Goal: Task Accomplishment & Management: Complete application form

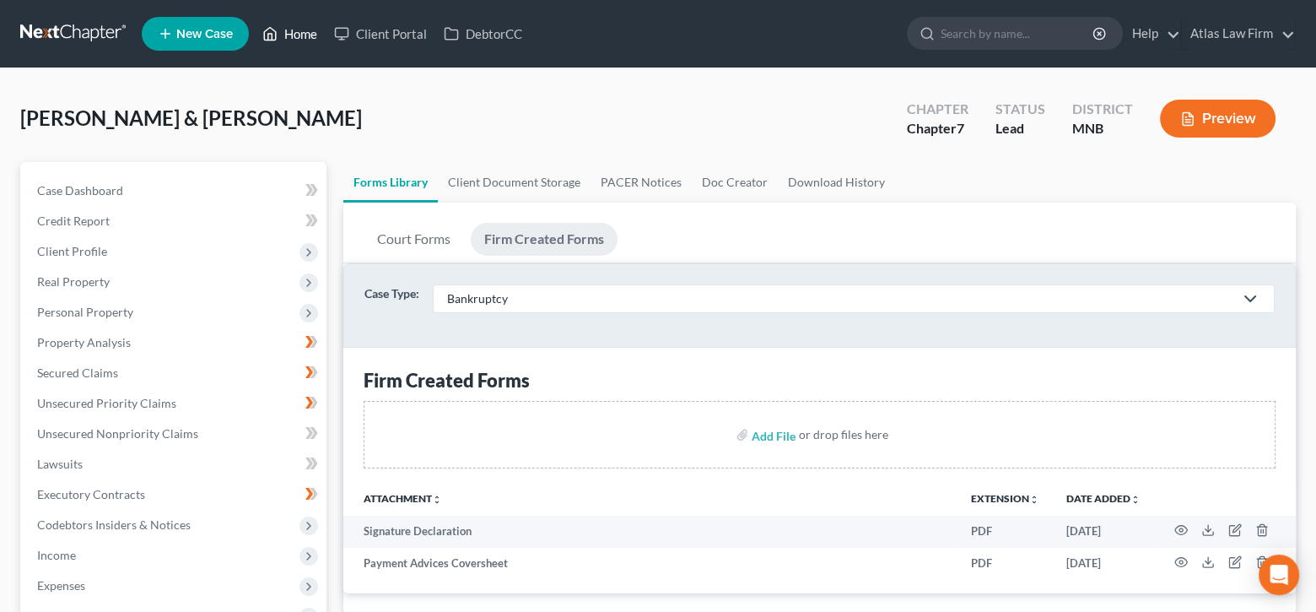
click at [292, 30] on link "Home" at bounding box center [290, 34] width 72 height 30
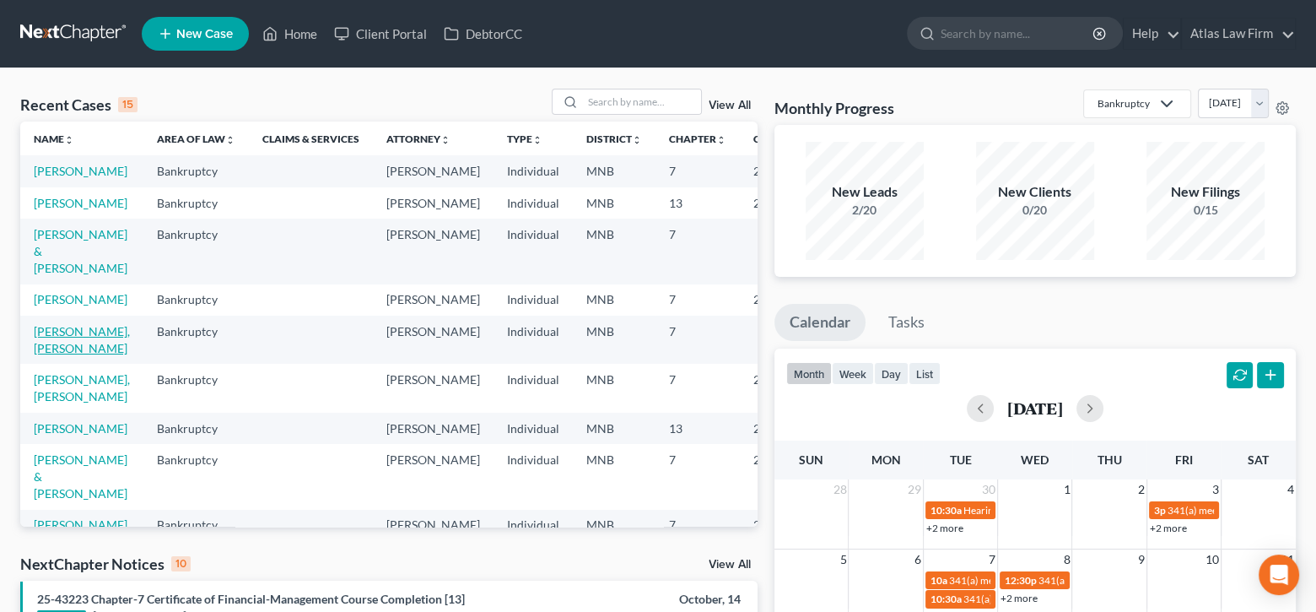
click at [42, 355] on link "[PERSON_NAME], [PERSON_NAME]" at bounding box center [82, 339] width 96 height 31
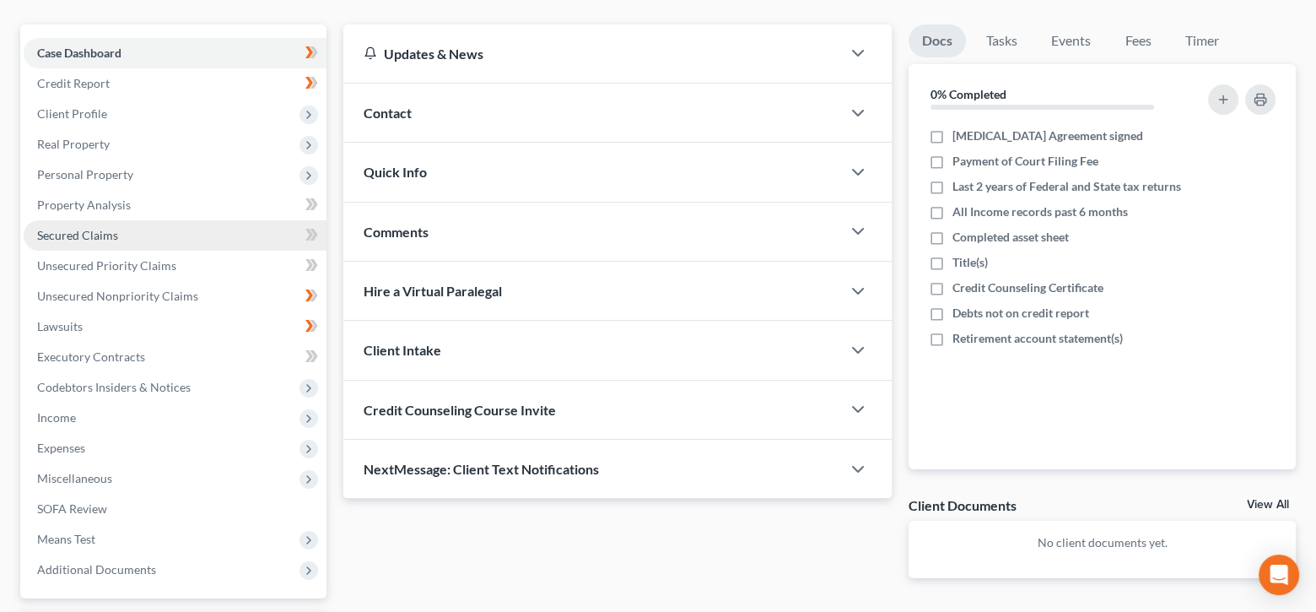
scroll to position [169, 0]
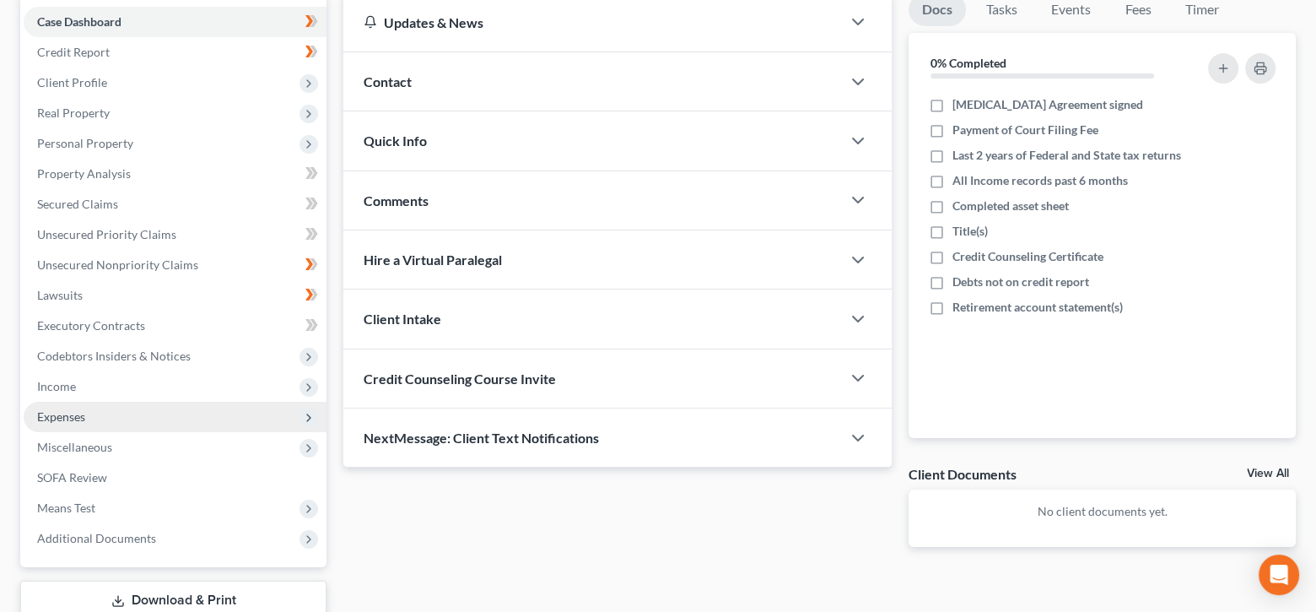
click at [82, 412] on span "Expenses" at bounding box center [61, 416] width 48 height 14
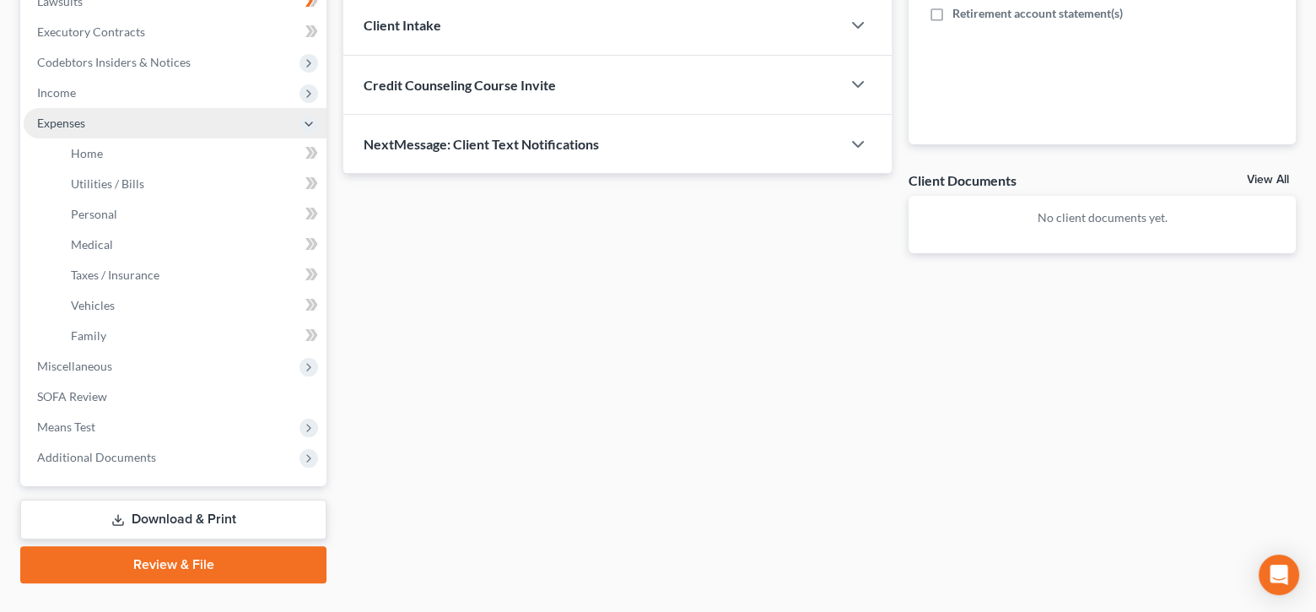
scroll to position [494, 0]
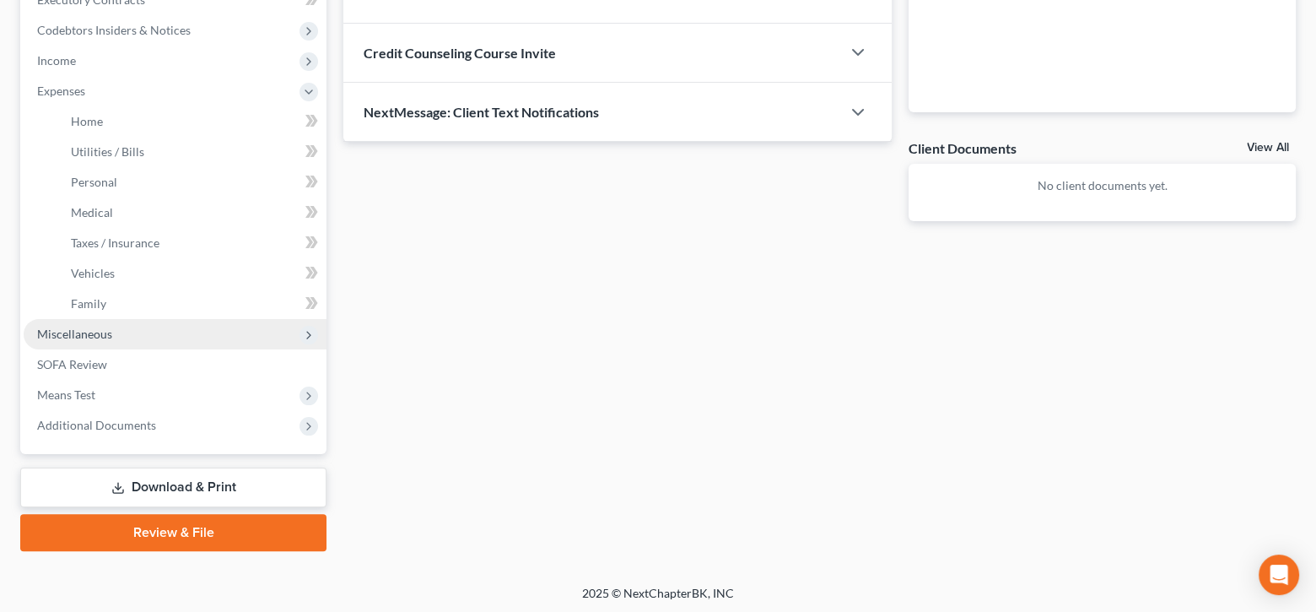
click at [109, 337] on span "Miscellaneous" at bounding box center [74, 333] width 75 height 14
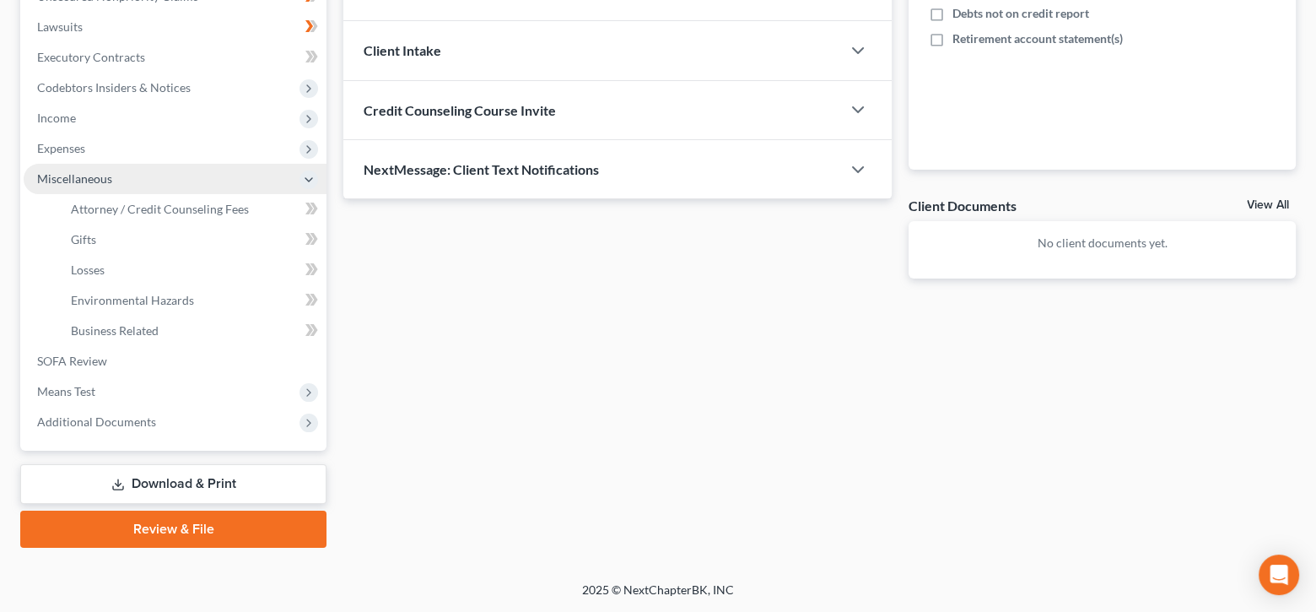
scroll to position [434, 0]
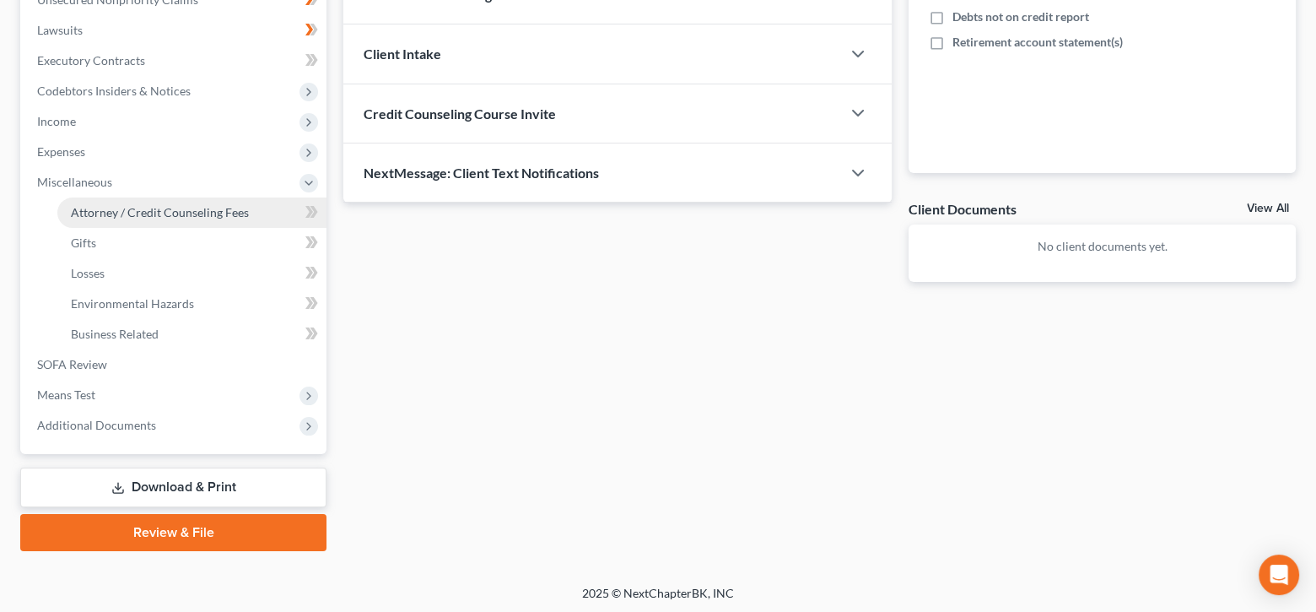
click at [176, 211] on span "Attorney / Credit Counseling Fees" at bounding box center [160, 212] width 178 height 14
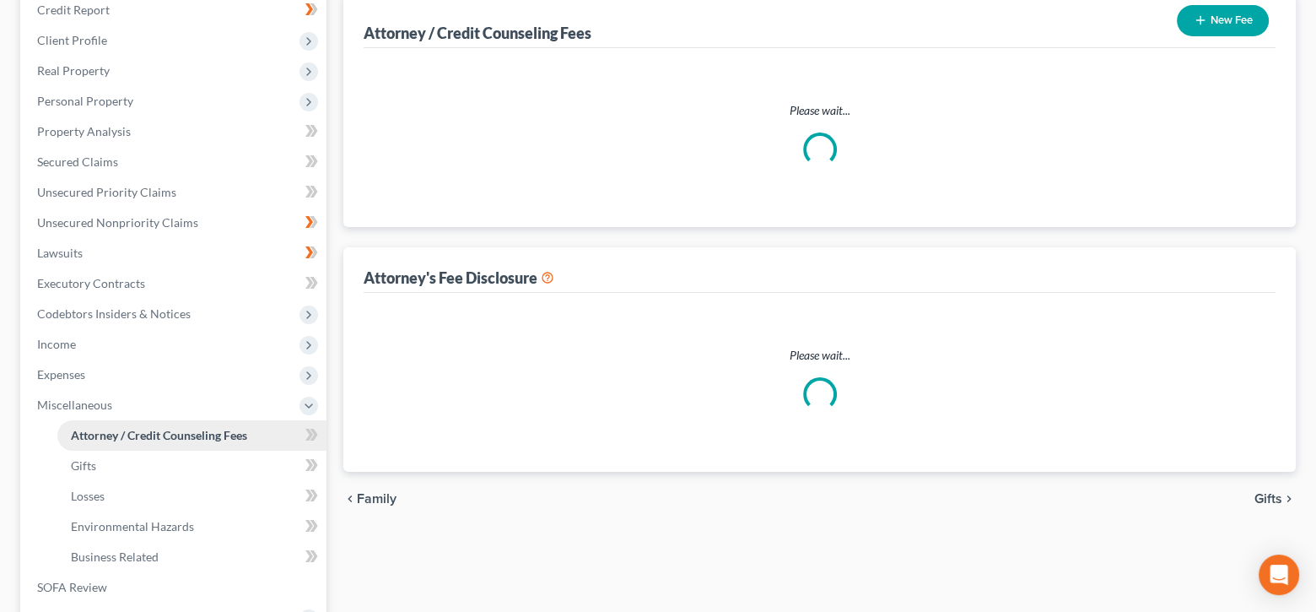
select select "0"
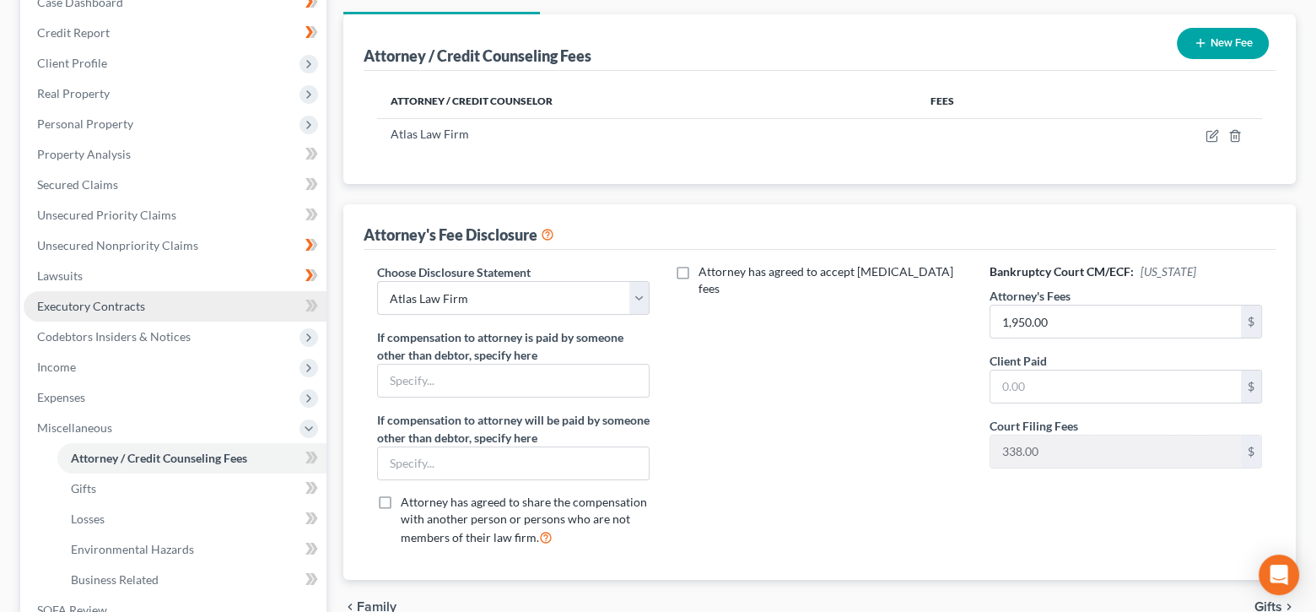
scroll to position [337, 0]
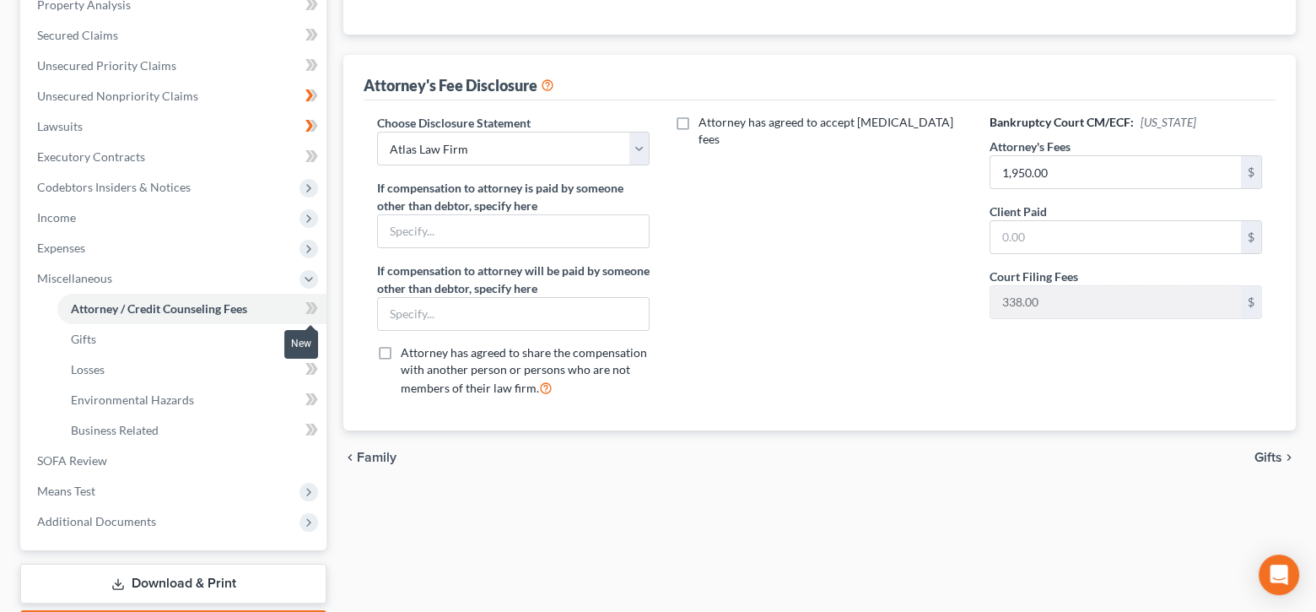
click at [315, 304] on icon at bounding box center [314, 308] width 8 height 12
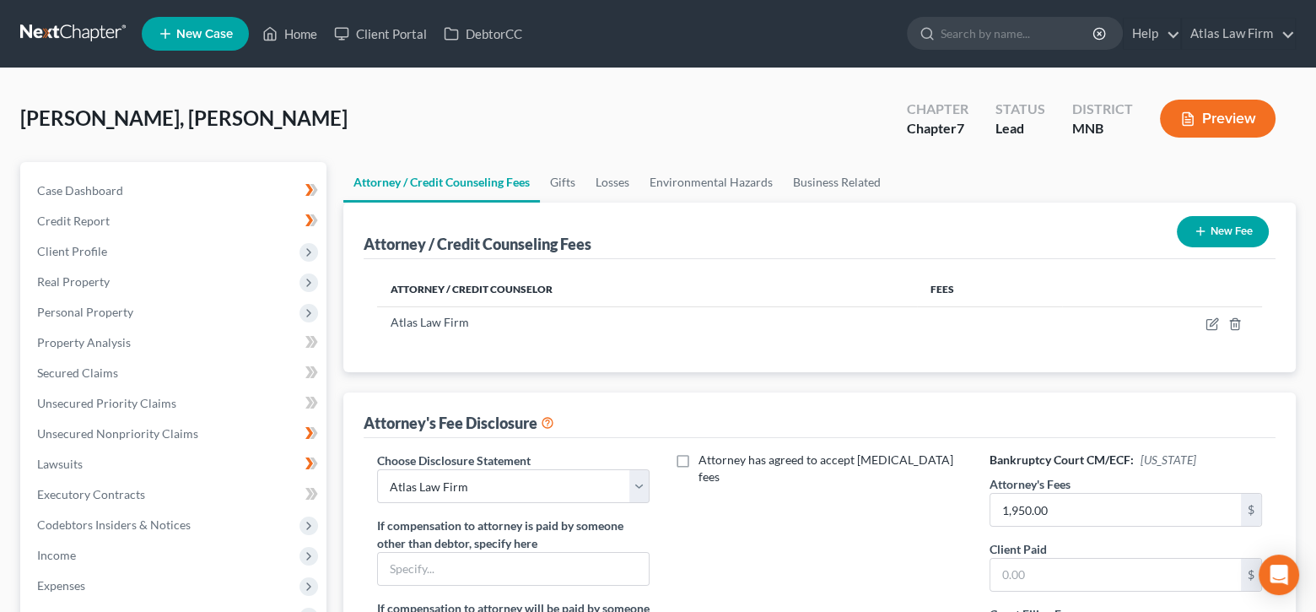
scroll to position [169, 0]
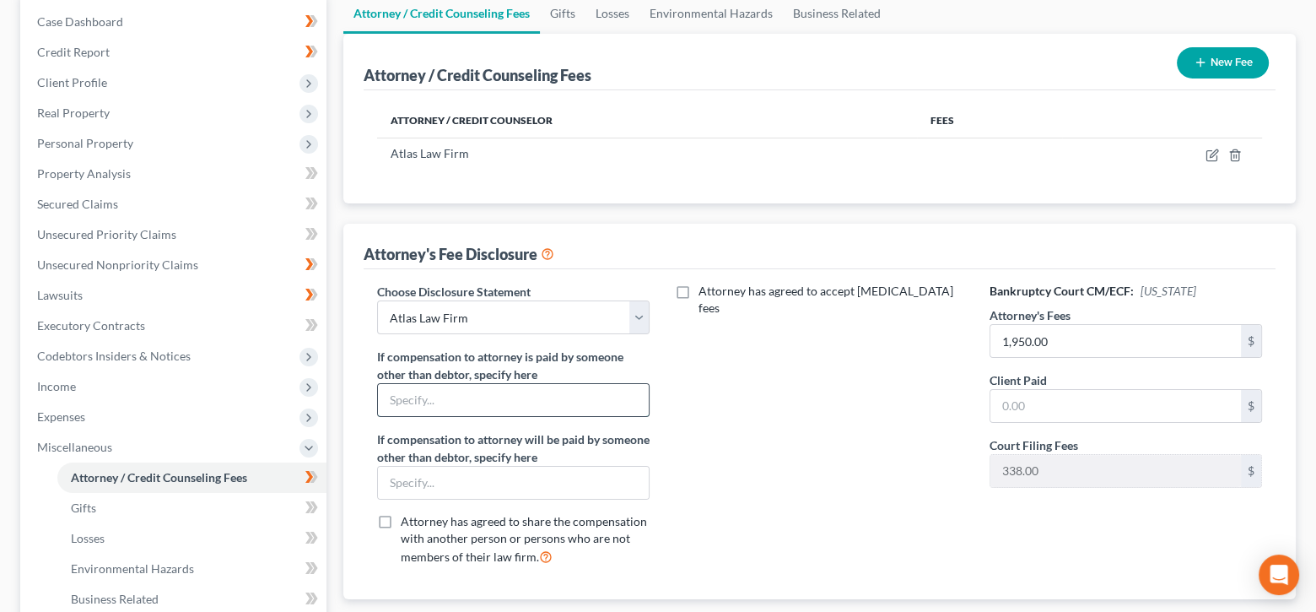
click at [531, 392] on input "text" at bounding box center [513, 400] width 271 height 32
click at [514, 391] on input "text" at bounding box center [513, 400] width 271 height 32
drag, startPoint x: 452, startPoint y: 392, endPoint x: 682, endPoint y: 392, distance: 230.3
click at [678, 394] on div "Choose Disclosure Statement Select Atlas Law Firm If compensation to attorney i…" at bounding box center [819, 431] width 919 height 296
drag, startPoint x: 583, startPoint y: 393, endPoint x: 342, endPoint y: 405, distance: 241.5
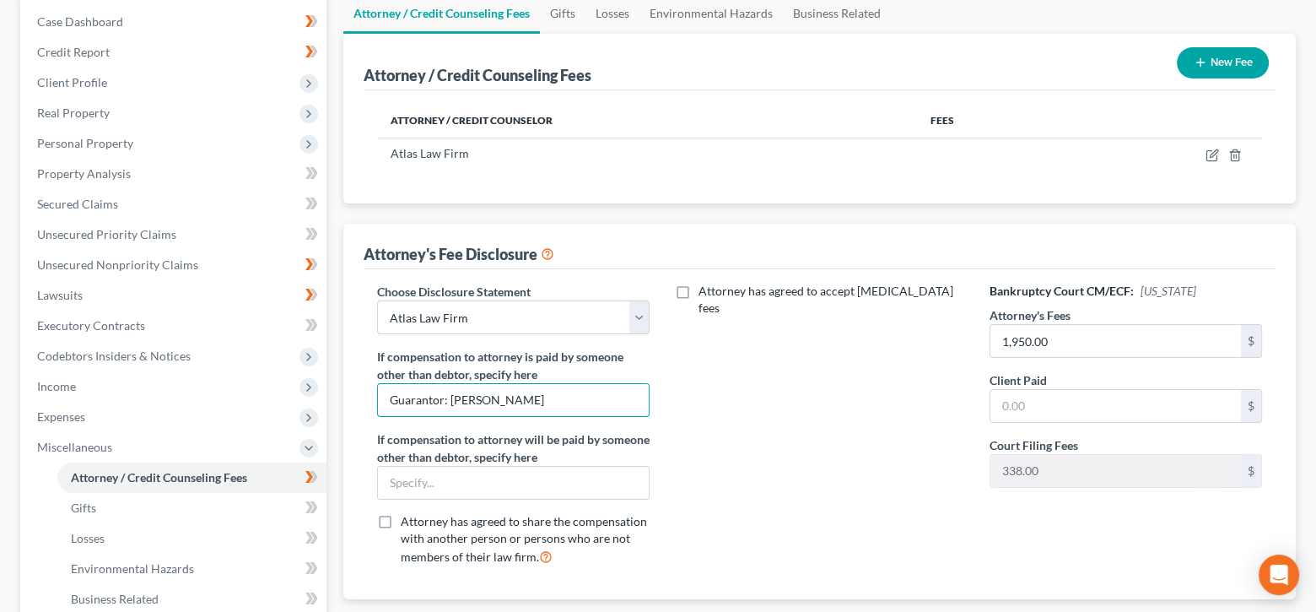
click at [342, 405] on div "Attorney / Credit Counseling Fees Gifts Losses Environmental Hazards Business R…" at bounding box center [819, 404] width 969 height 822
type input "Guarantor: Bre Medlock"
click at [464, 480] on input "text" at bounding box center [513, 482] width 271 height 32
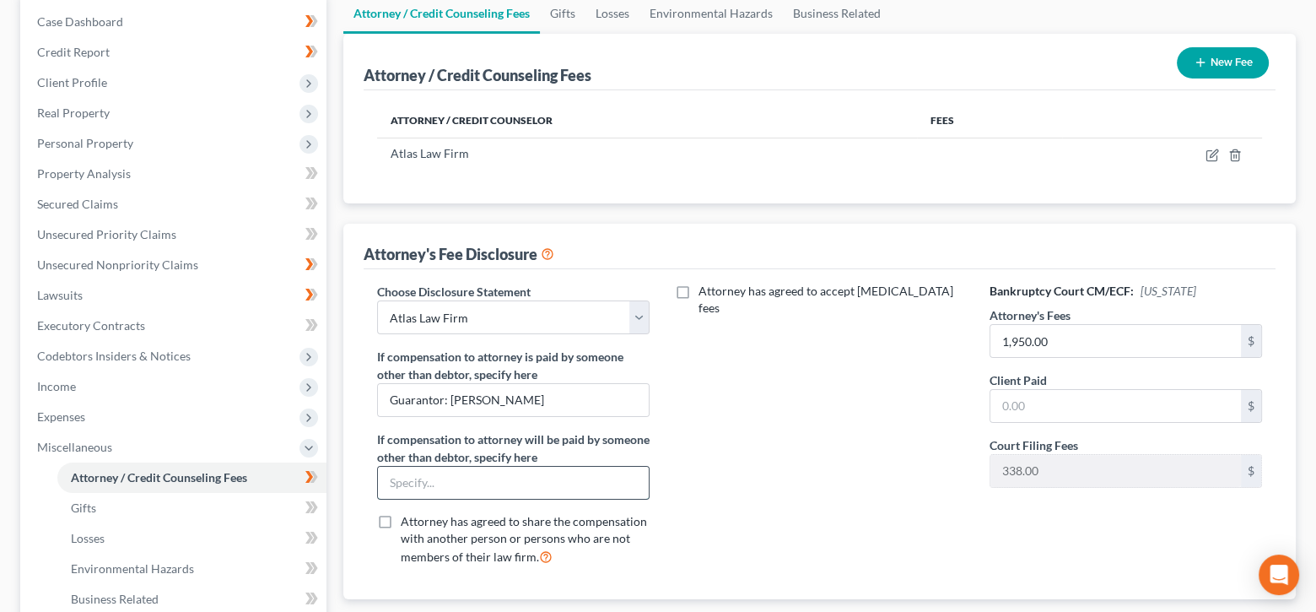
paste input "Guarantor: Bre Medlock"
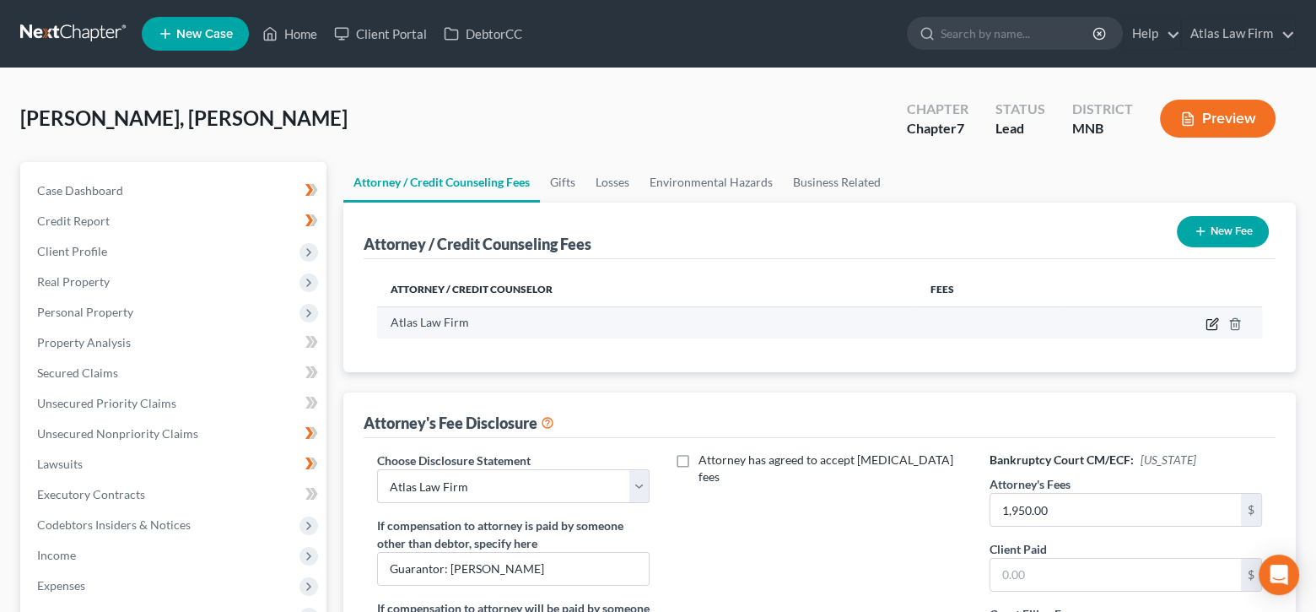
type input "Guarantor: Bre Medlock"
click at [1217, 321] on icon "button" at bounding box center [1211, 323] width 13 height 13
select select "24"
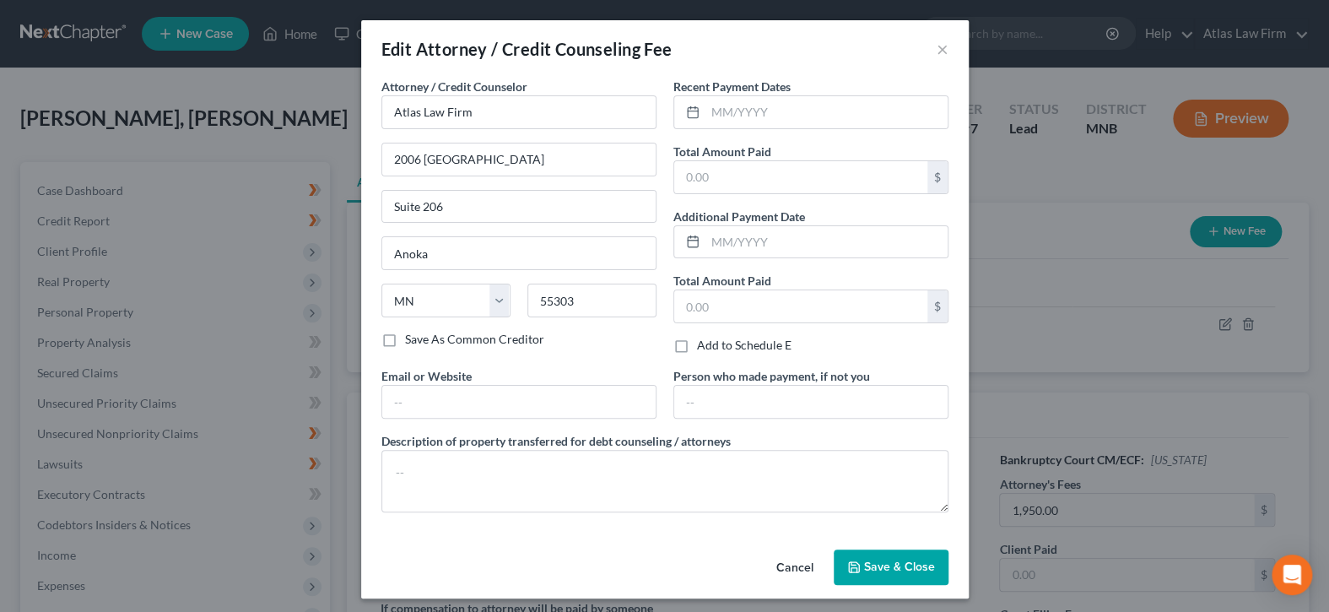
click at [914, 559] on span "Save & Close" at bounding box center [899, 566] width 71 height 14
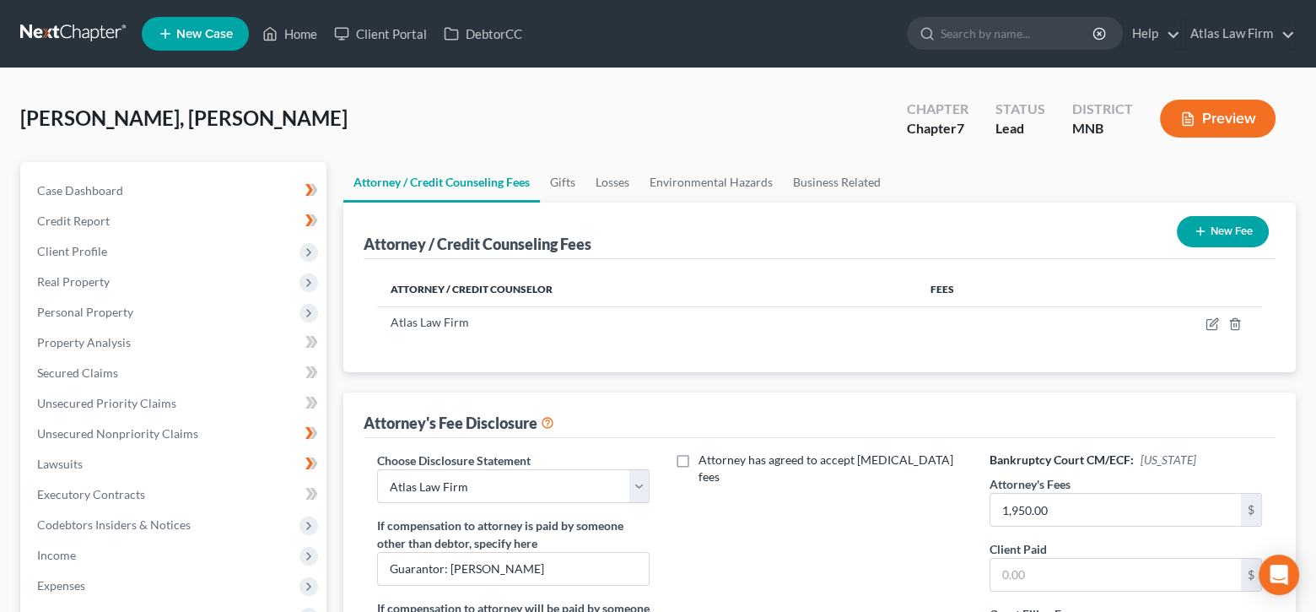
click at [1238, 240] on button "New Fee" at bounding box center [1223, 231] width 92 height 31
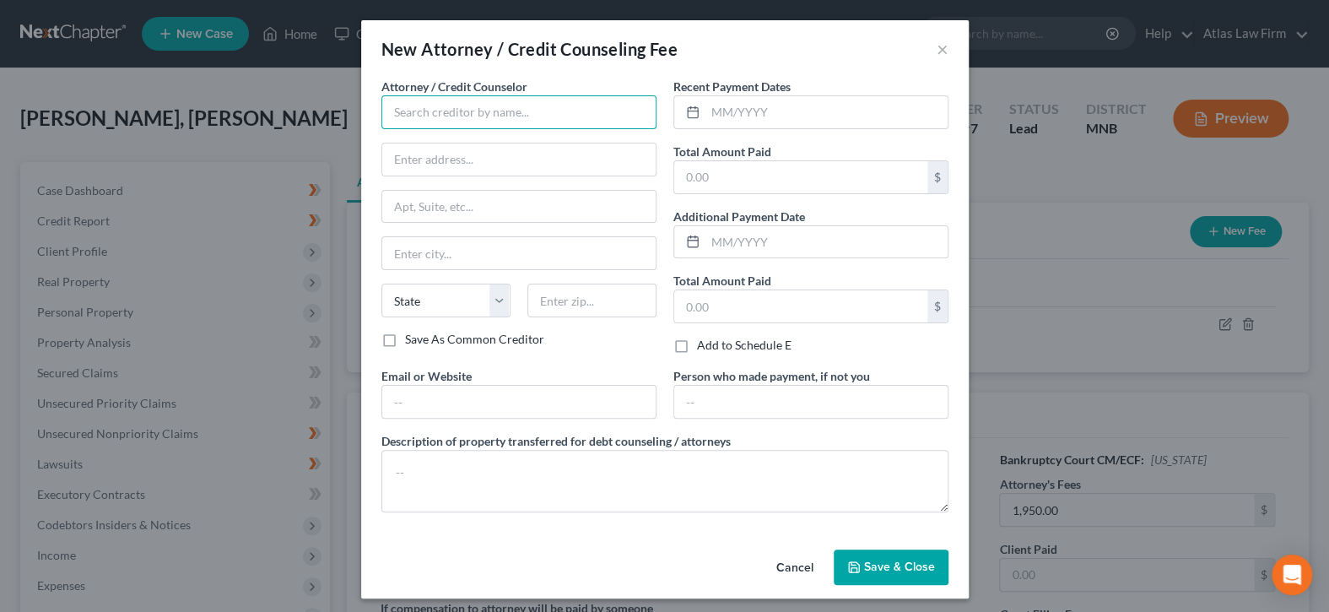
click at [543, 111] on input "text" at bounding box center [518, 112] width 275 height 34
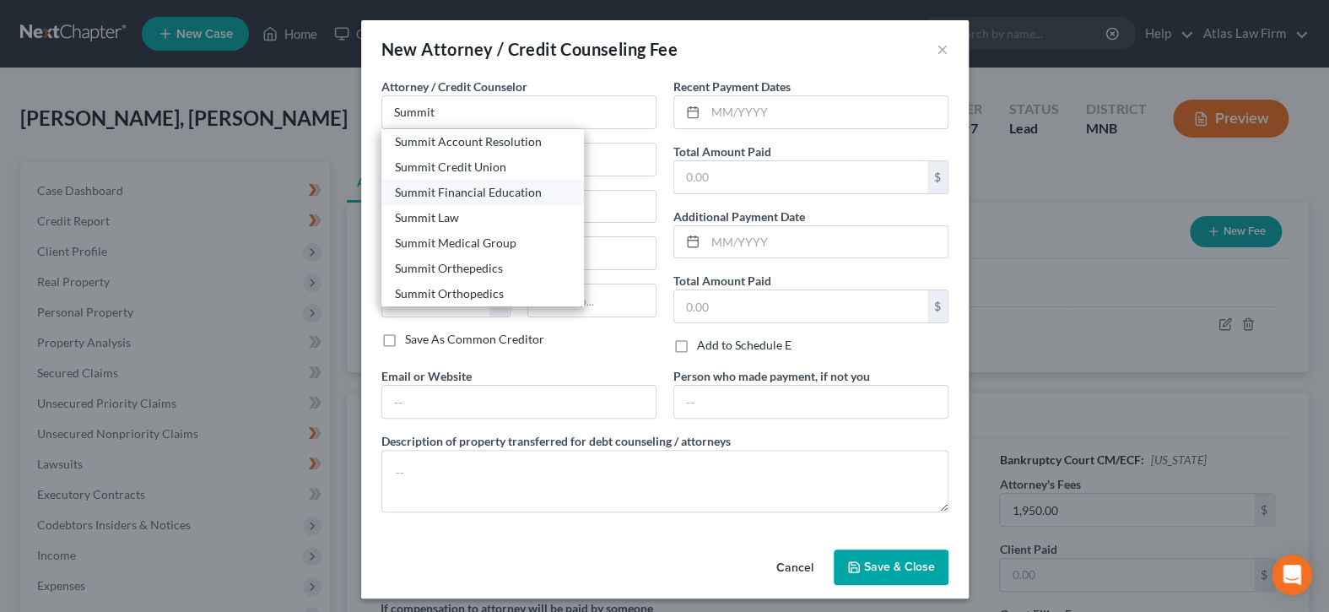
click at [484, 191] on div "Summit Financial Education" at bounding box center [482, 192] width 175 height 17
type input "Summit Financial Education"
type input "[STREET_ADDRESS]"
type input "[GEOGRAPHIC_DATA]"
select select "3"
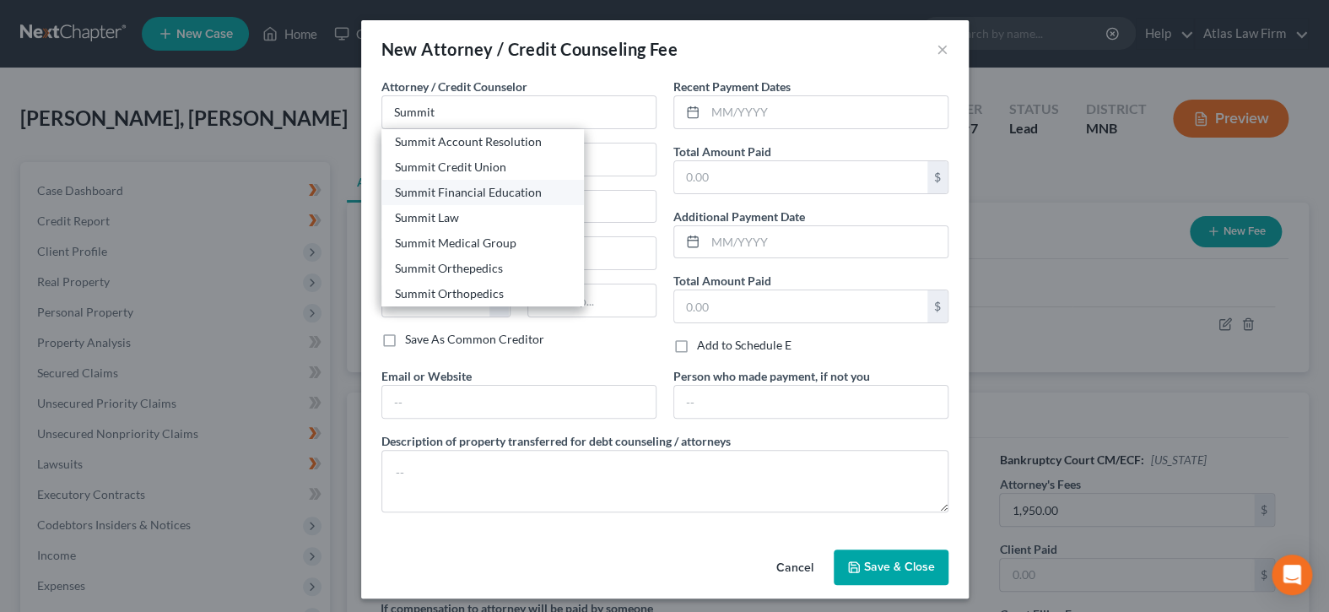
type input "85712"
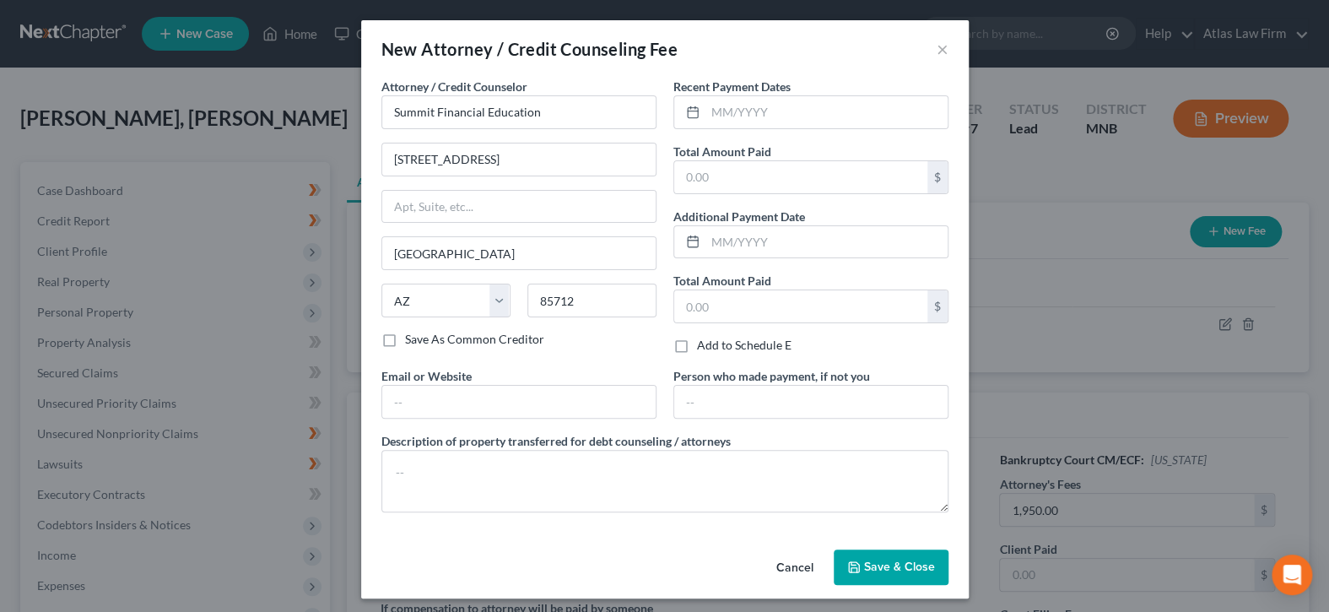
click at [912, 570] on span "Save & Close" at bounding box center [899, 566] width 71 height 14
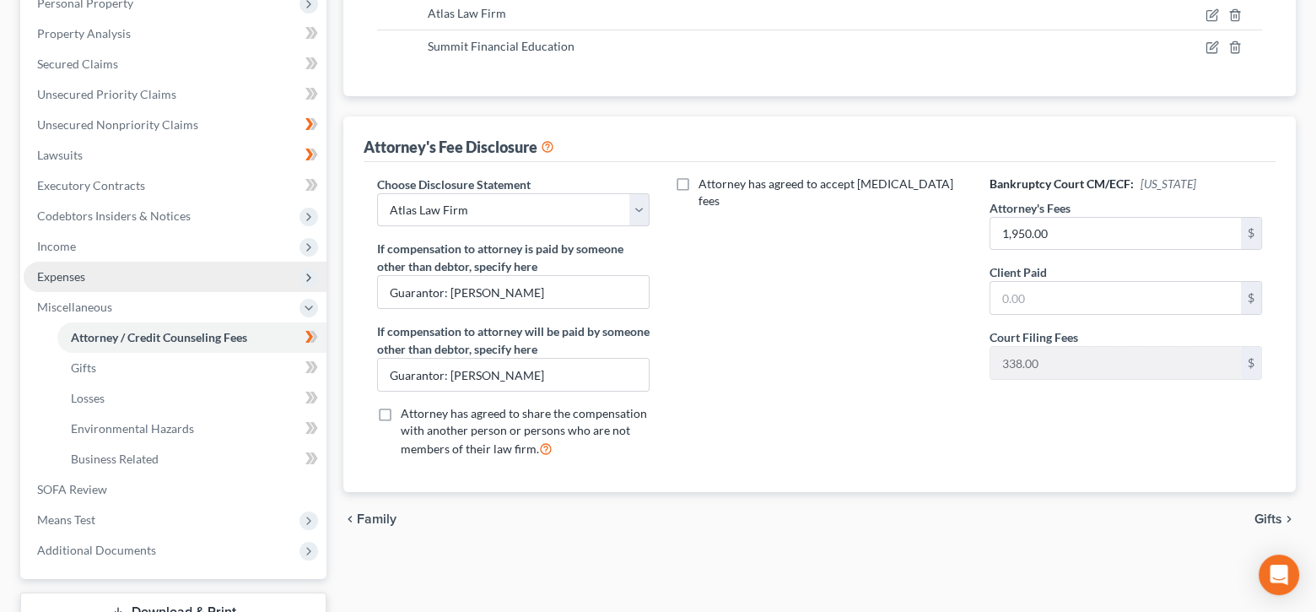
scroll to position [337, 0]
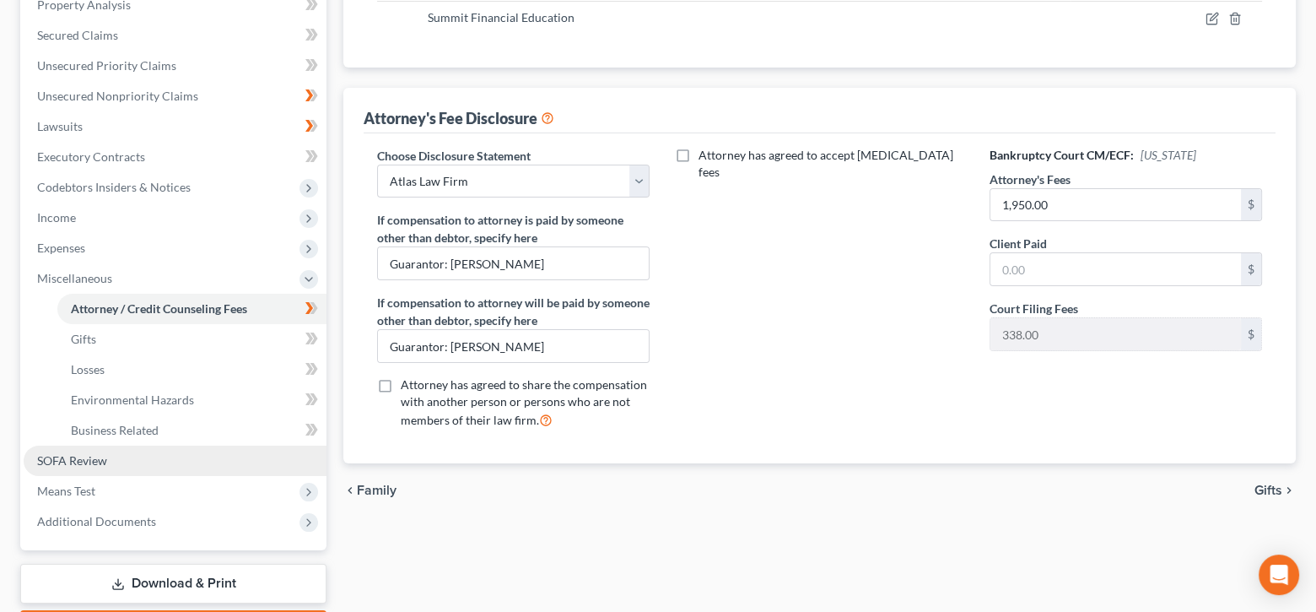
click at [100, 458] on span "SOFA Review" at bounding box center [72, 460] width 70 height 14
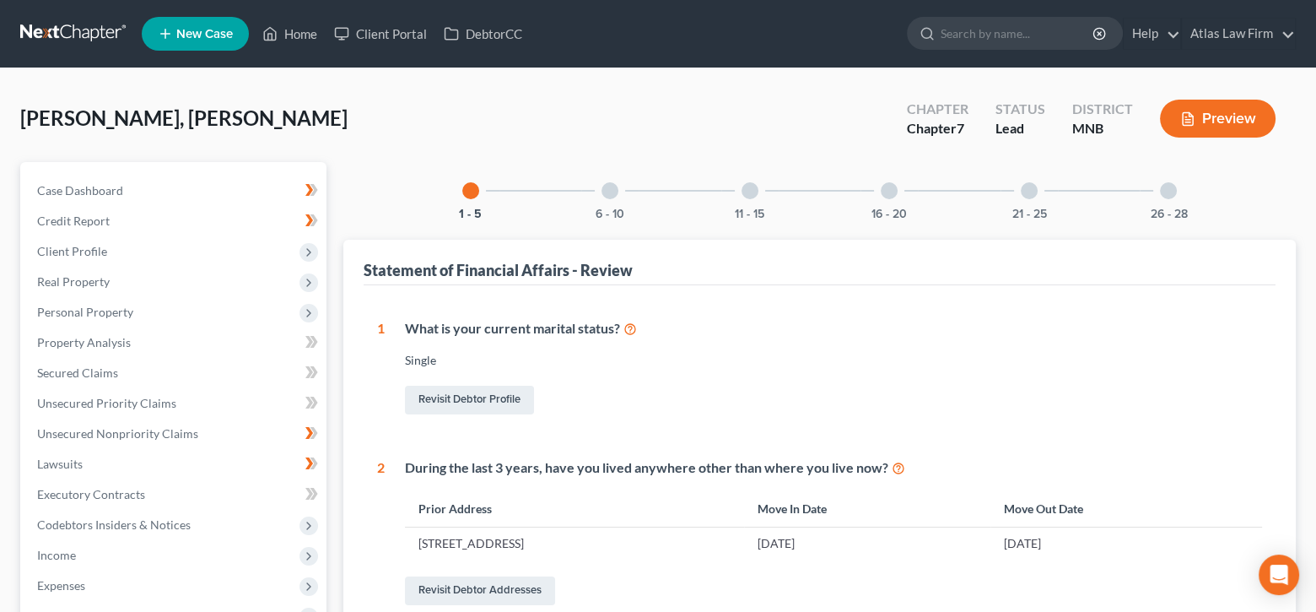
click at [611, 191] on div at bounding box center [609, 190] width 17 height 17
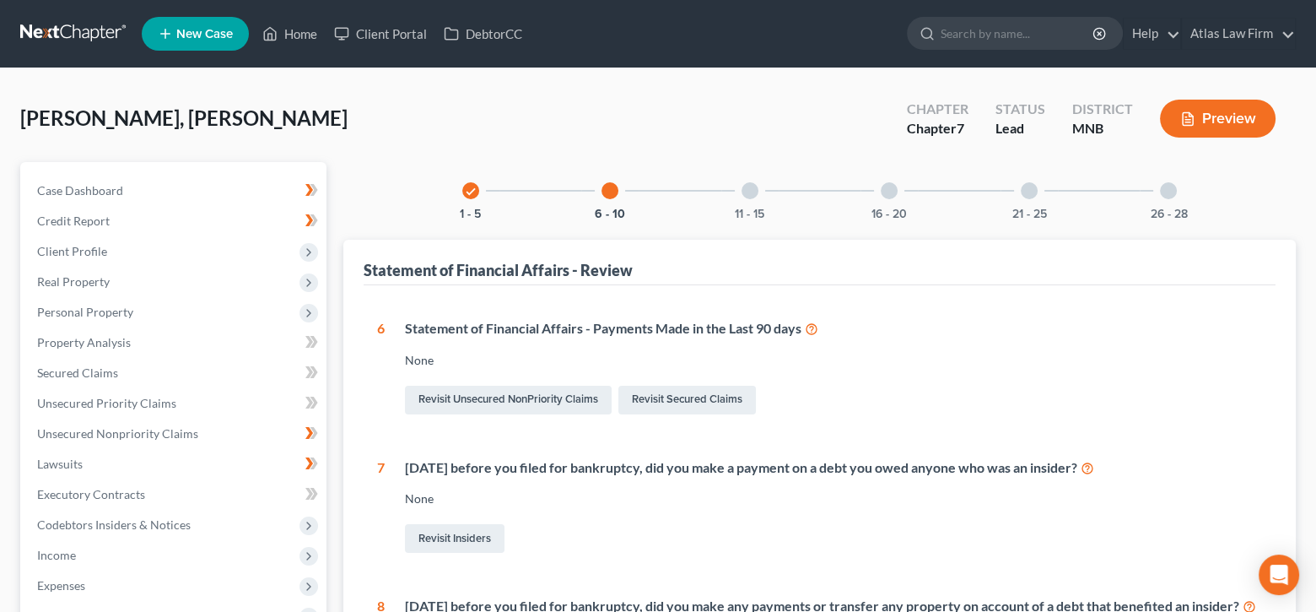
click at [741, 191] on div "11 - 15" at bounding box center [749, 190] width 57 height 57
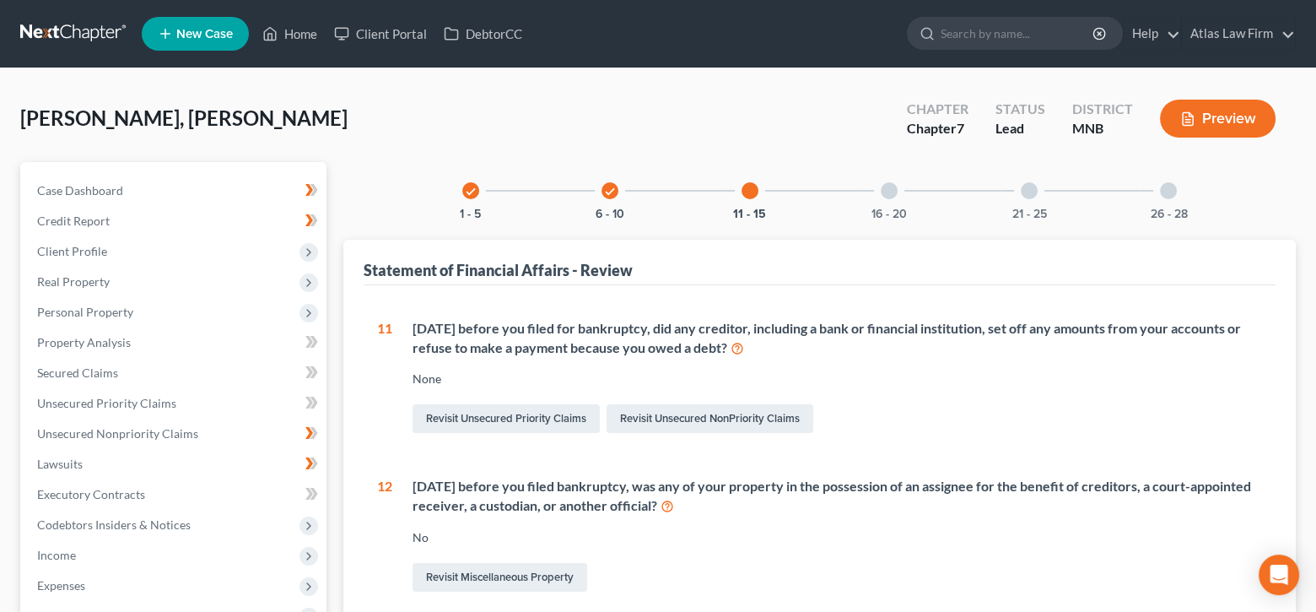
click at [887, 189] on div at bounding box center [889, 190] width 17 height 17
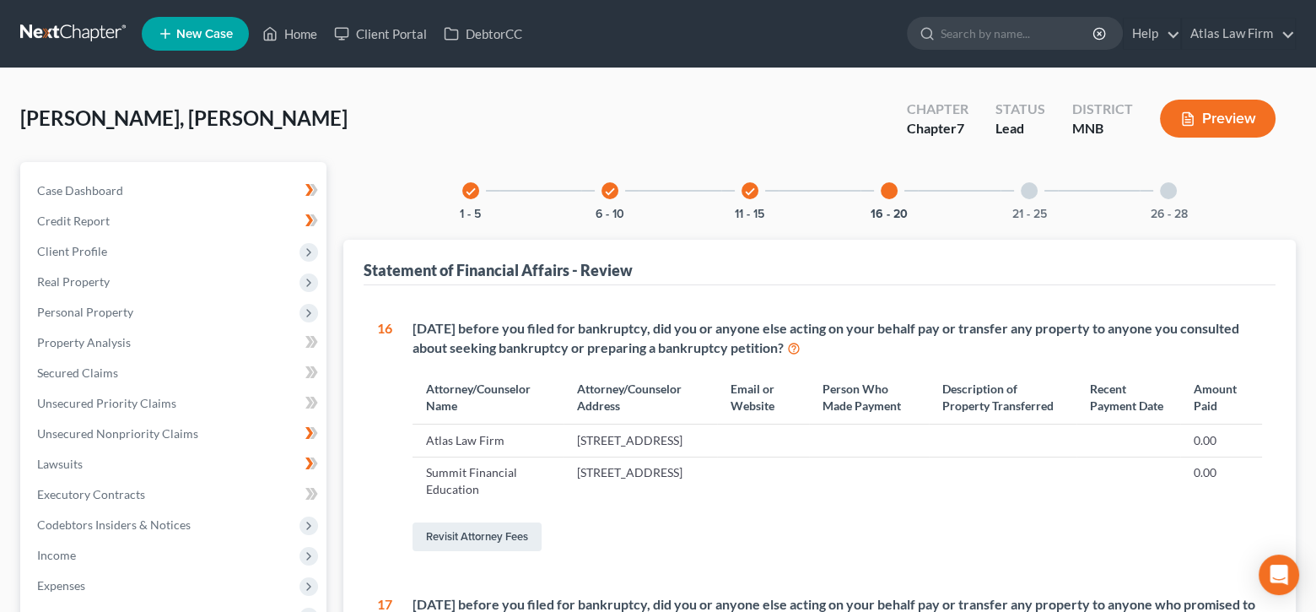
click at [1031, 189] on div at bounding box center [1029, 190] width 17 height 17
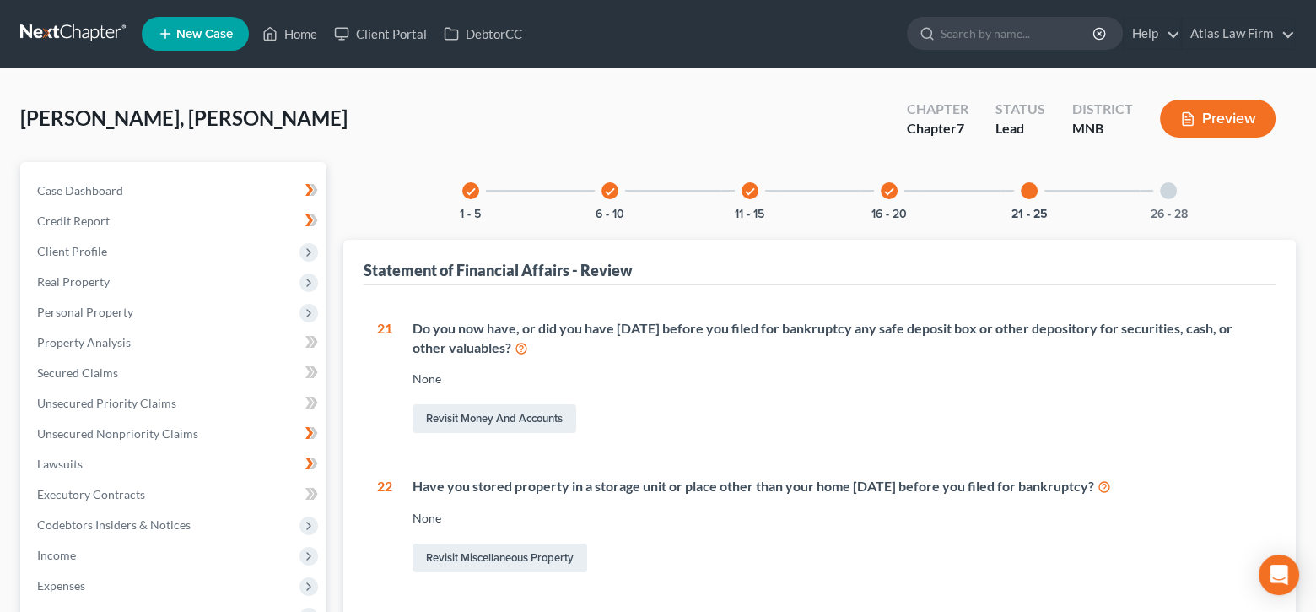
click at [1178, 194] on div "26 - 28" at bounding box center [1168, 190] width 57 height 57
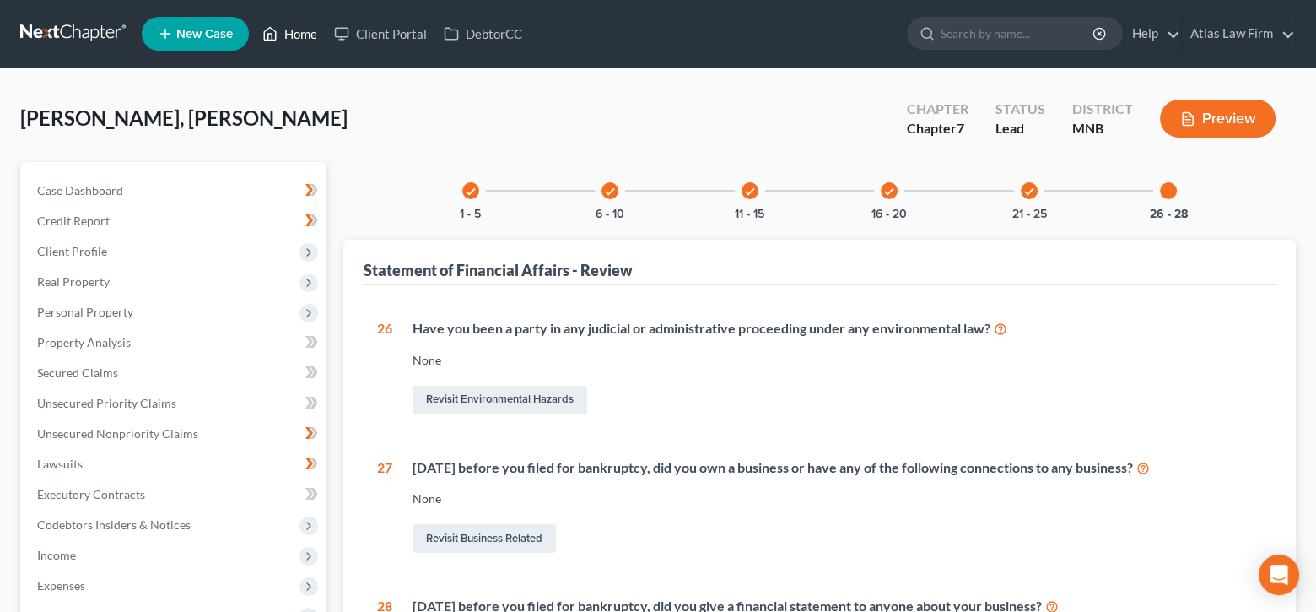
click at [291, 32] on link "Home" at bounding box center [290, 34] width 72 height 30
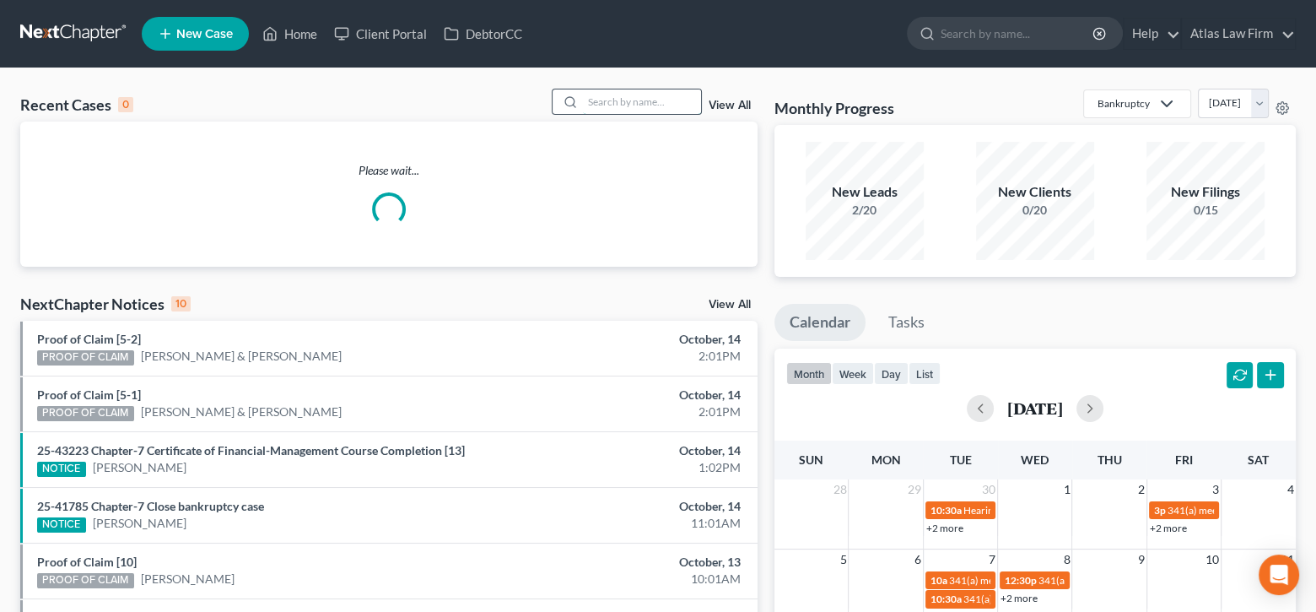
click at [613, 89] on input "search" at bounding box center [642, 101] width 118 height 24
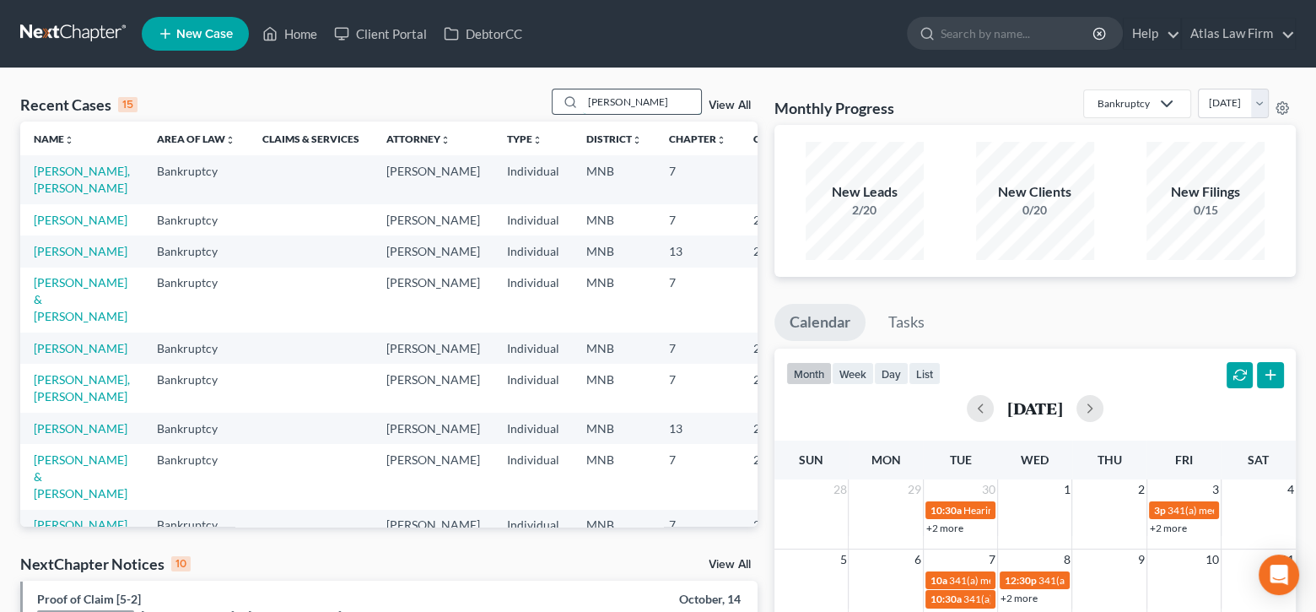
type input "shakoor"
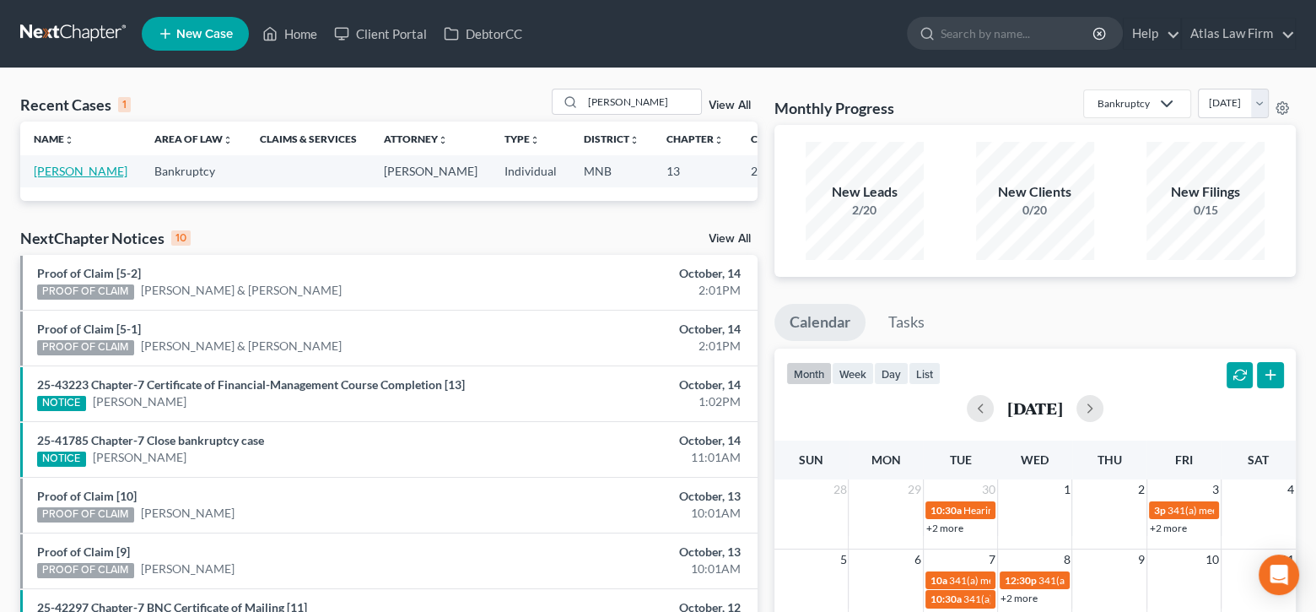
click at [51, 164] on link "[PERSON_NAME]" at bounding box center [81, 171] width 94 height 14
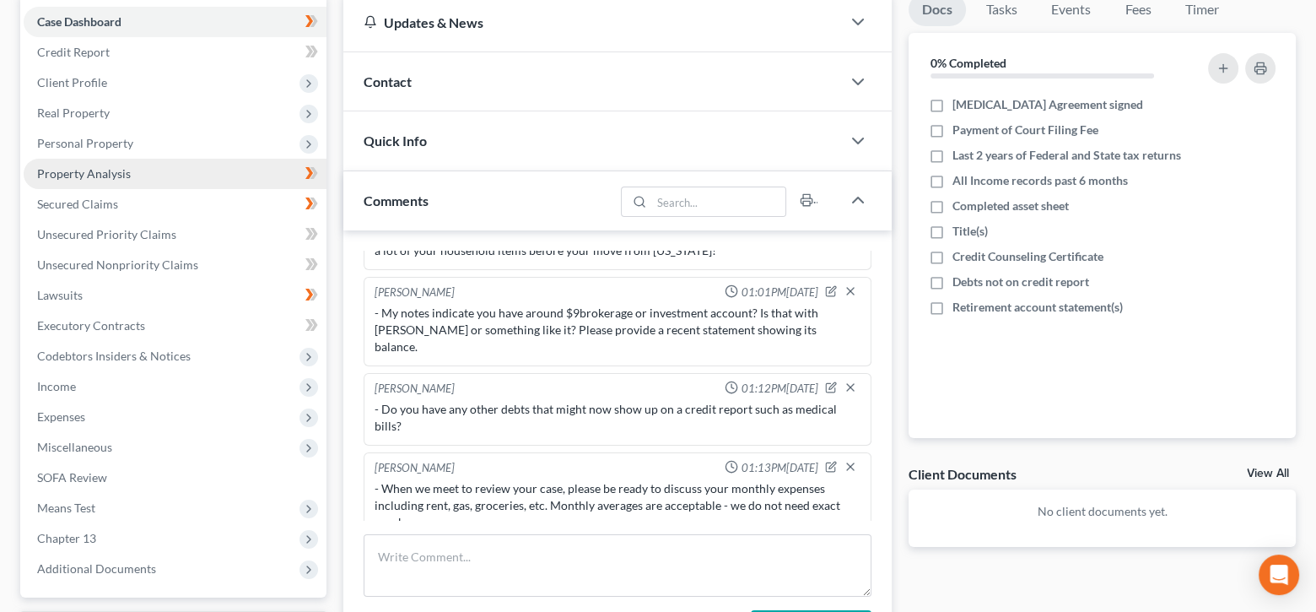
scroll to position [337, 0]
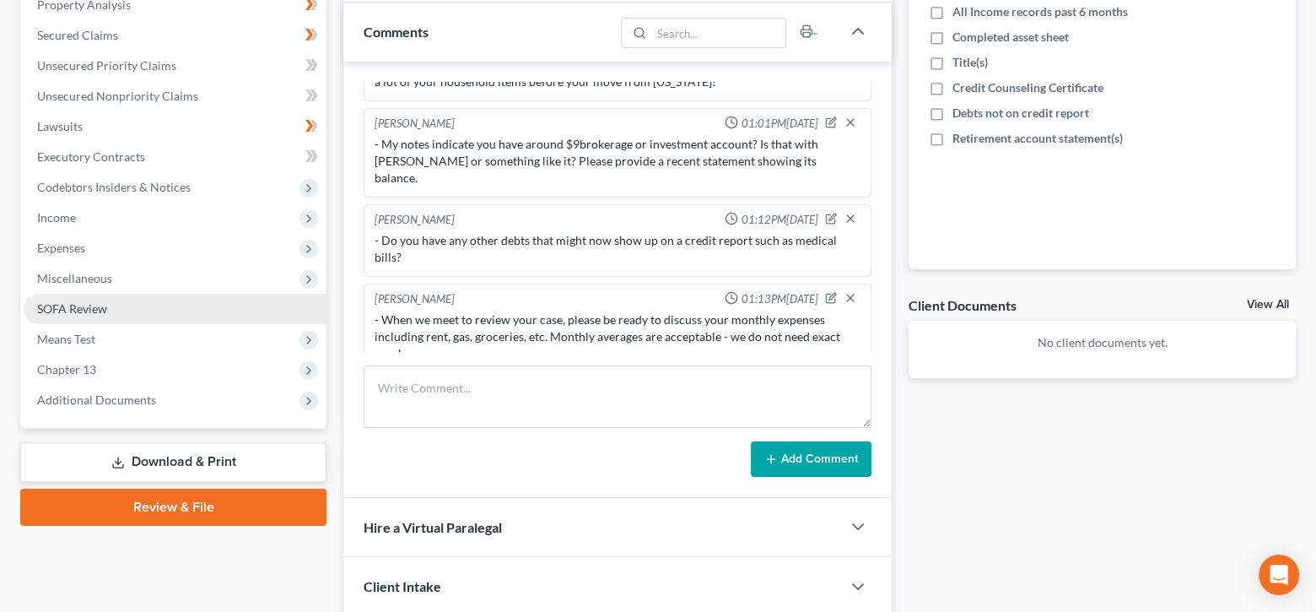
click at [94, 309] on span "SOFA Review" at bounding box center [72, 308] width 70 height 14
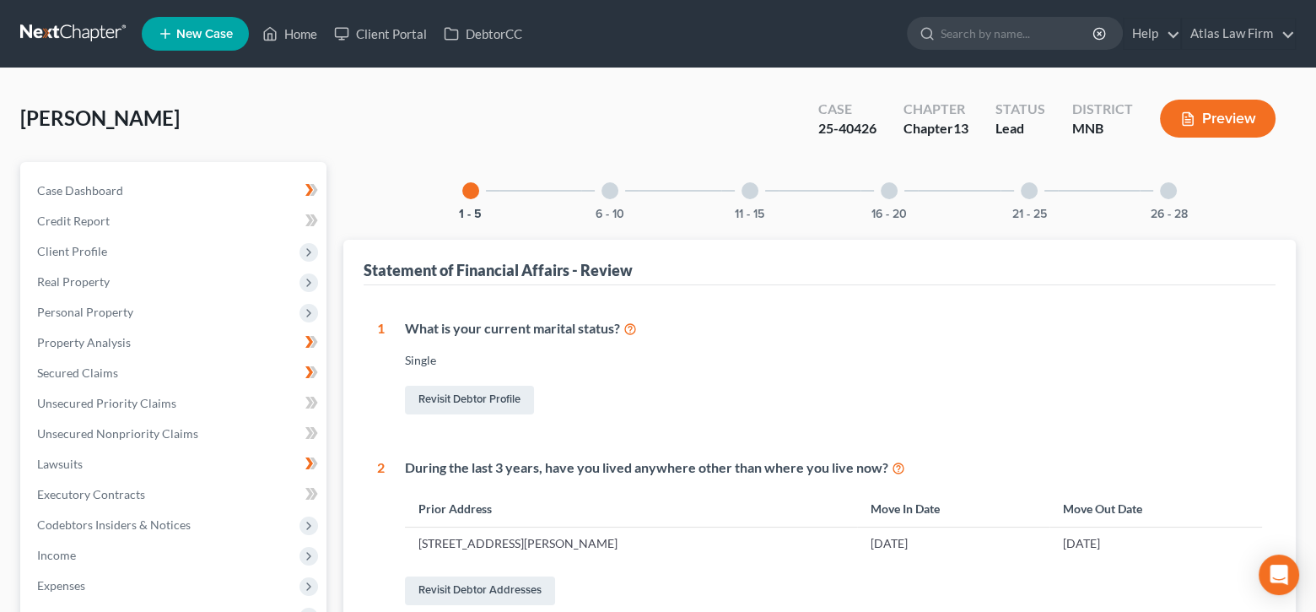
click at [601, 194] on div "6 - 10" at bounding box center [609, 190] width 57 height 57
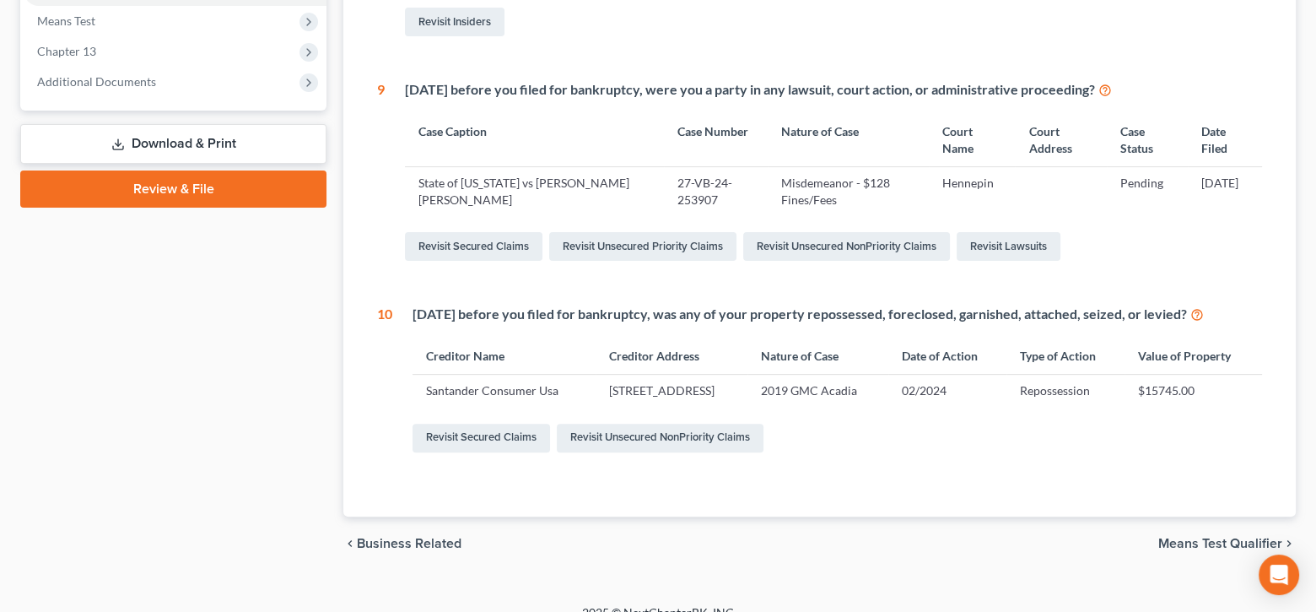
scroll to position [675, 0]
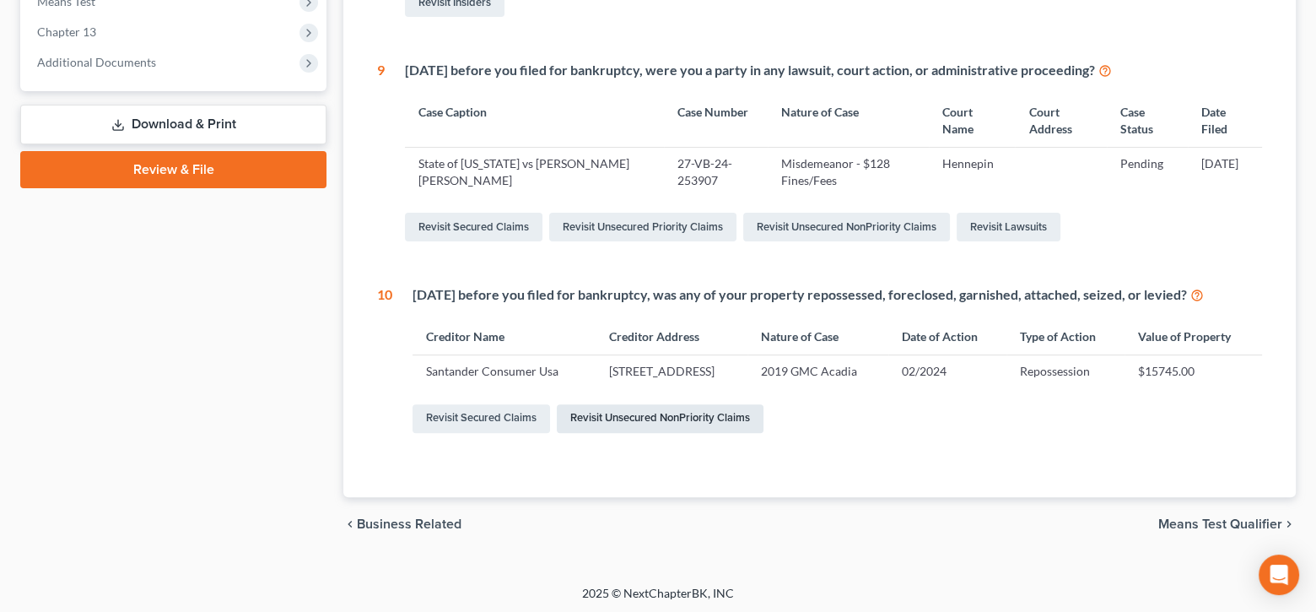
click at [617, 430] on link "Revisit Unsecured NonPriority Claims" at bounding box center [660, 418] width 207 height 29
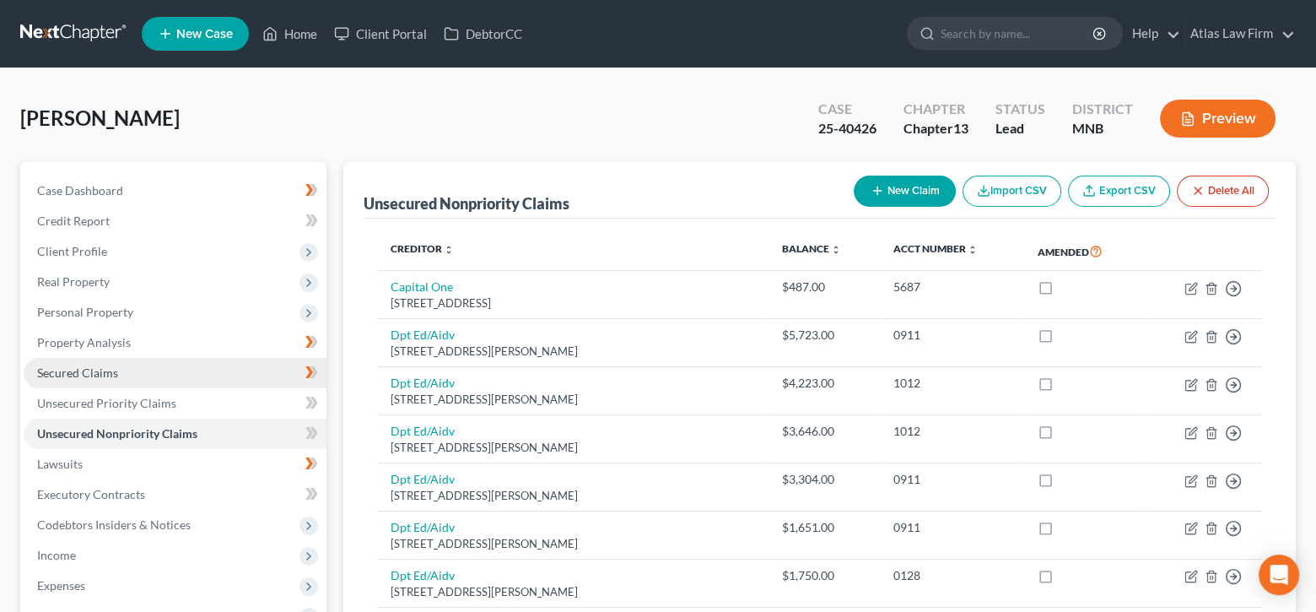
click at [107, 380] on link "Secured Claims" at bounding box center [175, 373] width 303 height 30
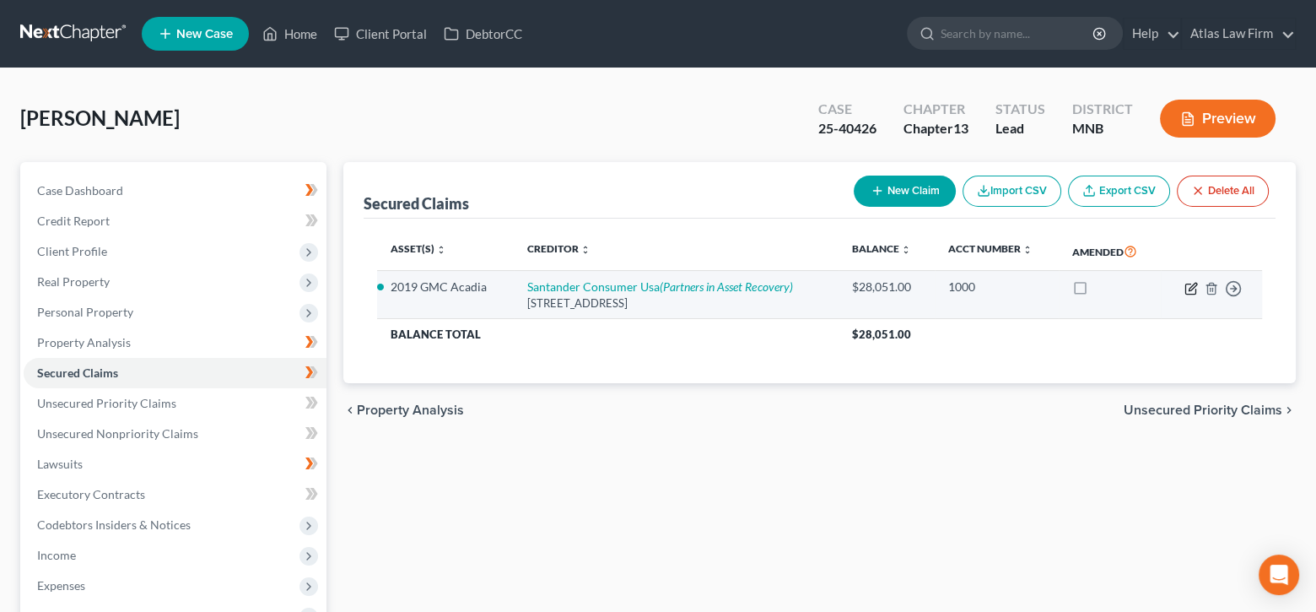
click at [1194, 283] on icon "button" at bounding box center [1193, 287] width 8 height 8
select select "45"
select select "11"
select select "4"
select select "0"
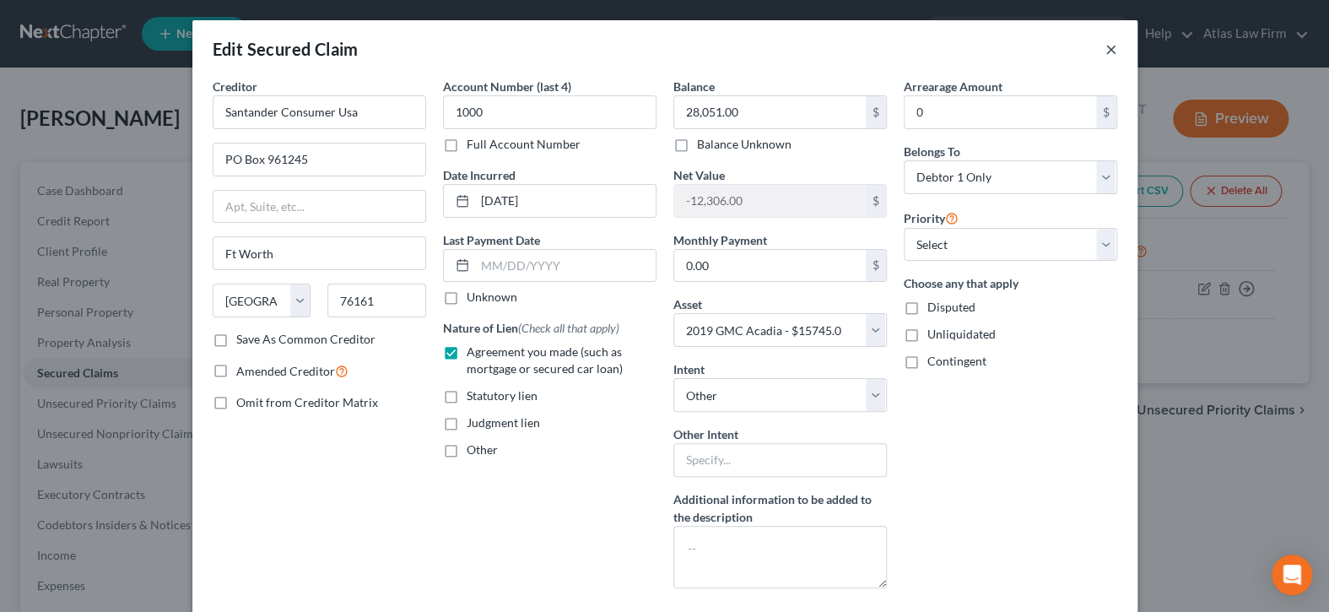
click at [1105, 48] on button "×" at bounding box center [1111, 49] width 12 height 20
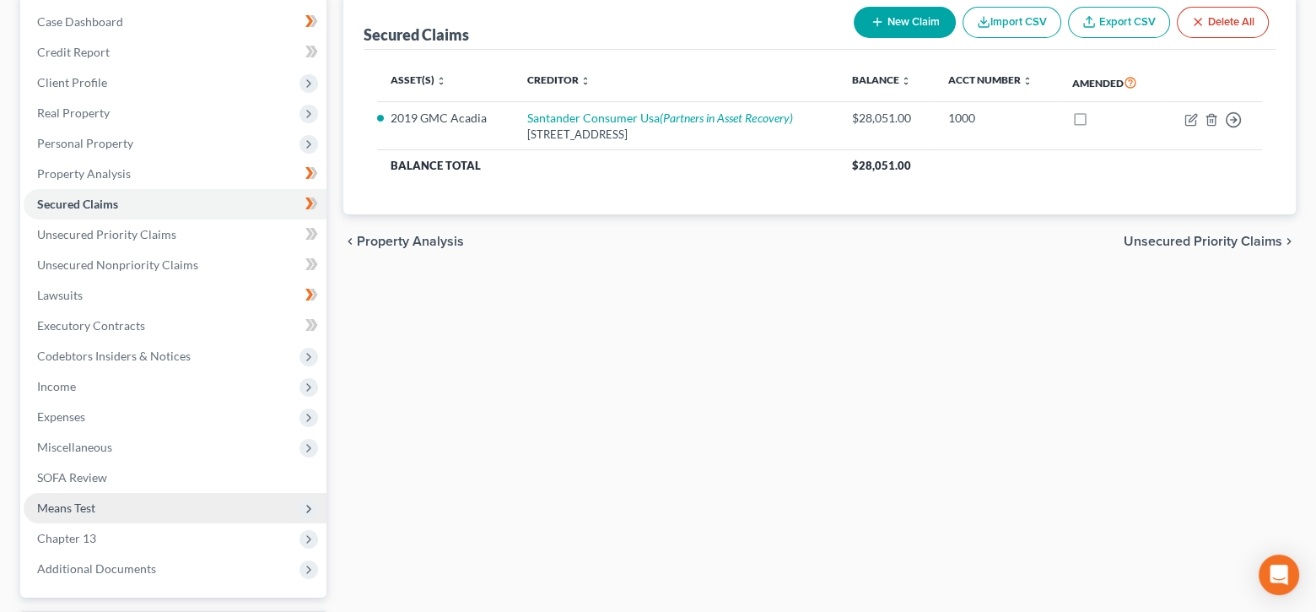
scroll to position [312, 0]
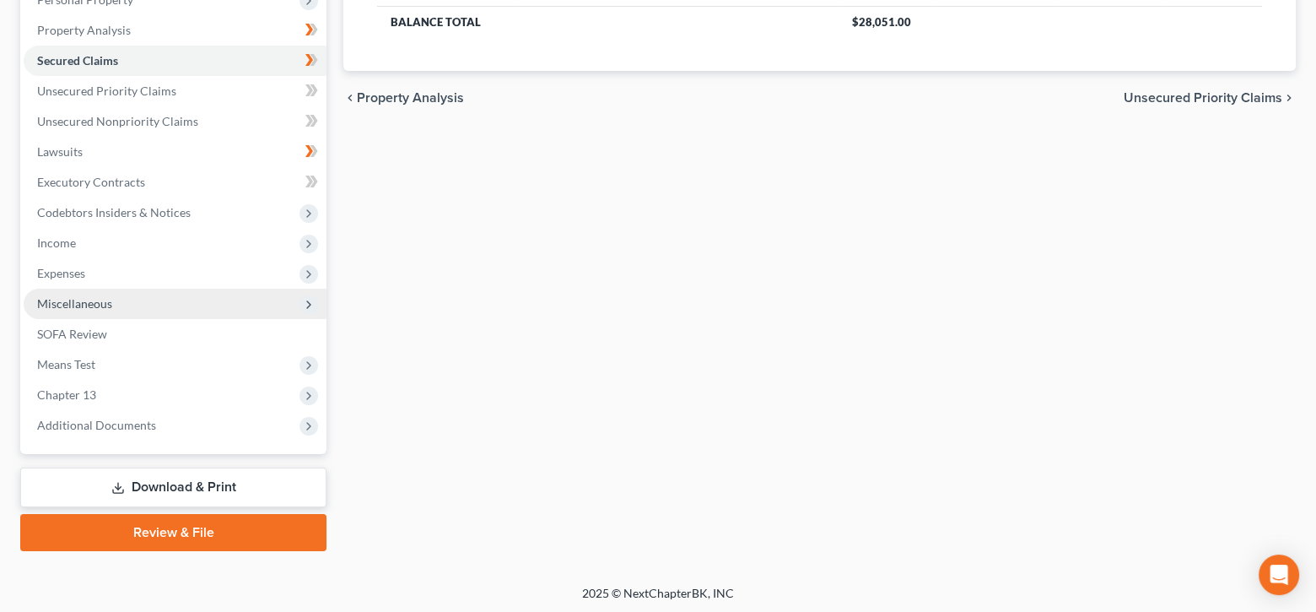
click at [88, 296] on span "Miscellaneous" at bounding box center [74, 303] width 75 height 14
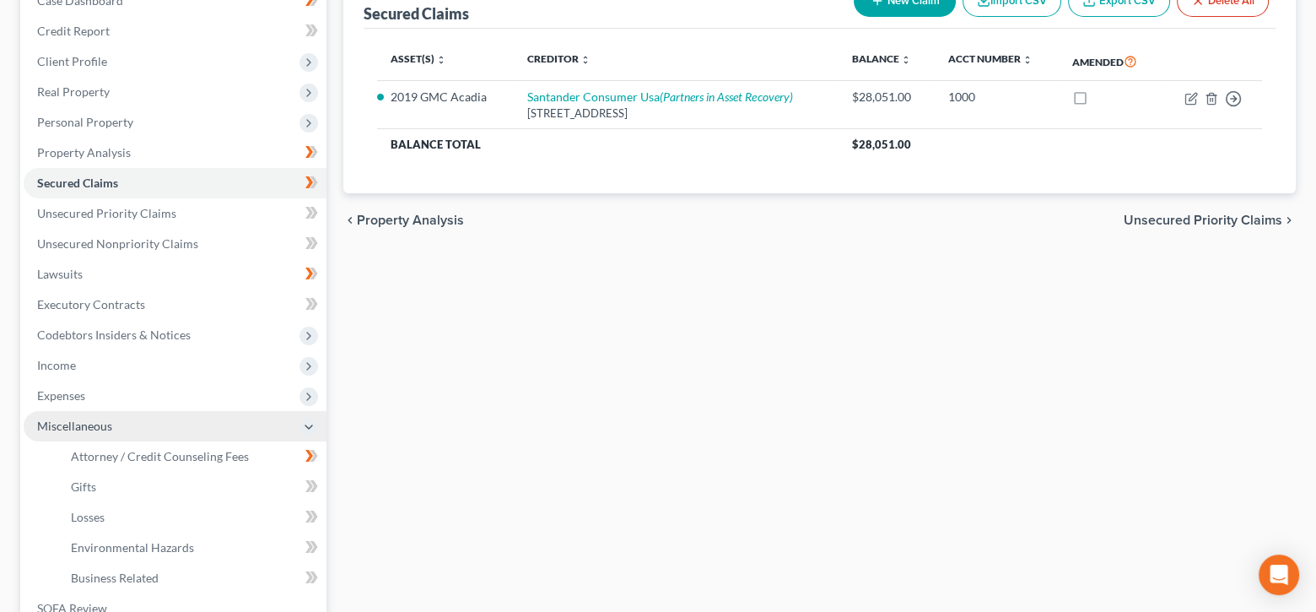
scroll to position [143, 0]
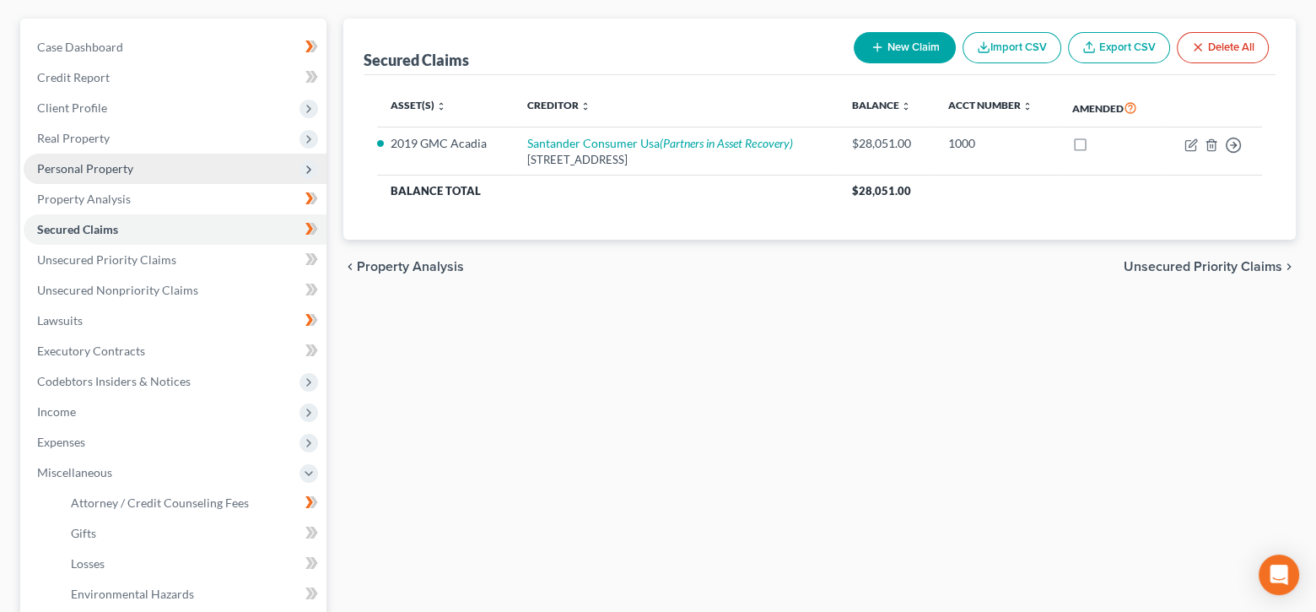
click at [87, 161] on span "Personal Property" at bounding box center [85, 168] width 96 height 14
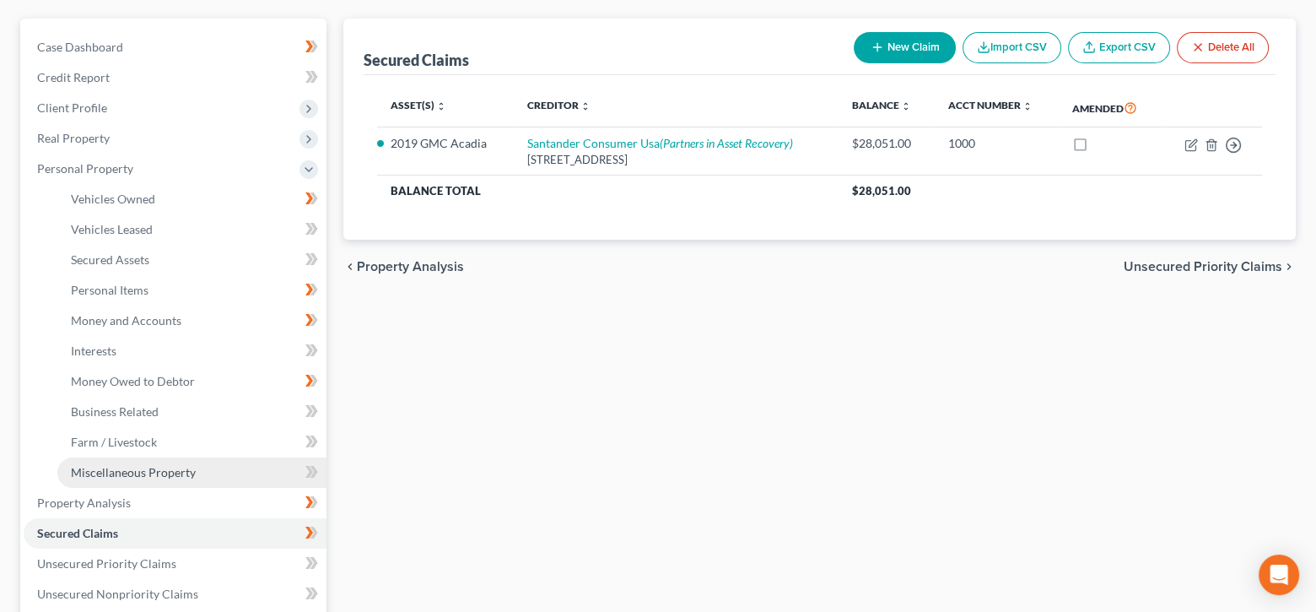
click at [147, 472] on span "Miscellaneous Property" at bounding box center [133, 472] width 125 height 14
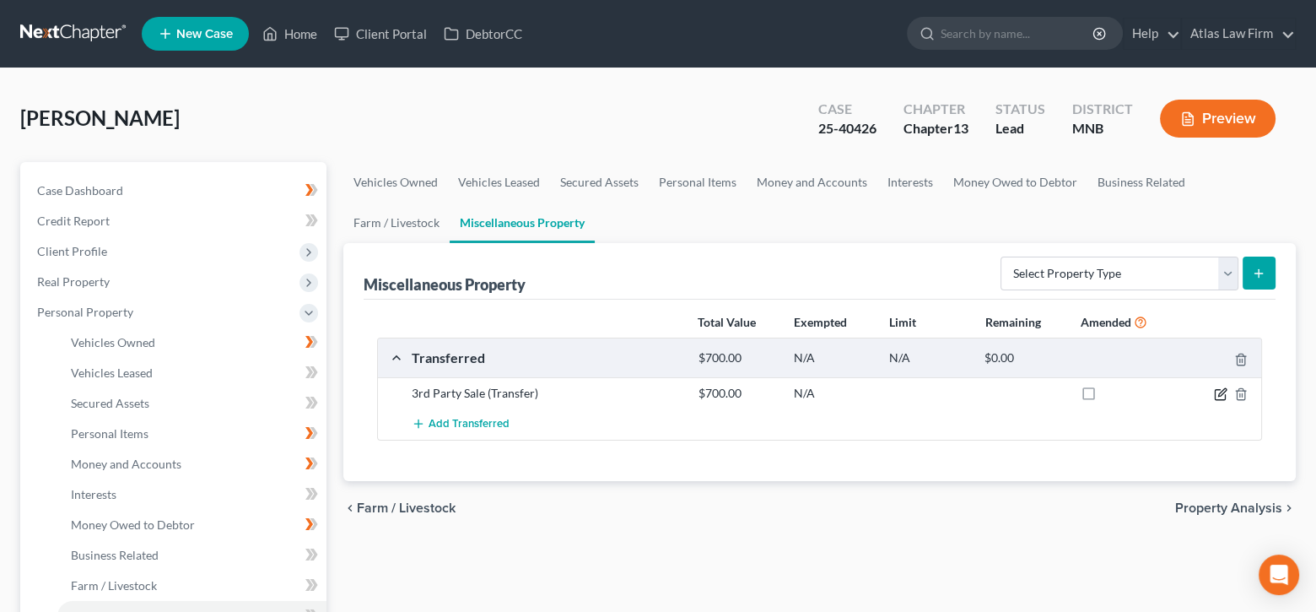
click at [1219, 396] on icon "button" at bounding box center [1220, 393] width 13 height 13
select select "Ordinary (within 2 years)"
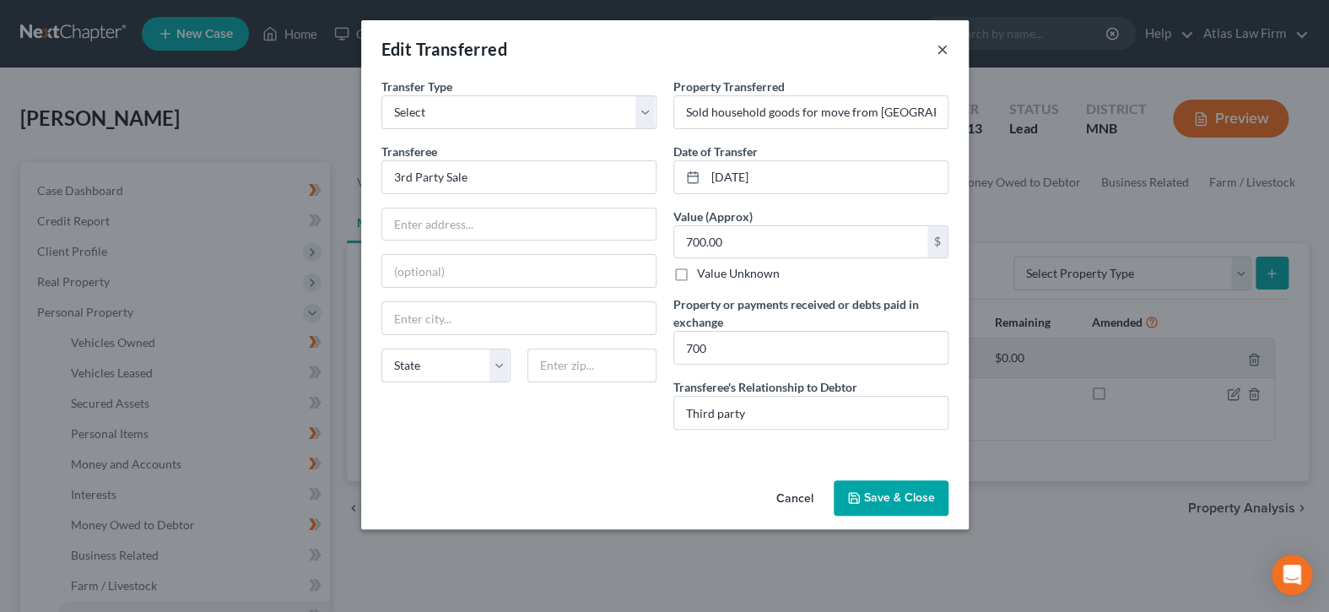
click at [941, 53] on button "×" at bounding box center [942, 49] width 12 height 20
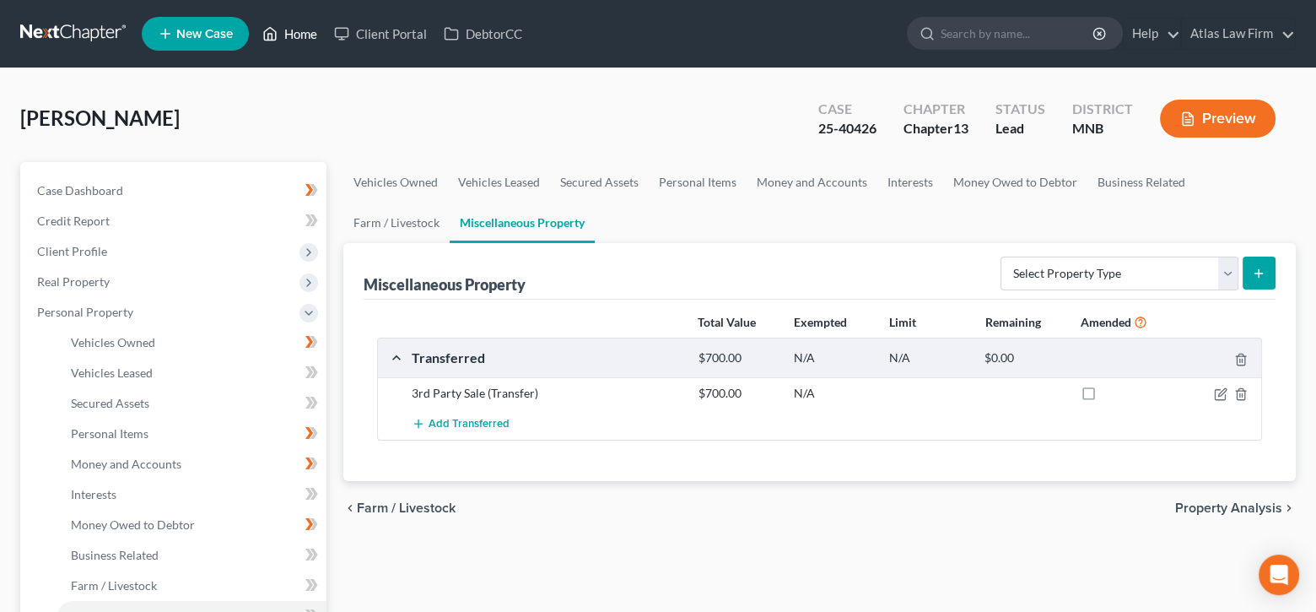
click at [294, 35] on link "Home" at bounding box center [290, 34] width 72 height 30
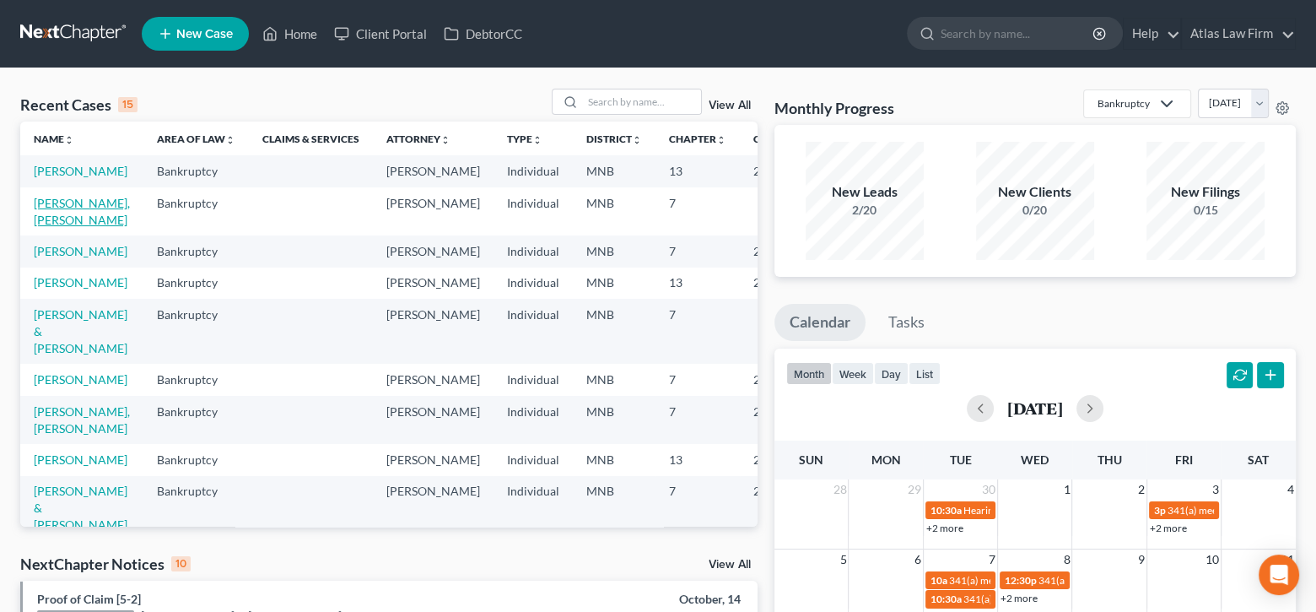
click at [50, 227] on link "[PERSON_NAME], [PERSON_NAME]" at bounding box center [82, 211] width 96 height 31
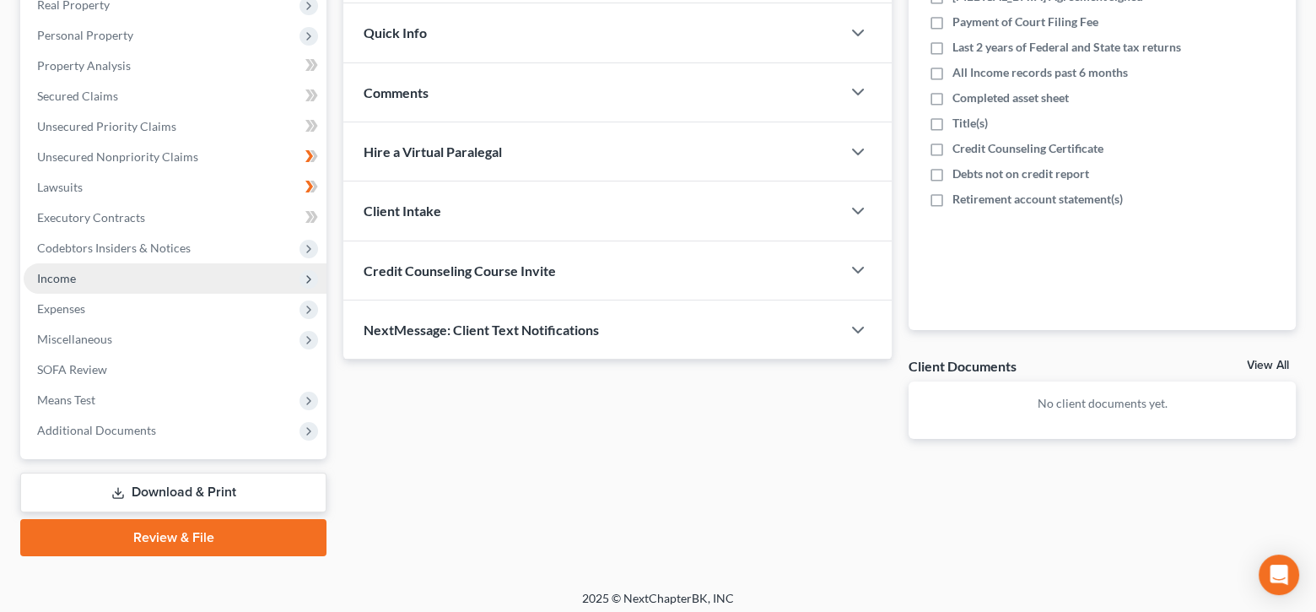
scroll to position [282, 0]
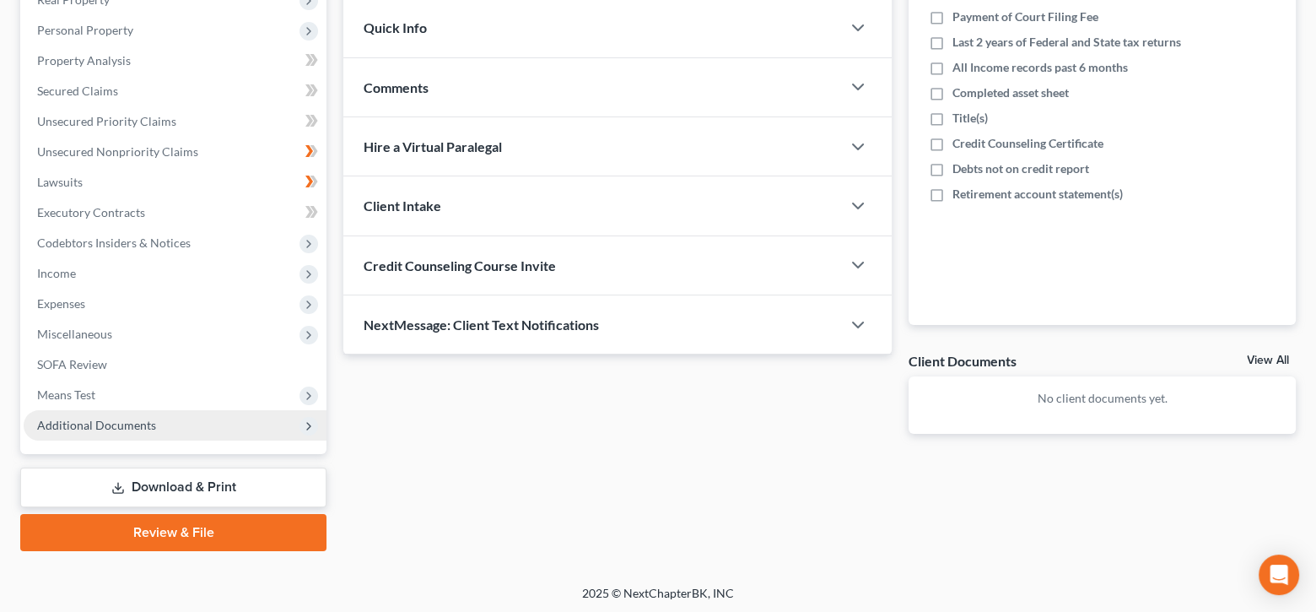
click at [75, 419] on span "Additional Documents" at bounding box center [96, 425] width 119 height 14
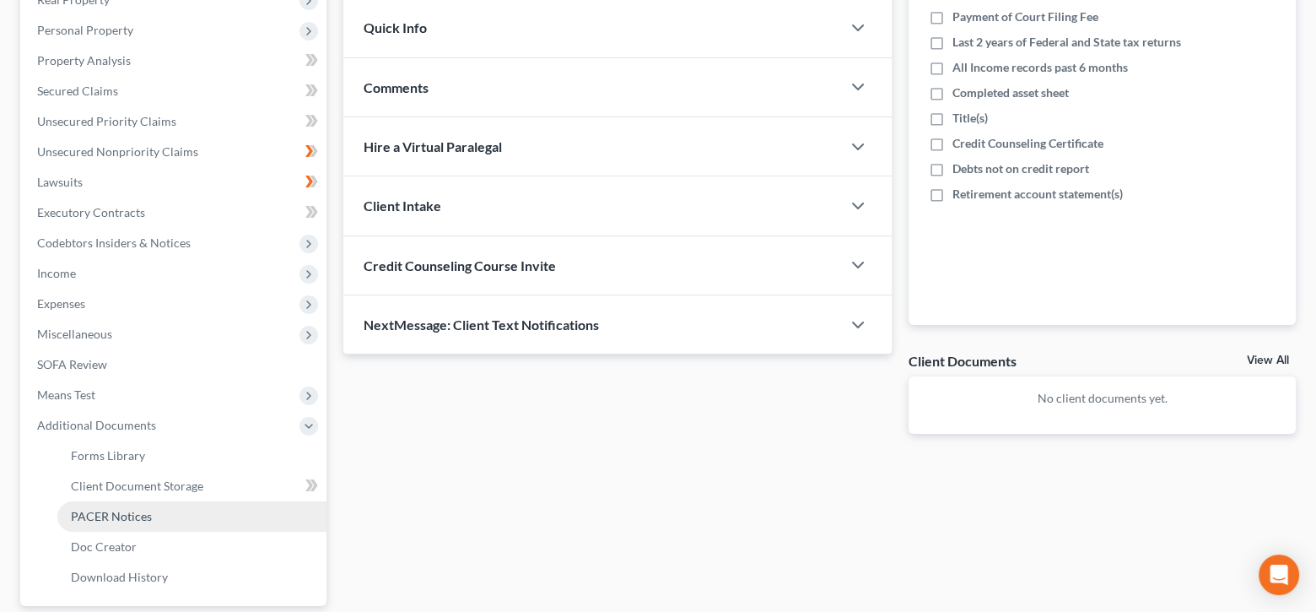
scroll to position [434, 0]
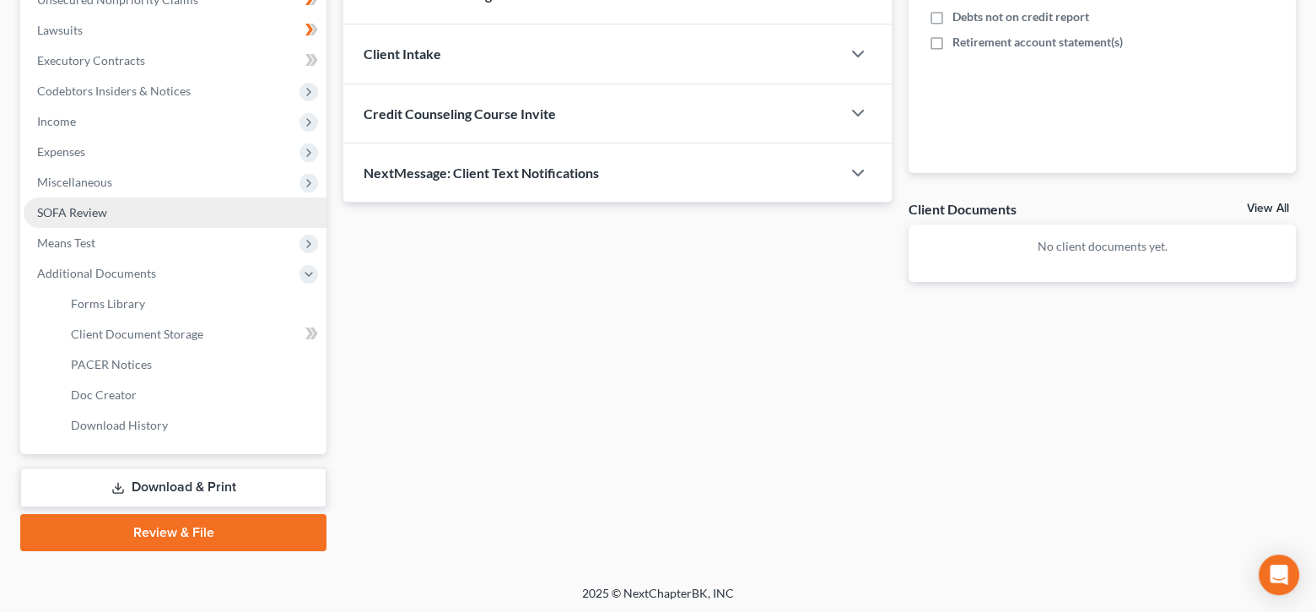
click at [103, 213] on span "SOFA Review" at bounding box center [72, 212] width 70 height 14
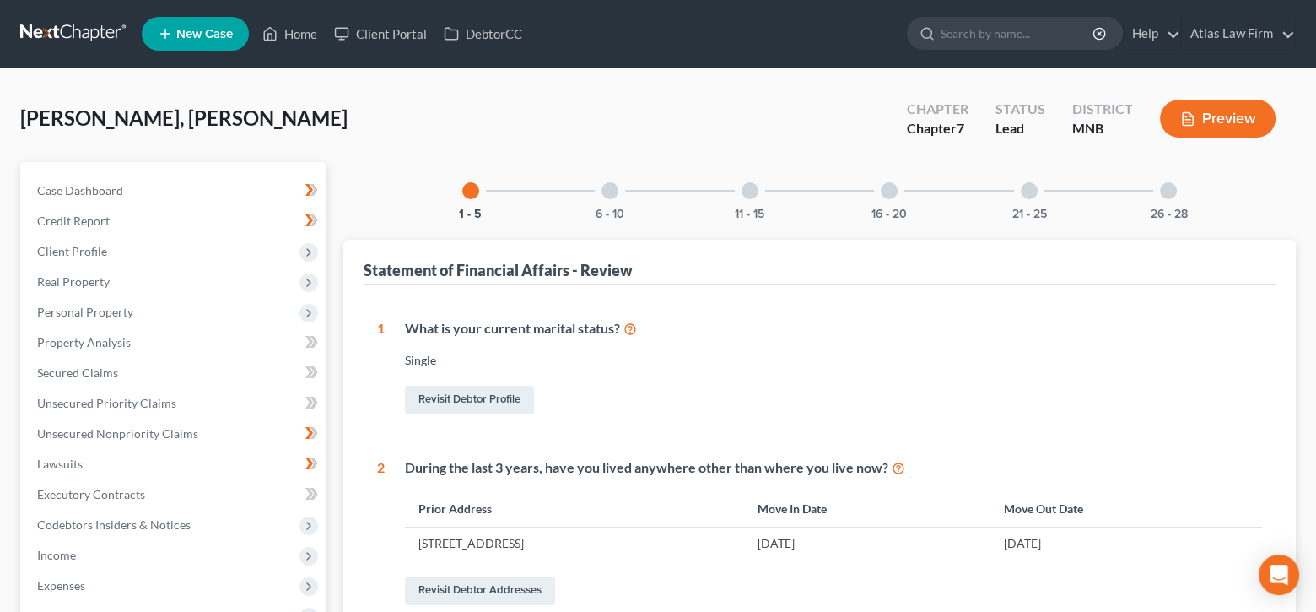
click at [609, 197] on div at bounding box center [609, 190] width 17 height 17
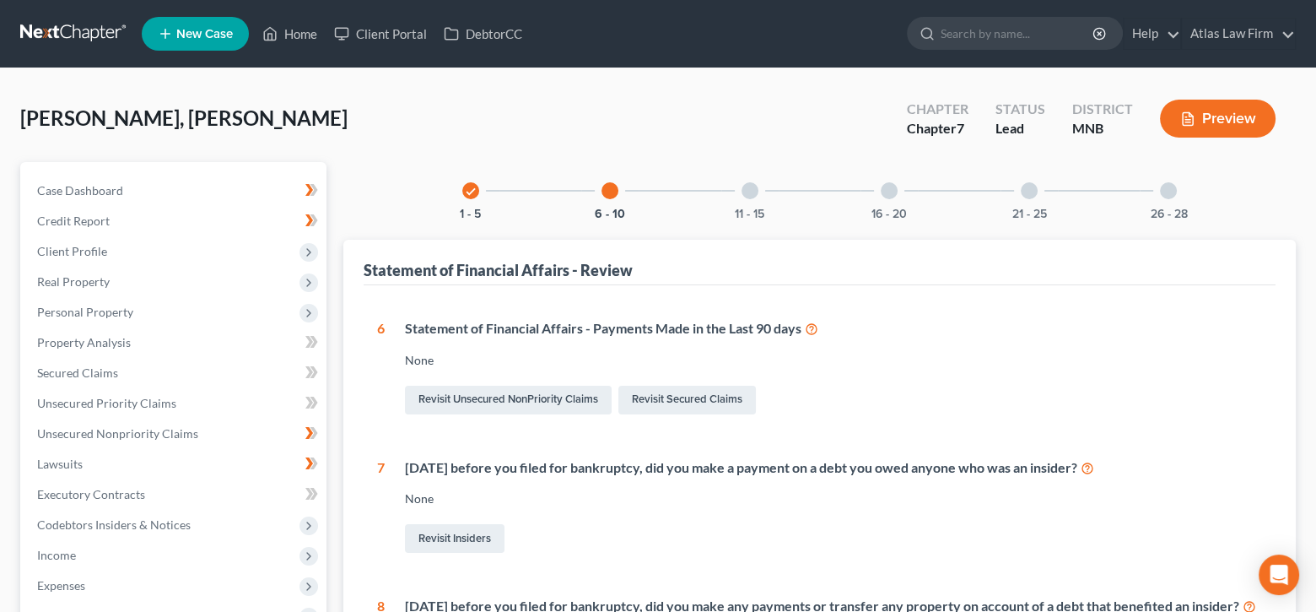
click at [1198, 122] on button "Preview" at bounding box center [1218, 119] width 116 height 38
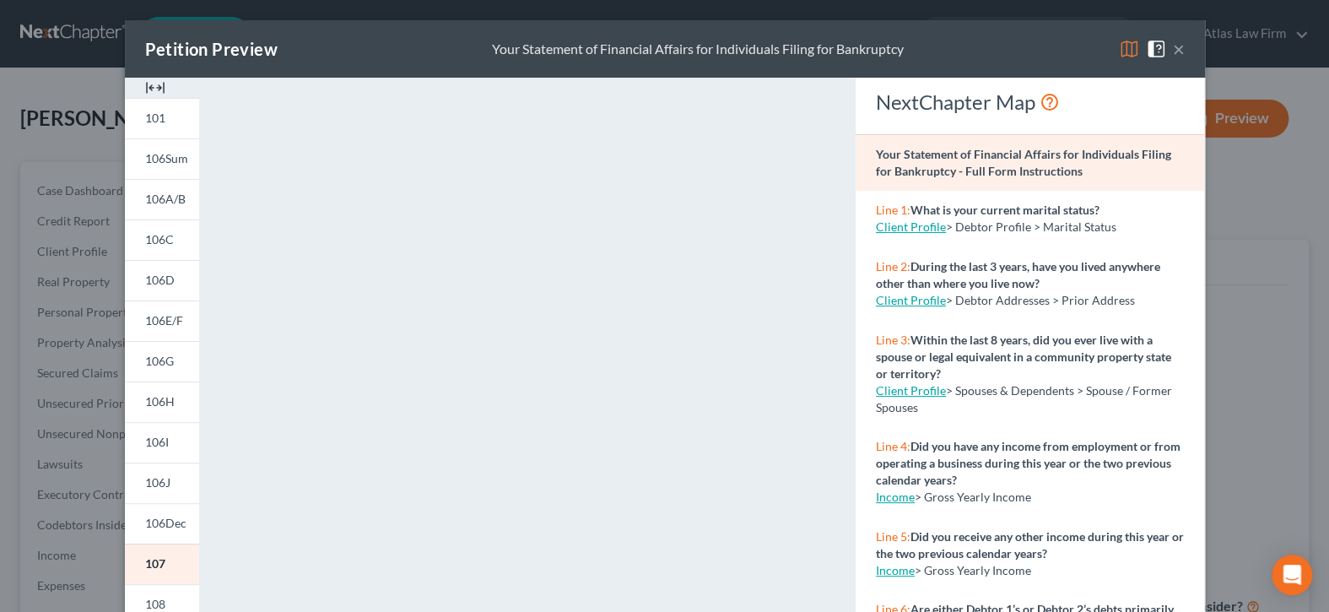
scroll to position [169, 0]
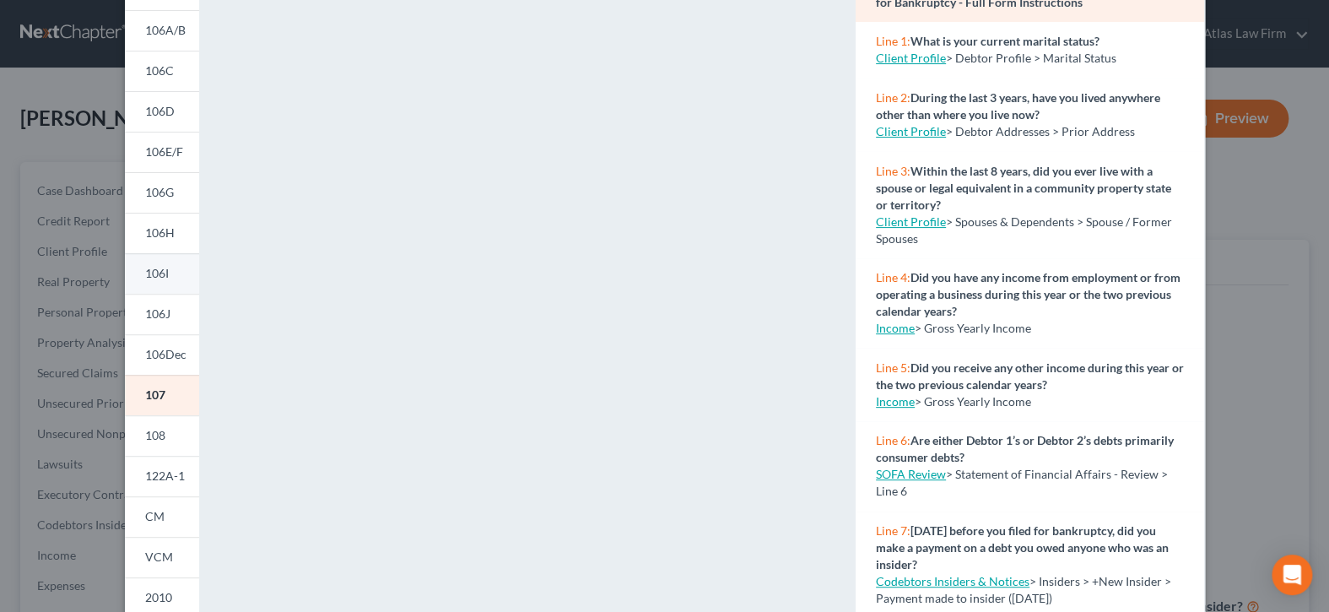
click at [154, 276] on span "106I" at bounding box center [157, 273] width 24 height 14
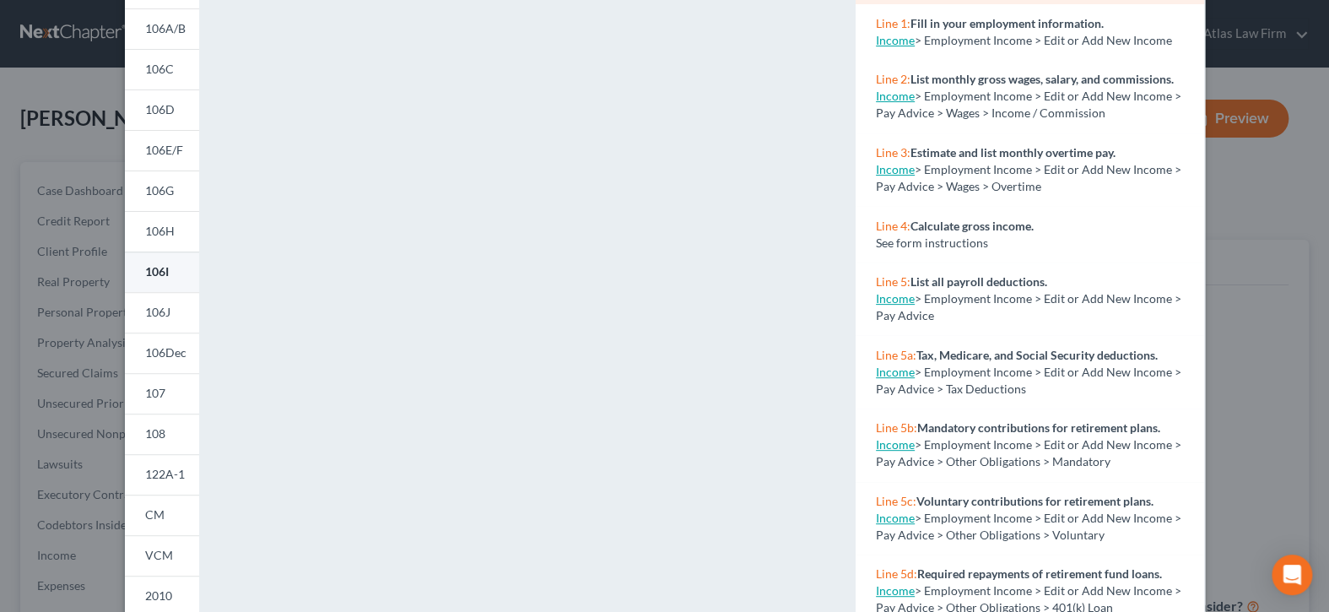
scroll to position [339, 0]
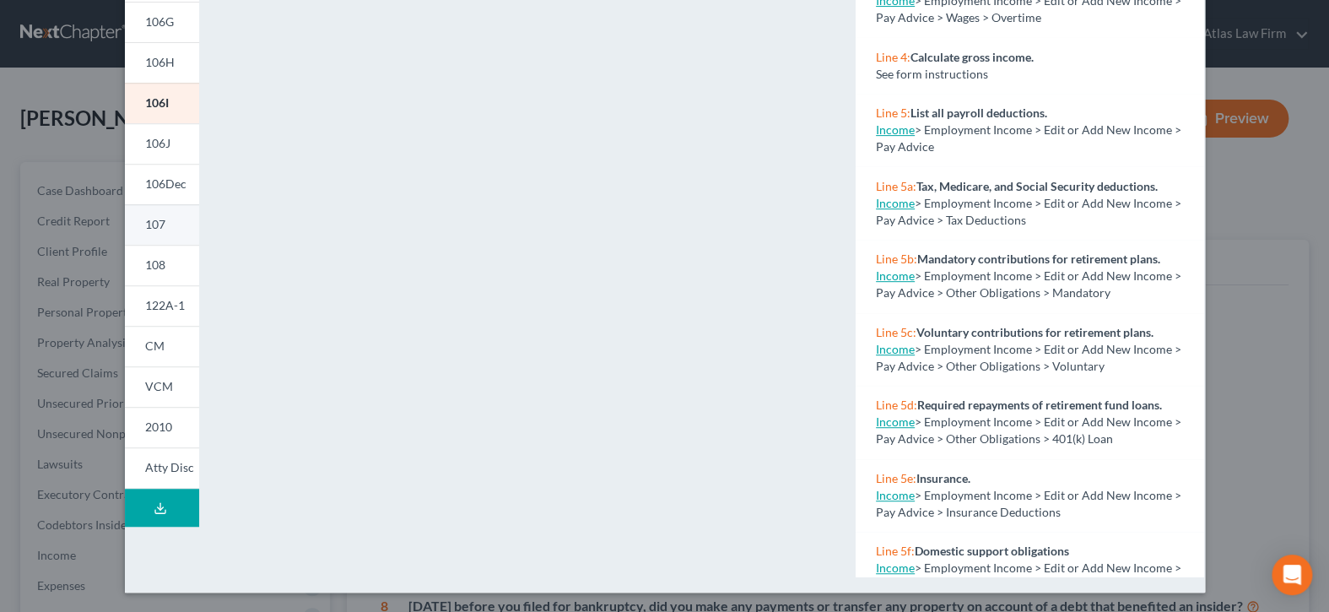
click at [164, 220] on link "107" at bounding box center [162, 224] width 74 height 40
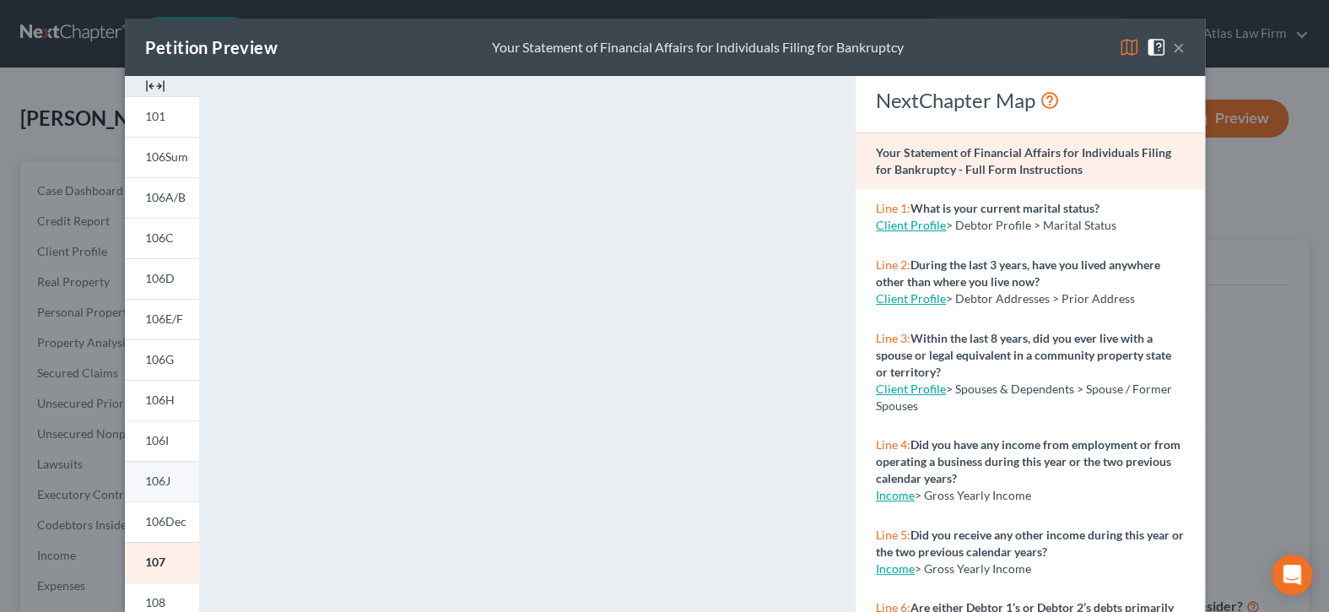
scroll to position [170, 0]
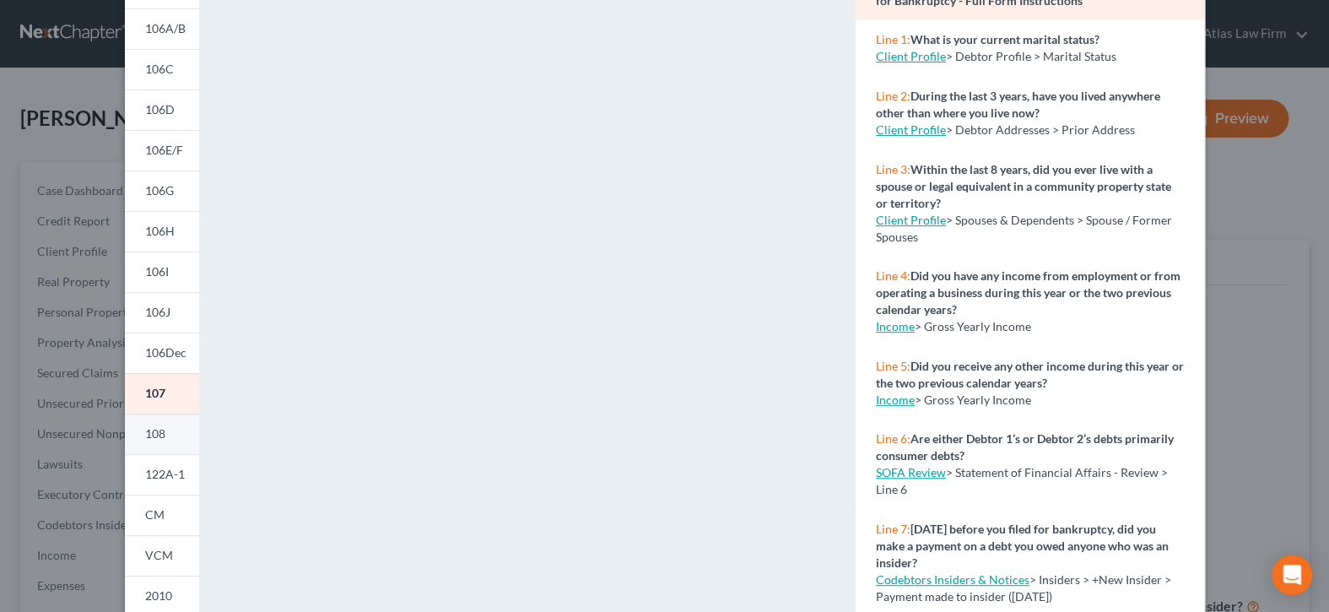
click at [159, 434] on link "108" at bounding box center [162, 433] width 74 height 40
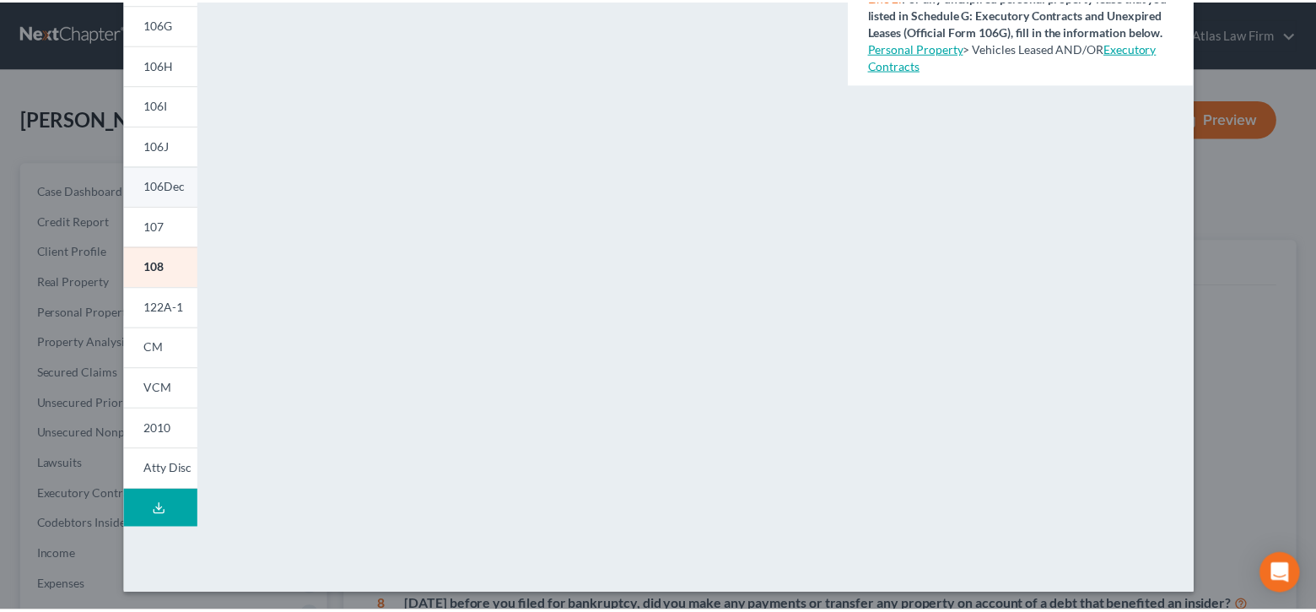
scroll to position [0, 0]
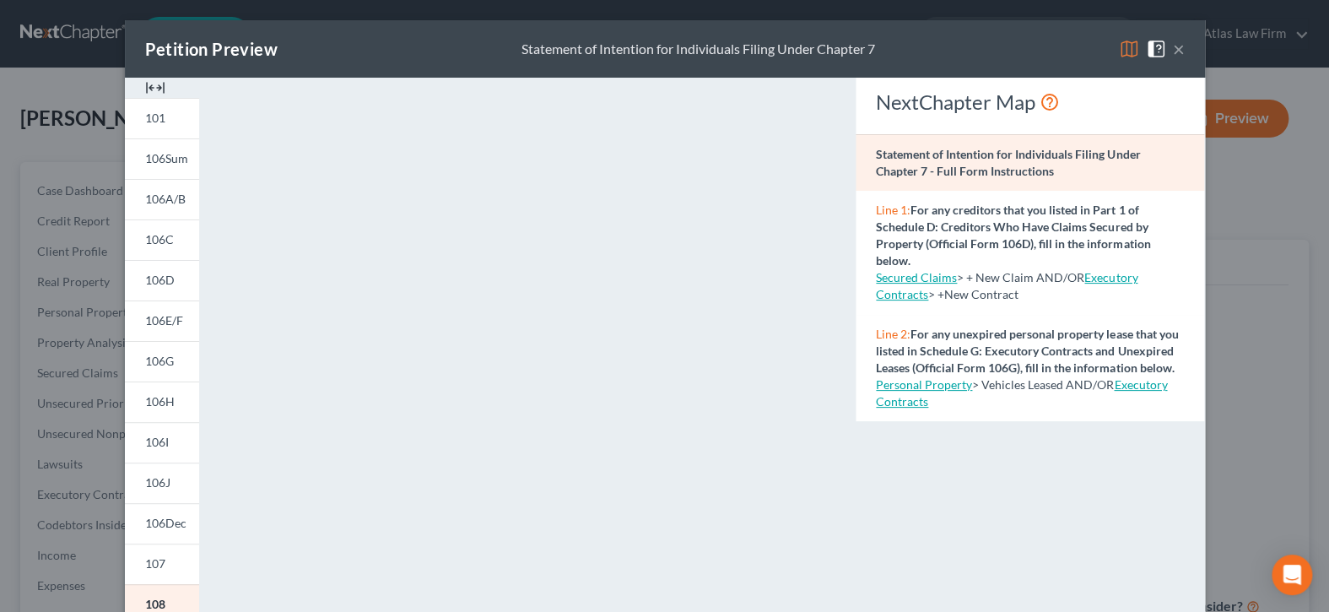
click at [1174, 51] on button "×" at bounding box center [1179, 49] width 12 height 20
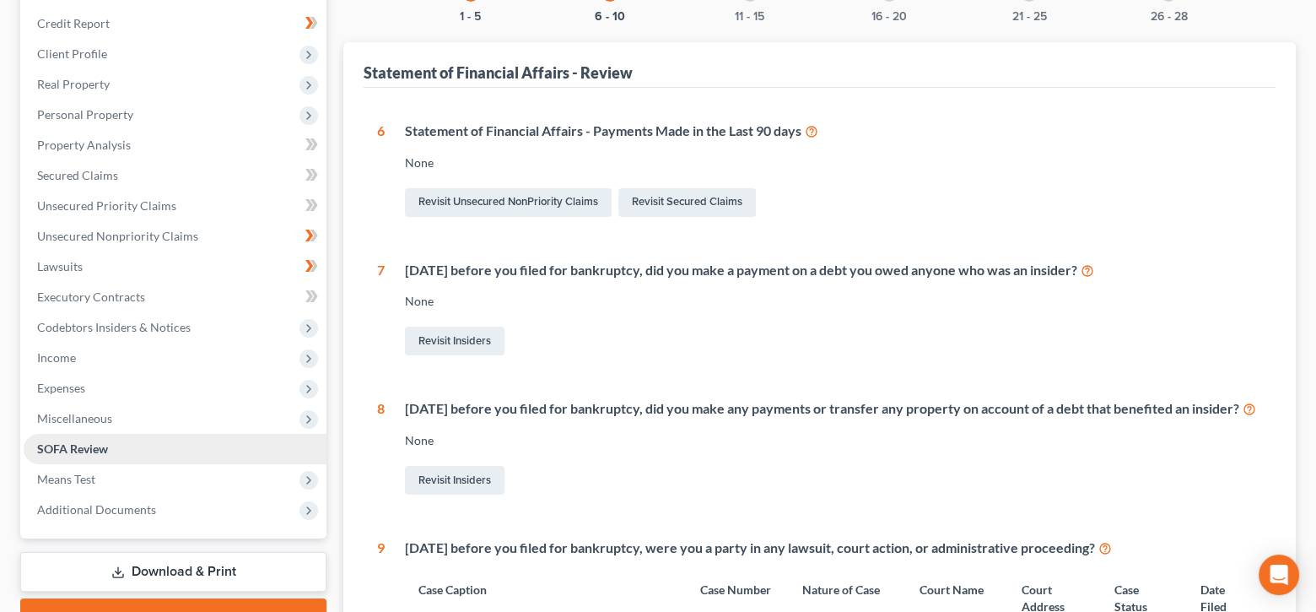
scroll to position [169, 0]
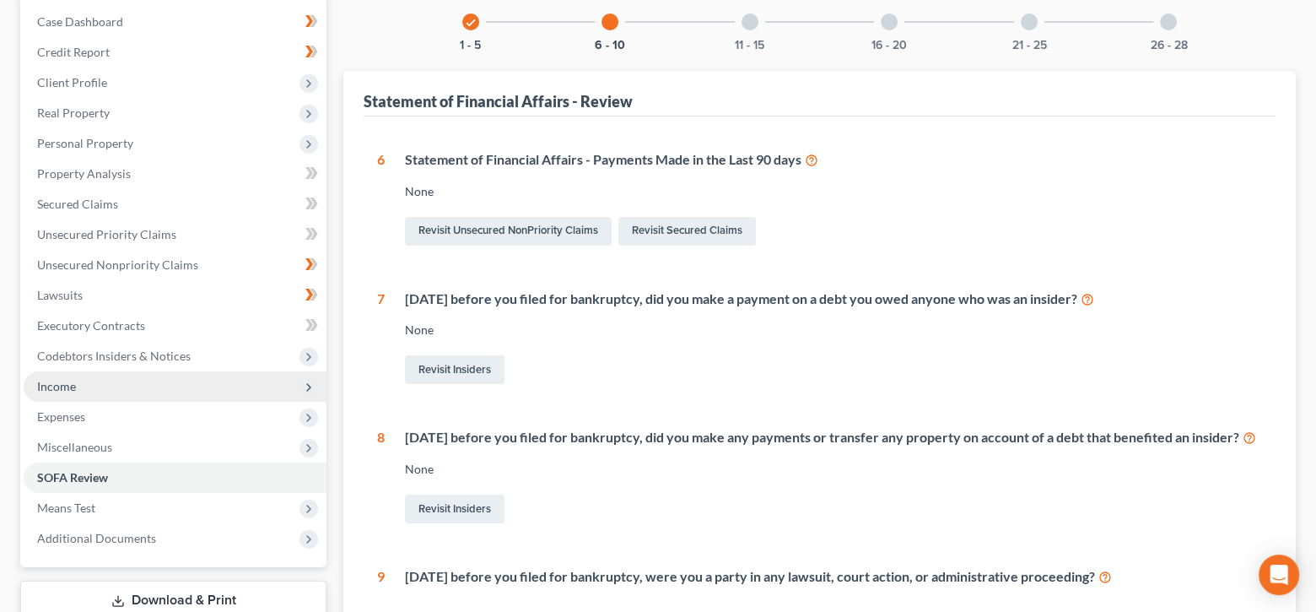
click at [73, 393] on span "Income" at bounding box center [175, 386] width 303 height 30
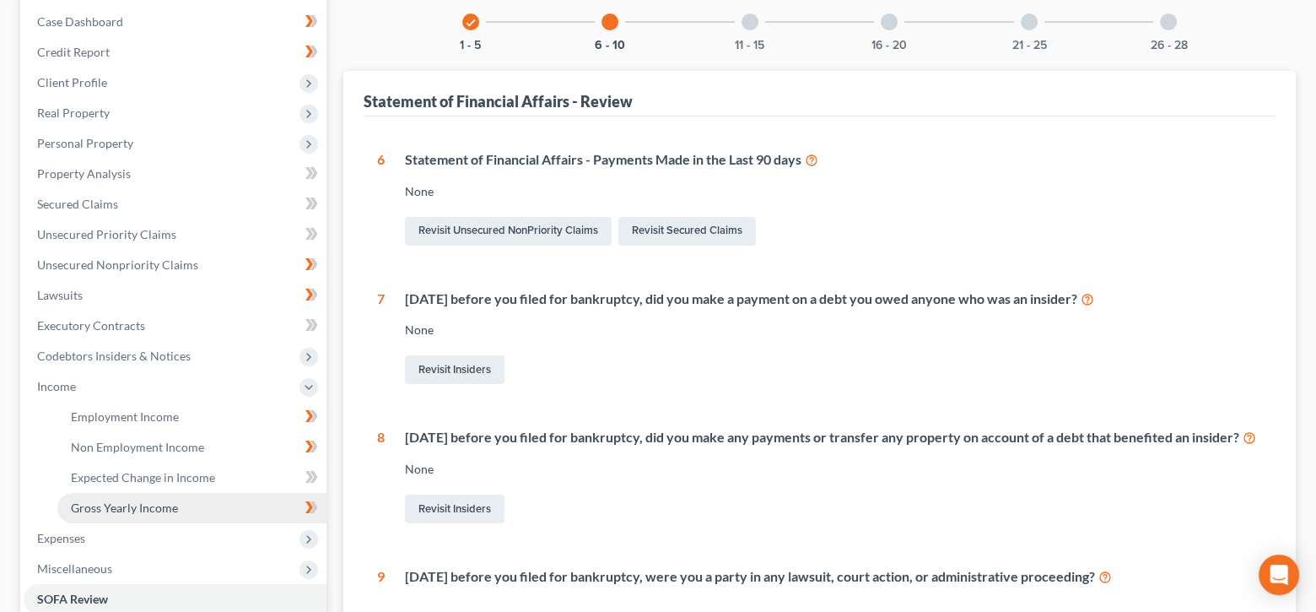
click at [175, 506] on span "Gross Yearly Income" at bounding box center [124, 507] width 107 height 14
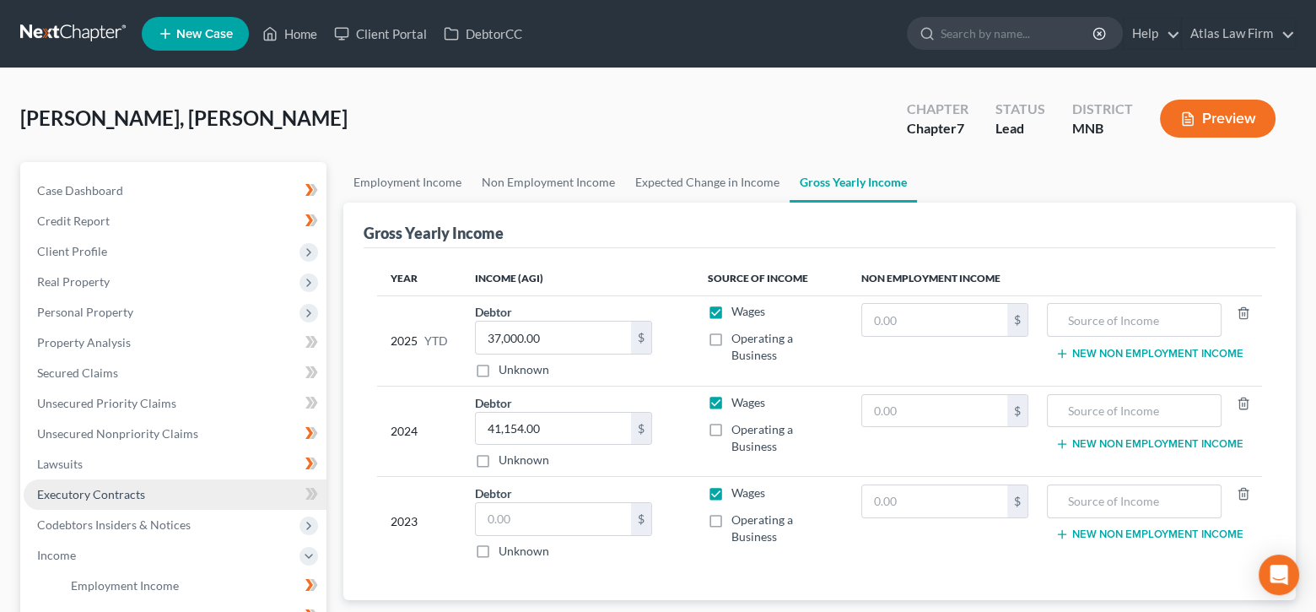
scroll to position [169, 0]
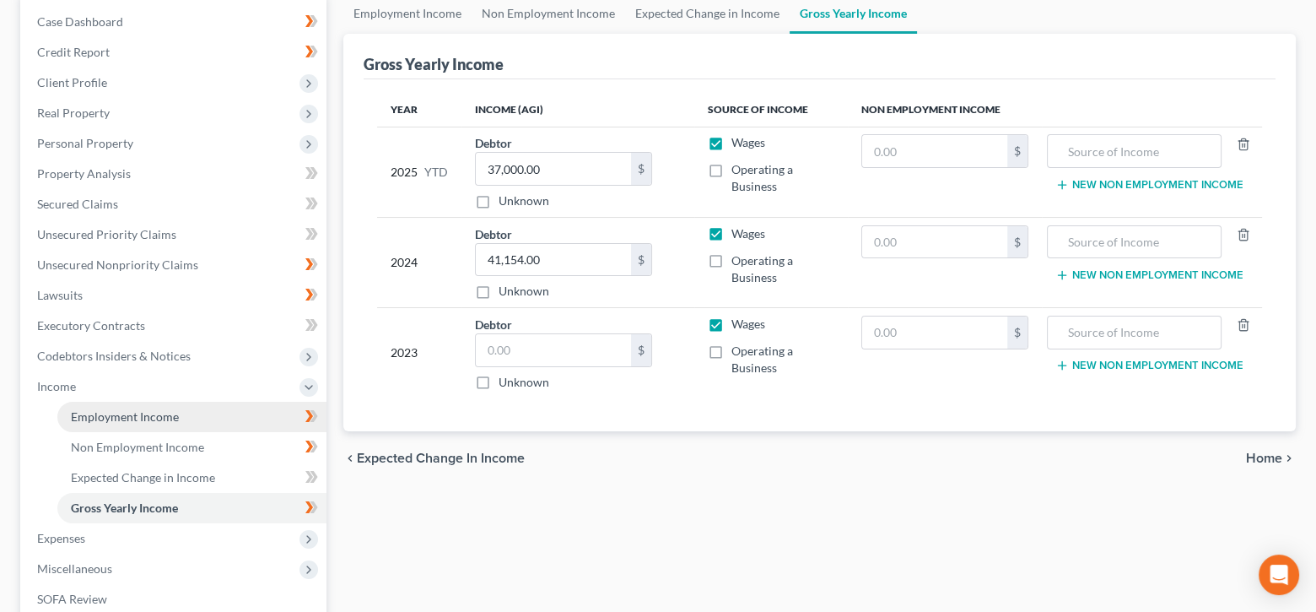
click at [154, 412] on span "Employment Income" at bounding box center [125, 416] width 108 height 14
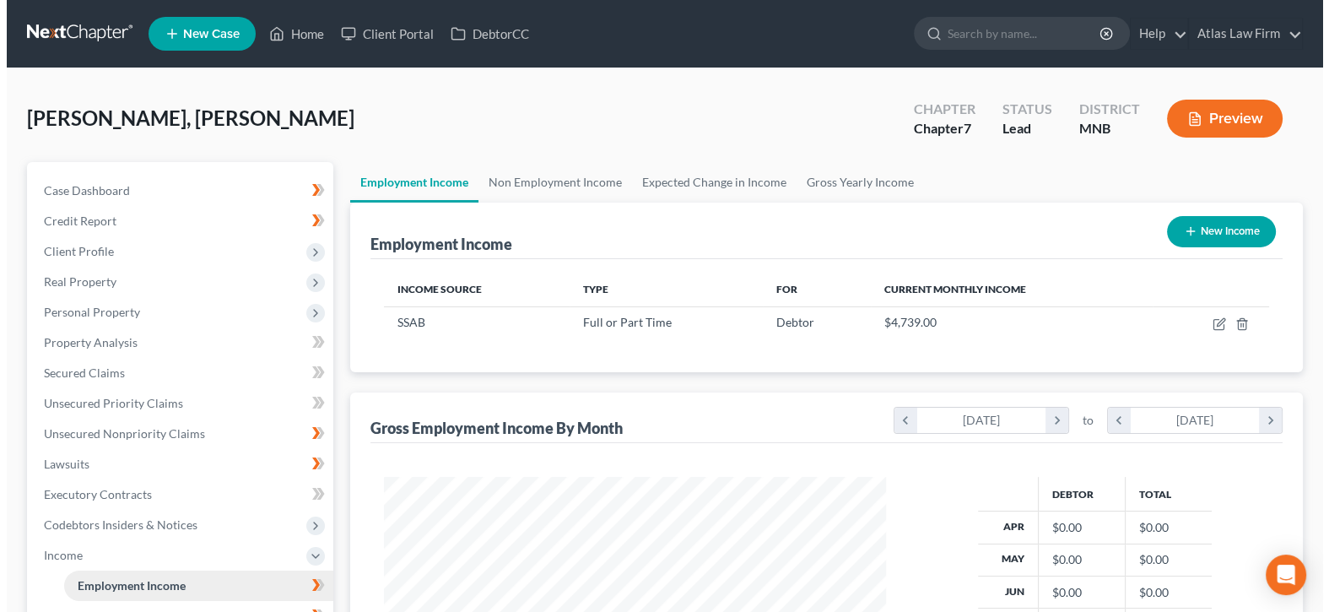
scroll to position [300, 536]
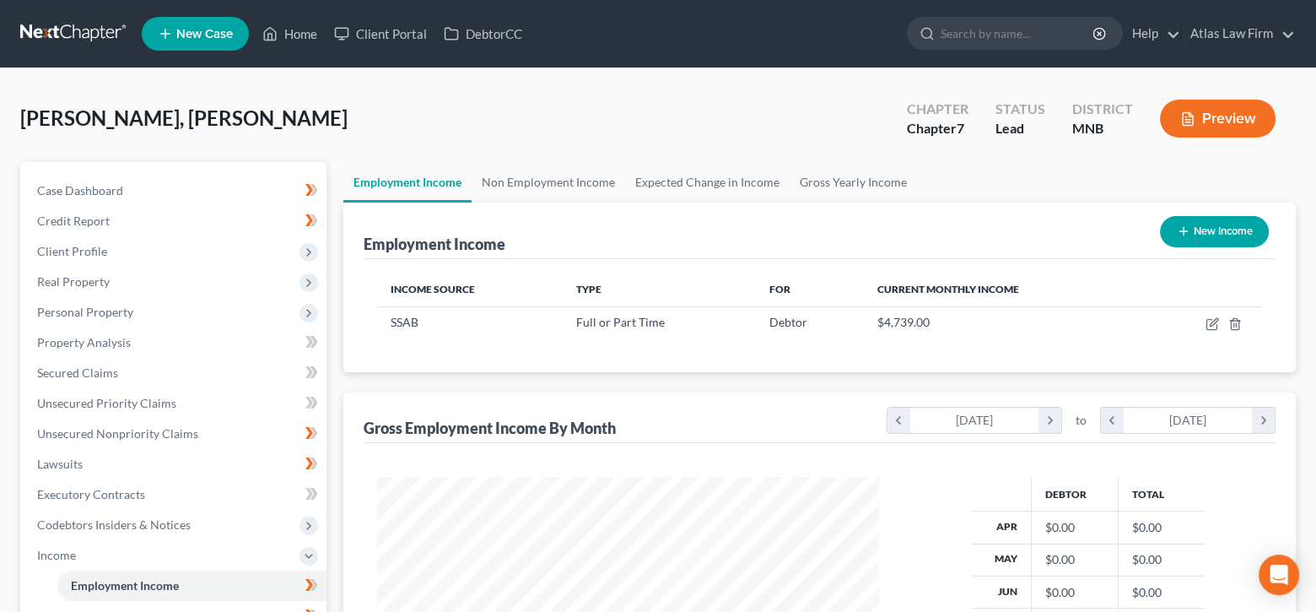
click at [1232, 120] on button "Preview" at bounding box center [1218, 119] width 116 height 38
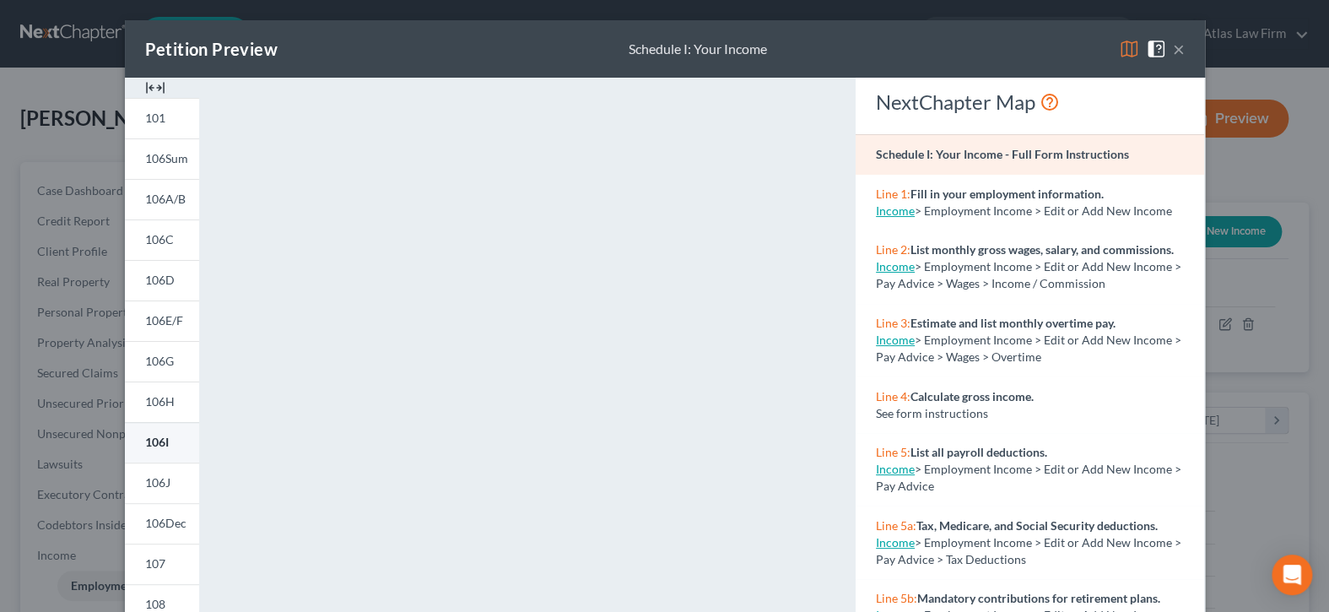
scroll to position [169, 0]
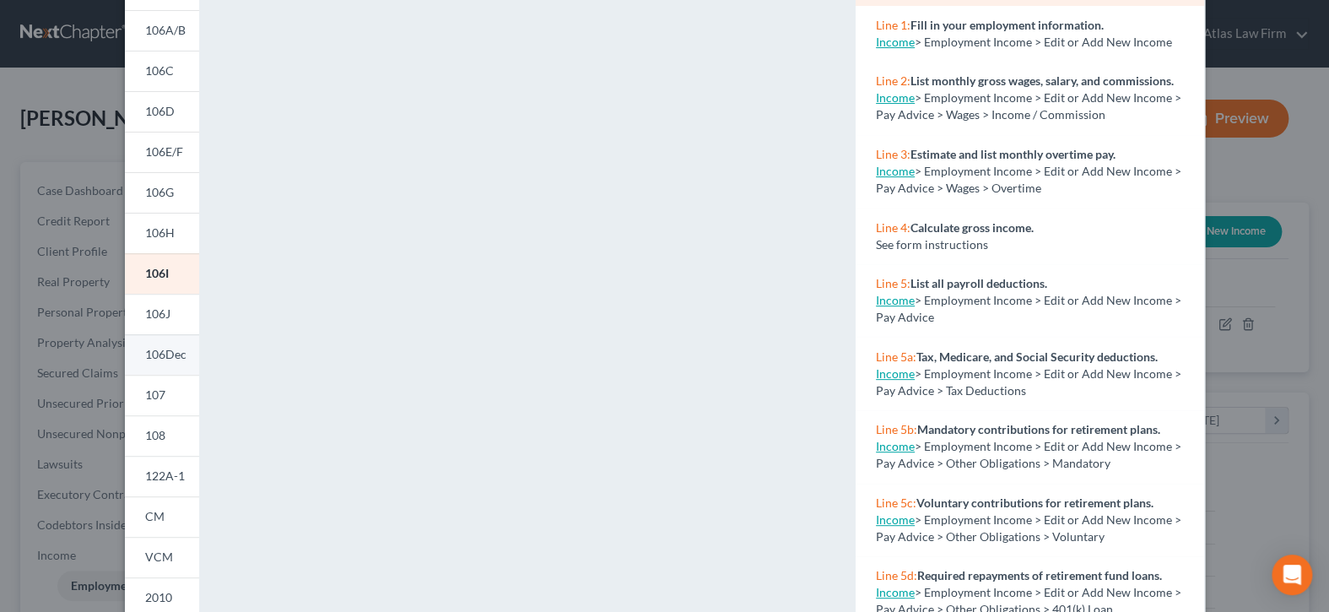
click at [144, 362] on link "106Dec" at bounding box center [162, 354] width 74 height 40
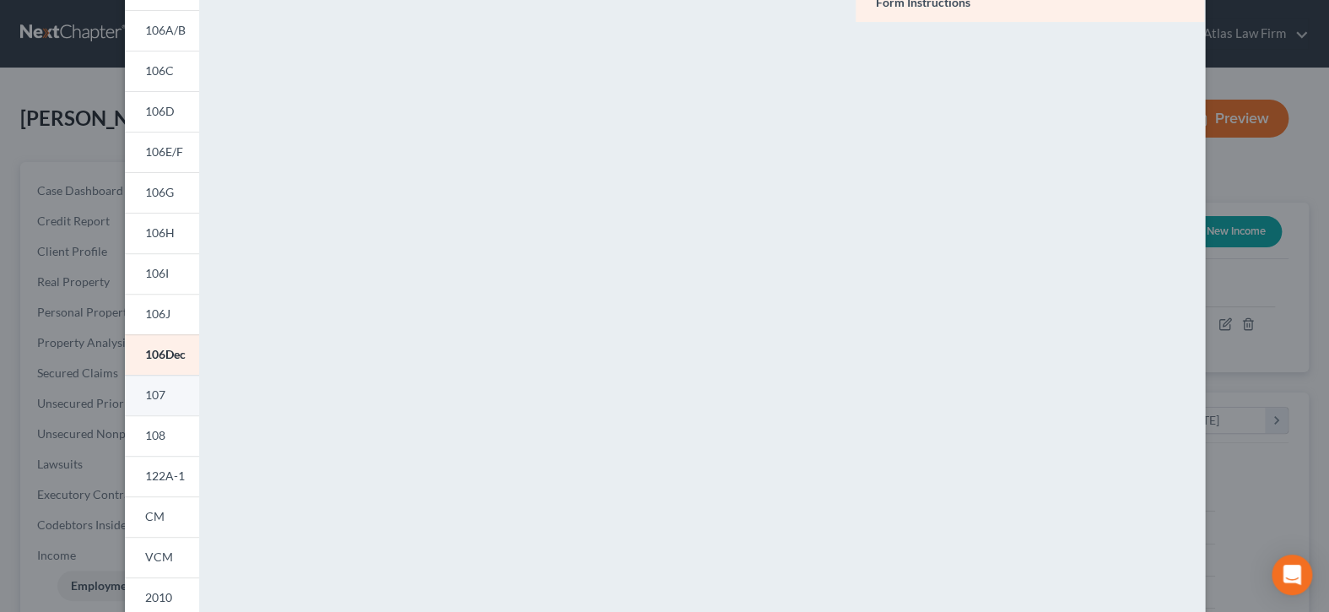
click at [145, 392] on span "107" at bounding box center [155, 394] width 20 height 14
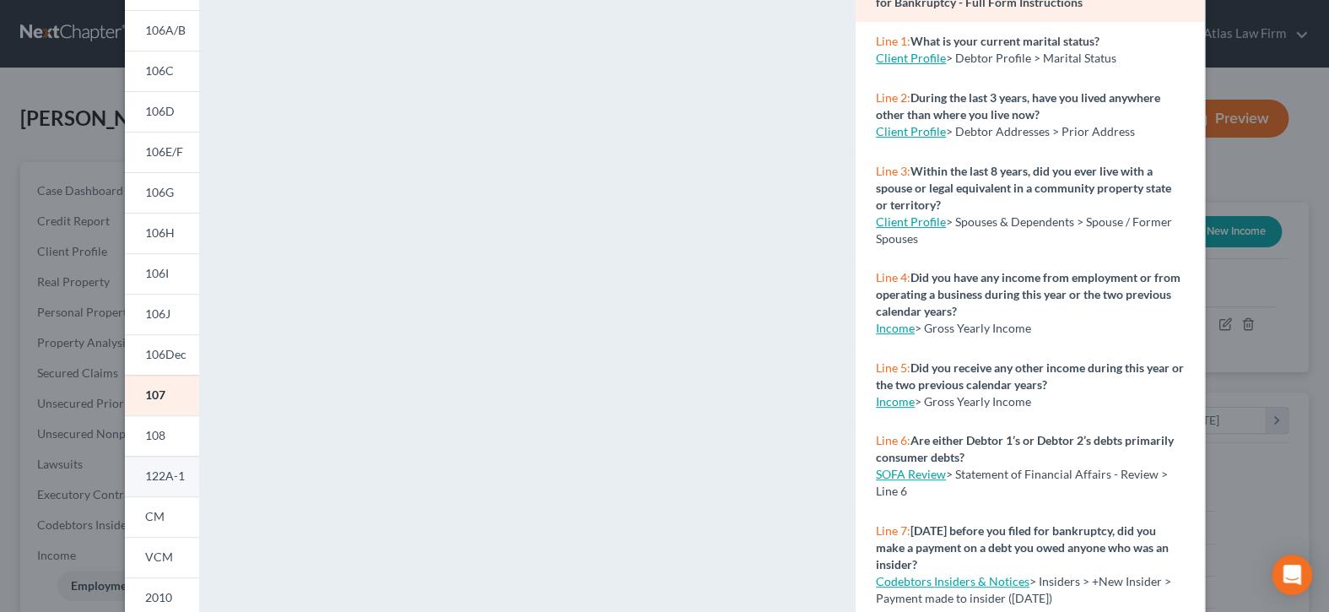
click at [149, 477] on span "122A-1" at bounding box center [165, 475] width 40 height 14
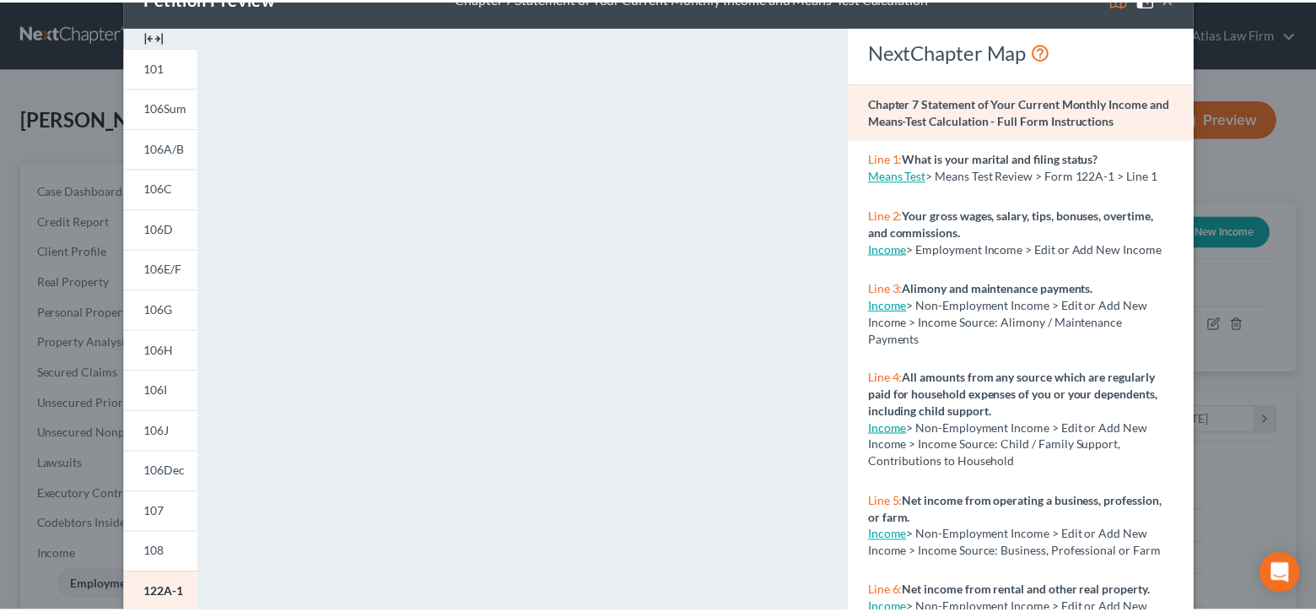
scroll to position [0, 0]
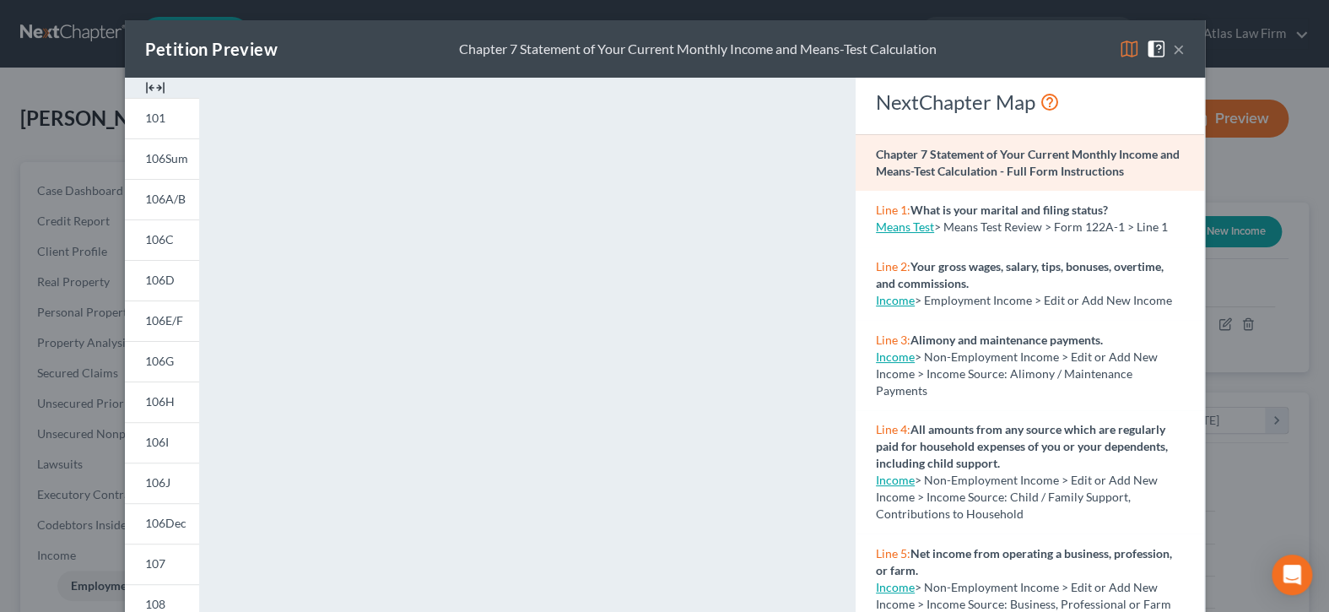
click at [1173, 46] on button "×" at bounding box center [1179, 49] width 12 height 20
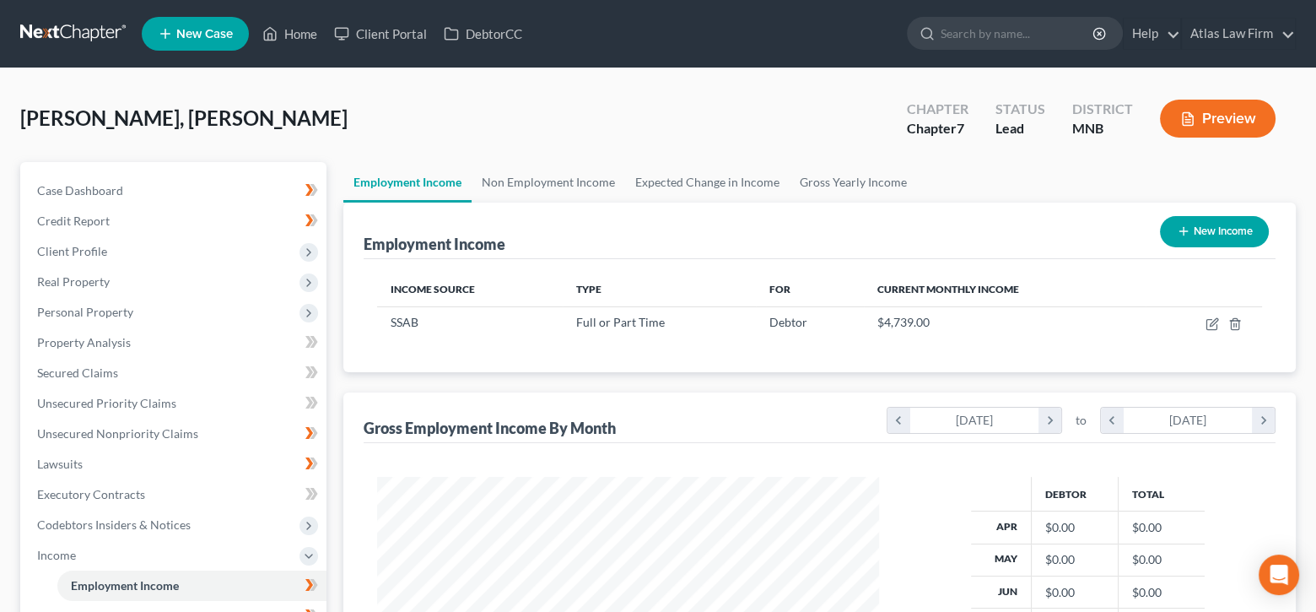
scroll to position [403, 0]
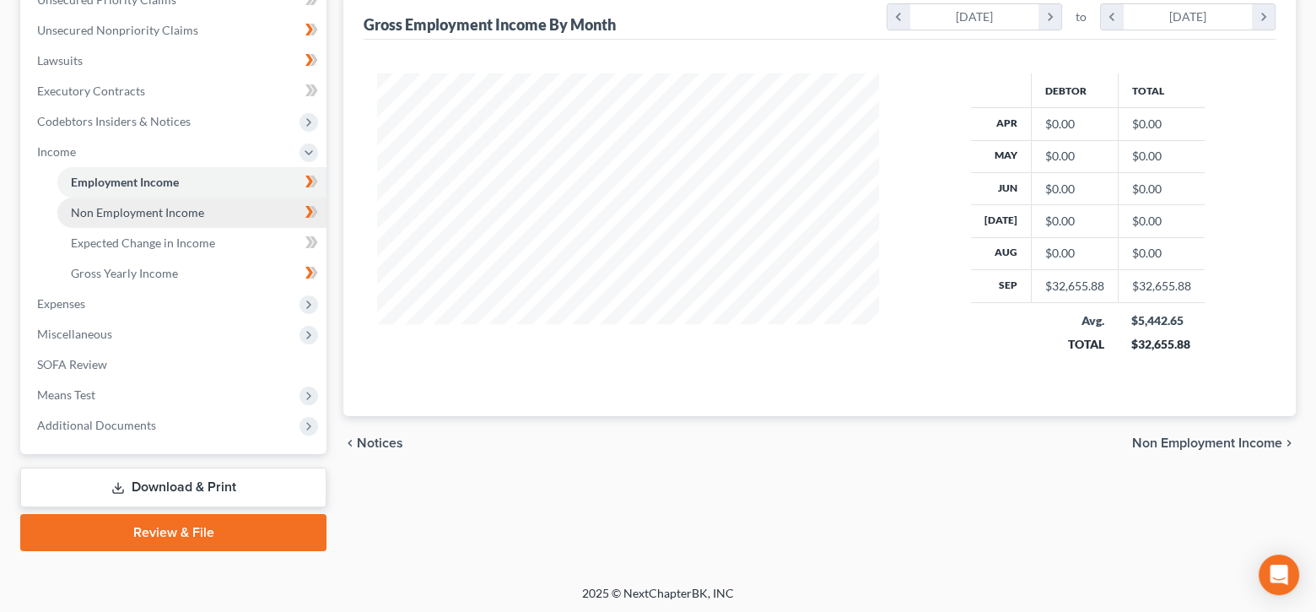
click at [180, 212] on span "Non Employment Income" at bounding box center [137, 212] width 133 height 14
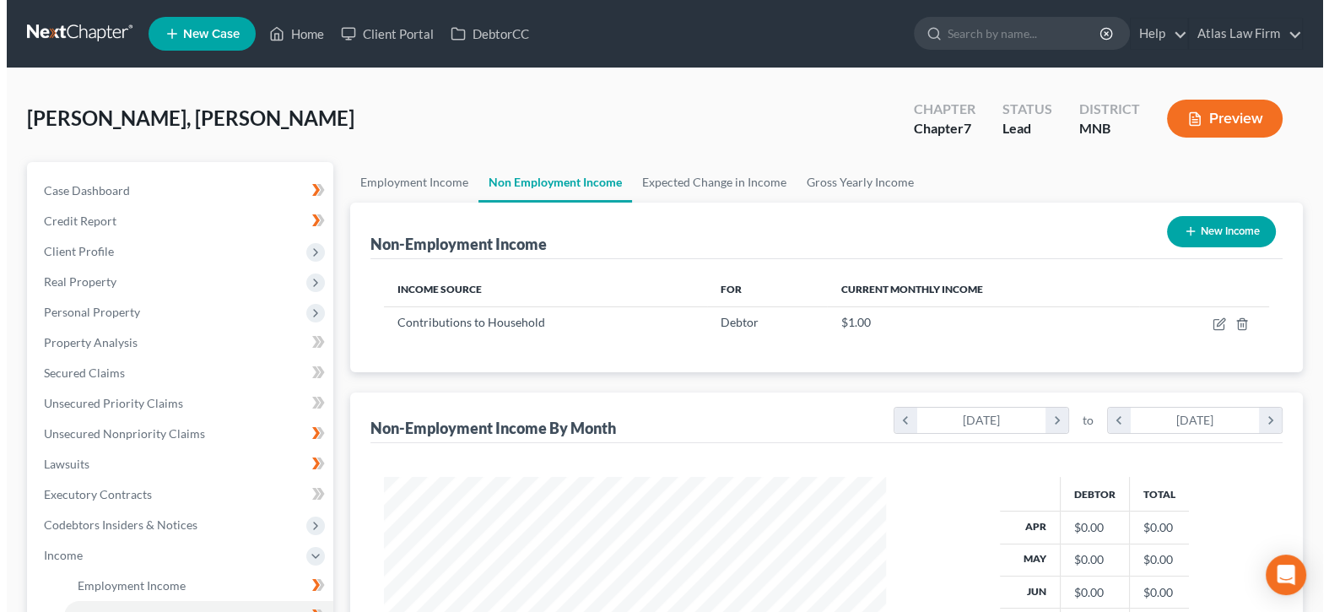
scroll to position [300, 536]
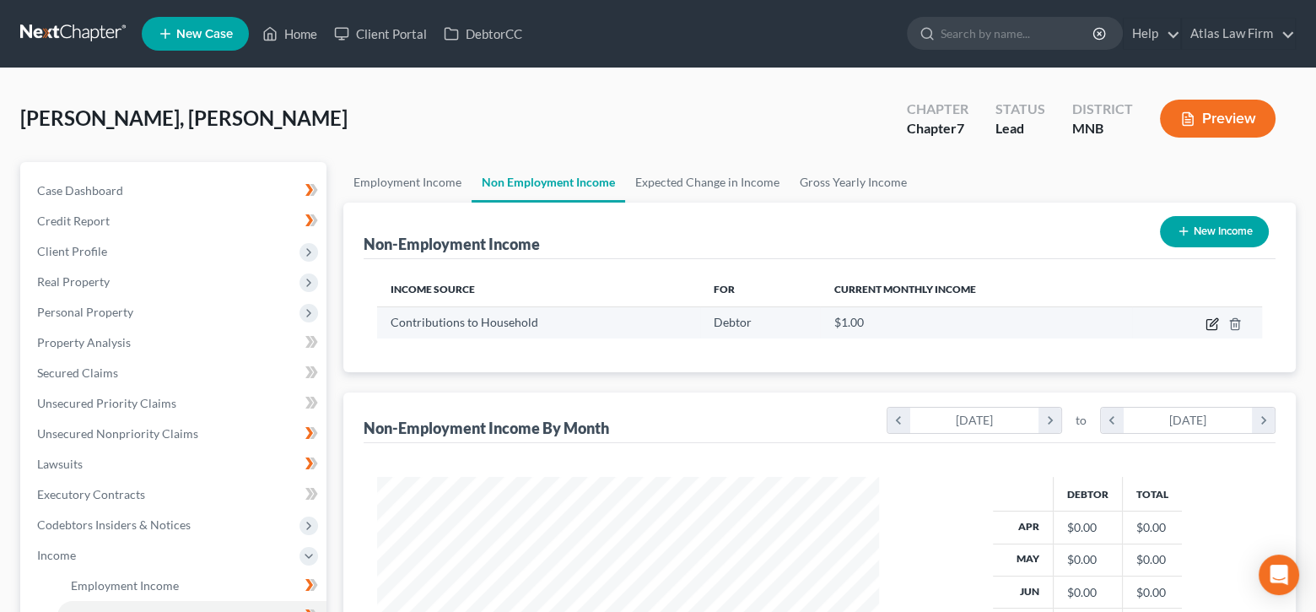
click at [1215, 318] on icon "button" at bounding box center [1214, 322] width 8 height 8
select select "8"
select select "0"
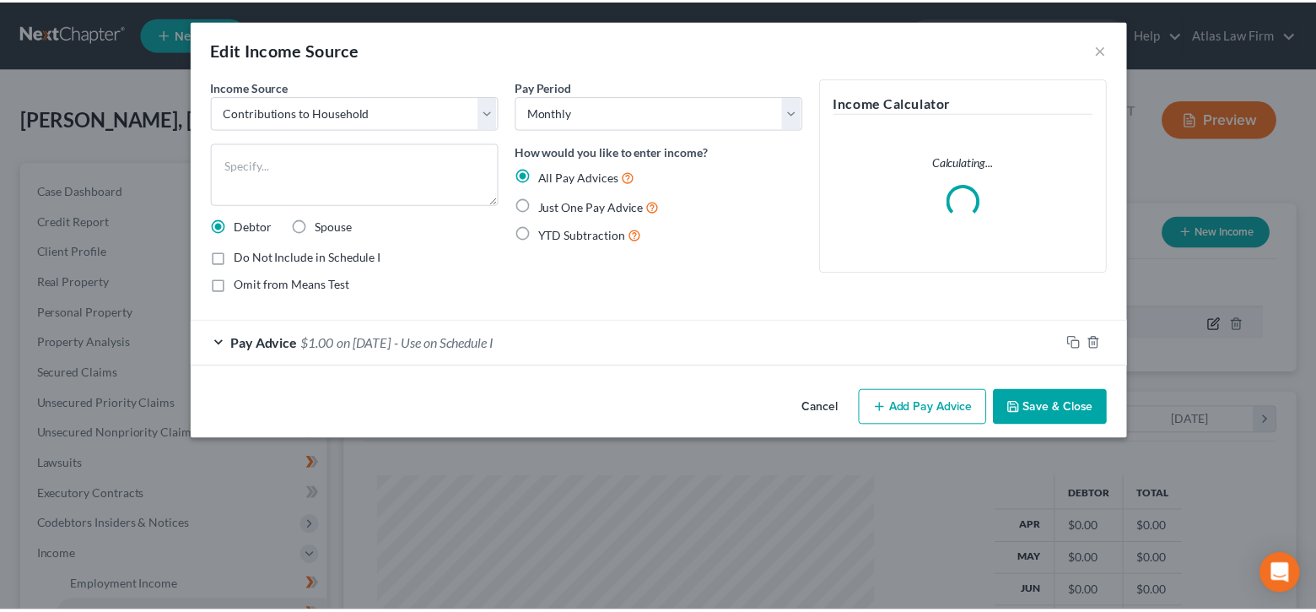
scroll to position [300, 541]
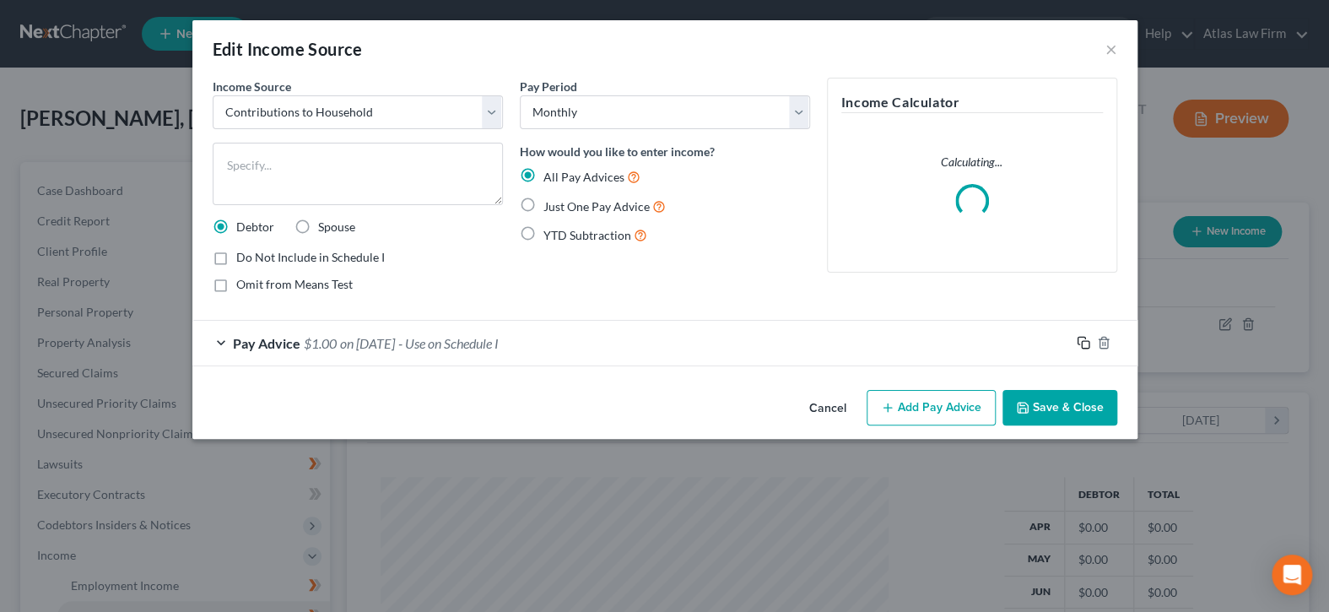
click at [1077, 340] on icon "button" at bounding box center [1082, 342] width 13 height 13
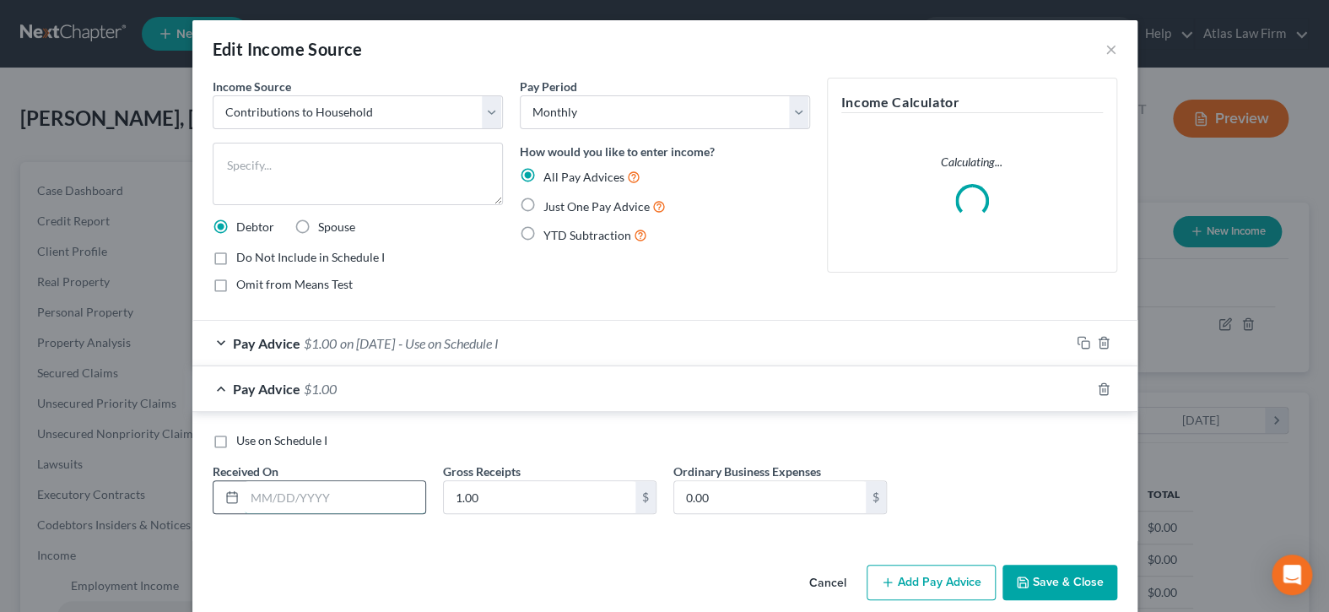
click at [287, 489] on input "text" at bounding box center [335, 497] width 181 height 32
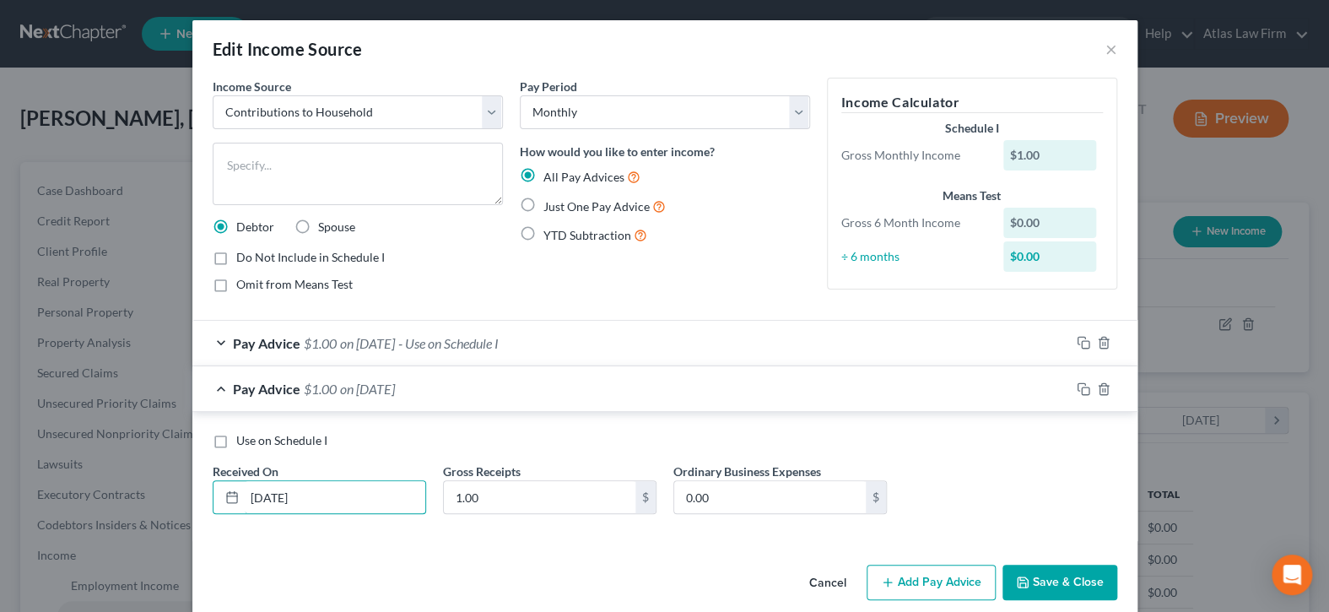
type input "09/01/2025"
click at [1045, 571] on button "Save & Close" at bounding box center [1059, 581] width 115 height 35
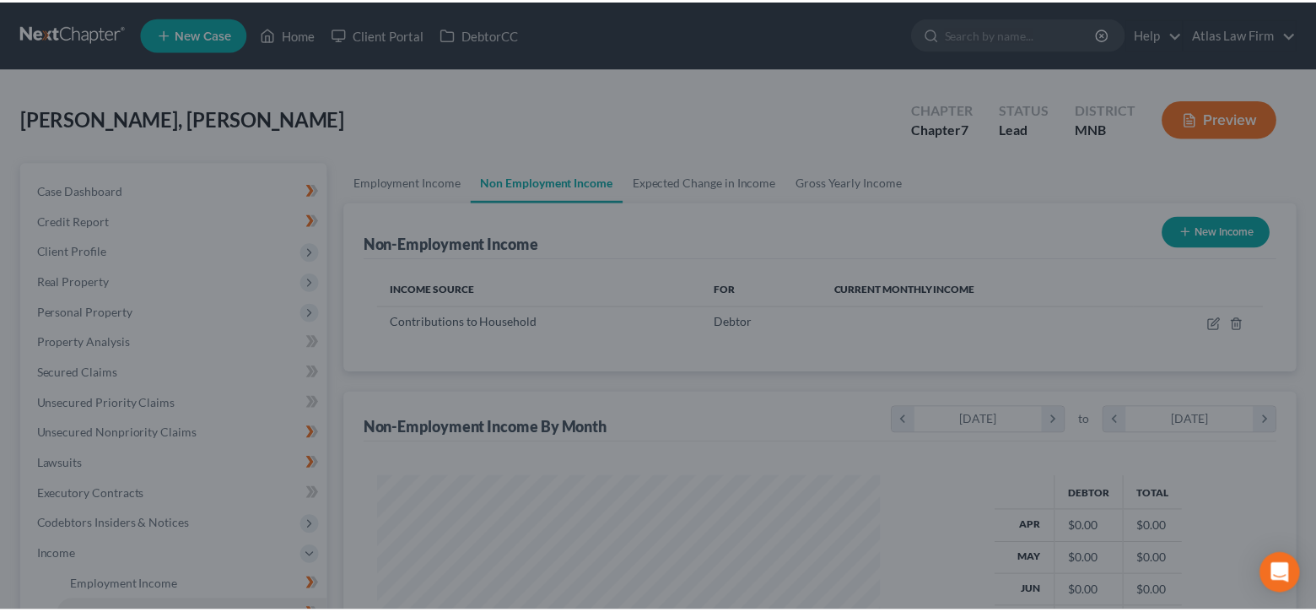
scroll to position [843252, 843018]
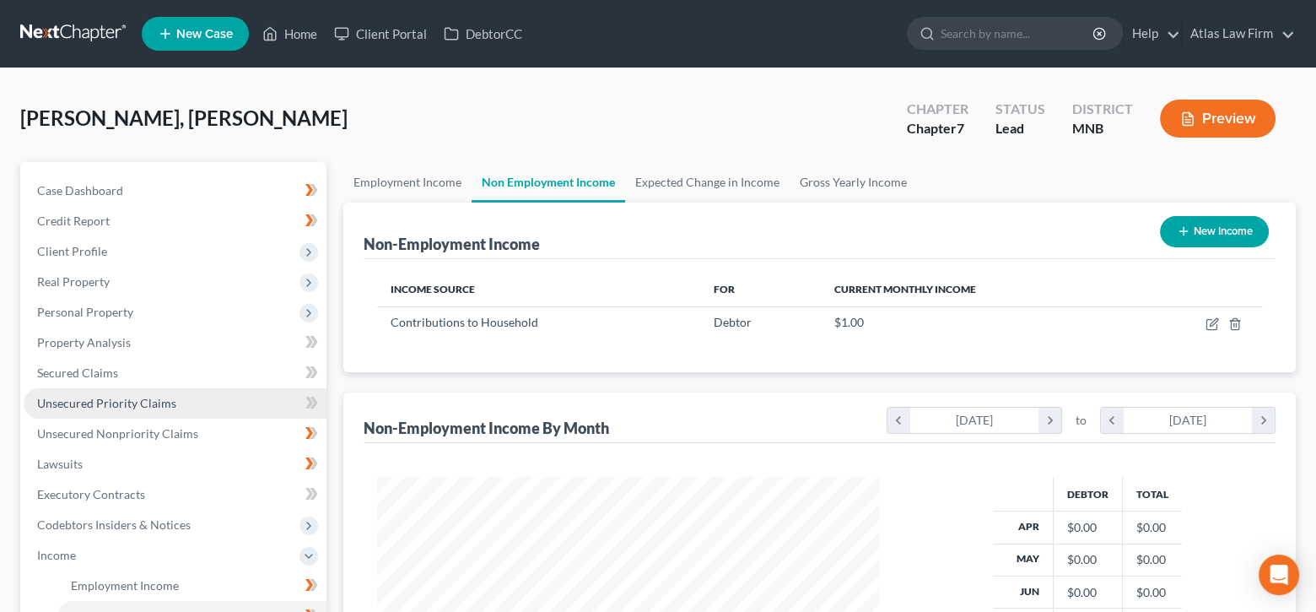
click at [157, 408] on link "Unsecured Priority Claims" at bounding box center [175, 403] width 303 height 30
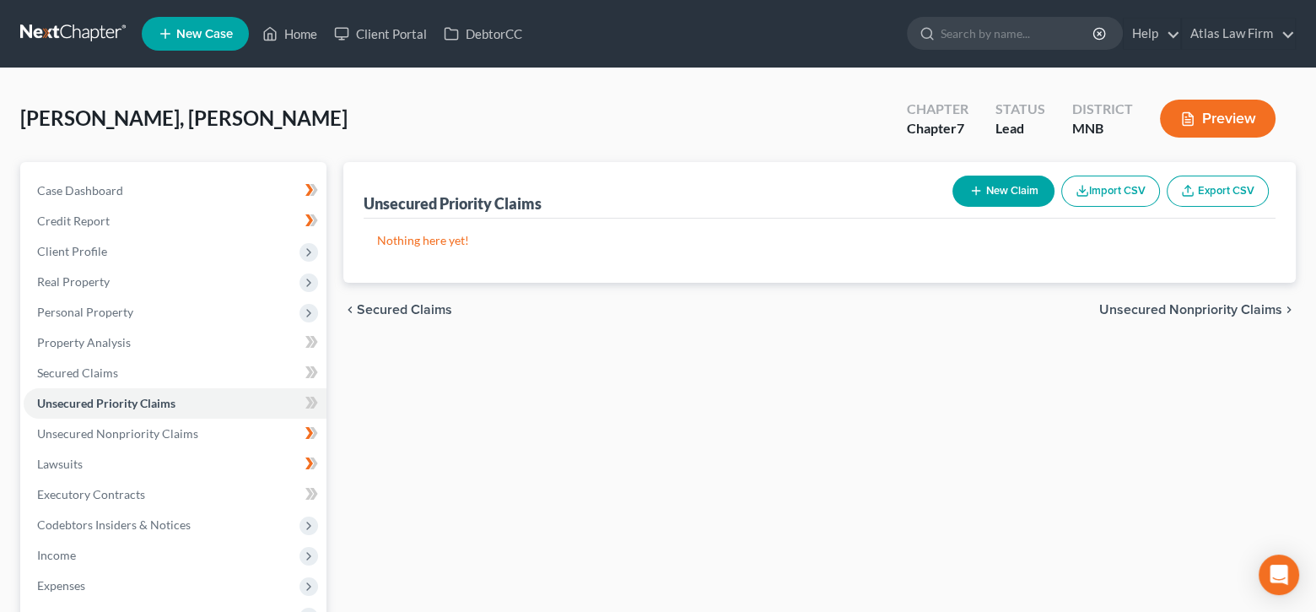
click at [1003, 202] on button "New Claim" at bounding box center [1003, 190] width 102 height 31
select select "0"
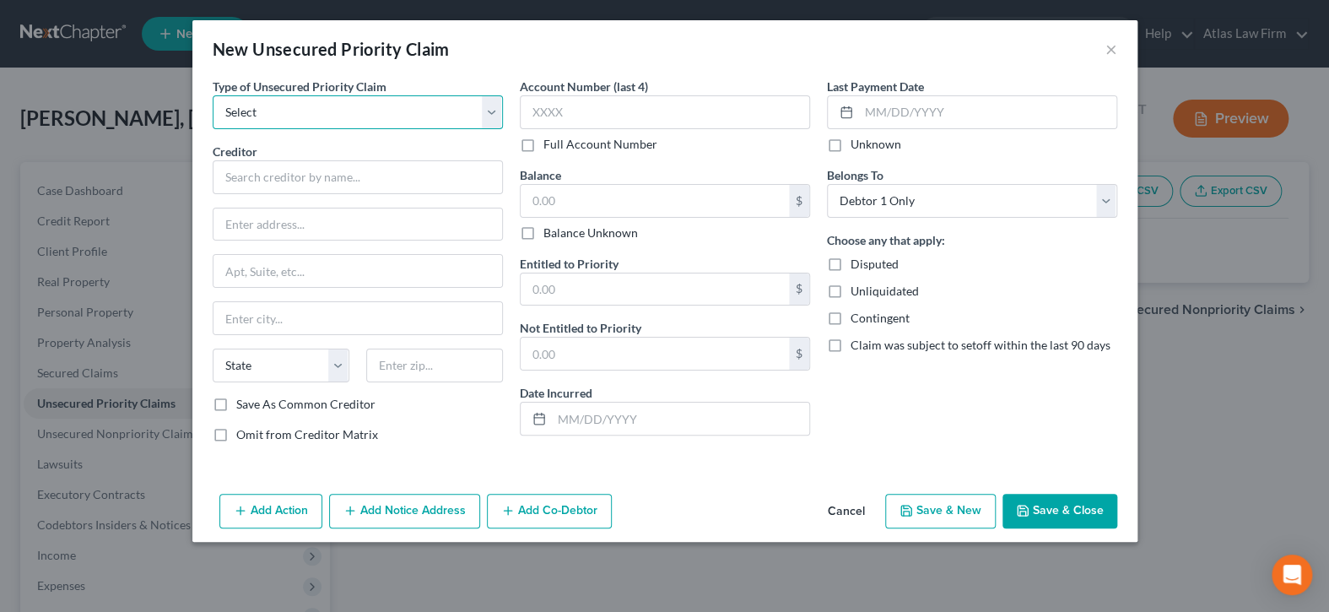
click at [492, 110] on select "Select Taxes & Other Government Units Domestic Support Obligations Extensions o…" at bounding box center [358, 112] width 290 height 34
select select "0"
click at [213, 95] on select "Select Taxes & Other Government Units Domestic Support Obligations Extensions o…" at bounding box center [358, 112] width 290 height 34
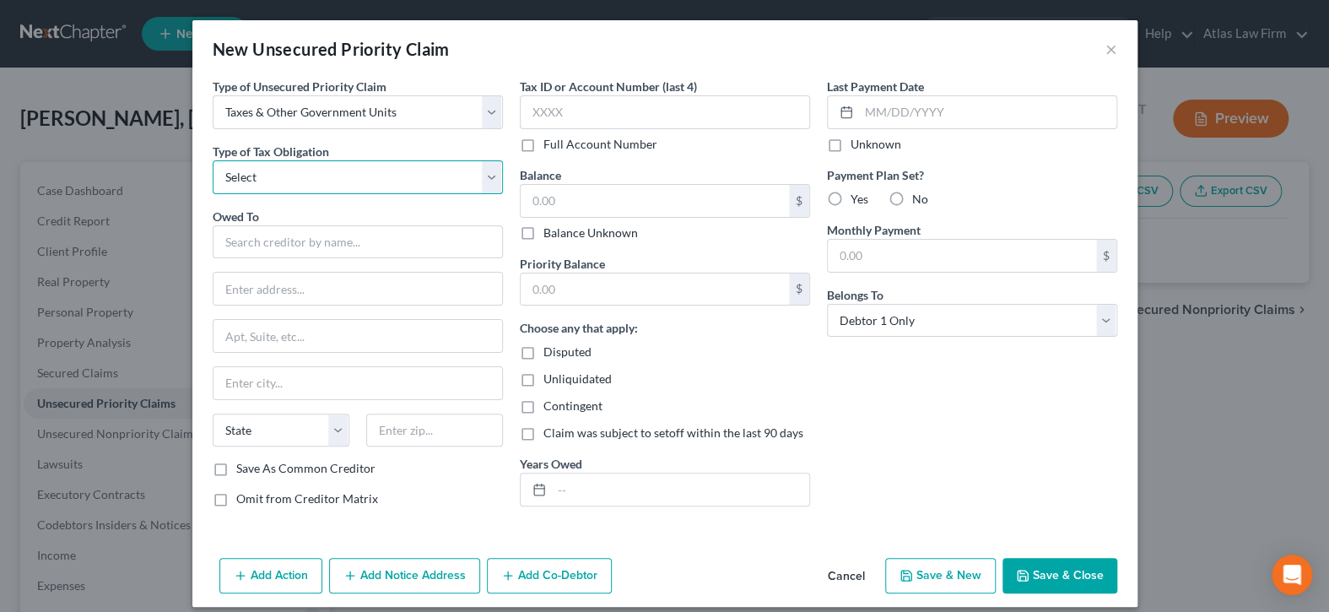
click at [490, 174] on select "Select Federal City State Franchise Tax Board Other" at bounding box center [358, 177] width 290 height 34
select select "0"
click at [213, 160] on select "Select Federal City State Franchise Tax Board Other" at bounding box center [358, 177] width 290 height 34
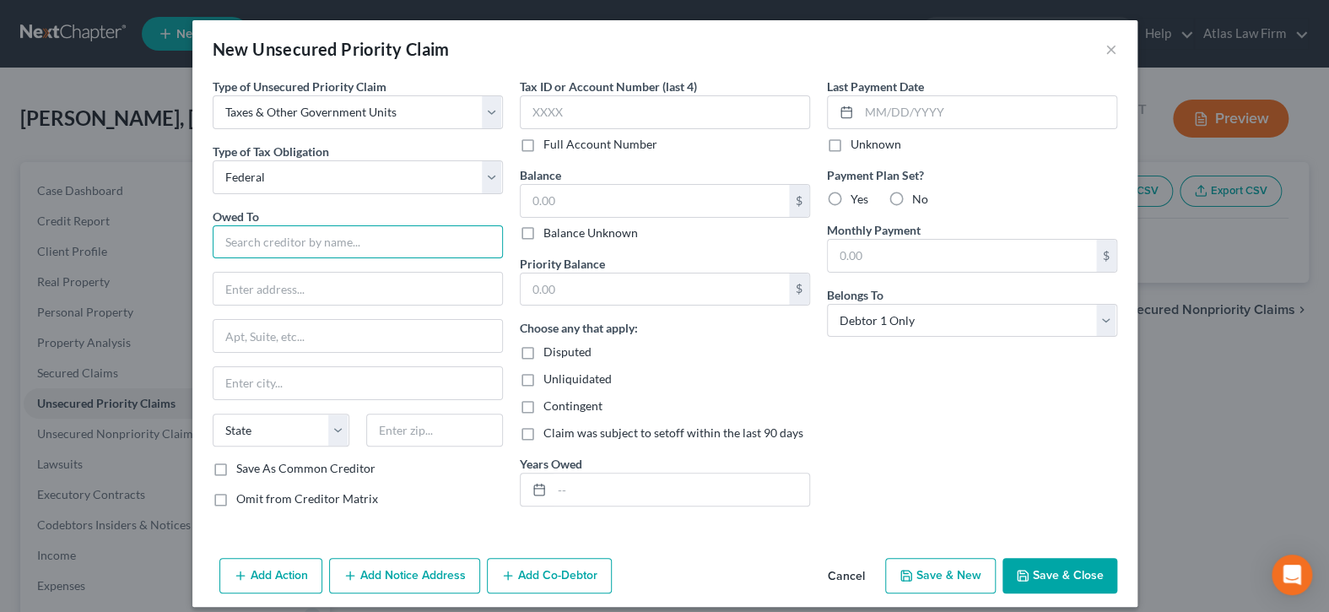
click at [419, 233] on input "text" at bounding box center [358, 242] width 290 height 34
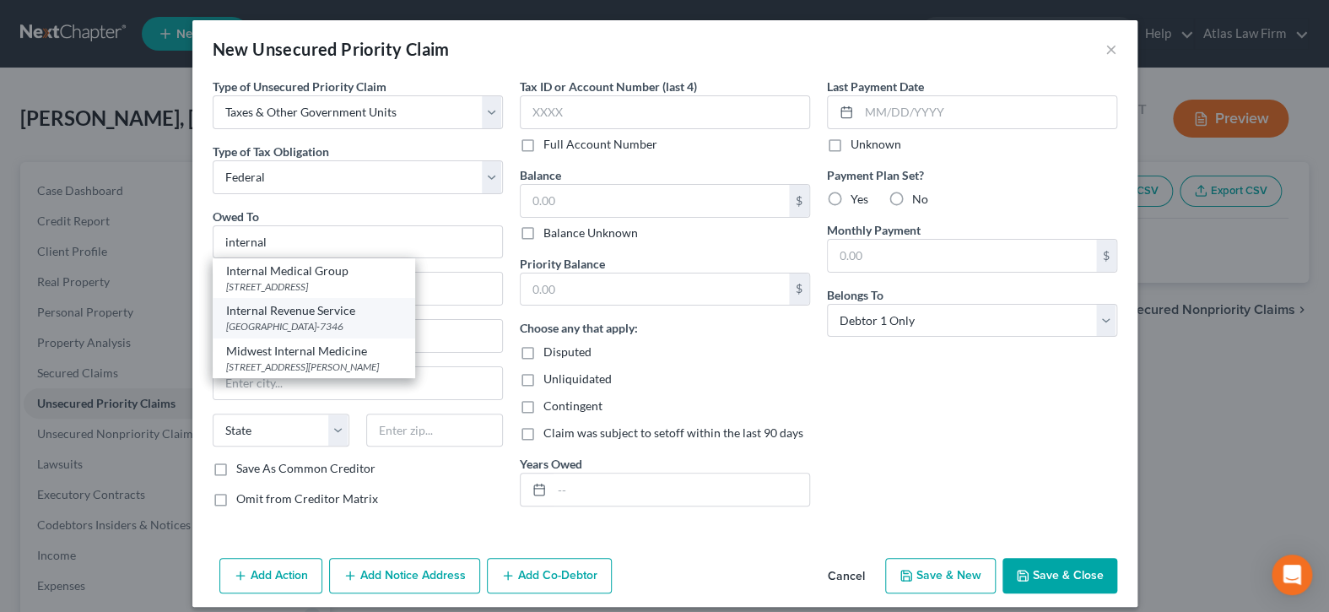
click at [397, 316] on div "Internal Revenue Service" at bounding box center [313, 310] width 175 height 17
type input "Internal Revenue Service"
type input "PO Box 7346"
type input "Philadelphia"
select select "39"
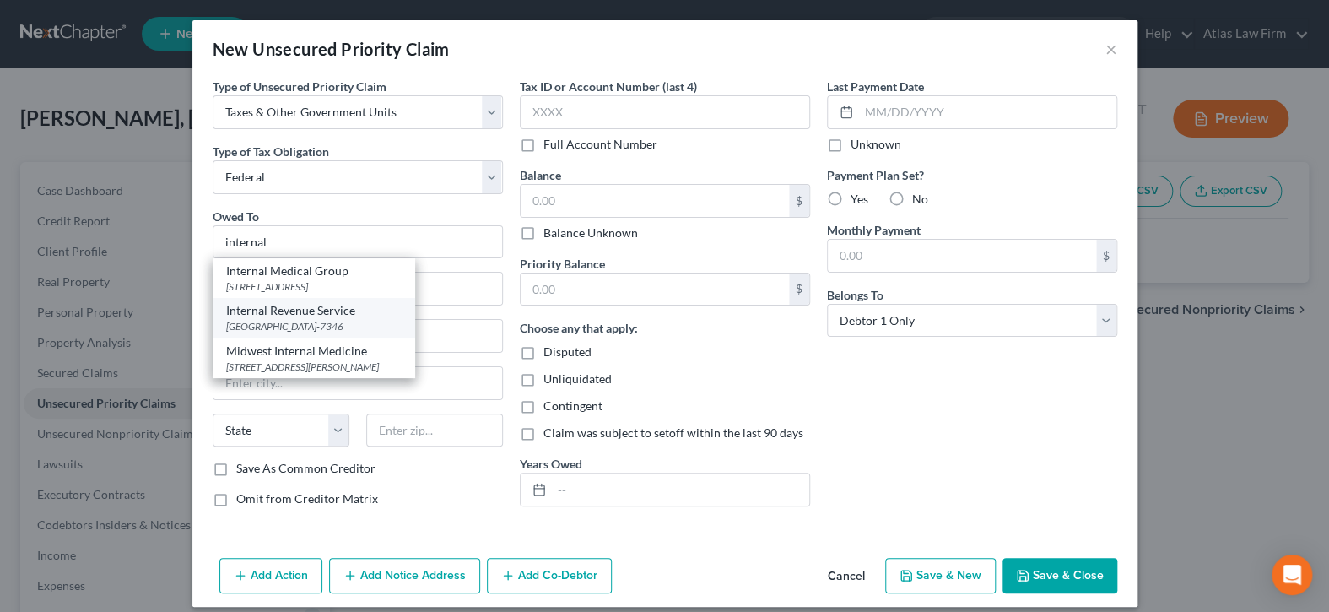
type input "19101-7346"
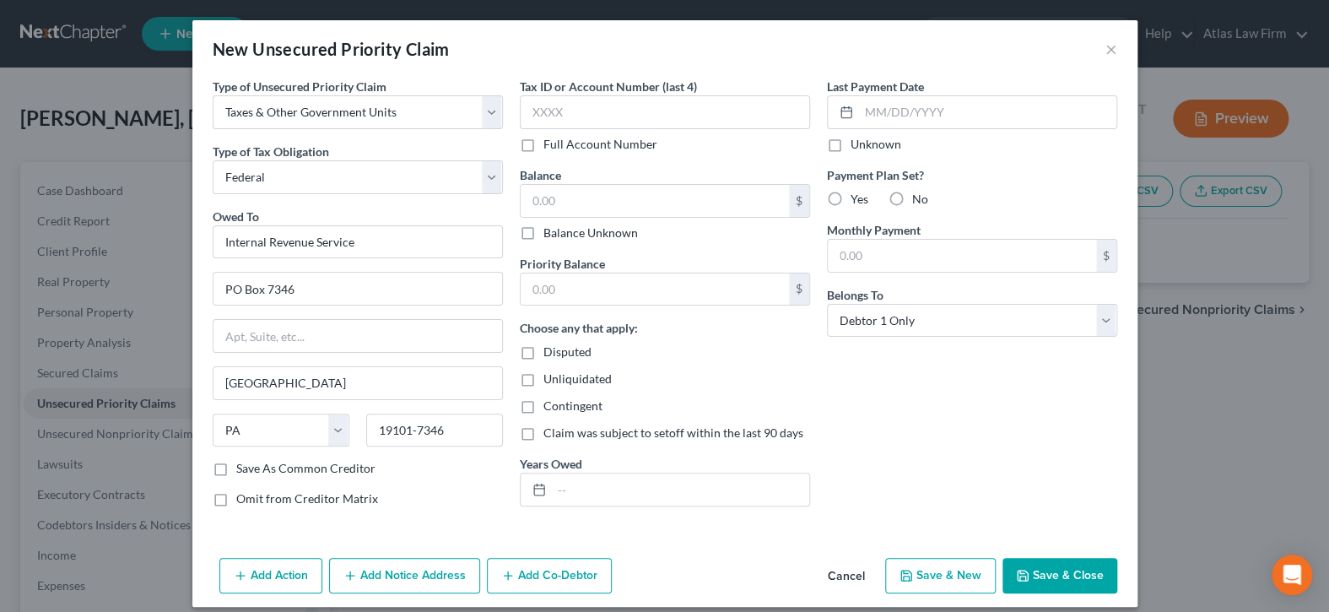
click at [543, 234] on label "Balance Unknown" at bounding box center [590, 232] width 94 height 17
click at [550, 234] on input "Balance Unknown" at bounding box center [555, 229] width 11 height 11
checkbox input "true"
type input "0.00"
click at [595, 478] on input "text" at bounding box center [680, 489] width 257 height 32
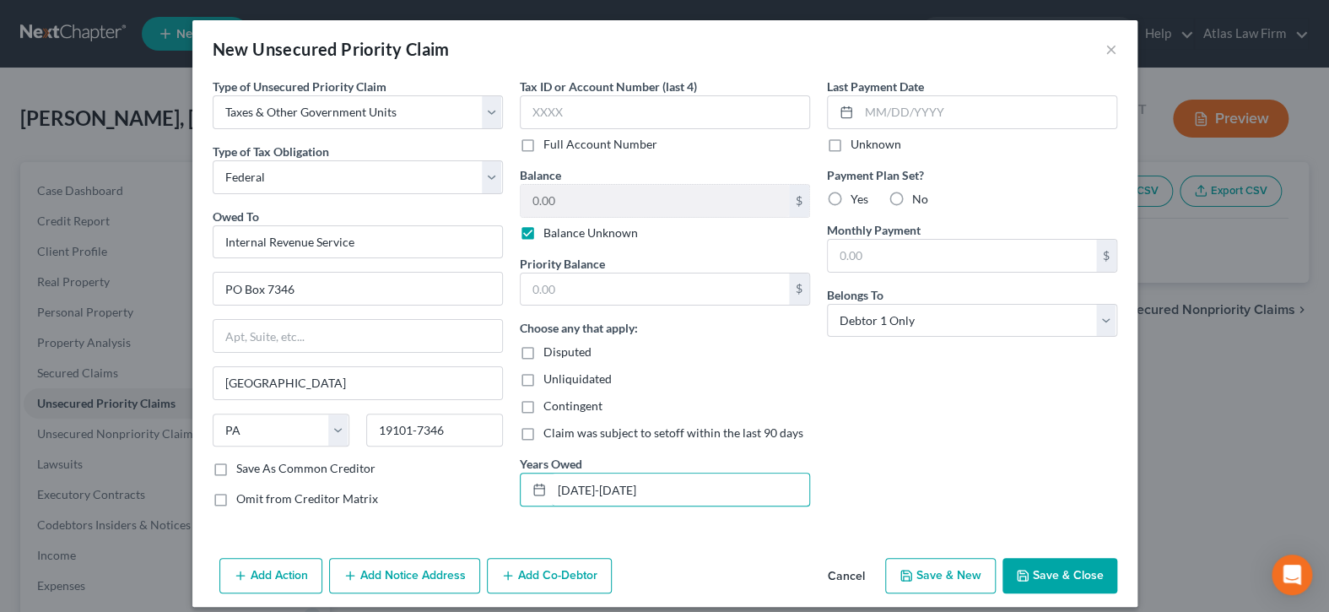
type input "2022-2024"
click at [1061, 566] on button "Save & Close" at bounding box center [1059, 575] width 115 height 35
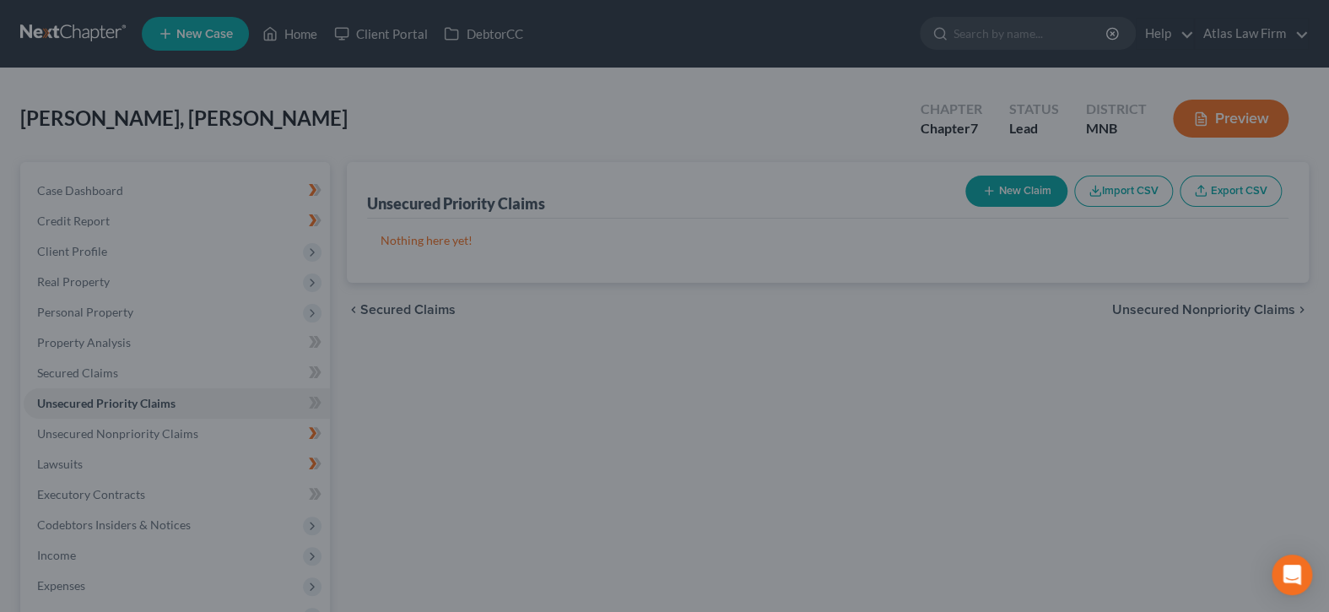
type input "0.00"
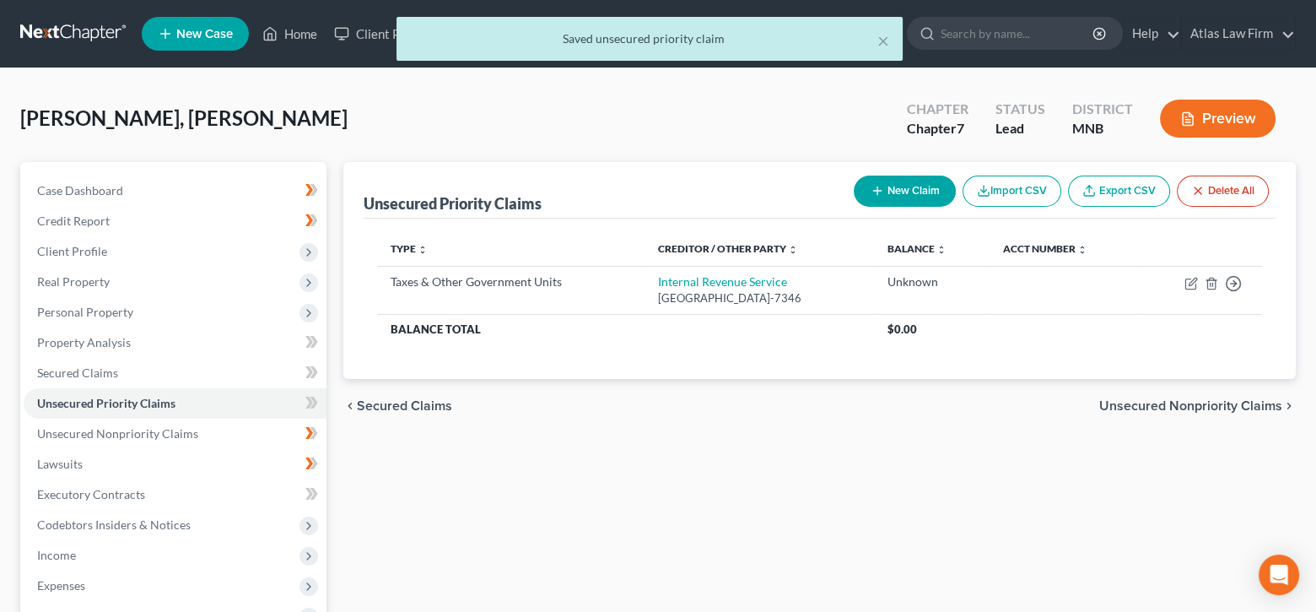
click at [893, 184] on button "New Claim" at bounding box center [905, 190] width 102 height 31
select select "0"
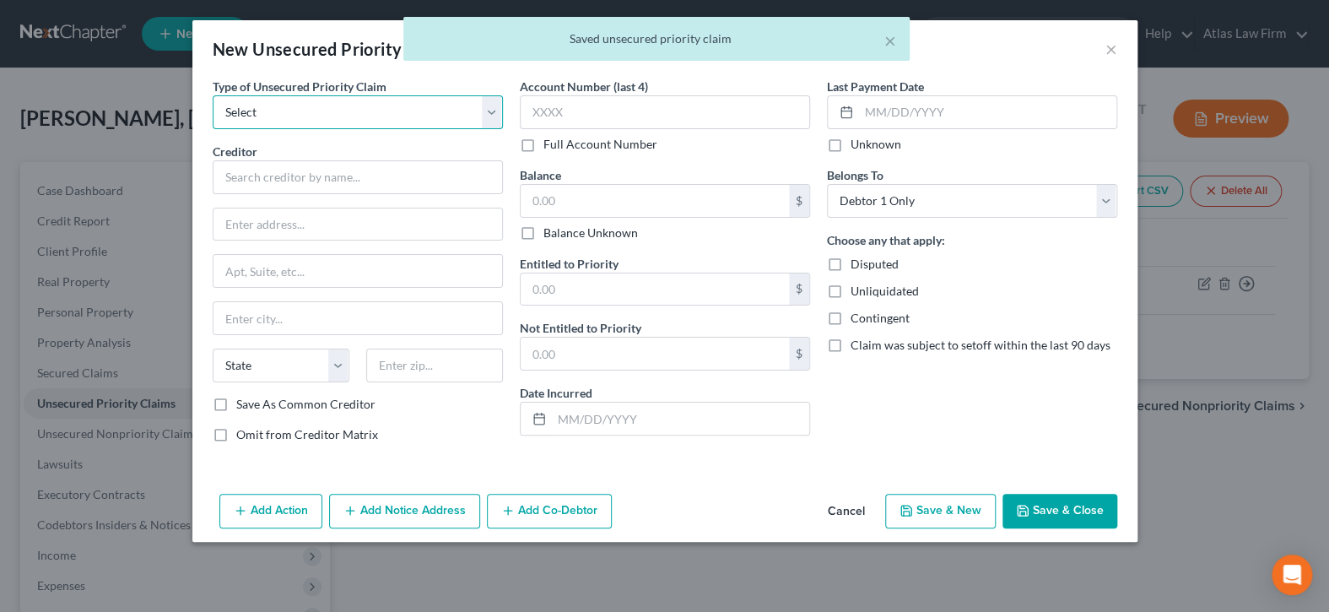
click at [496, 112] on select "Select Taxes & Other Government Units Domestic Support Obligations Extensions o…" at bounding box center [358, 112] width 290 height 34
select select "0"
click at [213, 95] on select "Select Taxes & Other Government Units Domestic Support Obligations Extensions o…" at bounding box center [358, 112] width 290 height 34
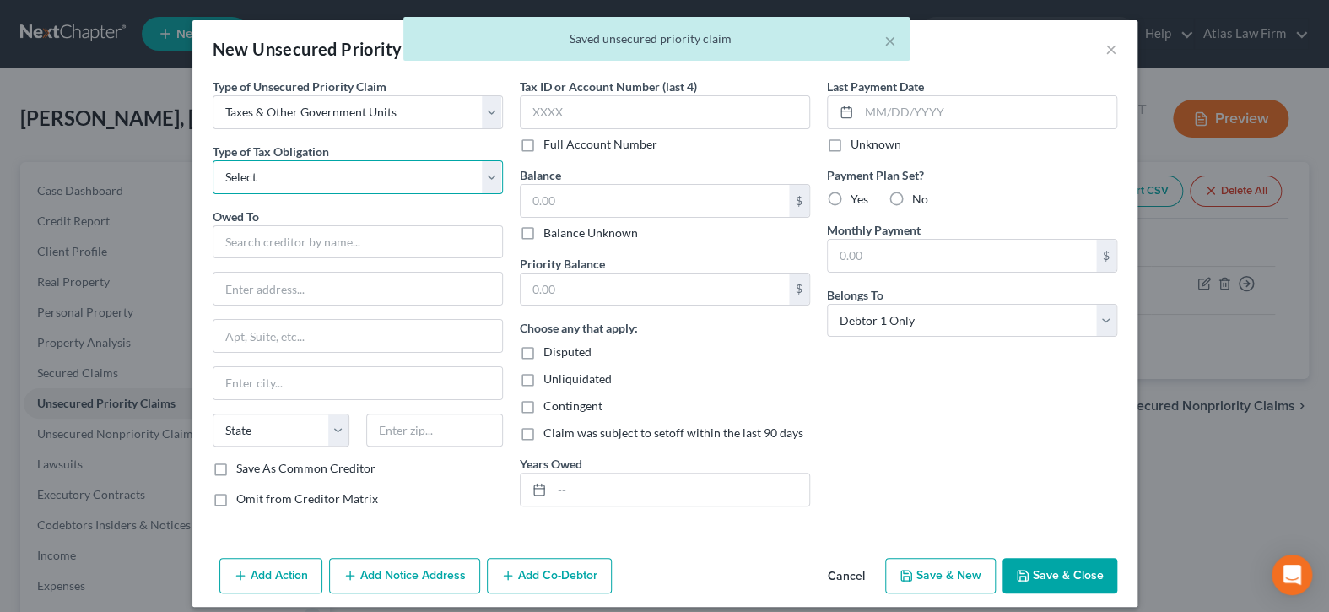
click at [486, 177] on select "Select Federal City State Franchise Tax Board Other" at bounding box center [358, 177] width 290 height 34
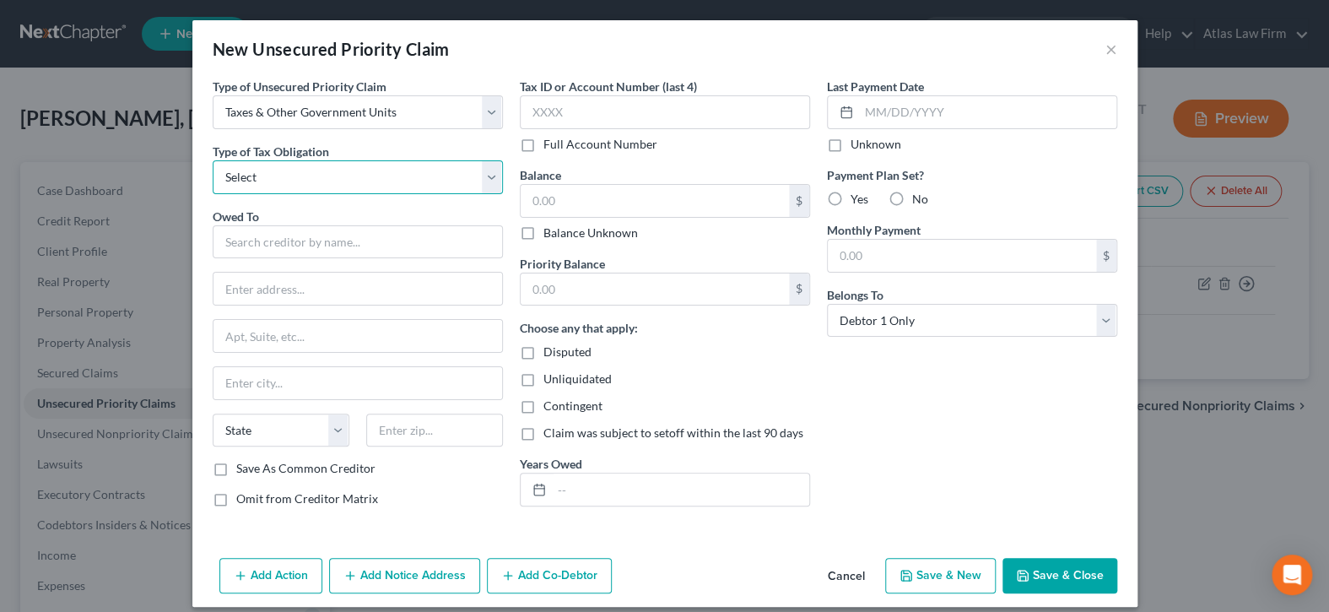
select select "2"
click at [213, 160] on select "Select Federal City State Franchise Tax Board Other" at bounding box center [358, 177] width 290 height 34
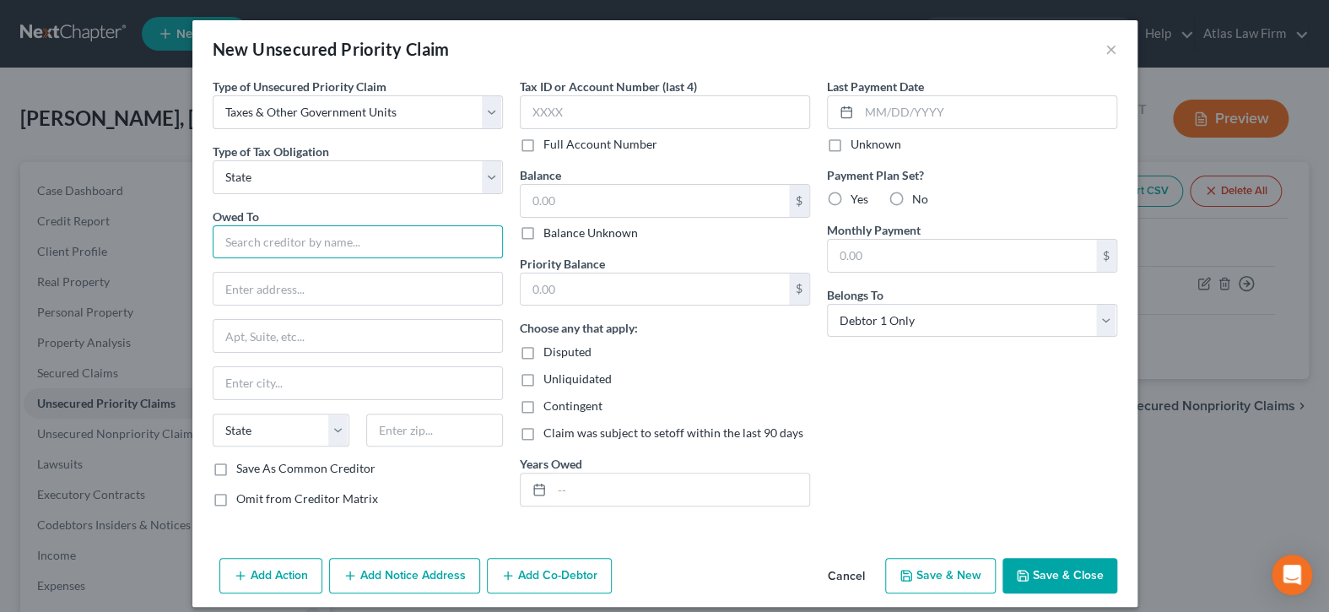
click at [433, 246] on input "text" at bounding box center [358, 242] width 290 height 34
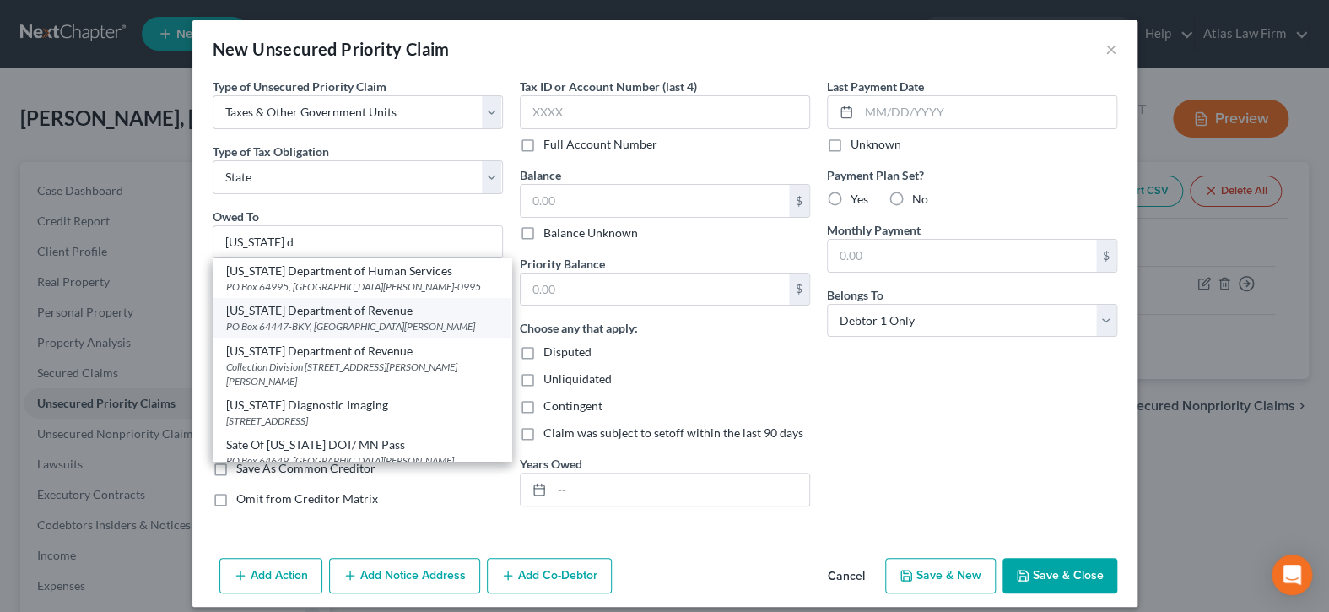
click at [408, 315] on div "Minnesota Department of Revenue" at bounding box center [362, 310] width 272 height 17
type input "Minnesota Department of Revenue"
type input "PO Box 64447-BKY"
type input "Saint Paul"
select select "24"
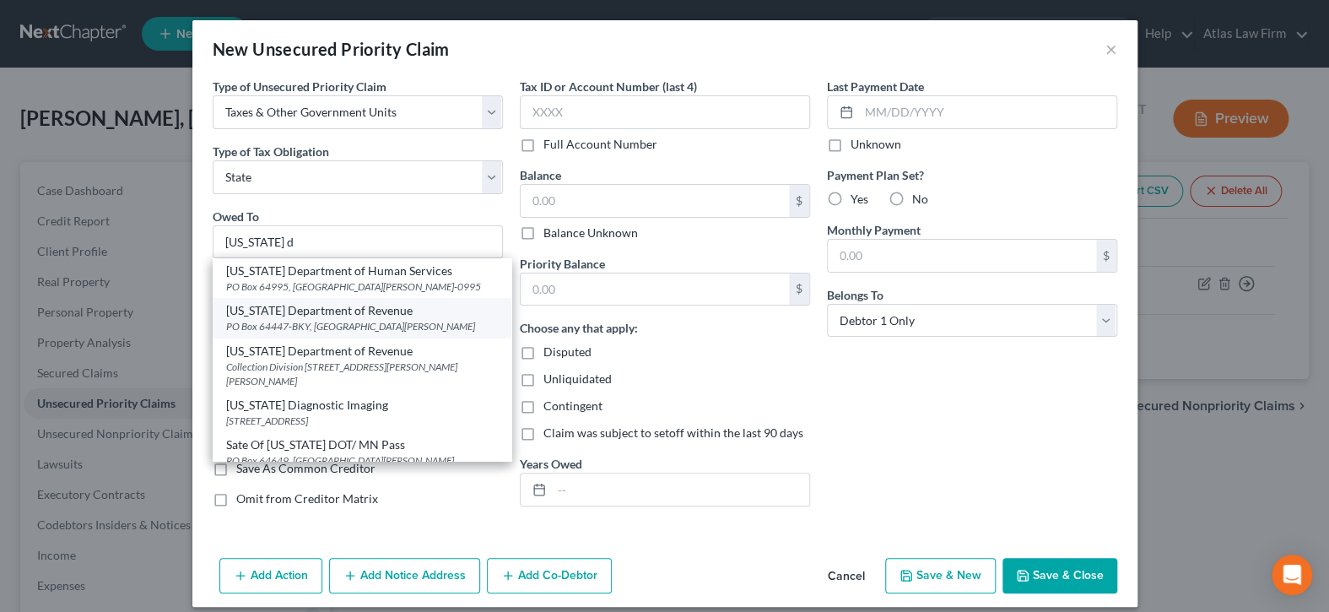
type input "55164"
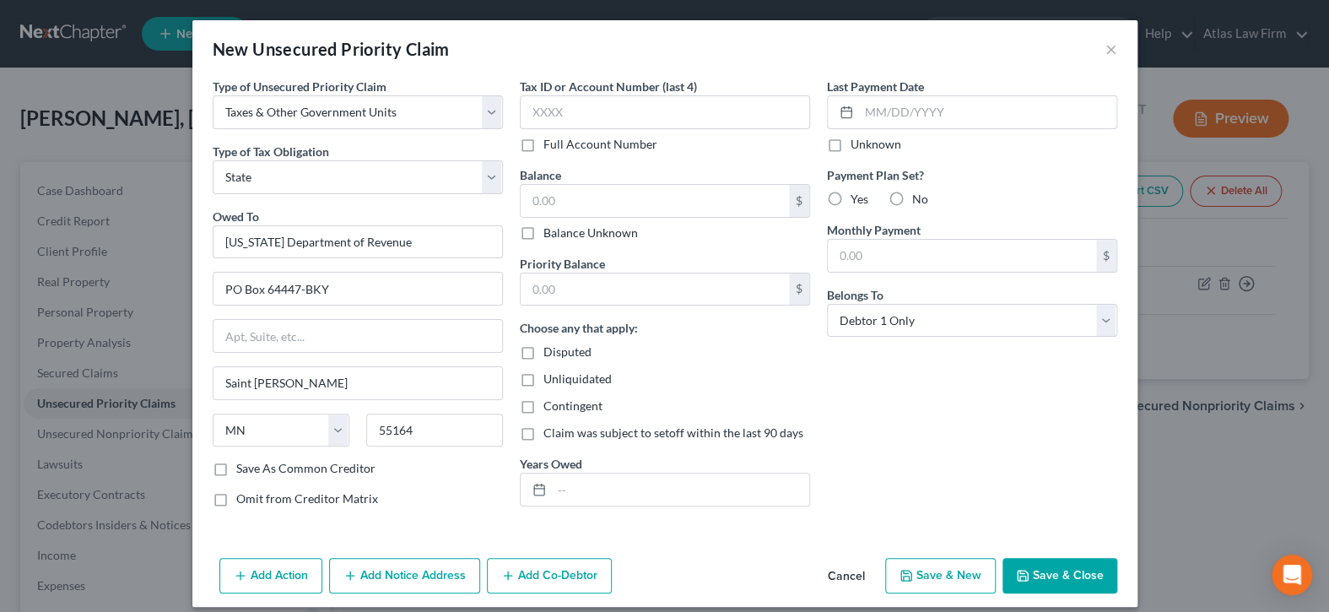
click at [543, 239] on label "Balance Unknown" at bounding box center [590, 232] width 94 height 17
click at [550, 235] on input "Balance Unknown" at bounding box center [555, 229] width 11 height 11
checkbox input "true"
type input "0.00"
click at [635, 488] on input "text" at bounding box center [680, 489] width 257 height 32
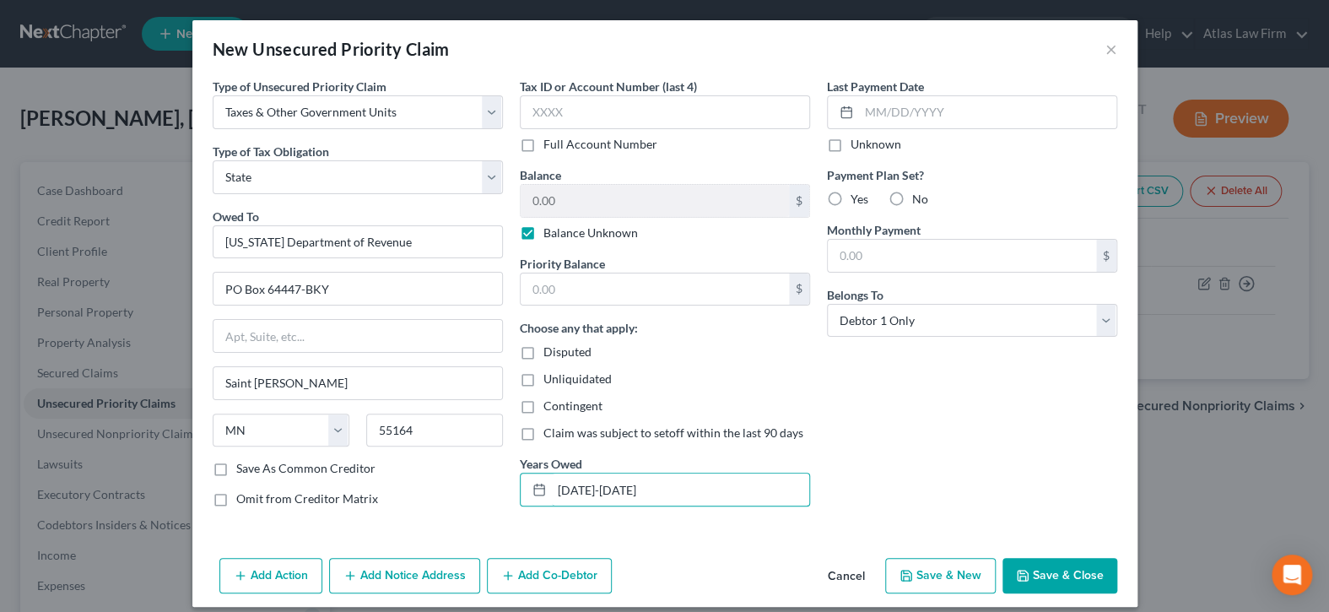
type input "2022-2024"
click at [1050, 574] on button "Save & Close" at bounding box center [1059, 575] width 115 height 35
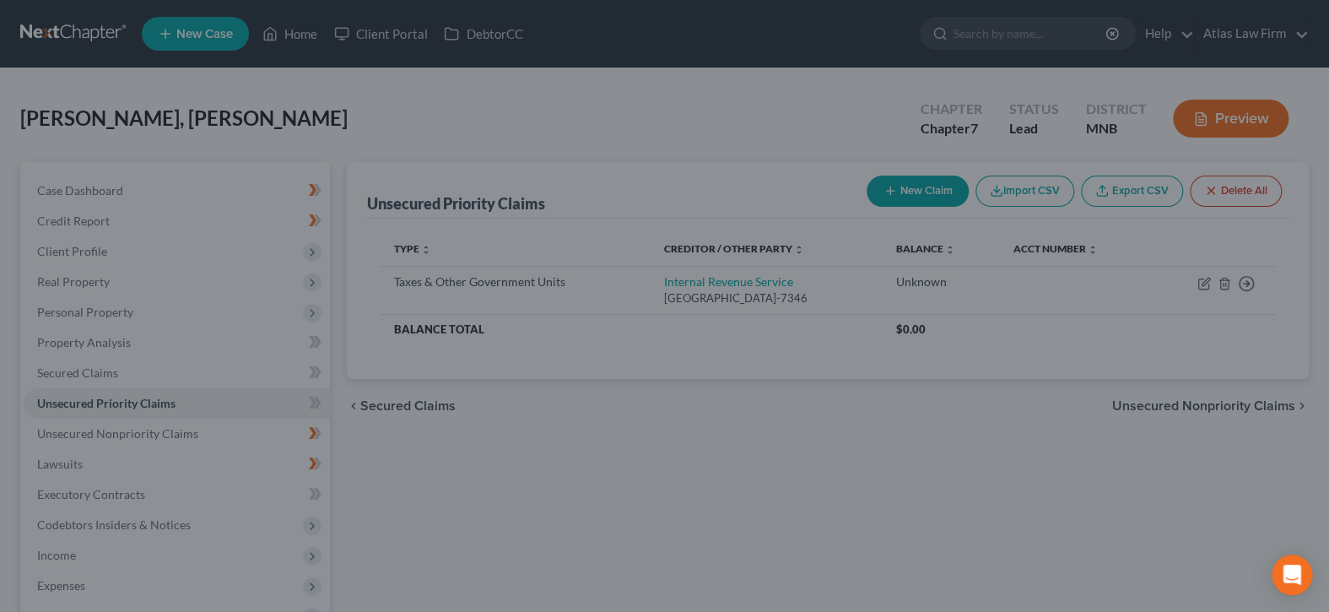
type input "0.00"
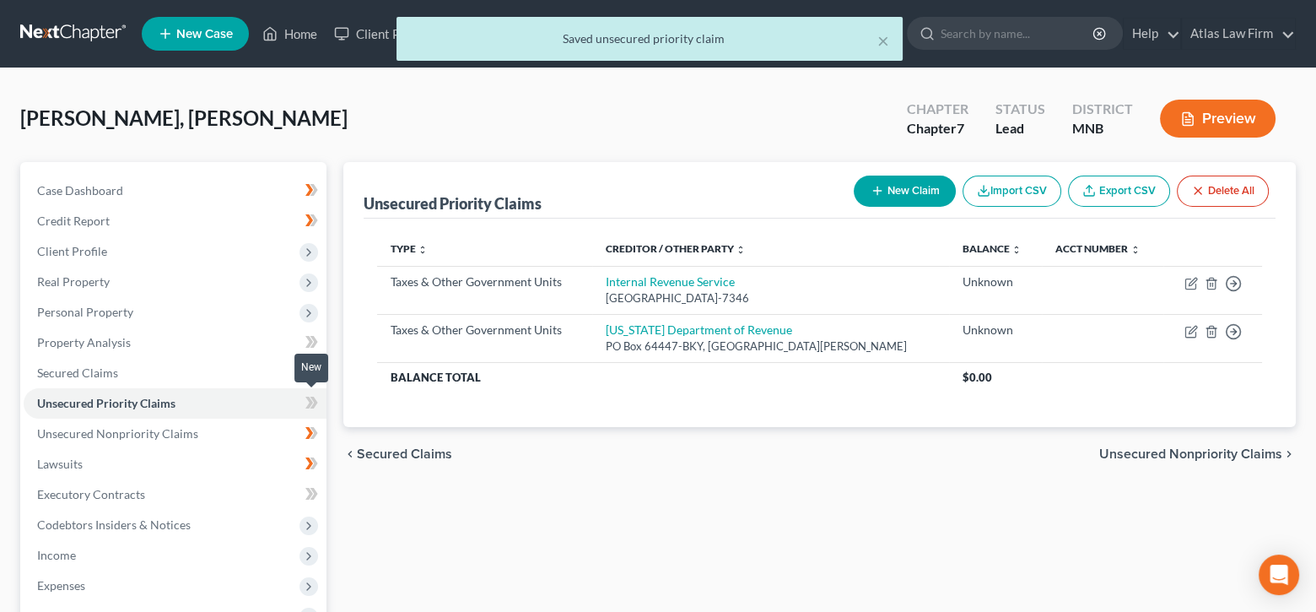
click at [314, 396] on icon at bounding box center [314, 402] width 8 height 12
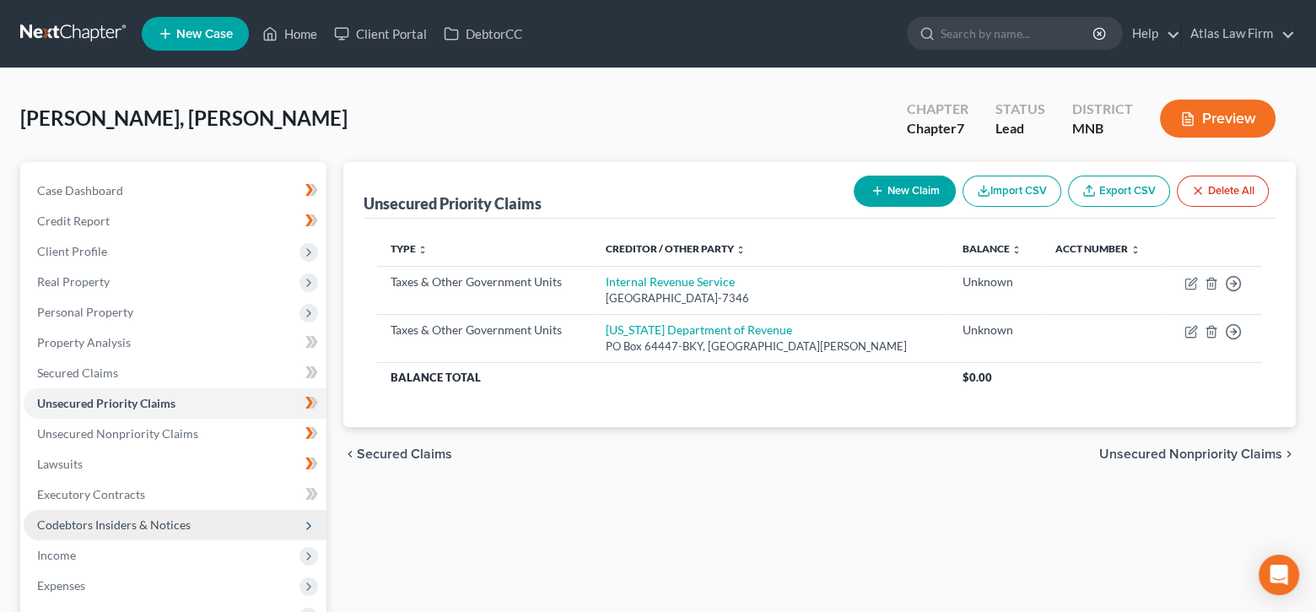
click at [161, 527] on span "Codebtors Insiders & Notices" at bounding box center [114, 524] width 154 height 14
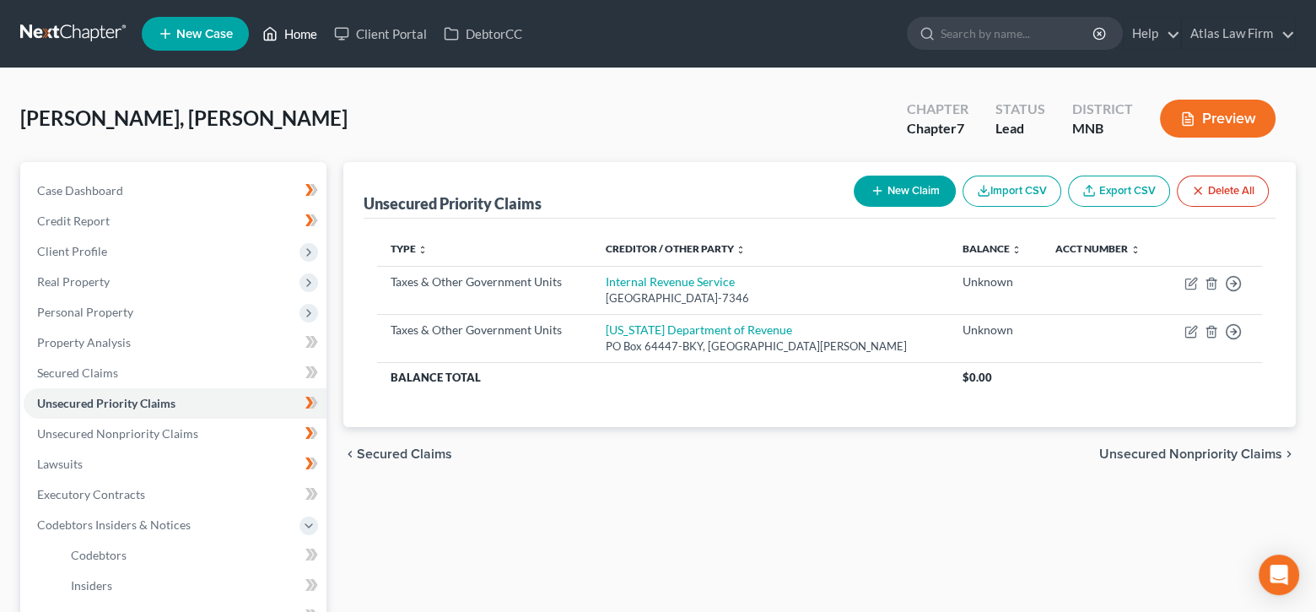
click at [299, 32] on link "Home" at bounding box center [290, 34] width 72 height 30
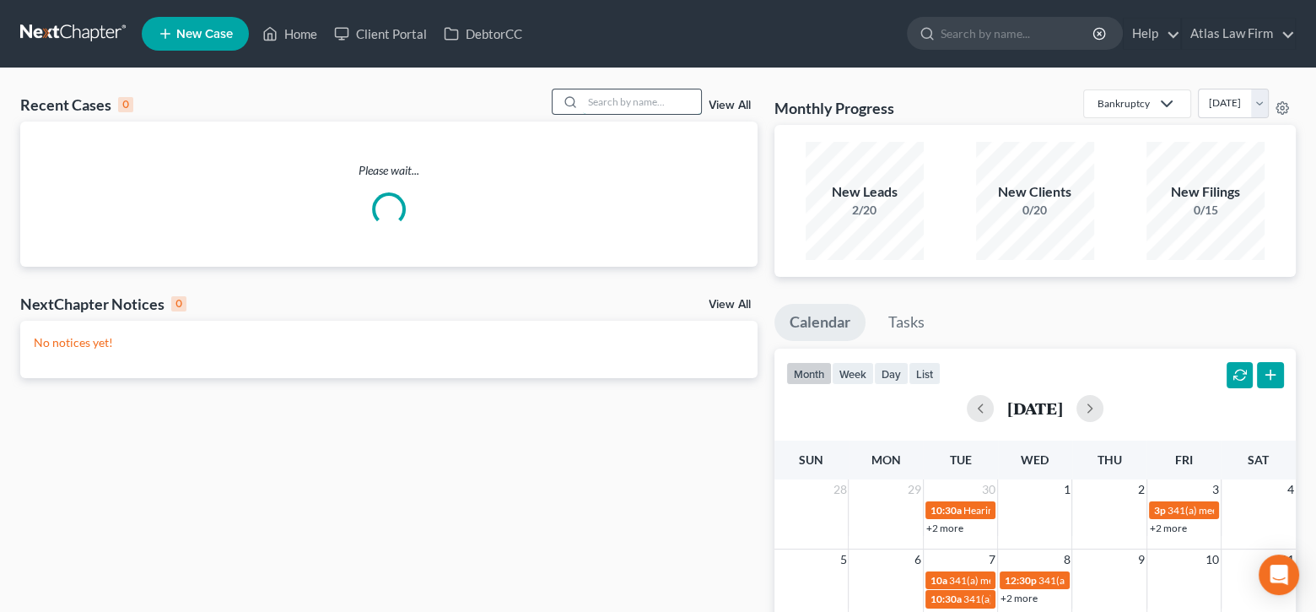
click at [631, 105] on input "search" at bounding box center [642, 101] width 118 height 24
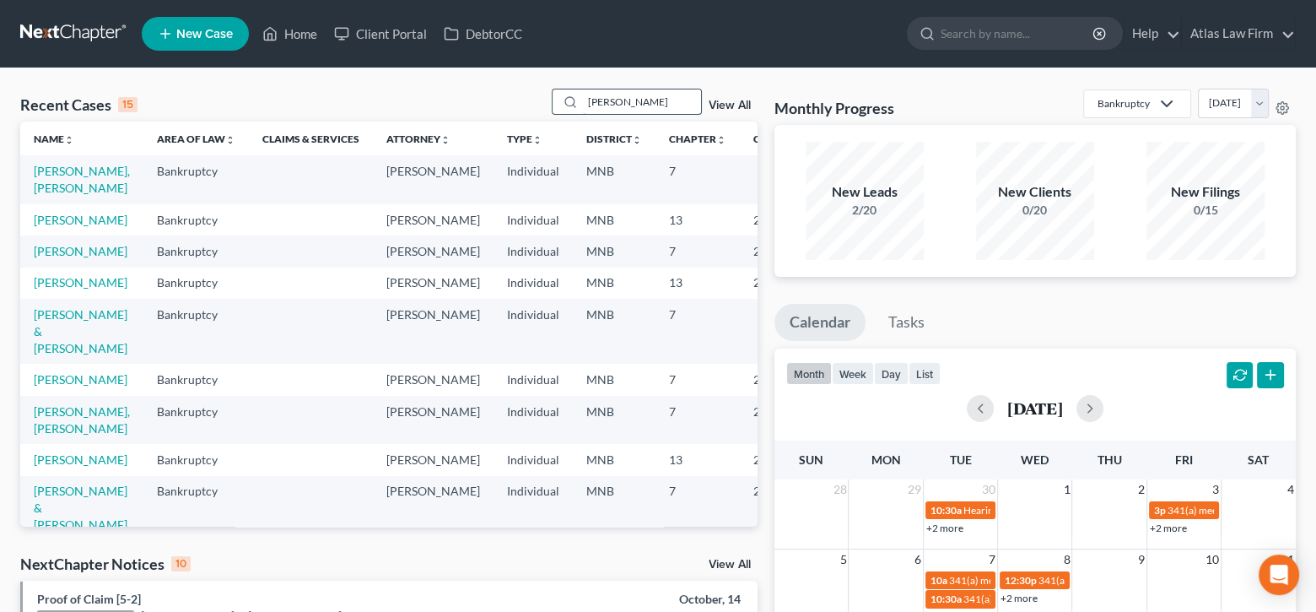
type input "hammill"
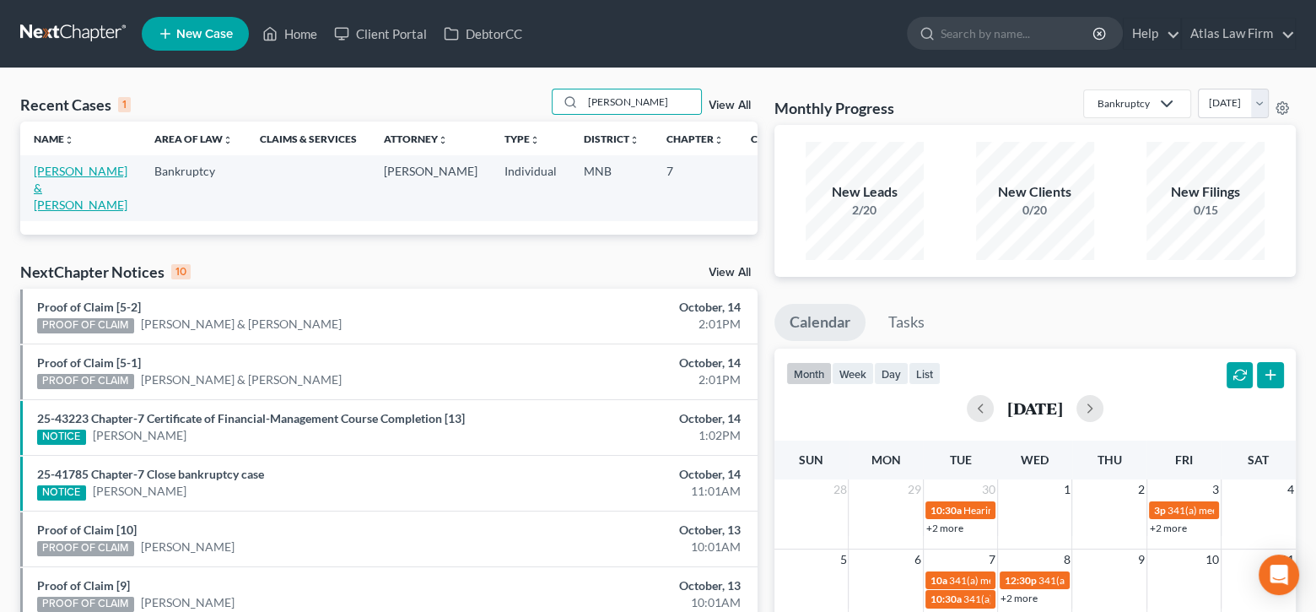
click at [53, 168] on link "[PERSON_NAME] & [PERSON_NAME]" at bounding box center [81, 188] width 94 height 48
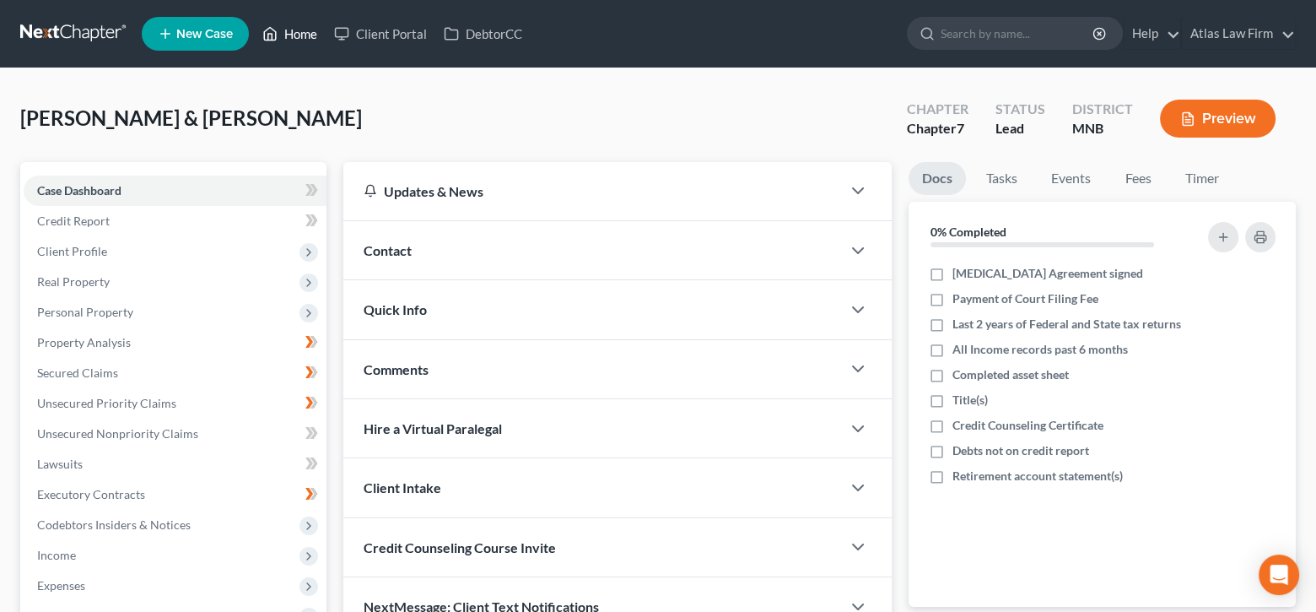
click at [321, 30] on link "Home" at bounding box center [290, 34] width 72 height 30
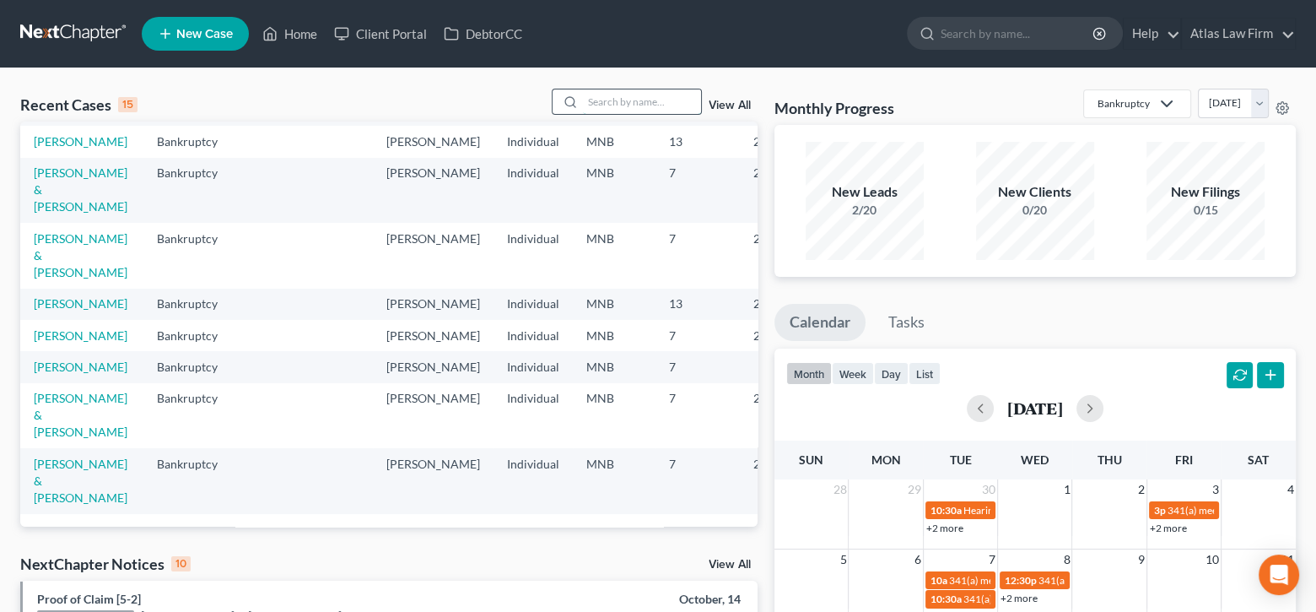
click at [636, 100] on input "search" at bounding box center [642, 101] width 118 height 24
type input "hanson"
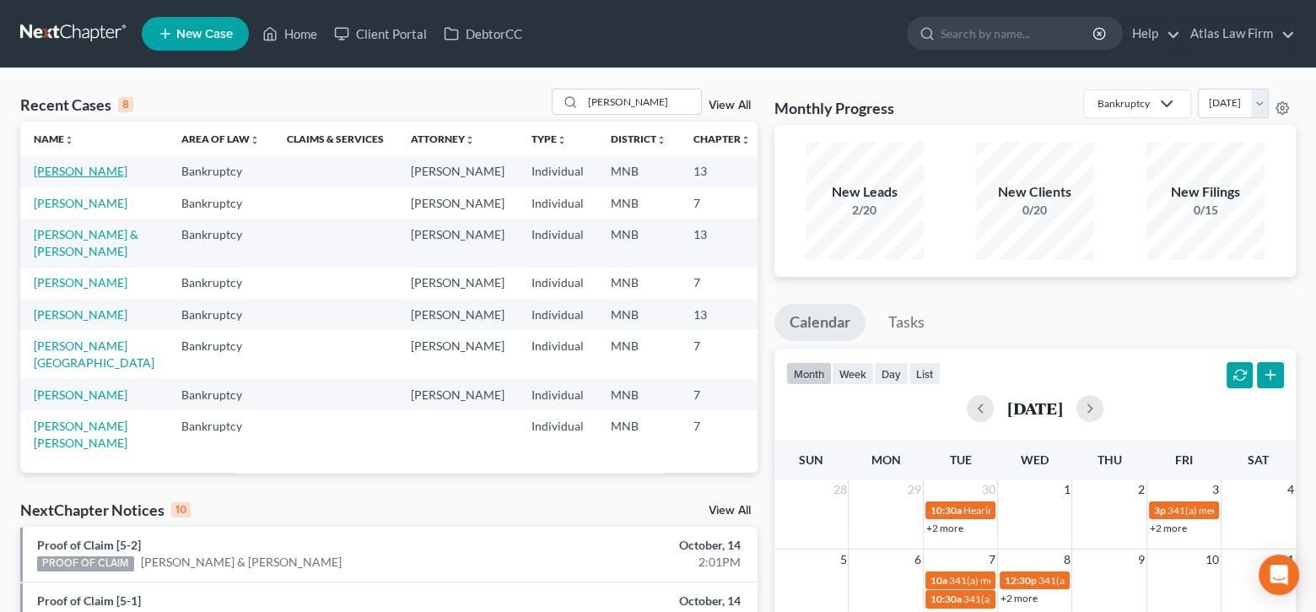
click at [62, 174] on link "[PERSON_NAME]" at bounding box center [81, 171] width 94 height 14
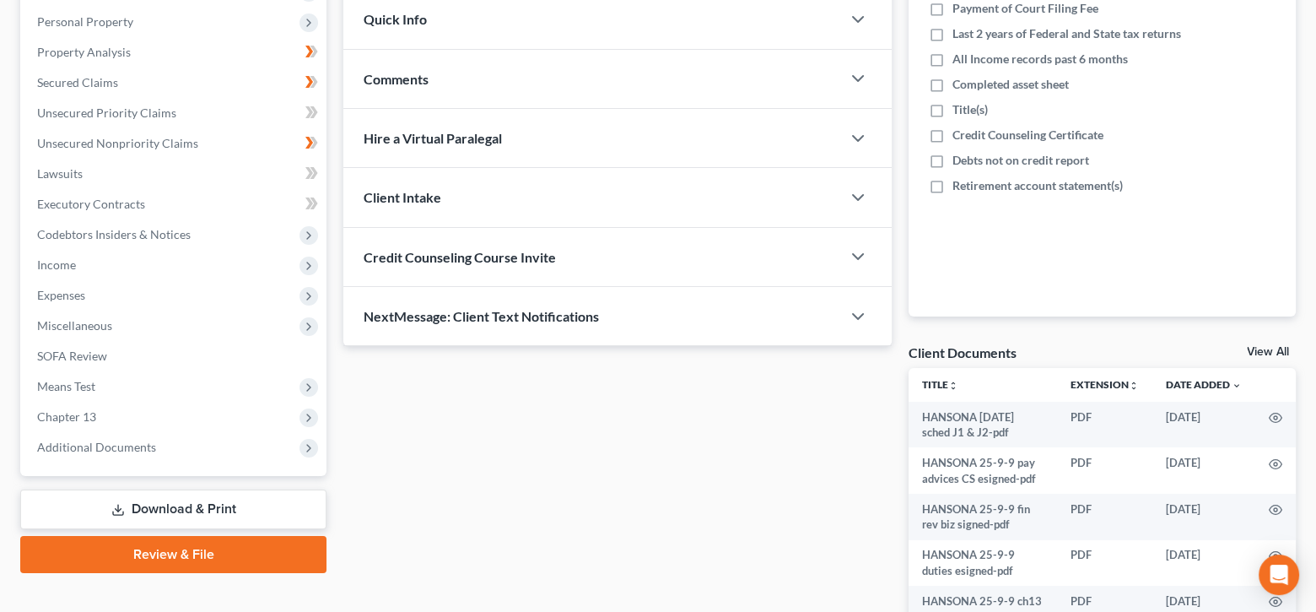
scroll to position [337, 0]
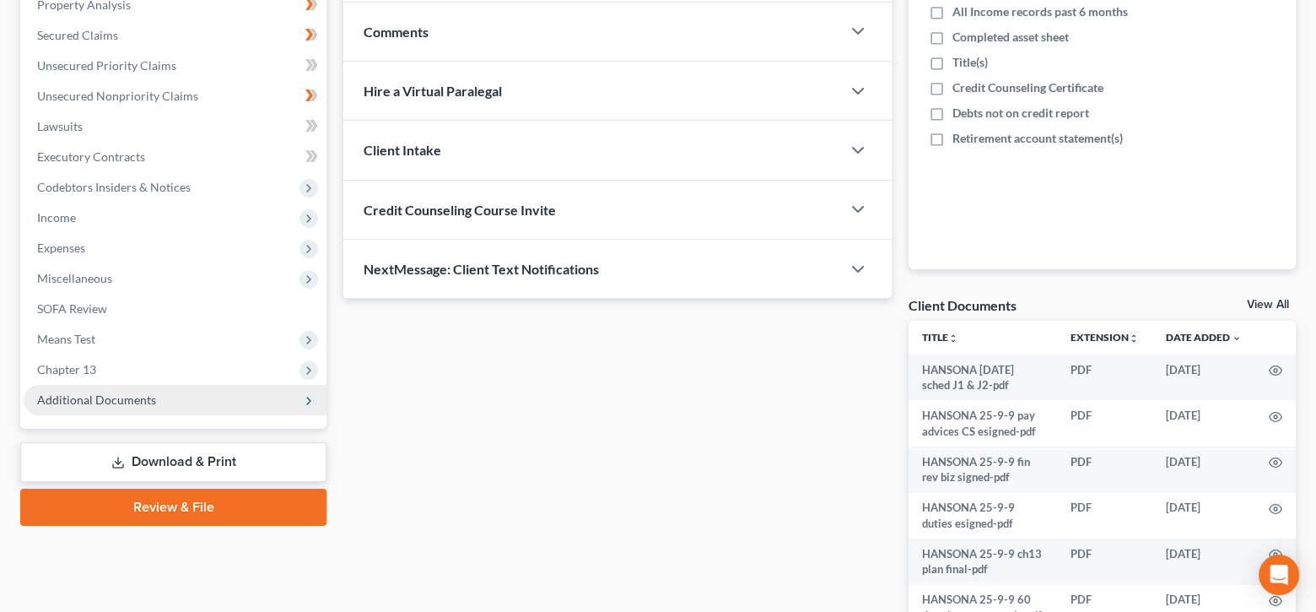
click at [170, 392] on span "Additional Documents" at bounding box center [175, 400] width 303 height 30
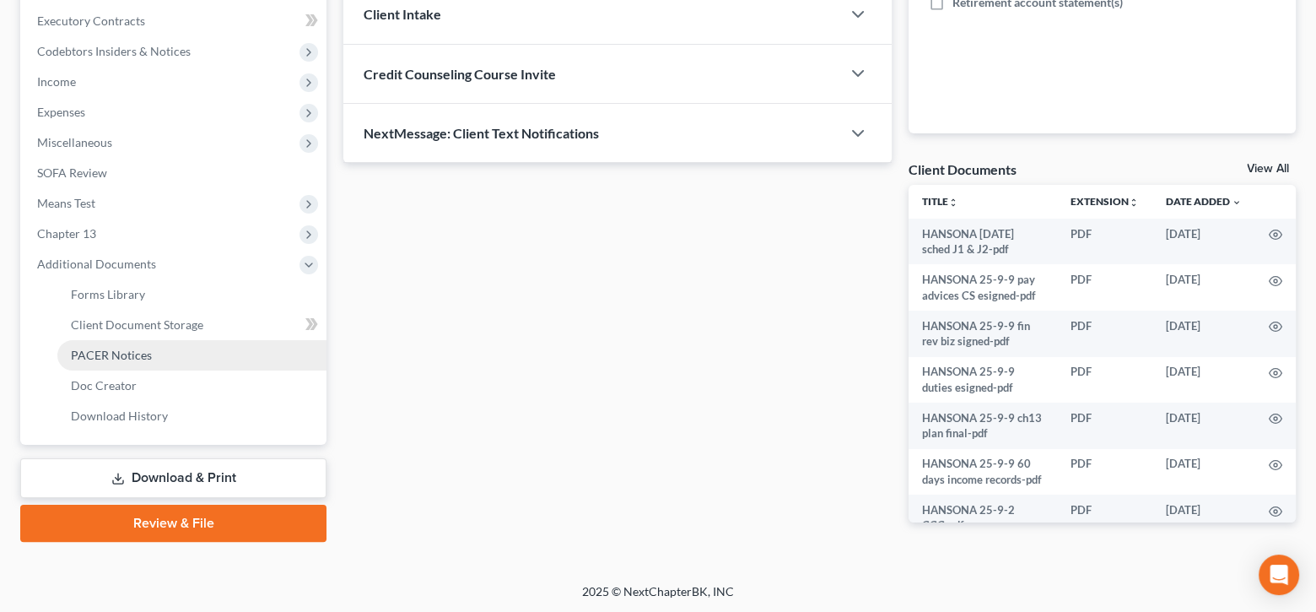
click at [163, 354] on link "PACER Notices" at bounding box center [191, 355] width 269 height 30
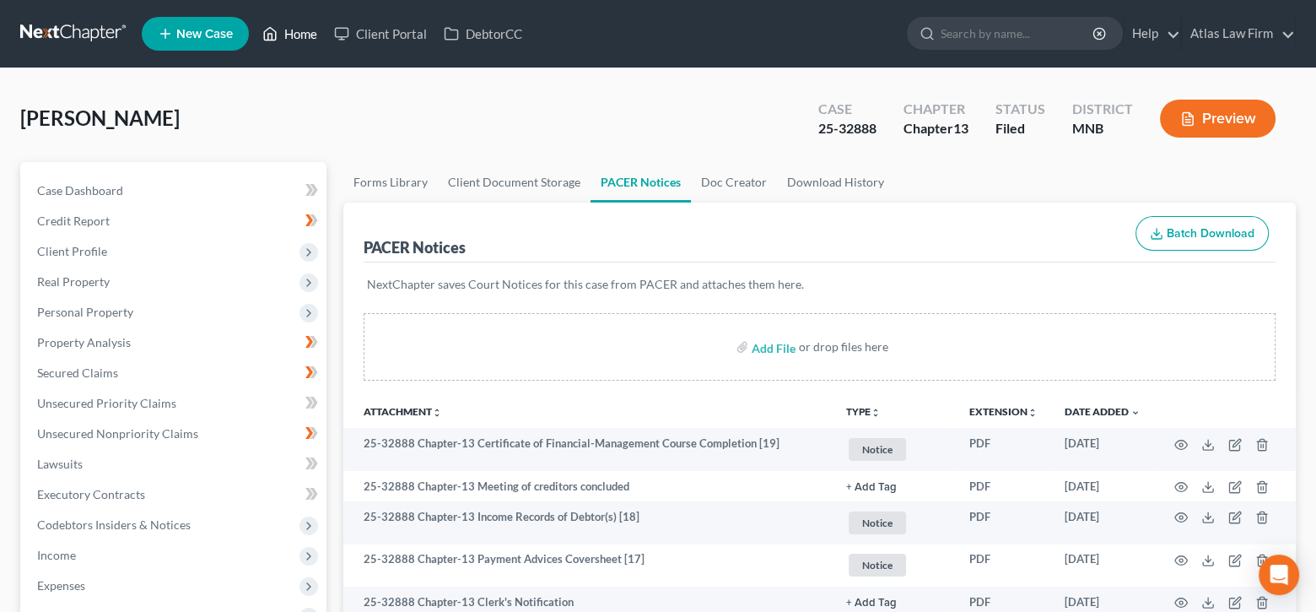
click at [303, 40] on link "Home" at bounding box center [290, 34] width 72 height 30
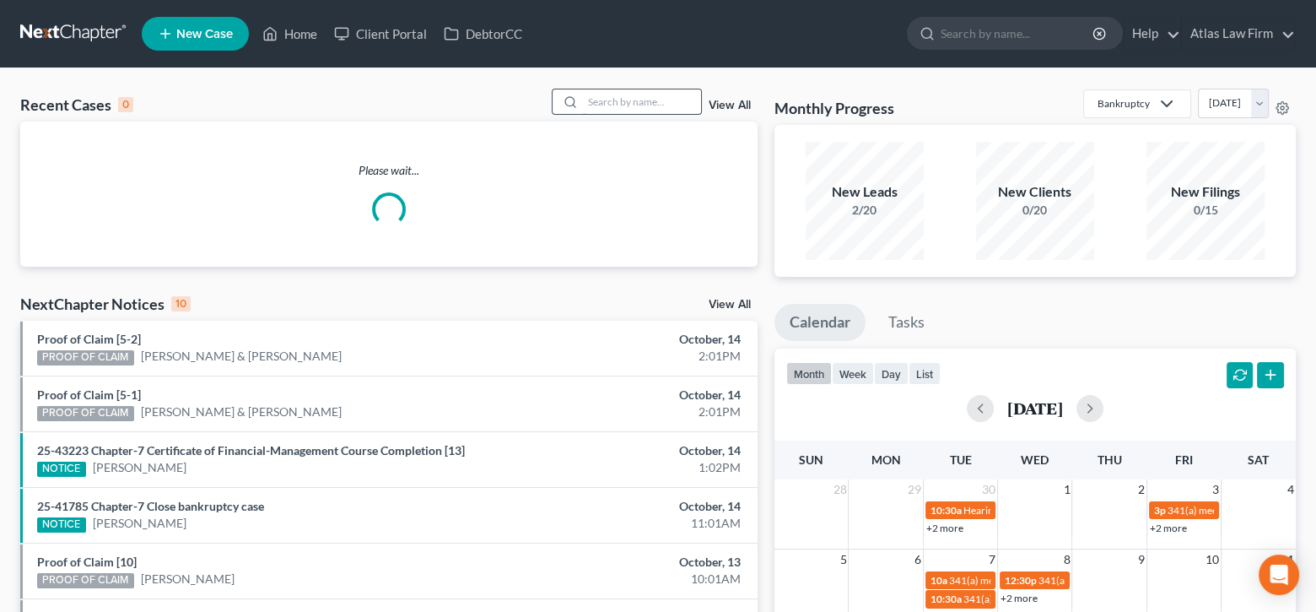
click at [678, 109] on input "search" at bounding box center [642, 101] width 118 height 24
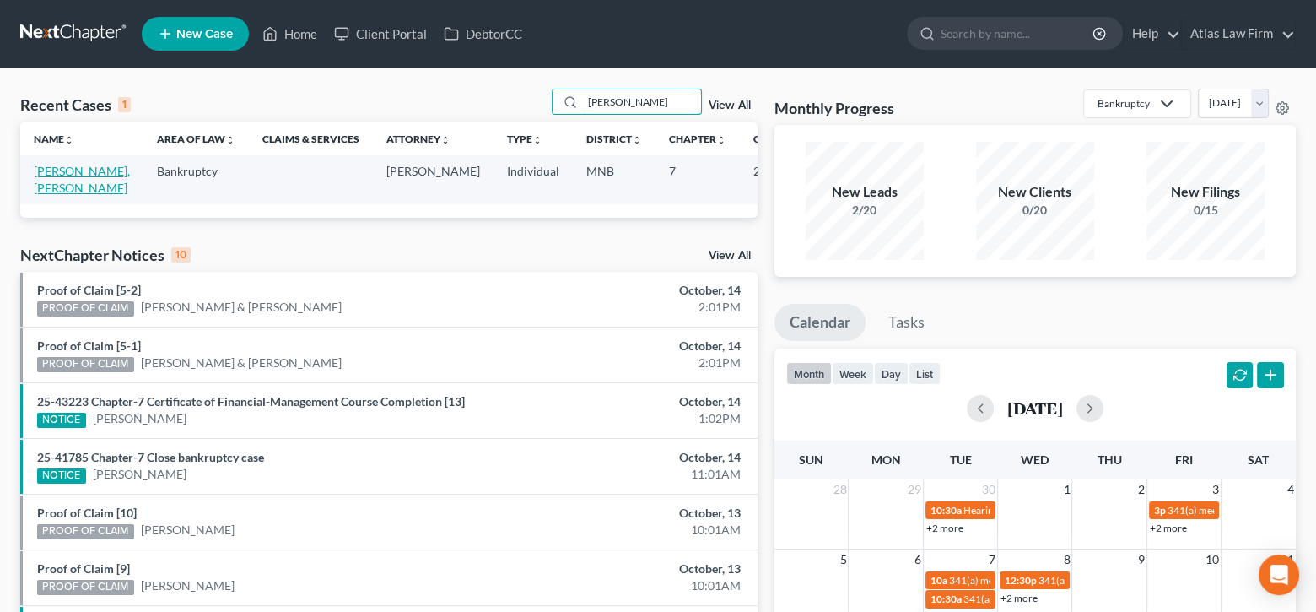
type input "quetel"
click at [38, 183] on link "[PERSON_NAME], [PERSON_NAME]" at bounding box center [82, 179] width 96 height 31
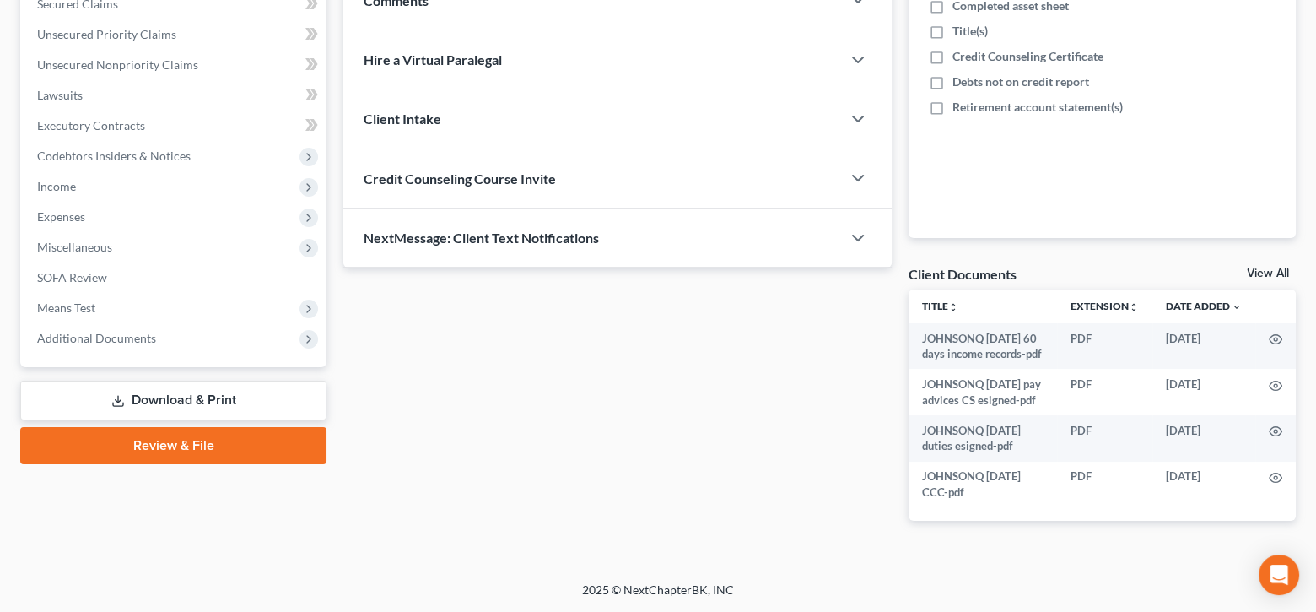
scroll to position [383, 0]
click at [144, 210] on span "Expenses" at bounding box center [175, 217] width 303 height 30
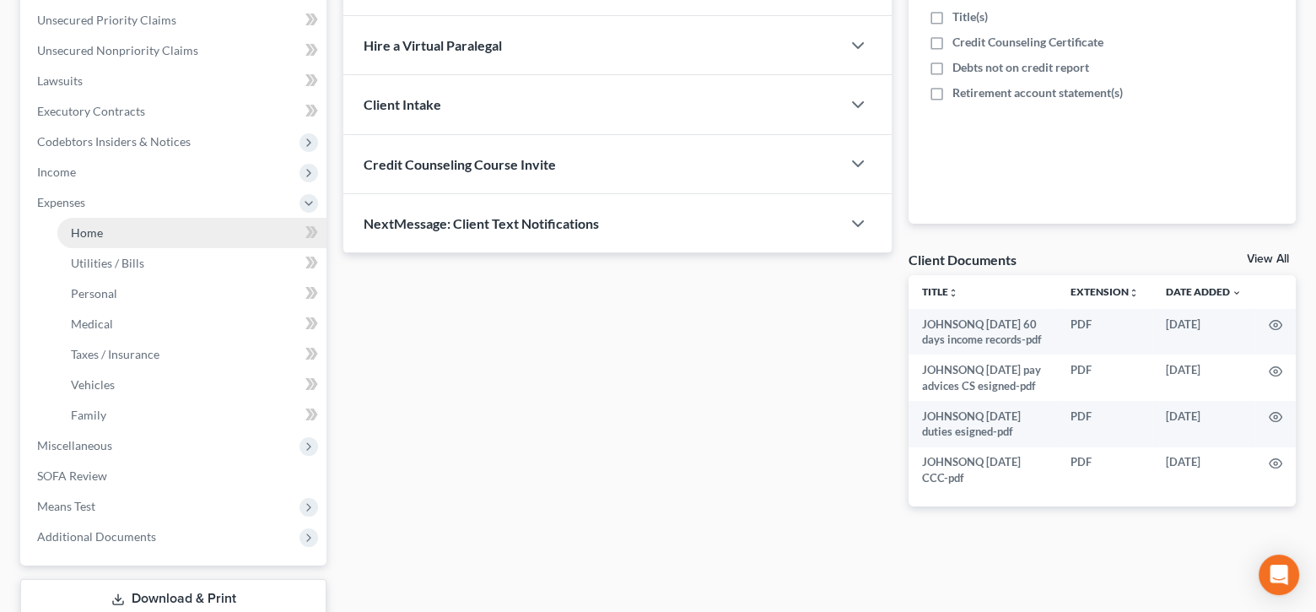
click at [234, 228] on link "Home" at bounding box center [191, 233] width 269 height 30
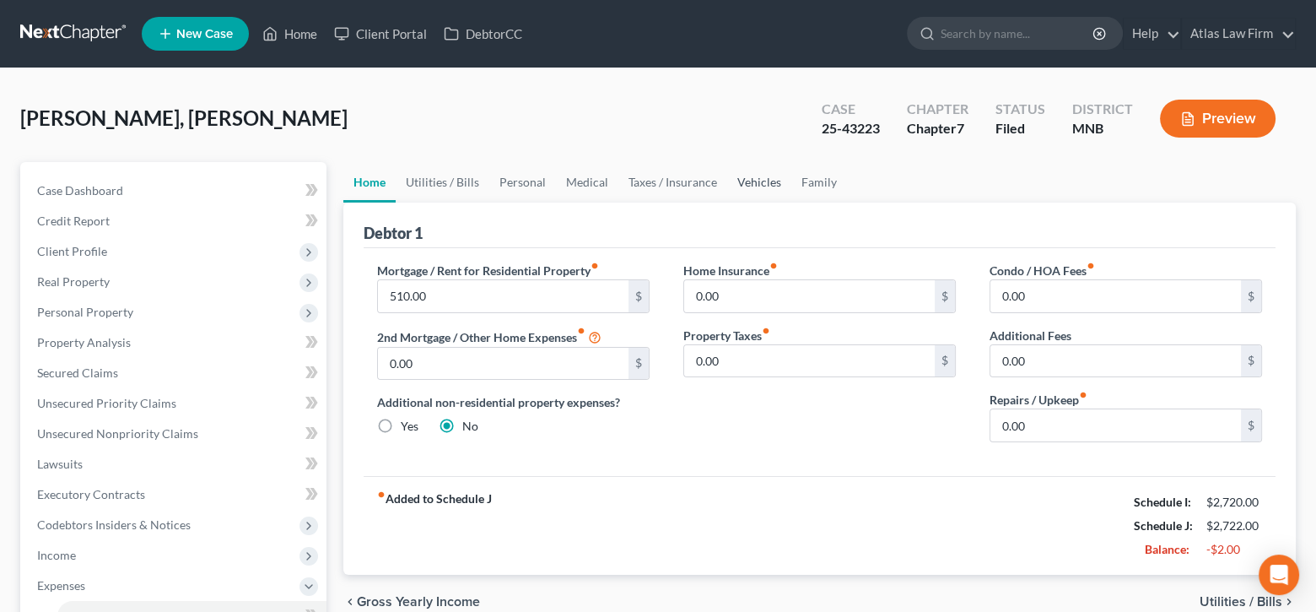
click at [734, 186] on link "Vehicles" at bounding box center [759, 182] width 64 height 40
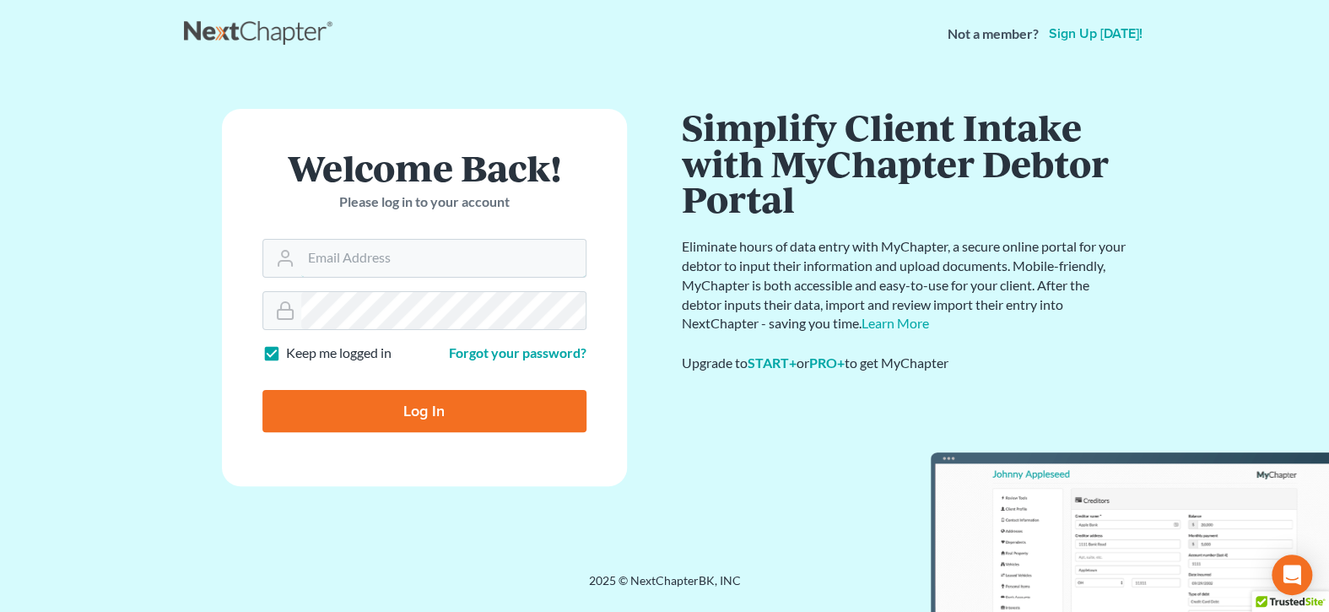
type input "[EMAIL_ADDRESS][DOMAIN_NAME]"
click at [427, 415] on input "Log In" at bounding box center [424, 411] width 324 height 42
type input "Thinking..."
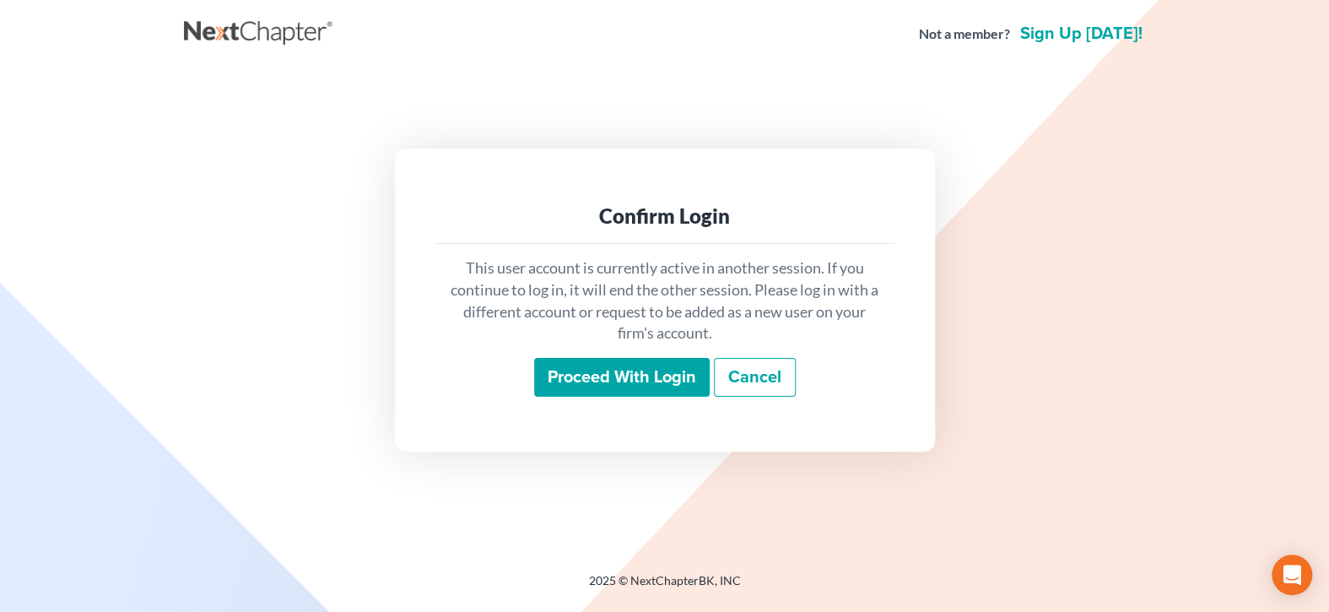
click at [595, 375] on input "Proceed with login" at bounding box center [621, 377] width 175 height 39
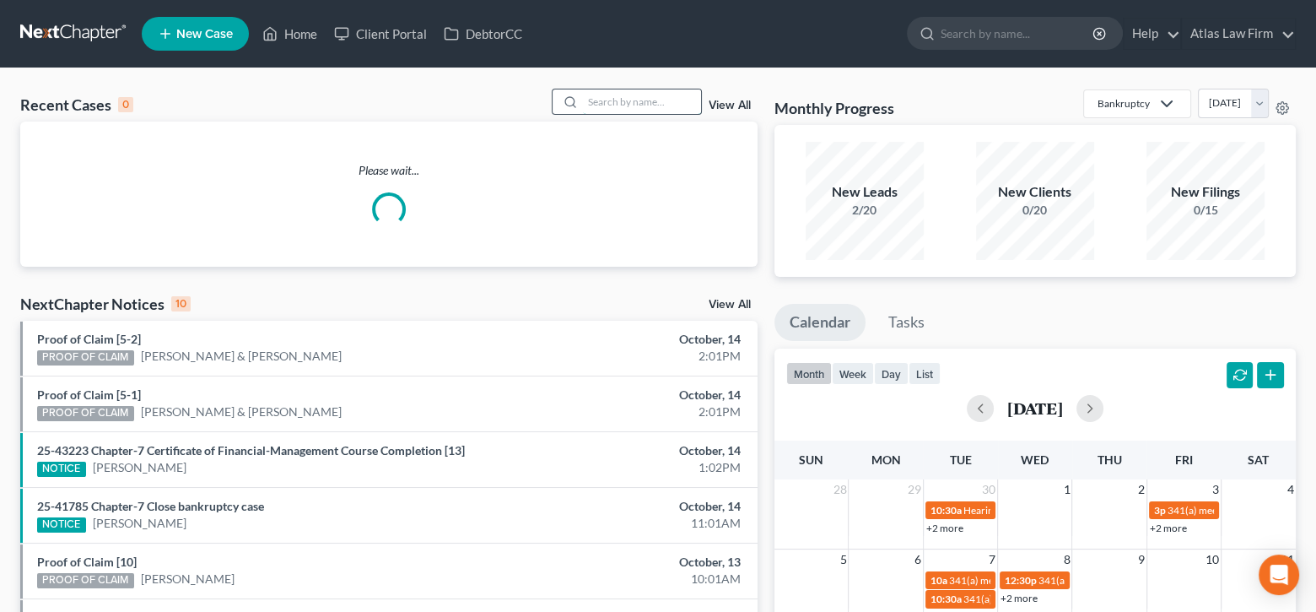
click at [651, 100] on input "search" at bounding box center [642, 101] width 118 height 24
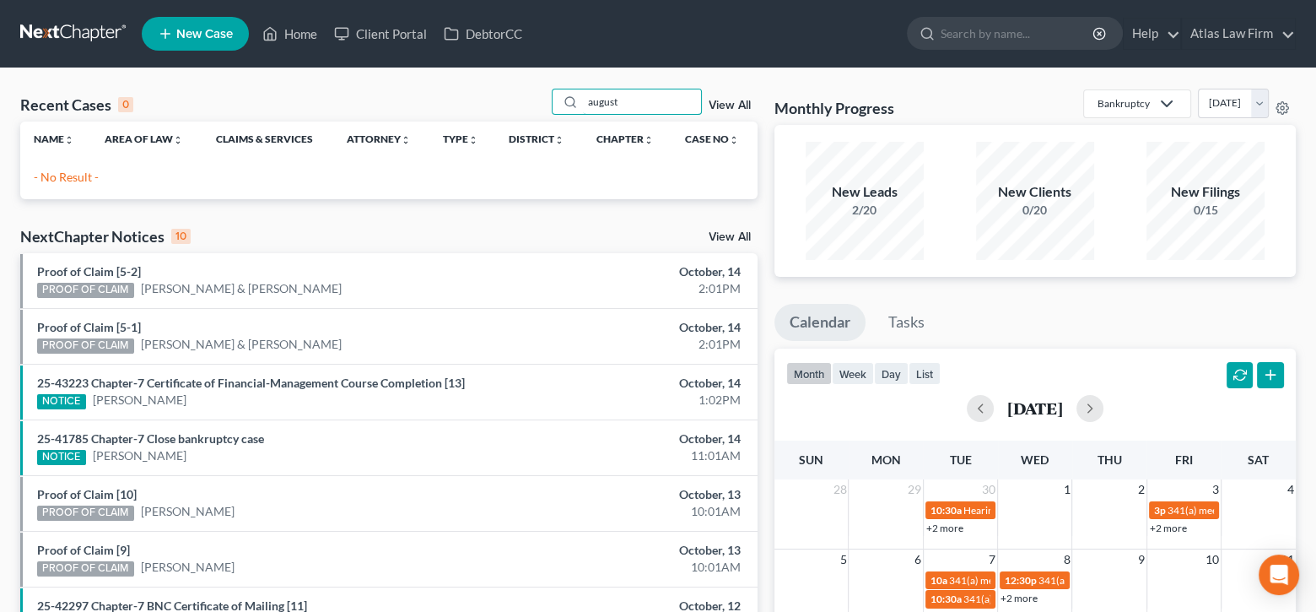
drag, startPoint x: 653, startPoint y: 92, endPoint x: 515, endPoint y: 97, distance: 138.4
click at [515, 97] on div "Recent Cases 0 august View All" at bounding box center [388, 105] width 737 height 33
type input "normun"
click at [228, 34] on span "New Case" at bounding box center [204, 34] width 57 height 13
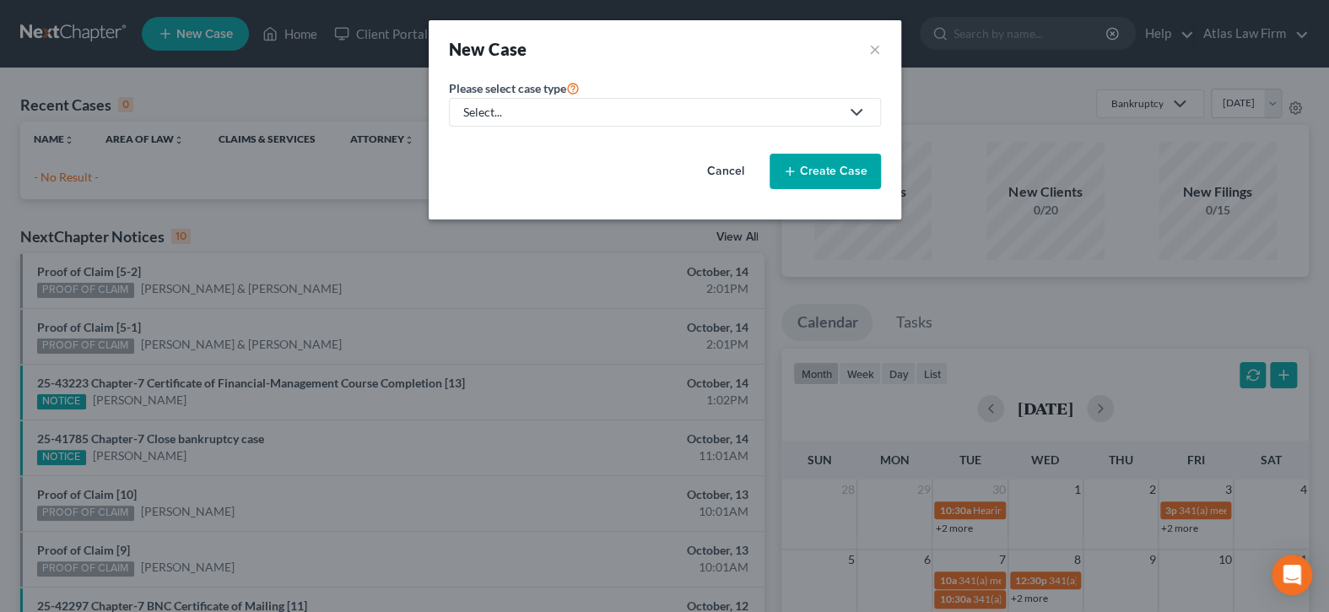
click at [774, 111] on div "Select..." at bounding box center [651, 112] width 376 height 17
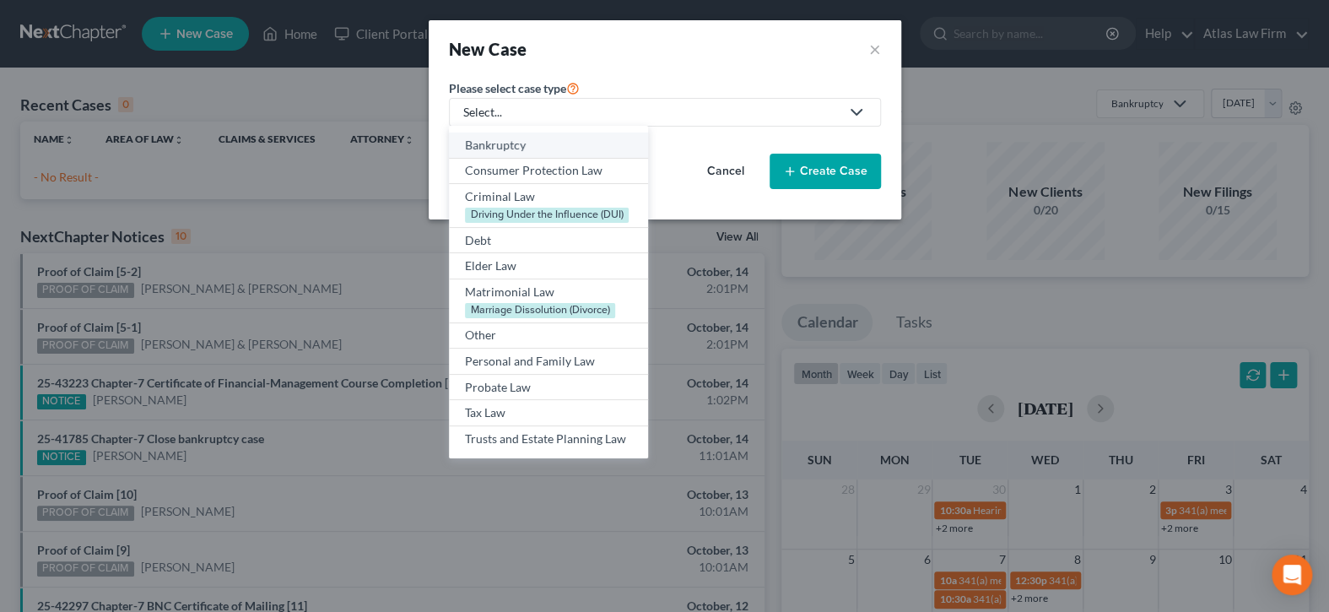
click at [553, 145] on div "Bankruptcy" at bounding box center [548, 145] width 167 height 17
select select "42"
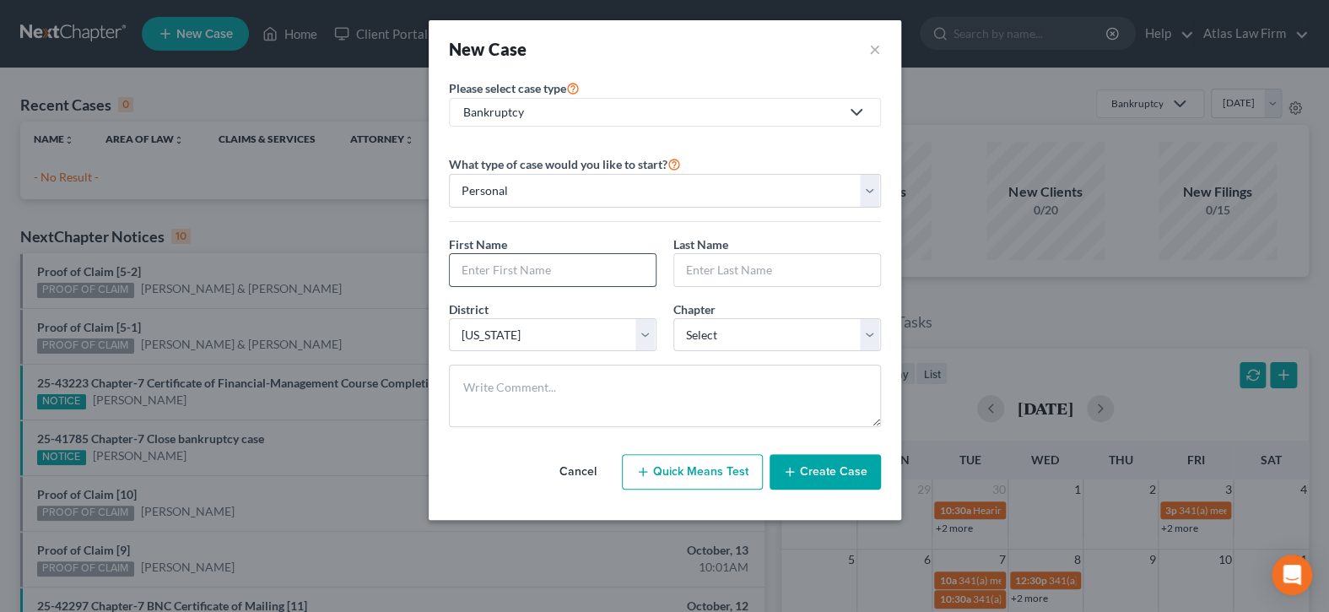
click at [552, 270] on input "text" at bounding box center [553, 270] width 206 height 32
type input "Normunds"
drag, startPoint x: 755, startPoint y: 262, endPoint x: 670, endPoint y: 266, distance: 85.3
click at [670, 266] on div "Last Name * Augstkalns" at bounding box center [777, 260] width 224 height 51
type input "Augstkalns"
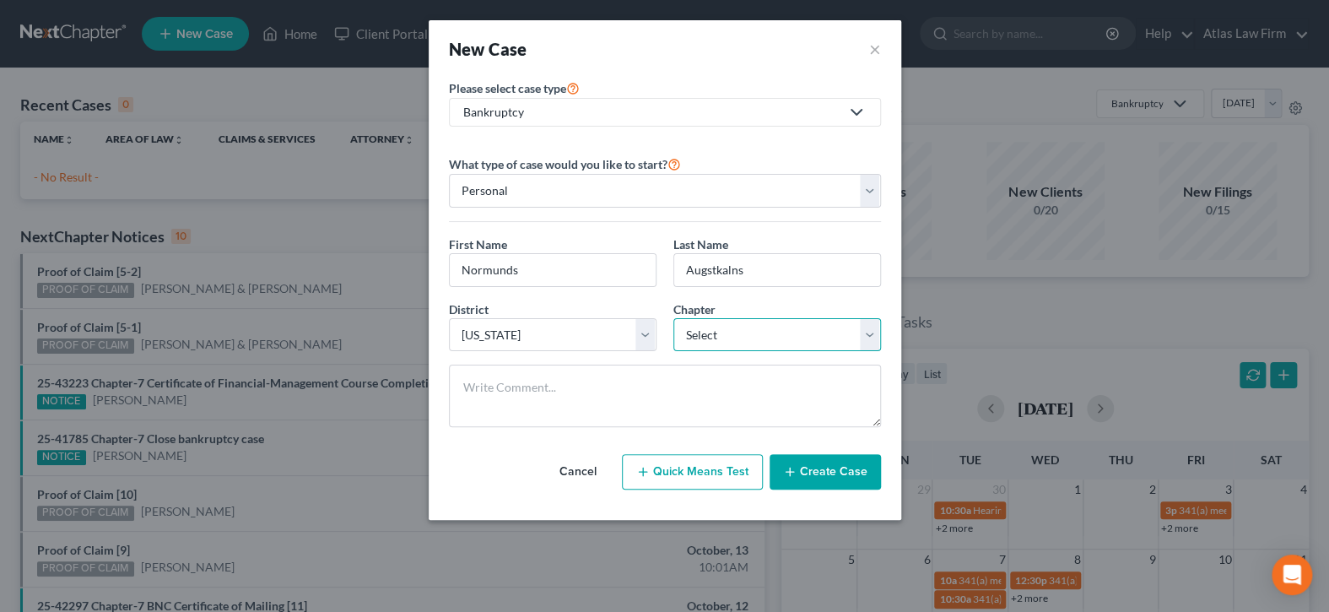
click at [869, 332] on select "Select 7 11 12 13" at bounding box center [777, 335] width 208 height 34
select select "0"
click at [673, 318] on select "Select 7 11 12 13" at bounding box center [777, 335] width 208 height 34
click at [851, 475] on button "Create Case" at bounding box center [824, 471] width 111 height 35
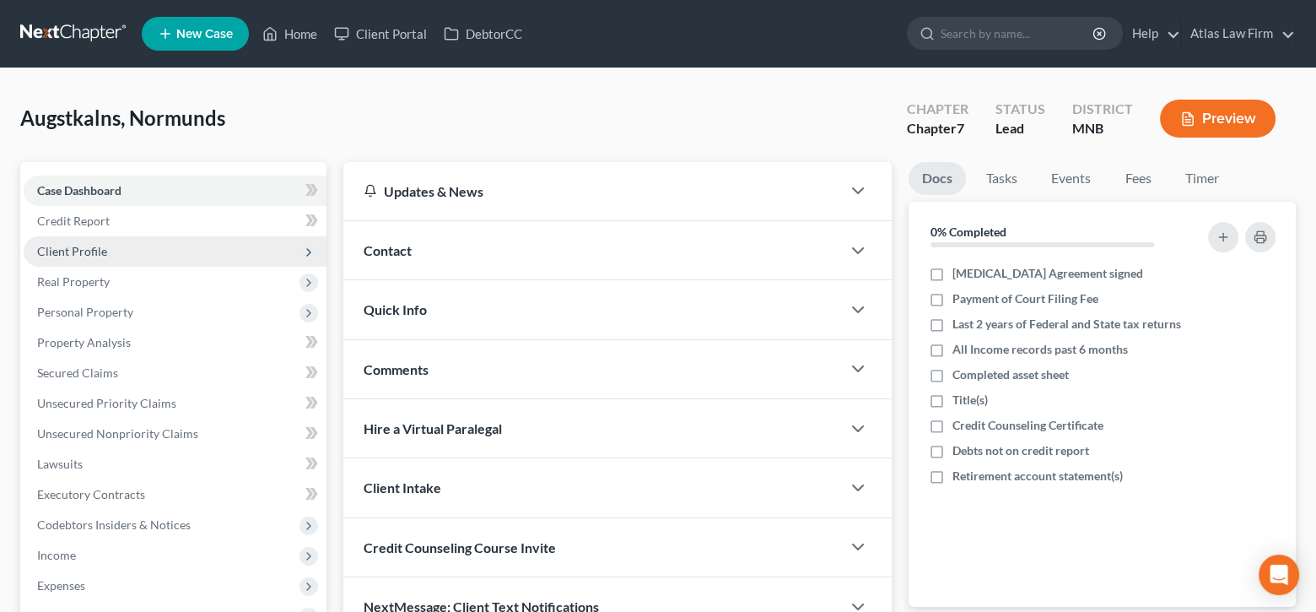
click at [87, 245] on span "Client Profile" at bounding box center [72, 251] width 70 height 14
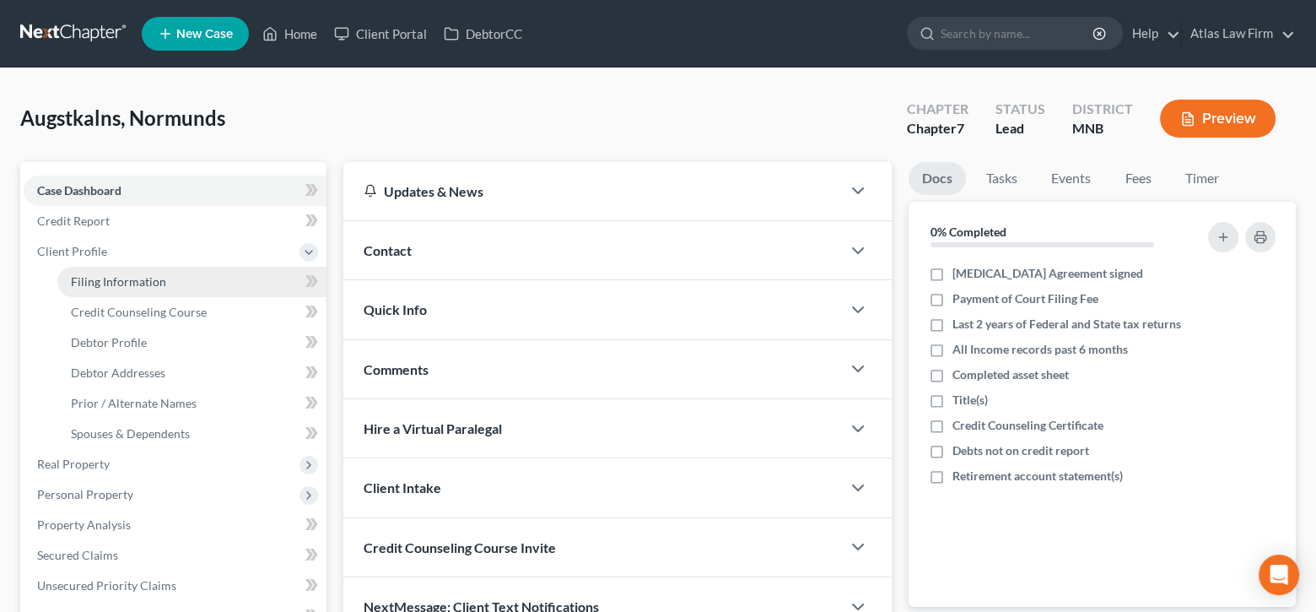
click at [106, 278] on span "Filing Information" at bounding box center [118, 281] width 95 height 14
select select "1"
select select "0"
select select "42"
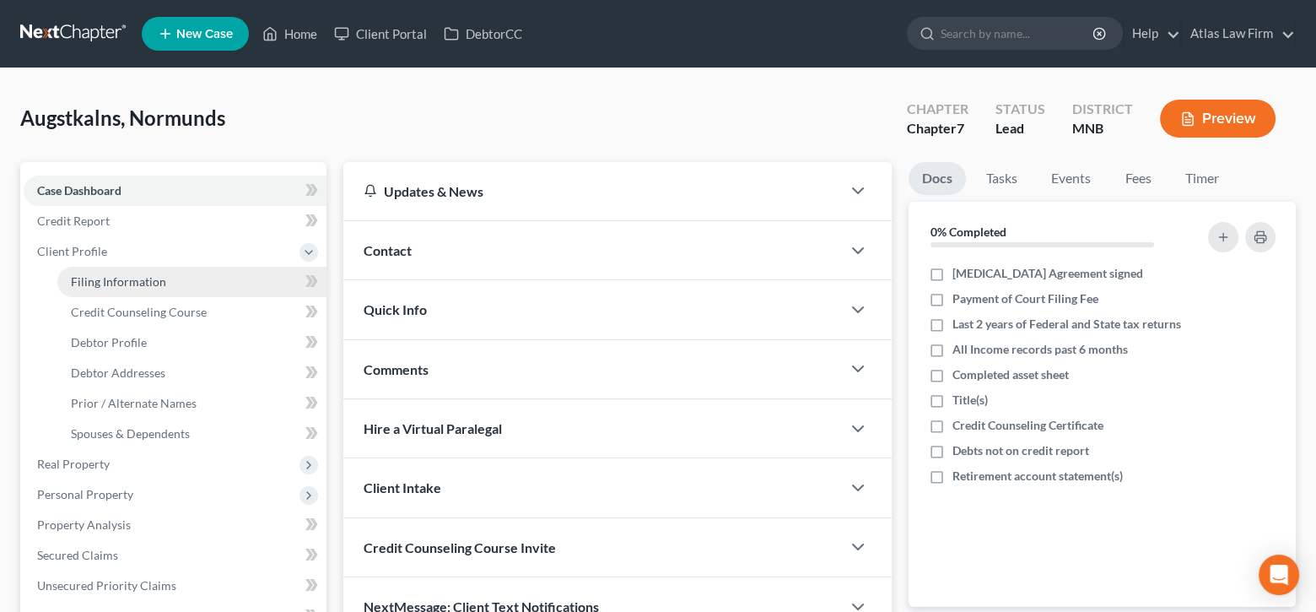
select select "24"
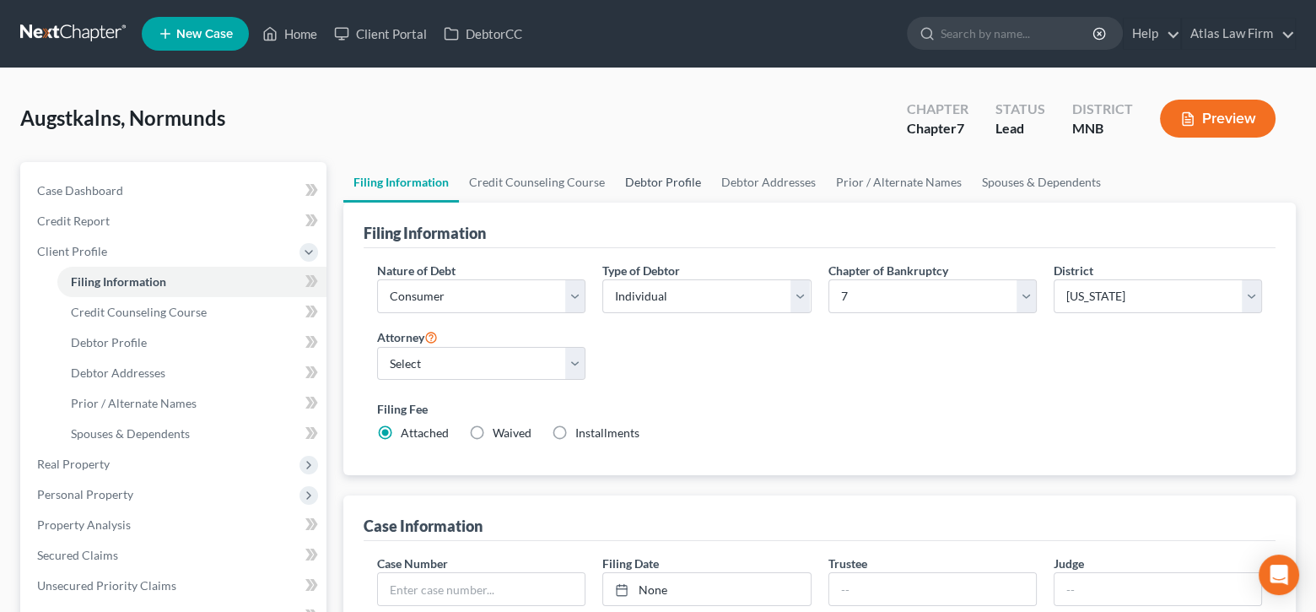
click at [640, 178] on link "Debtor Profile" at bounding box center [663, 182] width 96 height 40
select select "0"
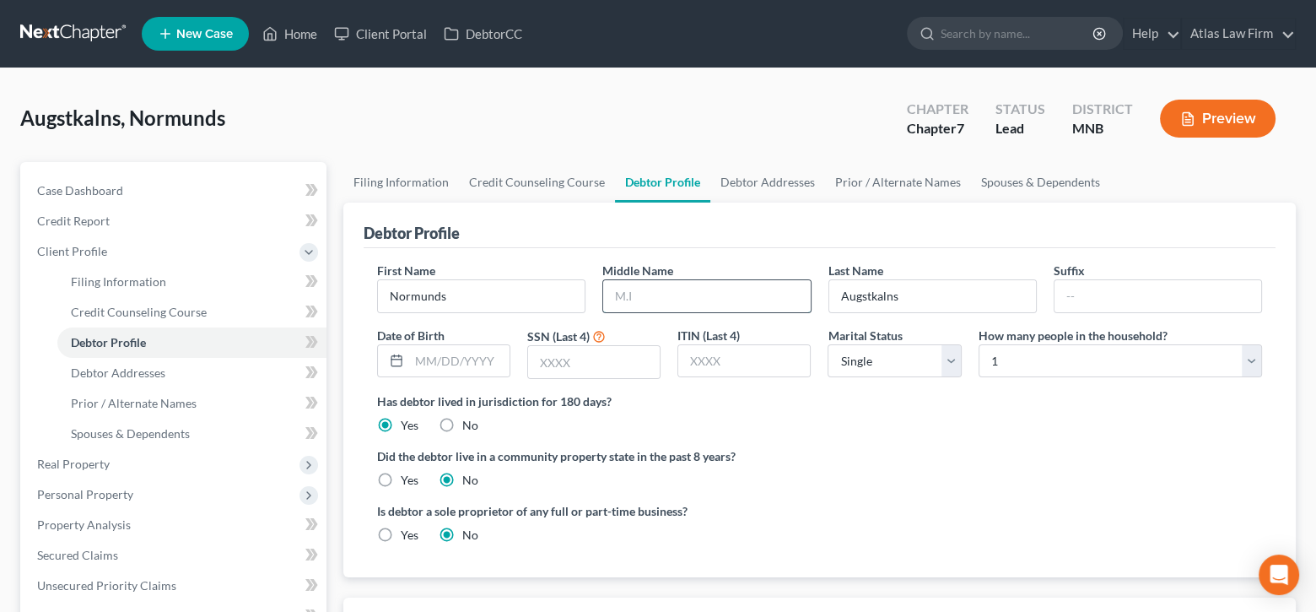
click at [731, 294] on input "text" at bounding box center [706, 296] width 207 height 32
type input "Laimons"
drag, startPoint x: 487, startPoint y: 346, endPoint x: 479, endPoint y: 351, distance: 9.1
click at [487, 346] on input "text" at bounding box center [459, 361] width 100 height 32
type input "[DATE]"
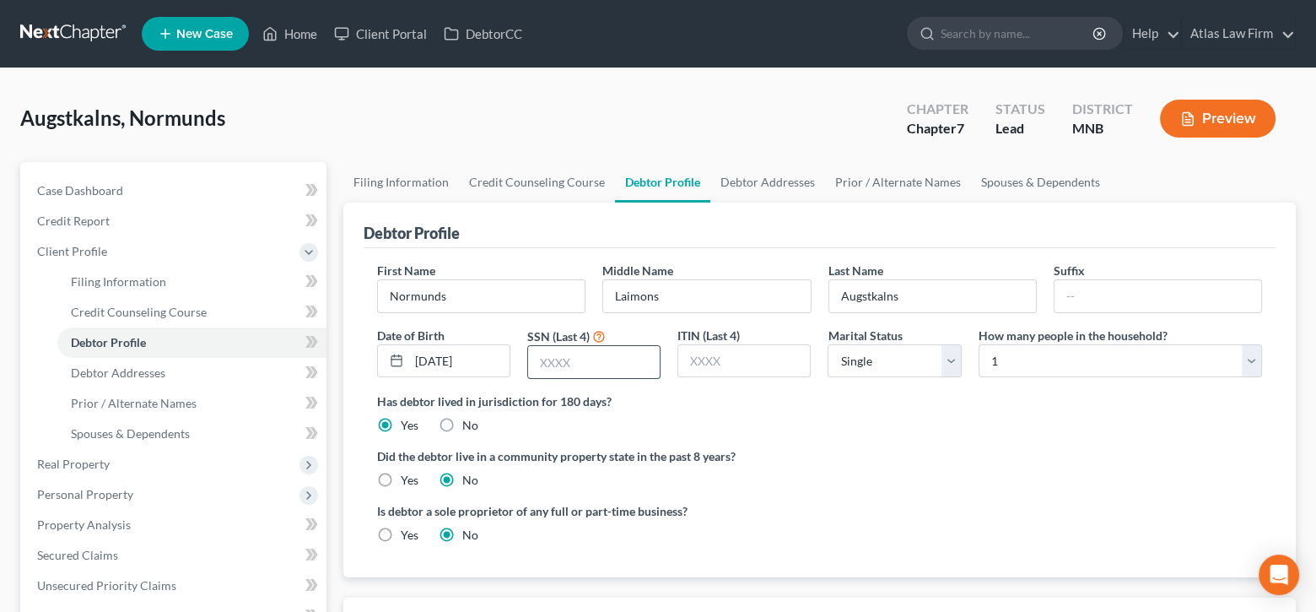
click at [604, 359] on input "text" at bounding box center [594, 362] width 132 height 32
type input "1062"
click at [951, 354] on select "Select Single Married Separated Divorced Widowed" at bounding box center [894, 361] width 133 height 34
select select "1"
click at [828, 344] on select "Select Single Married Separated Divorced Widowed" at bounding box center [894, 361] width 133 height 34
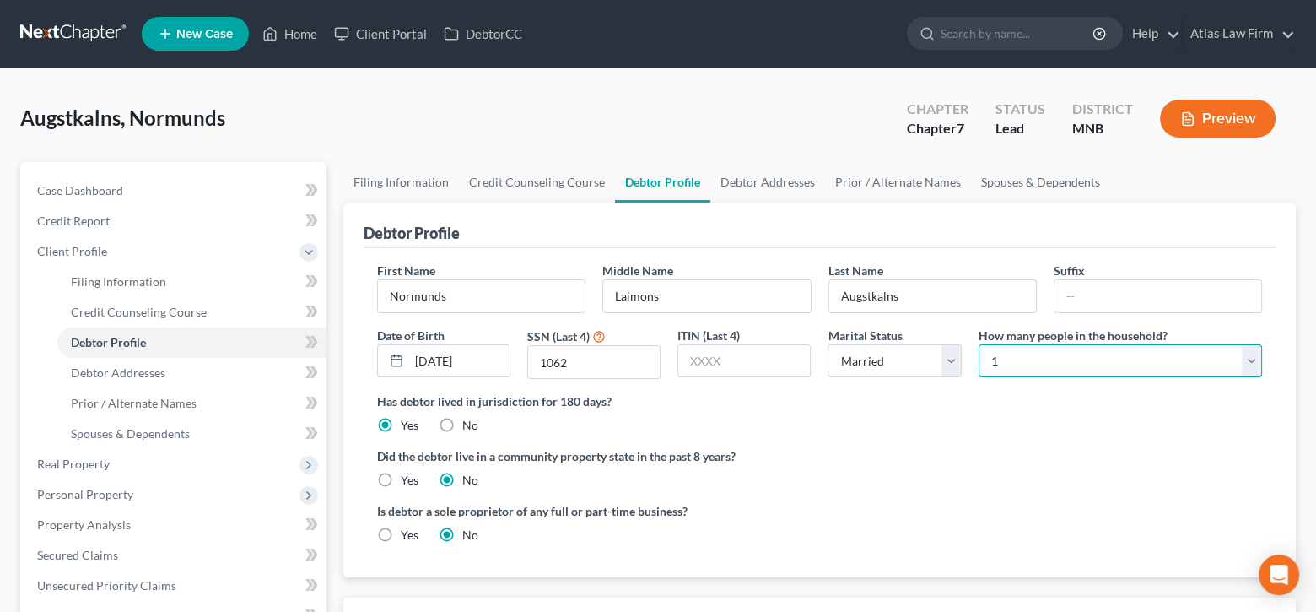
click at [1254, 362] on select "Select 1 2 3 4 5 6 7 8 9 10 11 12 13 14 15 16 17 18 19 20" at bounding box center [1120, 361] width 283 height 34
select select "1"
click at [979, 344] on select "Select 1 2 3 4 5 6 7 8 9 10 11 12 13 14 15 16 17 18 19 20" at bounding box center [1120, 361] width 283 height 34
click at [755, 182] on link "Debtor Addresses" at bounding box center [767, 182] width 115 height 40
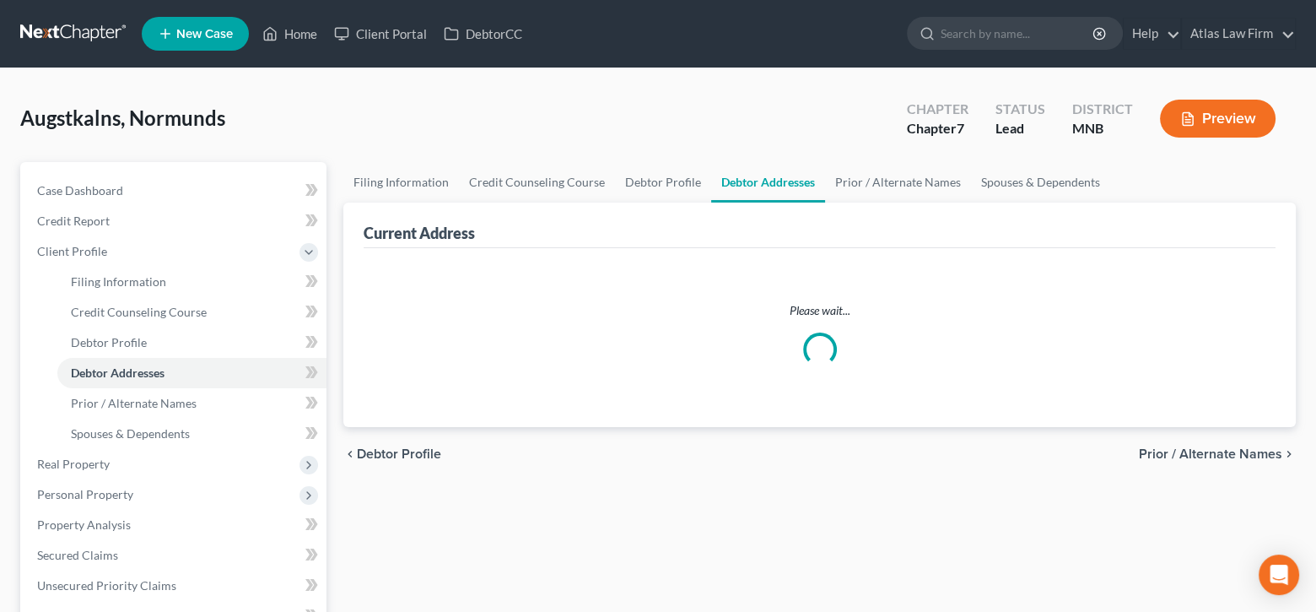
select select "0"
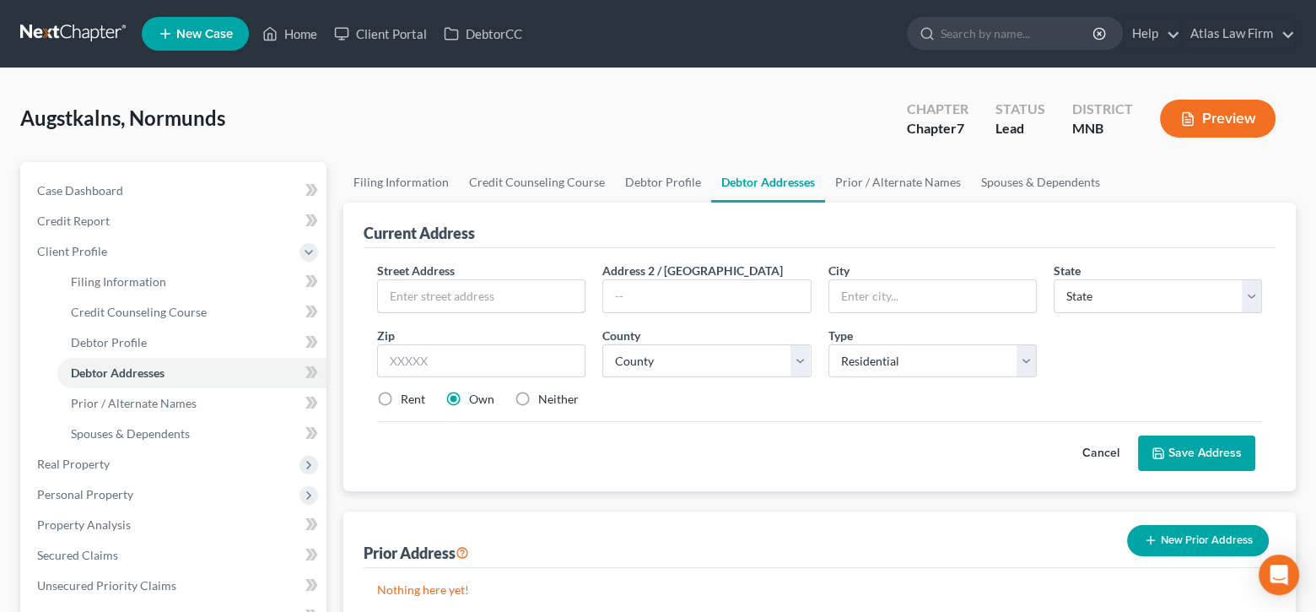
drag, startPoint x: 480, startPoint y: 288, endPoint x: 503, endPoint y: 252, distance: 42.1
click at [480, 288] on input "text" at bounding box center [481, 296] width 207 height 32
click at [461, 292] on input "text" at bounding box center [481, 296] width 207 height 32
type input "[STREET_ADDRESS]"
type input "Apt 402"
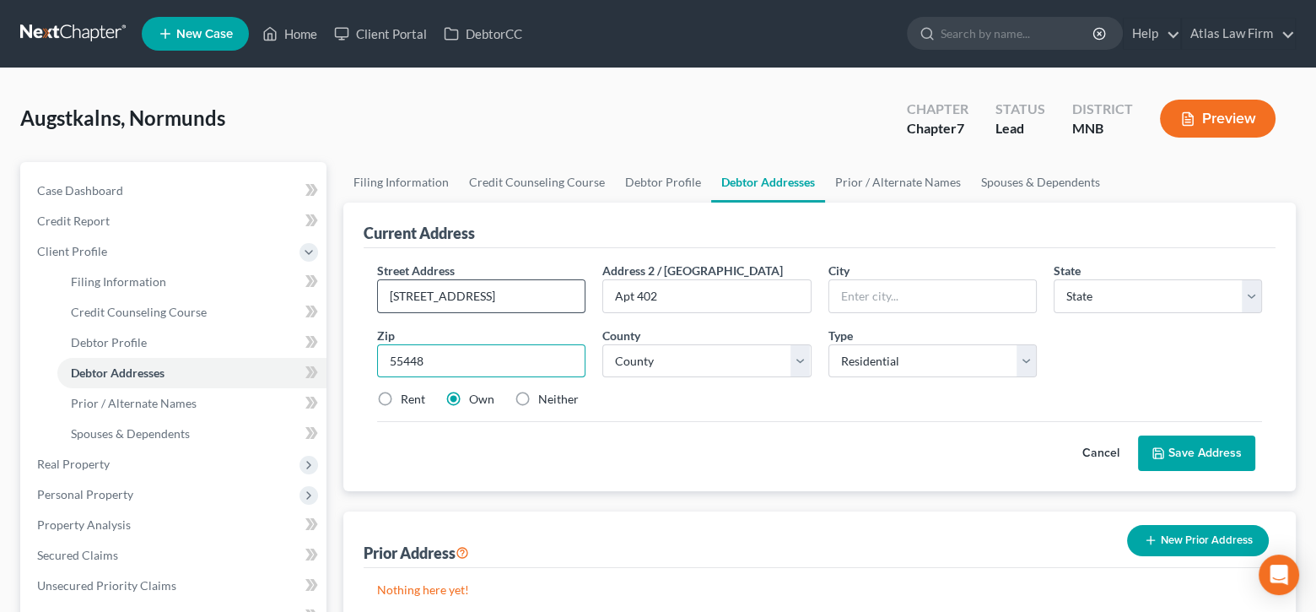
type input "55448"
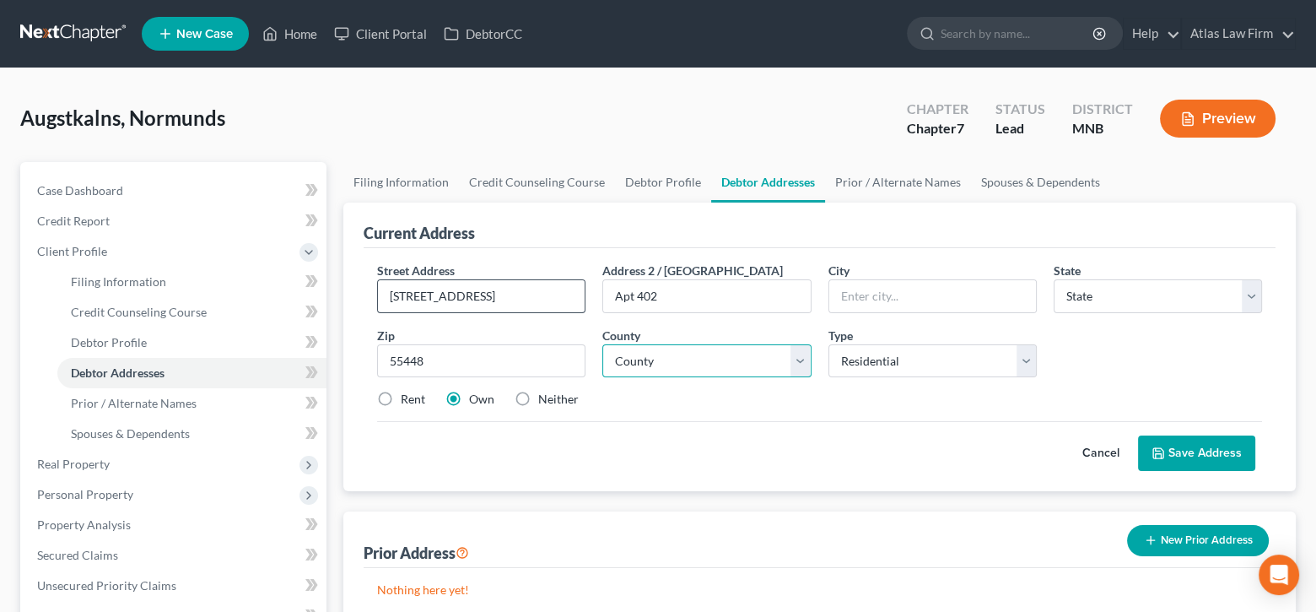
type input "[GEOGRAPHIC_DATA]"
select select "24"
click at [806, 355] on select "County [GEOGRAPHIC_DATA] [GEOGRAPHIC_DATA] [GEOGRAPHIC_DATA] [GEOGRAPHIC_DATA] …" at bounding box center [706, 361] width 208 height 34
select select "1"
click at [602, 344] on select "County [GEOGRAPHIC_DATA] [GEOGRAPHIC_DATA] [GEOGRAPHIC_DATA] [GEOGRAPHIC_DATA] …" at bounding box center [706, 361] width 208 height 34
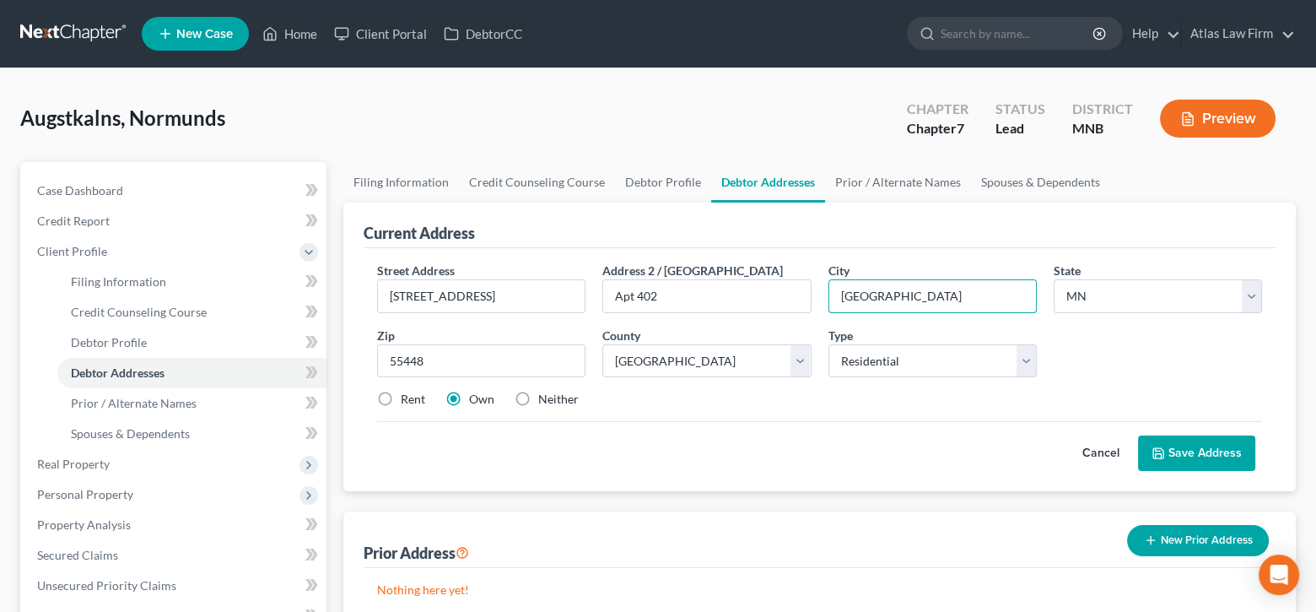
drag, startPoint x: 943, startPoint y: 293, endPoint x: 755, endPoint y: 269, distance: 189.6
click at [756, 269] on div "Street Address * [STREET_ADDRESS] * [GEOGRAPHIC_DATA] * State [US_STATE] AK AR …" at bounding box center [820, 342] width 902 height 160
type input "[PERSON_NAME][GEOGRAPHIC_DATA]"
click at [401, 401] on label "Rent" at bounding box center [413, 399] width 24 height 17
click at [407, 401] on input "Rent" at bounding box center [412, 396] width 11 height 11
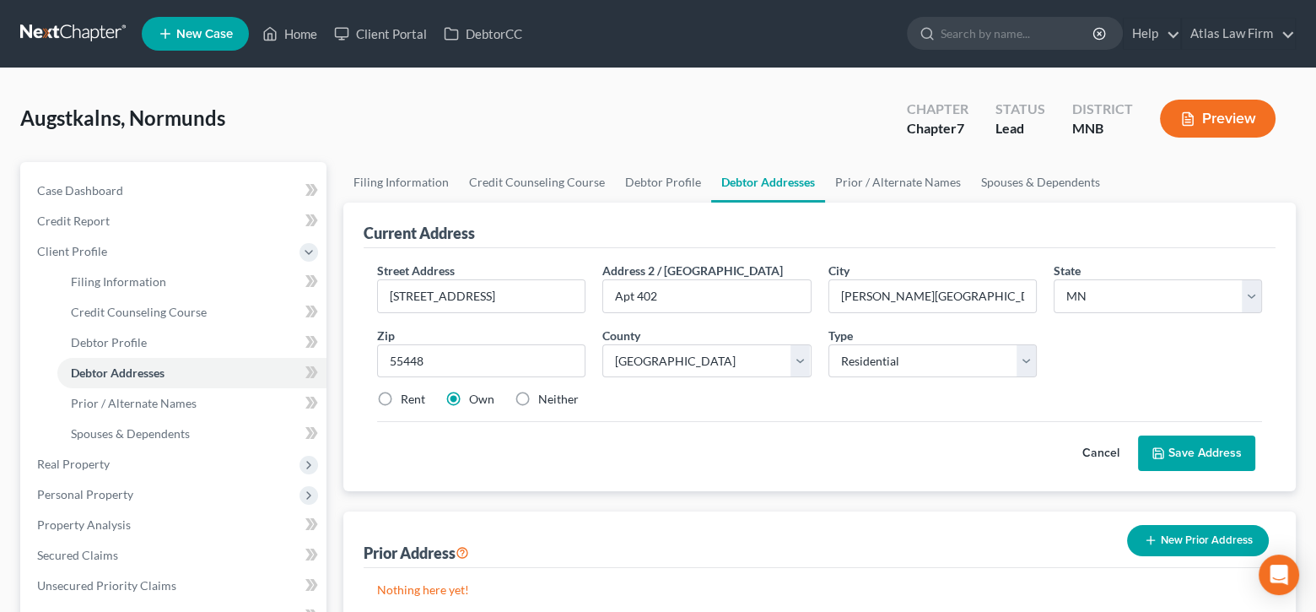
radio input "true"
click at [1223, 447] on button "Save Address" at bounding box center [1196, 452] width 117 height 35
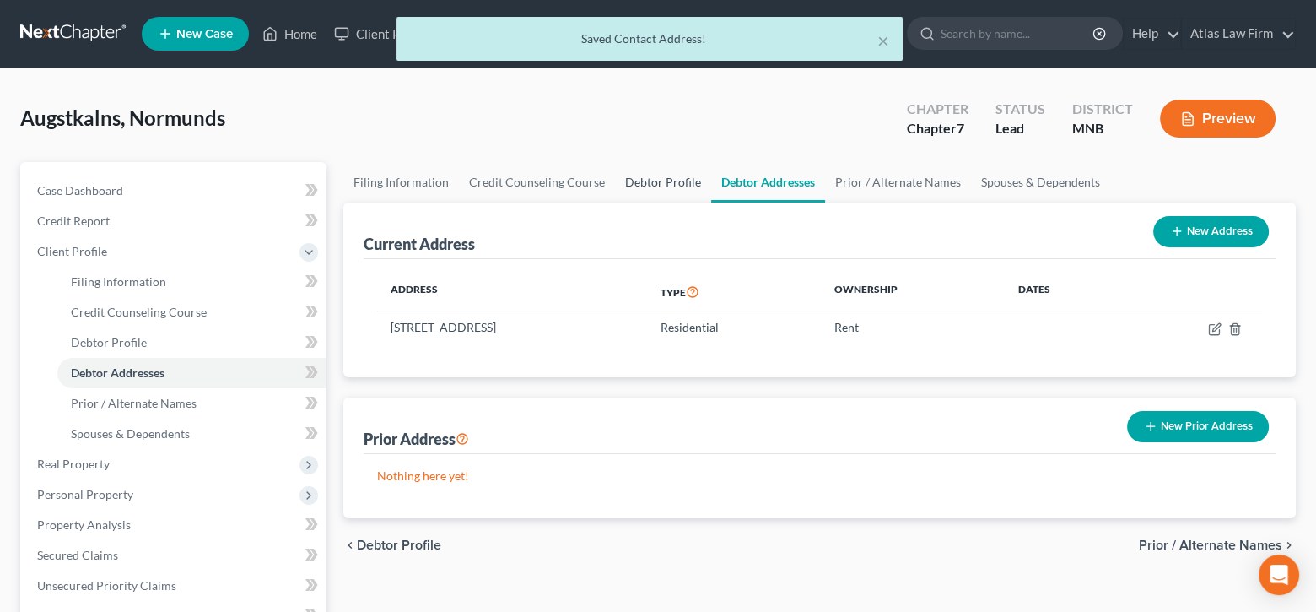
click at [652, 175] on link "Debtor Profile" at bounding box center [663, 182] width 96 height 40
select select "1"
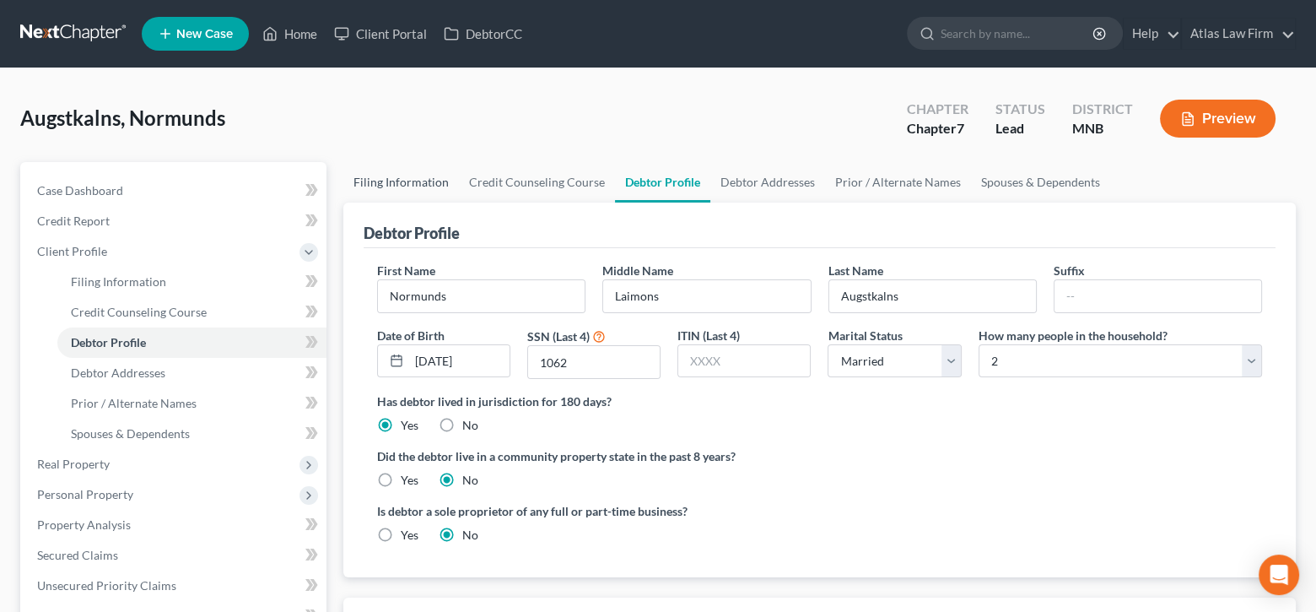
click at [421, 169] on link "Filing Information" at bounding box center [401, 182] width 116 height 40
select select "1"
select select "0"
select select "42"
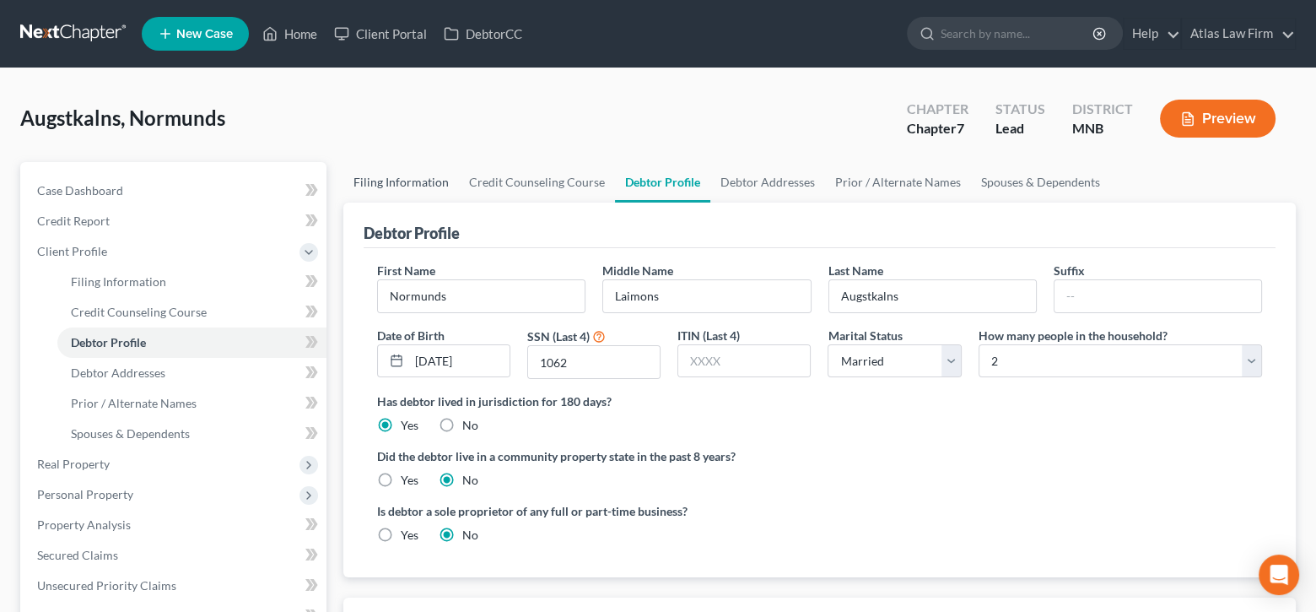
select select "0"
select select "24"
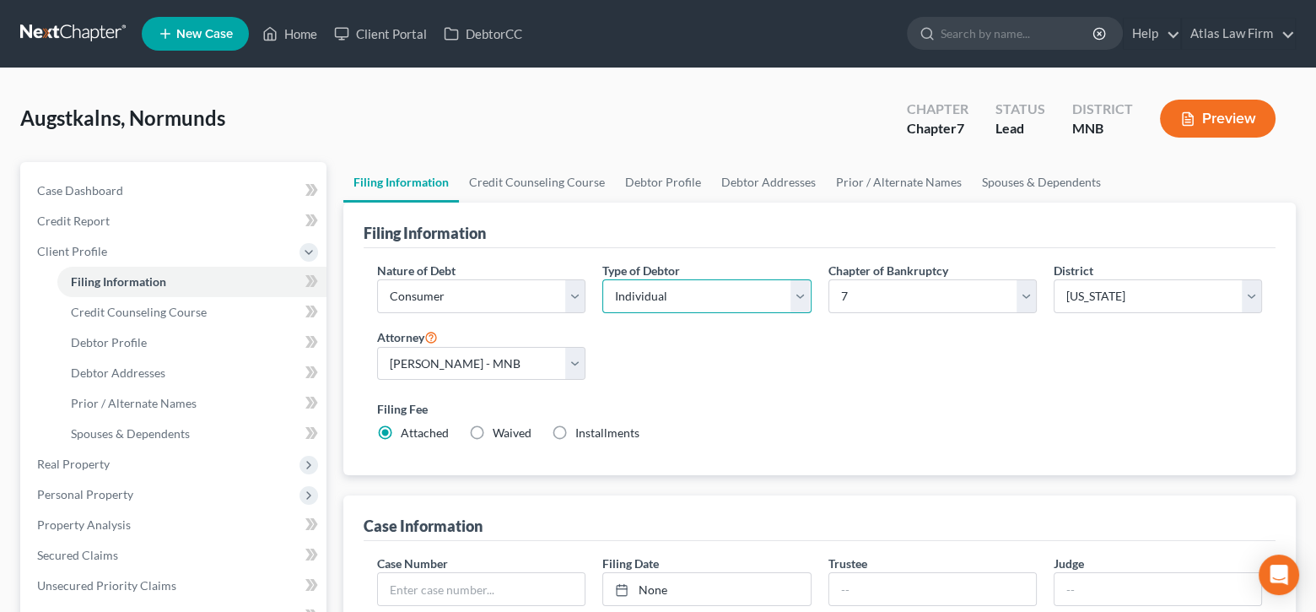
click at [804, 294] on select "Select Individual Joint" at bounding box center [706, 296] width 208 height 34
select select "1"
click at [602, 279] on select "Select Individual Joint" at bounding box center [706, 296] width 208 height 34
click at [878, 181] on link "Joint Debtor Profile" at bounding box center [888, 182] width 125 height 40
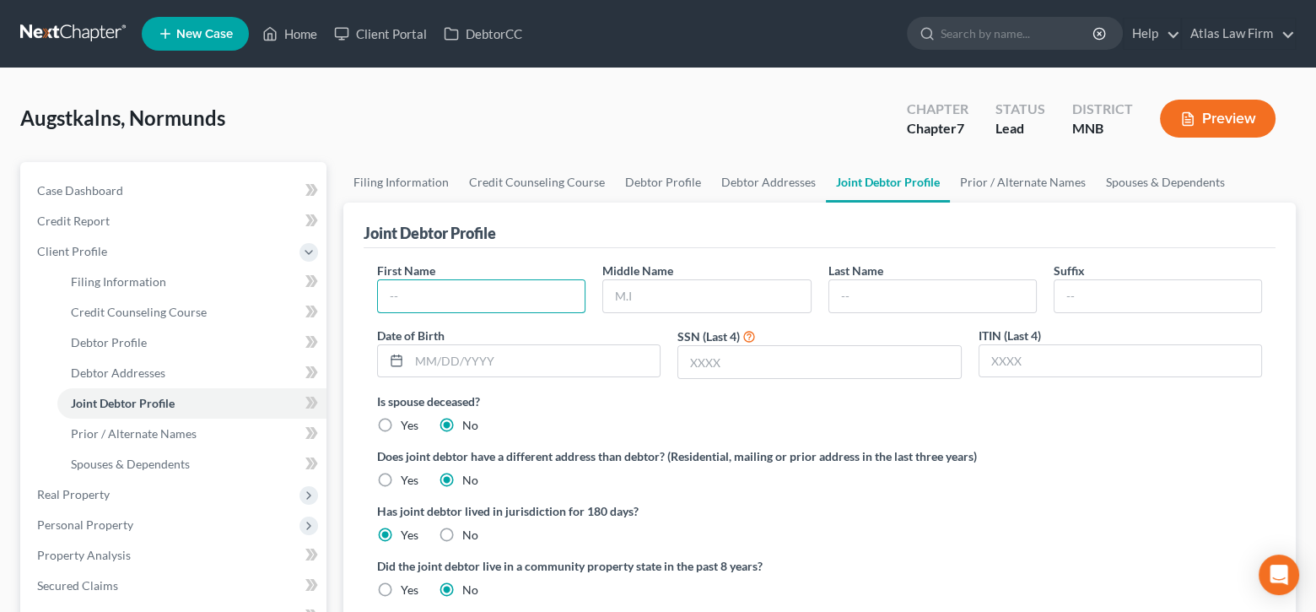
drag, startPoint x: 508, startPoint y: 301, endPoint x: 683, endPoint y: 202, distance: 201.3
click at [508, 301] on input "text" at bounding box center [481, 296] width 207 height 32
click at [533, 294] on input "text" at bounding box center [481, 296] width 207 height 32
type input "[PERSON_NAME]"
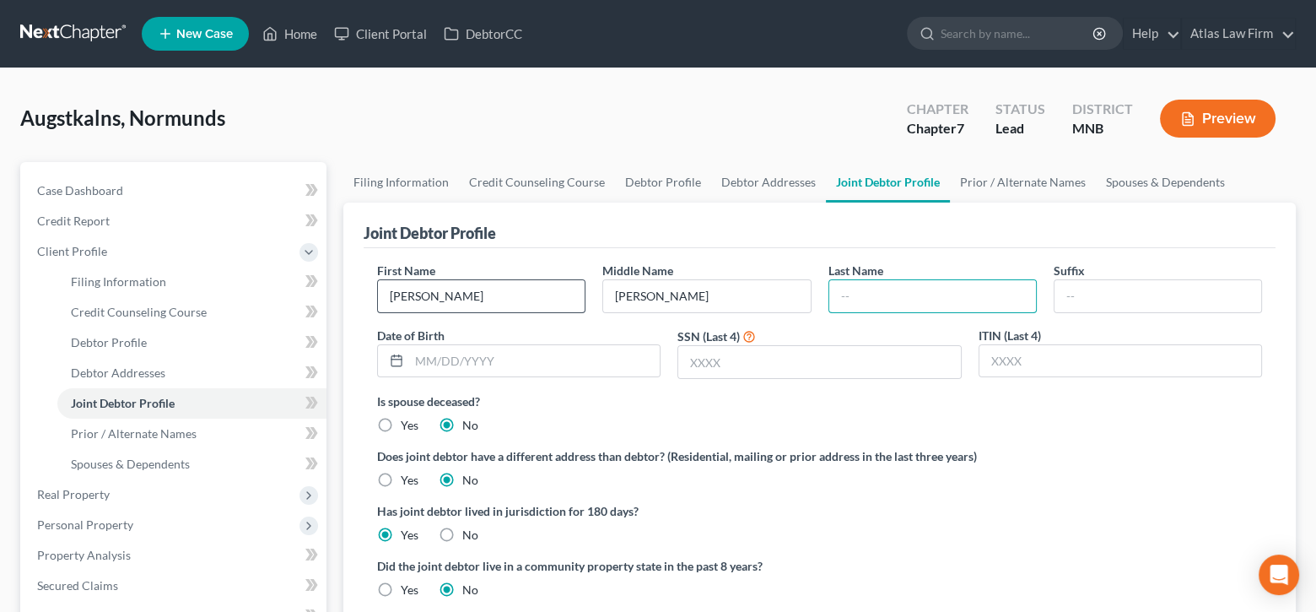
paste input "Augstkalns"
type input "Augstkalns"
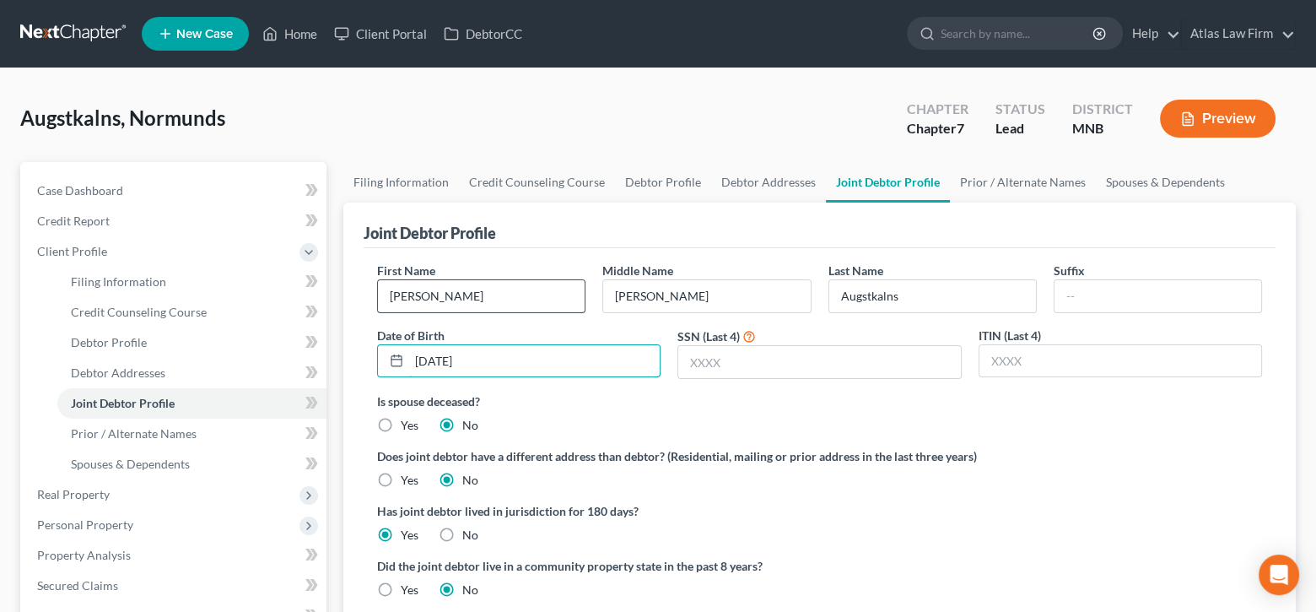
type input "[DATE]"
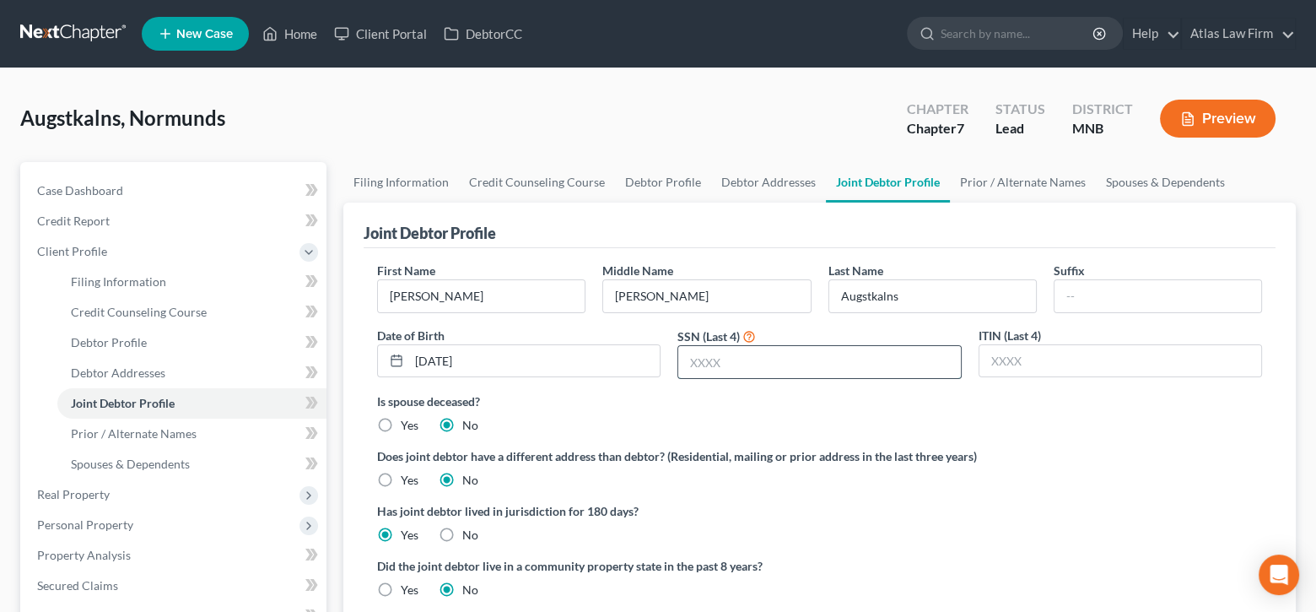
click at [733, 354] on input "text" at bounding box center [819, 362] width 282 height 32
type input "1062"
click at [310, 396] on icon at bounding box center [311, 402] width 13 height 21
click at [310, 367] on icon at bounding box center [309, 372] width 8 height 12
click at [311, 339] on icon at bounding box center [309, 342] width 8 height 12
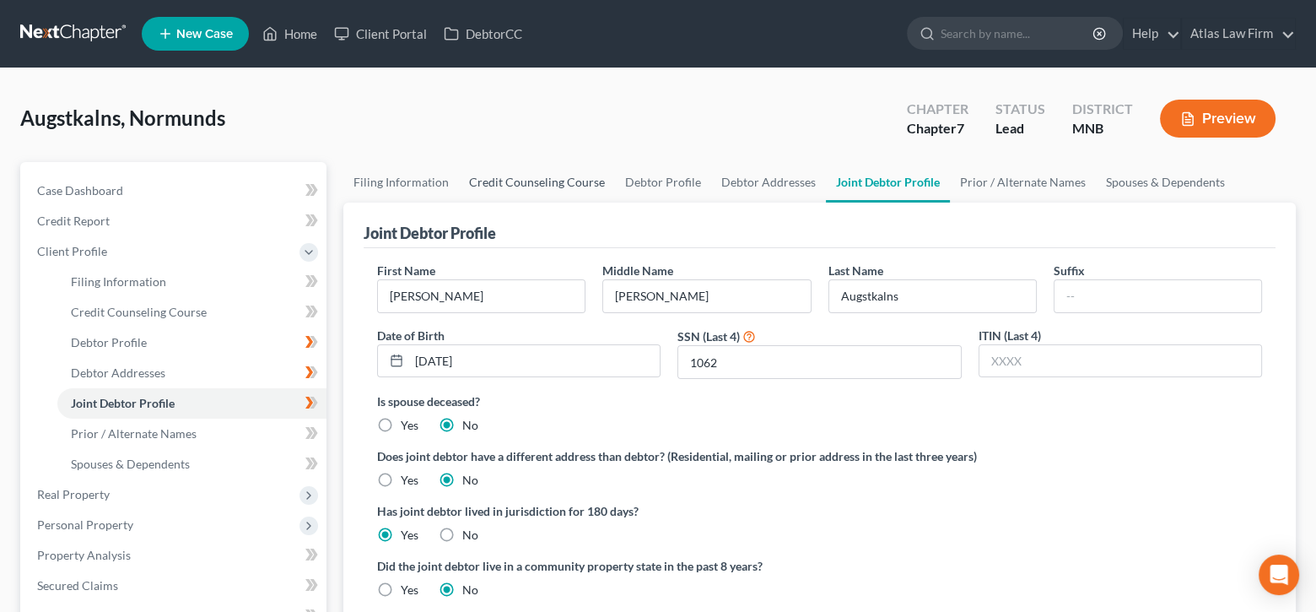
click at [477, 185] on link "Credit Counseling Course" at bounding box center [537, 182] width 156 height 40
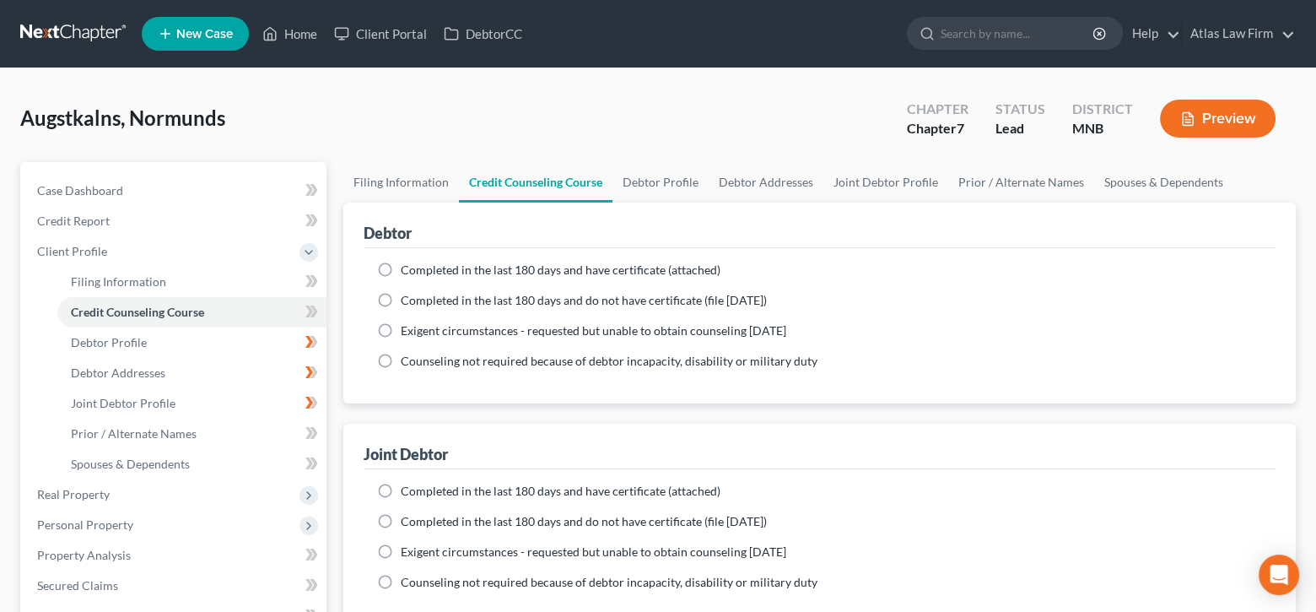
click at [401, 296] on label "Completed in the last 180 days and do not have certificate (file [DATE])" at bounding box center [584, 300] width 366 height 17
click at [407, 296] on input "Completed in the last 180 days and do not have certificate (file [DATE])" at bounding box center [412, 297] width 11 height 11
radio input "true"
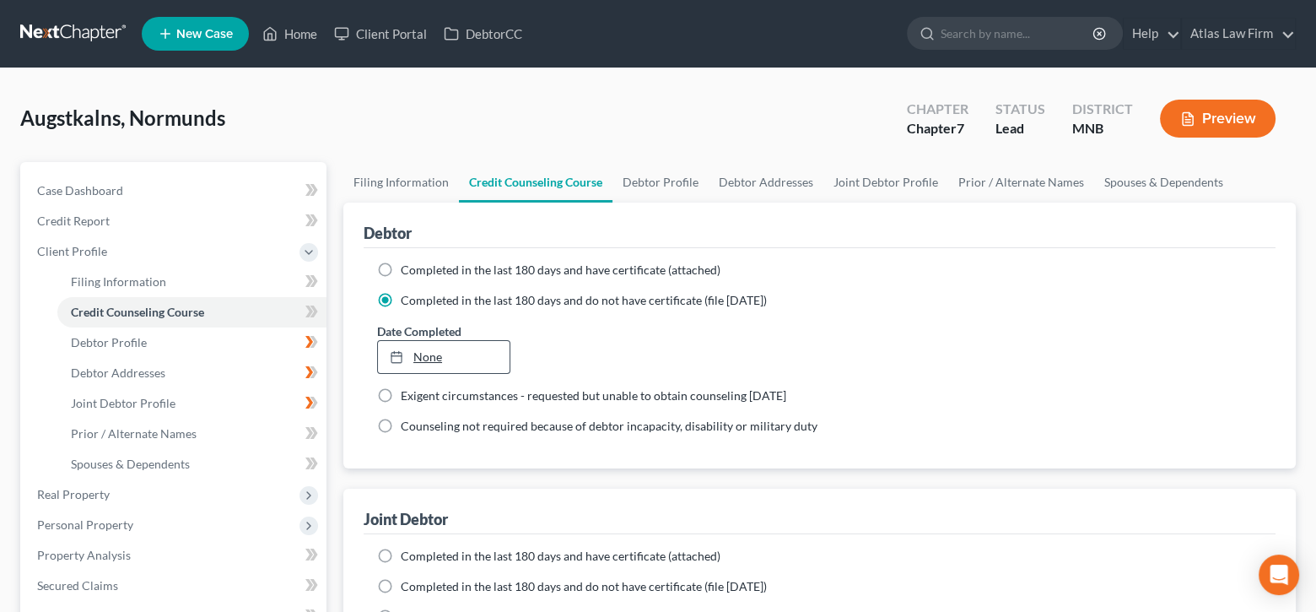
click at [445, 353] on link "None" at bounding box center [444, 357] width 132 height 32
type input "[DATE]"
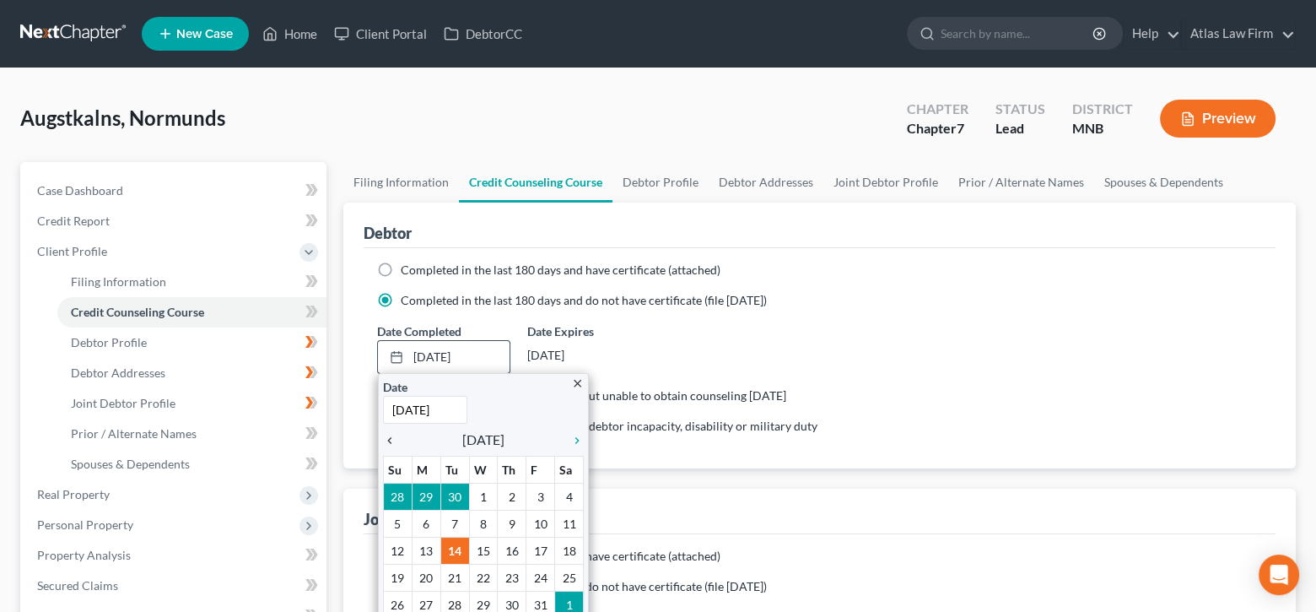
click at [392, 435] on icon "chevron_left" at bounding box center [394, 440] width 22 height 13
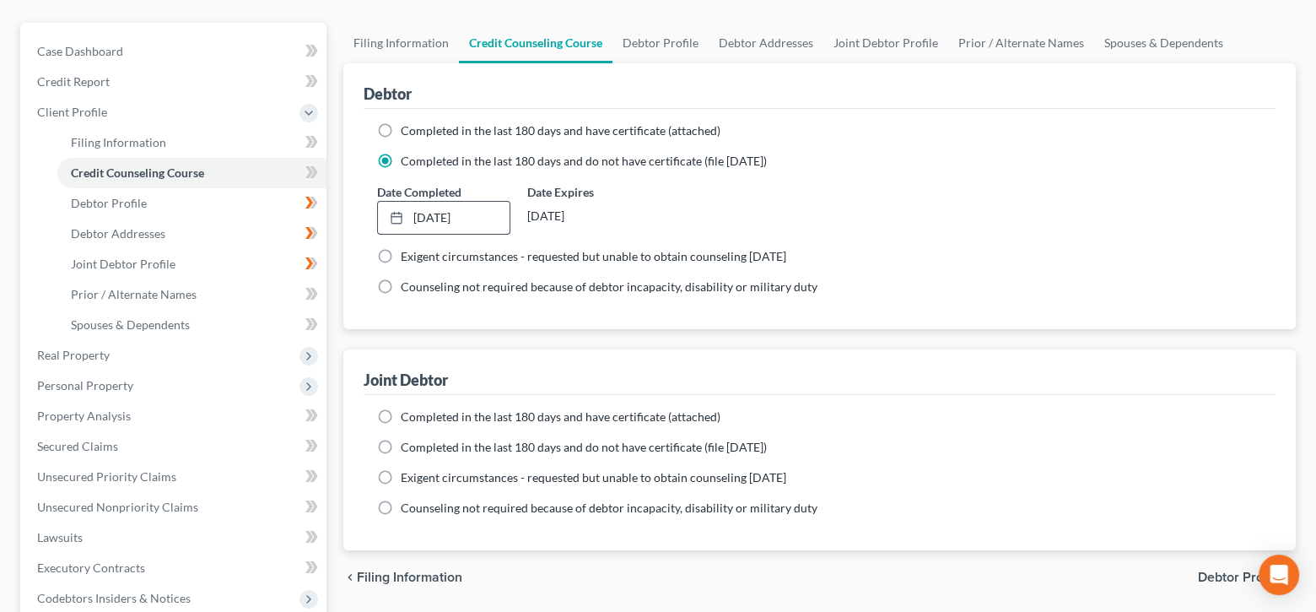
scroll to position [169, 0]
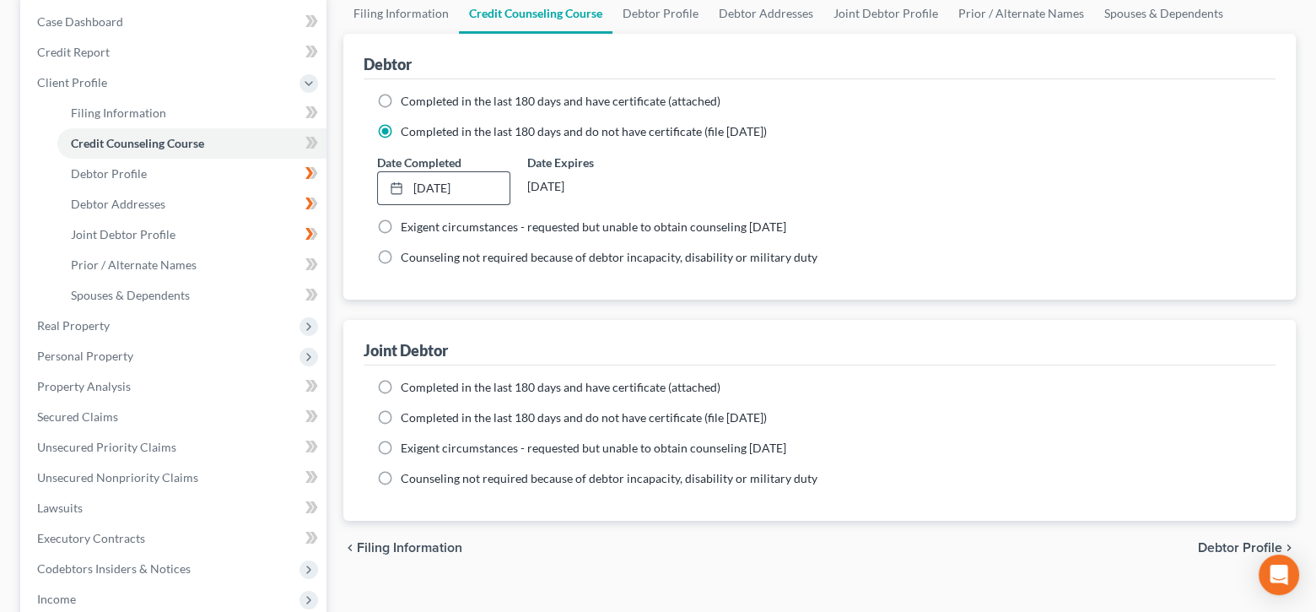
click at [401, 131] on label "Completed in the last 180 days and do not have certificate (file [DATE])" at bounding box center [584, 131] width 366 height 17
click at [407, 131] on input "Completed in the last 180 days and do not have certificate (file [DATE])" at bounding box center [412, 128] width 11 height 11
click at [401, 97] on label "Completed in the last 180 days and have certificate (attached)" at bounding box center [561, 101] width 320 height 17
click at [407, 97] on input "Completed in the last 180 days and have certificate (attached)" at bounding box center [412, 98] width 11 height 11
radio input "true"
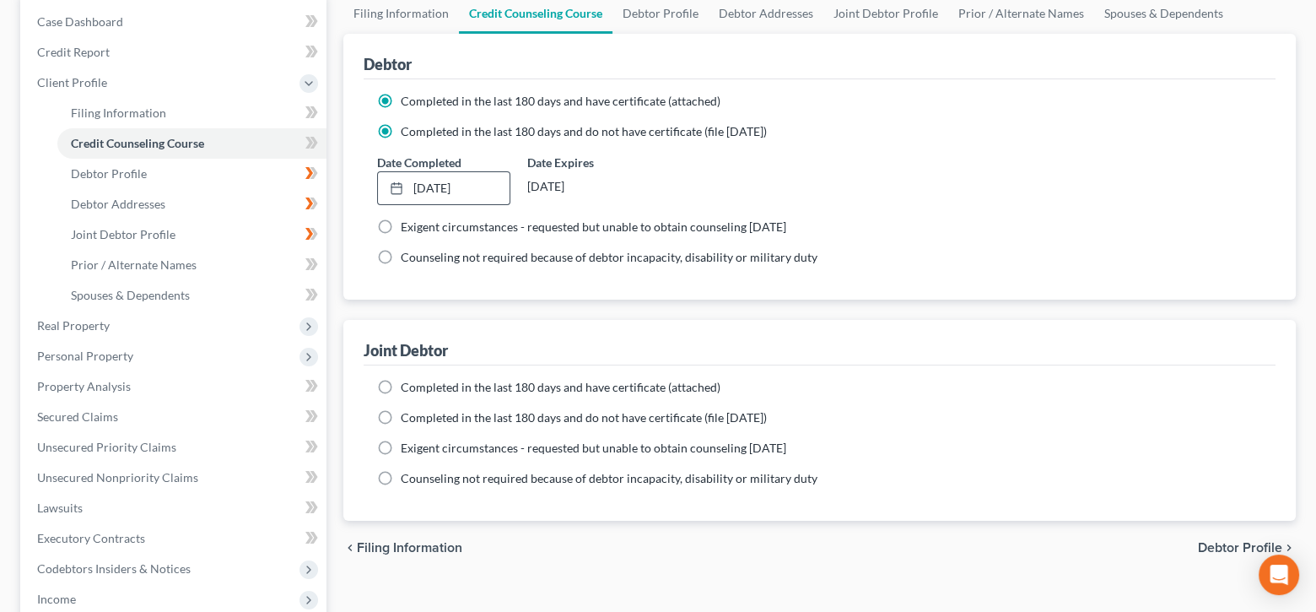
radio input "false"
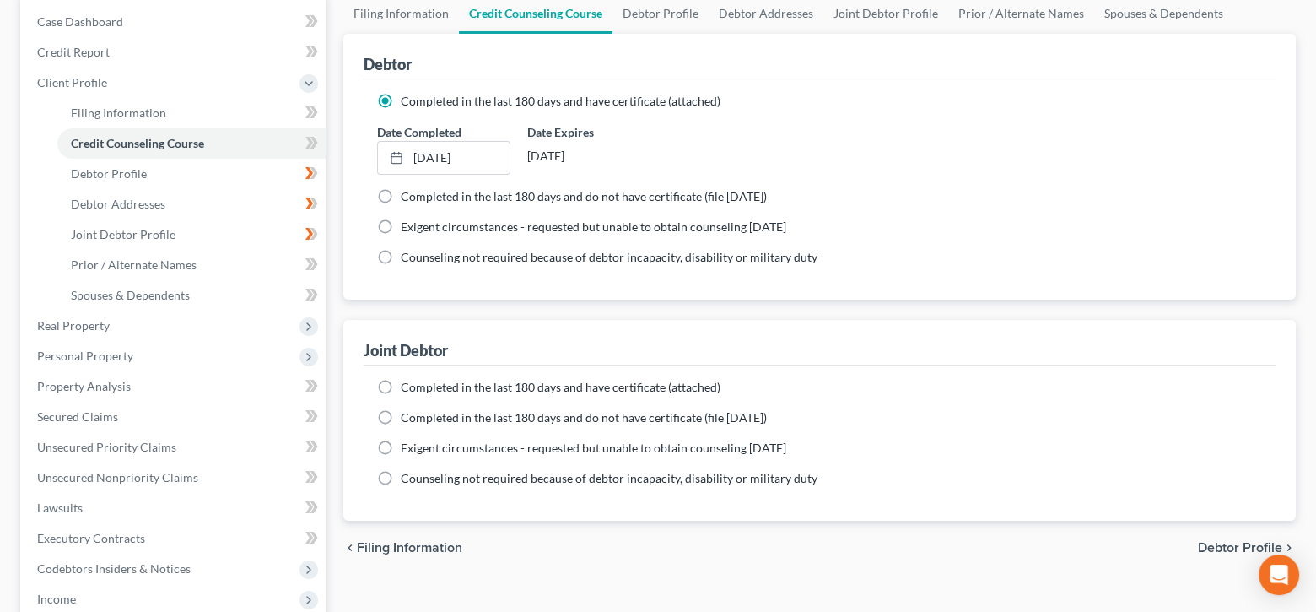
click at [401, 382] on label "Completed in the last 180 days and have certificate (attached)" at bounding box center [561, 387] width 320 height 17
click at [407, 382] on input "Completed in the last 180 days and have certificate (attached)" at bounding box center [412, 384] width 11 height 11
radio input "true"
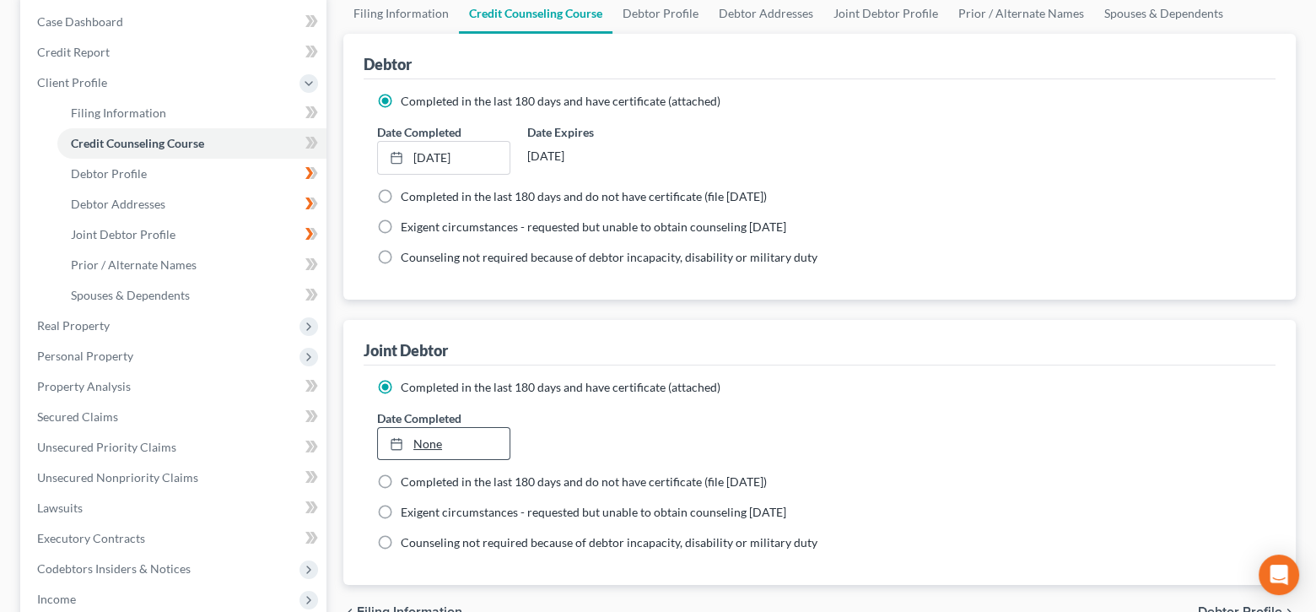
click at [445, 438] on link "None" at bounding box center [444, 444] width 132 height 32
type input "[DATE]"
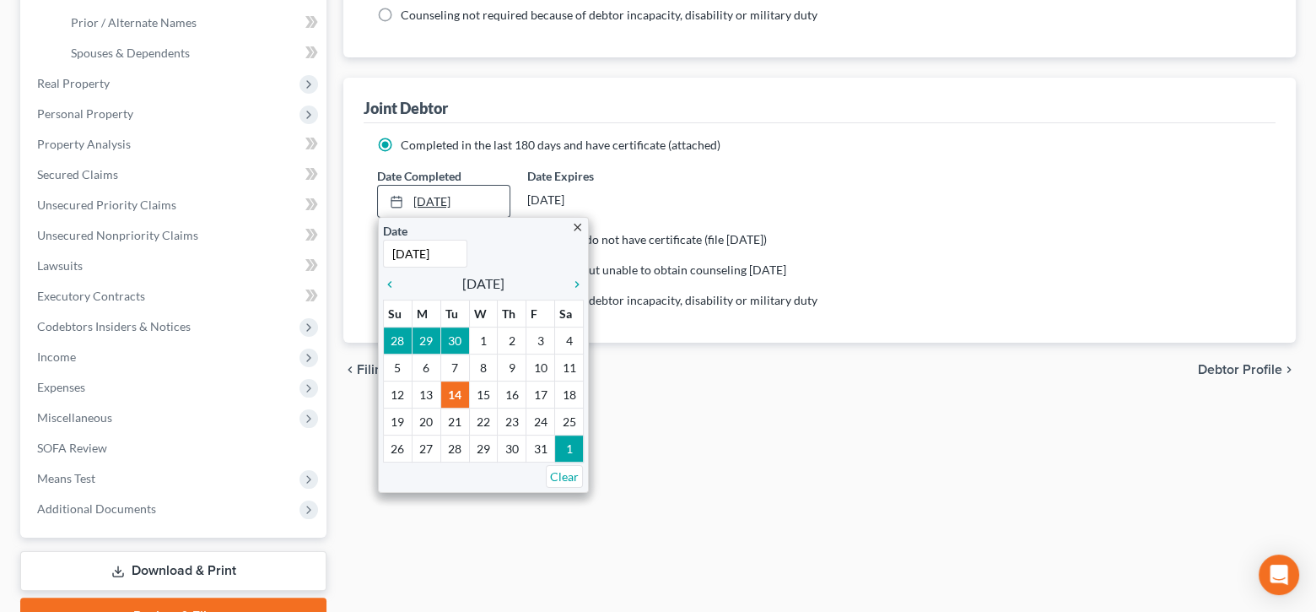
scroll to position [494, 0]
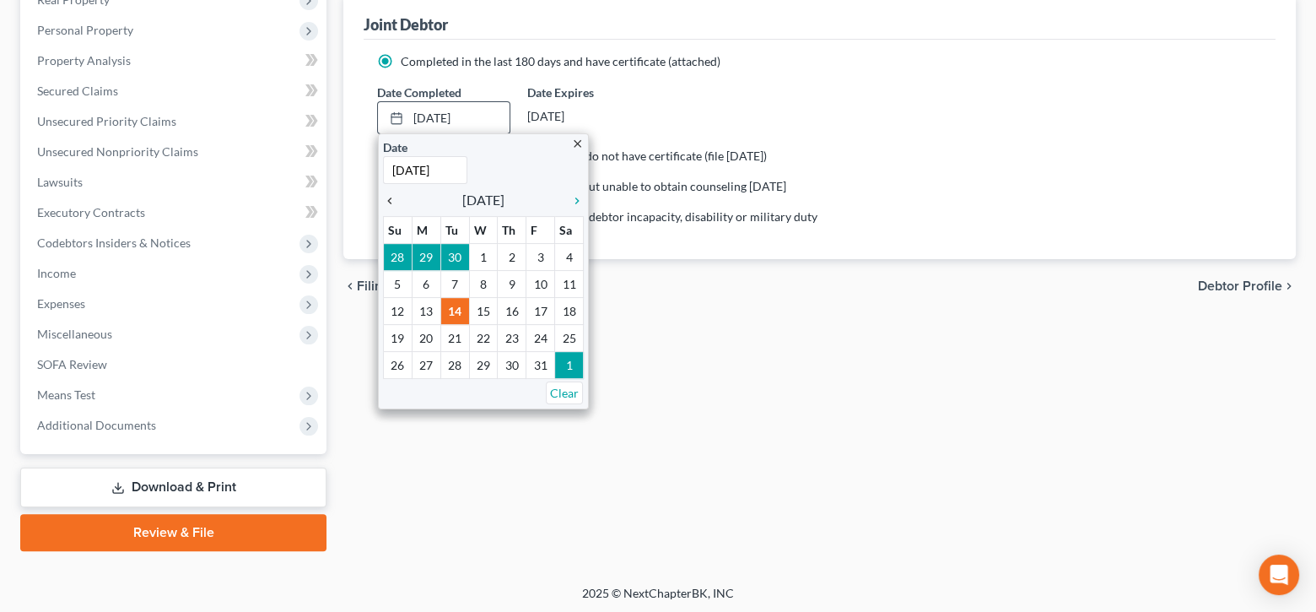
click at [391, 198] on icon "chevron_left" at bounding box center [394, 200] width 22 height 13
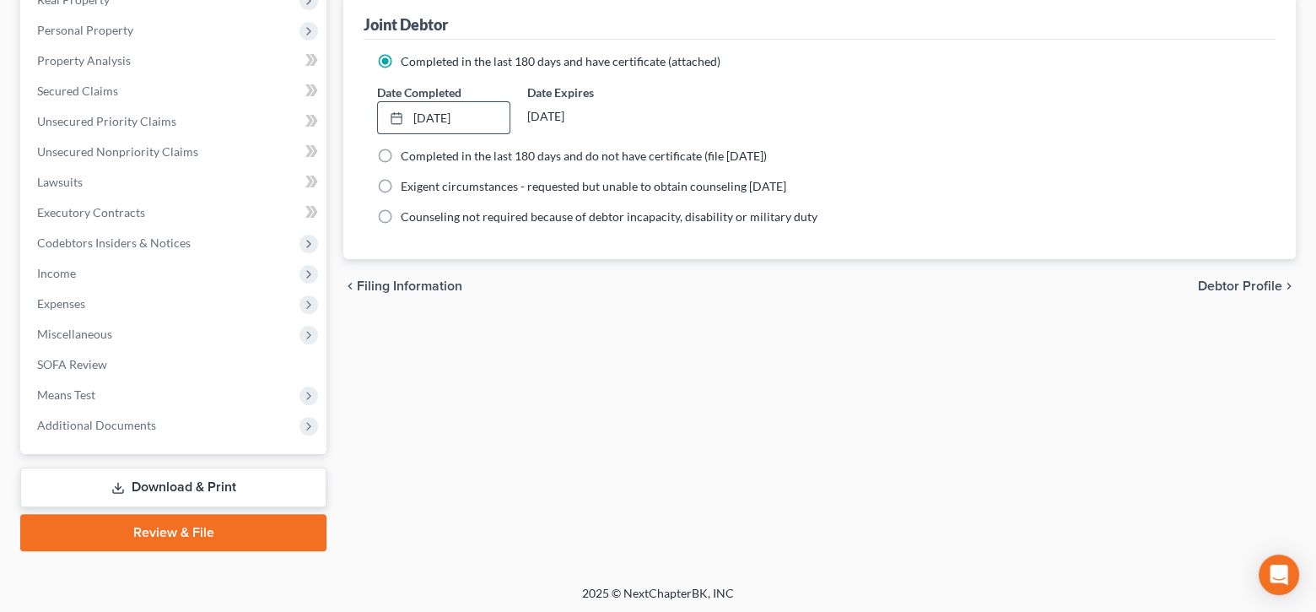
scroll to position [157, 0]
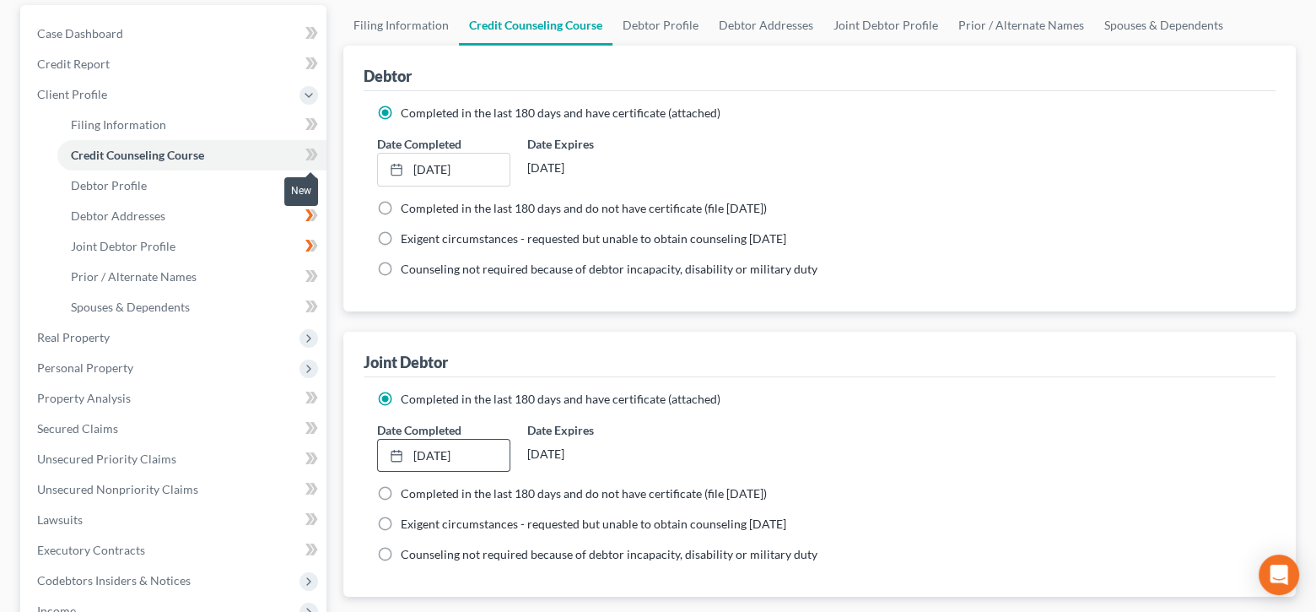
click at [310, 154] on icon at bounding box center [309, 154] width 8 height 12
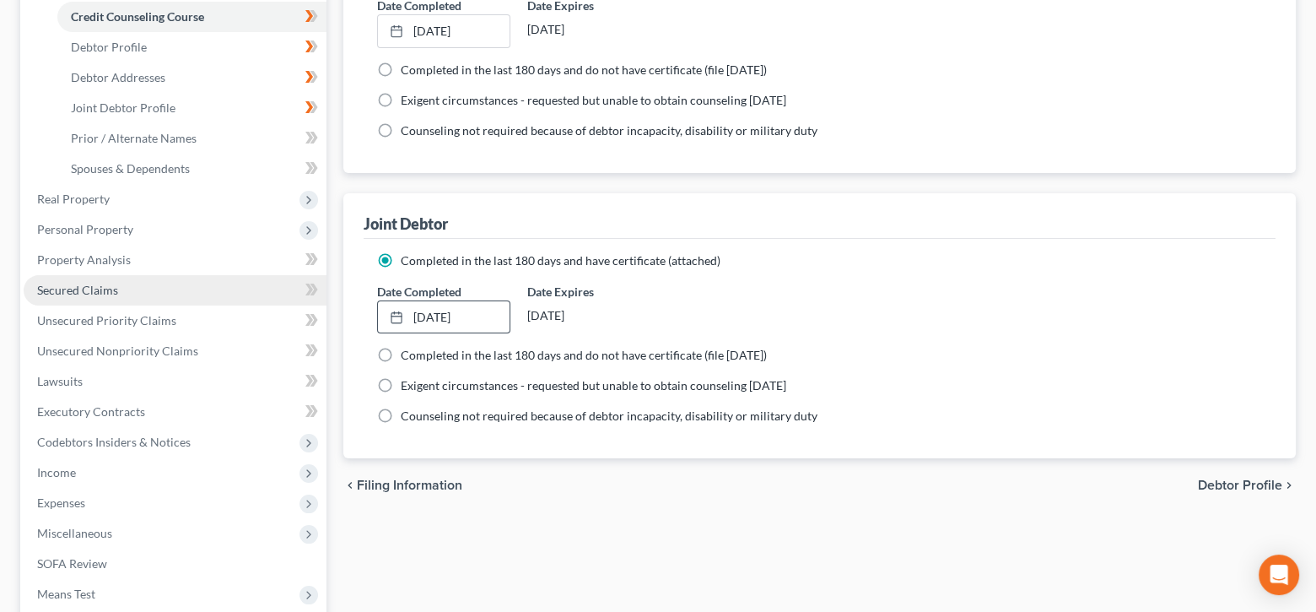
scroll to position [326, 0]
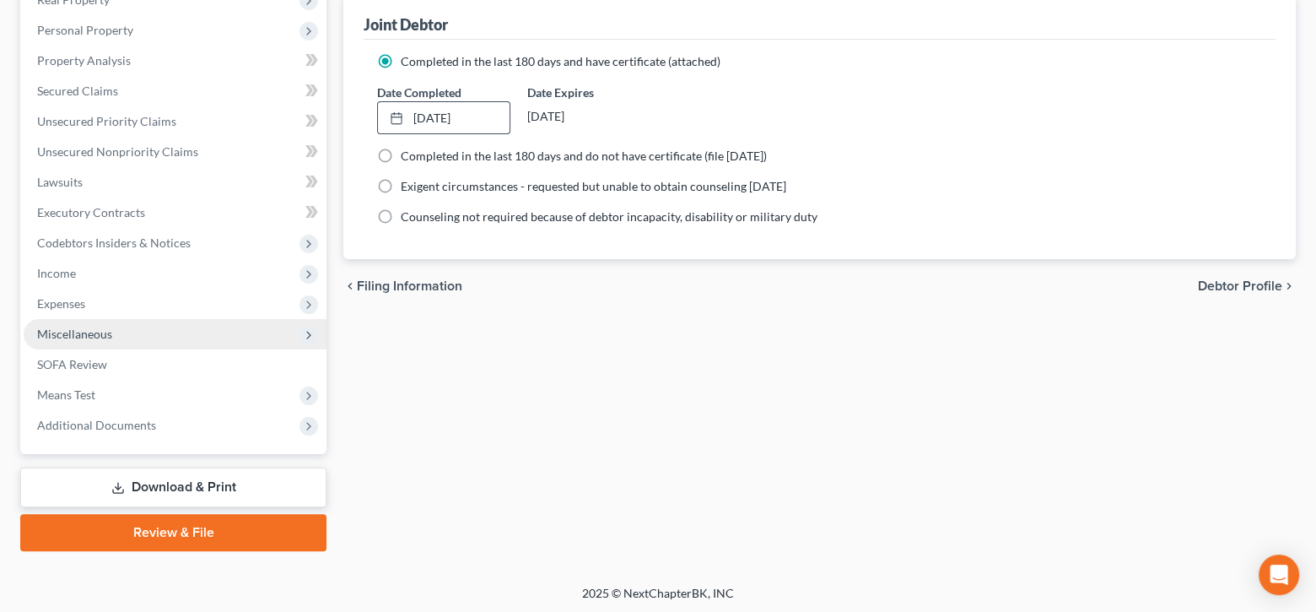
click at [119, 332] on span "Miscellaneous" at bounding box center [175, 334] width 303 height 30
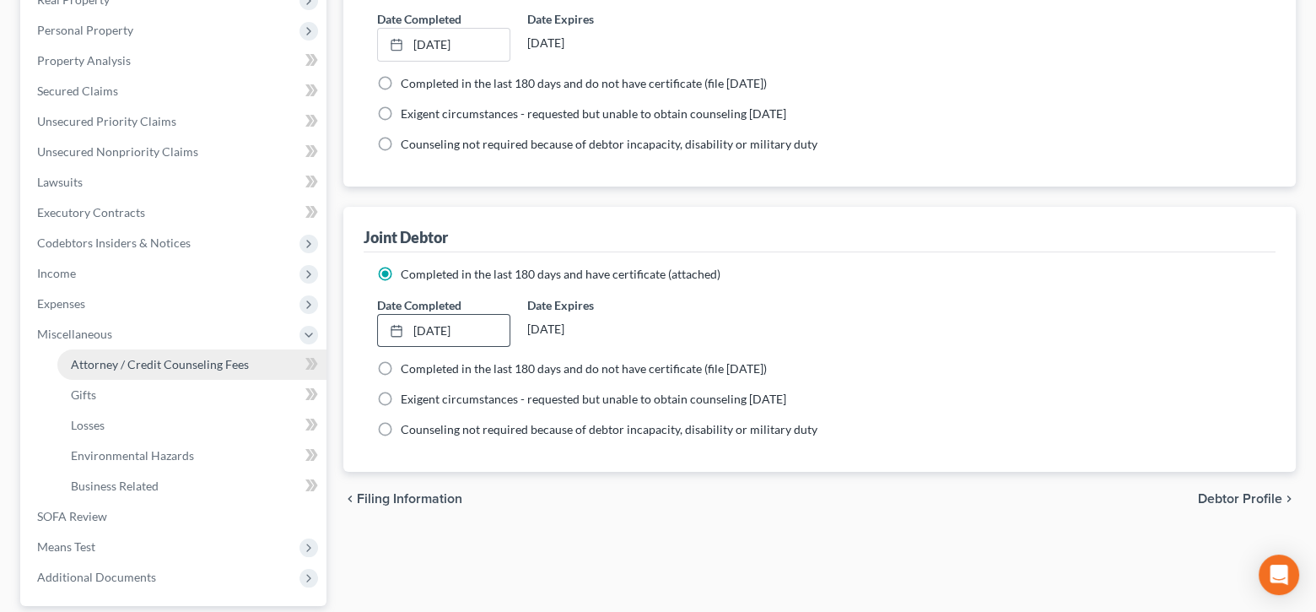
click at [139, 362] on span "Attorney / Credit Counseling Fees" at bounding box center [160, 364] width 178 height 14
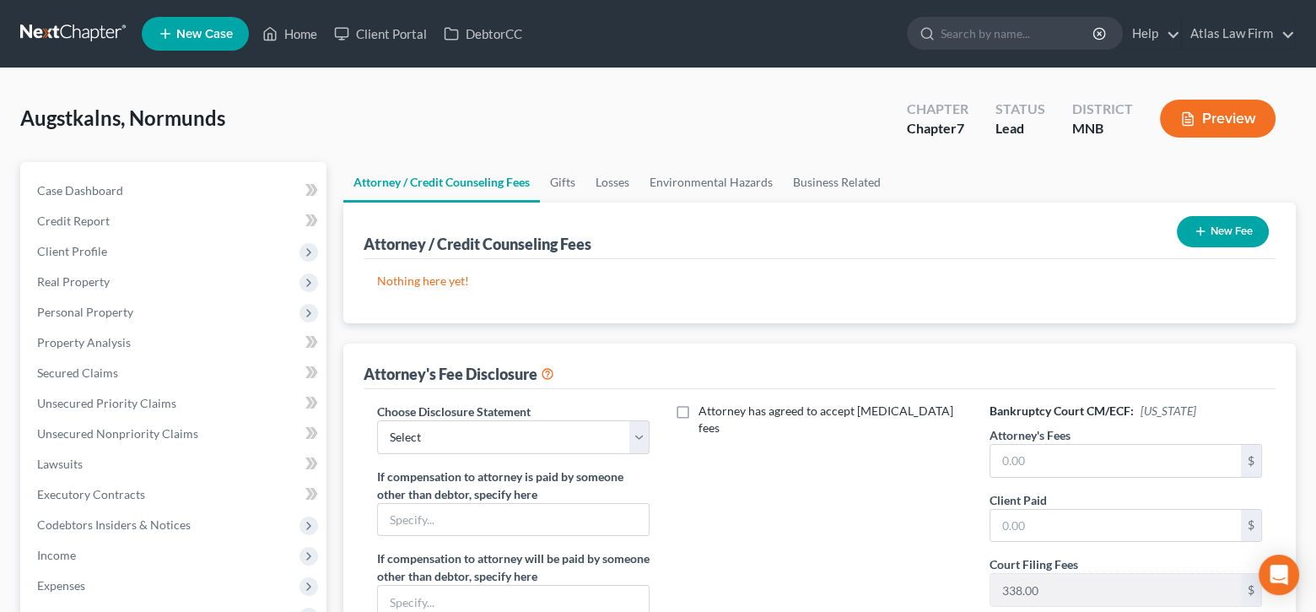
click at [1236, 240] on button "New Fee" at bounding box center [1223, 231] width 92 height 31
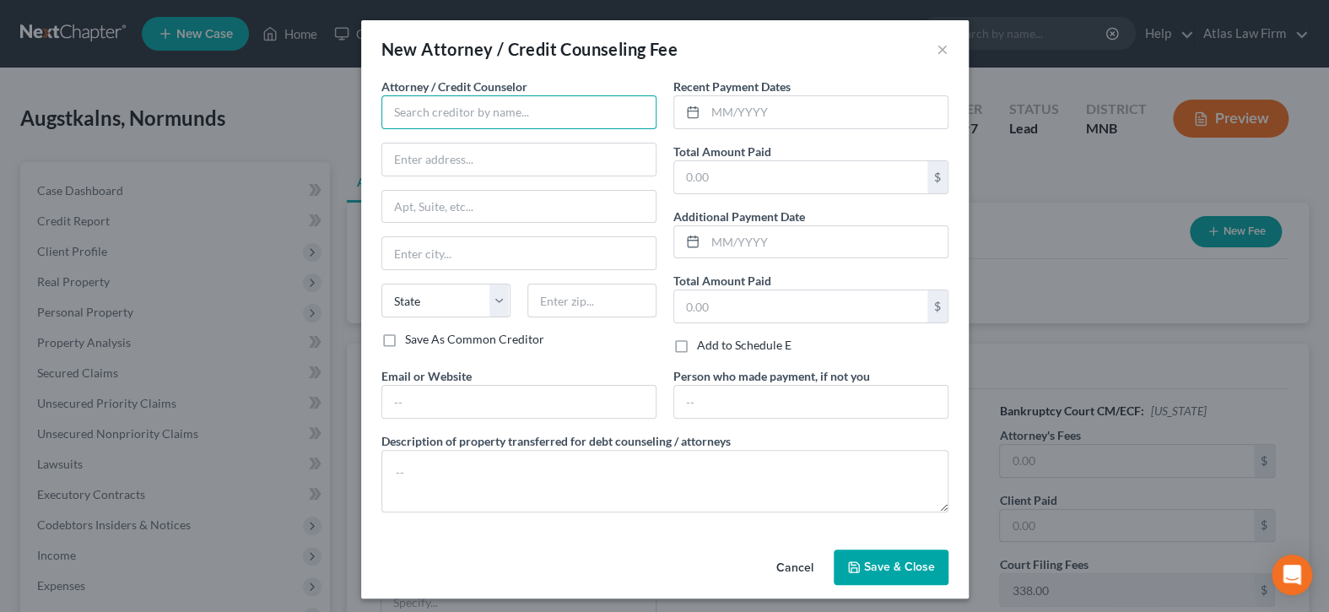
click at [529, 102] on input "text" at bounding box center [518, 112] width 275 height 34
click at [467, 140] on div "Atlas Law Firm" at bounding box center [482, 141] width 175 height 17
type input "Atlas Law Firm"
type input "2006 [GEOGRAPHIC_DATA]"
type input "Suite 206"
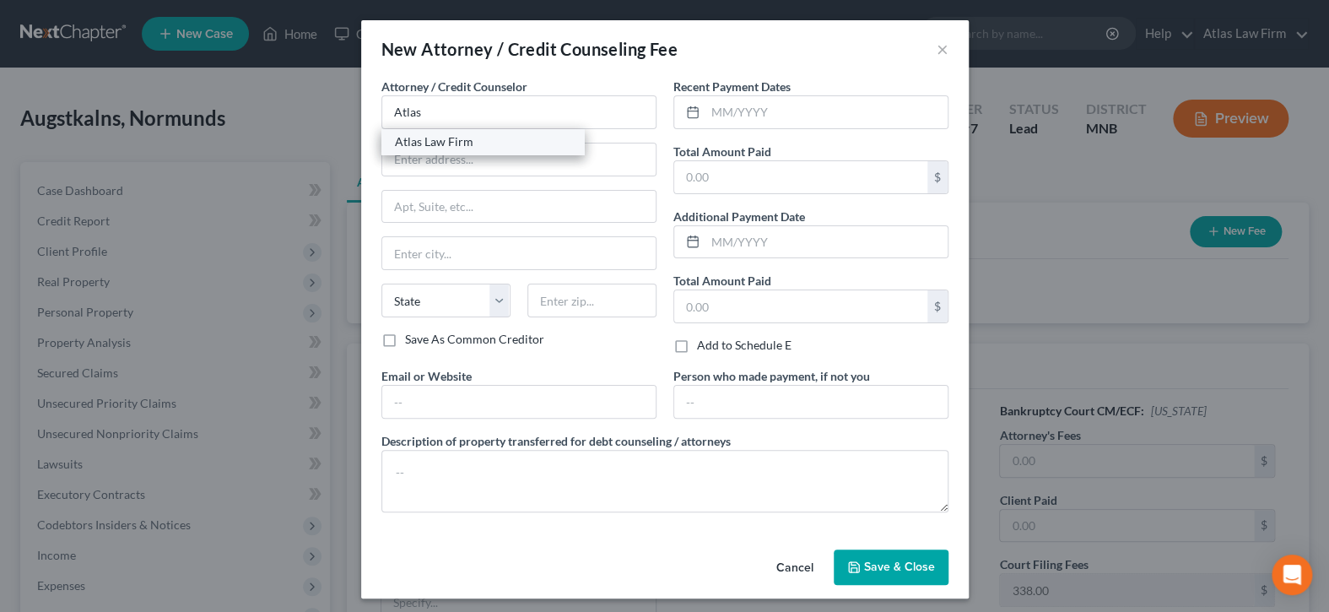
type input "Anoka"
select select "24"
type input "55303"
click at [913, 559] on span "Save & Close" at bounding box center [899, 566] width 71 height 14
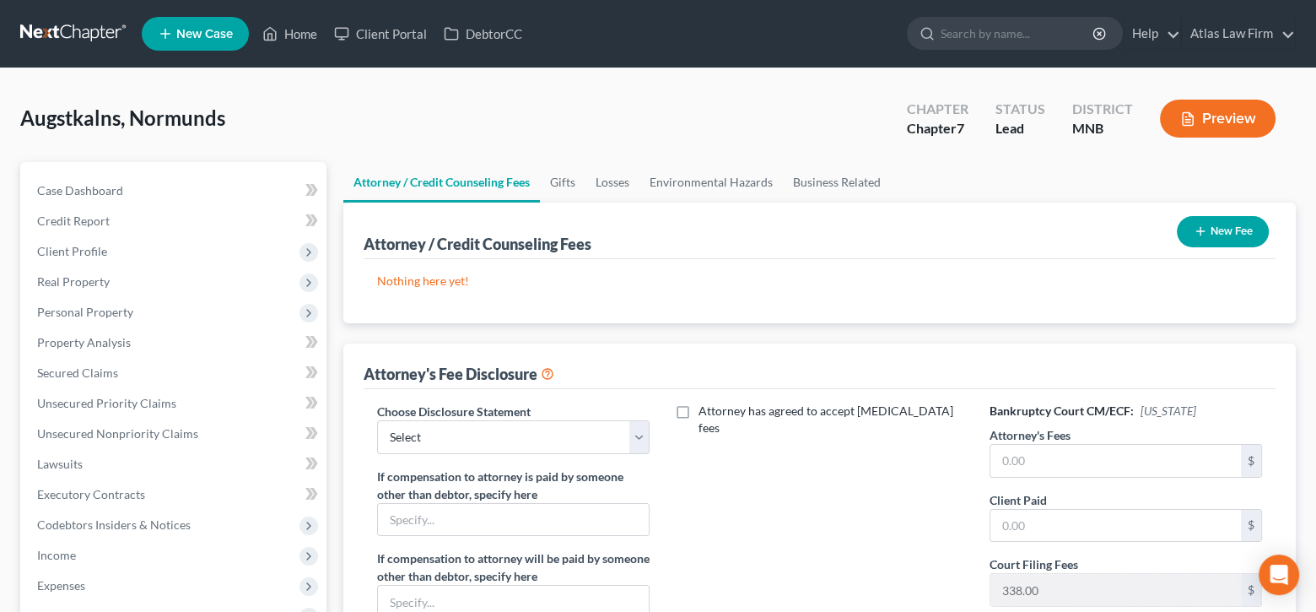
click at [1254, 235] on button "New Fee" at bounding box center [1223, 231] width 92 height 31
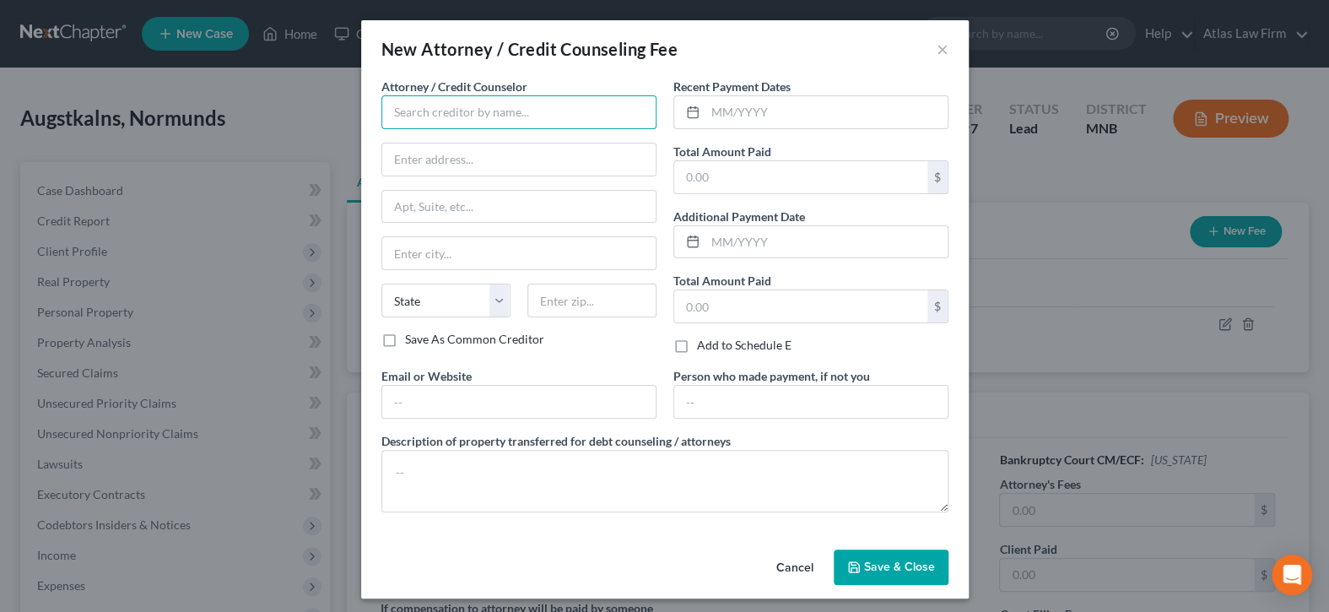
click at [556, 113] on input "text" at bounding box center [518, 112] width 275 height 34
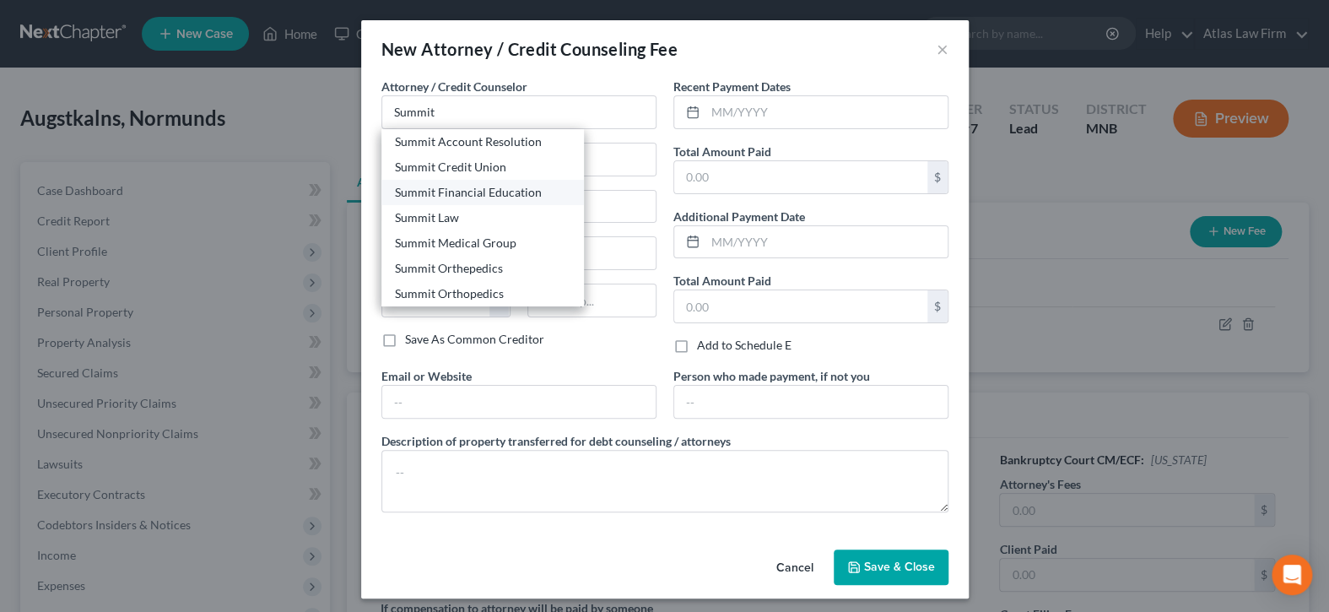
click at [492, 192] on div "Summit Financial Education" at bounding box center [482, 192] width 175 height 17
type input "Summit Financial Education"
type input "[STREET_ADDRESS]"
type input "[GEOGRAPHIC_DATA]"
select select "3"
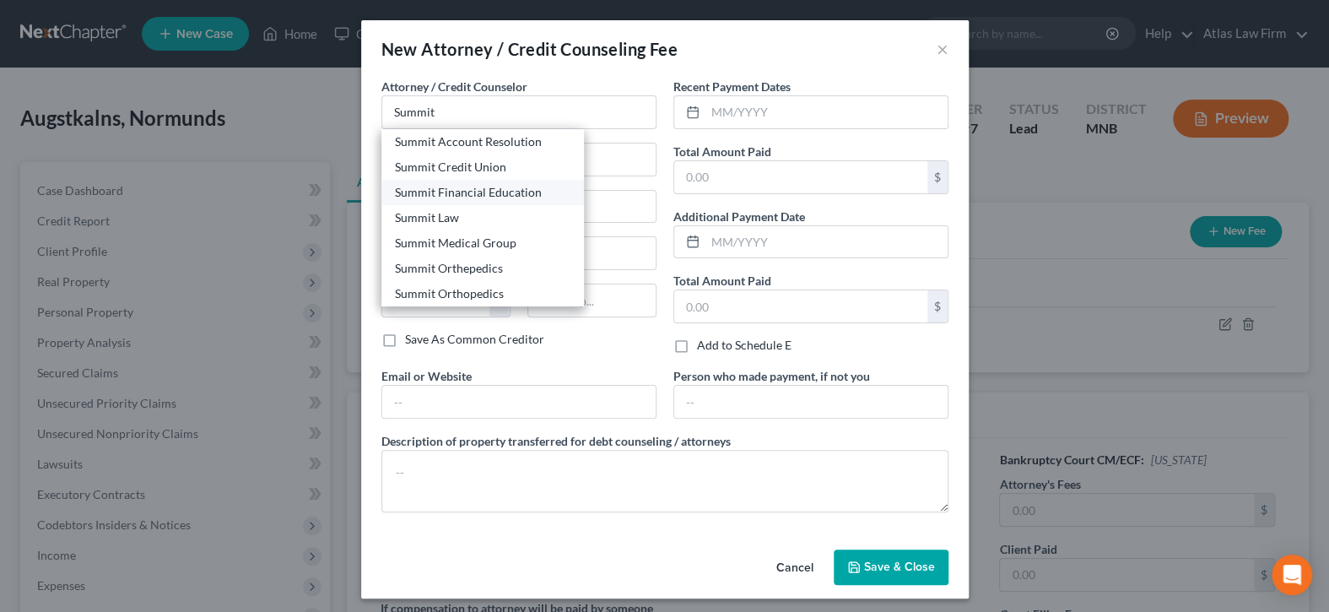
type input "85712"
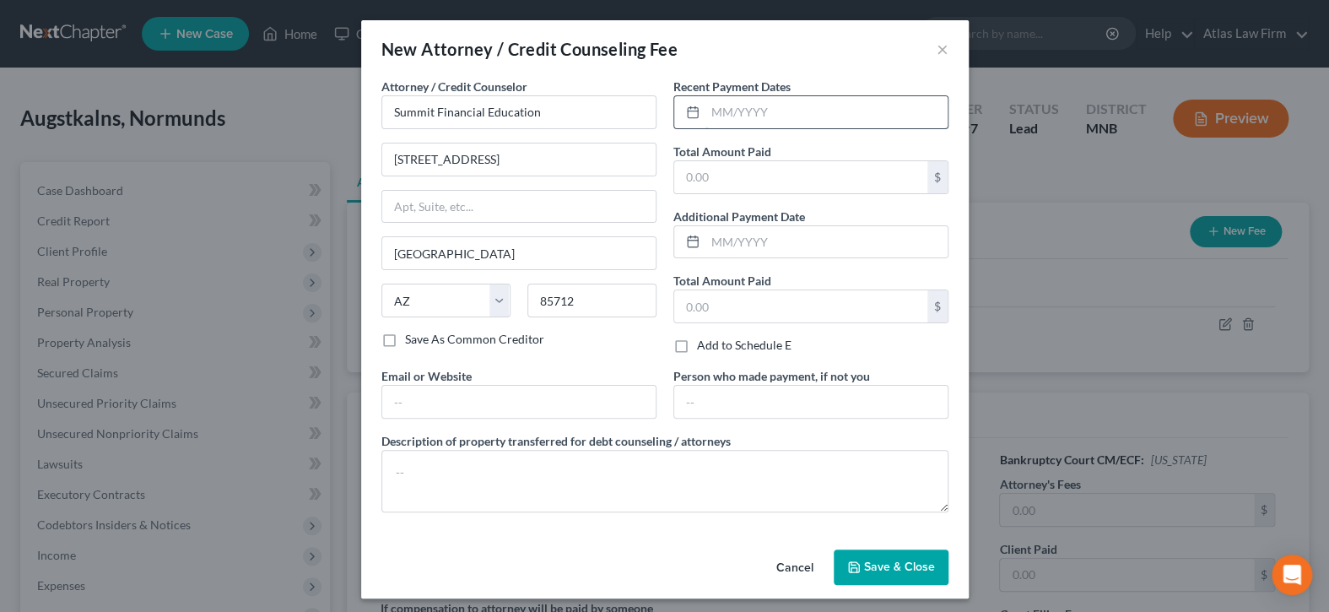
click at [822, 105] on input "text" at bounding box center [826, 112] width 242 height 32
type input "09/2025"
click at [831, 164] on input "text" at bounding box center [800, 177] width 253 height 32
type input "15"
click at [903, 561] on span "Save & Close" at bounding box center [899, 566] width 71 height 14
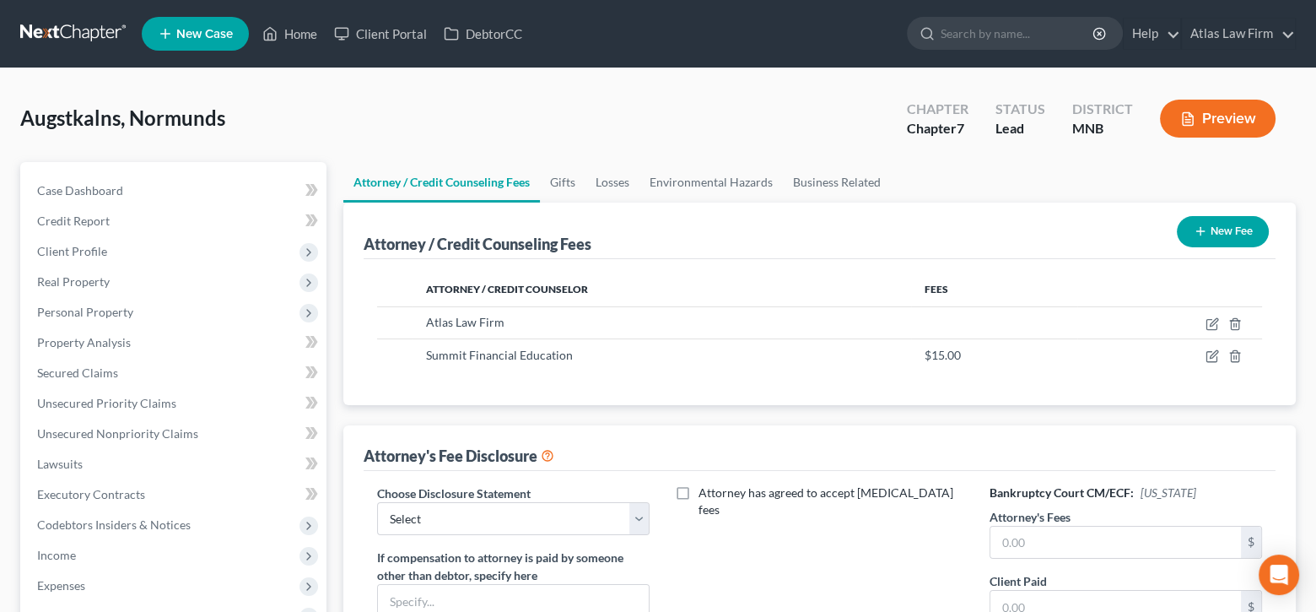
scroll to position [169, 0]
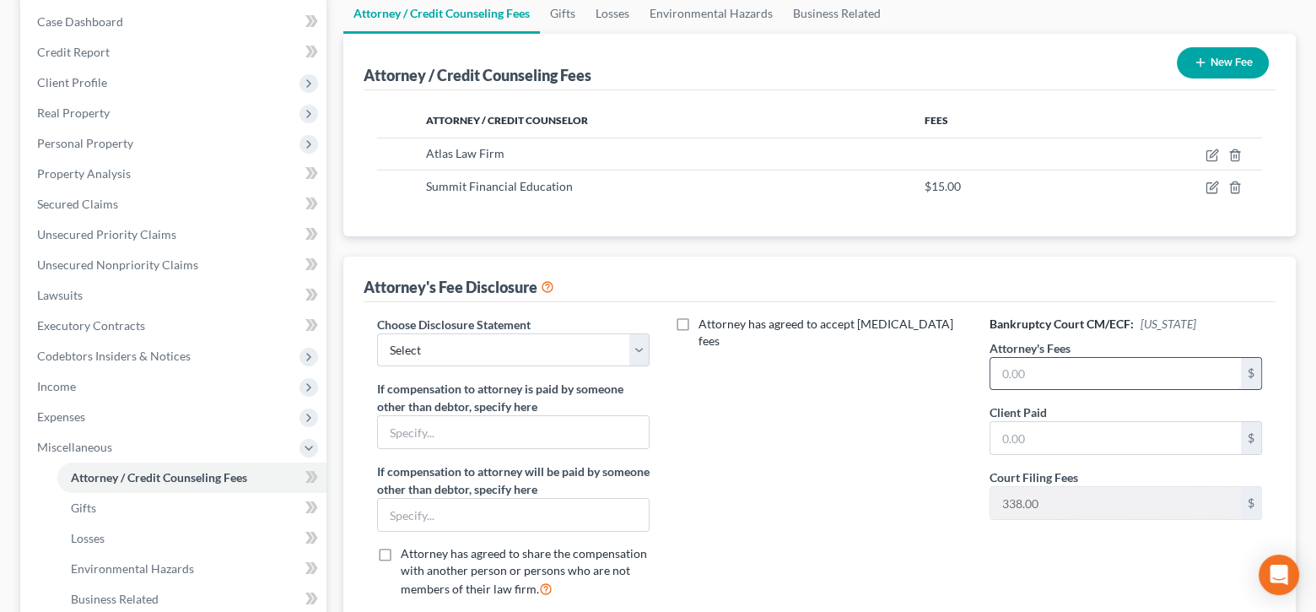
click at [1199, 367] on input "text" at bounding box center [1115, 374] width 251 height 32
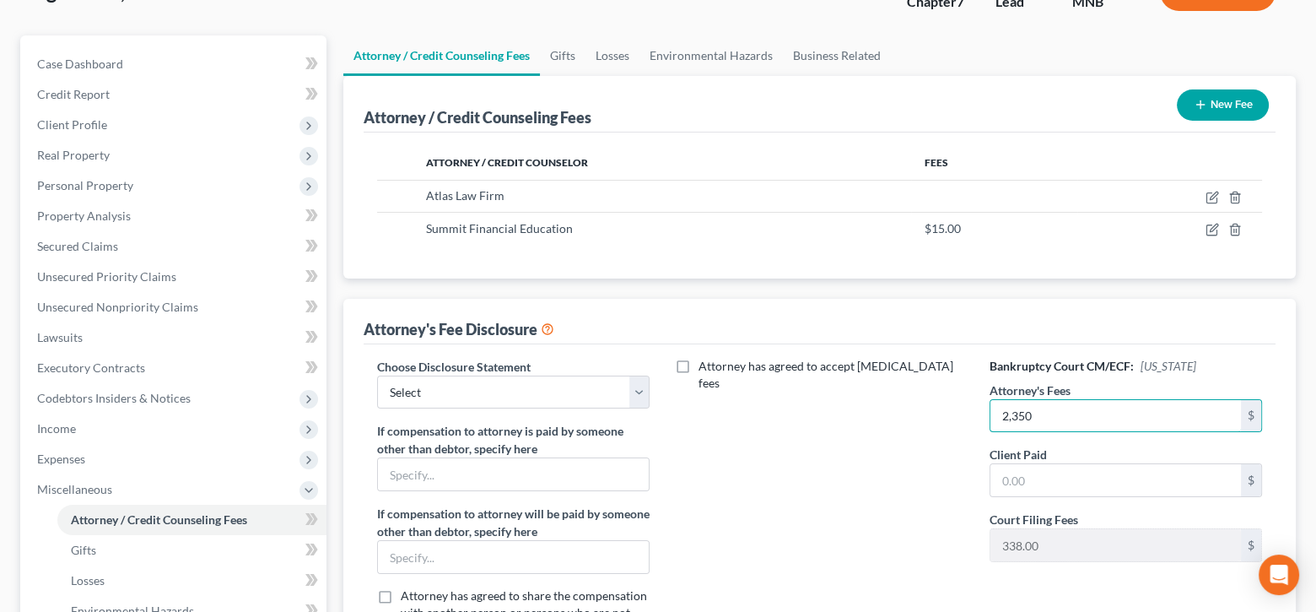
scroll to position [0, 0]
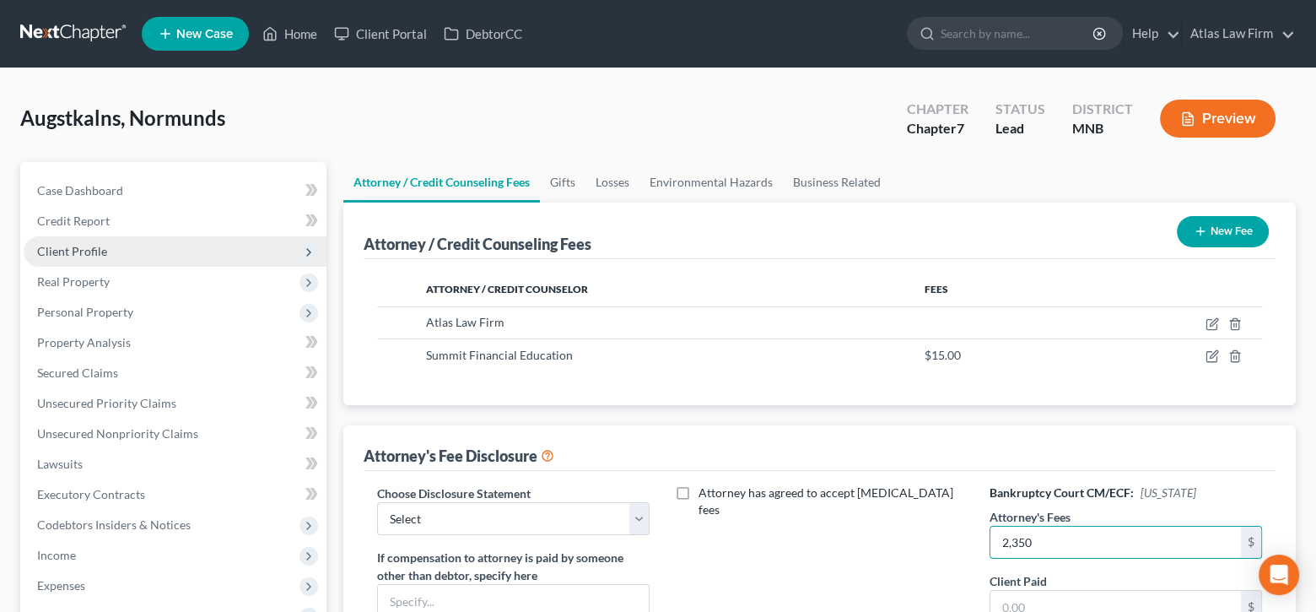
type input "2,350"
click at [116, 252] on span "Client Profile" at bounding box center [175, 251] width 303 height 30
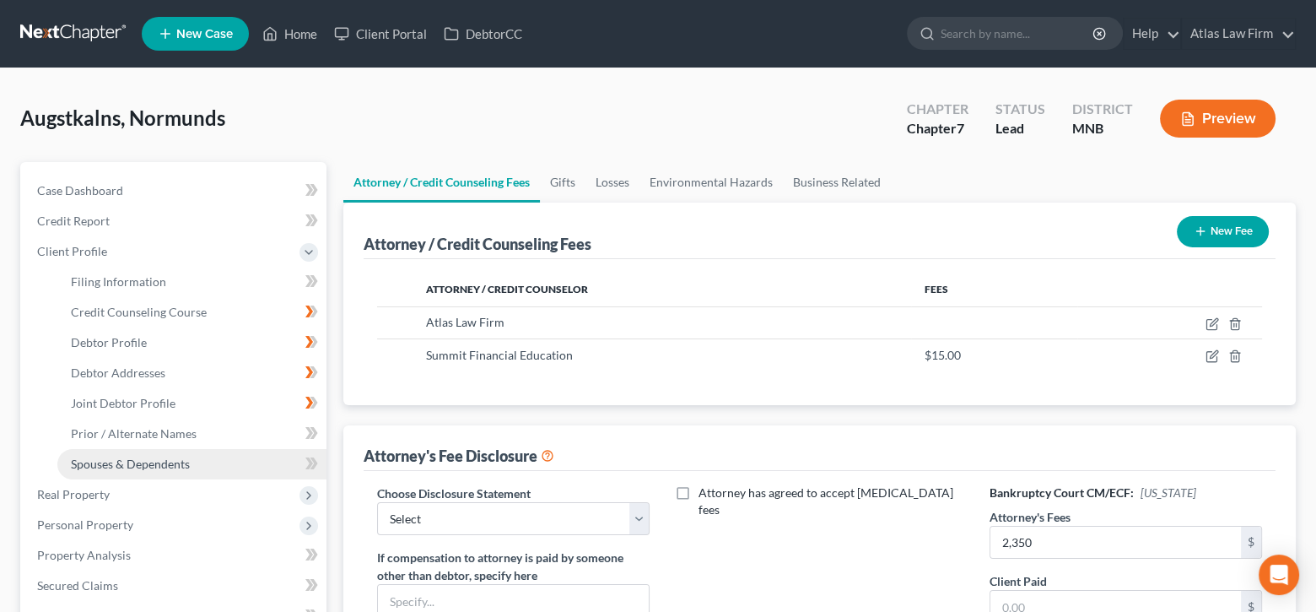
click at [160, 460] on span "Spouses & Dependents" at bounding box center [130, 463] width 119 height 14
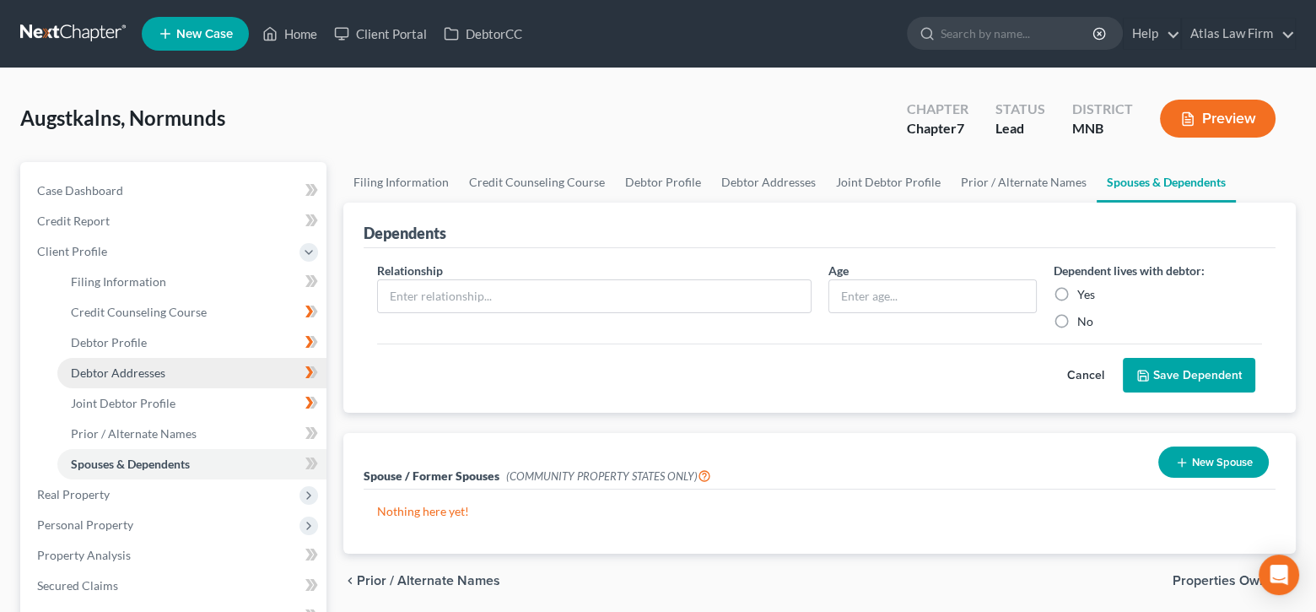
click at [145, 377] on span "Debtor Addresses" at bounding box center [118, 372] width 94 height 14
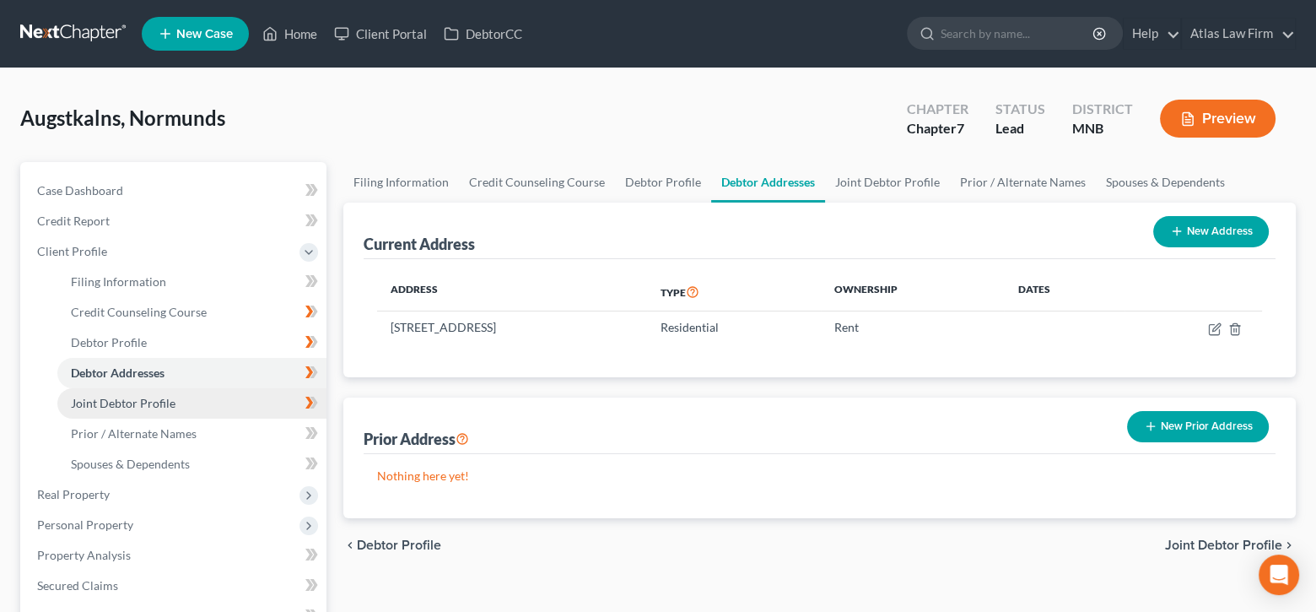
click at [146, 396] on span "Joint Debtor Profile" at bounding box center [123, 403] width 105 height 14
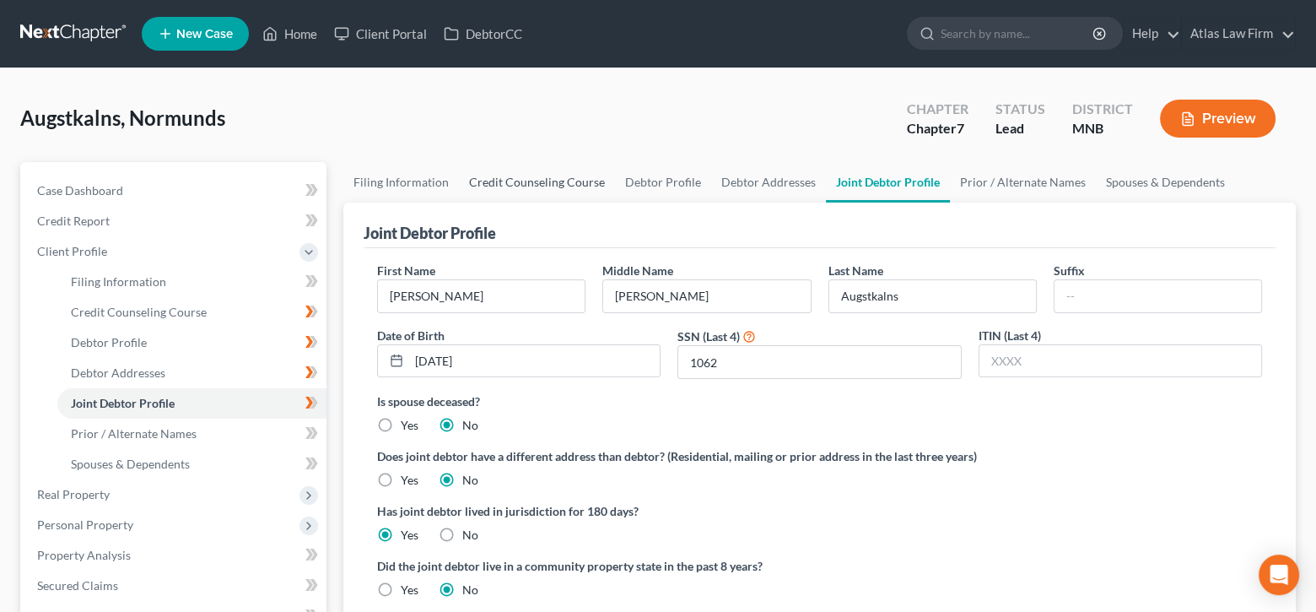
click at [539, 181] on link "Credit Counseling Course" at bounding box center [537, 182] width 156 height 40
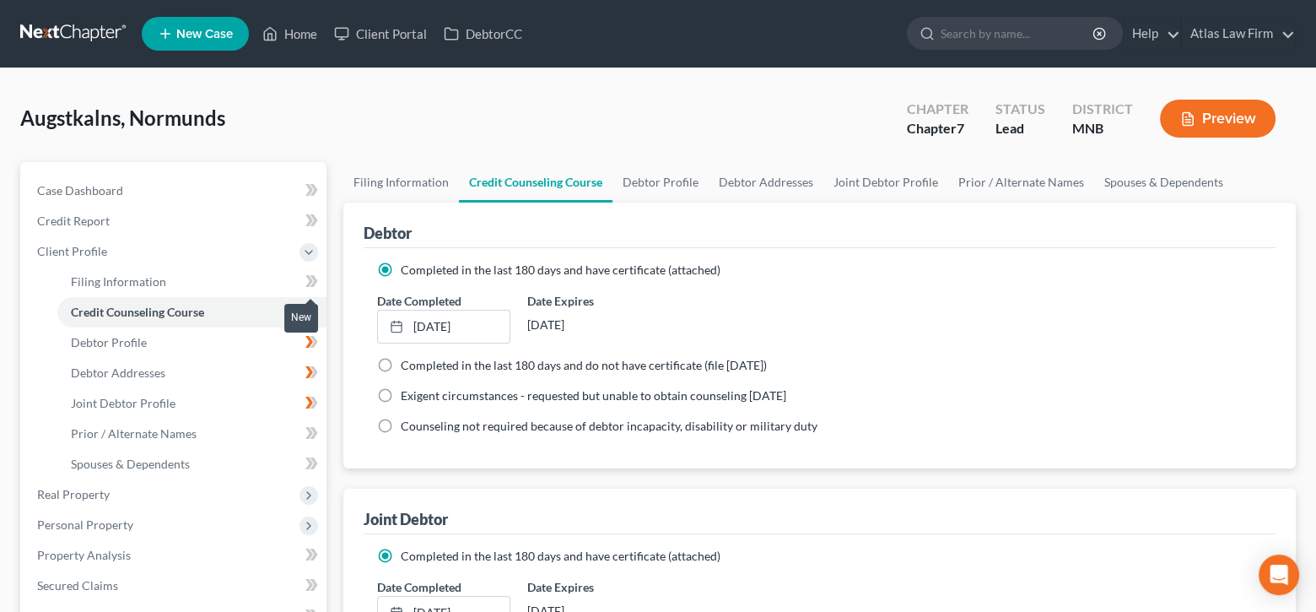
click at [306, 277] on icon at bounding box center [311, 281] width 13 height 21
click at [628, 183] on link "Debtor Profile" at bounding box center [660, 182] width 96 height 40
select select "1"
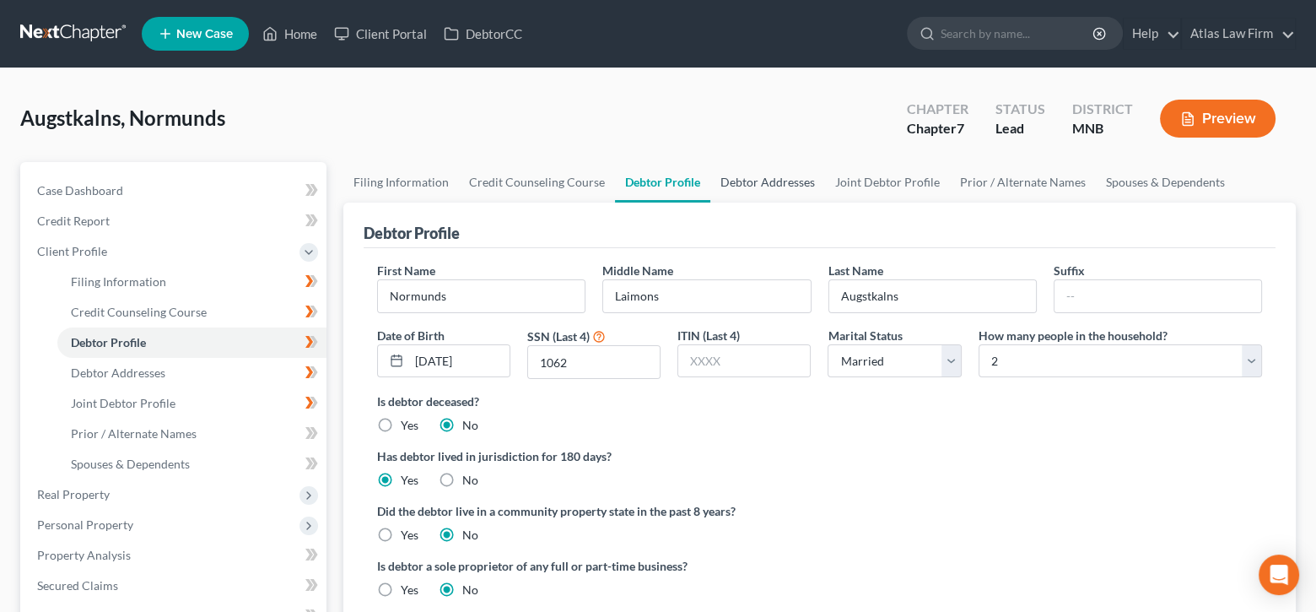
click at [735, 177] on link "Debtor Addresses" at bounding box center [767, 182] width 115 height 40
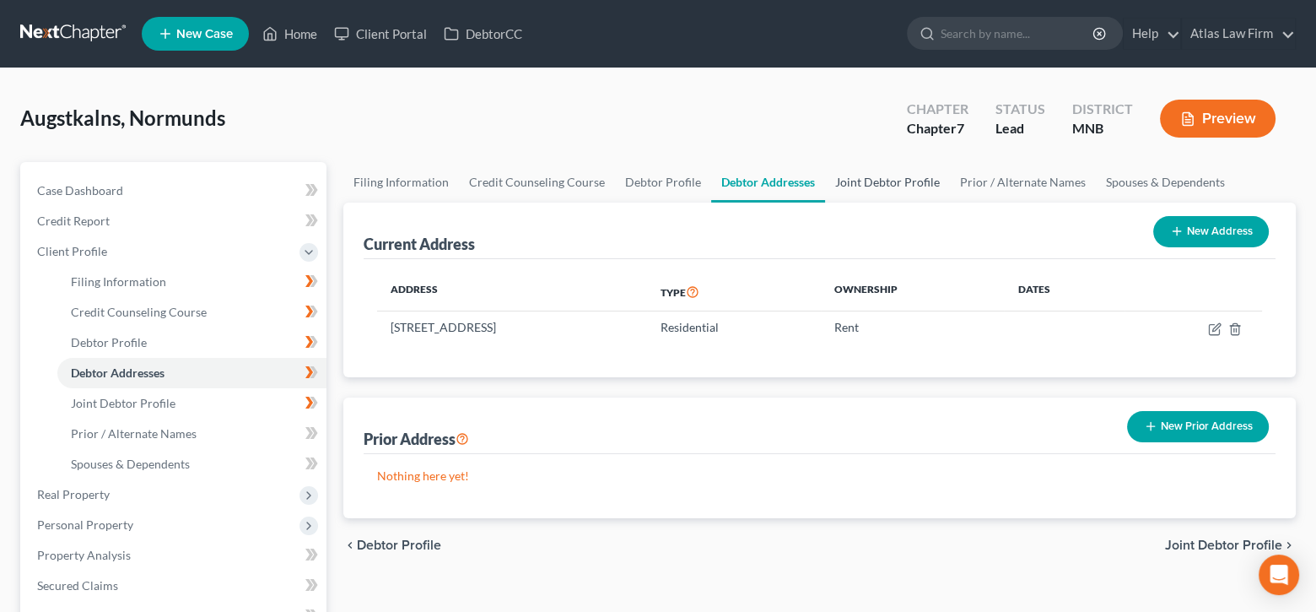
click at [881, 178] on link "Joint Debtor Profile" at bounding box center [887, 182] width 125 height 40
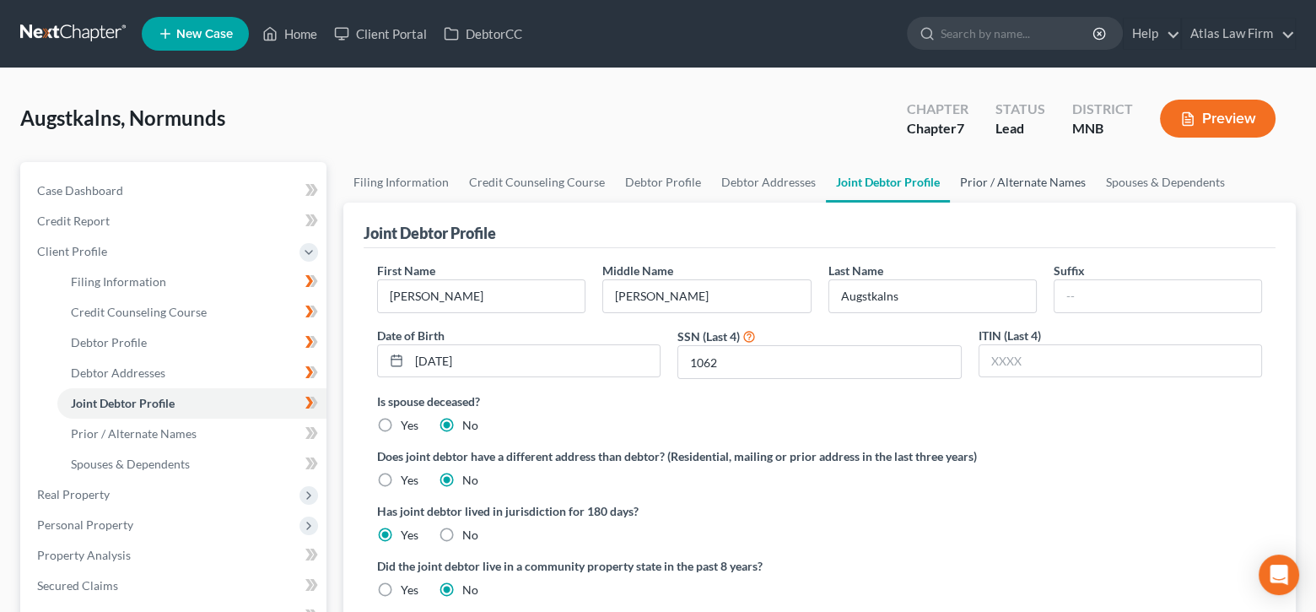
click at [993, 174] on link "Prior / Alternate Names" at bounding box center [1023, 182] width 146 height 40
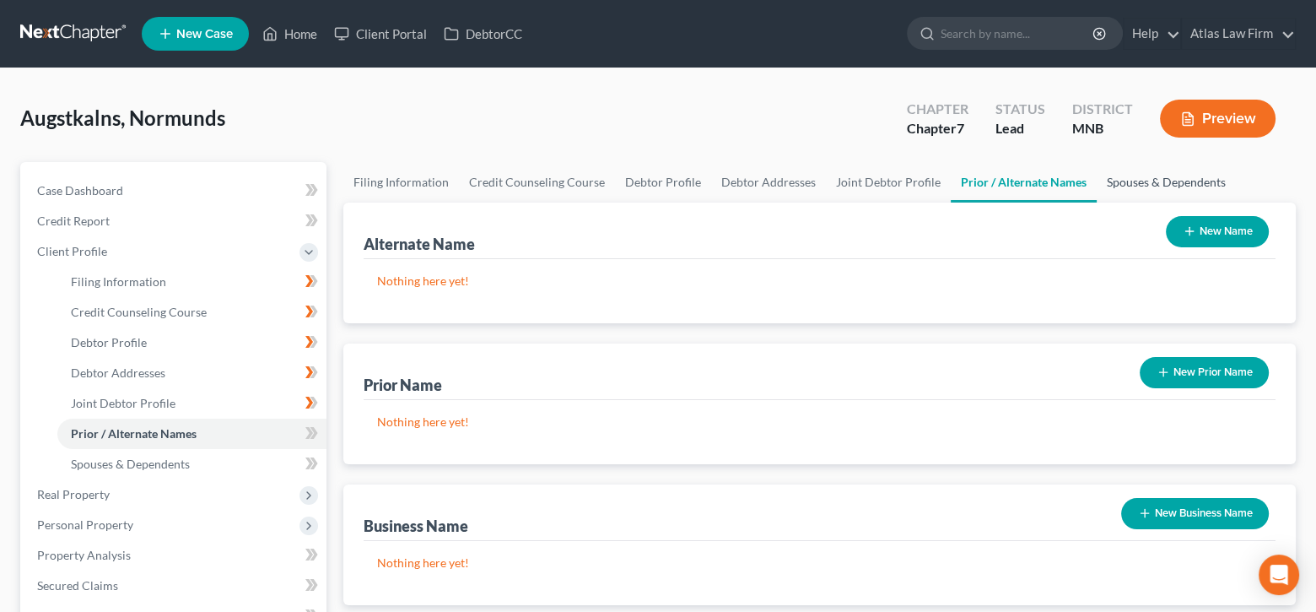
click at [1157, 175] on link "Spouses & Dependents" at bounding box center [1166, 182] width 139 height 40
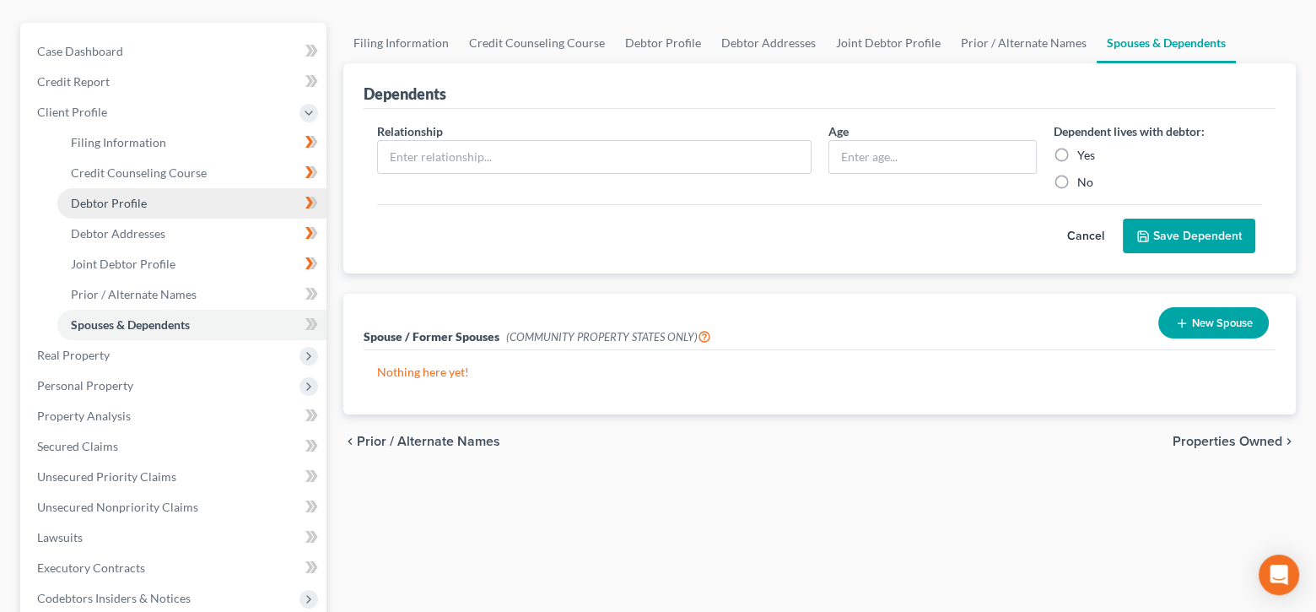
scroll to position [169, 0]
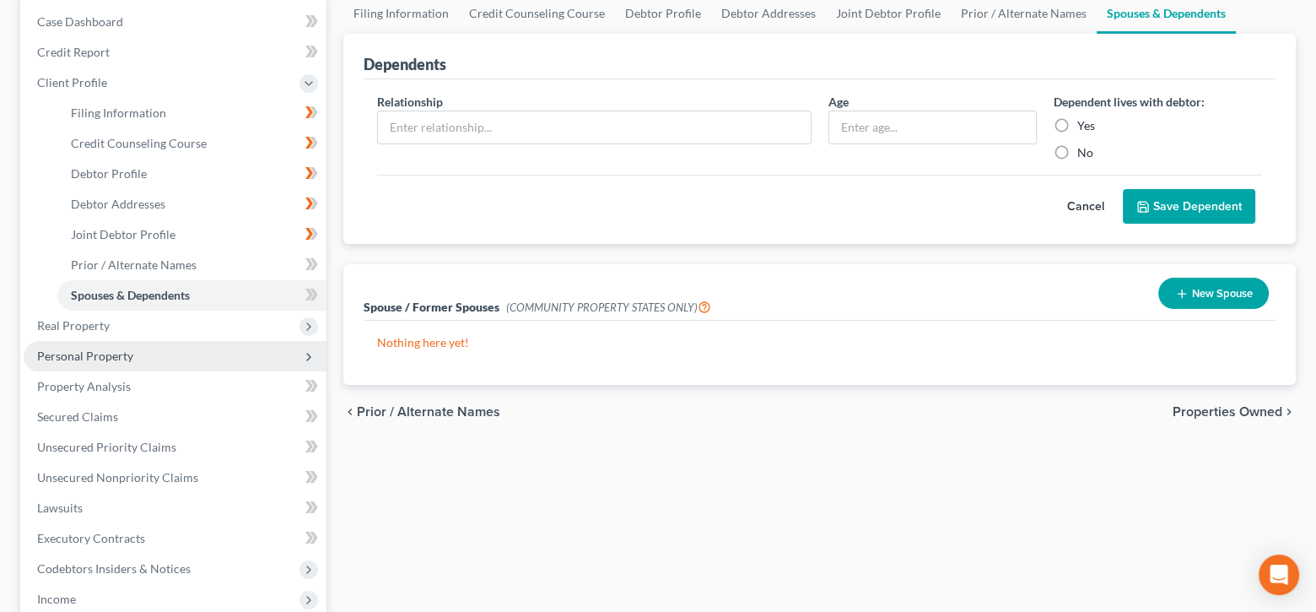
click at [111, 348] on span "Personal Property" at bounding box center [85, 355] width 96 height 14
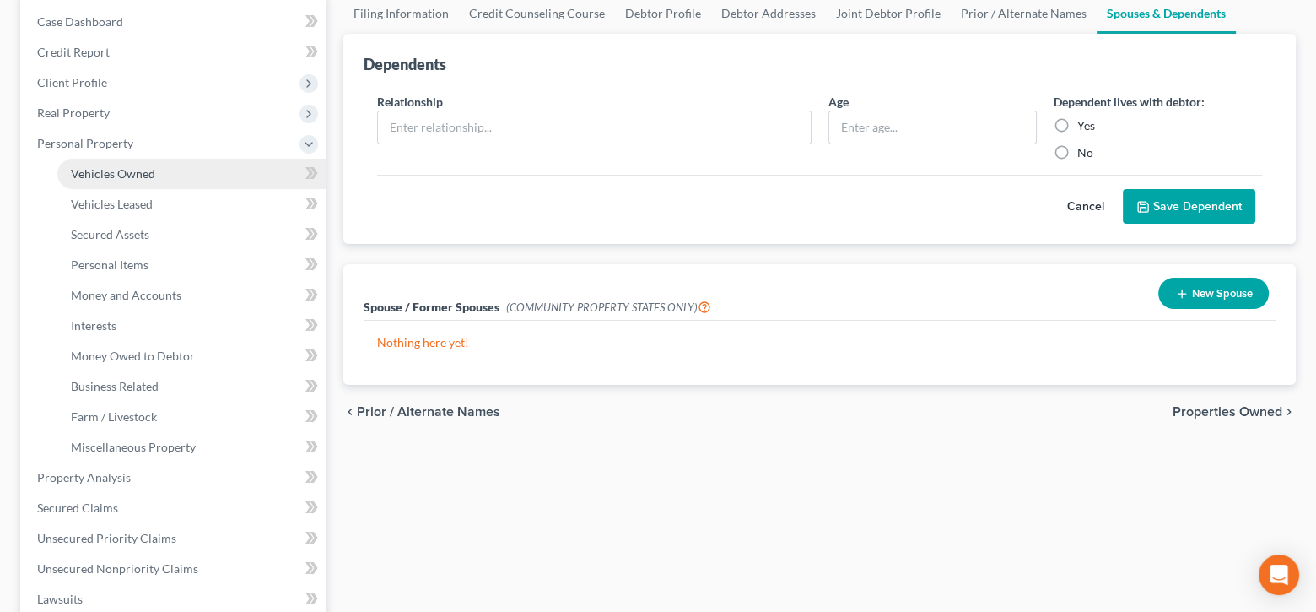
click at [155, 175] on link "Vehicles Owned" at bounding box center [191, 174] width 269 height 30
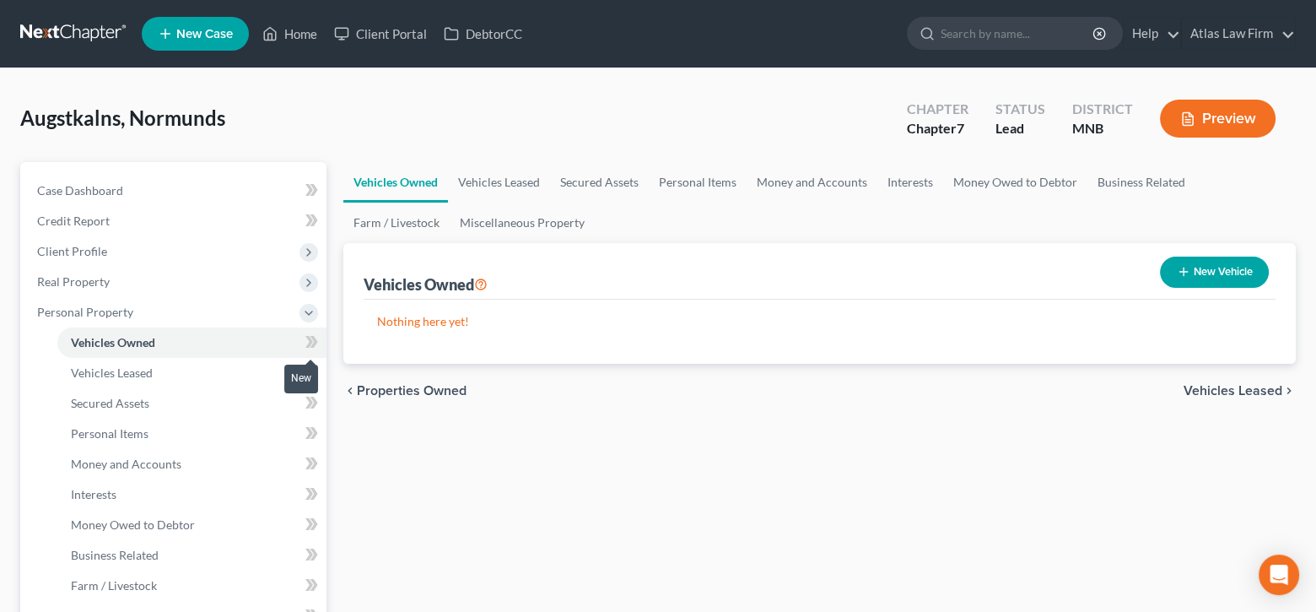
drag, startPoint x: 312, startPoint y: 341, endPoint x: 353, endPoint y: 306, distance: 53.3
click at [312, 341] on icon at bounding box center [311, 342] width 13 height 21
click at [1239, 268] on button "New Vehicle" at bounding box center [1214, 271] width 109 height 31
select select "0"
select select "2"
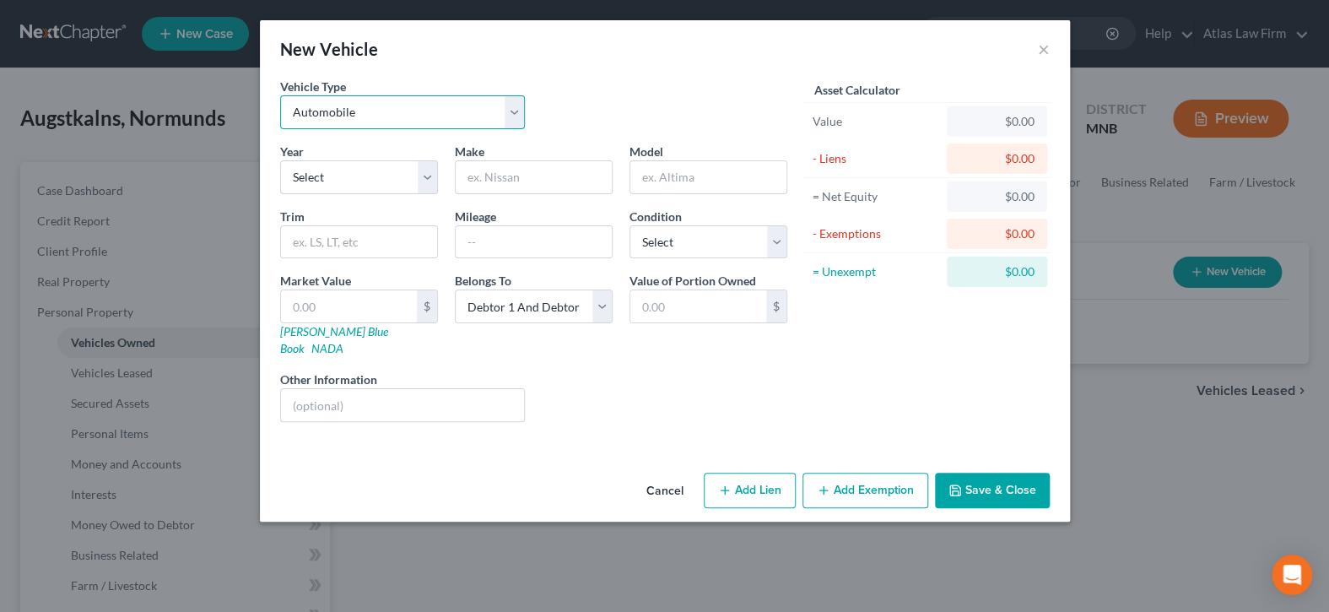
click at [515, 112] on select "Select Automobile Truck Trailer Watercraft Aircraft Motor Home Atv Other Vehicle" at bounding box center [402, 112] width 245 height 34
click at [434, 171] on select "Select 2026 2025 2024 2023 2022 2021 2020 2019 2018 2017 2016 2015 2014 2013 20…" at bounding box center [359, 177] width 158 height 34
select select "7"
click at [280, 160] on select "Select 2026 2025 2024 2023 2022 2021 2020 2019 2018 2017 2016 2015 2014 2013 20…" at bounding box center [359, 177] width 158 height 34
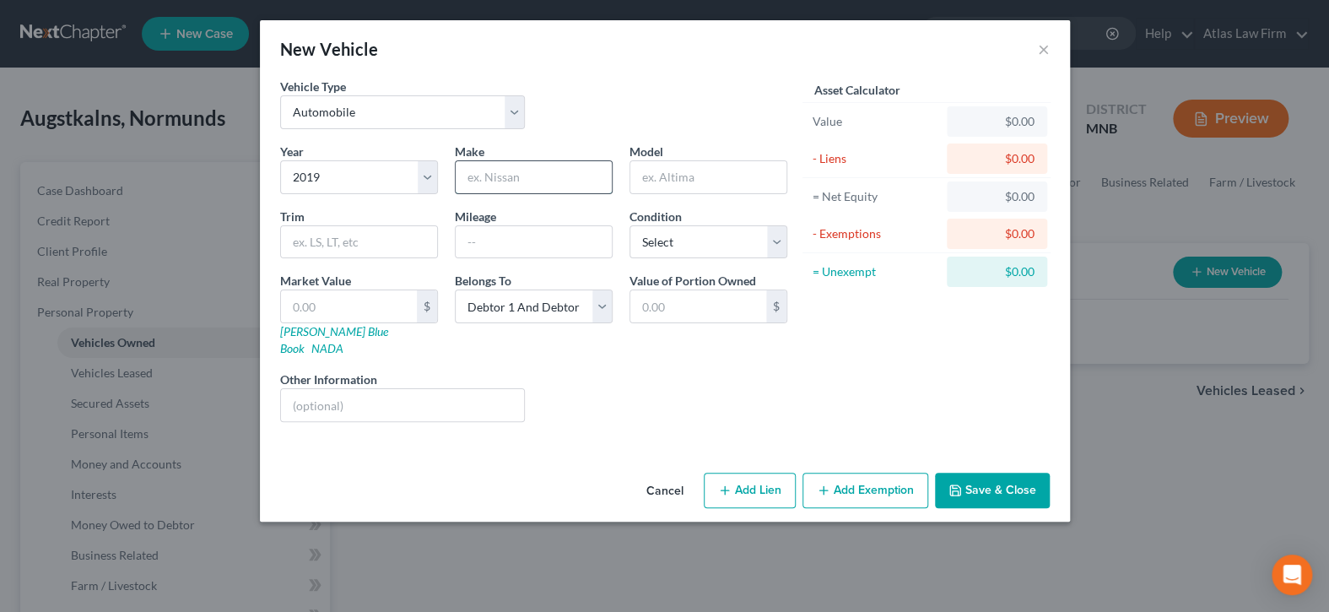
click at [508, 190] on input "text" at bounding box center [534, 177] width 156 height 32
type input "Toyota"
click at [681, 170] on input "text" at bounding box center [708, 177] width 156 height 32
type input "C-HR"
click at [499, 237] on input "text" at bounding box center [534, 242] width 156 height 32
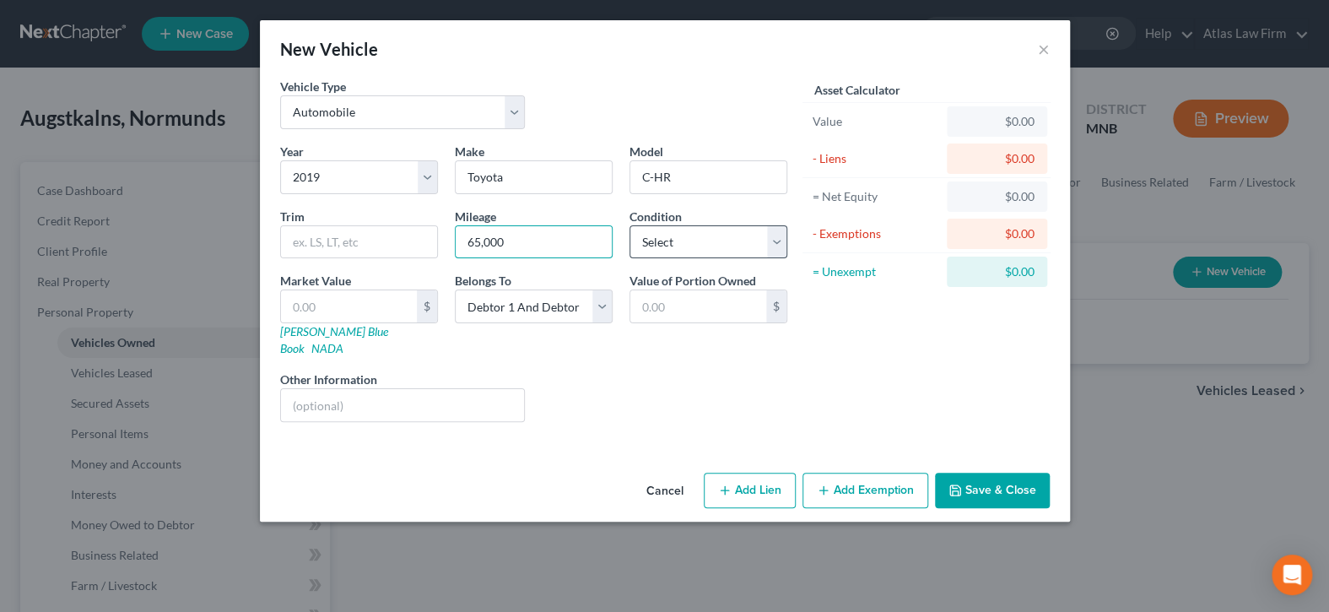
type input "65,000"
drag, startPoint x: 778, startPoint y: 240, endPoint x: 772, endPoint y: 247, distance: 9.0
click at [778, 240] on select "Select Excellent Very Good Good Fair Poor" at bounding box center [708, 242] width 158 height 34
select select "2"
click at [629, 225] on select "Select Excellent Very Good Good Fair Poor" at bounding box center [708, 242] width 158 height 34
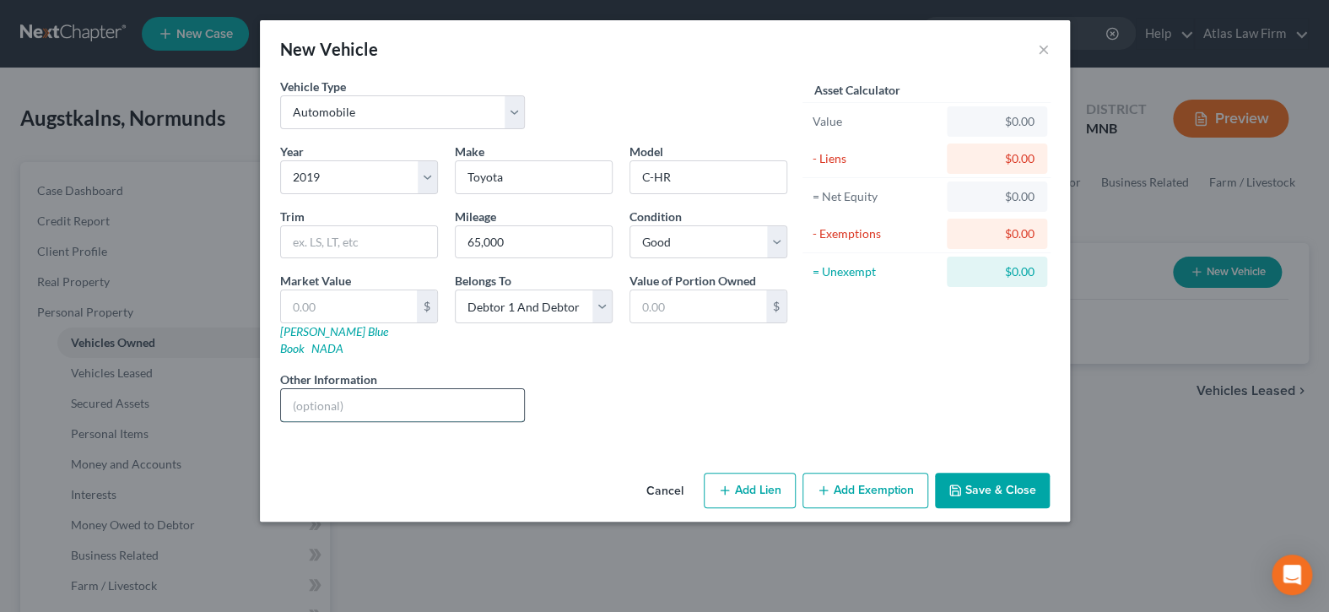
click at [387, 395] on input "text" at bounding box center [403, 405] width 244 height 32
type input "Value per [PERSON_NAME]."
click at [377, 304] on input "text" at bounding box center [349, 306] width 136 height 32
type input "1"
type input "1.00"
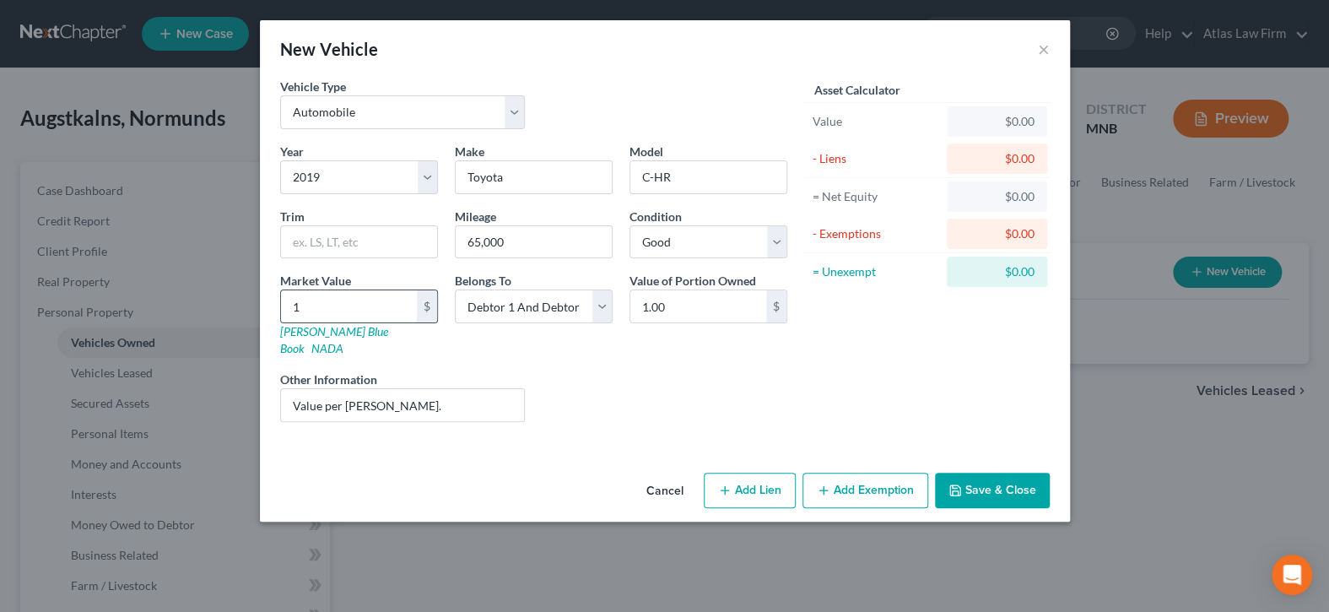
type input "14"
type input "14.00"
type input "149"
type input "149.00"
type input "1490"
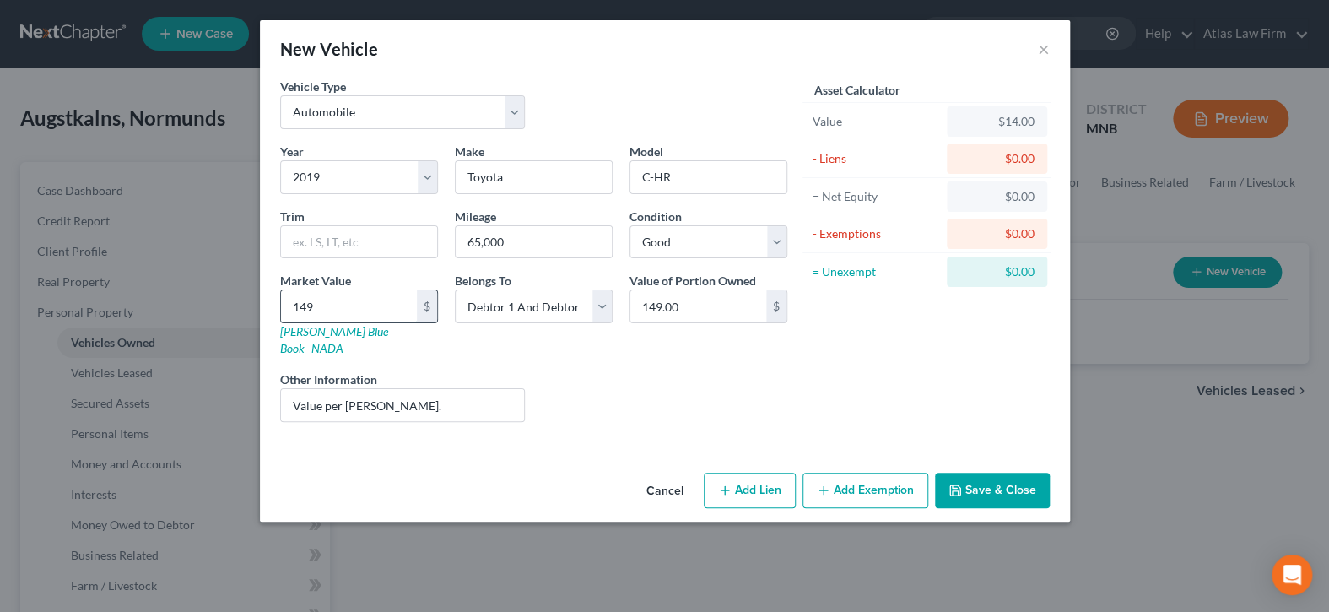
type input "1,490.00"
type input "1,4903"
type input "14,903.00"
type input "14,903"
click at [898, 472] on button "Add Exemption" at bounding box center [865, 489] width 126 height 35
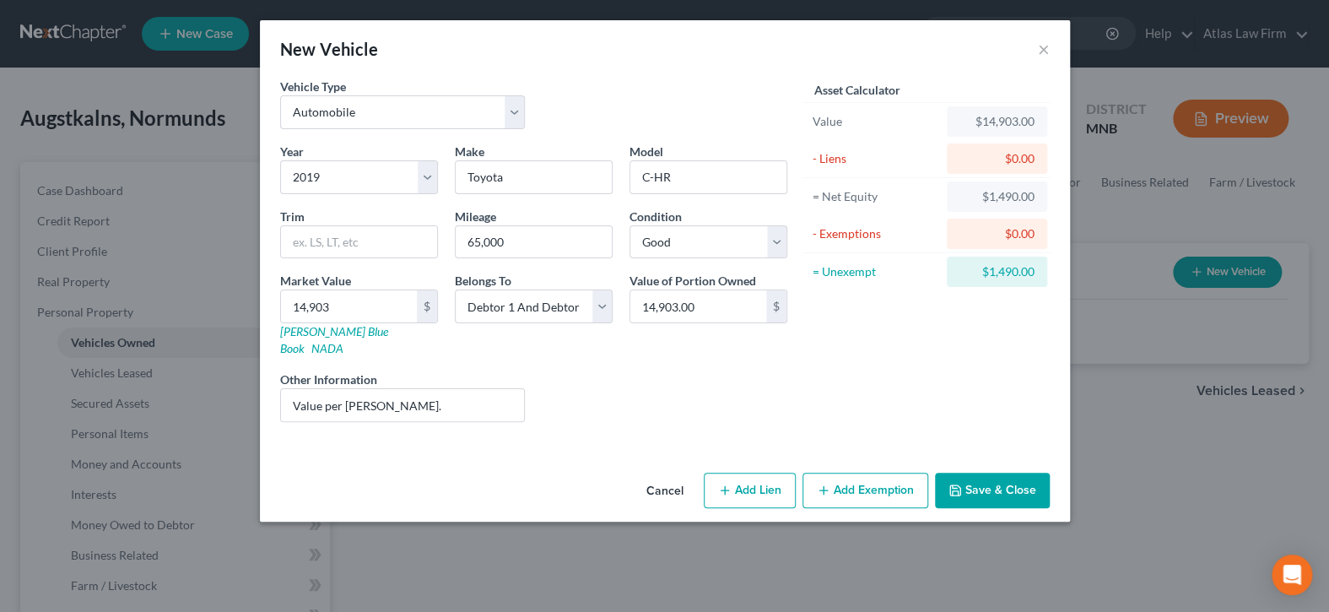
select select "2"
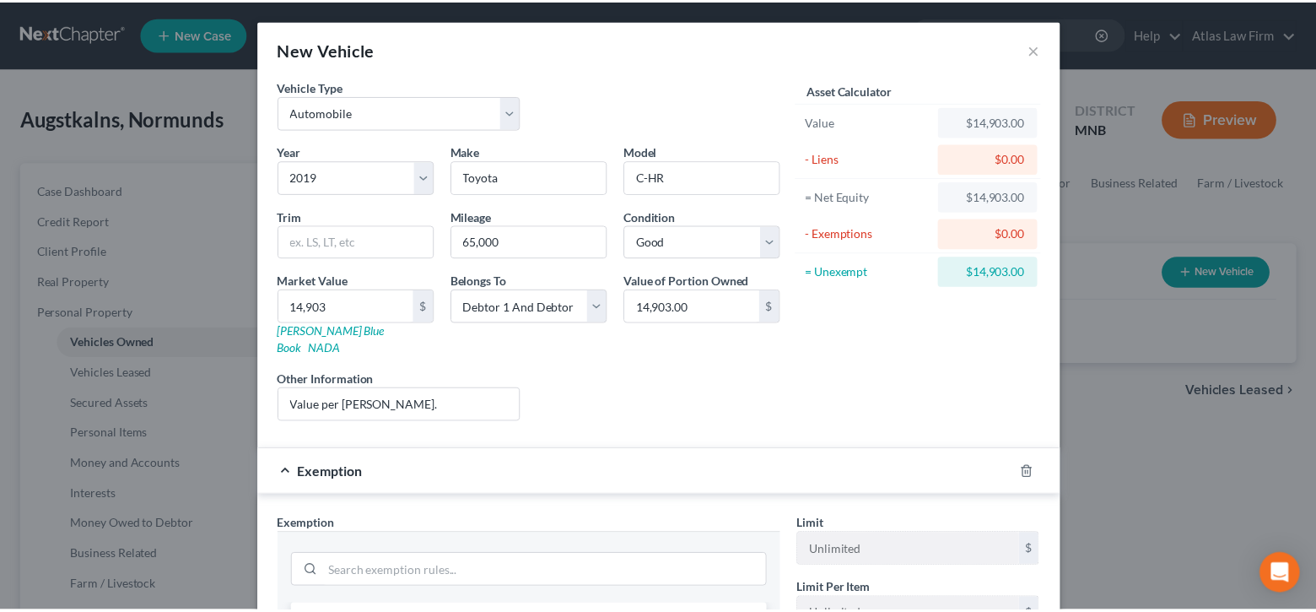
scroll to position [337, 0]
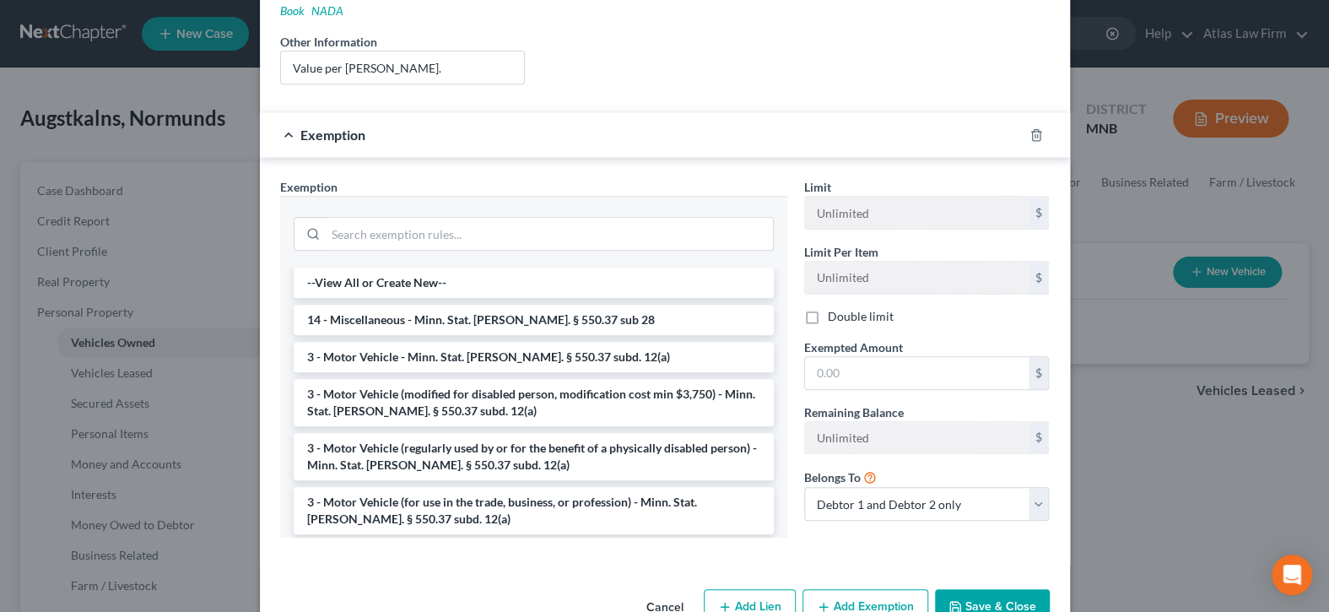
click at [670, 590] on button "Cancel" at bounding box center [665, 607] width 64 height 34
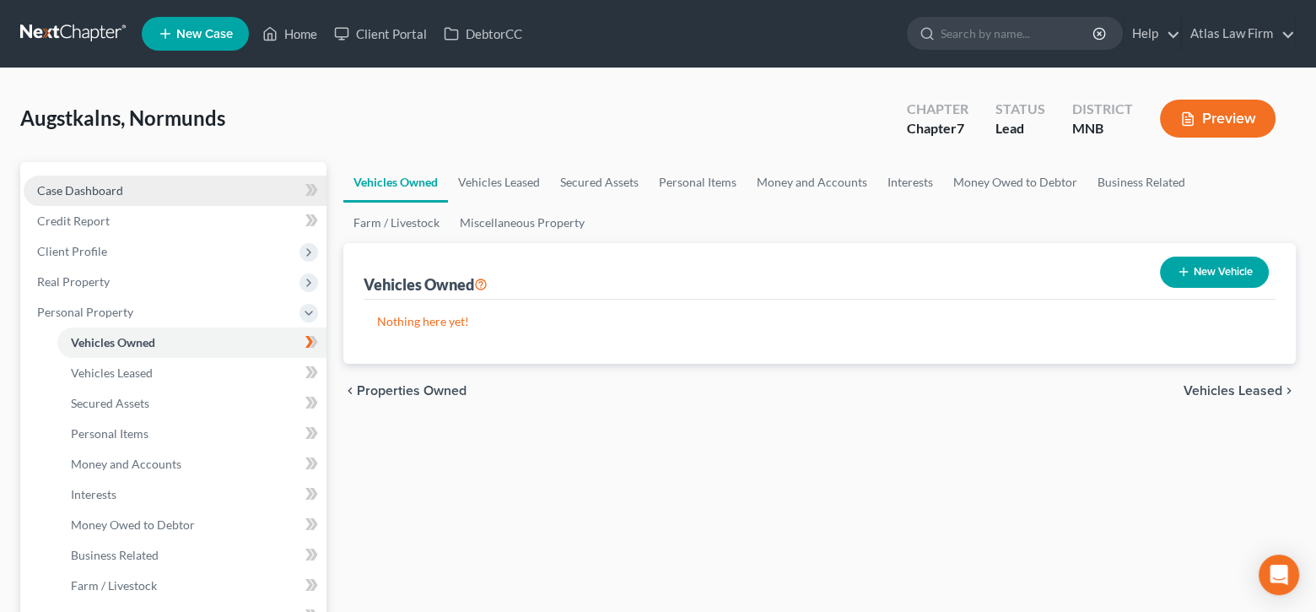
click at [130, 189] on link "Case Dashboard" at bounding box center [175, 190] width 303 height 30
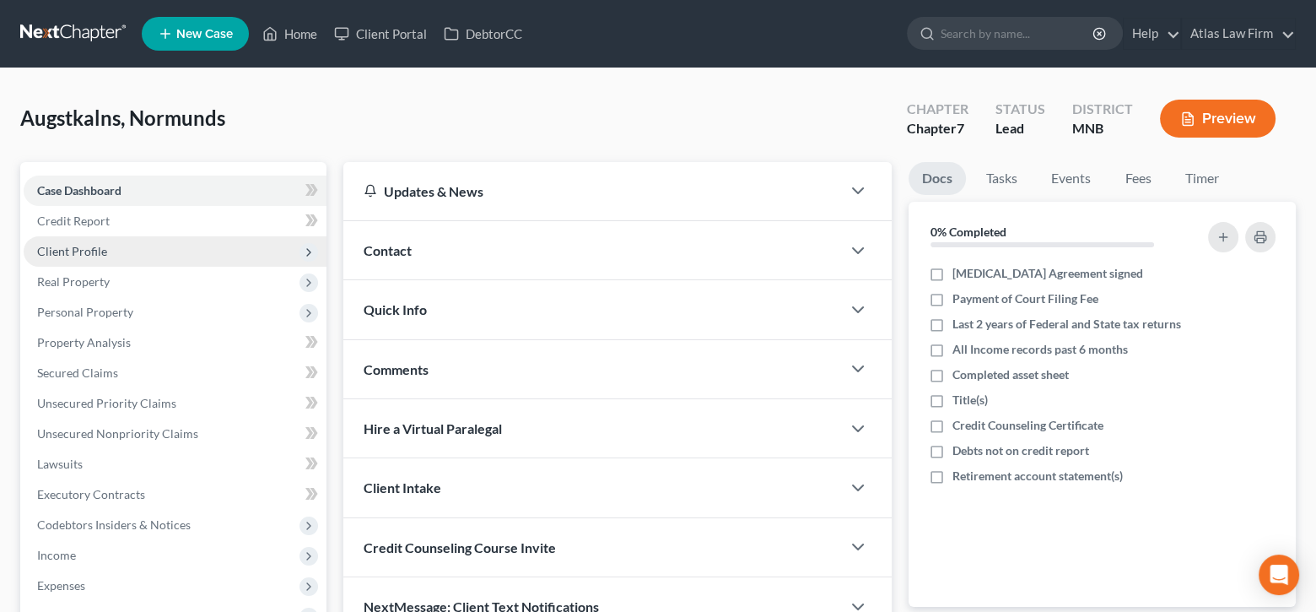
click at [137, 240] on span "Client Profile" at bounding box center [175, 251] width 303 height 30
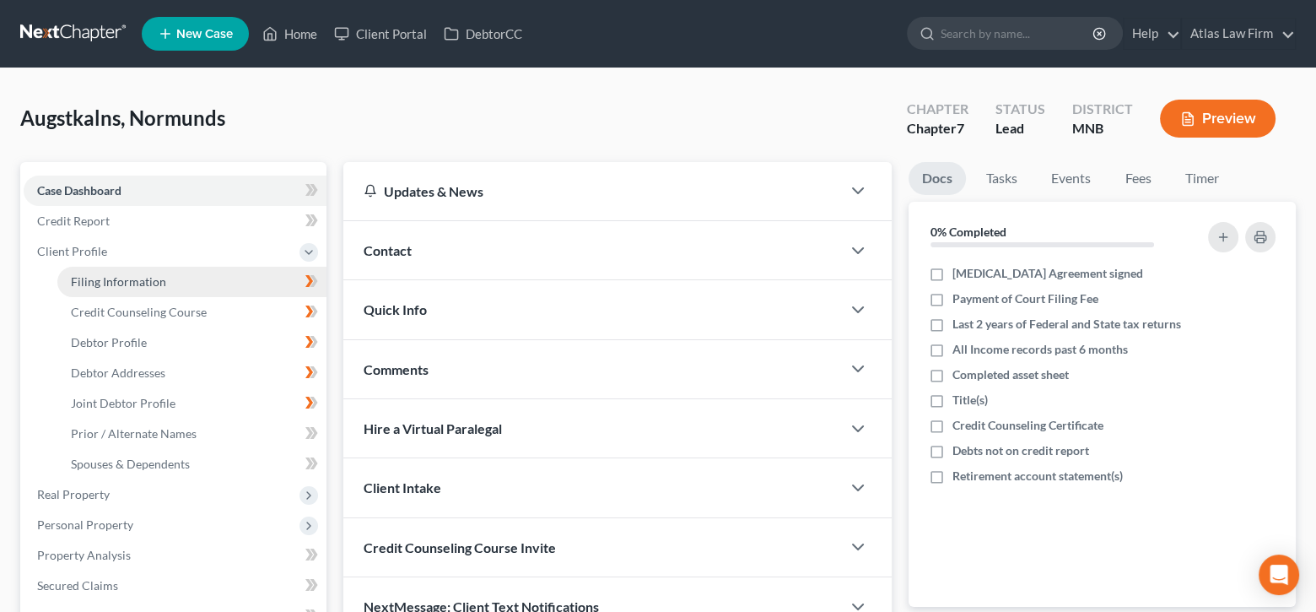
click at [149, 282] on span "Filing Information" at bounding box center [118, 281] width 95 height 14
select select "1"
select select "0"
select select "42"
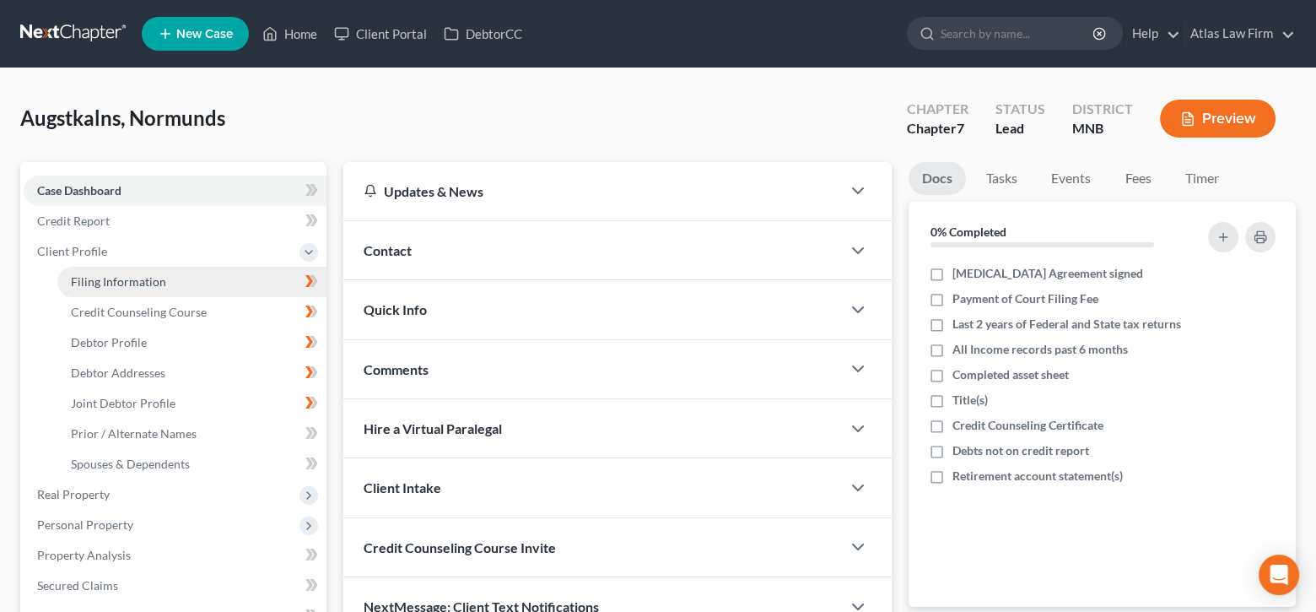
select select "0"
select select "24"
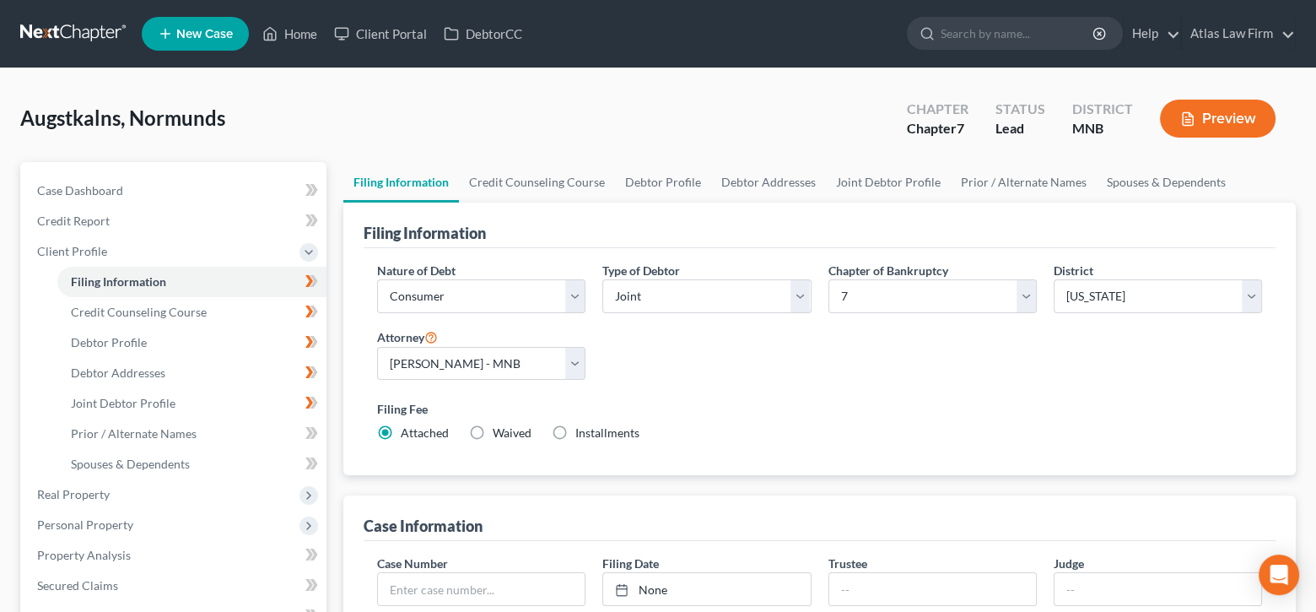
scroll to position [337, 0]
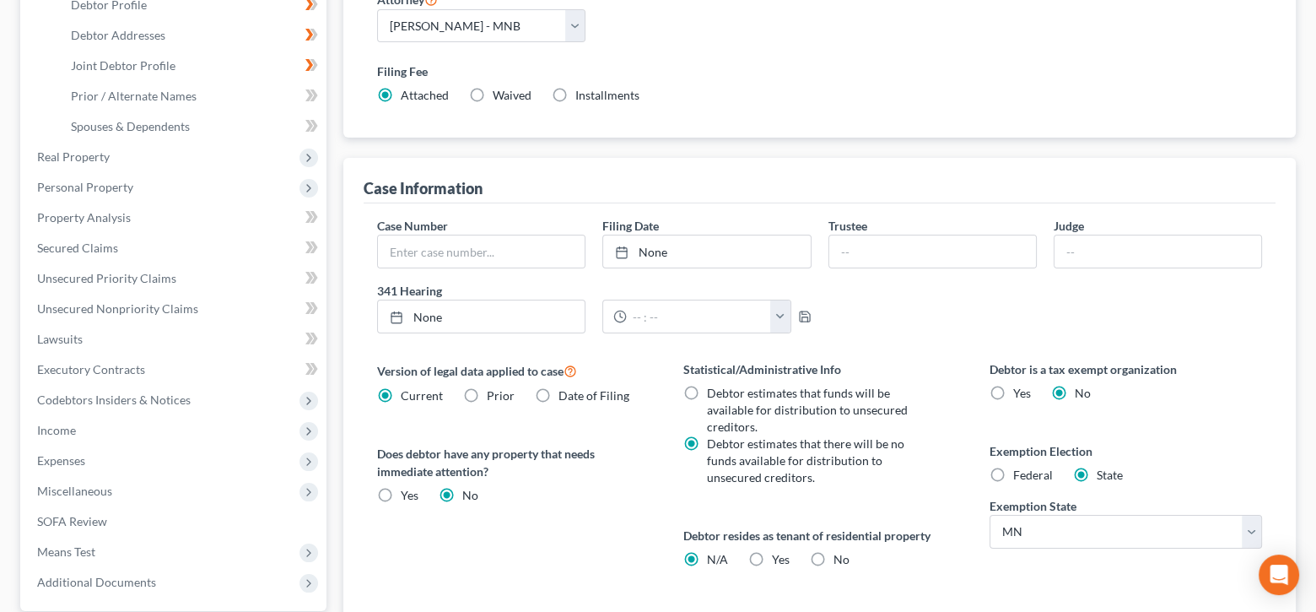
click at [1013, 477] on label "Federal" at bounding box center [1033, 474] width 40 height 17
click at [1020, 477] on input "Federal" at bounding box center [1025, 471] width 11 height 11
radio input "true"
radio input "false"
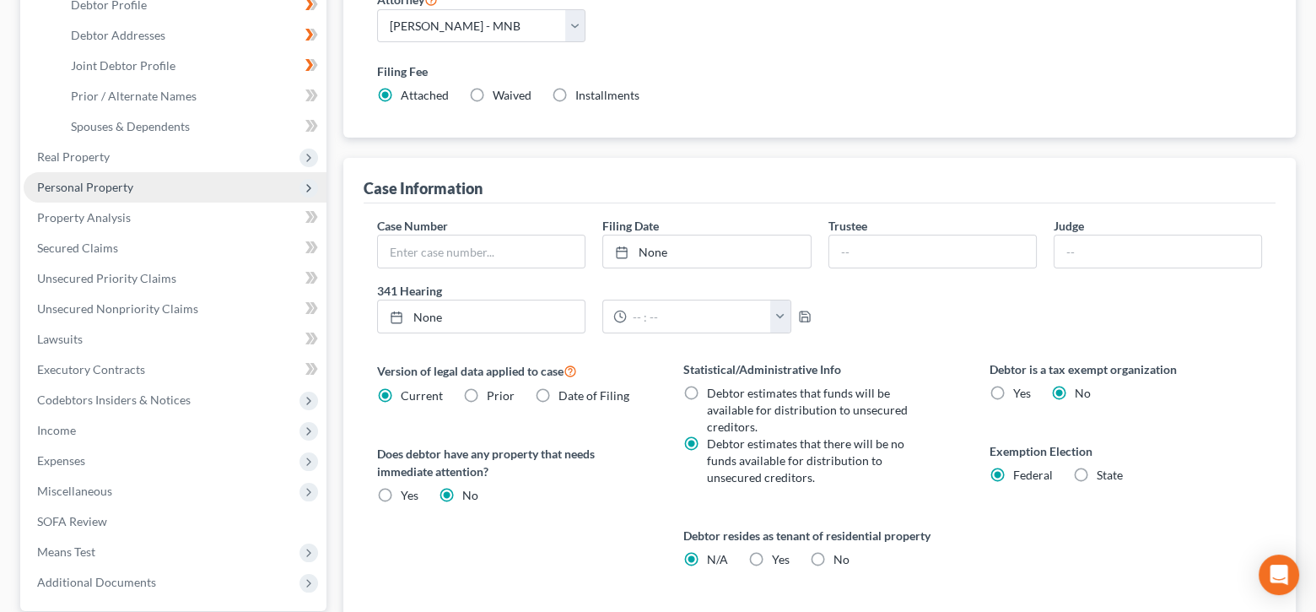
click at [134, 181] on span "Personal Property" at bounding box center [175, 187] width 303 height 30
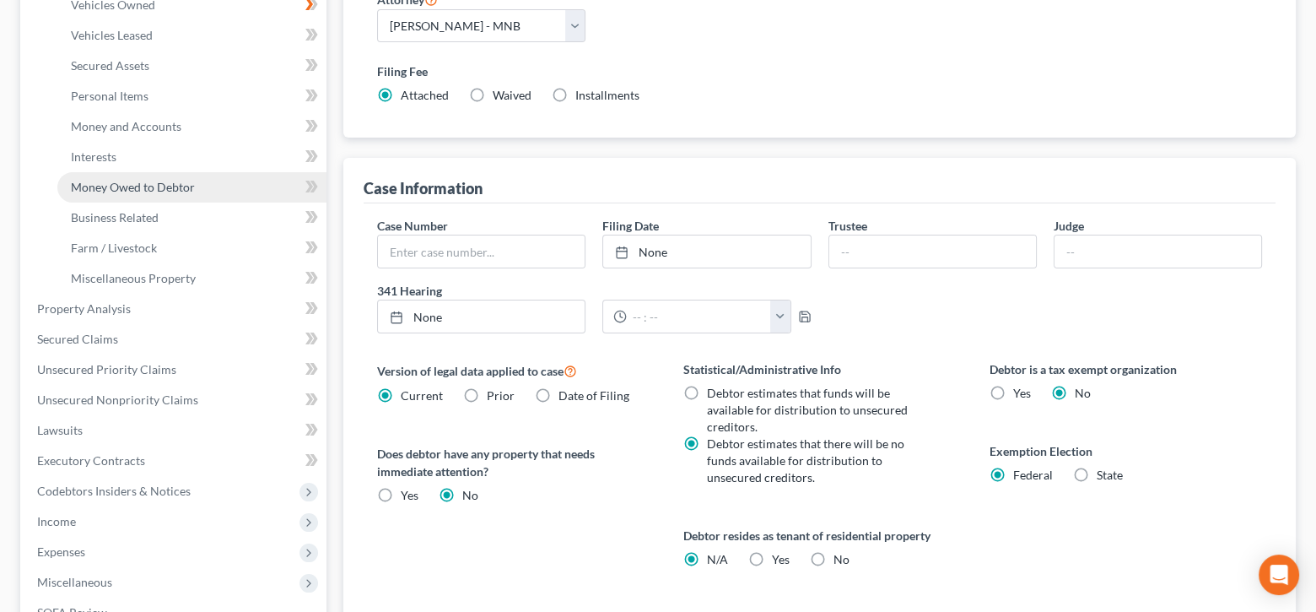
scroll to position [169, 0]
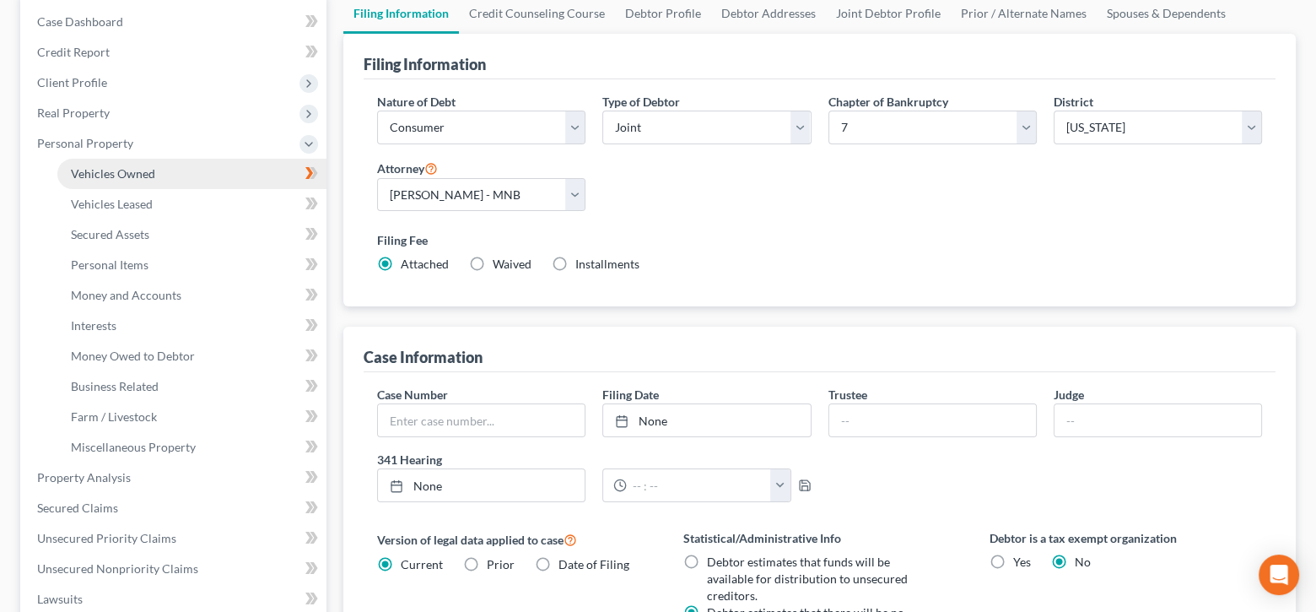
click at [169, 170] on link "Vehicles Owned" at bounding box center [191, 174] width 269 height 30
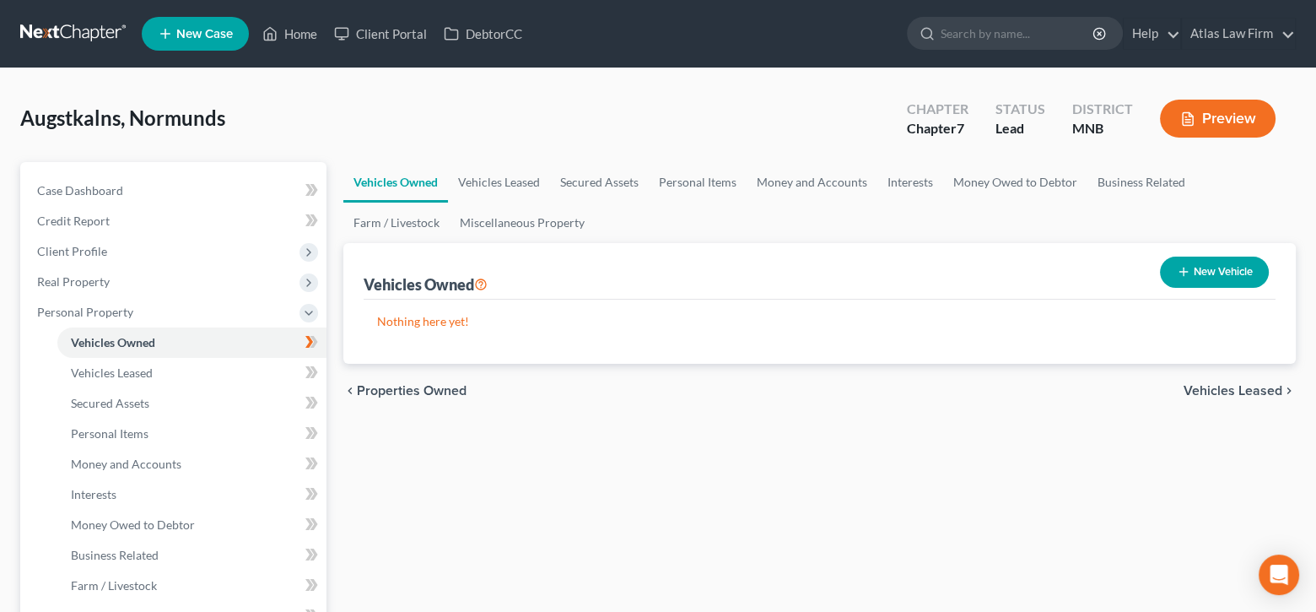
click at [1173, 273] on button "New Vehicle" at bounding box center [1214, 271] width 109 height 31
select select "0"
select select "2"
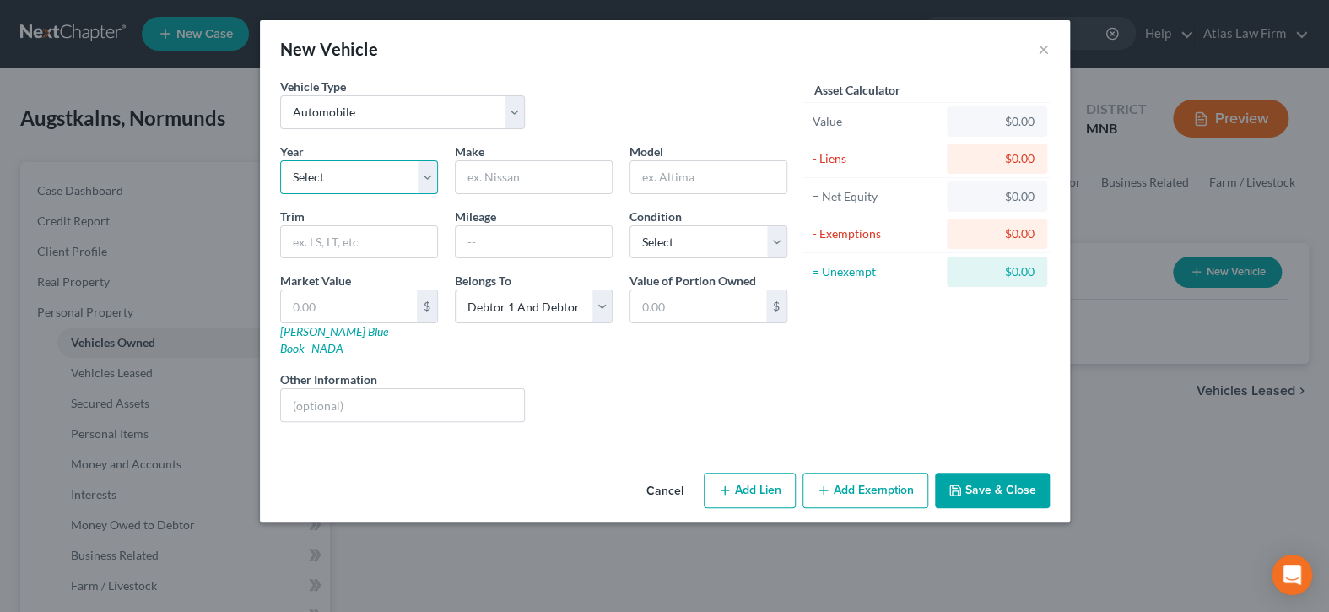
click at [426, 174] on select "Select 2026 2025 2024 2023 2022 2021 2020 2019 2018 2017 2016 2015 2014 2013 20…" at bounding box center [359, 177] width 158 height 34
select select "7"
click at [280, 160] on select "Select 2026 2025 2024 2023 2022 2021 2020 2019 2018 2017 2016 2015 2014 2013 20…" at bounding box center [359, 177] width 158 height 34
click at [514, 177] on input "text" at bounding box center [534, 177] width 156 height 32
type input "Toyota"
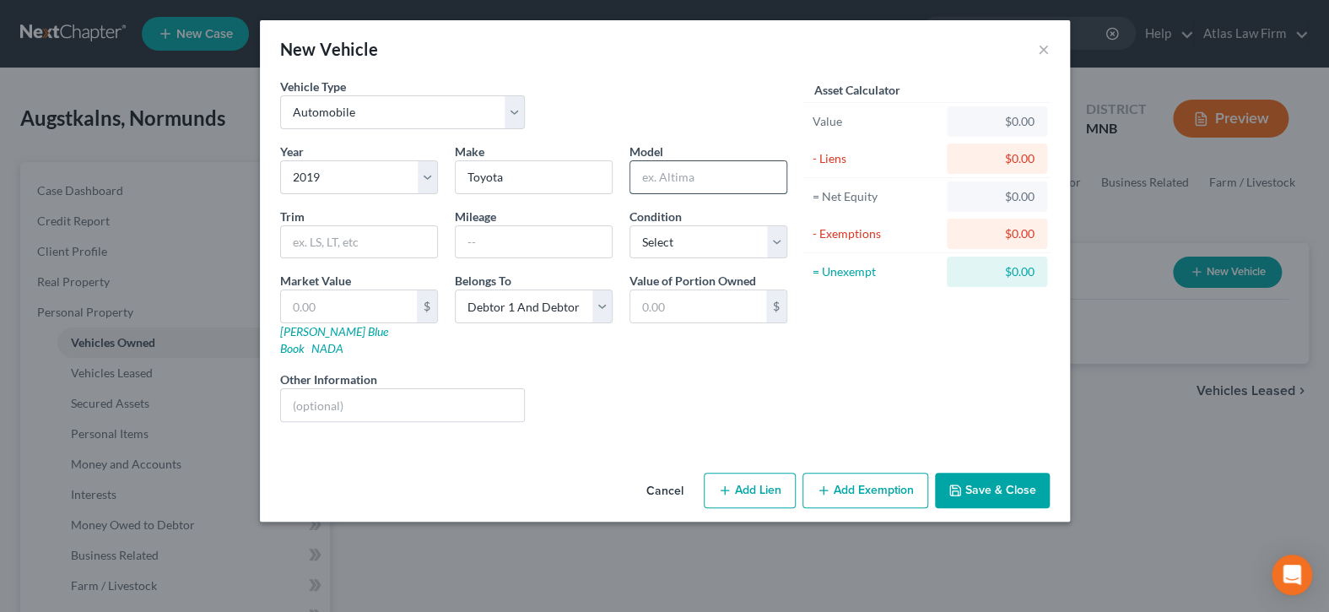
click at [655, 161] on input "text" at bounding box center [708, 177] width 156 height 32
type input "C-HR"
click at [470, 245] on input "text" at bounding box center [534, 242] width 156 height 32
type input "65,000"
drag, startPoint x: 774, startPoint y: 244, endPoint x: 764, endPoint y: 254, distance: 14.3
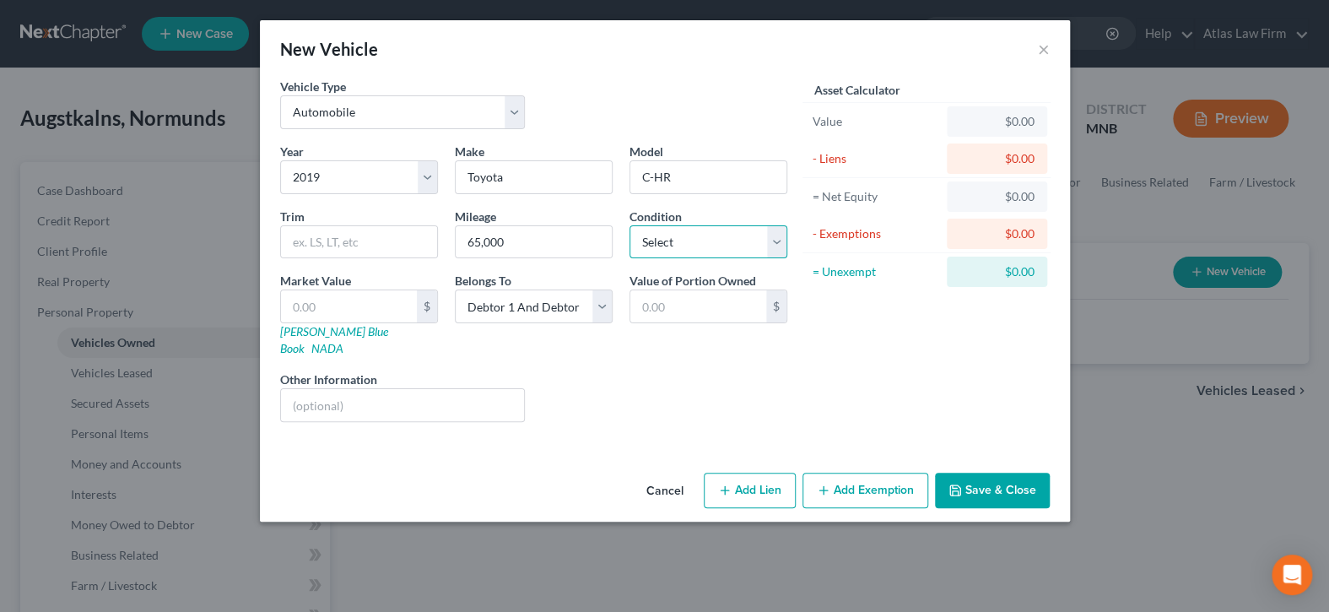
click at [774, 244] on select "Select Excellent Very Good Good Fair Poor" at bounding box center [708, 242] width 158 height 34
select select "2"
click at [629, 225] on select "Select Excellent Very Good Good Fair Poor" at bounding box center [708, 242] width 158 height 34
click at [382, 300] on input "text" at bounding box center [349, 306] width 136 height 32
type input "1"
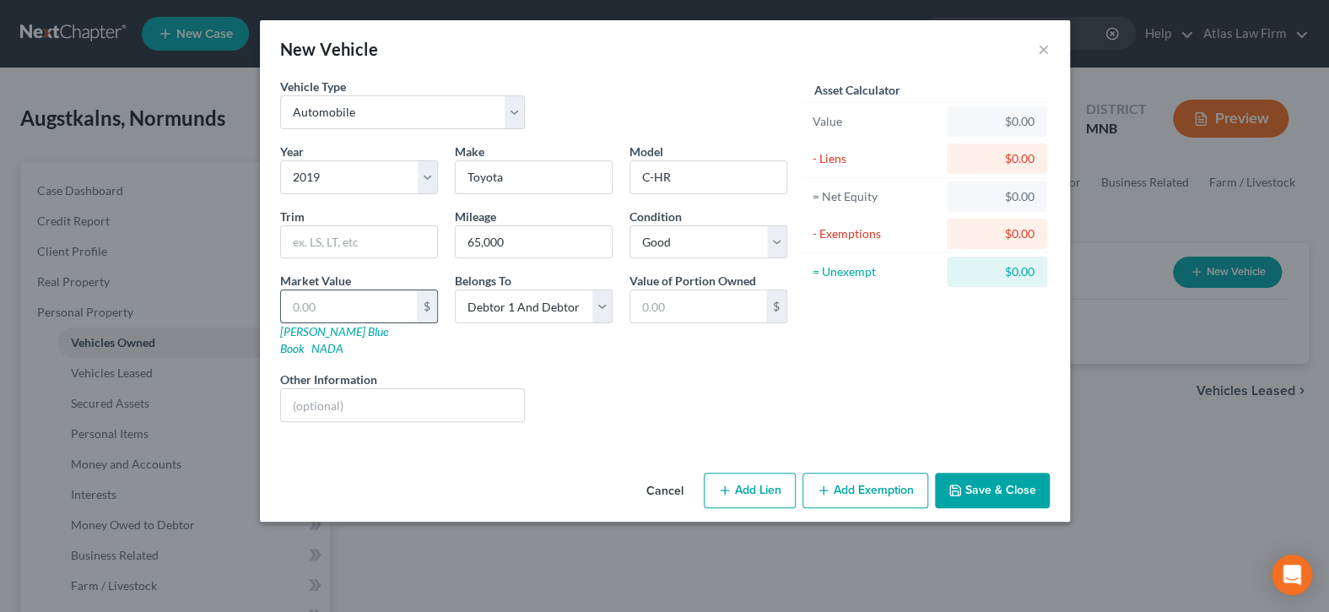
type input "1.00"
type input "14"
type input "14.00"
type input "149"
type input "149.00"
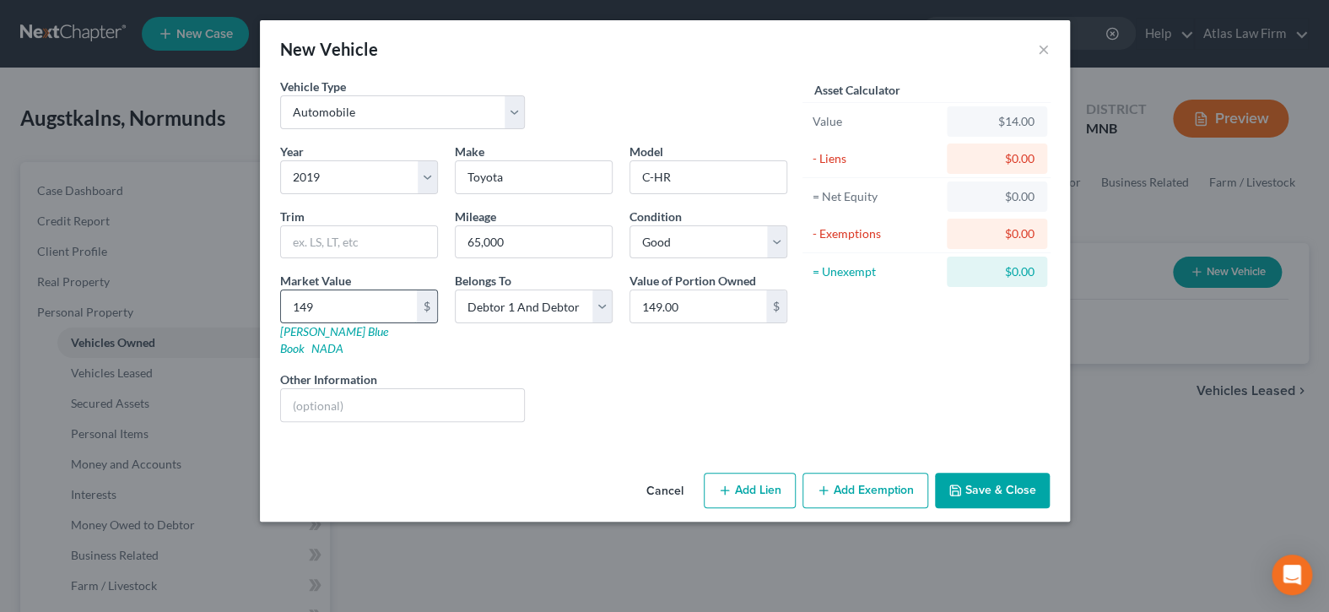
type input "1490"
type input "1,490.00"
type input "14,903"
type input "14,903.00"
type input "14,903"
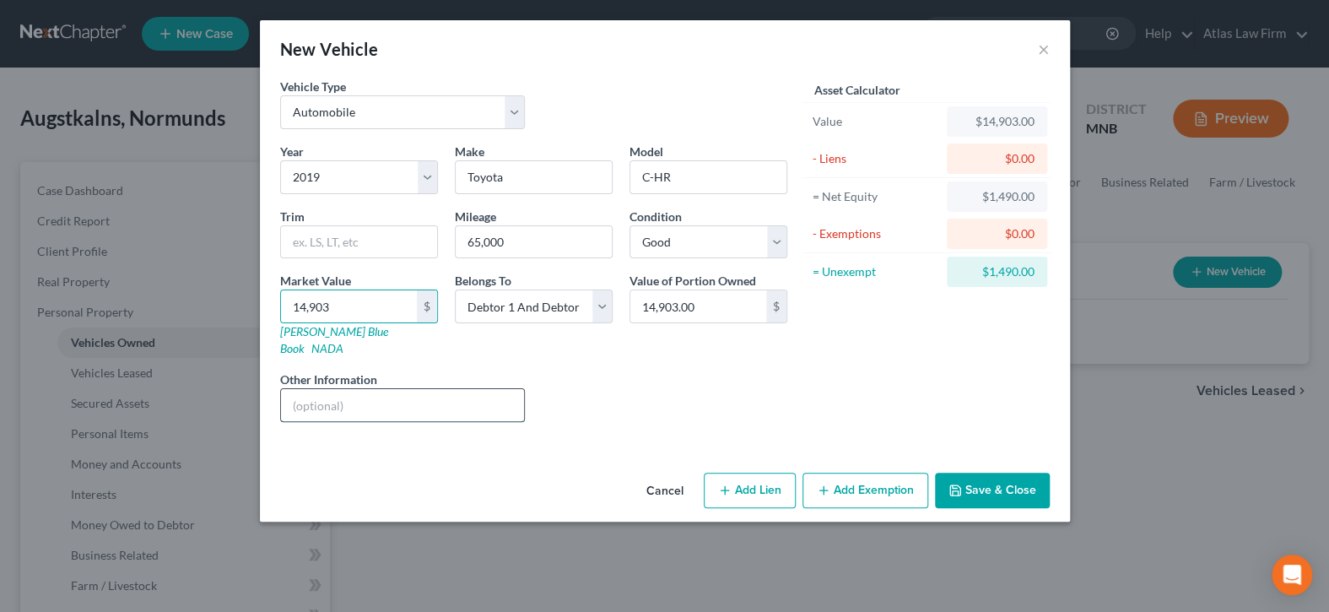
click at [303, 392] on input "text" at bounding box center [403, 405] width 244 height 32
type input "Value per [PERSON_NAME]."
click at [887, 472] on button "Add Exemption" at bounding box center [865, 489] width 126 height 35
select select "2"
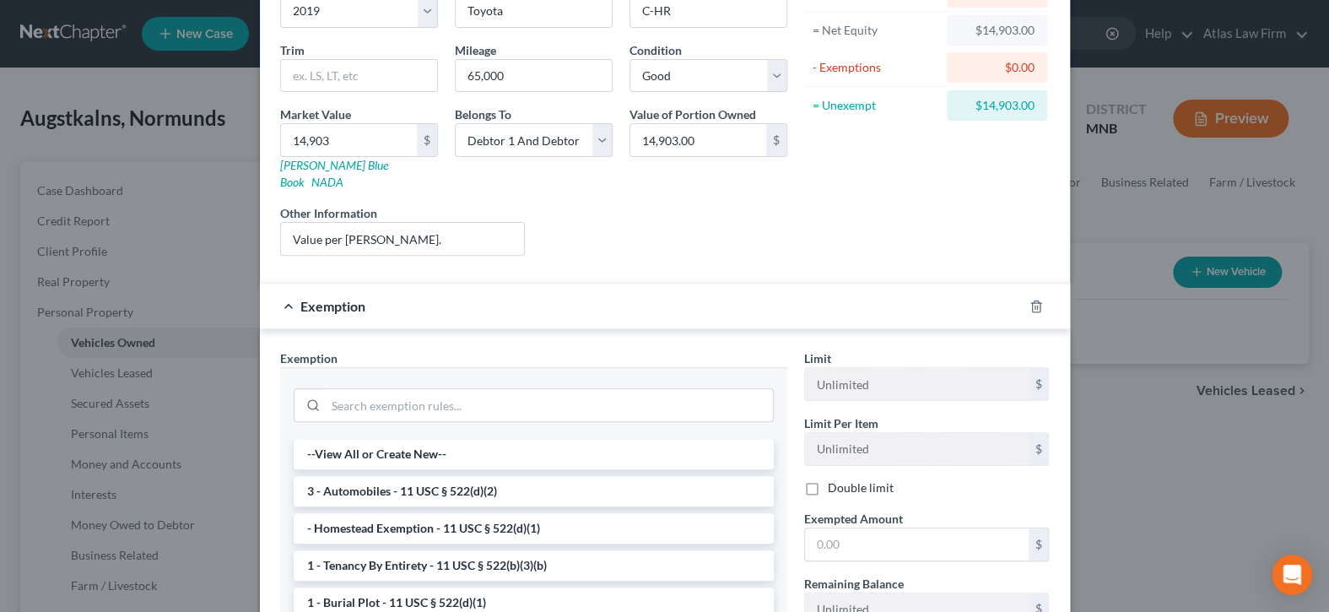
scroll to position [337, 0]
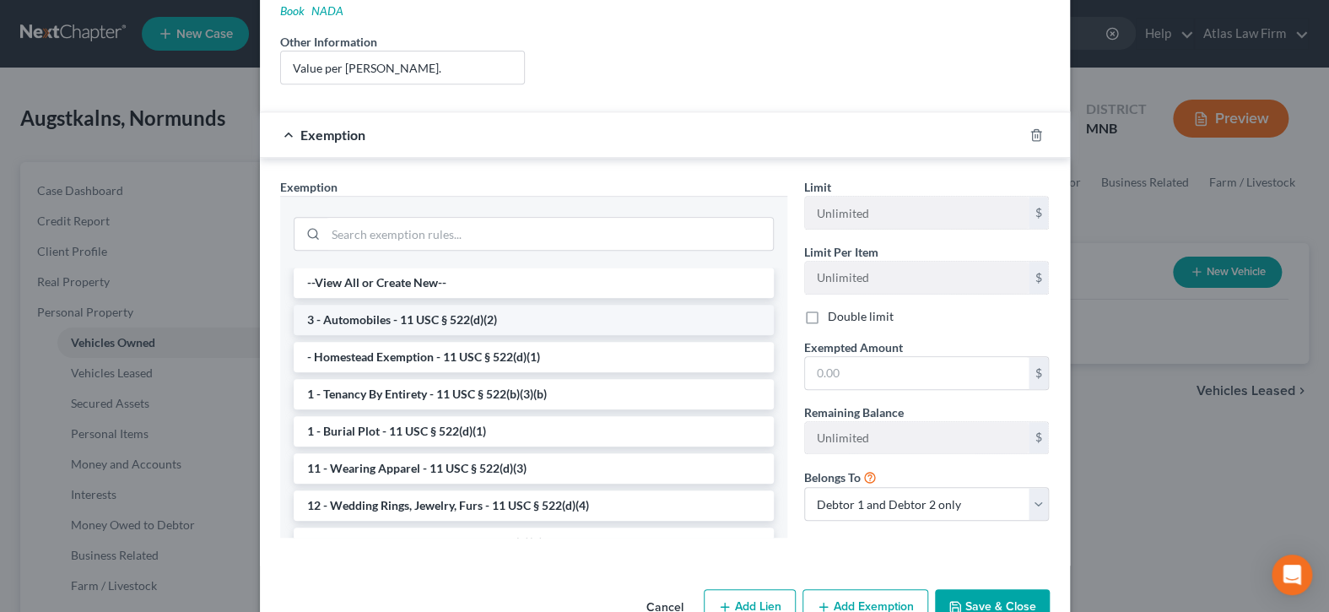
click at [478, 305] on li "3 - Automobiles - 11 USC § 522(d)(2)" at bounding box center [534, 320] width 480 height 30
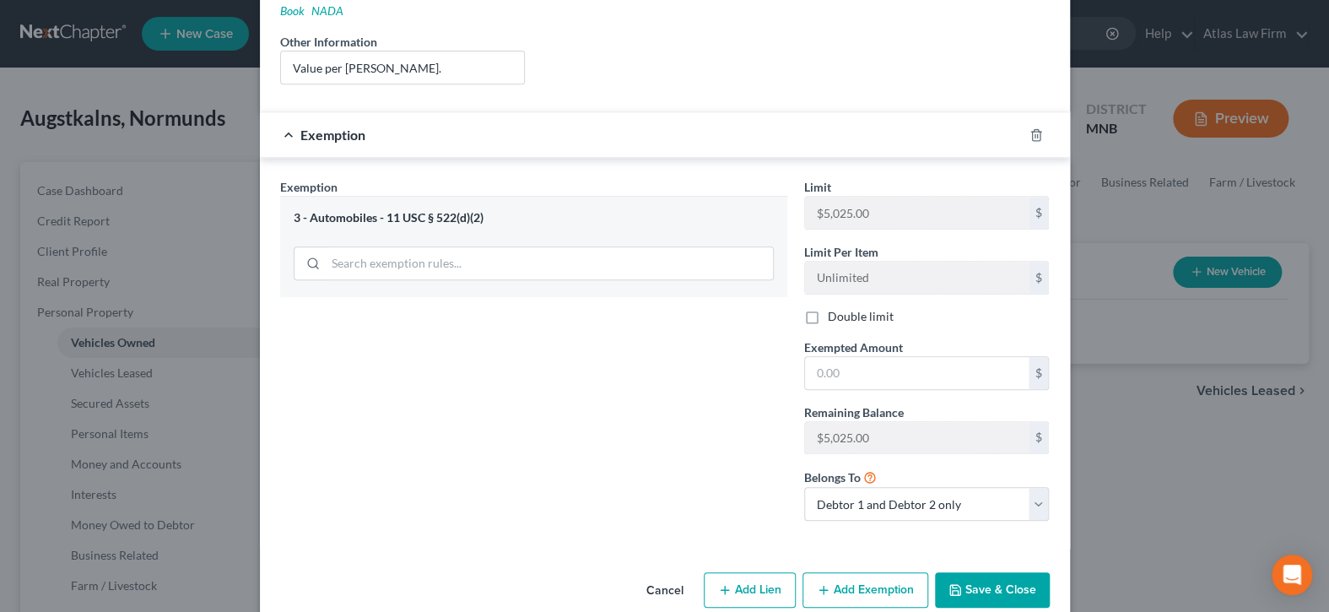
click at [828, 308] on label "Double limit" at bounding box center [861, 316] width 66 height 17
click at [834, 308] on input "Double limit" at bounding box center [839, 313] width 11 height 11
checkbox input "true"
click at [961, 359] on input "text" at bounding box center [917, 373] width 224 height 32
type input "10,050"
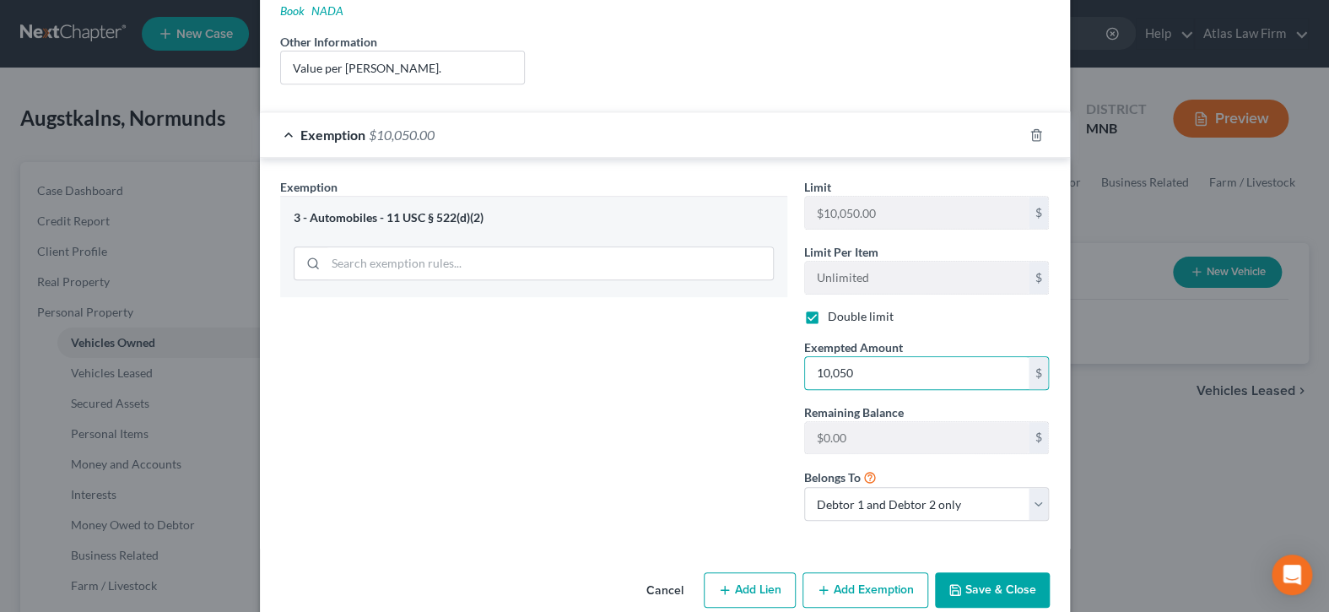
click at [1004, 575] on button "Save & Close" at bounding box center [992, 589] width 115 height 35
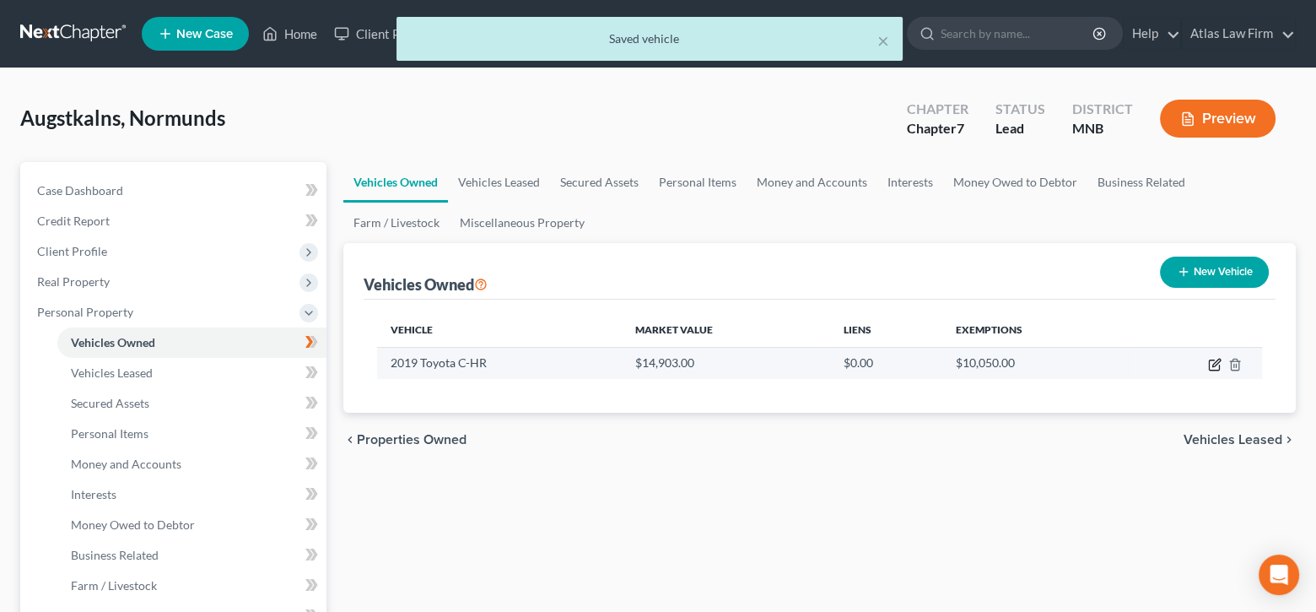
click at [1215, 359] on icon "button" at bounding box center [1216, 363] width 8 height 8
select select "0"
select select "7"
select select "2"
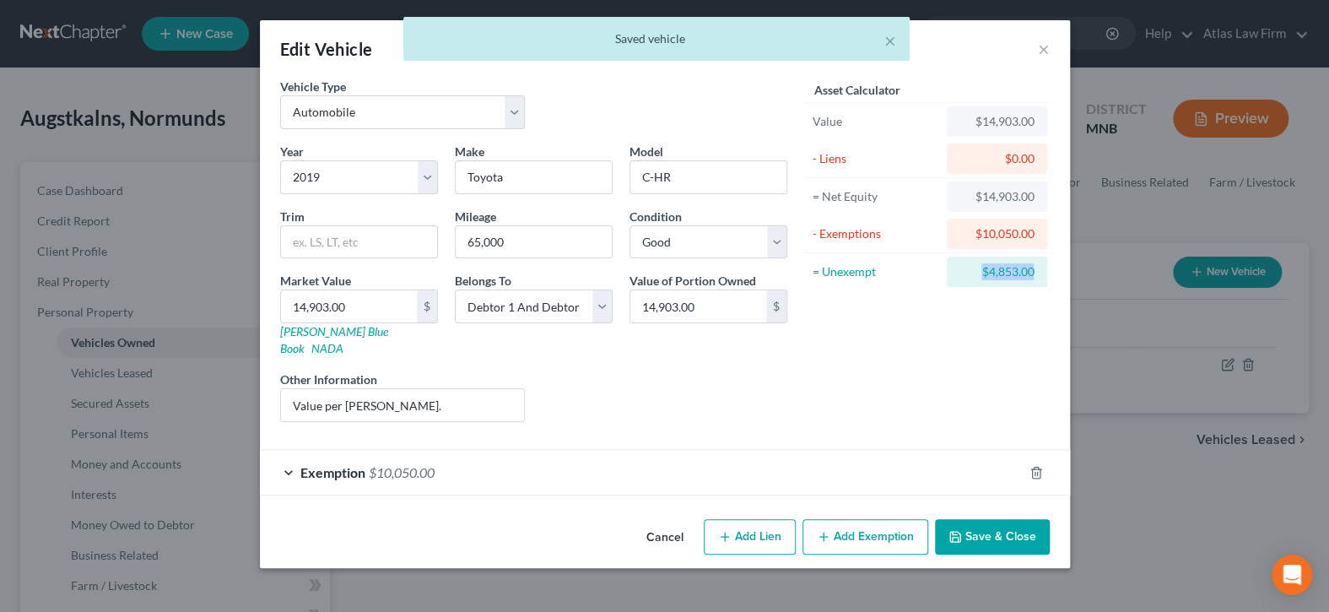
drag, startPoint x: 974, startPoint y: 266, endPoint x: 1036, endPoint y: 271, distance: 61.8
click at [1036, 271] on div "$4,853.00" at bounding box center [996, 271] width 100 height 30
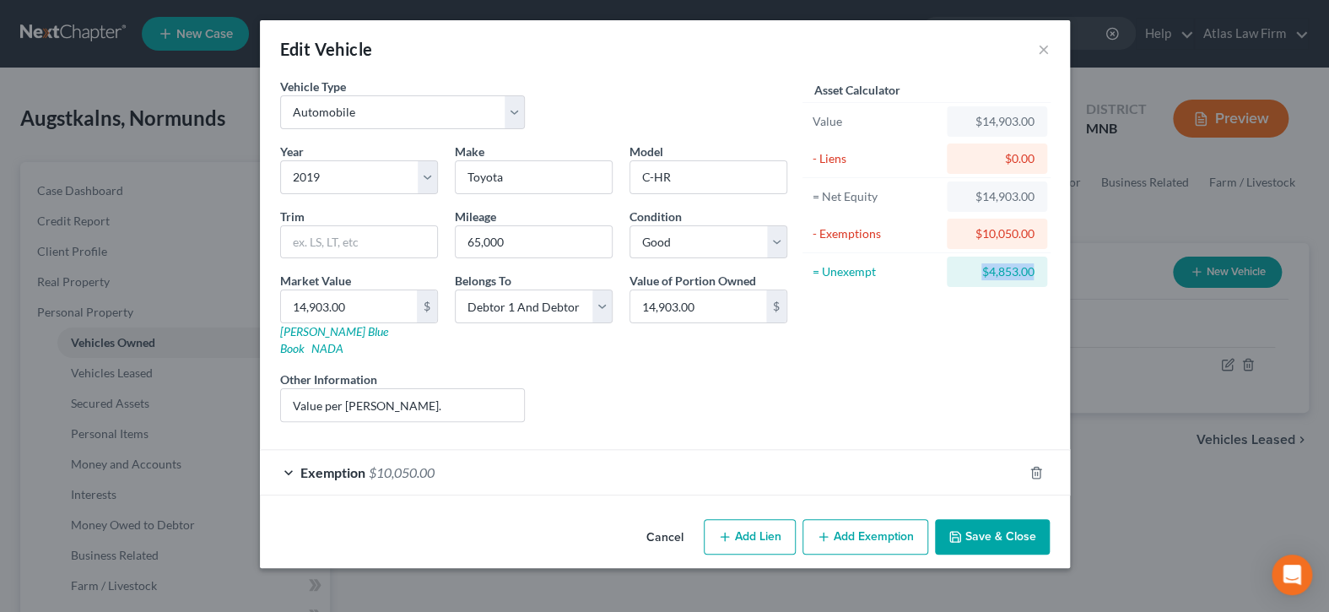
copy div "$4,853.00"
click at [849, 521] on button "Add Exemption" at bounding box center [865, 536] width 126 height 35
select select "2"
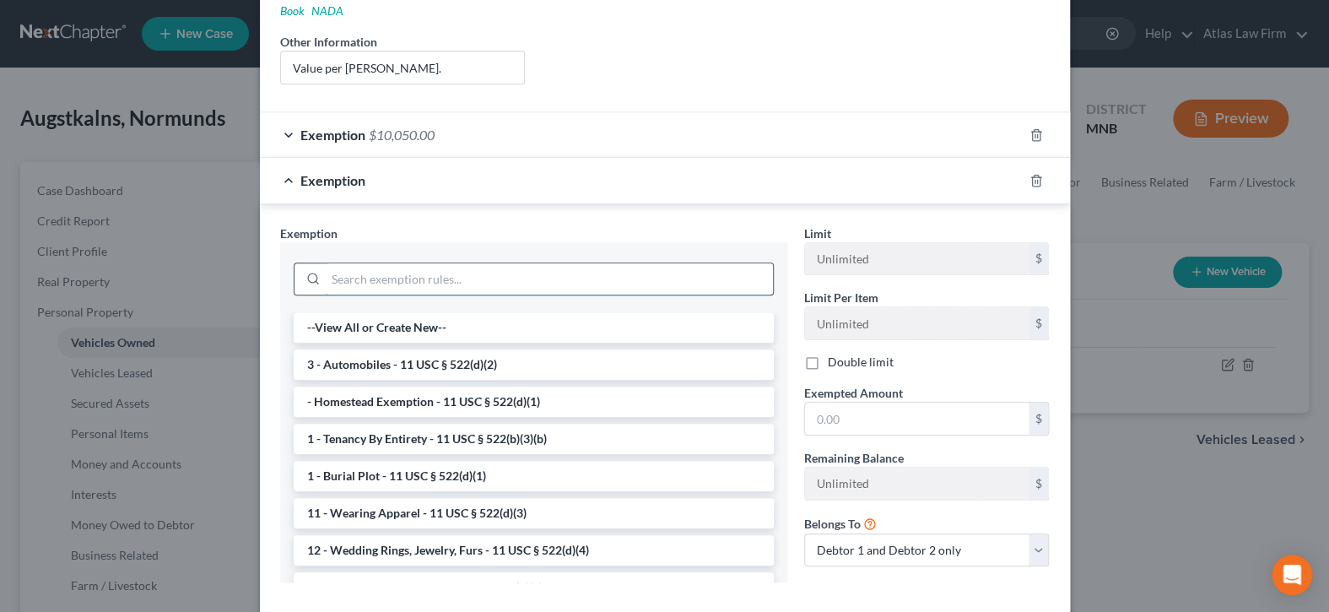
click at [582, 263] on input "search" at bounding box center [549, 279] width 447 height 32
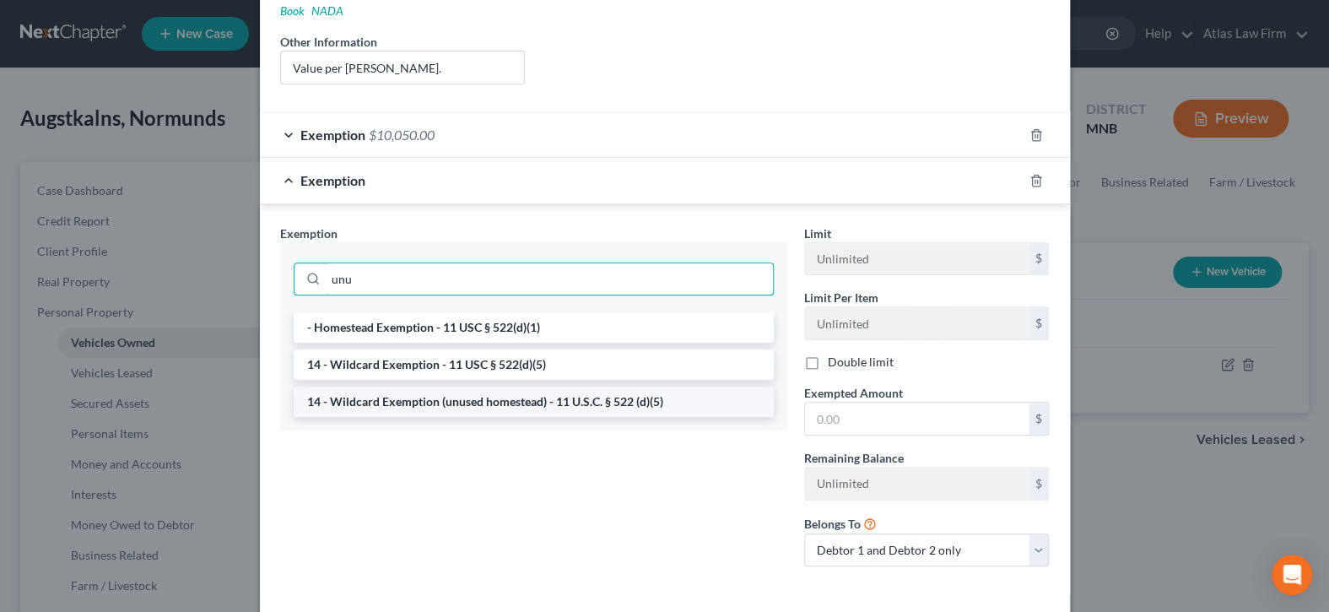
type input "unu"
click at [570, 391] on li "14 - Wildcard Exemption (unused homestead) - 11 U.S.C. § 522 (d)(5)" at bounding box center [534, 401] width 480 height 30
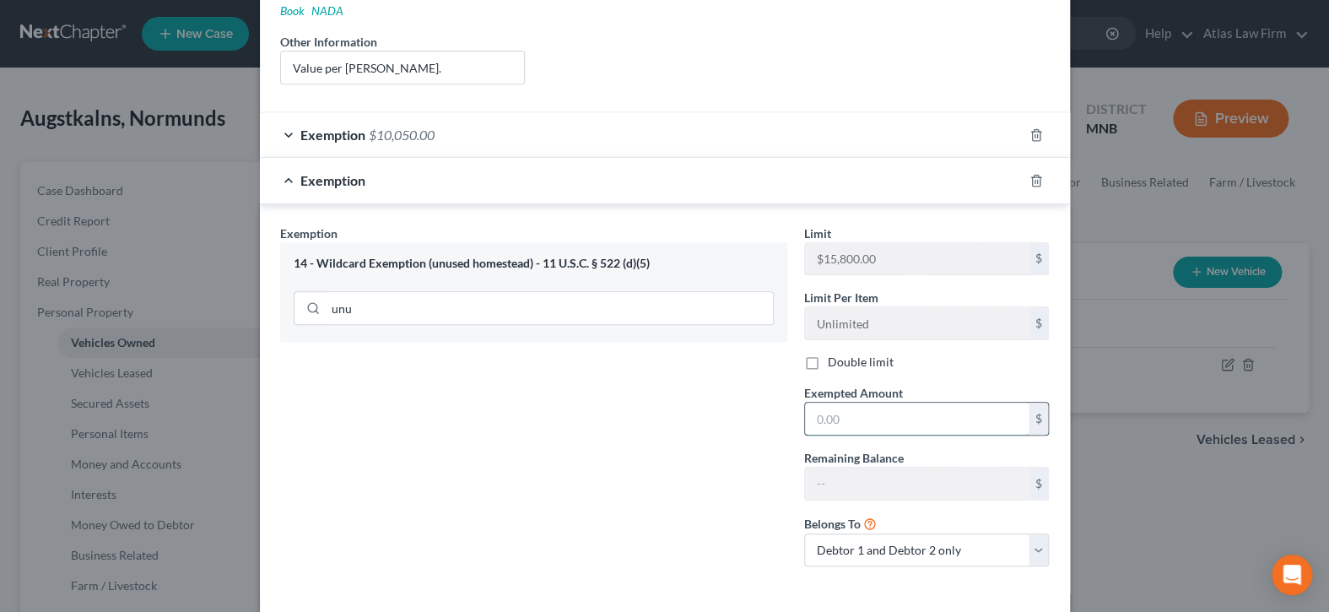
click at [915, 405] on input "text" at bounding box center [917, 418] width 224 height 32
paste input "$4,853.00"
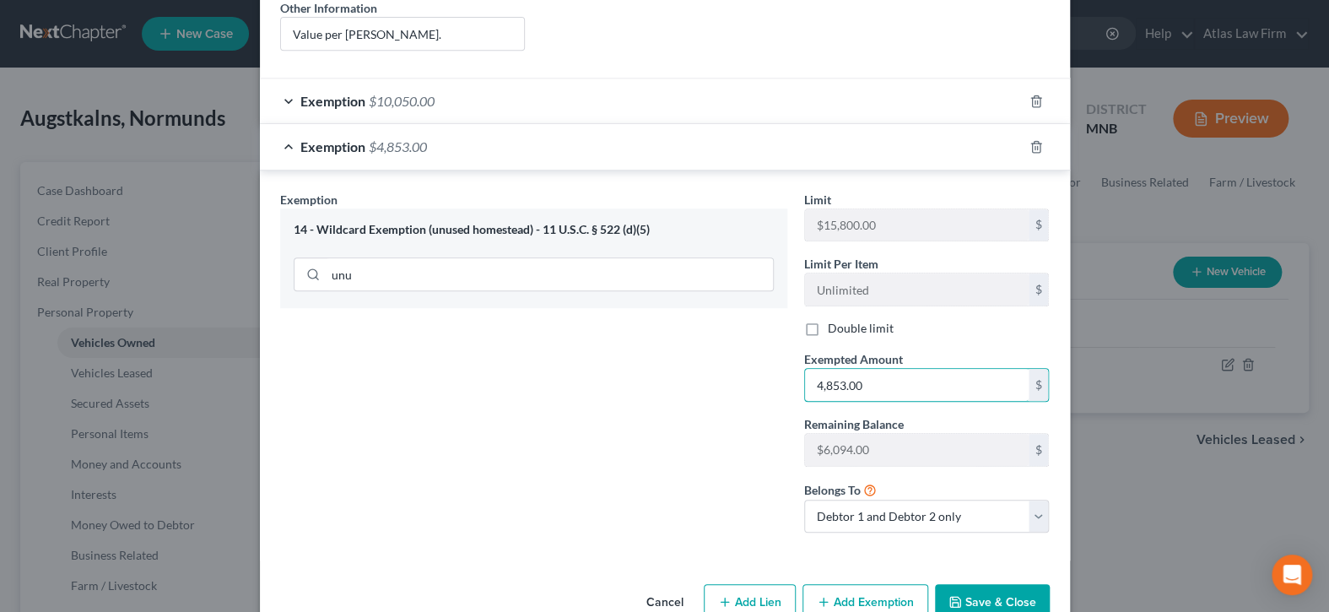
scroll to position [391, 0]
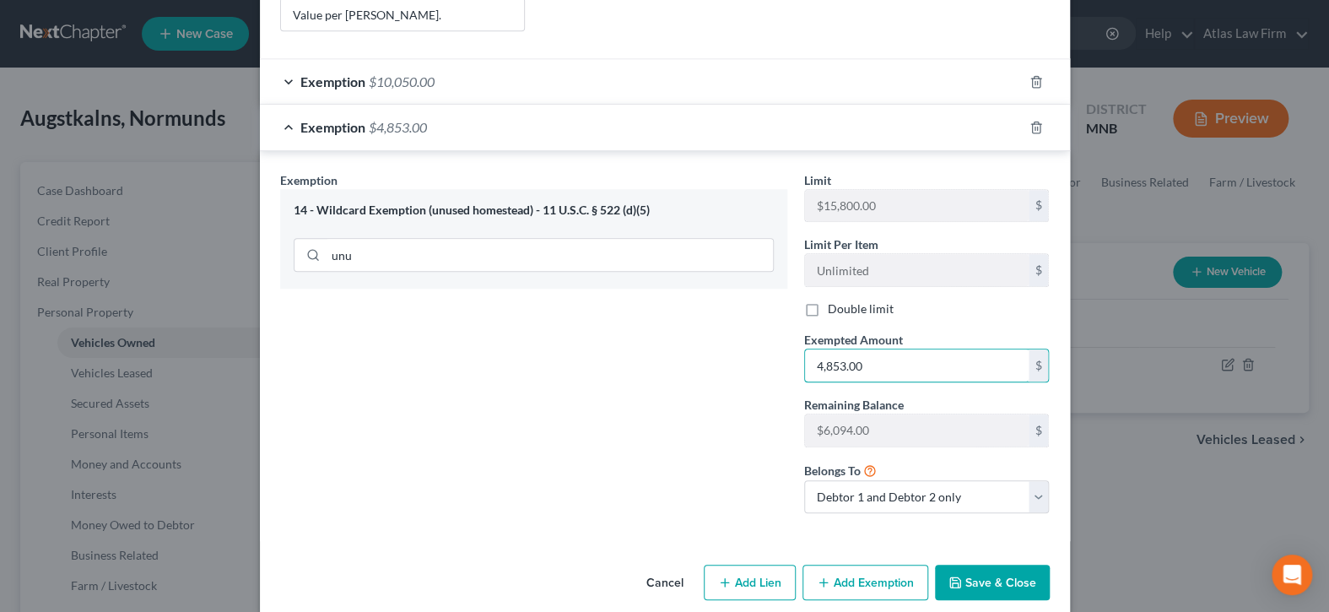
type input "4,853.00"
click at [973, 564] on button "Save & Close" at bounding box center [992, 581] width 115 height 35
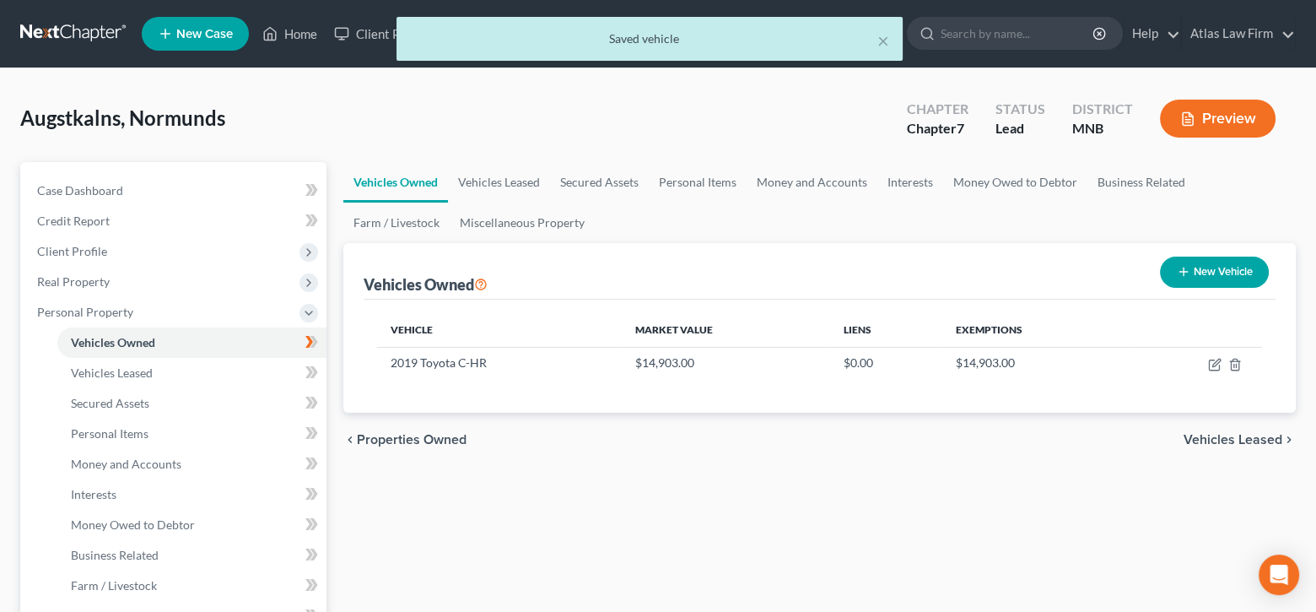
click at [297, 36] on div "× Saved vehicle" at bounding box center [650, 43] width 1316 height 52
click at [294, 40] on div "× Saved vehicle" at bounding box center [650, 43] width 1316 height 52
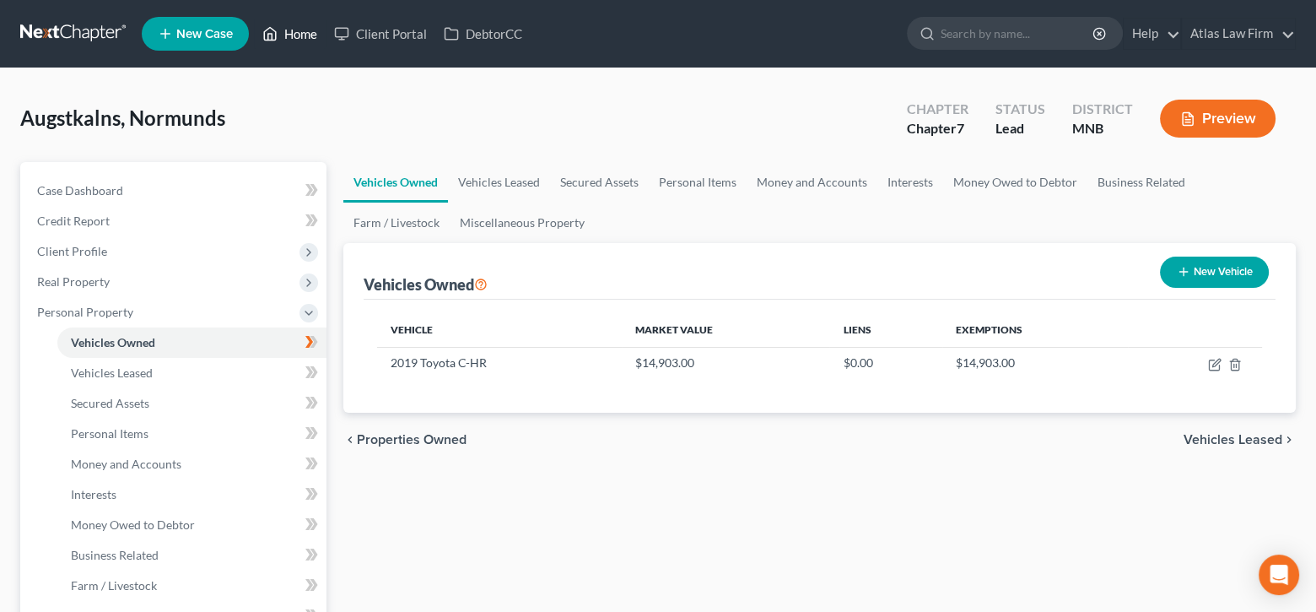
click at [316, 36] on link "Home" at bounding box center [290, 34] width 72 height 30
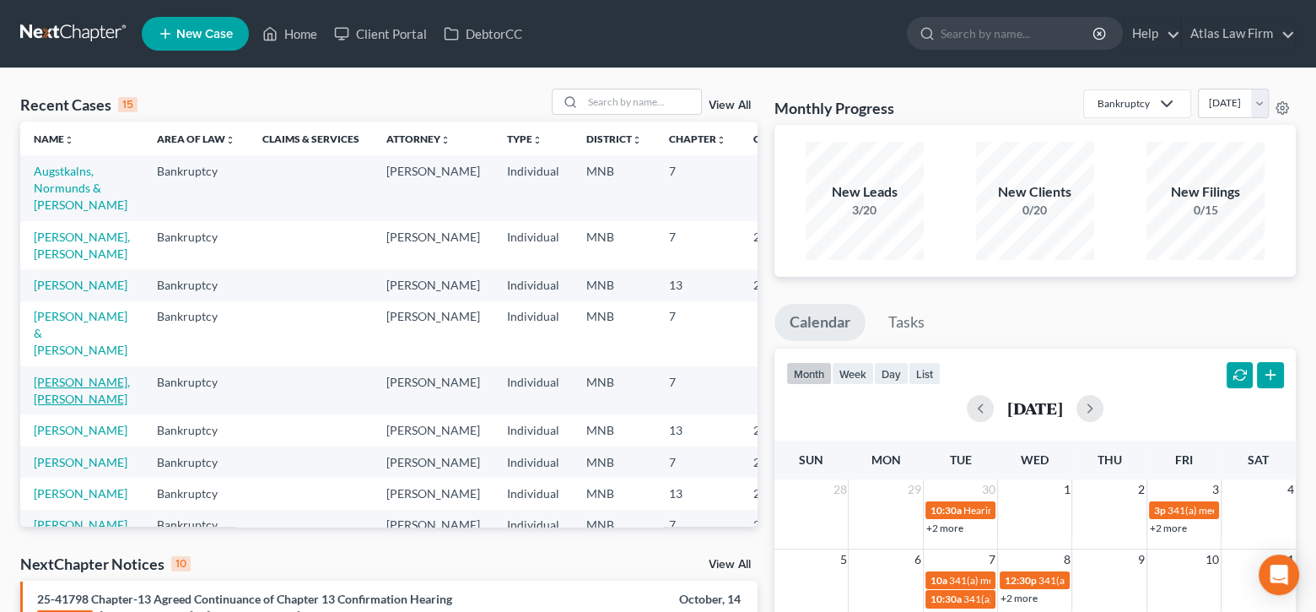
click at [58, 406] on link "[PERSON_NAME], [PERSON_NAME]" at bounding box center [82, 390] width 96 height 31
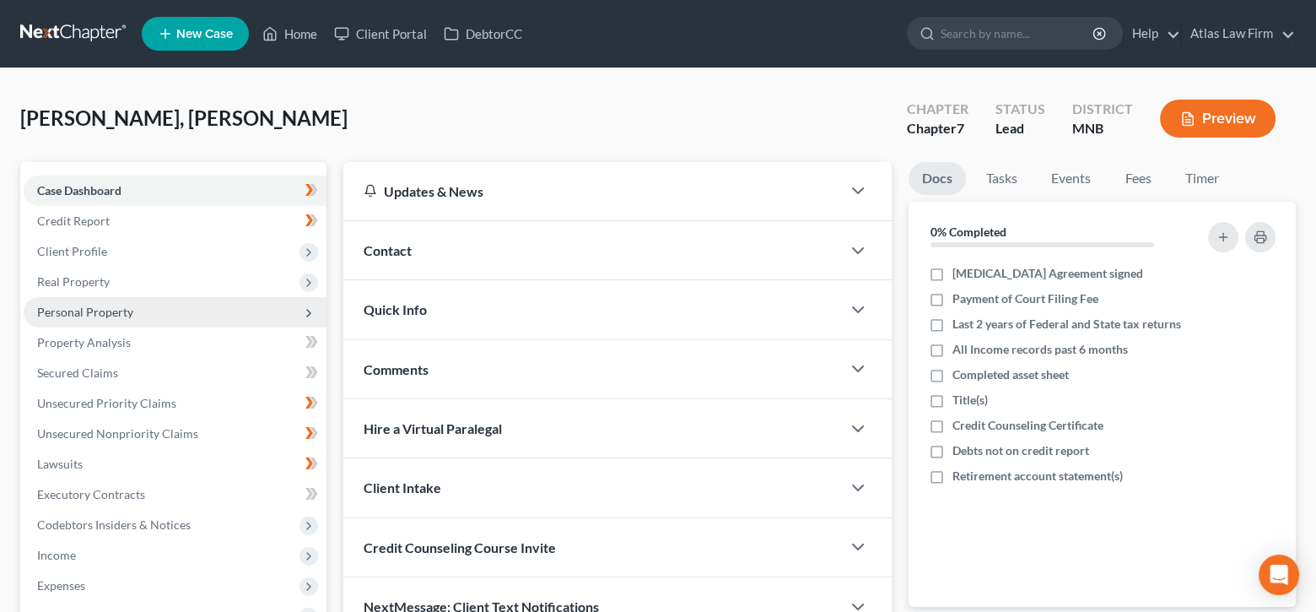
click at [107, 313] on span "Personal Property" at bounding box center [85, 312] width 96 height 14
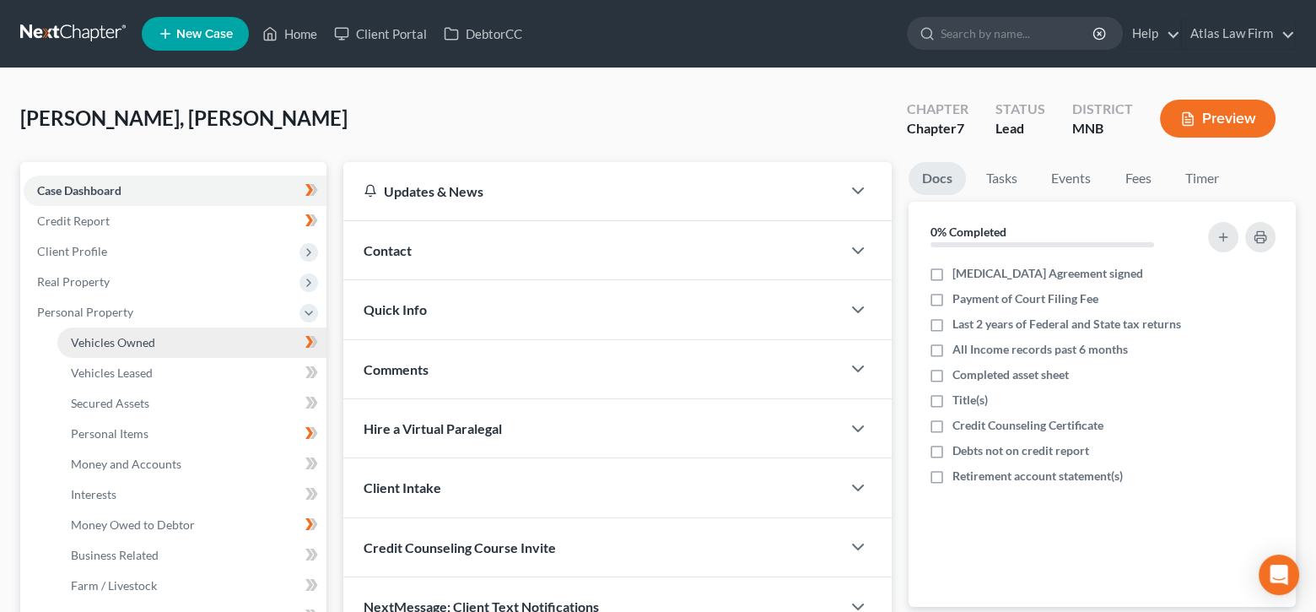
click at [149, 335] on span "Vehicles Owned" at bounding box center [113, 342] width 84 height 14
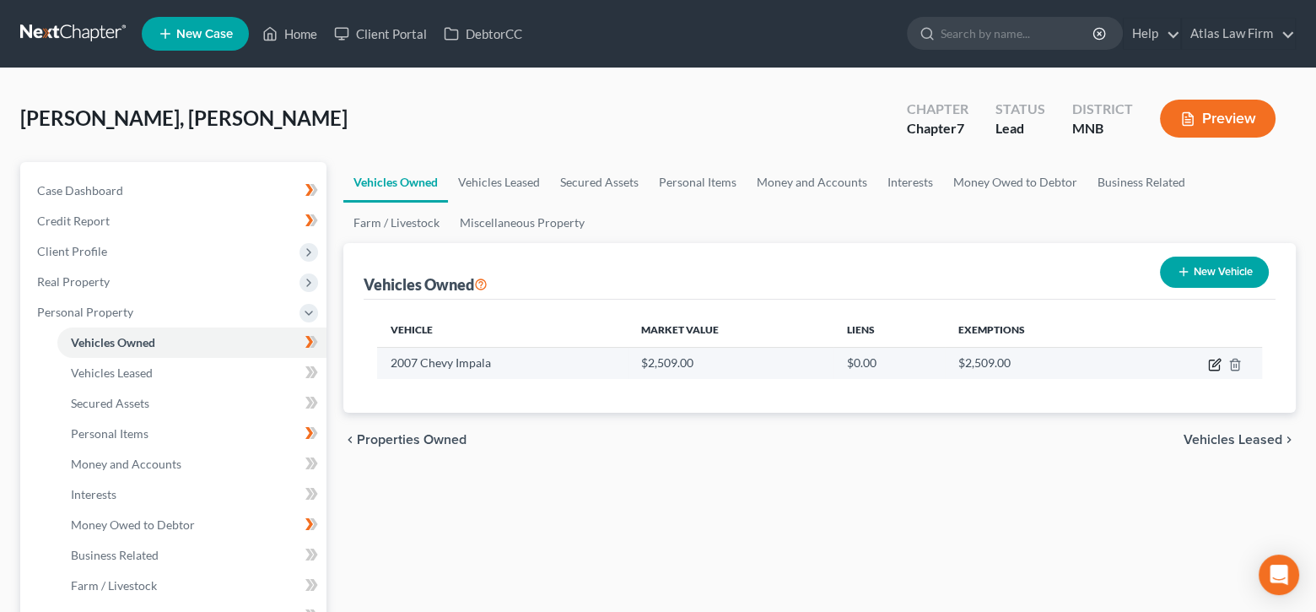
click at [1216, 362] on icon "button" at bounding box center [1214, 364] width 13 height 13
select select "0"
select select "19"
select select "2"
select select "0"
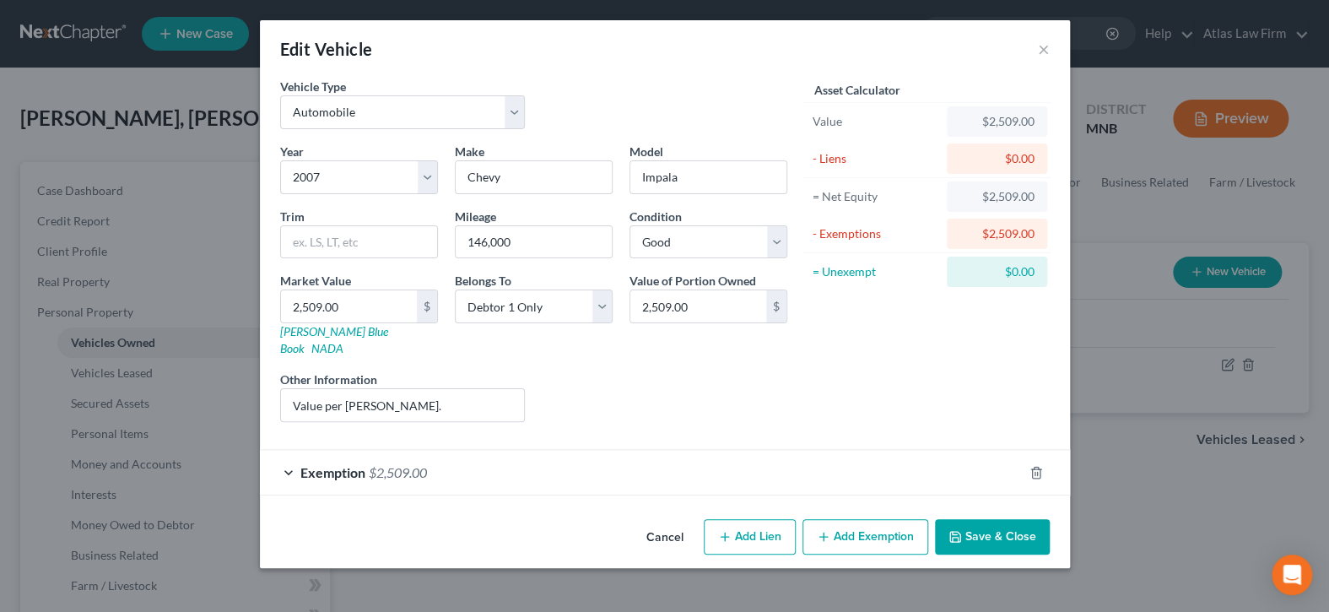
click at [687, 450] on div "Exemption $2,509.00" at bounding box center [641, 472] width 763 height 45
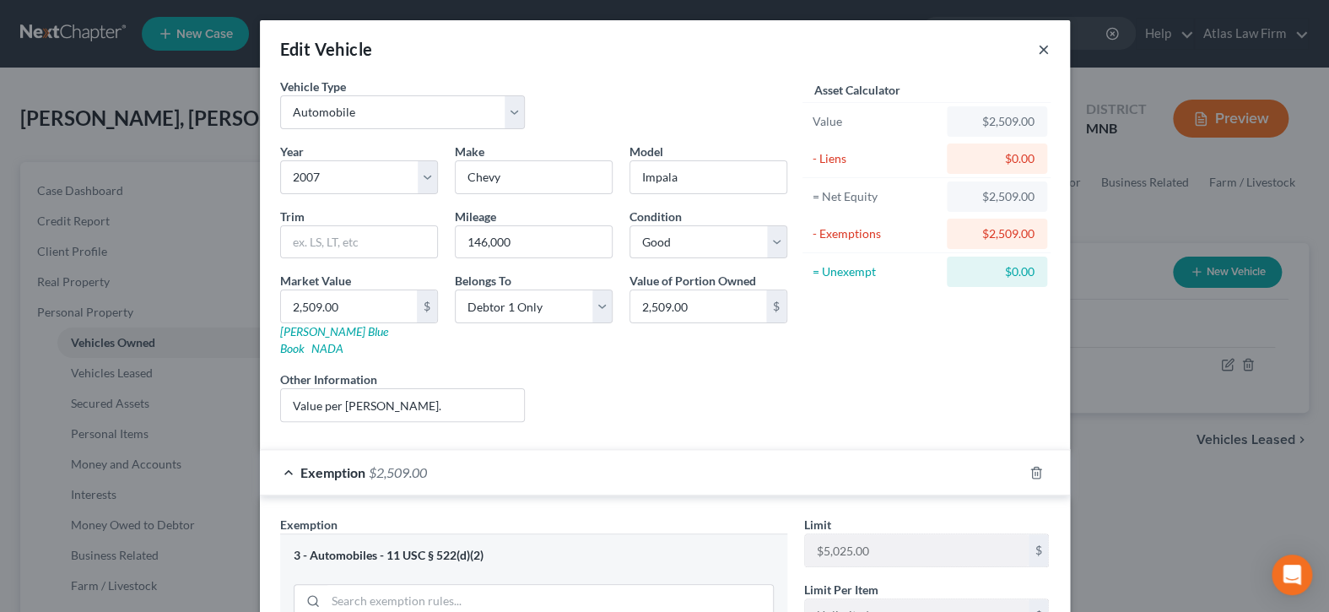
click at [1038, 45] on button "×" at bounding box center [1044, 49] width 12 height 20
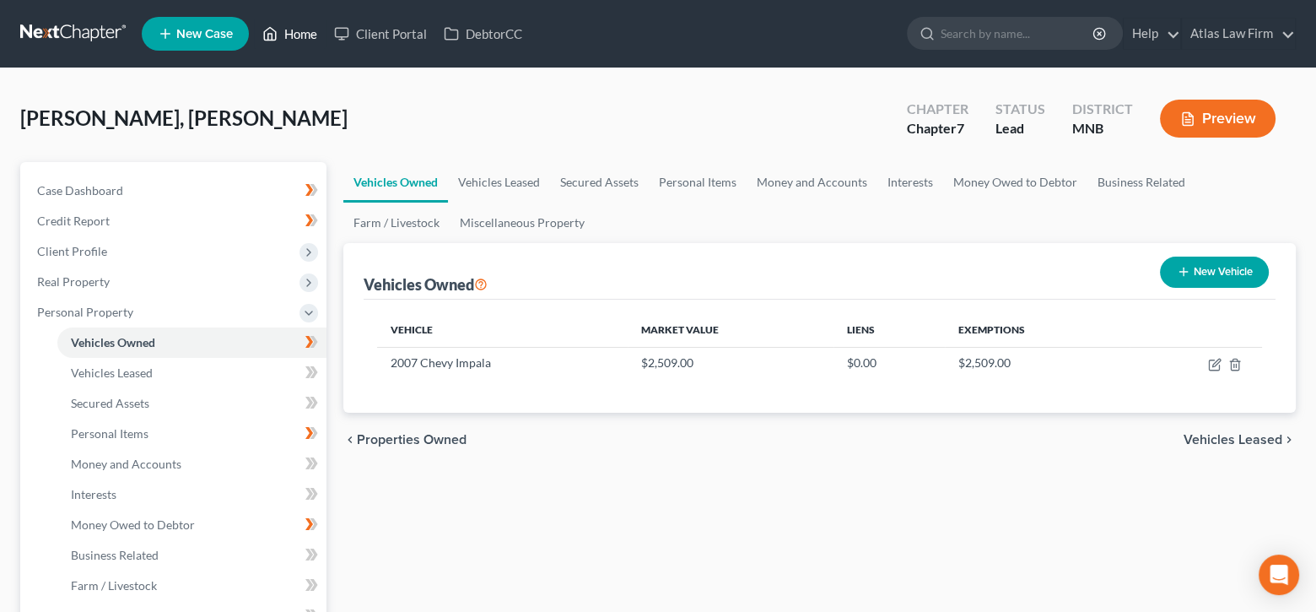
click at [287, 26] on link "Home" at bounding box center [290, 34] width 72 height 30
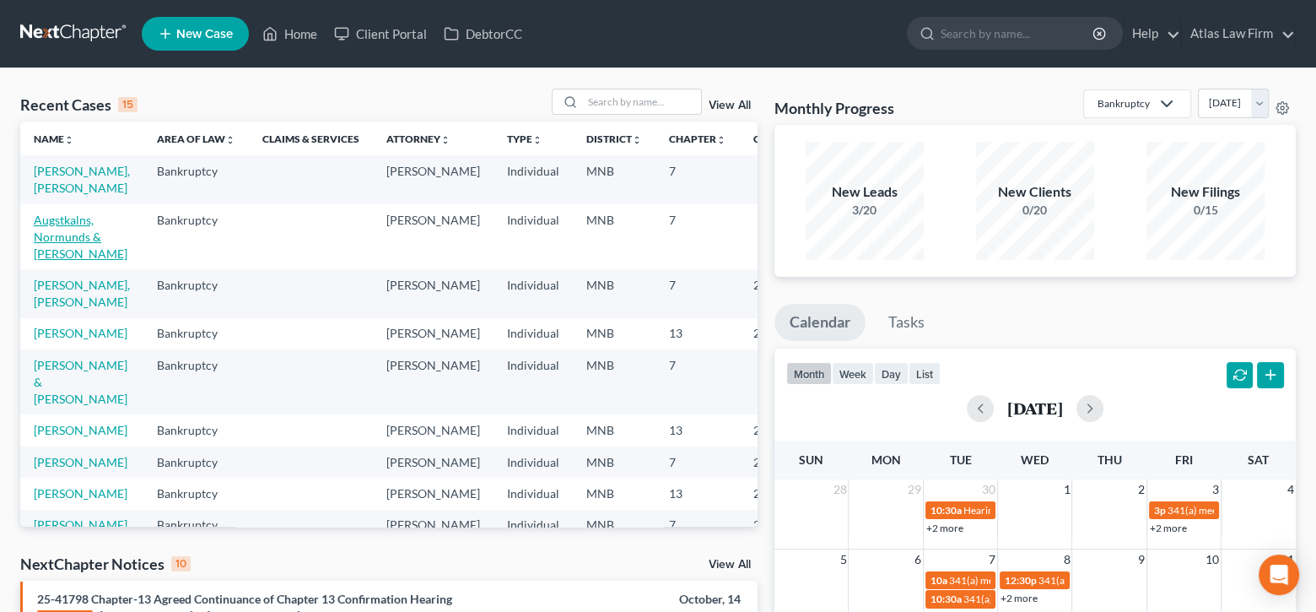
click at [68, 224] on link "Augstkalns, Normunds & [PERSON_NAME]" at bounding box center [81, 237] width 94 height 48
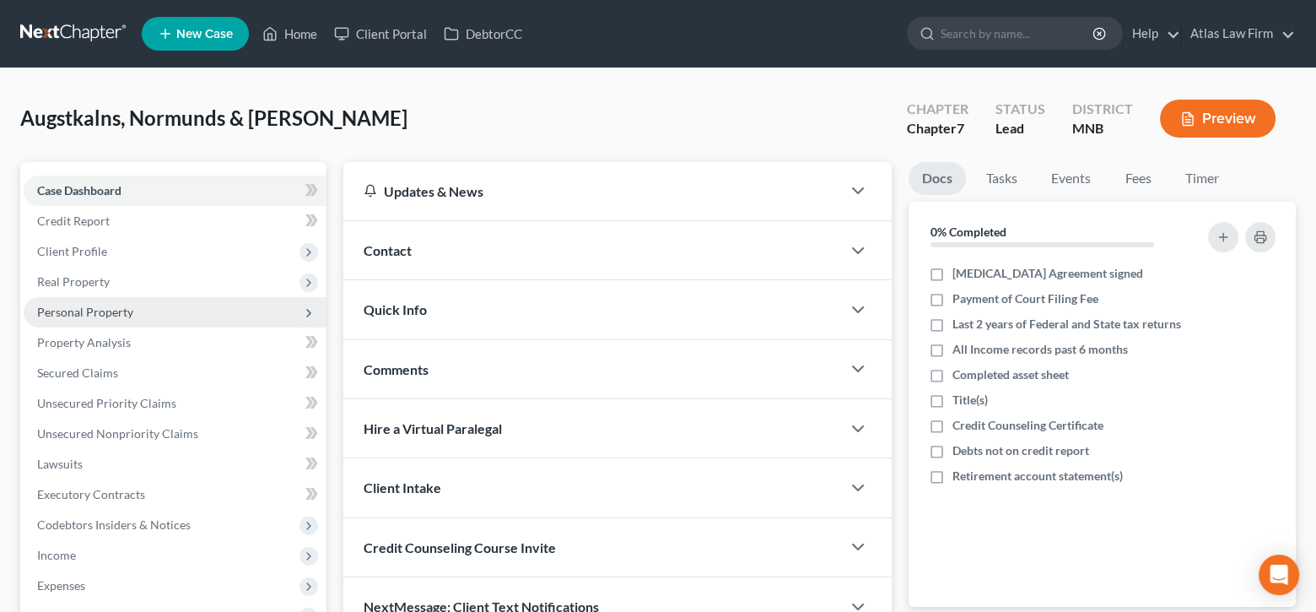
click at [44, 313] on span "Personal Property" at bounding box center [85, 312] width 96 height 14
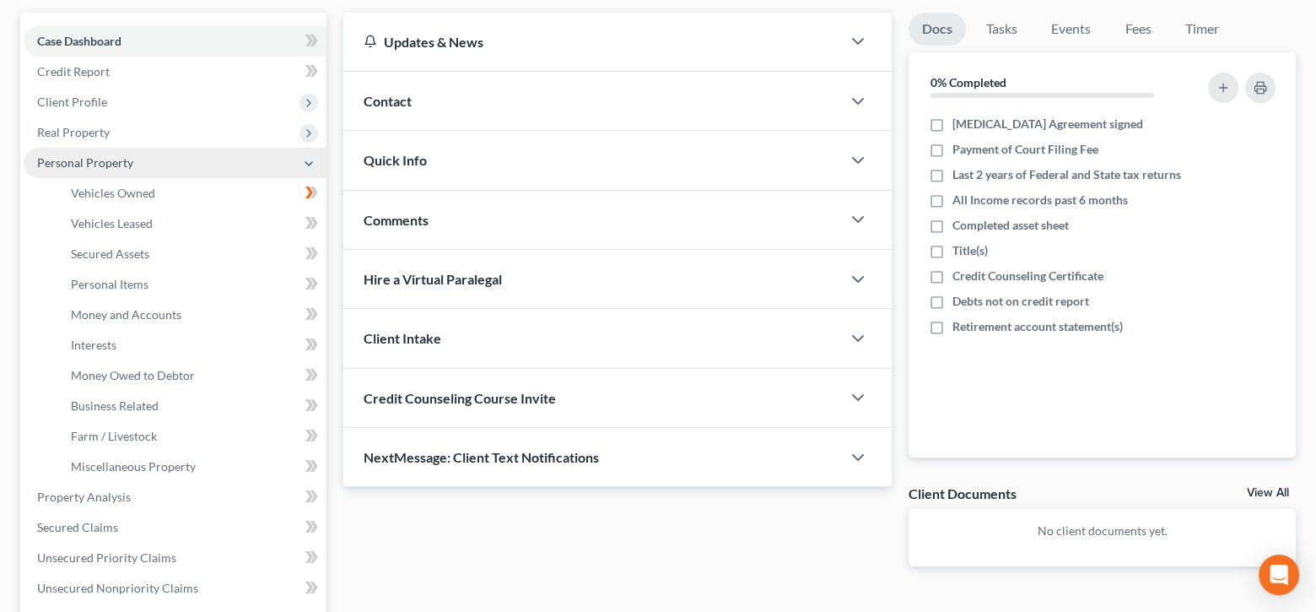
scroll to position [169, 0]
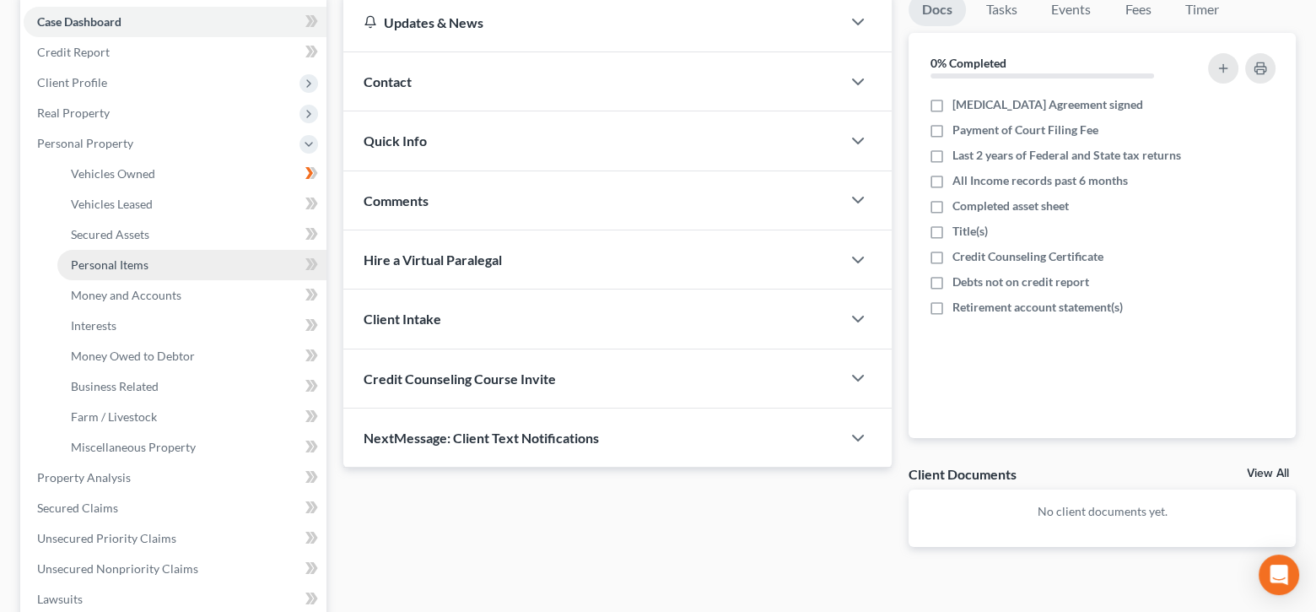
click at [126, 261] on span "Personal Items" at bounding box center [110, 264] width 78 height 14
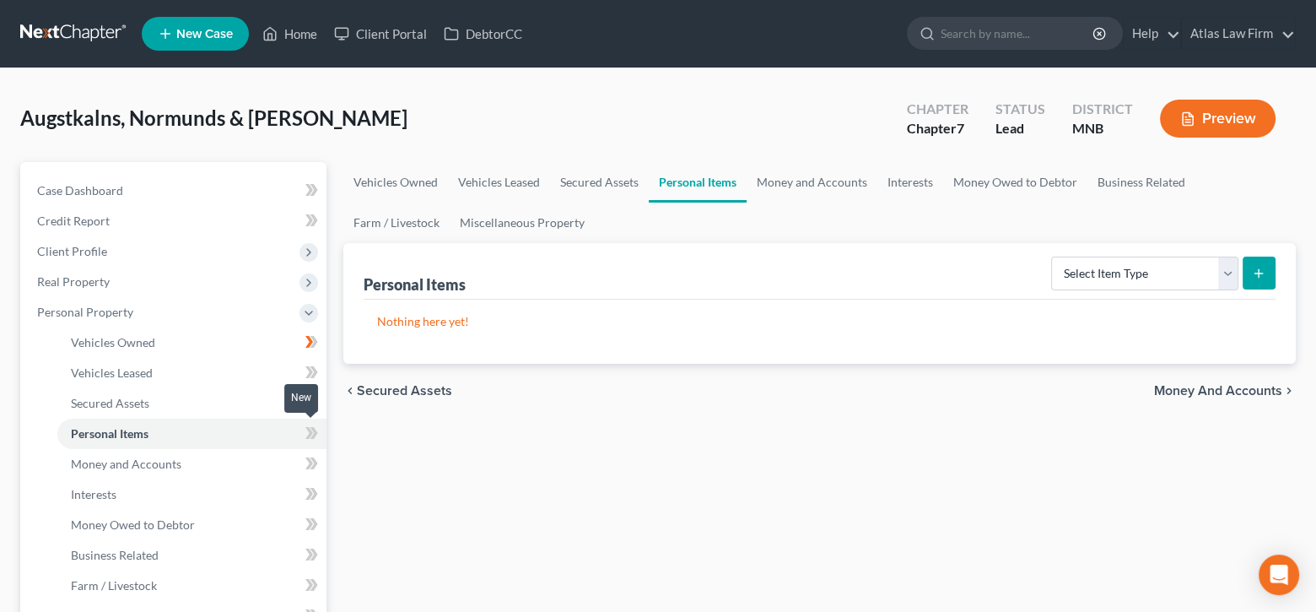
click at [310, 435] on icon at bounding box center [314, 433] width 8 height 12
click at [1232, 278] on select "Select Item Type Clothing Collectibles Of Value Electronics Firearms Household …" at bounding box center [1144, 273] width 187 height 34
select select "household_goods"
click at [1053, 256] on select "Select Item Type Clothing Collectibles Of Value Electronics Firearms Household …" at bounding box center [1144, 273] width 187 height 34
click at [1260, 269] on icon "submit" at bounding box center [1258, 273] width 13 height 13
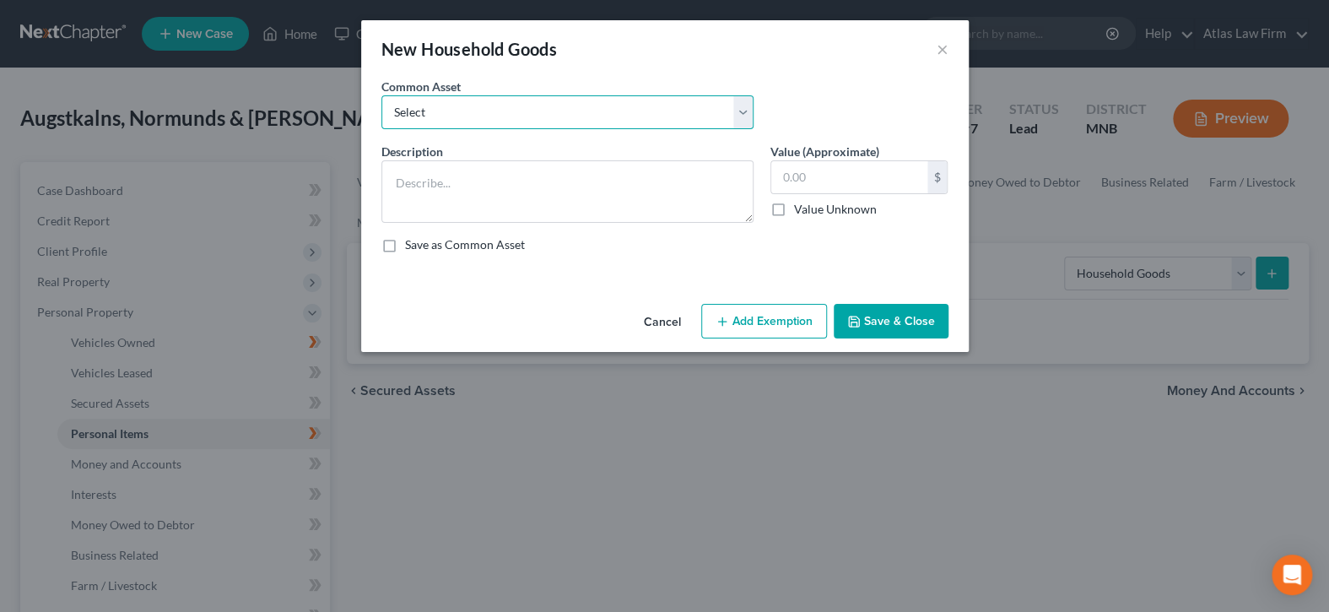
click at [743, 116] on select "Select Furniture Tools Lawnmower Snowblower Appliances" at bounding box center [567, 112] width 372 height 34
select select "0"
click at [381, 95] on select "Select Furniture Tools Lawnmower Snowblower Appliances" at bounding box center [567, 112] width 372 height 34
type textarea "Furniture"
click at [829, 173] on input "text" at bounding box center [849, 177] width 156 height 32
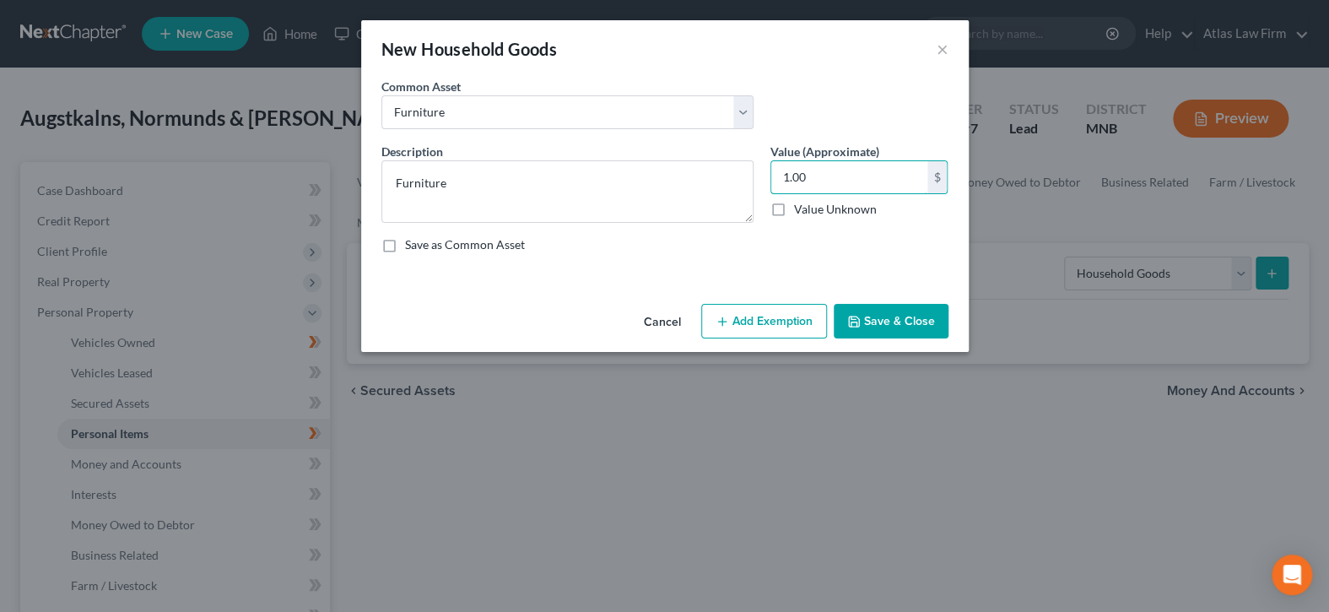
type input "1.00"
click at [811, 311] on button "Add Exemption" at bounding box center [764, 321] width 126 height 35
select select "2"
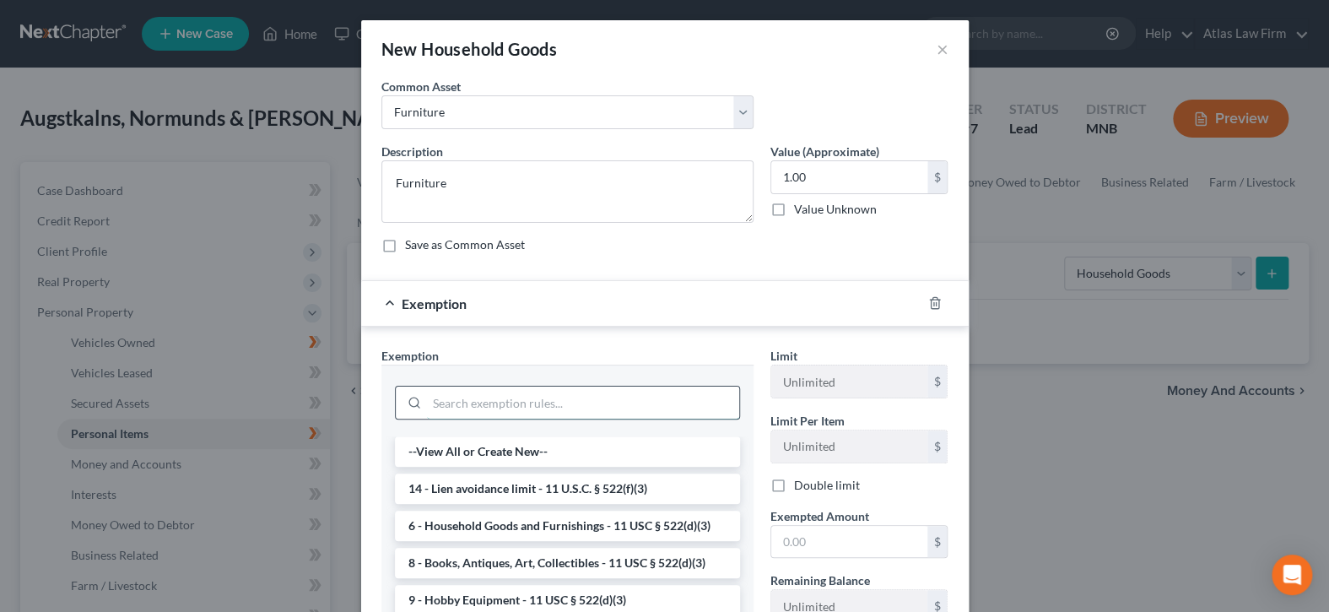
click at [701, 391] on input "search" at bounding box center [583, 402] width 312 height 32
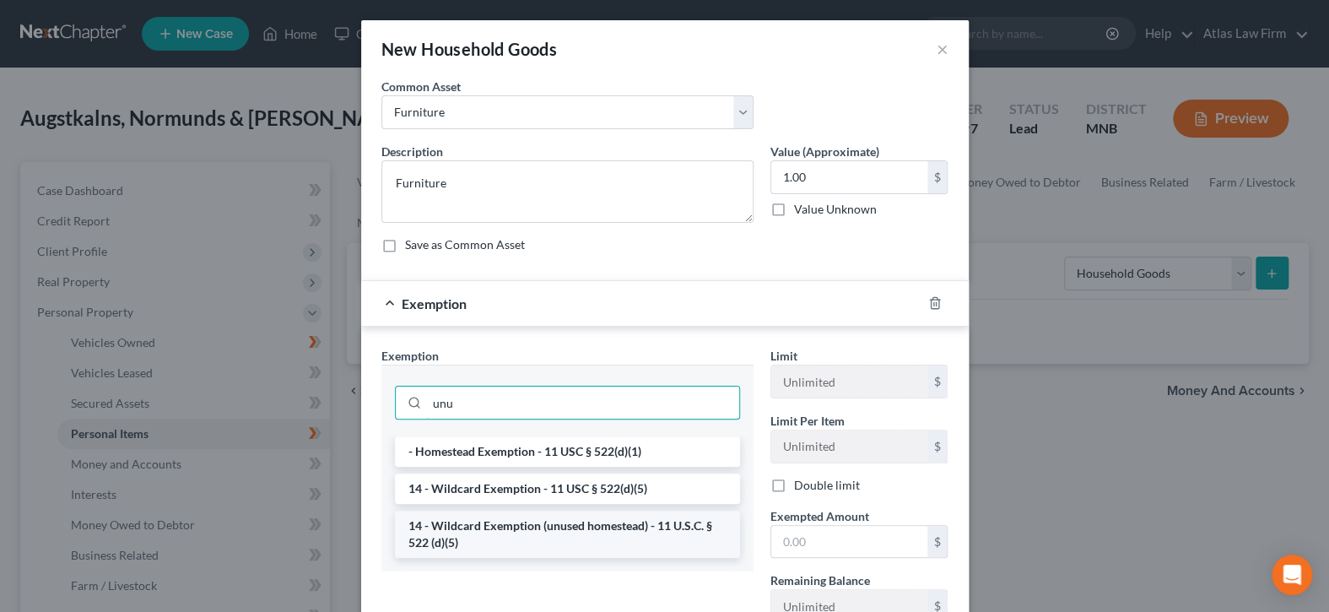
type input "unu"
click at [650, 542] on li "14 - Wildcard Exemption (unused homestead) - 11 U.S.C. § 522 (d)(5)" at bounding box center [567, 533] width 345 height 47
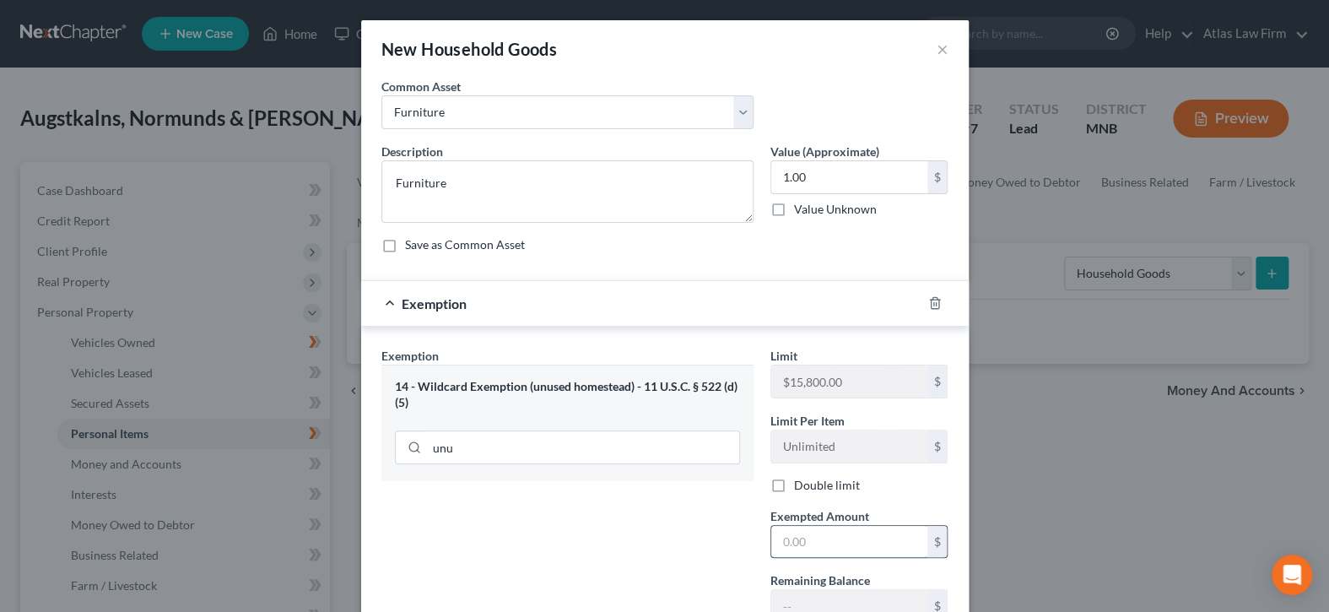
click at [795, 542] on input "text" at bounding box center [849, 542] width 156 height 32
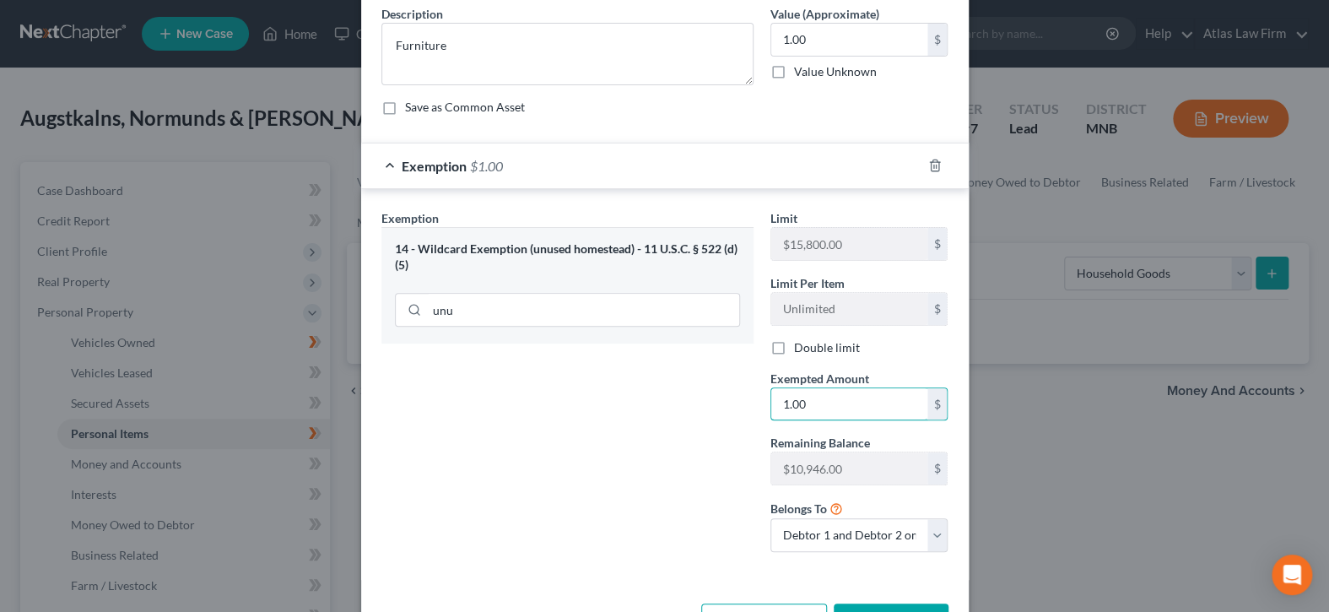
scroll to position [169, 0]
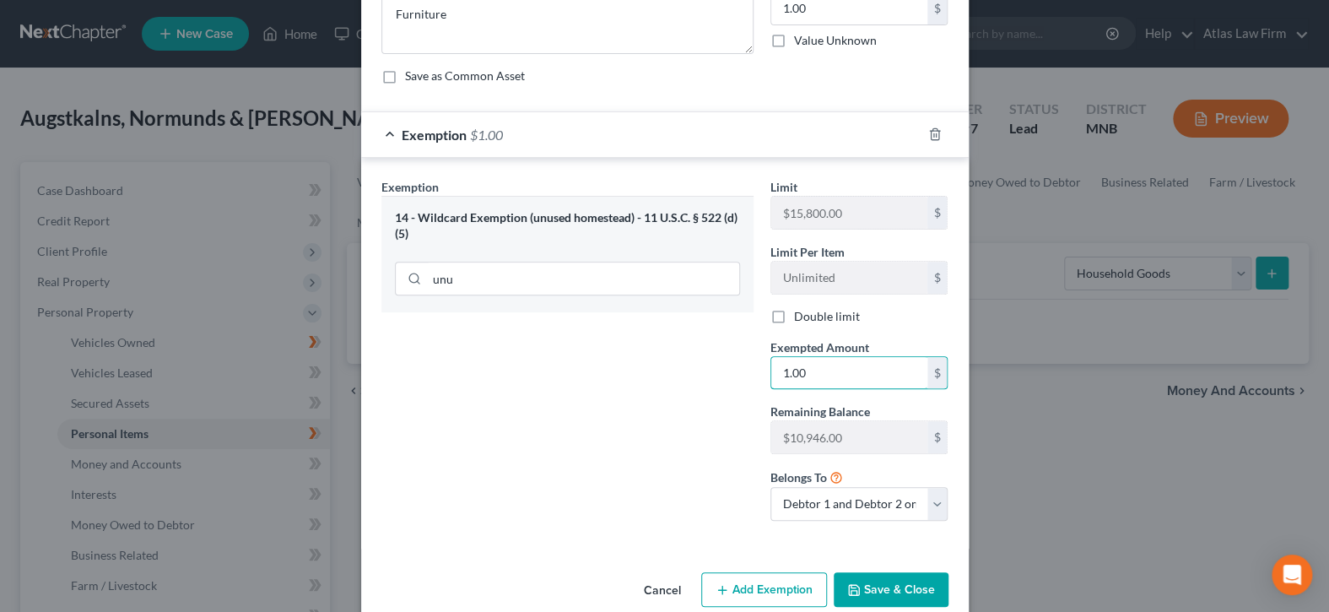
type input "1.00"
click at [866, 580] on button "Save & Close" at bounding box center [890, 589] width 115 height 35
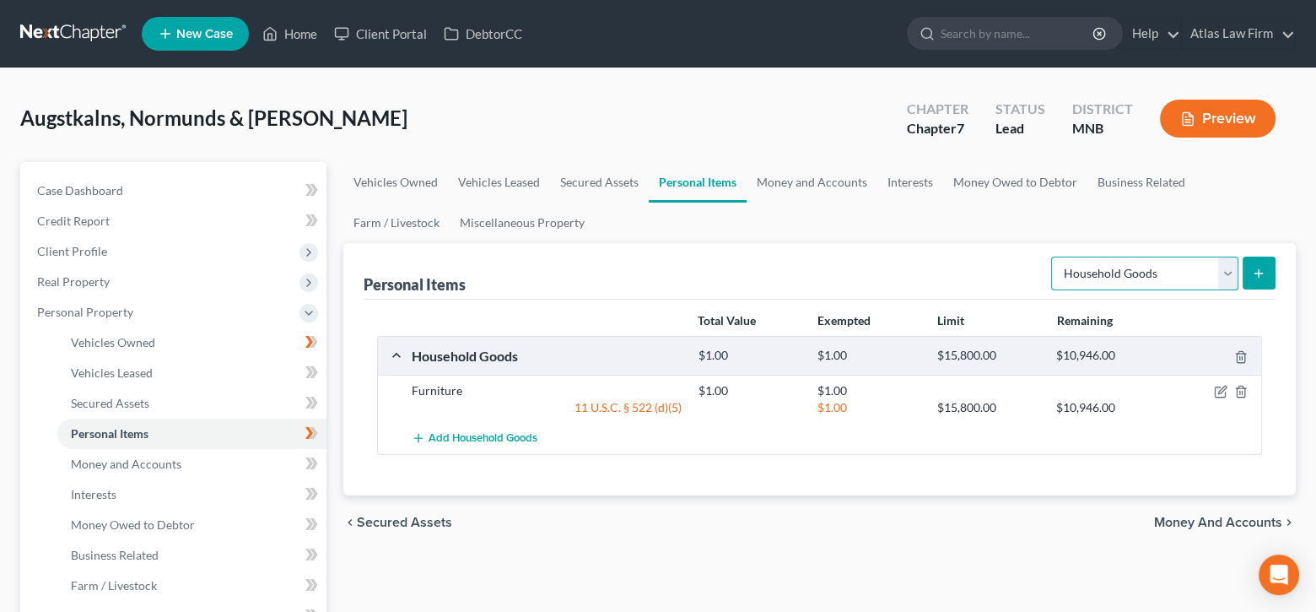
click at [1223, 275] on select "Select Item Type Clothing Collectibles Of Value Electronics Firearms Household …" at bounding box center [1144, 273] width 187 height 34
select select "jewelry"
click at [1053, 256] on select "Select Item Type Clothing Collectibles Of Value Electronics Firearms Household …" at bounding box center [1144, 273] width 187 height 34
click at [1261, 267] on icon "submit" at bounding box center [1258, 273] width 13 height 13
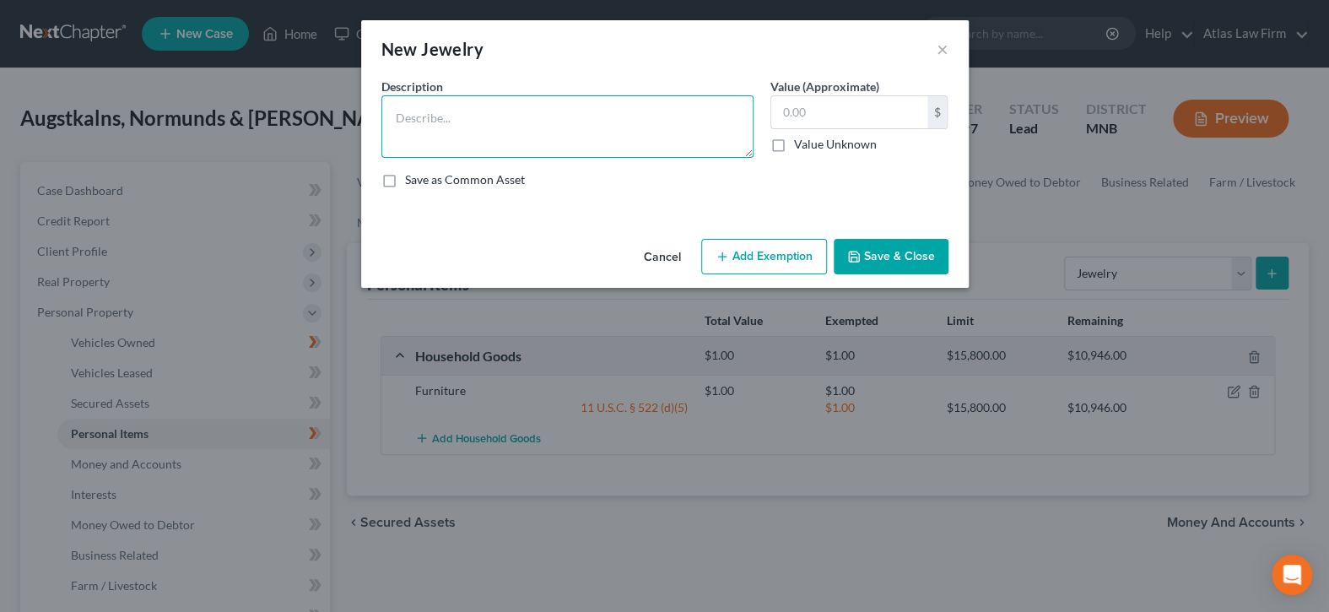
click at [599, 122] on textarea at bounding box center [567, 126] width 372 height 62
type textarea "Wedding Rings x 2"
click at [882, 123] on input "text" at bounding box center [849, 112] width 156 height 32
type input "1.00"
click at [813, 251] on button "Add Exemption" at bounding box center [764, 256] width 126 height 35
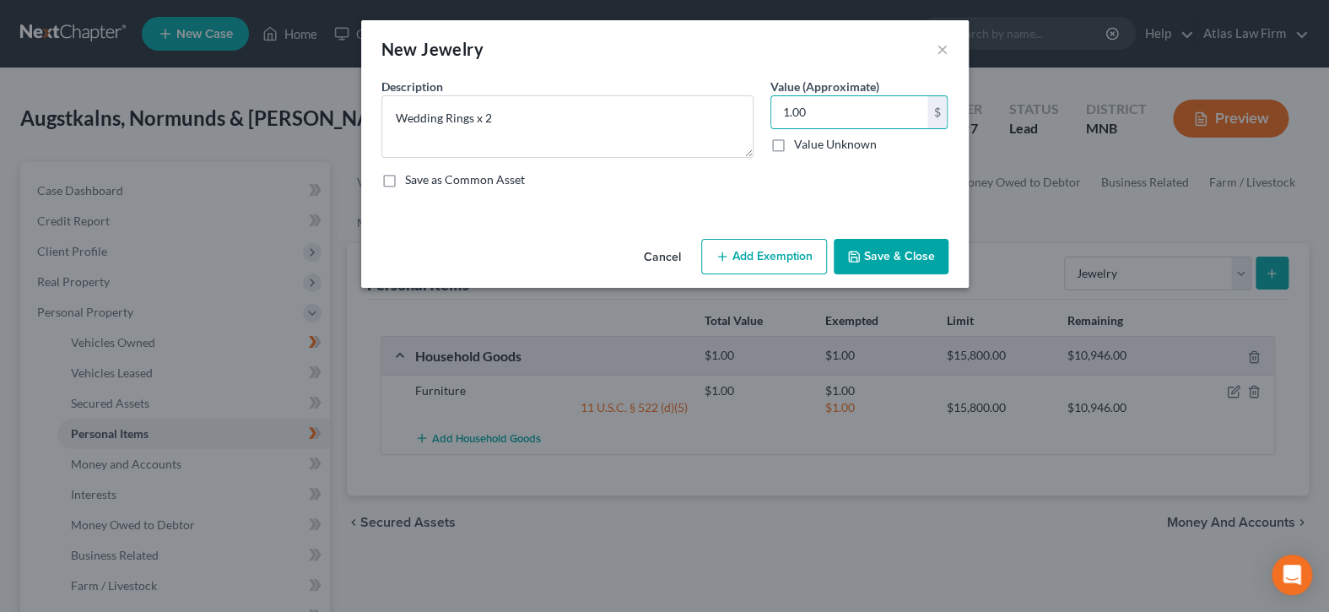
select select "2"
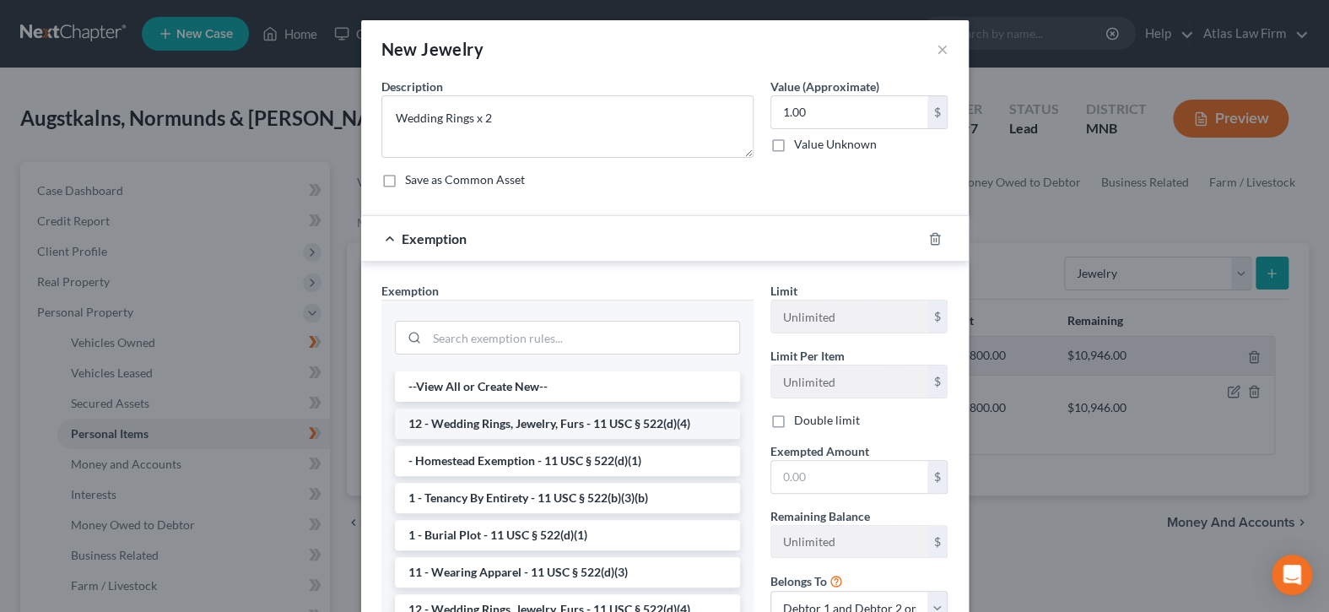
click at [610, 434] on li "12 - Wedding Rings, Jewelry, Furs - 11 USC § 522(d)(4)" at bounding box center [567, 423] width 345 height 30
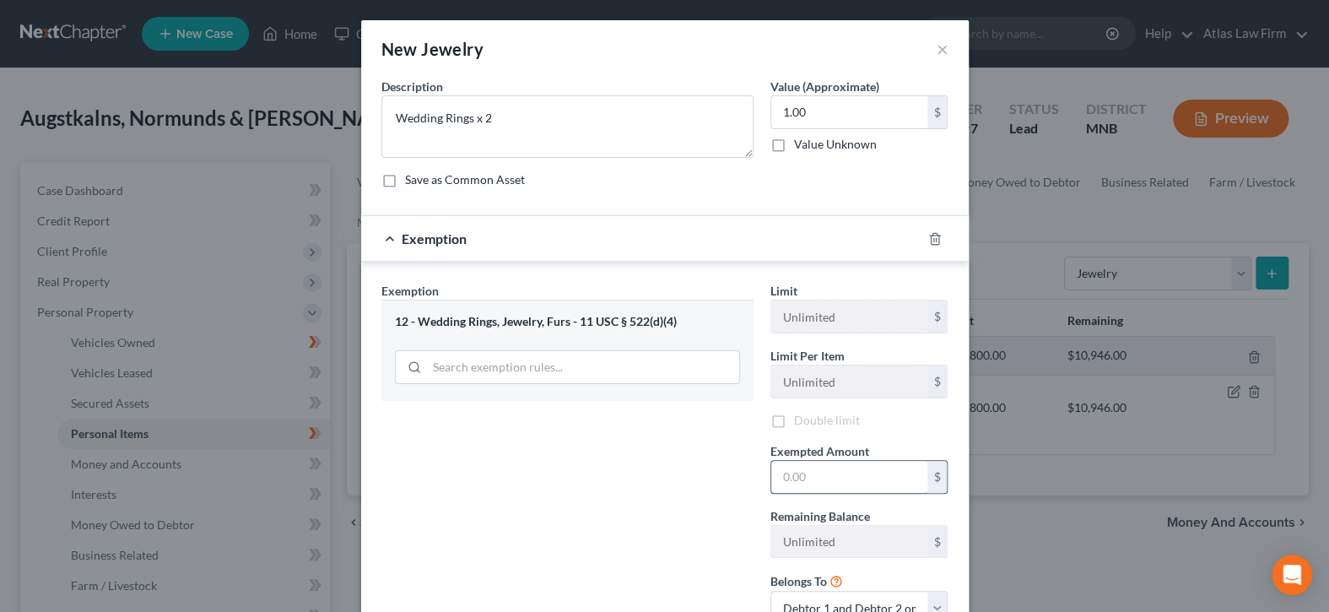
click at [801, 471] on input "text" at bounding box center [849, 477] width 156 height 32
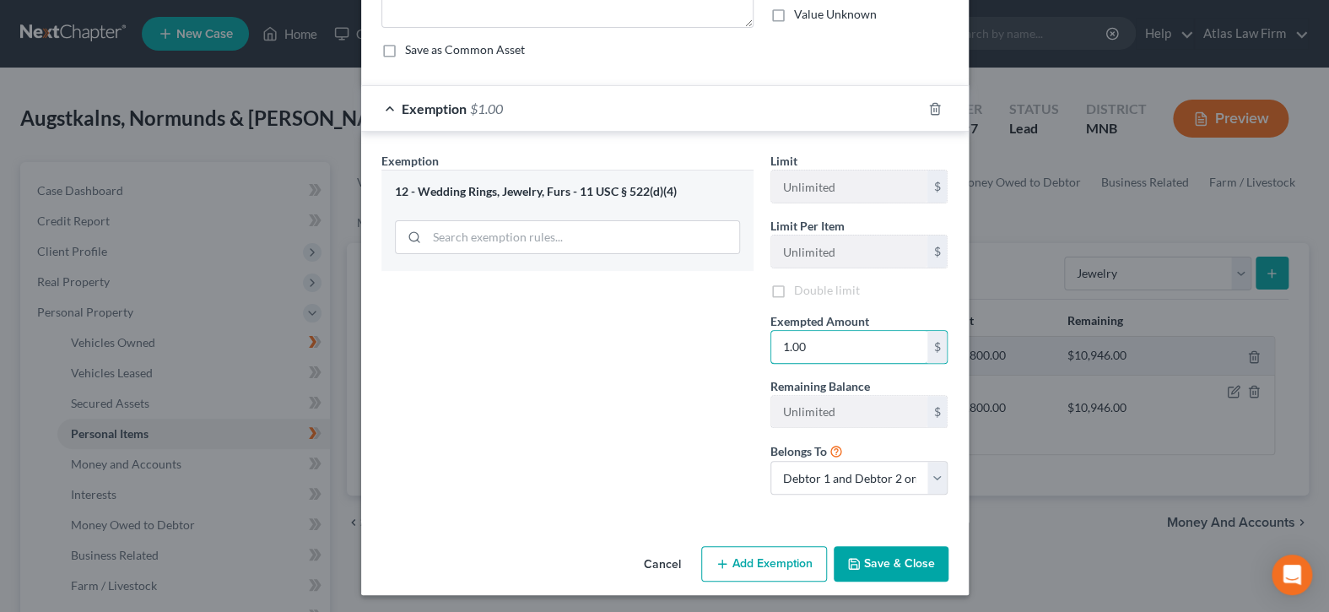
type input "1.00"
click at [860, 561] on button "Save & Close" at bounding box center [890, 563] width 115 height 35
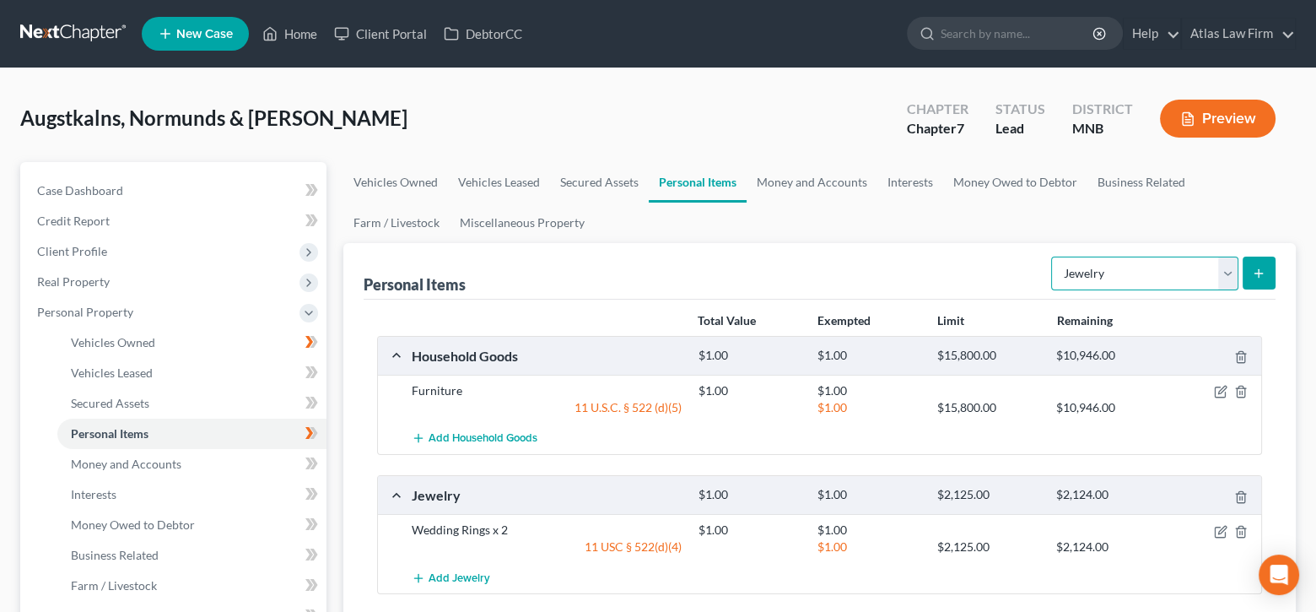
click at [1227, 270] on select "Select Item Type Clothing Collectibles Of Value Electronics Firearms Household …" at bounding box center [1144, 273] width 187 height 34
select select "clothing"
click at [1053, 256] on select "Select Item Type Clothing Collectibles Of Value Electronics Firearms Household …" at bounding box center [1144, 273] width 187 height 34
click at [1270, 265] on button "submit" at bounding box center [1259, 272] width 33 height 33
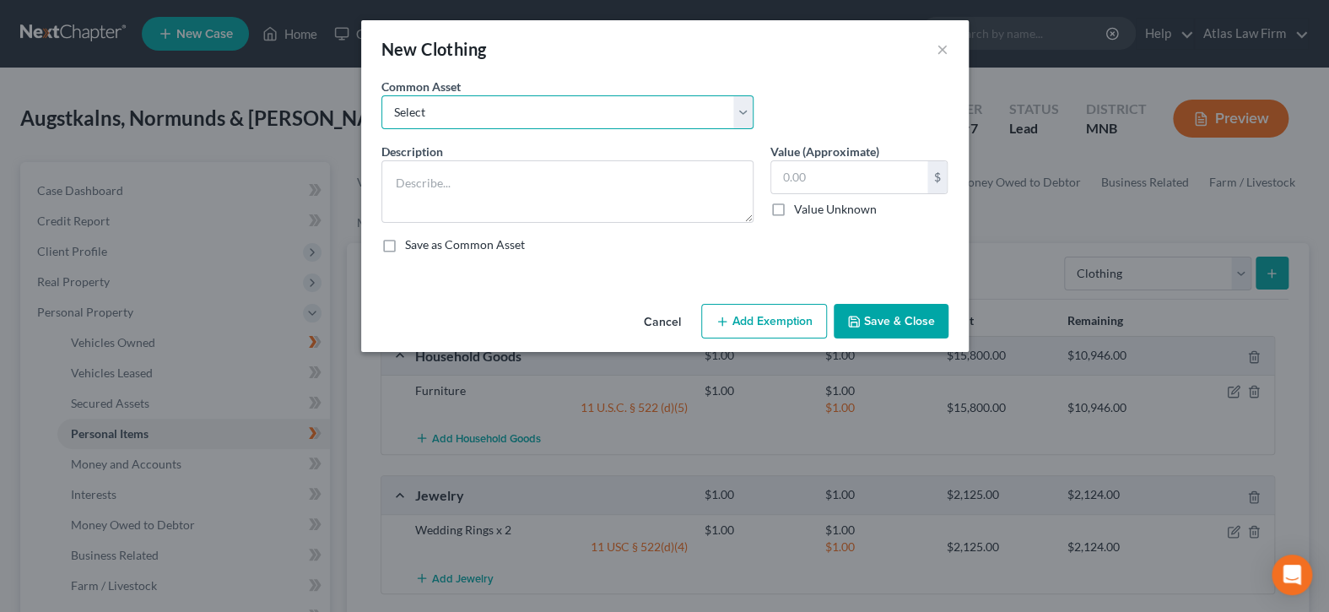
drag, startPoint x: 740, startPoint y: 115, endPoint x: 720, endPoint y: 127, distance: 23.2
click at [740, 115] on select "Select Clothing" at bounding box center [567, 112] width 372 height 34
select select "0"
click at [381, 95] on select "Select Clothing" at bounding box center [567, 112] width 372 height 34
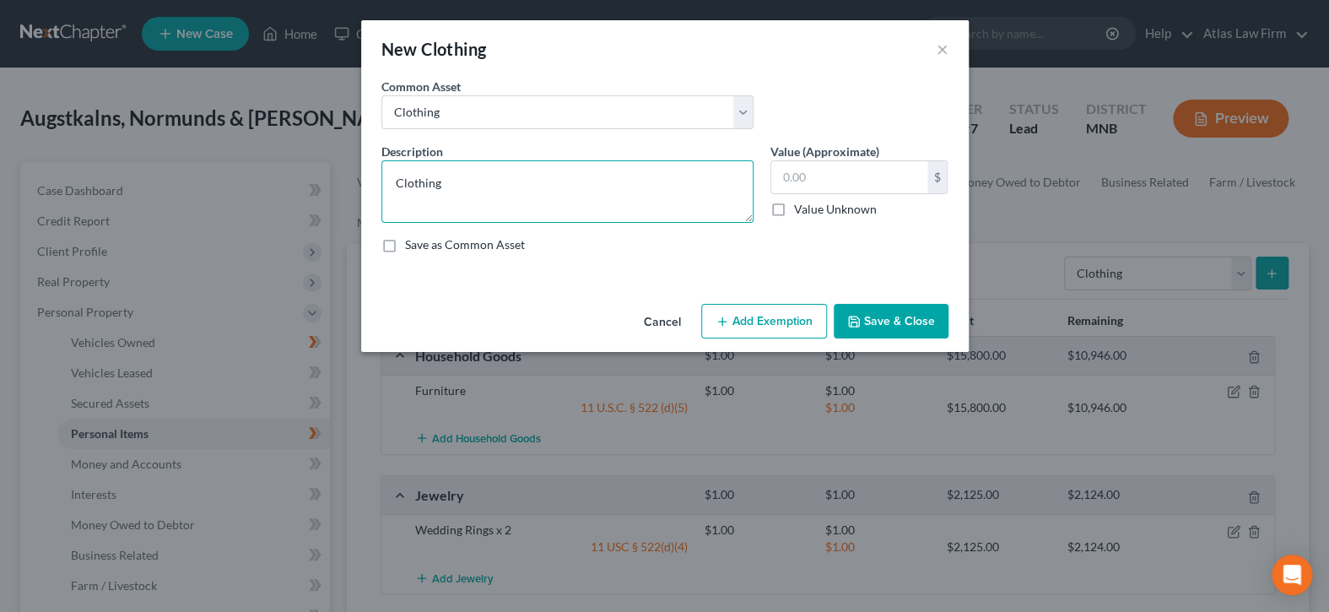
click at [606, 193] on textarea "Clothing" at bounding box center [567, 191] width 372 height 62
type textarea "Clothing and Shoes"
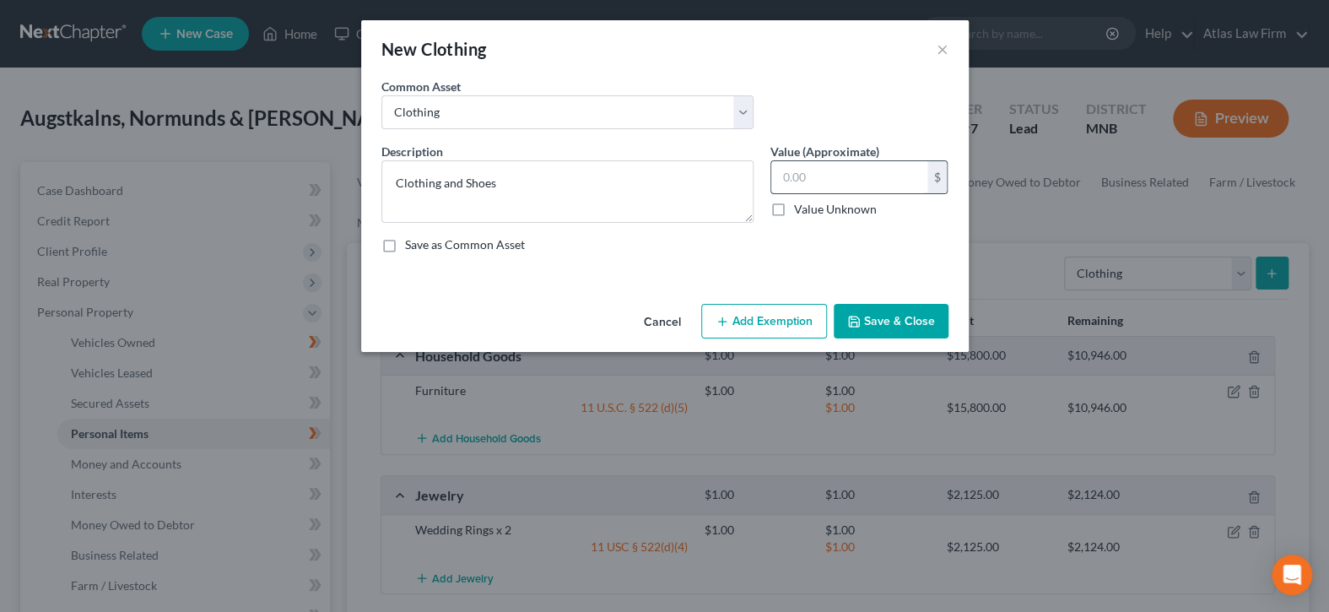
click at [839, 175] on input "text" at bounding box center [849, 177] width 156 height 32
type input "1.00"
click at [757, 315] on button "Add Exemption" at bounding box center [764, 321] width 126 height 35
select select "2"
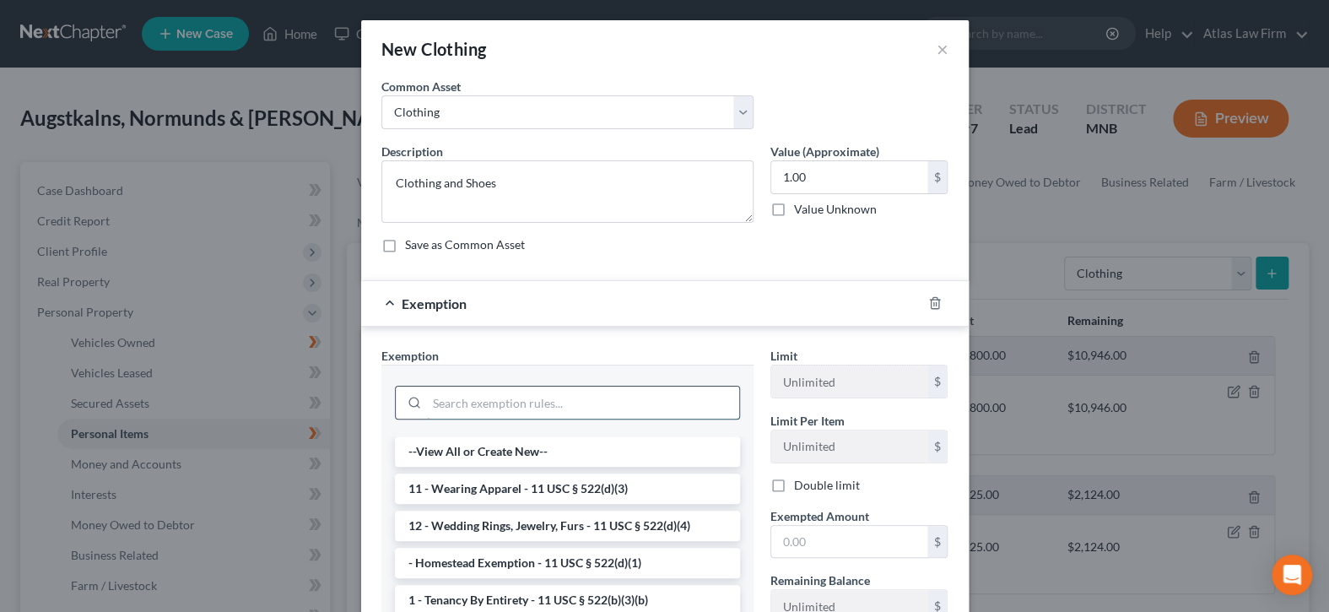
click at [661, 399] on input "search" at bounding box center [583, 402] width 312 height 32
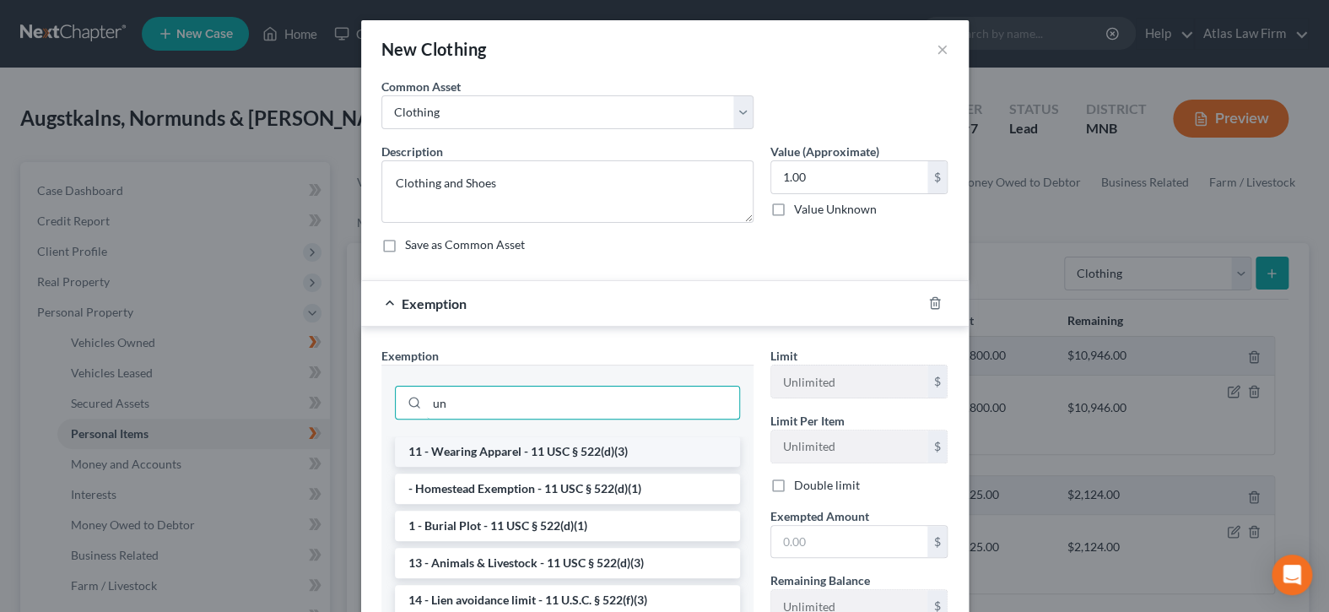
type input "un"
click at [636, 445] on li "11 - Wearing Apparel - 11 USC § 522(d)(3)" at bounding box center [567, 451] width 345 height 30
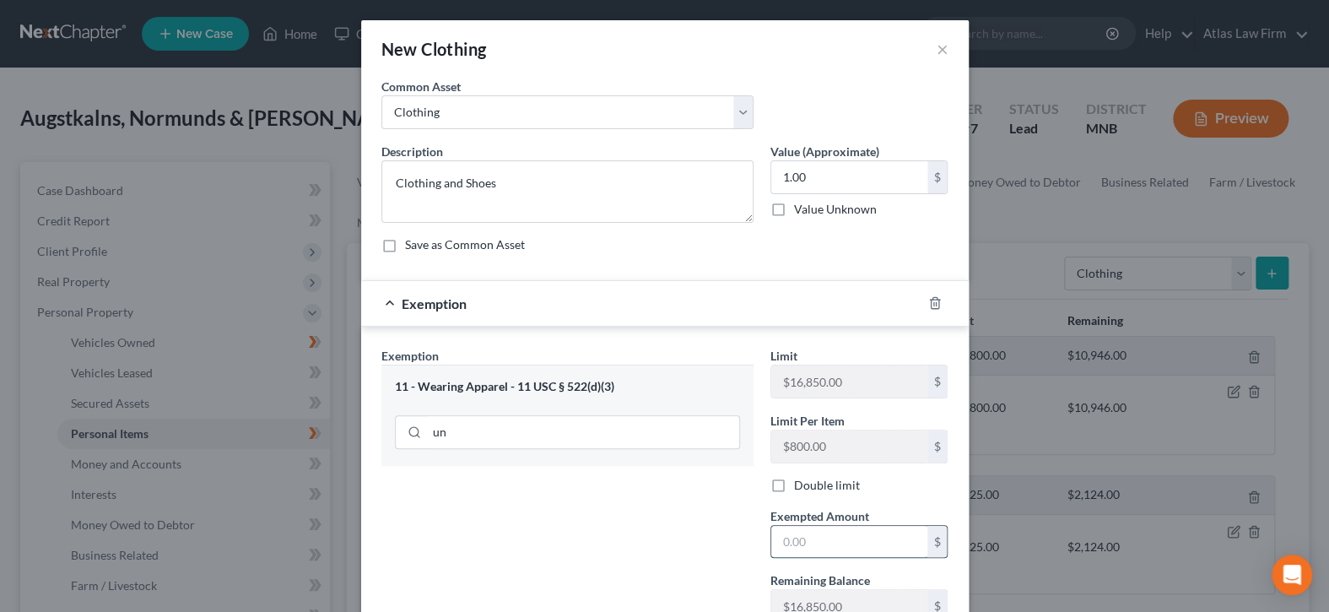
click at [785, 537] on input "text" at bounding box center [849, 542] width 156 height 32
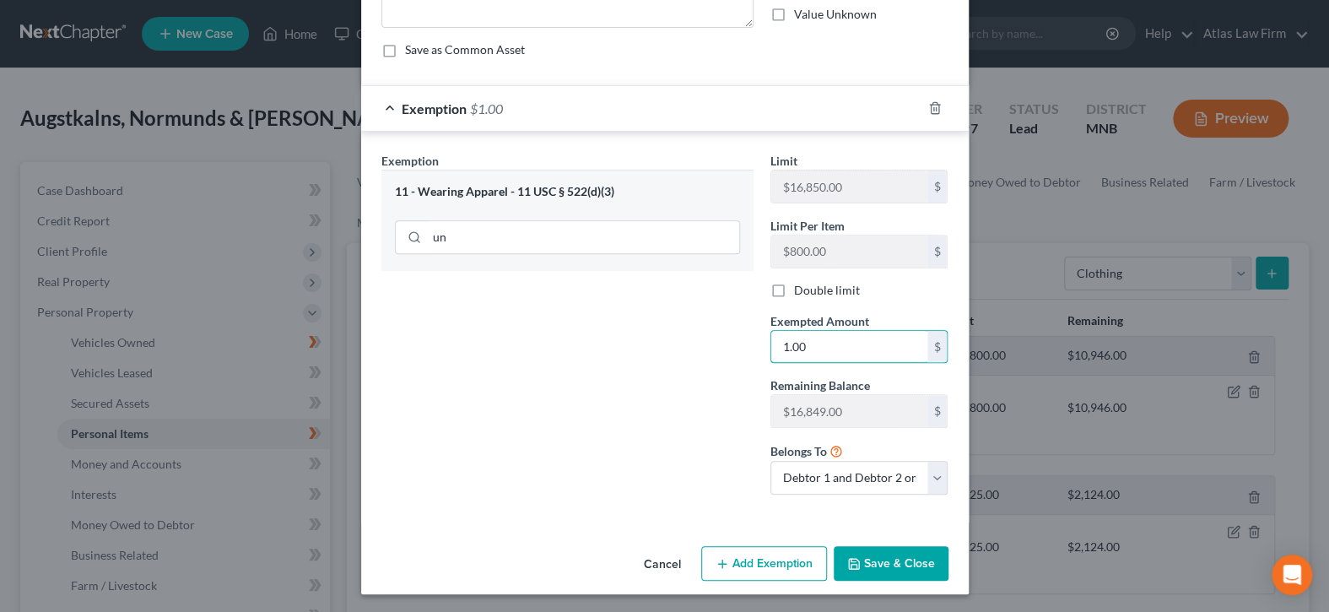
type input "1.00"
click at [889, 565] on button "Save & Close" at bounding box center [890, 563] width 115 height 35
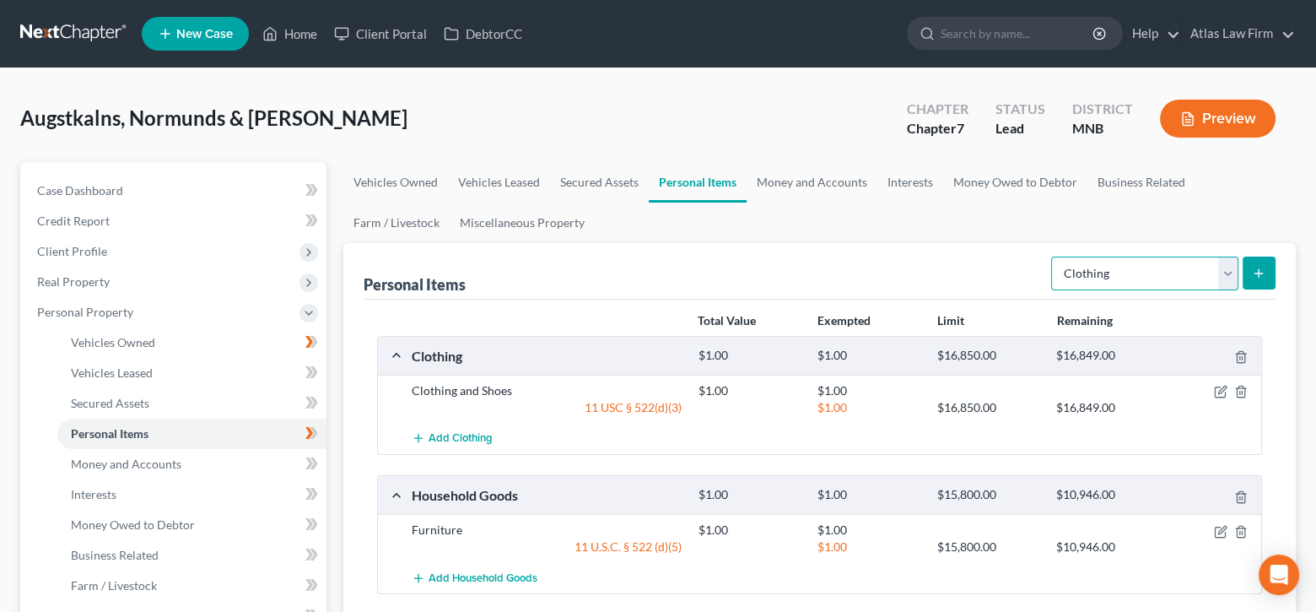
click at [1227, 282] on select "Select Item Type Clothing Collectibles Of Value Electronics Firearms Household …" at bounding box center [1144, 273] width 187 height 34
select select "electronics"
click at [1053, 256] on select "Select Item Type Clothing Collectibles Of Value Electronics Firearms Household …" at bounding box center [1144, 273] width 187 height 34
click at [1259, 278] on button "submit" at bounding box center [1259, 272] width 33 height 33
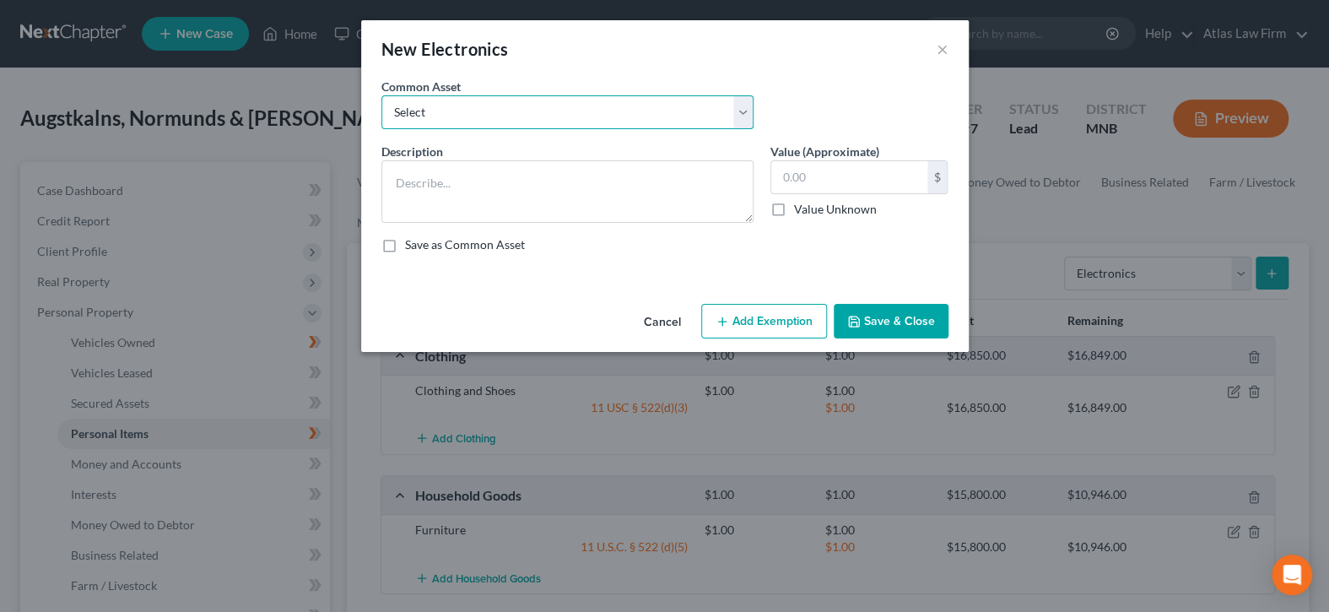
click at [742, 111] on select "Select DVD player Smartphone Television Video game console & games Computer Cam…" at bounding box center [567, 112] width 372 height 34
select select "2"
click at [381, 95] on select "Select DVD player Smartphone Television Video game console & games Computer Cam…" at bounding box center [567, 112] width 372 height 34
type textarea "Television"
click at [783, 167] on input "text" at bounding box center [849, 177] width 156 height 32
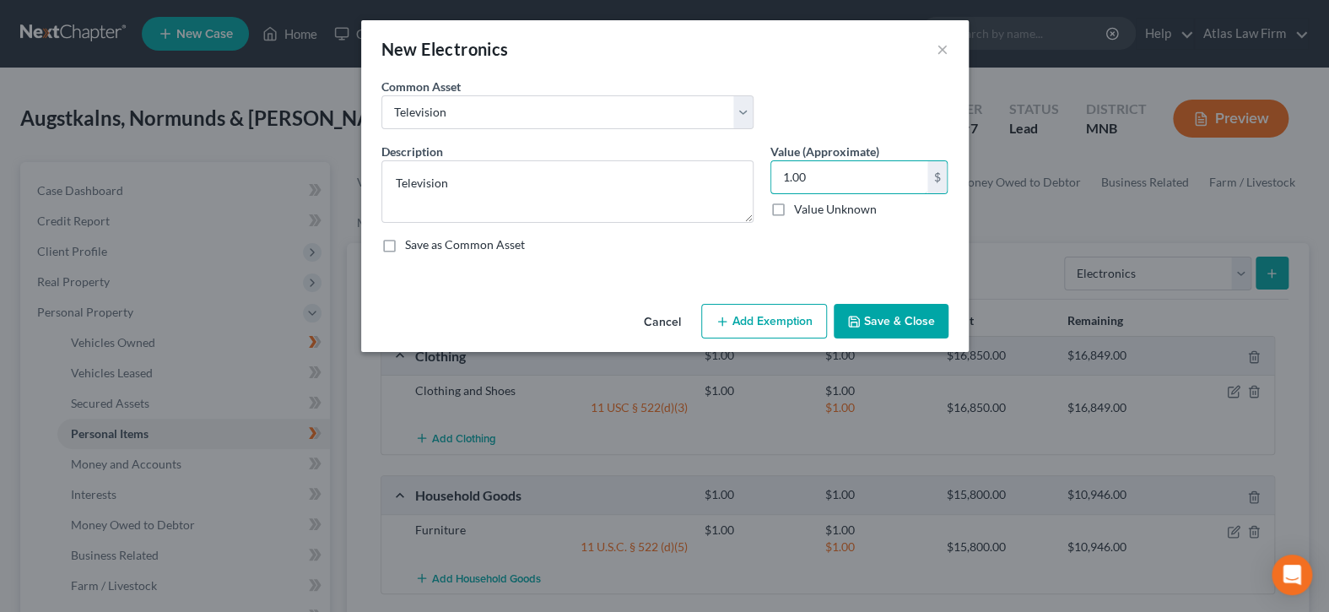
type input "1.00"
click at [787, 324] on button "Add Exemption" at bounding box center [764, 321] width 126 height 35
select select "2"
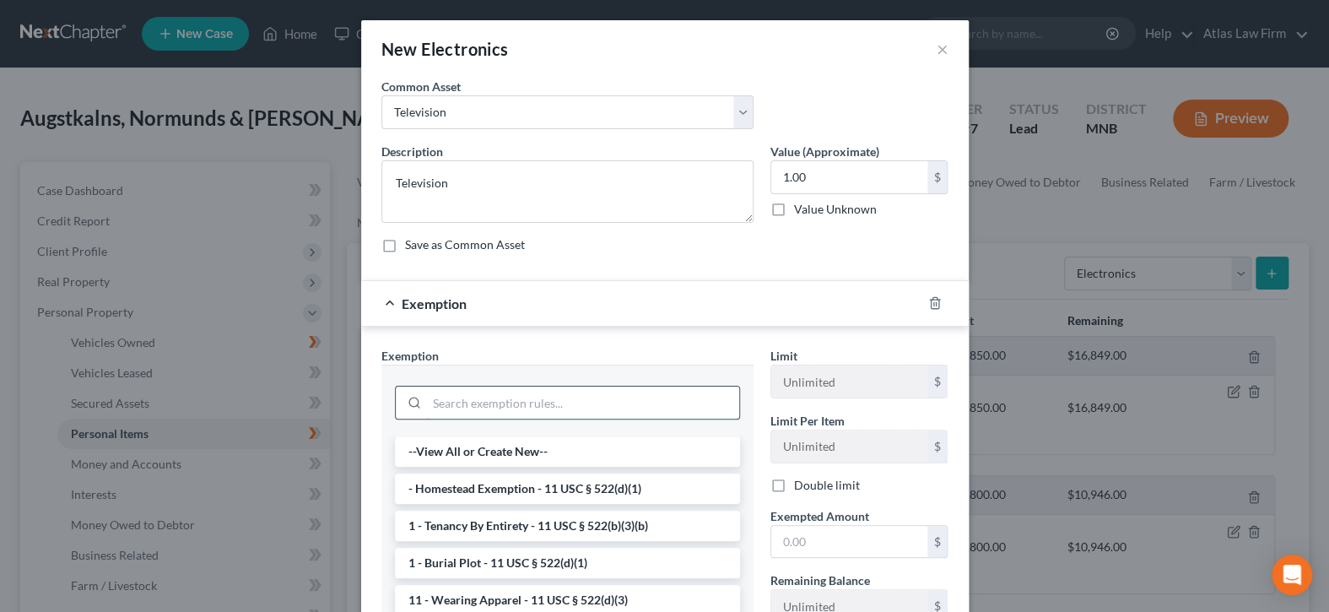
click at [608, 399] on input "search" at bounding box center [583, 402] width 312 height 32
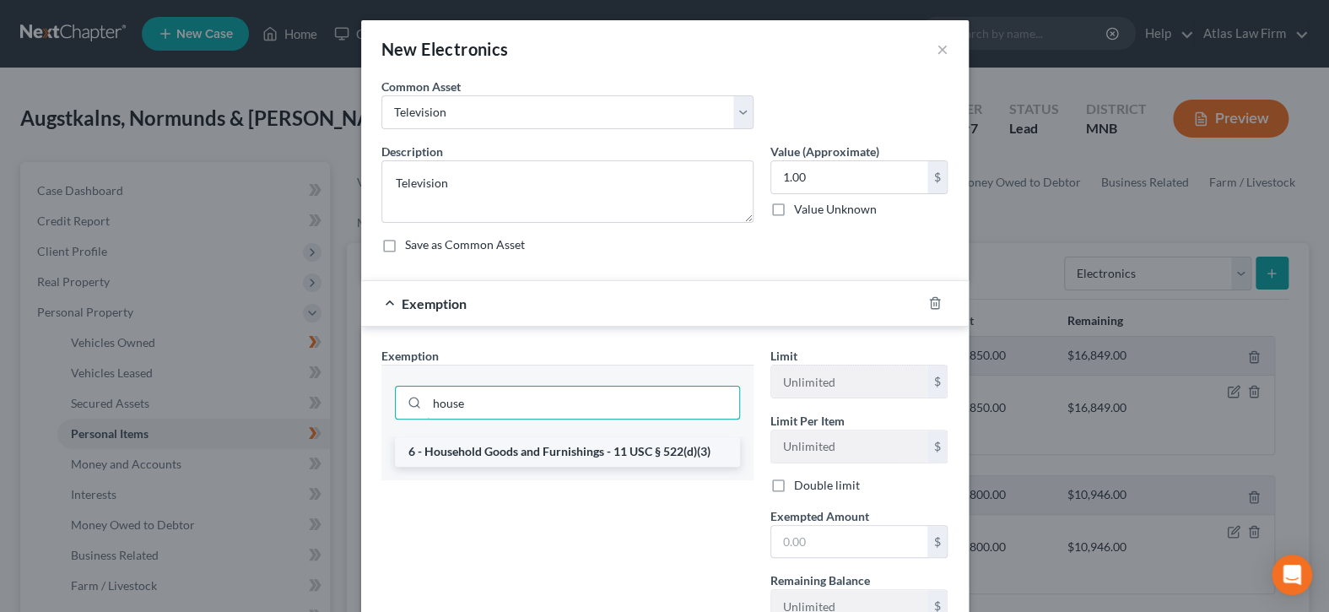
type input "house"
click at [641, 453] on li "6 - Household Goods and Furnishings - 11 USC § 522(d)(3)" at bounding box center [567, 451] width 345 height 30
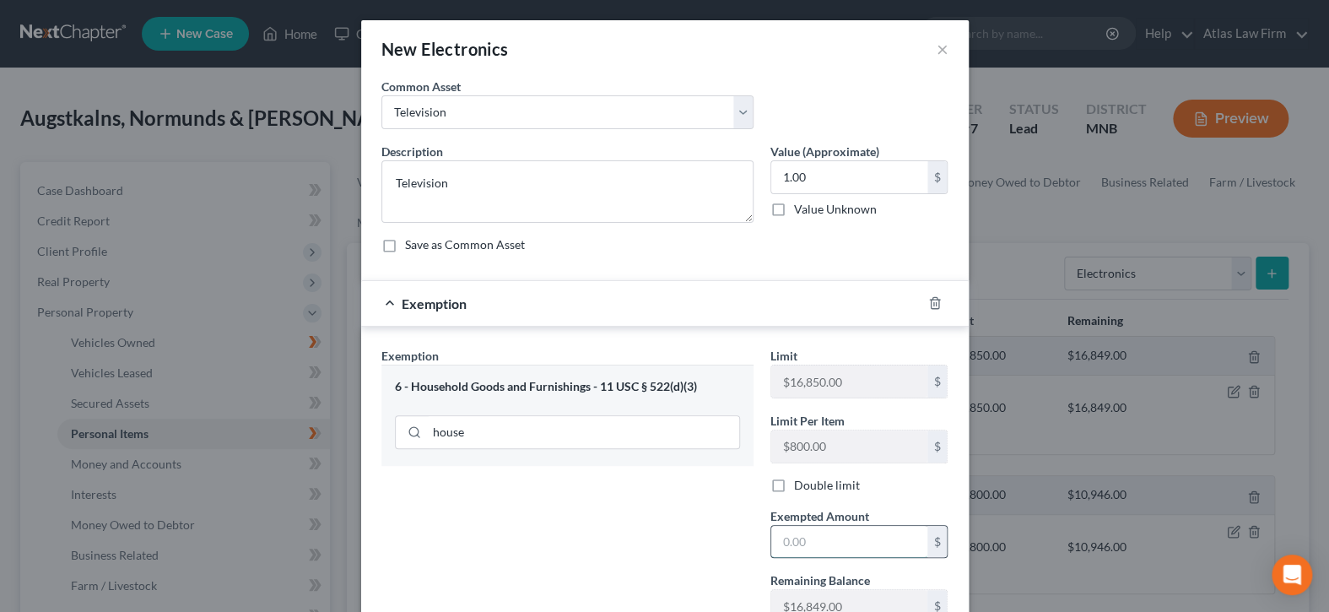
click at [851, 530] on input "text" at bounding box center [849, 542] width 156 height 32
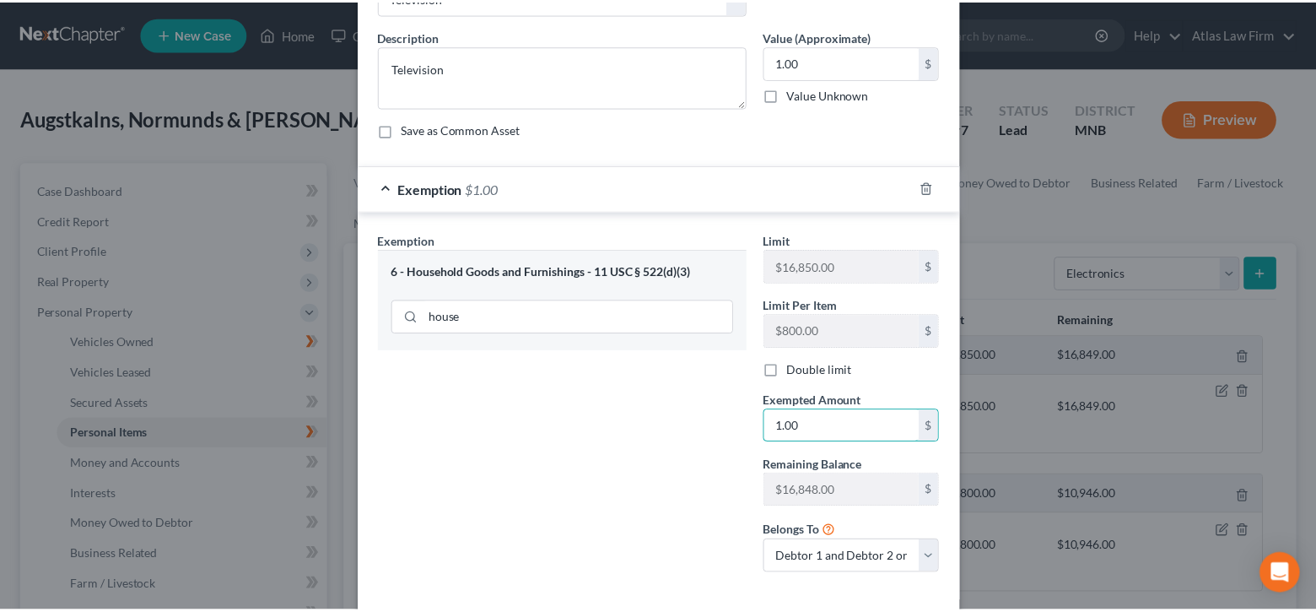
scroll to position [169, 0]
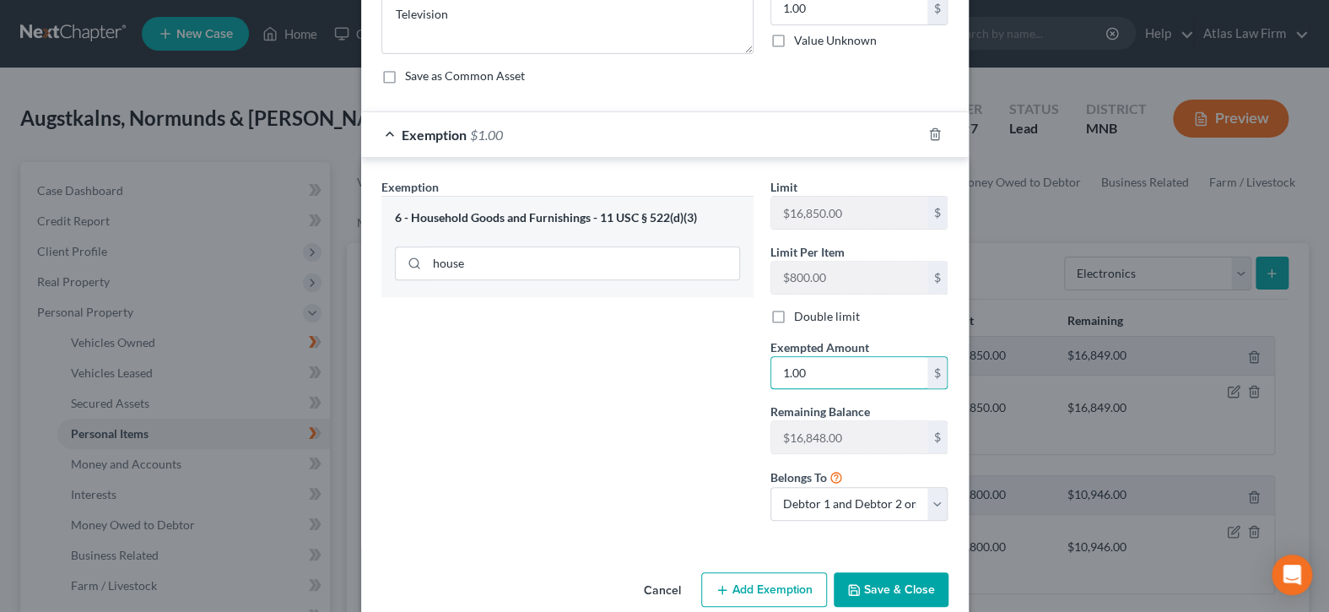
type input "1.00"
click at [870, 575] on button "Save & Close" at bounding box center [890, 589] width 115 height 35
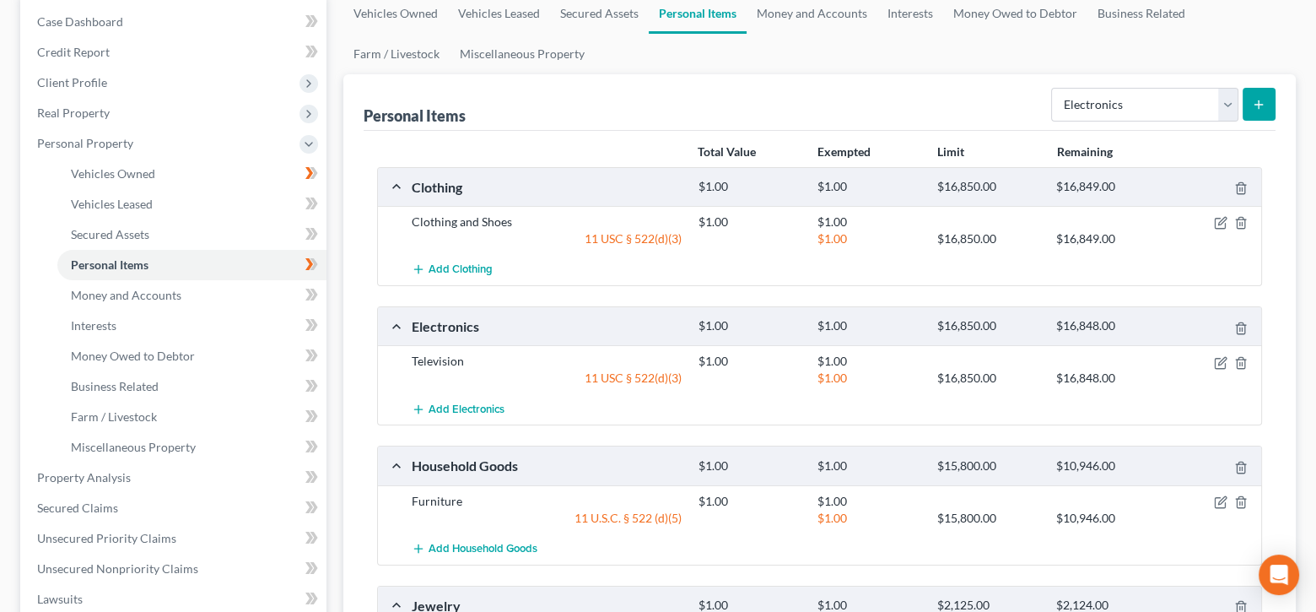
scroll to position [337, 0]
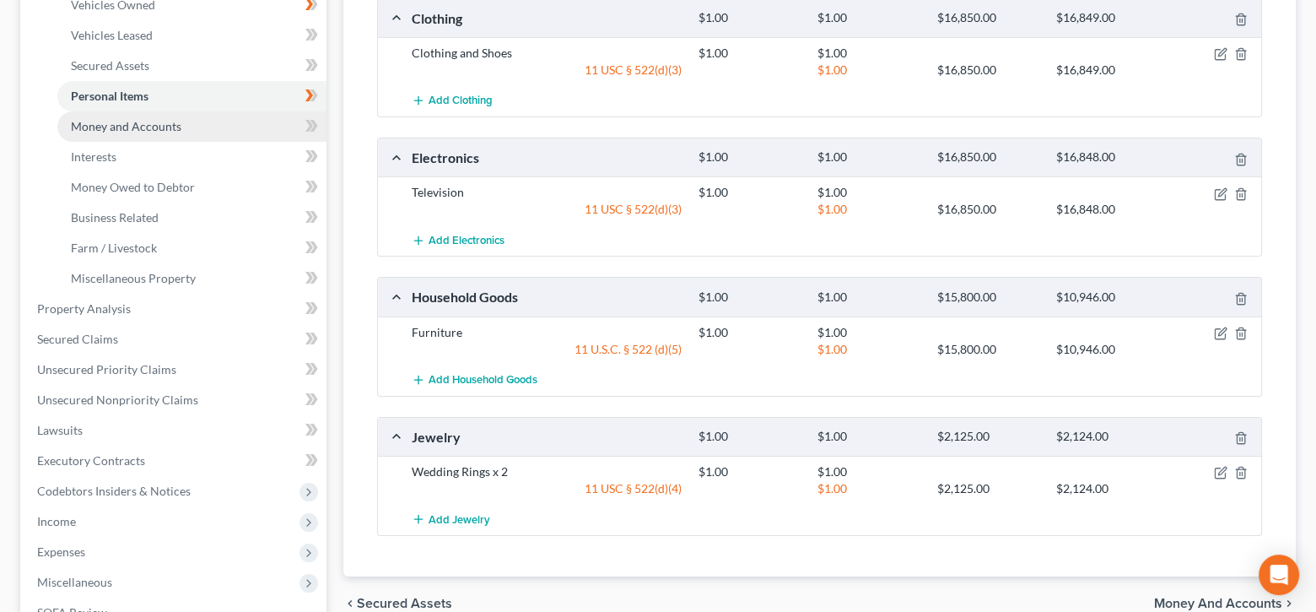
click at [203, 125] on link "Money and Accounts" at bounding box center [191, 126] width 269 height 30
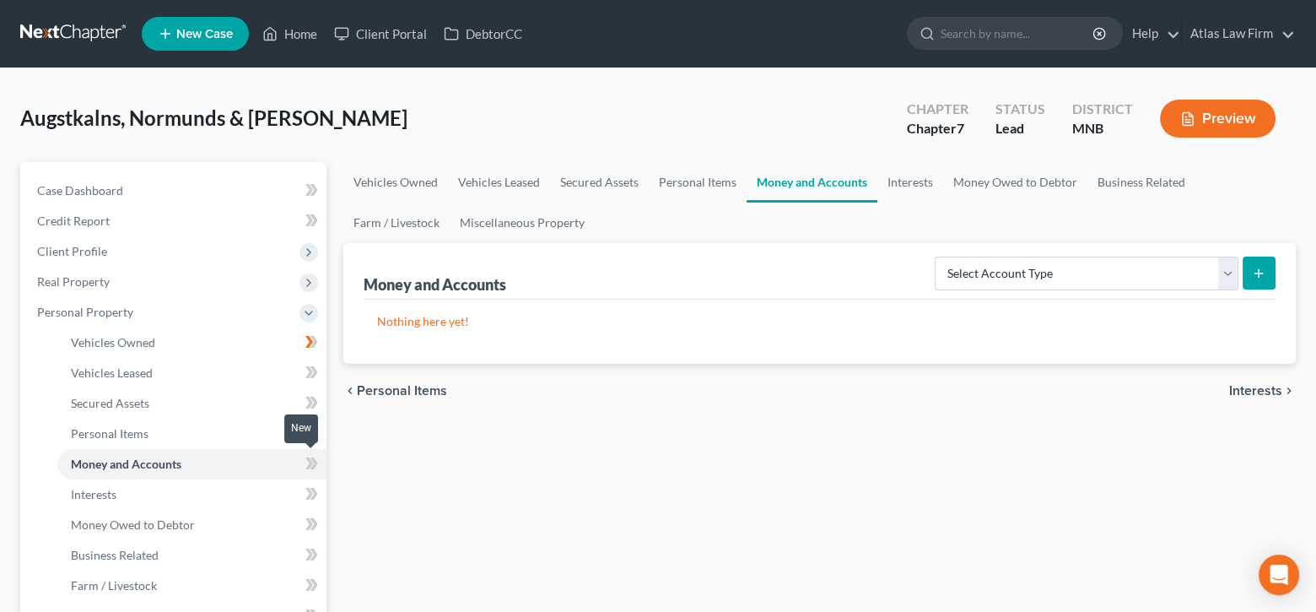
drag, startPoint x: 314, startPoint y: 459, endPoint x: 556, endPoint y: 210, distance: 347.2
click at [313, 459] on icon at bounding box center [314, 463] width 8 height 12
click at [1229, 262] on select "Select Account Type Brokerage Cash on Hand Certificates of Deposit Checking Acc…" at bounding box center [1087, 273] width 304 height 34
select select "cash_on_hand"
click at [938, 256] on select "Select Account Type Brokerage Cash on Hand Certificates of Deposit Checking Acc…" at bounding box center [1087, 273] width 304 height 34
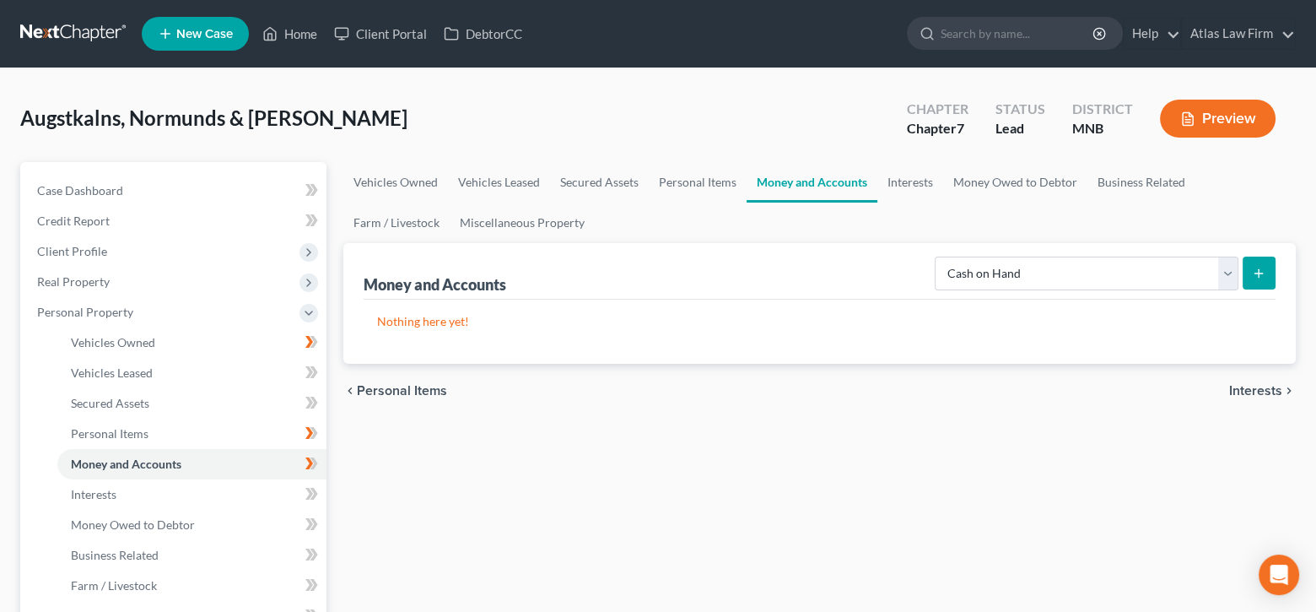
click at [1256, 273] on icon "submit" at bounding box center [1258, 273] width 13 height 13
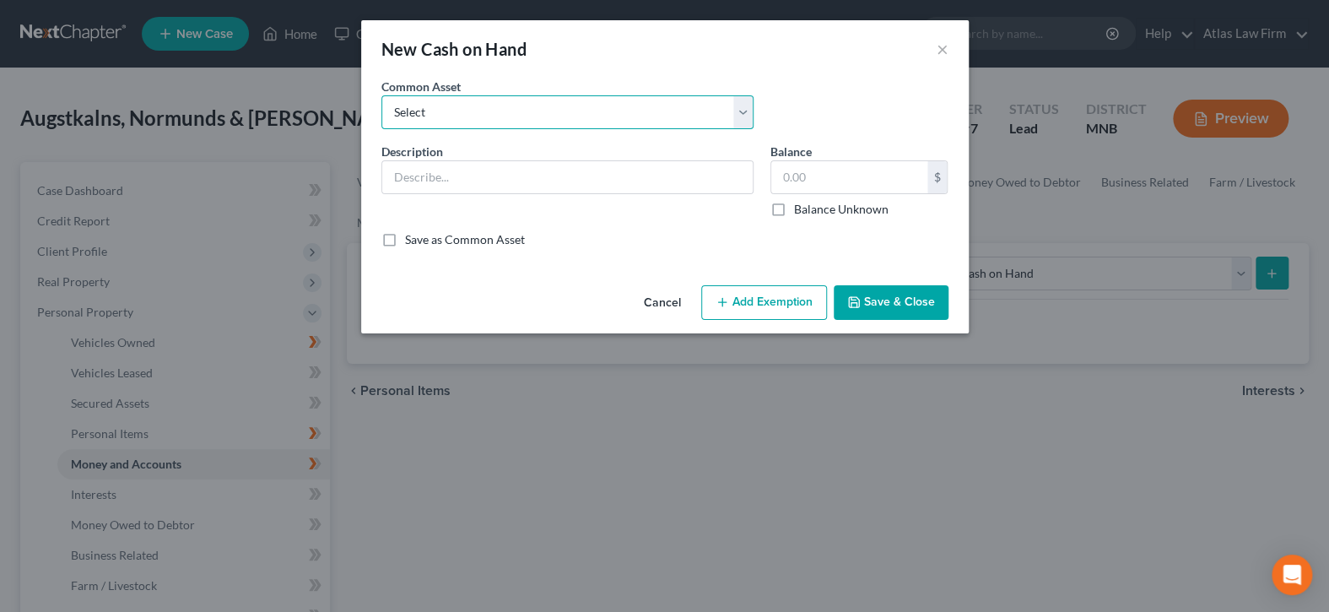
drag, startPoint x: 514, startPoint y: 110, endPoint x: 508, endPoint y: 121, distance: 13.2
click at [514, 110] on select "Select Cash" at bounding box center [567, 112] width 372 height 34
select select "0"
click at [381, 95] on select "Select Cash" at bounding box center [567, 112] width 372 height 34
type input "Cash"
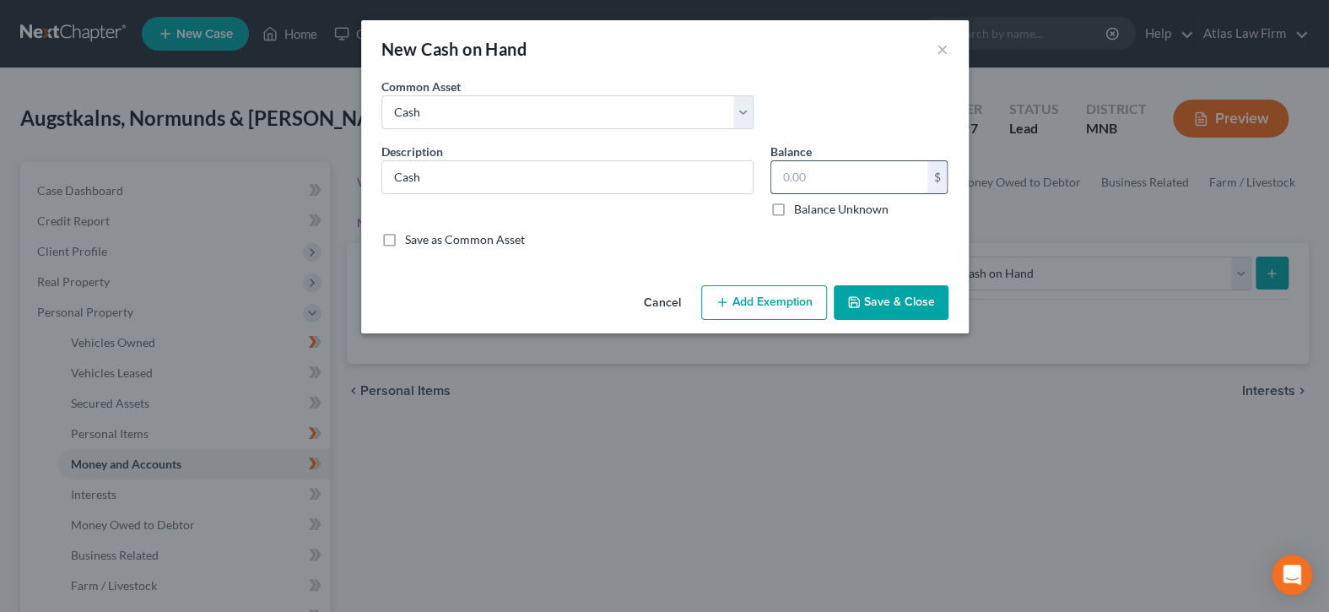
click at [824, 179] on input "text" at bounding box center [849, 177] width 156 height 32
type input "1.00"
click at [744, 294] on button "Add Exemption" at bounding box center [764, 302] width 126 height 35
select select "2"
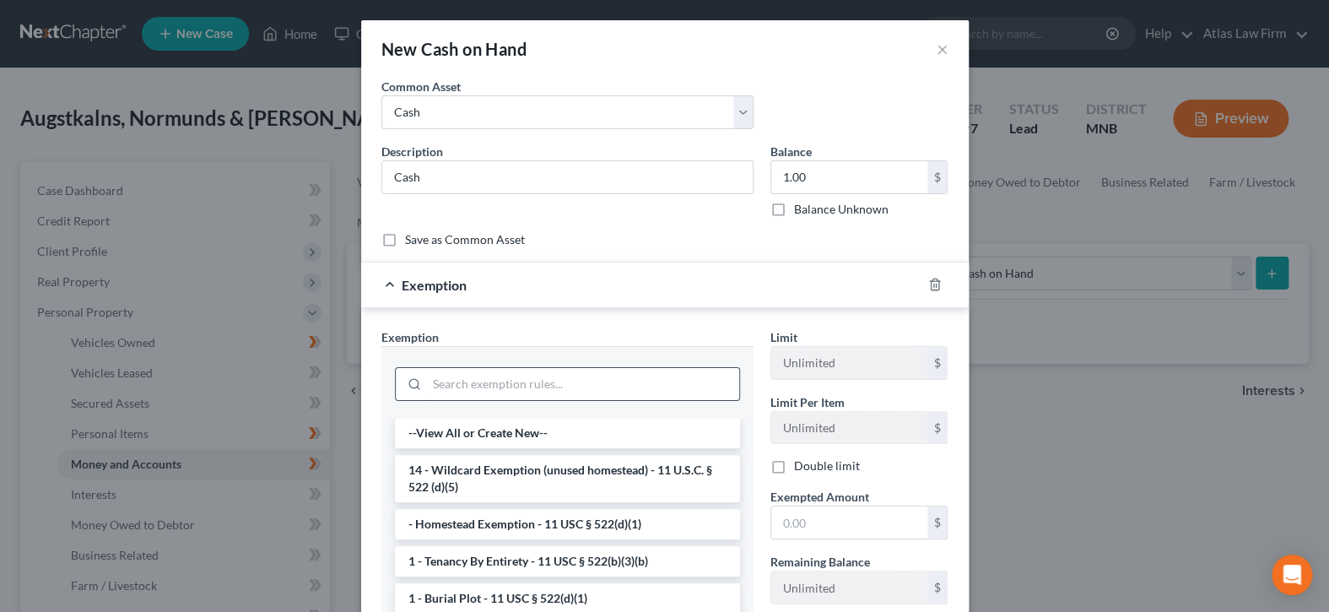
click at [690, 369] on input "search" at bounding box center [583, 384] width 312 height 32
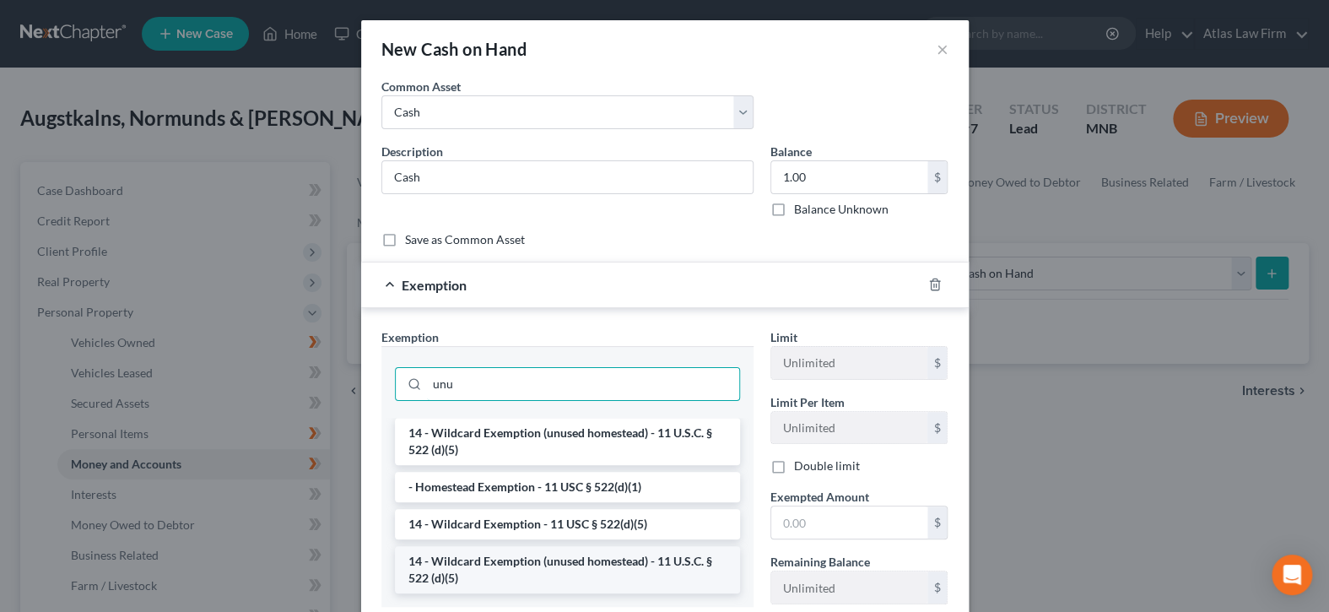
type input "unu"
click at [636, 573] on li "14 - Wildcard Exemption (unused homestead) - 11 U.S.C. § 522 (d)(5)" at bounding box center [567, 569] width 345 height 47
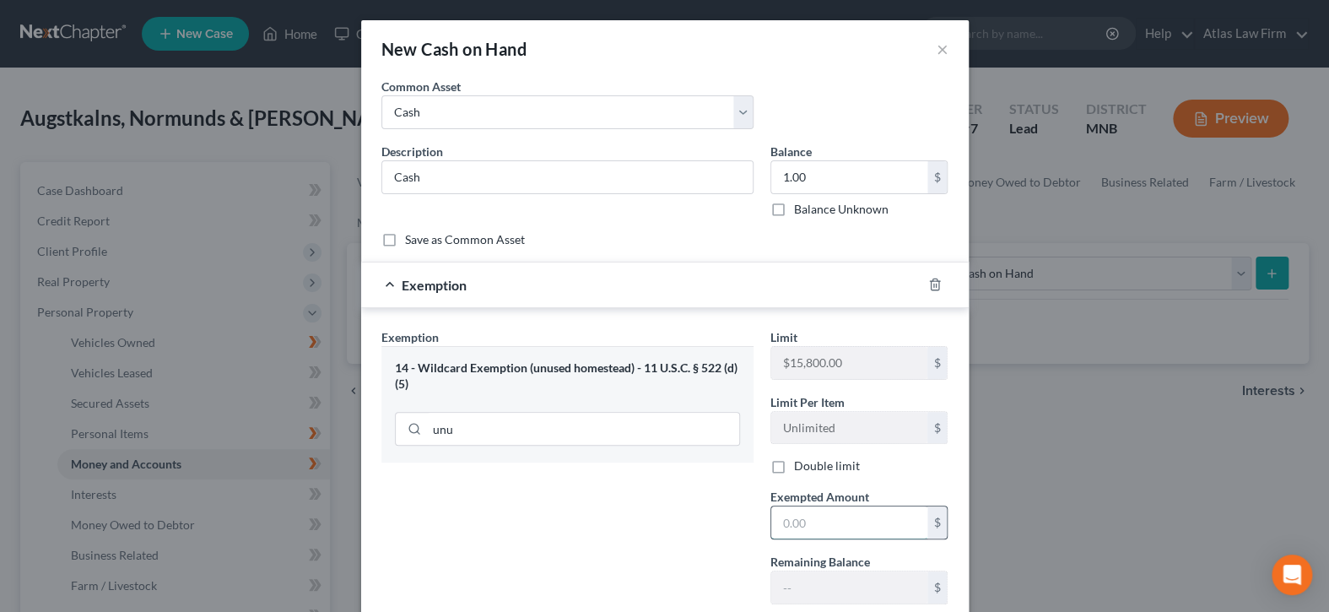
click at [855, 522] on input "text" at bounding box center [849, 522] width 156 height 32
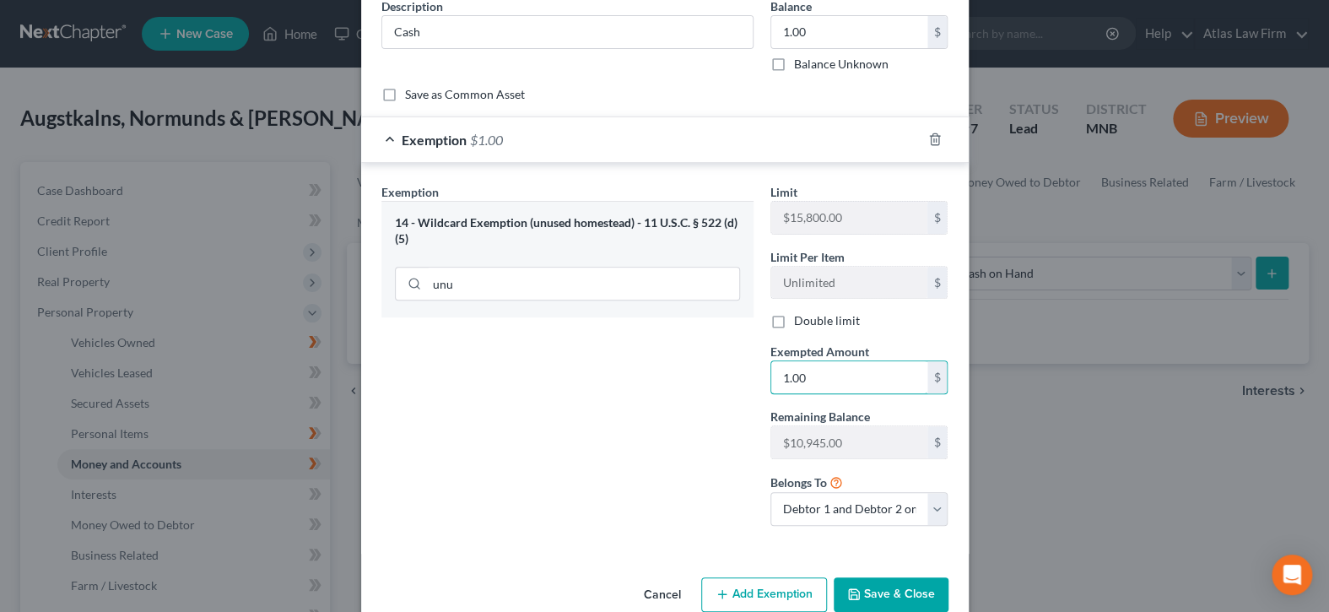
scroll to position [169, 0]
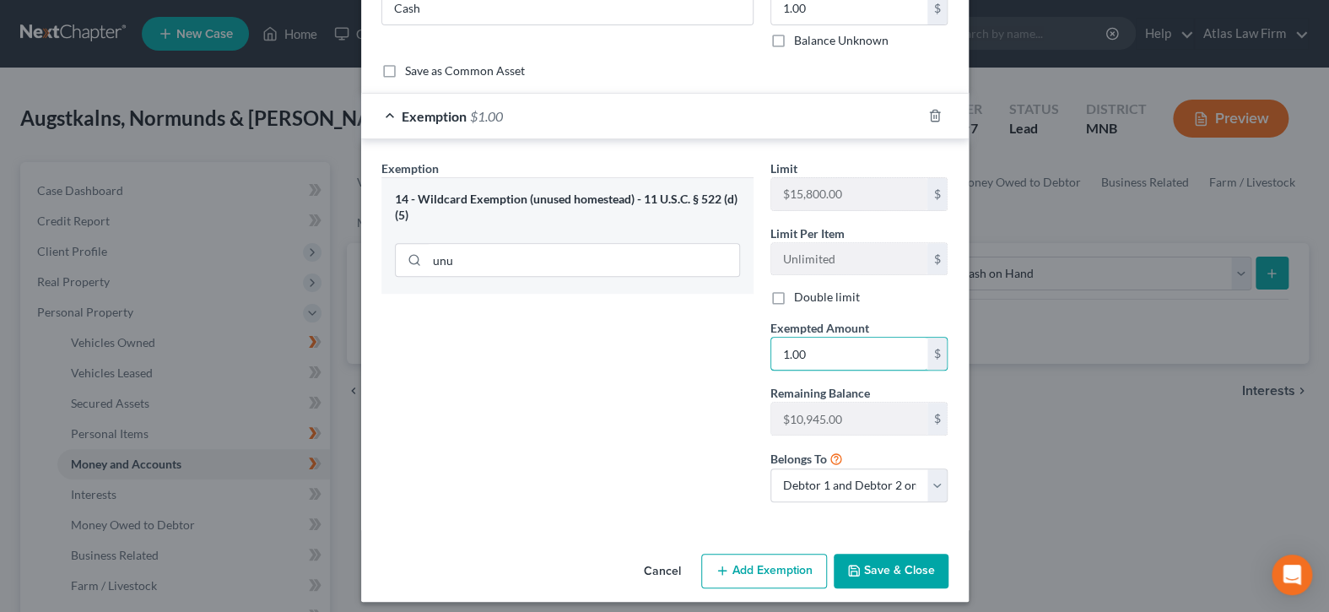
type input "1.00"
click at [852, 559] on button "Save & Close" at bounding box center [890, 570] width 115 height 35
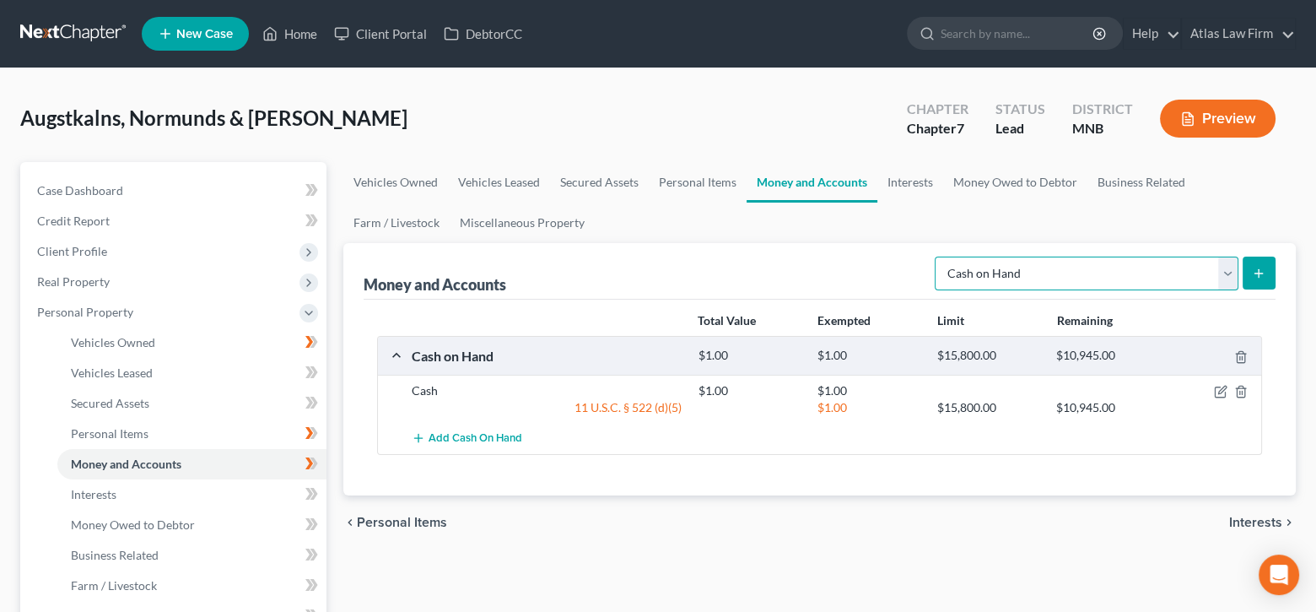
click at [1227, 266] on select "Select Account Type Brokerage Cash on Hand Certificates of Deposit Checking Acc…" at bounding box center [1087, 273] width 304 height 34
select select "checking"
click at [938, 256] on select "Select Account Type Brokerage Cash on Hand Certificates of Deposit Checking Acc…" at bounding box center [1087, 273] width 304 height 34
click at [1256, 273] on line "submit" at bounding box center [1259, 273] width 8 height 0
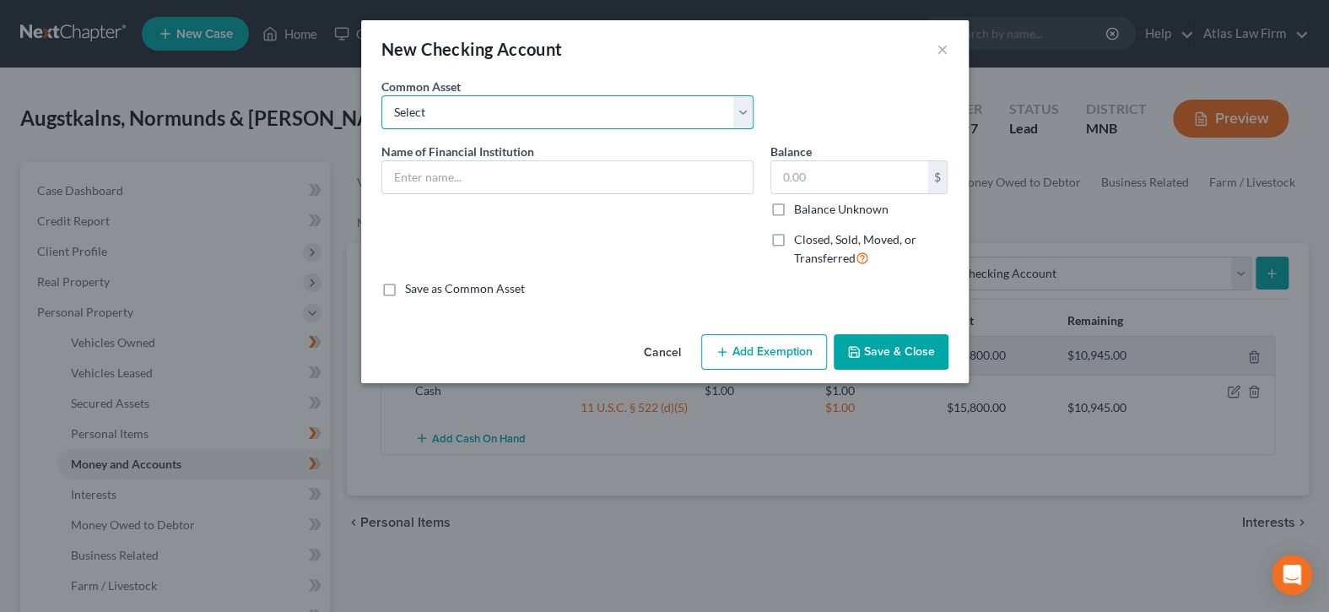
click at [680, 125] on select "Select XXXX bank account XXXX CU account" at bounding box center [567, 112] width 372 height 34
select select "1"
click at [381, 95] on select "Select XXXX bank account XXXX CU account" at bounding box center [567, 112] width 372 height 34
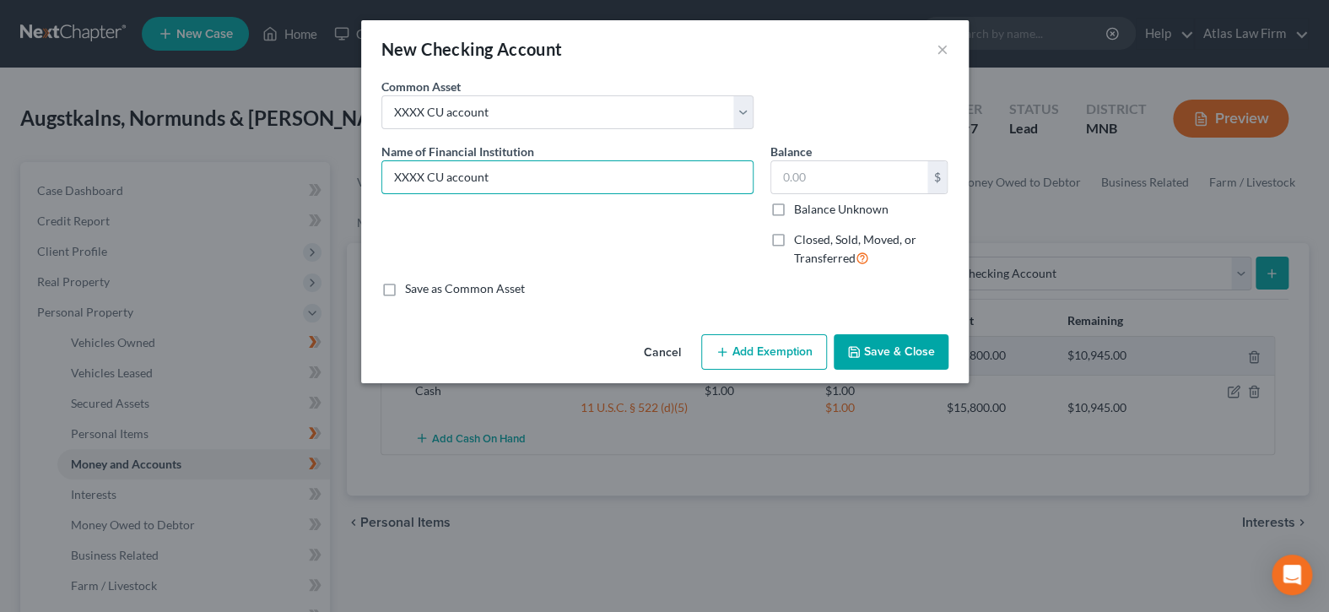
drag, startPoint x: 655, startPoint y: 166, endPoint x: 230, endPoint y: 177, distance: 425.3
click at [230, 177] on div "New Checking Account × An exemption set must first be selected from the Filing …" at bounding box center [664, 306] width 1329 height 612
type input "Blaze CU"
click at [843, 182] on input "text" at bounding box center [849, 177] width 156 height 32
type input "1.00"
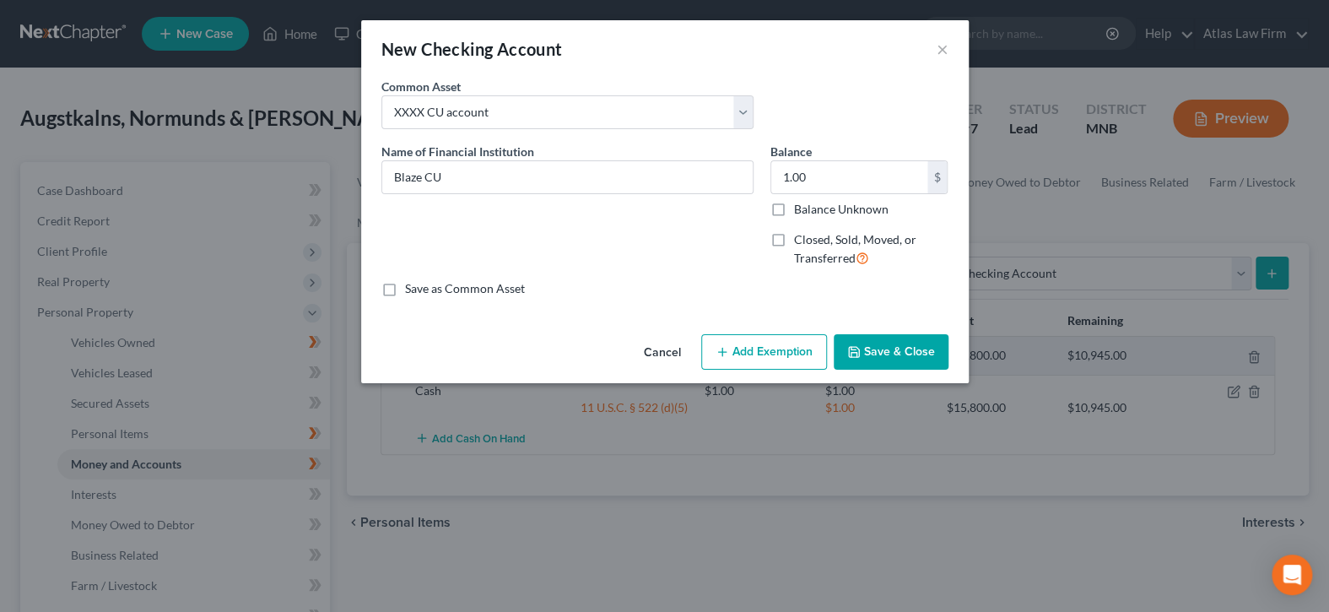
click at [786, 346] on button "Add Exemption" at bounding box center [764, 351] width 126 height 35
select select "2"
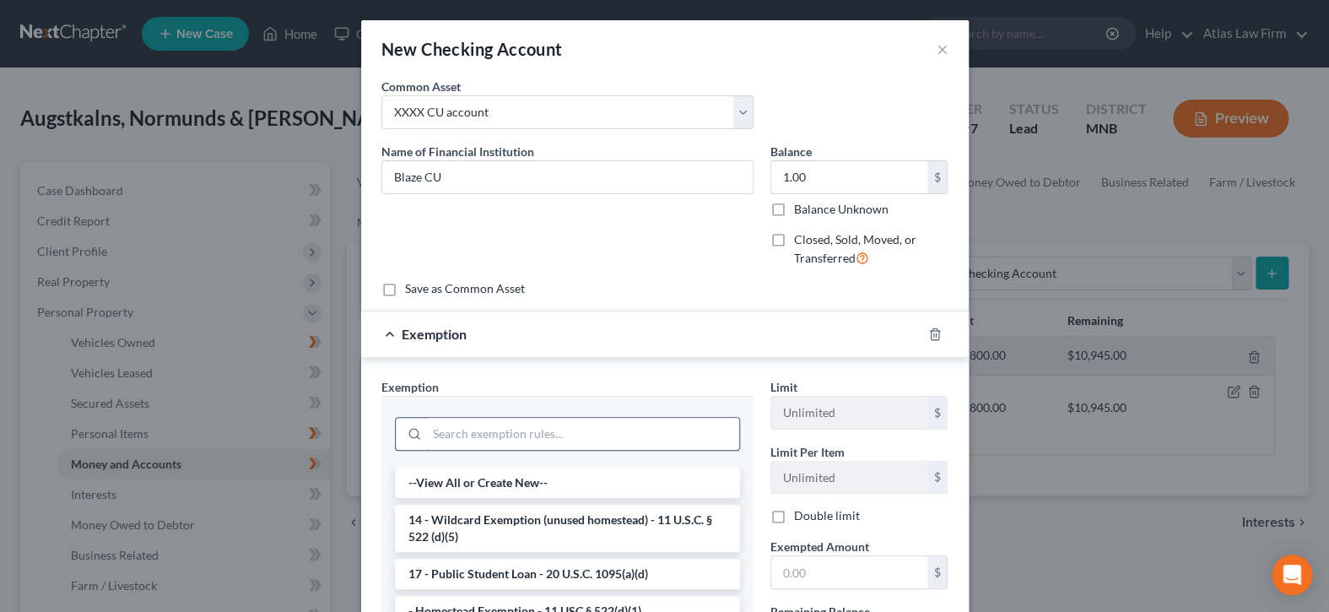
click at [479, 429] on input "search" at bounding box center [583, 434] width 312 height 32
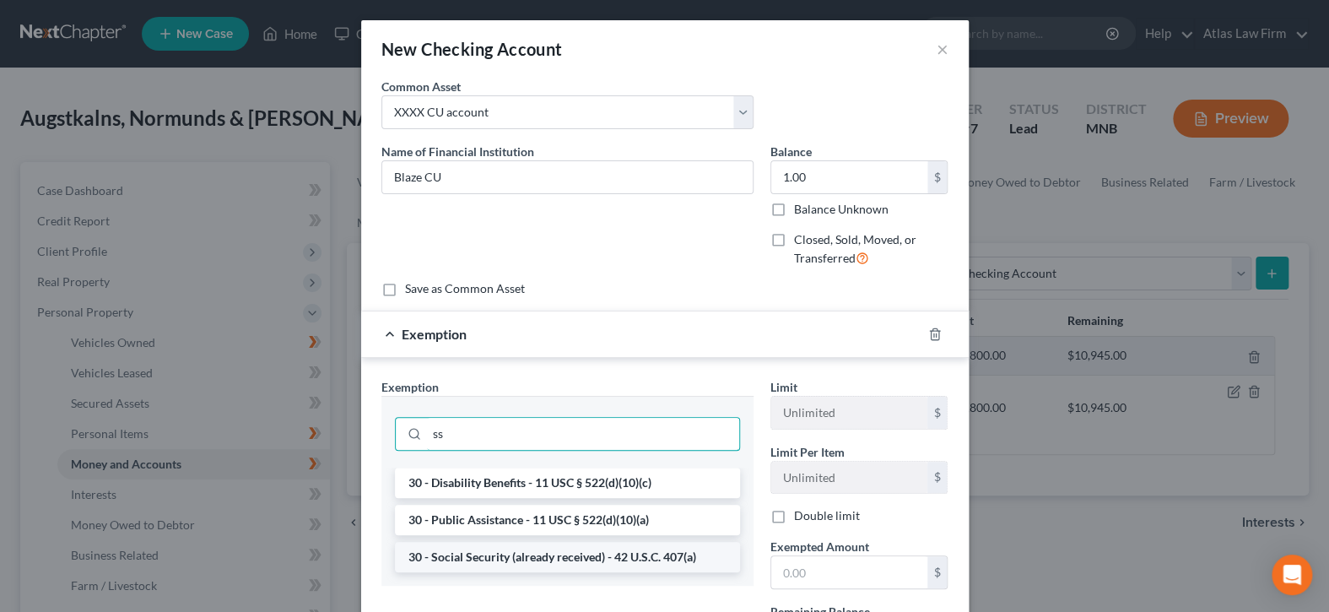
type input "ss"
click at [579, 554] on li "30 - Social Security (already received) - 42 U.S.C. 407(a)" at bounding box center [567, 557] width 345 height 30
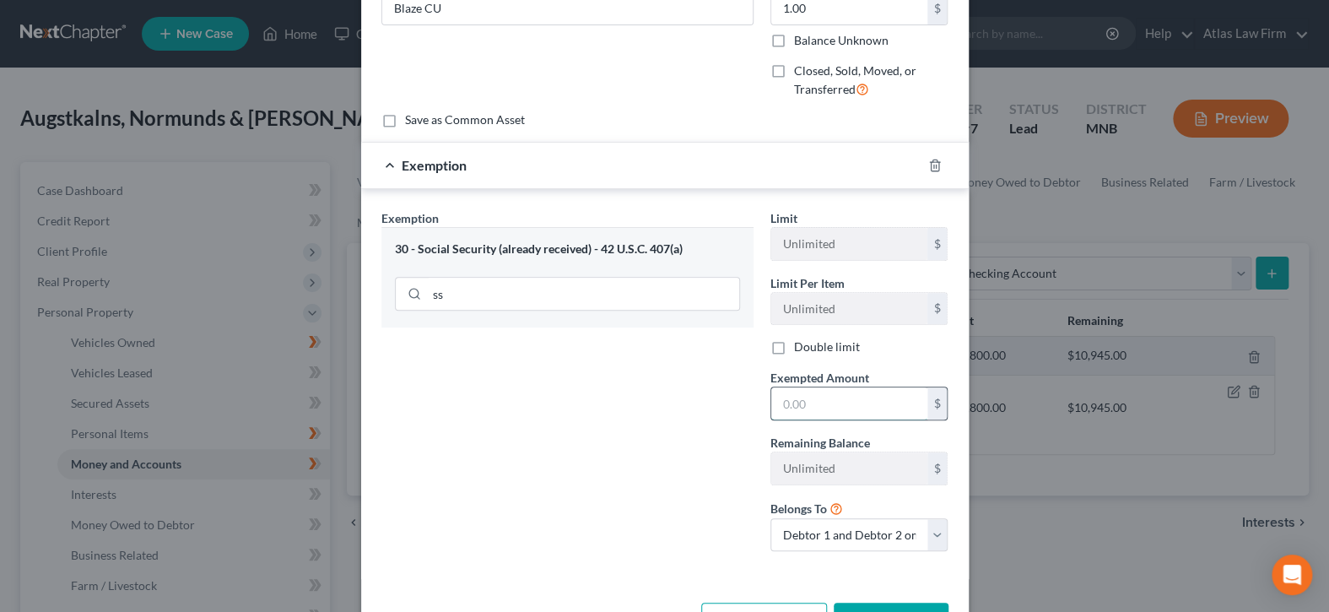
click at [833, 402] on input "text" at bounding box center [849, 403] width 156 height 32
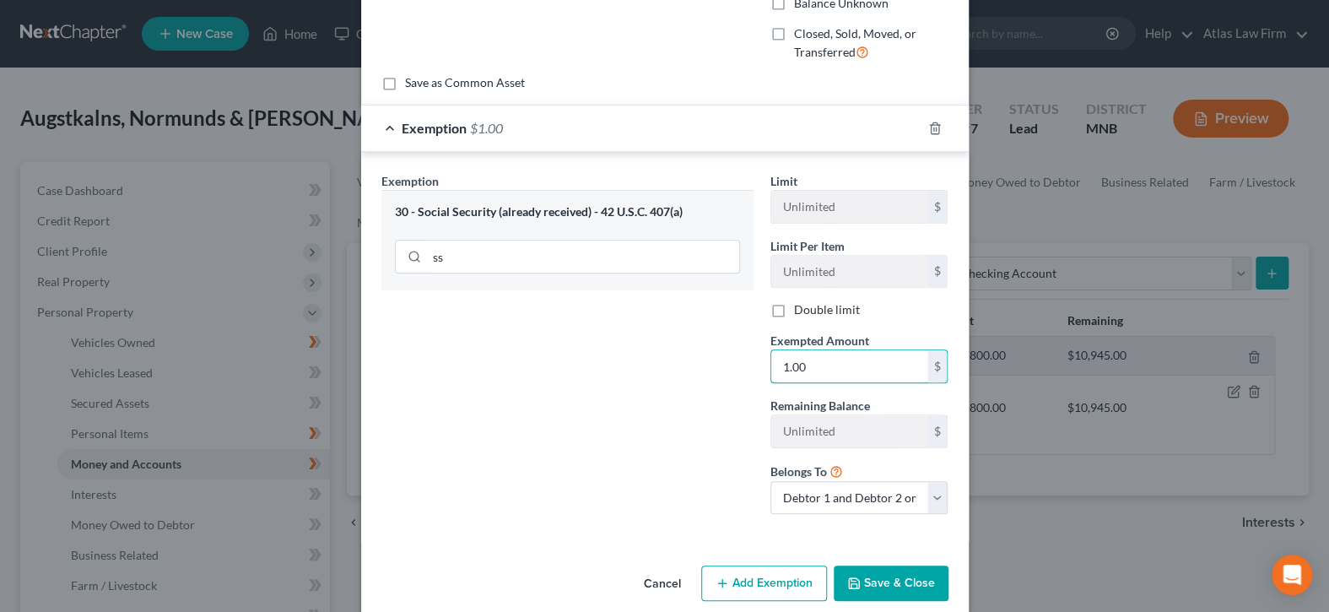
scroll to position [225, 0]
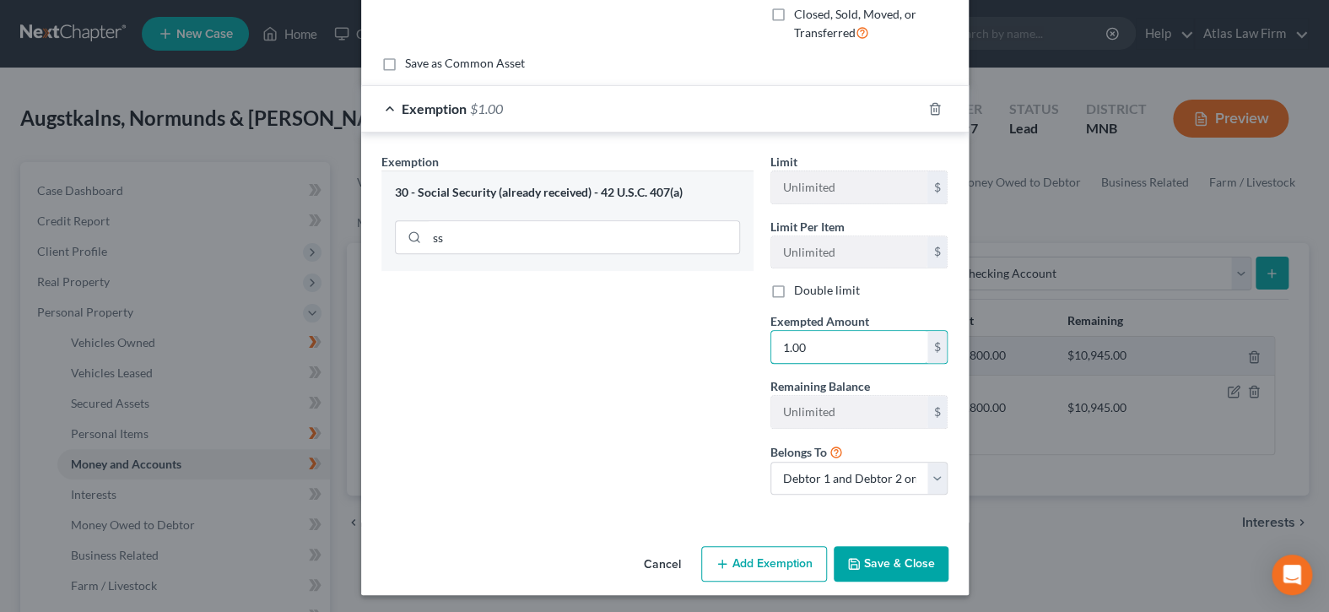
type input "1.00"
click at [838, 554] on button "Save & Close" at bounding box center [890, 563] width 115 height 35
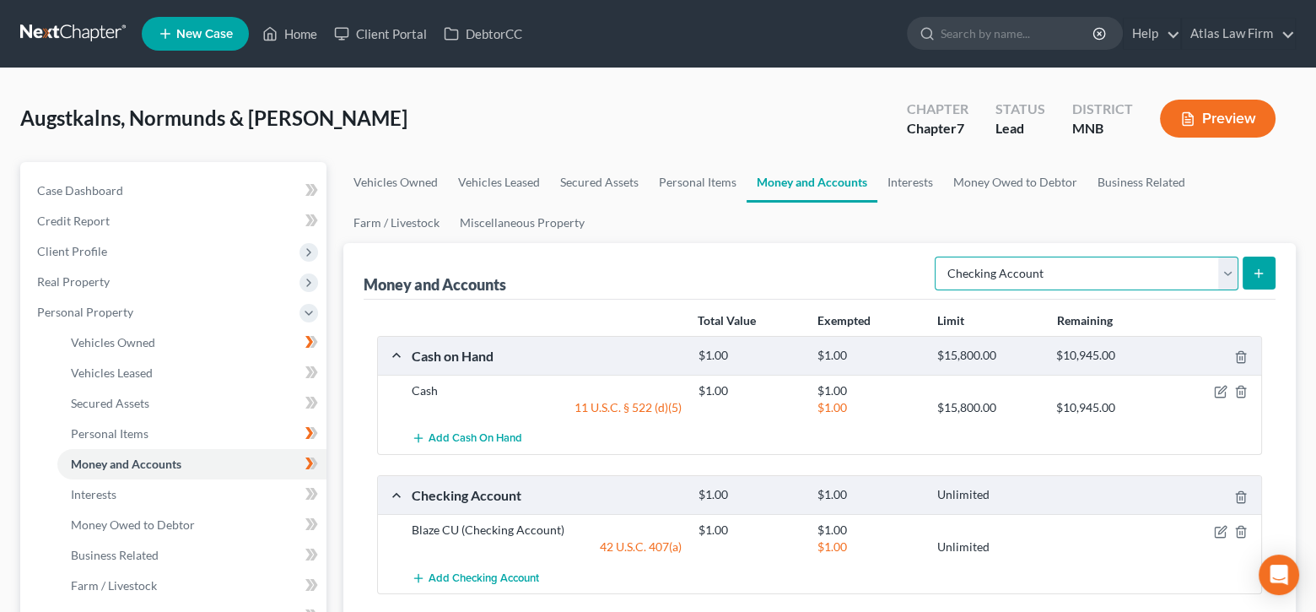
click at [1229, 272] on select "Select Account Type Brokerage Cash on Hand Certificates of Deposit Checking Acc…" at bounding box center [1087, 273] width 304 height 34
select select "savings"
click at [938, 256] on select "Select Account Type Brokerage Cash on Hand Certificates of Deposit Checking Acc…" at bounding box center [1087, 273] width 304 height 34
click at [1253, 281] on button "submit" at bounding box center [1259, 272] width 33 height 33
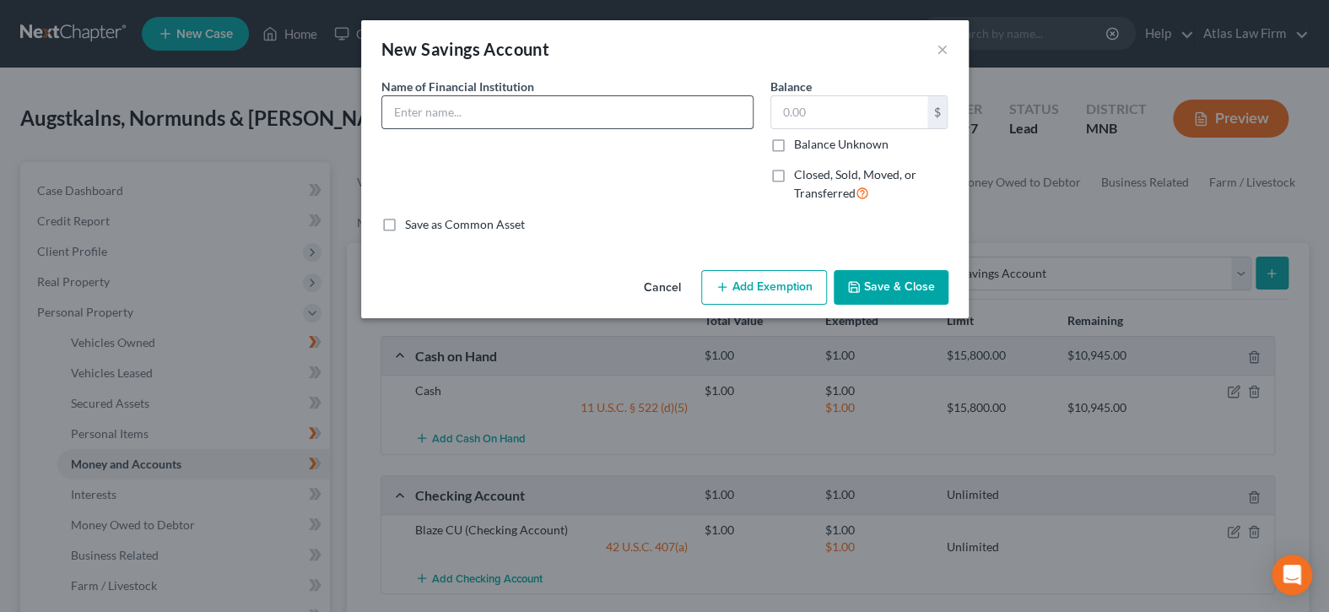
click at [632, 105] on input "text" at bounding box center [567, 112] width 370 height 32
drag, startPoint x: 534, startPoint y: 120, endPoint x: 310, endPoint y: 124, distance: 224.4
click at [310, 124] on div "New Savings Account × An exemption set must first be selected from the Filing I…" at bounding box center [664, 306] width 1329 height 612
type input "Blaze CU"
click at [805, 117] on input "text" at bounding box center [849, 112] width 156 height 32
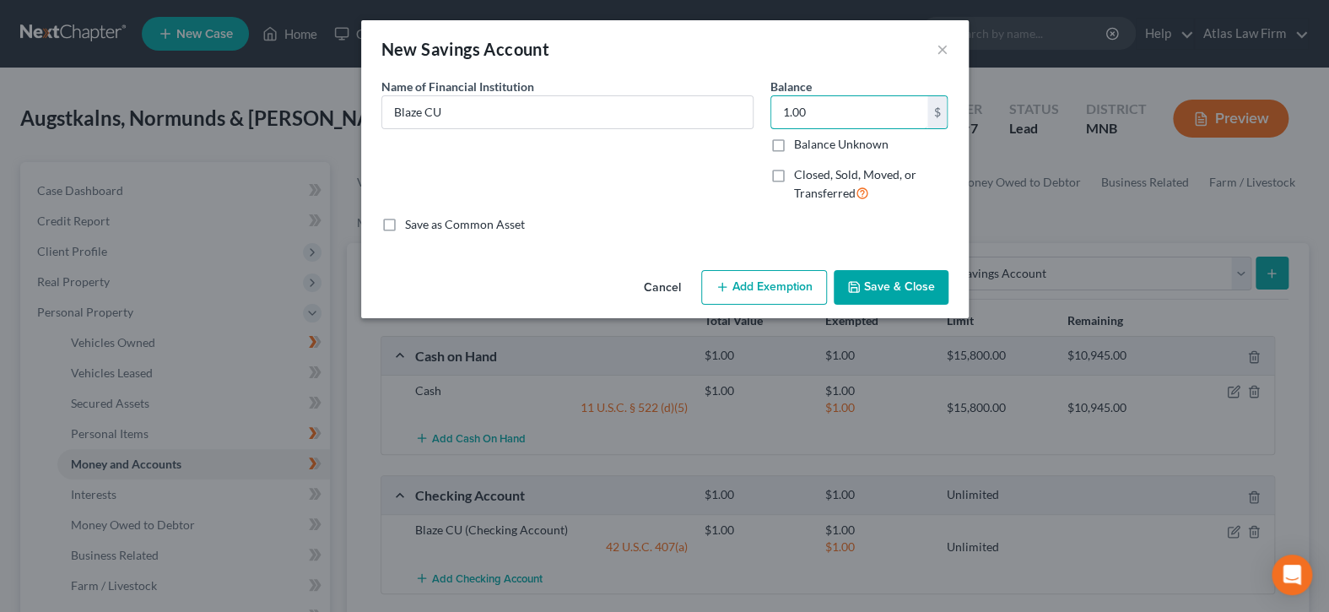
type input "1.00"
click at [784, 292] on button "Add Exemption" at bounding box center [764, 287] width 126 height 35
select select "2"
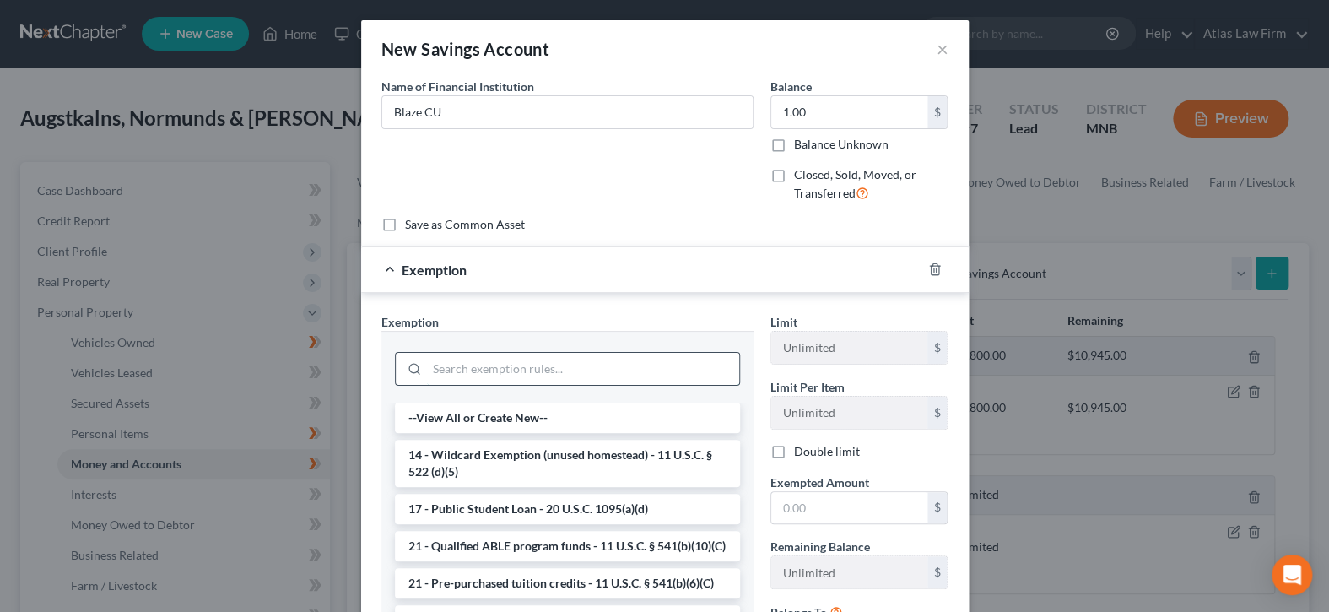
click at [590, 375] on input "search" at bounding box center [583, 369] width 312 height 32
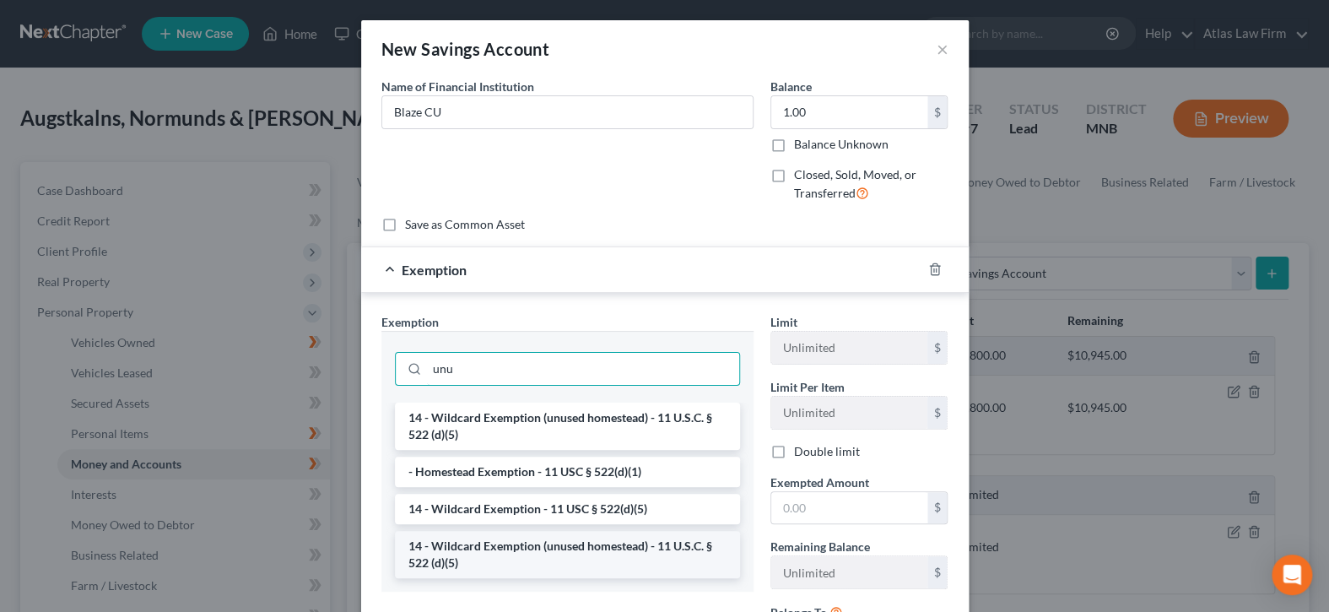
type input "unu"
click at [628, 537] on li "14 - Wildcard Exemption (unused homestead) - 11 U.S.C. § 522 (d)(5)" at bounding box center [567, 554] width 345 height 47
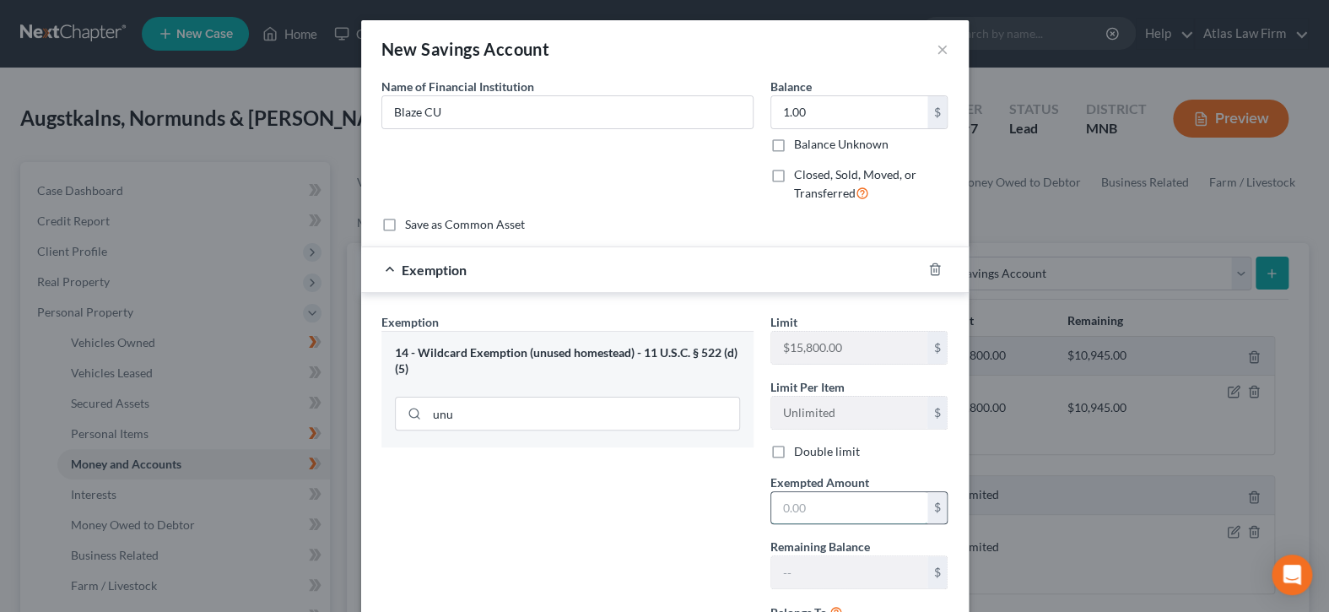
click at [801, 510] on input "text" at bounding box center [849, 508] width 156 height 32
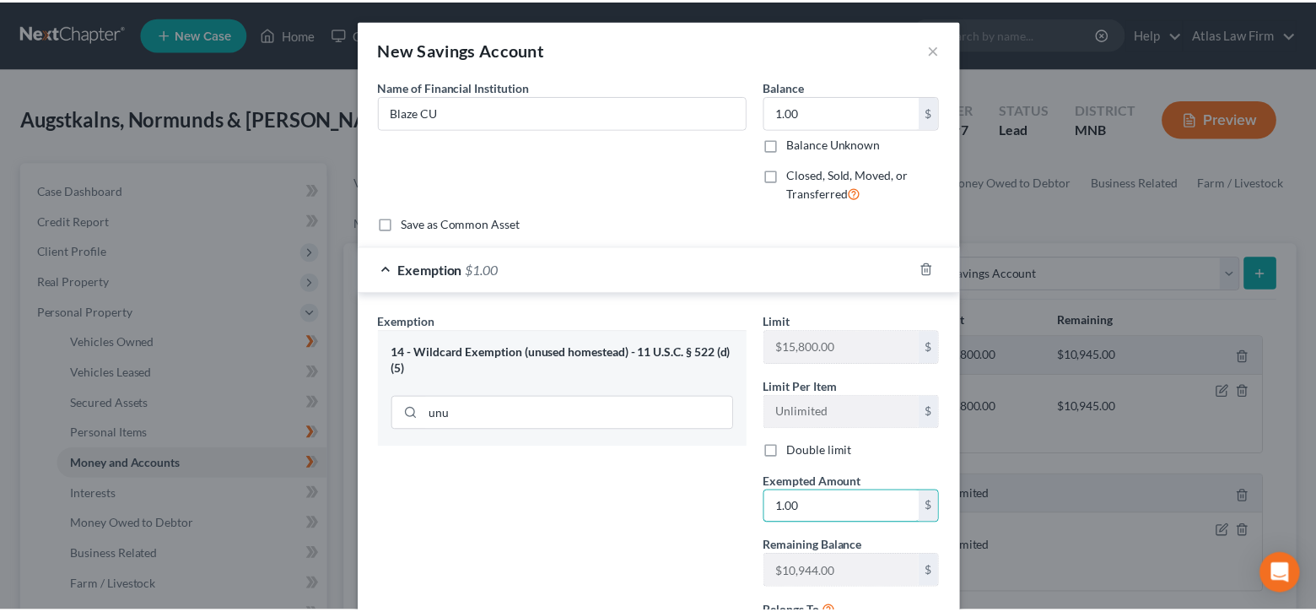
scroll to position [160, 0]
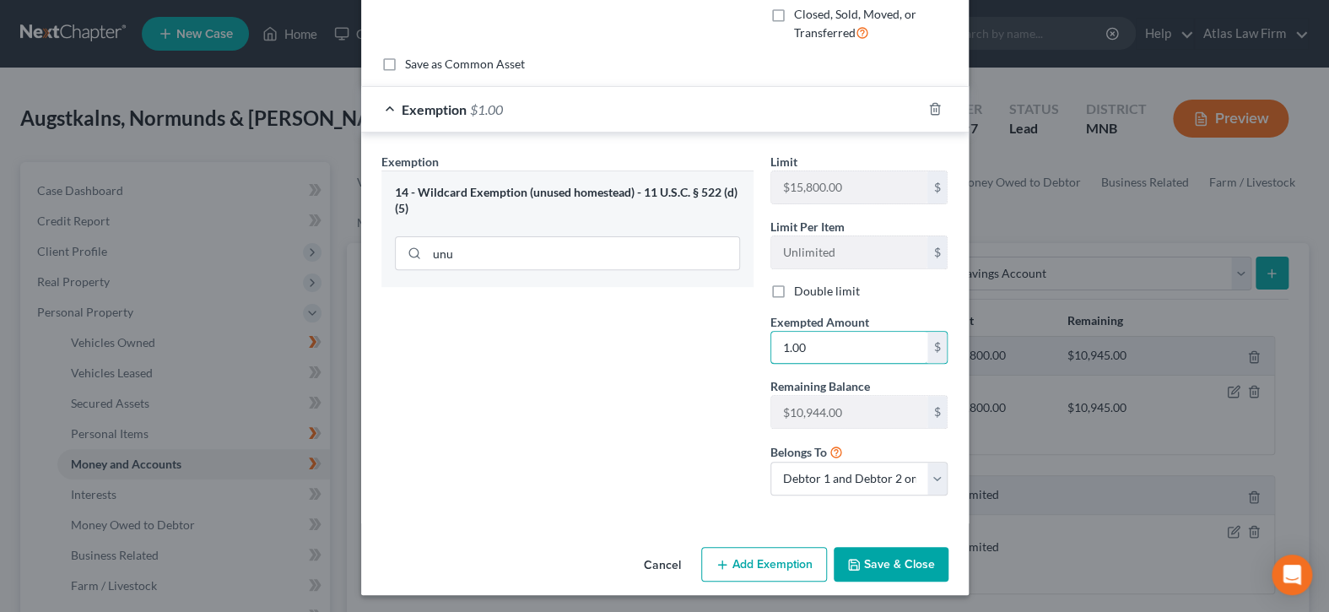
type input "1.00"
click at [872, 560] on button "Save & Close" at bounding box center [890, 564] width 115 height 35
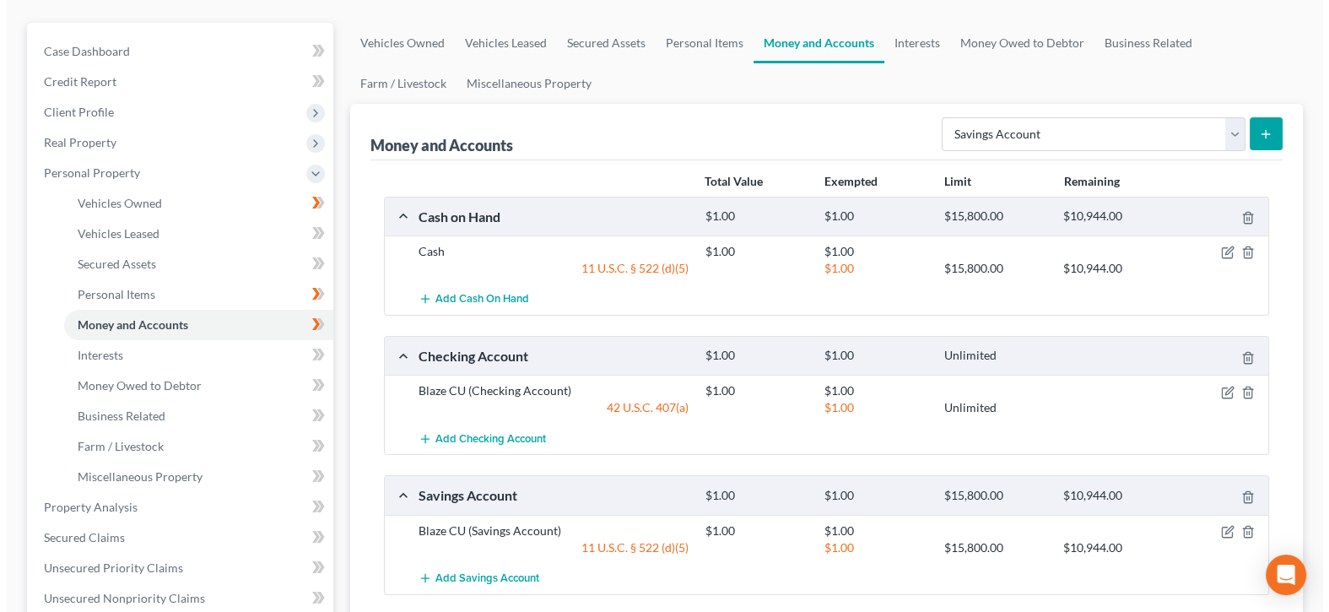
scroll to position [169, 0]
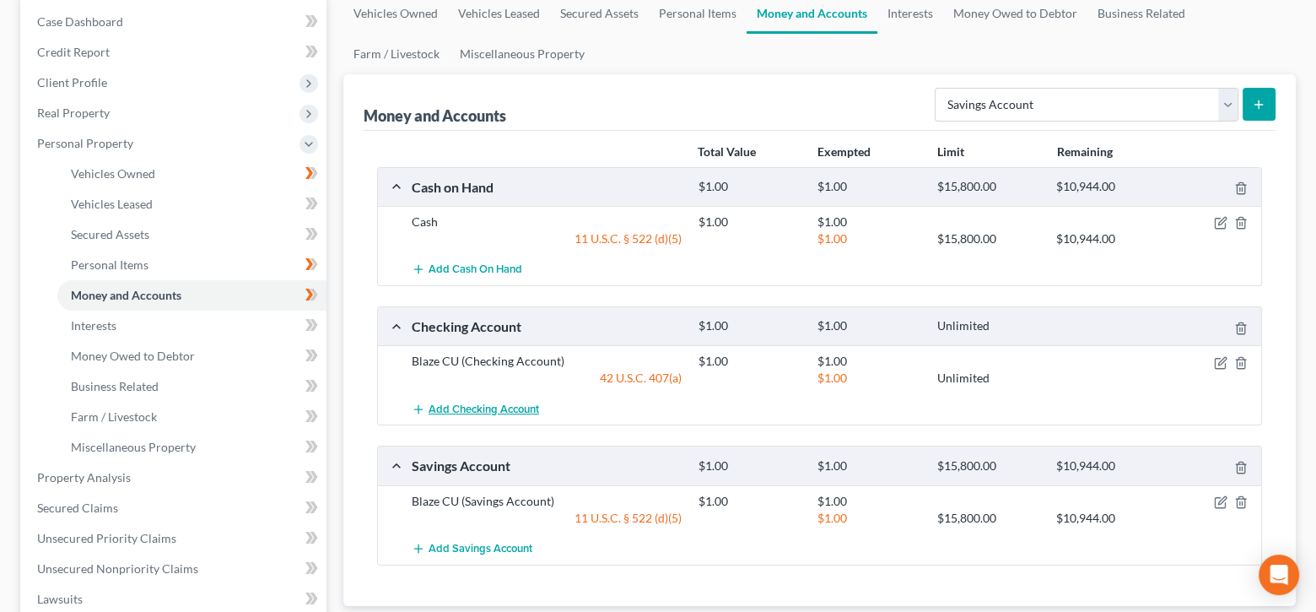
click at [502, 407] on span "Add Checking Account" at bounding box center [484, 408] width 111 height 13
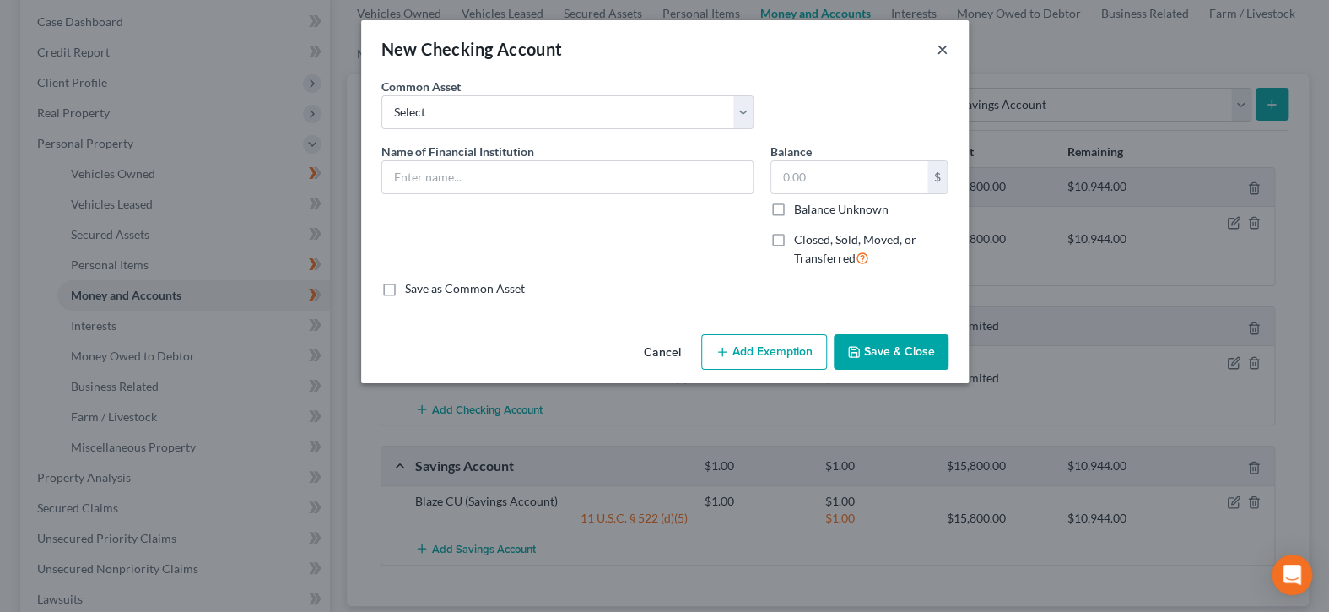
click at [943, 45] on button "×" at bounding box center [942, 49] width 12 height 20
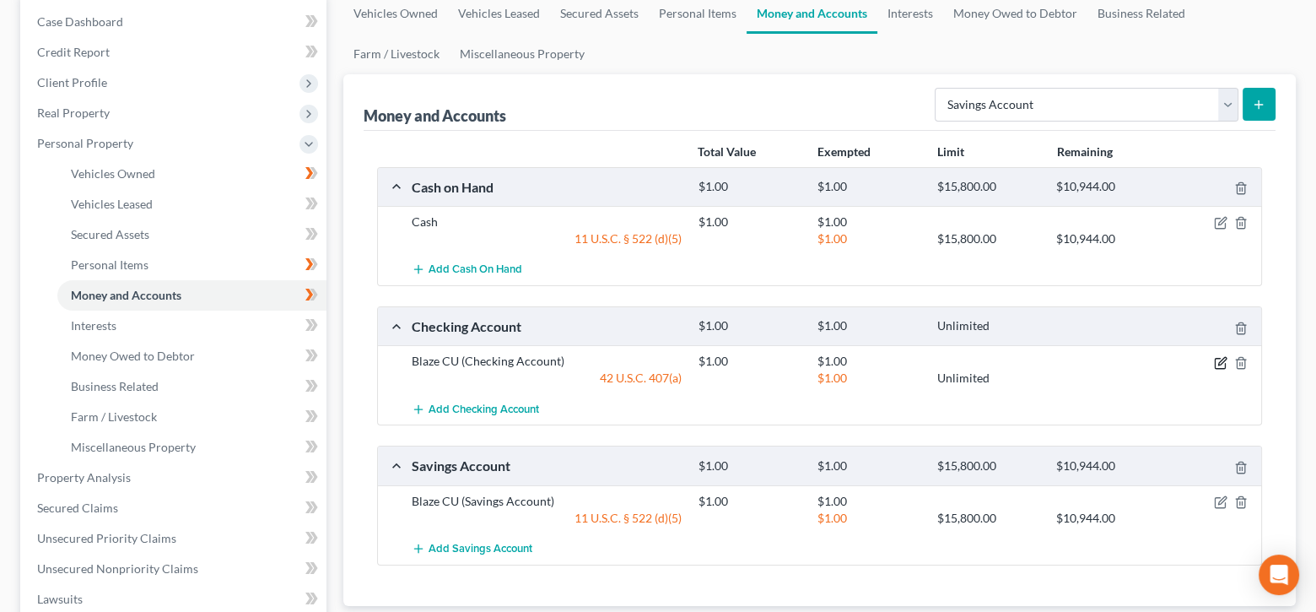
click at [1220, 363] on icon "button" at bounding box center [1220, 362] width 13 height 13
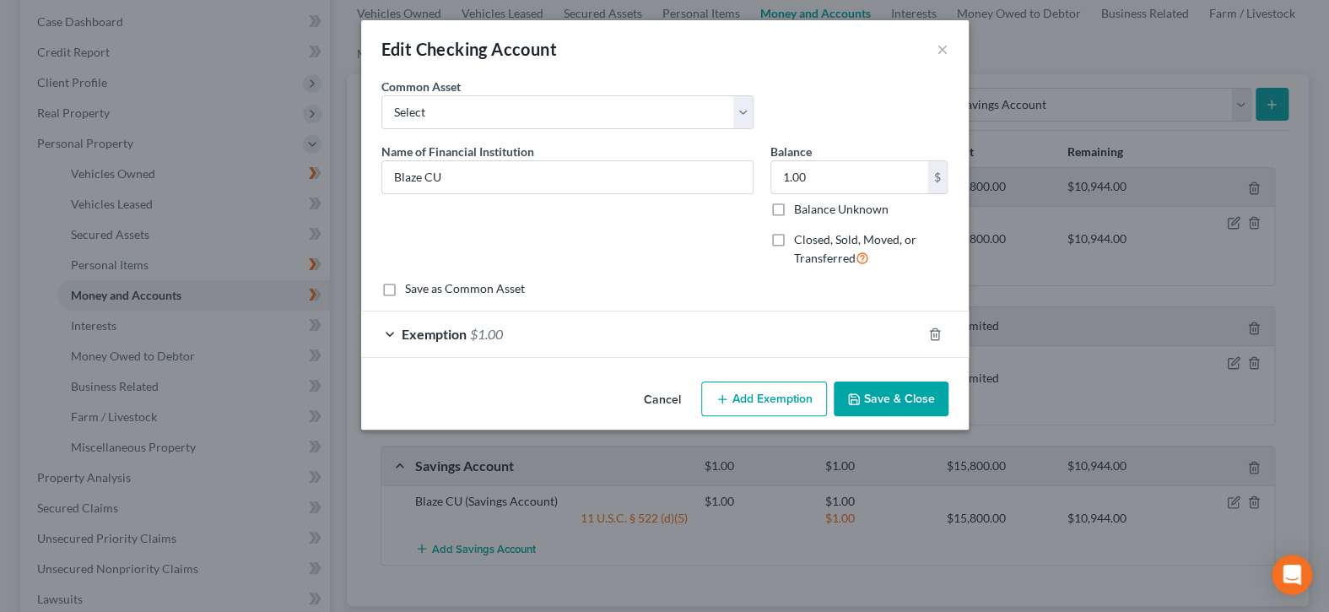
click at [809, 407] on button "Add Exemption" at bounding box center [764, 398] width 126 height 35
select select "2"
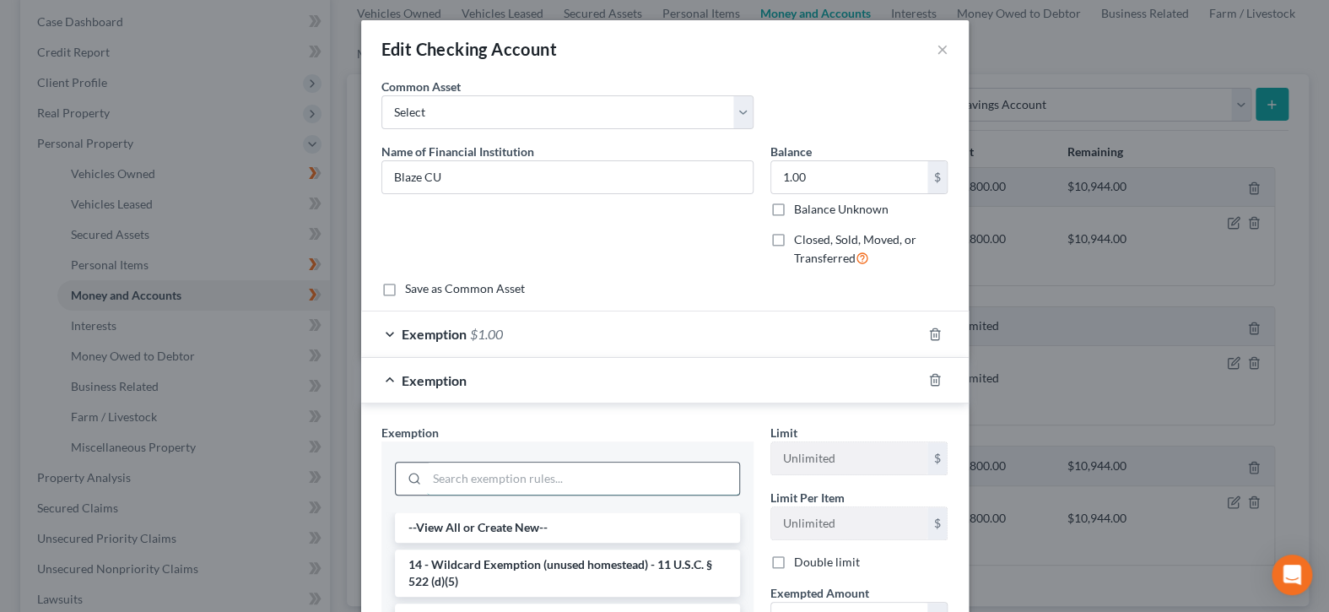
click at [632, 486] on input "search" at bounding box center [583, 478] width 312 height 32
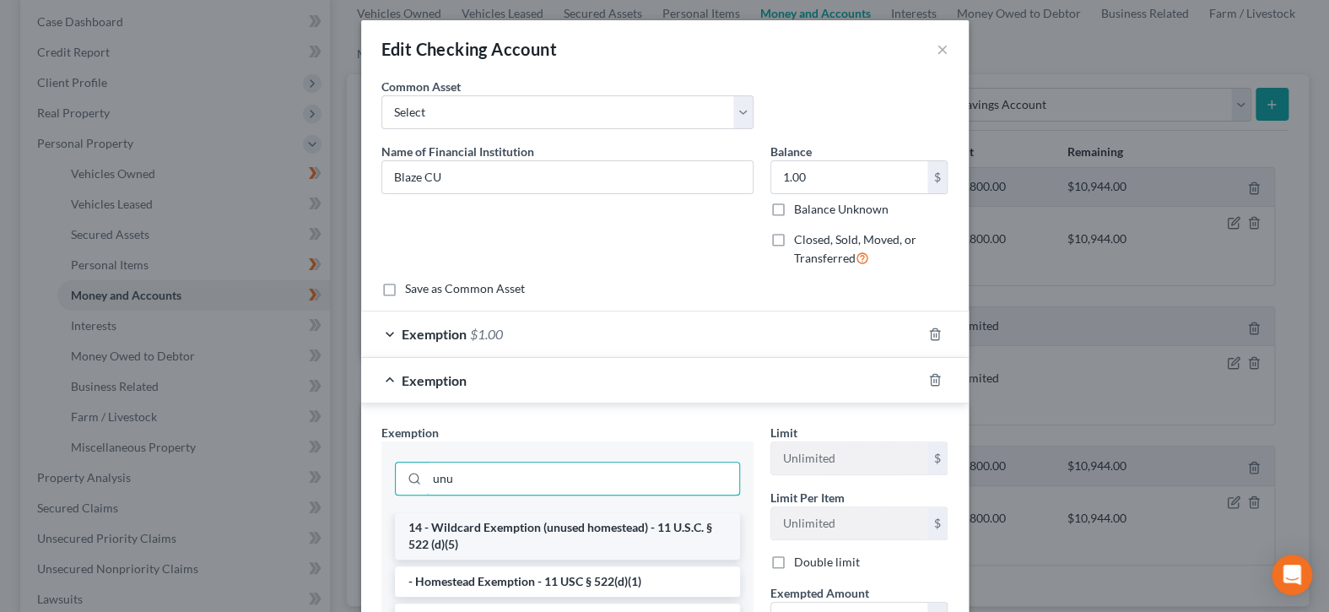
type input "unu"
click at [647, 543] on li "14 - Wildcard Exemption (unused homestead) - 11 U.S.C. § 522 (d)(5)" at bounding box center [567, 535] width 345 height 47
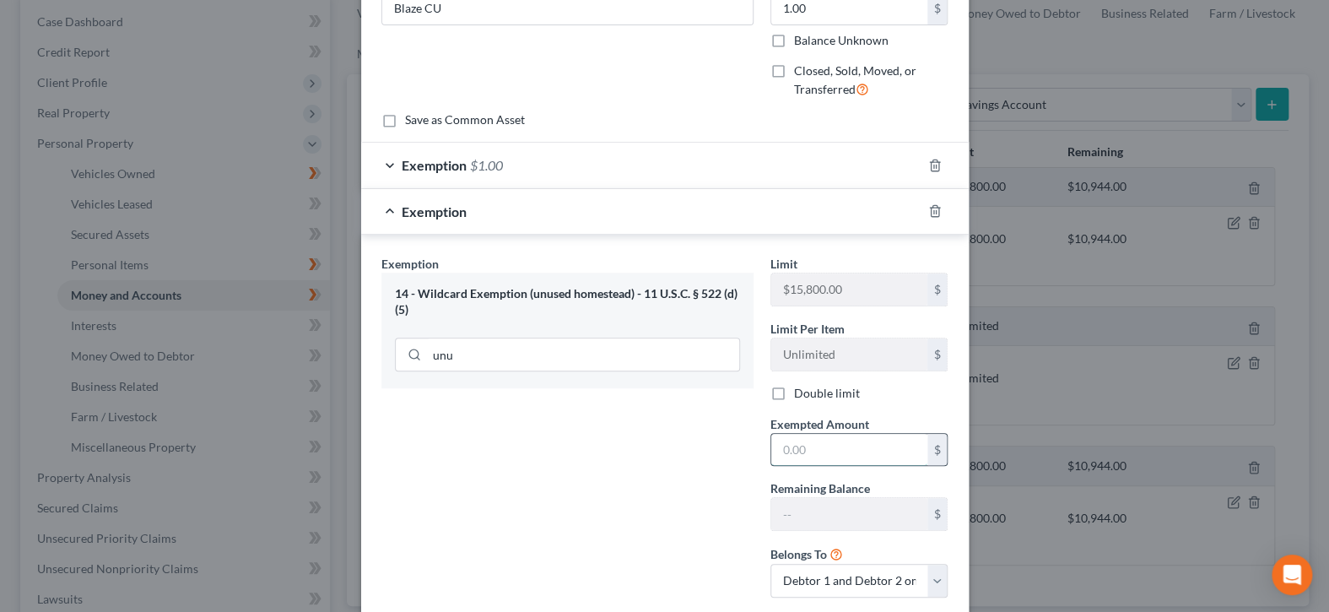
click at [854, 450] on input "text" at bounding box center [849, 450] width 156 height 32
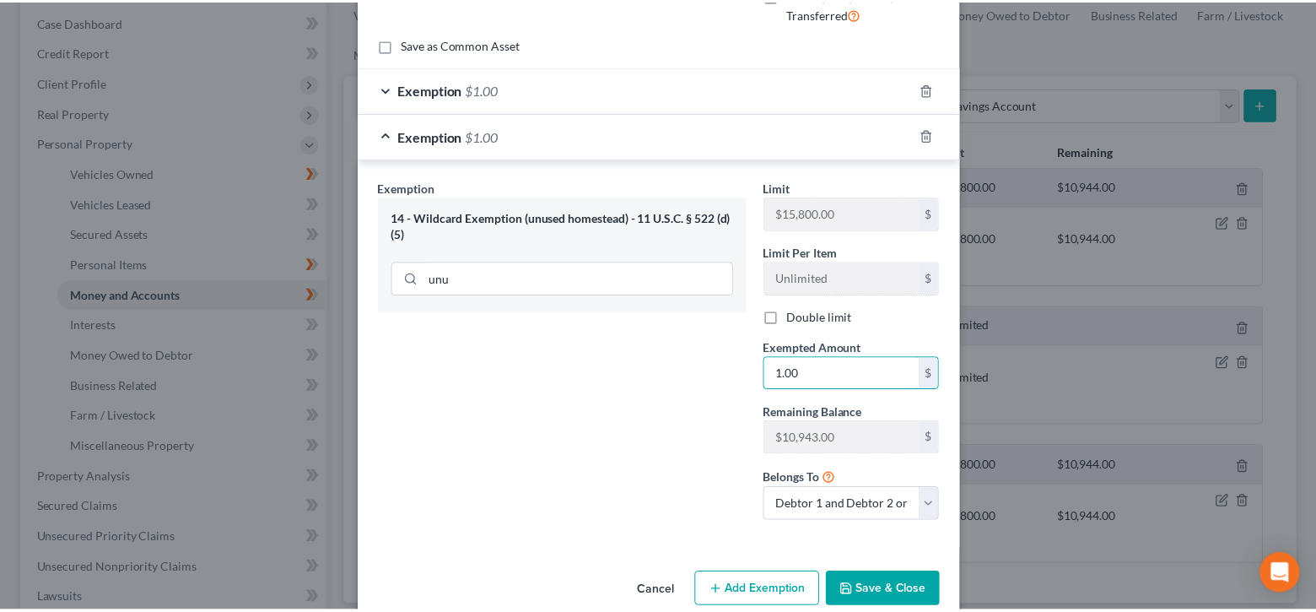
scroll to position [271, 0]
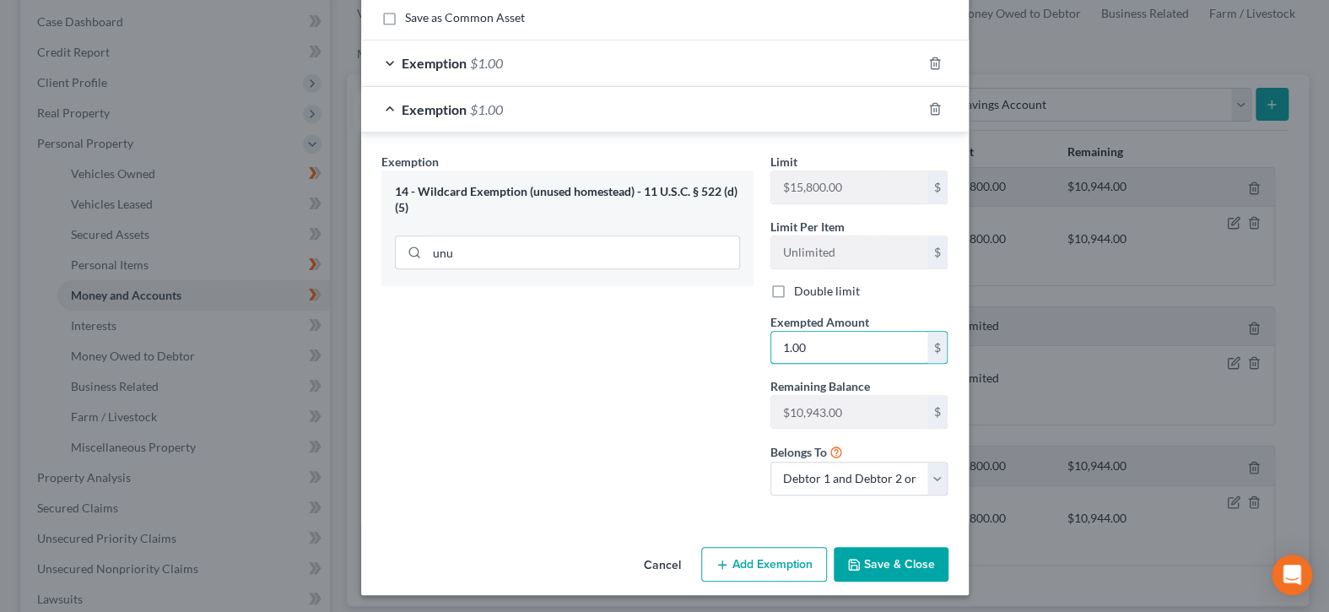
type input "1.00"
click at [901, 559] on button "Save & Close" at bounding box center [890, 564] width 115 height 35
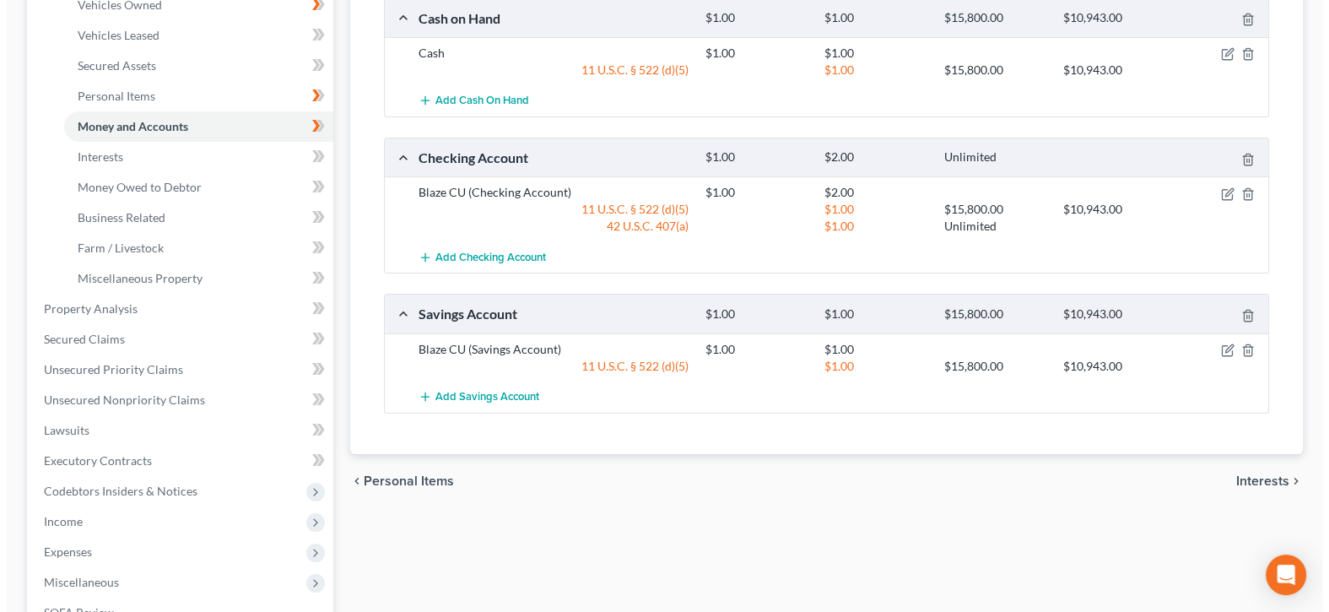
scroll to position [0, 0]
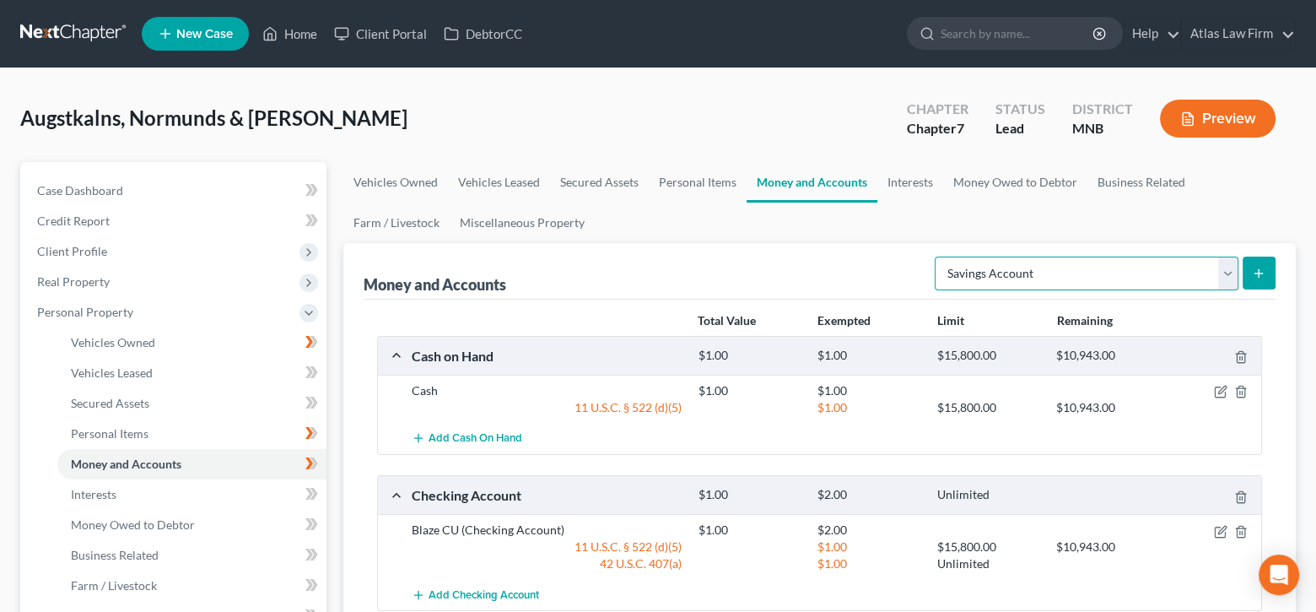
click at [1227, 272] on select "Select Account Type Brokerage Cash on Hand Certificates of Deposit Checking Acc…" at bounding box center [1087, 273] width 304 height 34
select select "security_deposits"
click at [938, 256] on select "Select Account Type Brokerage Cash on Hand Certificates of Deposit Checking Acc…" at bounding box center [1087, 273] width 304 height 34
click at [1261, 276] on icon "submit" at bounding box center [1258, 273] width 13 height 13
click at [1256, 273] on icon "submit" at bounding box center [1258, 273] width 13 height 13
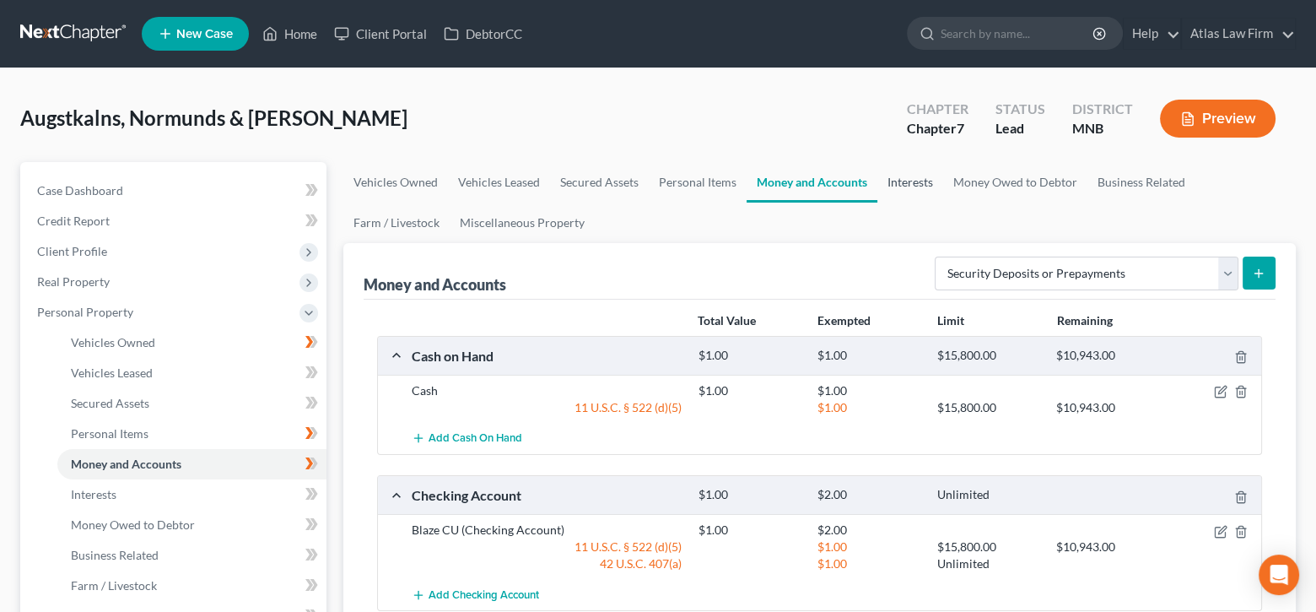
click at [925, 182] on link "Interests" at bounding box center [910, 182] width 66 height 40
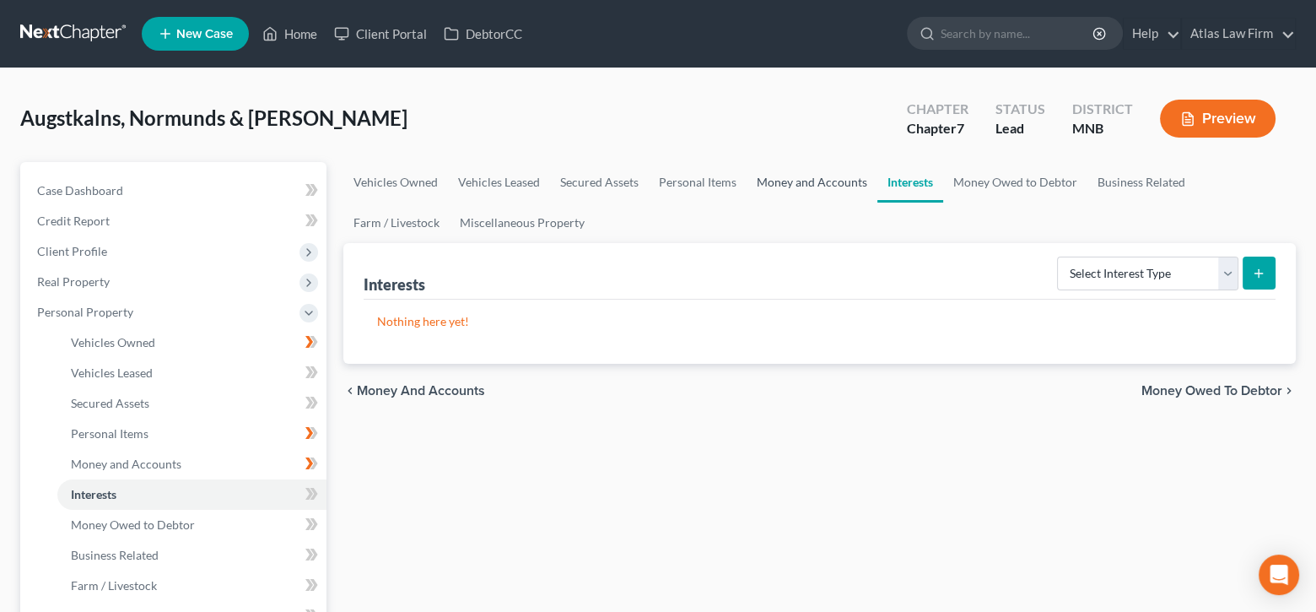
click at [849, 186] on link "Money and Accounts" at bounding box center [812, 182] width 131 height 40
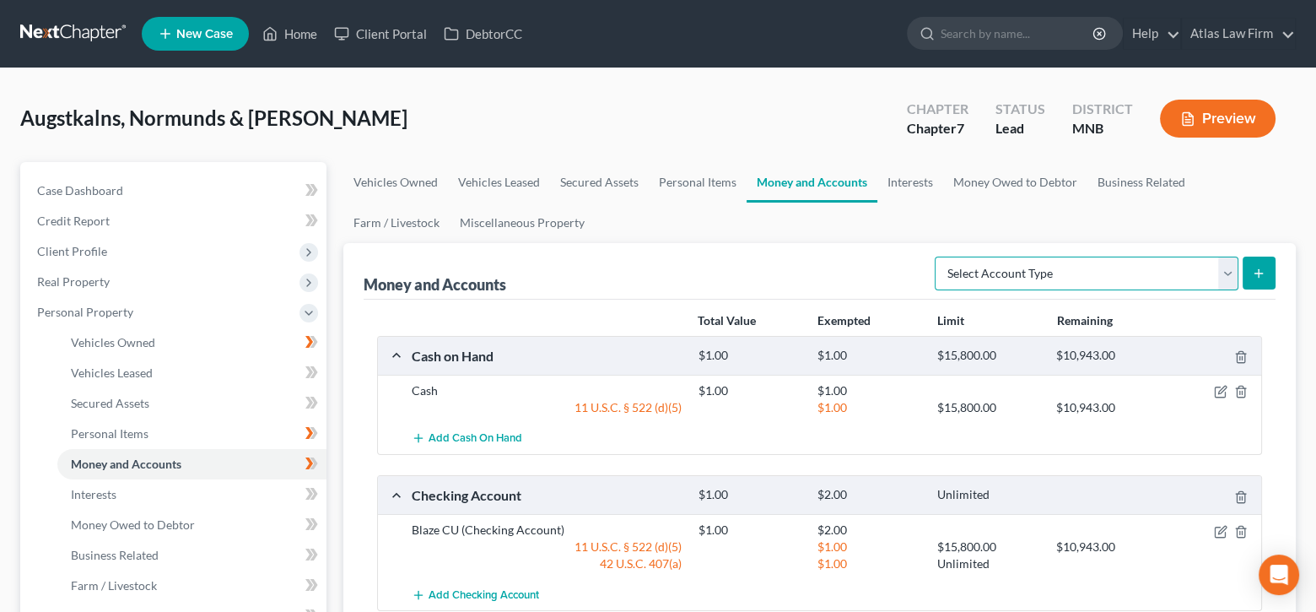
click at [1227, 267] on select "Select Account Type Brokerage Cash on Hand Certificates of Deposit Checking Acc…" at bounding box center [1087, 273] width 304 height 34
select select "security_deposits"
click at [938, 256] on select "Select Account Type Brokerage Cash on Hand Certificates of Deposit Checking Acc…" at bounding box center [1087, 273] width 304 height 34
click at [1262, 274] on icon "submit" at bounding box center [1258, 273] width 13 height 13
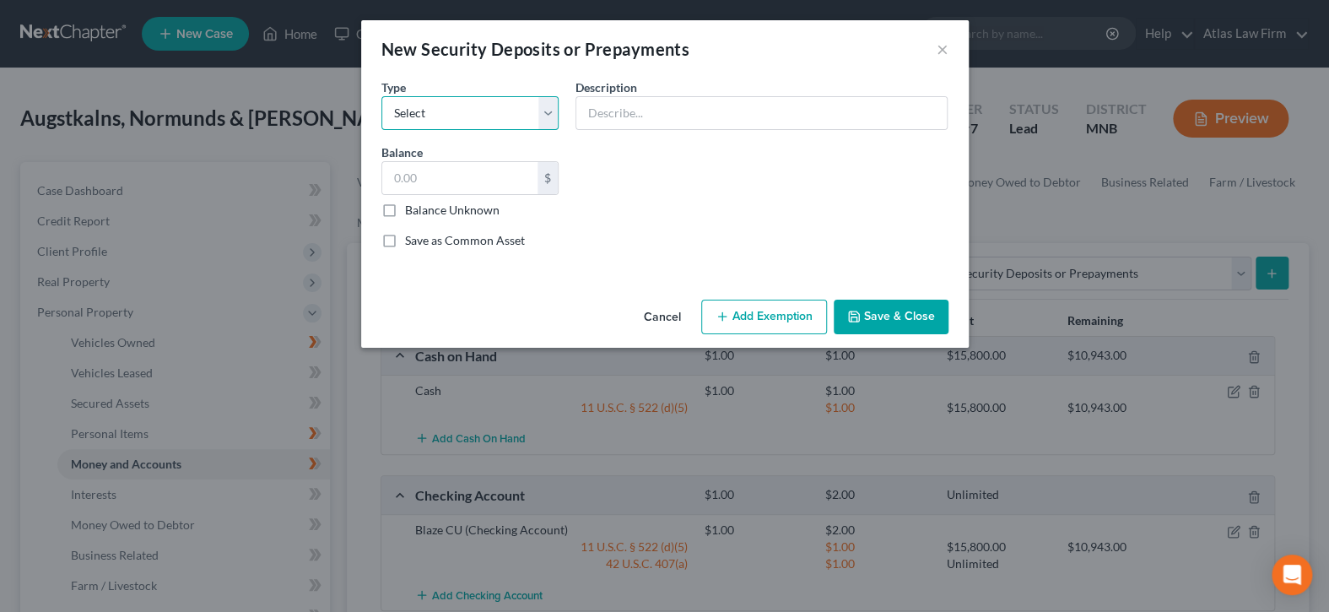
click at [548, 107] on select "Select Electric Gas Heating Oil Security Deposit On Rental Unit Prepaid Rent Te…" at bounding box center [470, 113] width 178 height 34
select select "4"
click at [381, 96] on select "Select Electric Gas Heating Oil Security Deposit On Rental Unit Prepaid Rent Te…" at bounding box center [470, 113] width 178 height 34
click at [655, 113] on input "text" at bounding box center [761, 113] width 370 height 32
type input "Security Deposit"
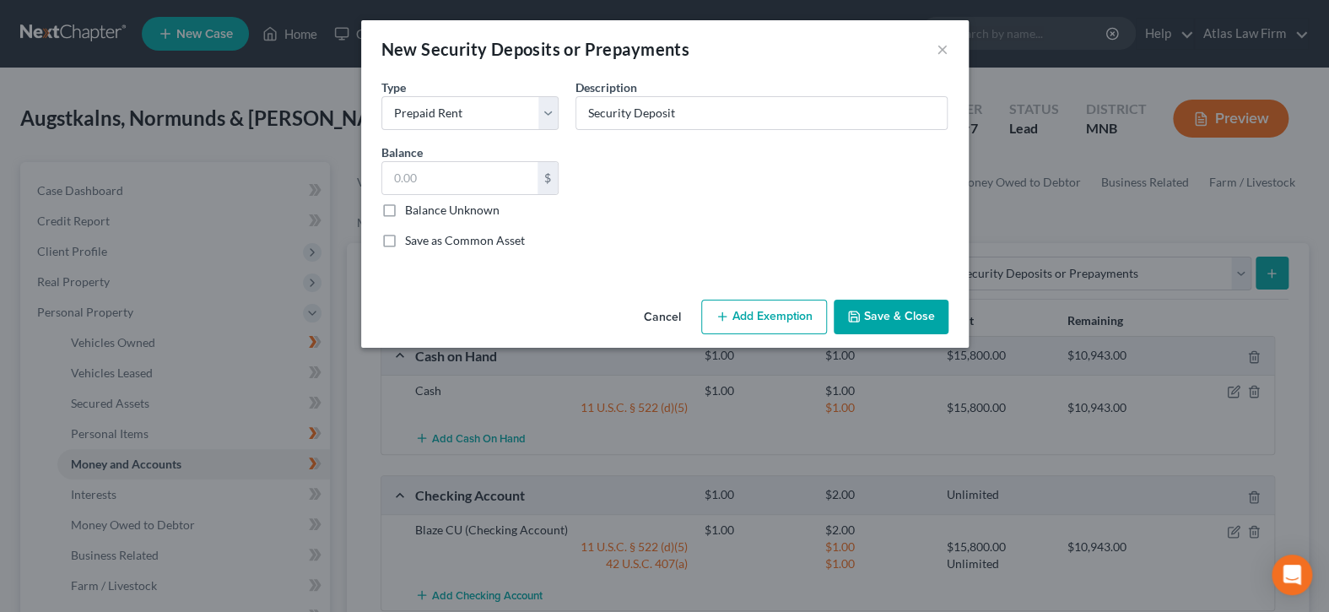
click at [733, 323] on button "Add Exemption" at bounding box center [764, 316] width 126 height 35
select select "2"
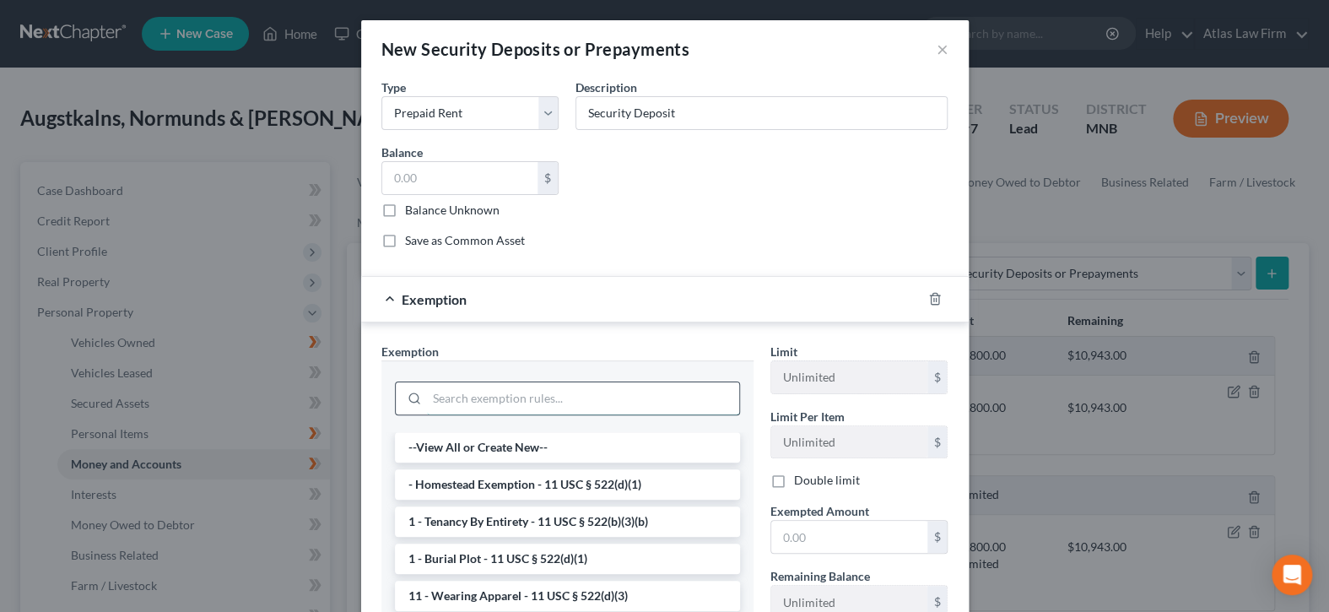
click at [693, 397] on input "search" at bounding box center [583, 398] width 312 height 32
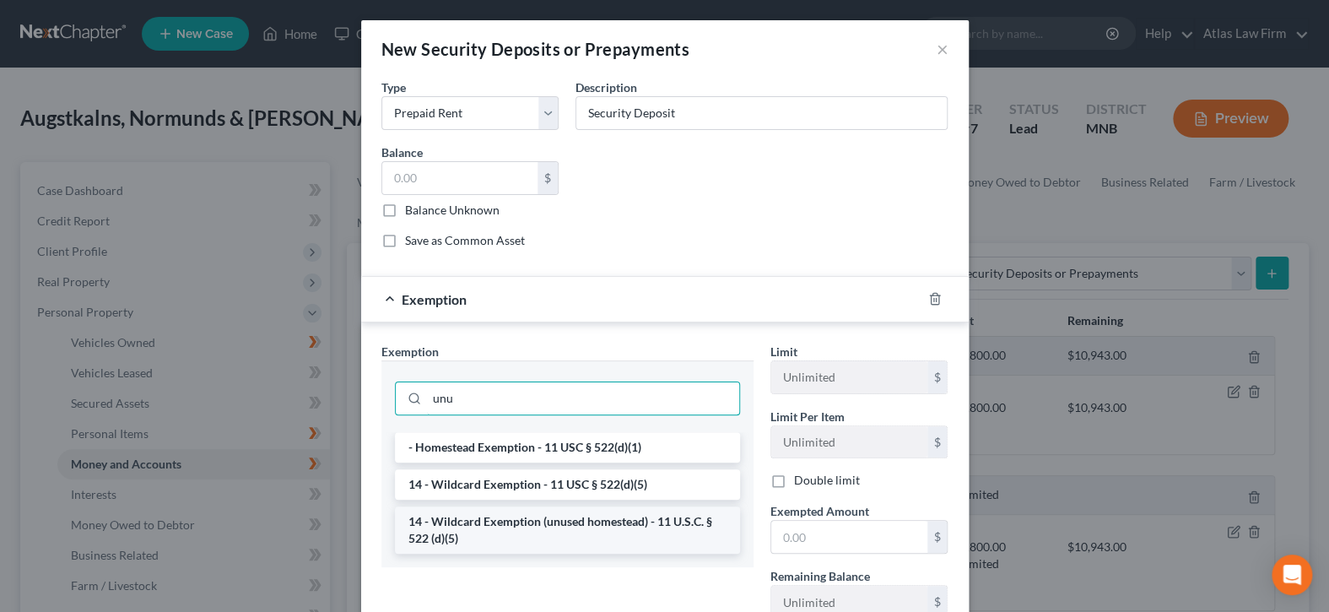
type input "unu"
click at [648, 526] on li "14 - Wildcard Exemption (unused homestead) - 11 U.S.C. § 522 (d)(5)" at bounding box center [567, 529] width 345 height 47
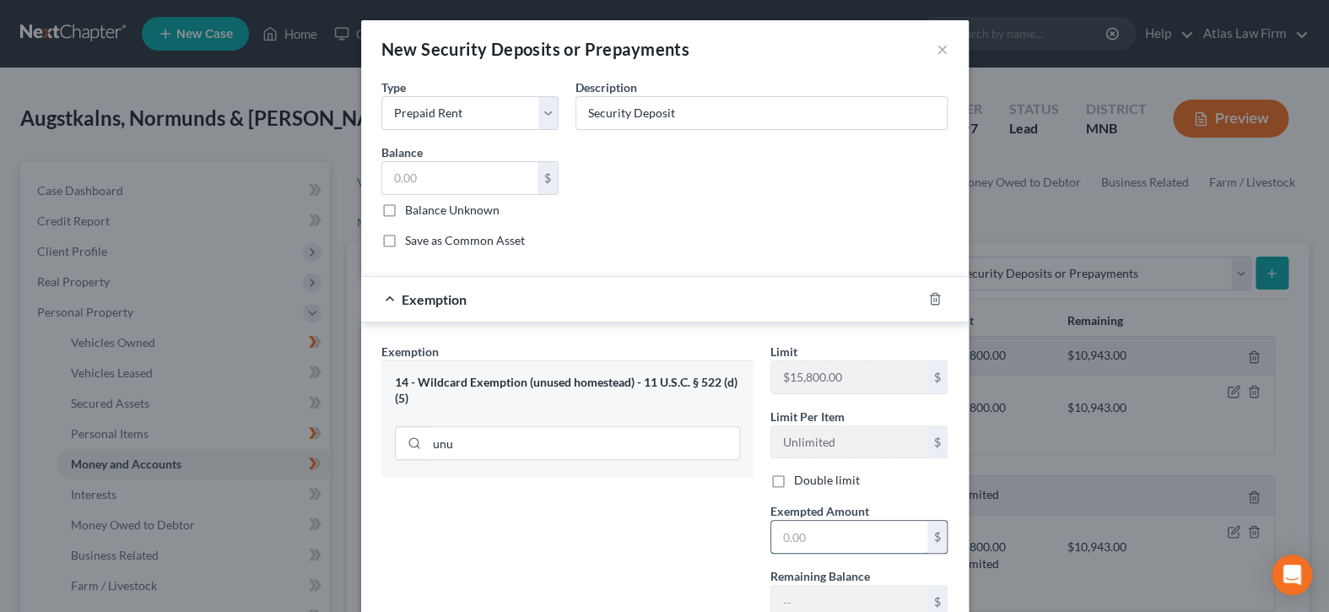
click at [790, 526] on input "text" at bounding box center [849, 536] width 156 height 32
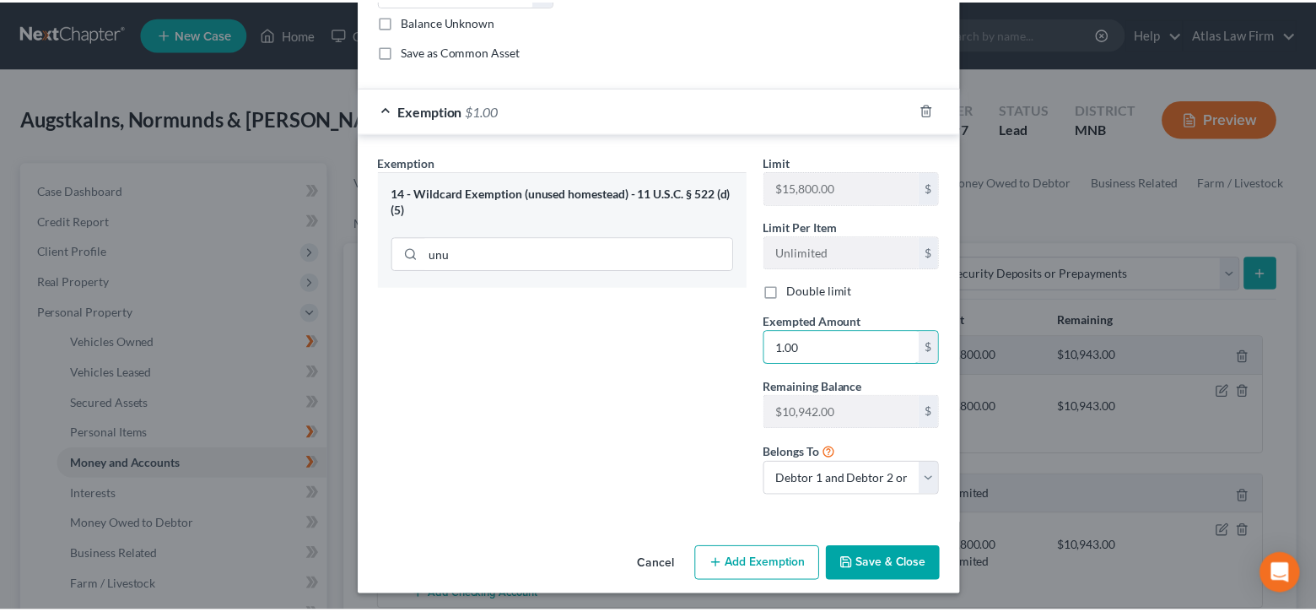
scroll to position [190, 0]
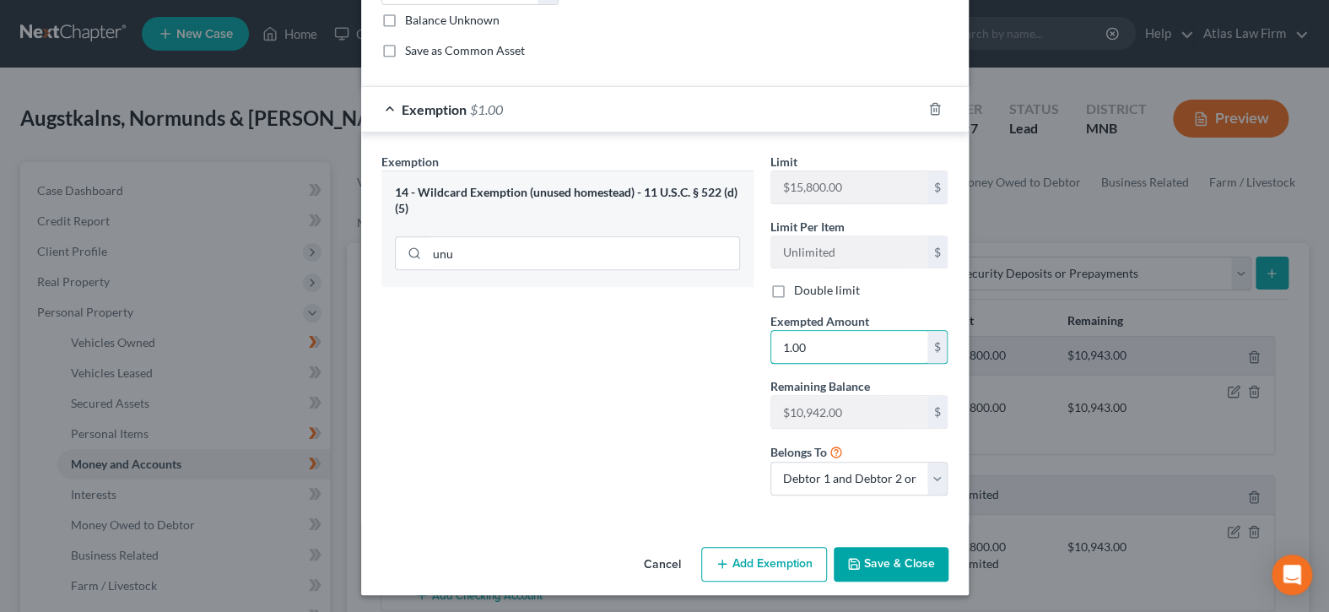
type input "1.00"
click at [871, 563] on button "Save & Close" at bounding box center [890, 564] width 115 height 35
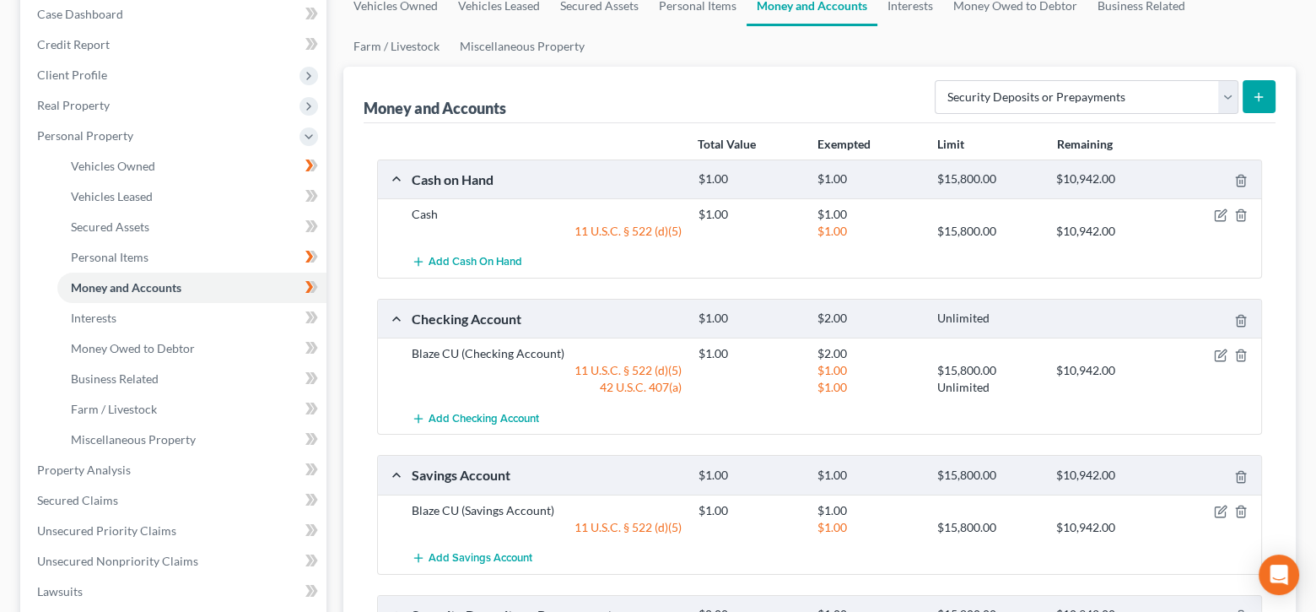
scroll to position [79, 0]
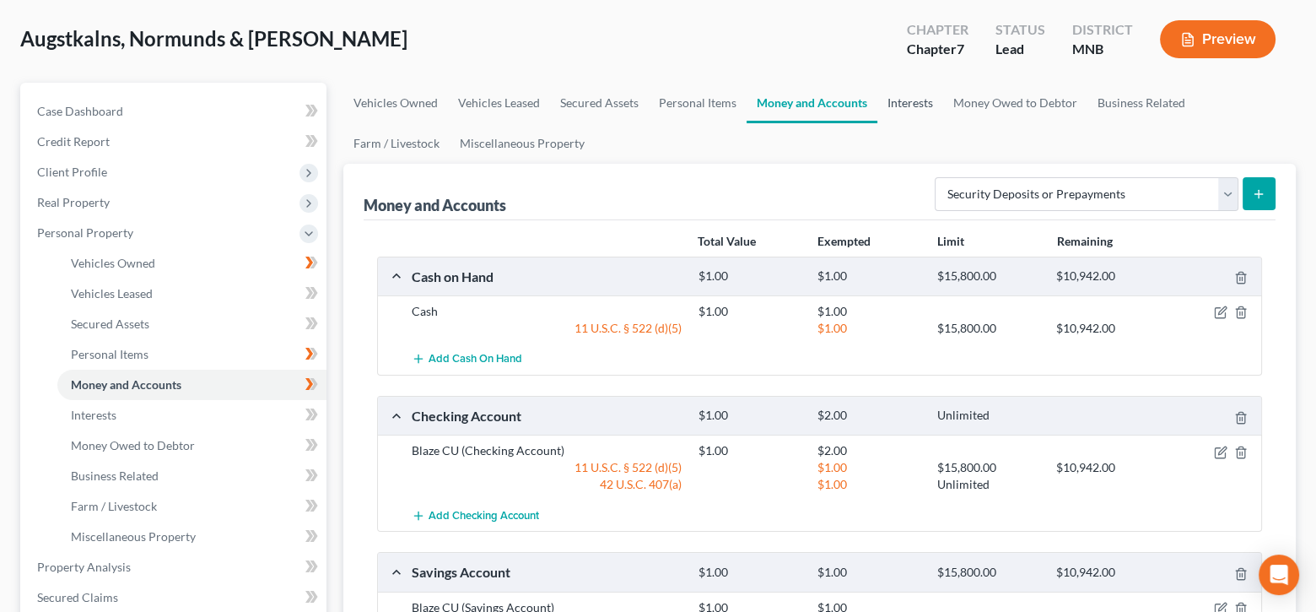
click at [902, 107] on link "Interests" at bounding box center [910, 103] width 66 height 40
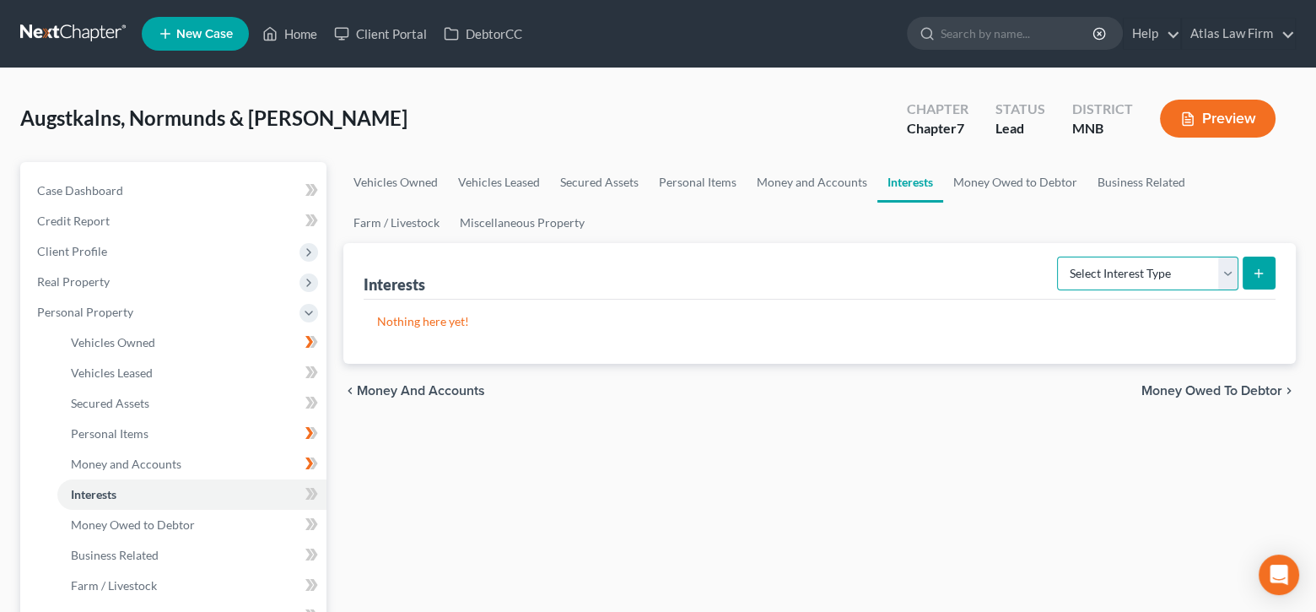
click at [1225, 267] on select "Select Interest Type 401K Annuity Bond Education IRA Government Bond Government…" at bounding box center [1147, 273] width 181 height 34
drag, startPoint x: 973, startPoint y: 441, endPoint x: 985, endPoint y: 370, distance: 72.0
click at [993, 182] on link "Money Owed to Debtor" at bounding box center [1015, 182] width 144 height 40
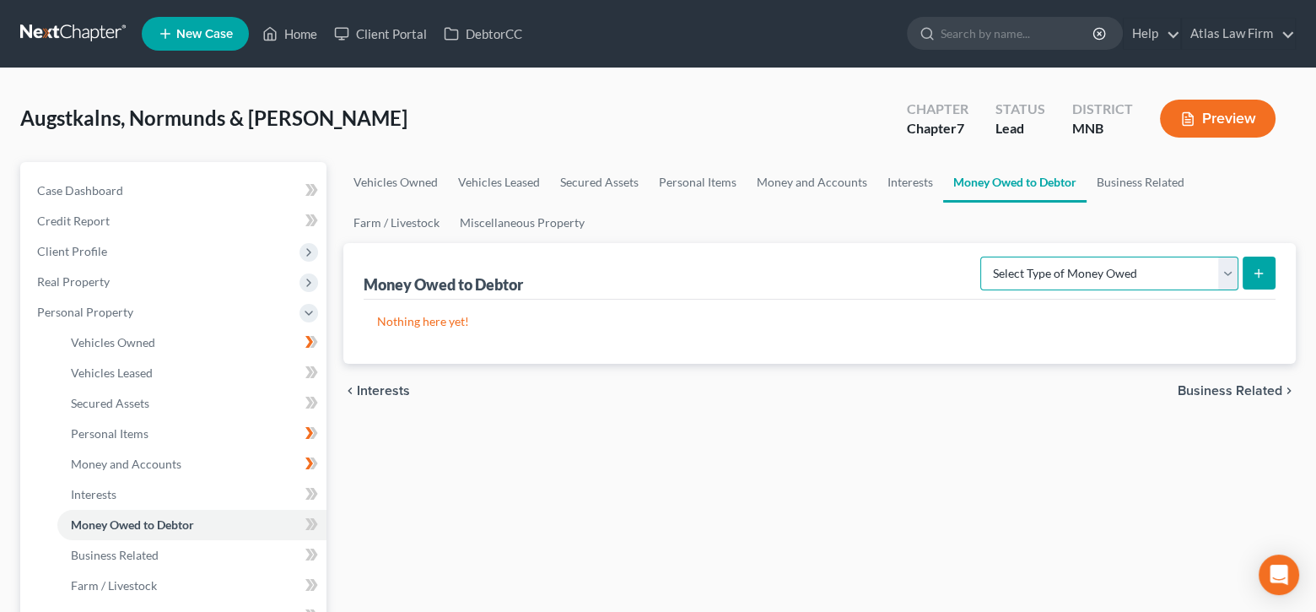
click at [1227, 269] on select "Select Type of Money Owed Accounts Receivable Alimony Child Support Claims Agai…" at bounding box center [1109, 273] width 258 height 34
select select "unpaid_wages"
click at [984, 256] on select "Select Type of Money Owed Accounts Receivable Alimony Child Support Claims Agai…" at bounding box center [1109, 273] width 258 height 34
click at [1259, 270] on line "submit" at bounding box center [1259, 273] width 0 height 8
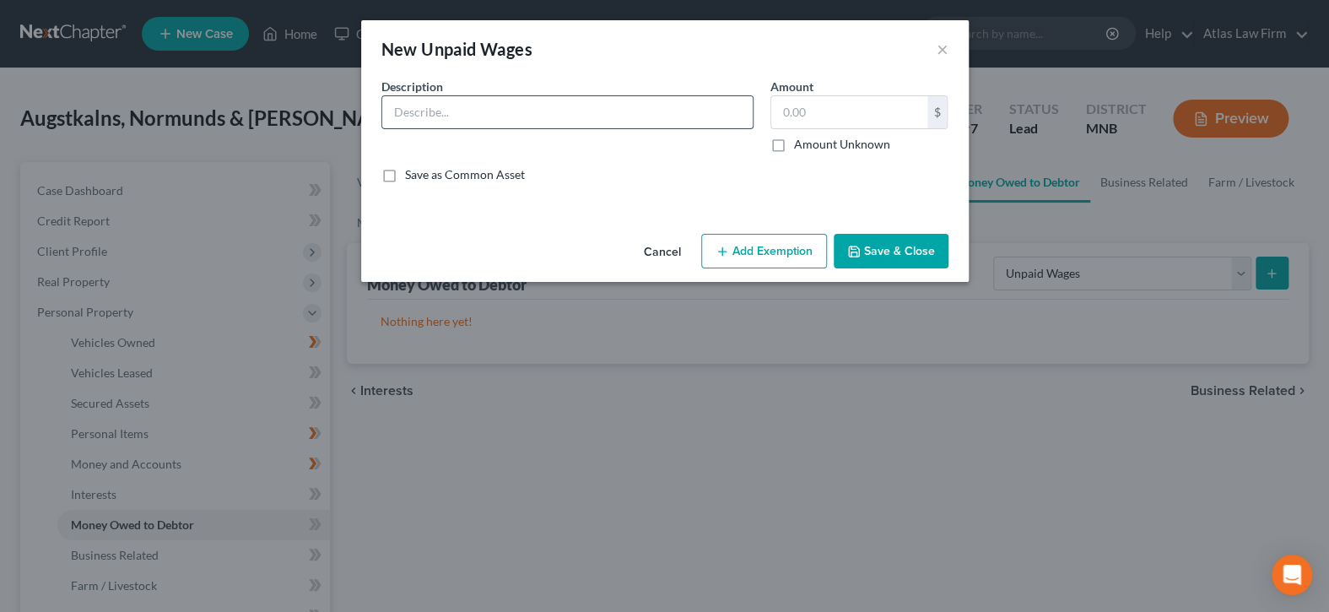
click at [552, 115] on input "text" at bounding box center [567, 112] width 370 height 32
type input "Earned, Unpaid Wages"
click at [820, 109] on input "text" at bounding box center [849, 112] width 156 height 32
click at [817, 120] on input "1.00" at bounding box center [849, 112] width 156 height 32
type input "4,000"
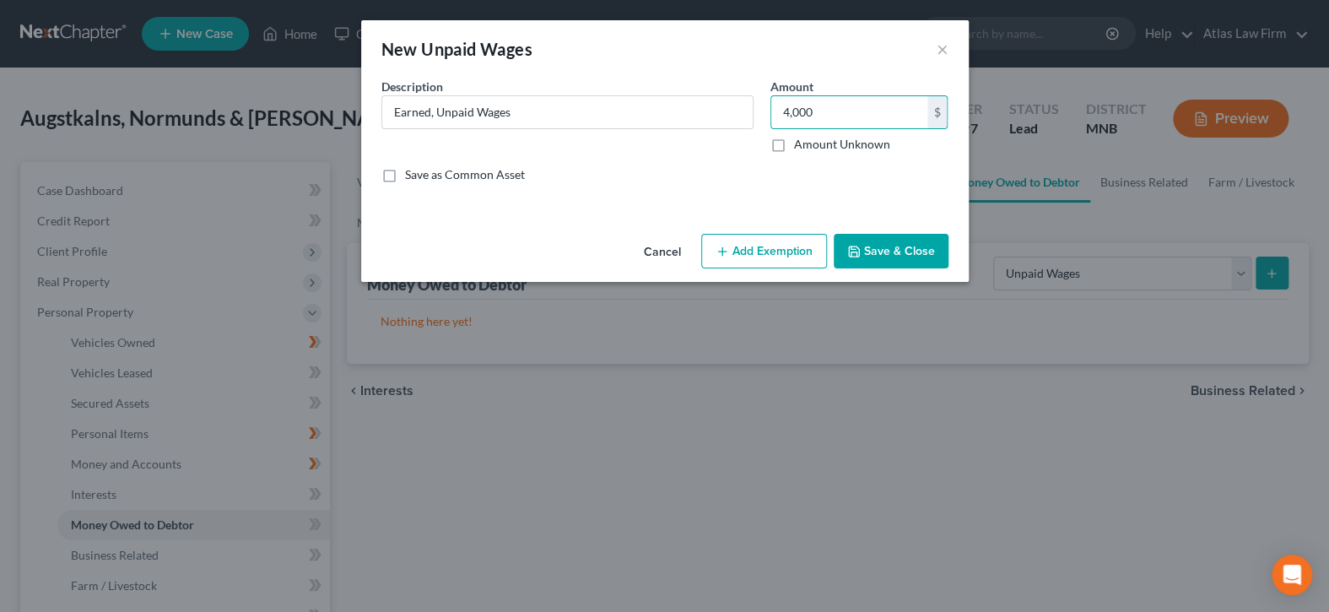
click at [790, 251] on button "Add Exemption" at bounding box center [764, 251] width 126 height 35
select select "2"
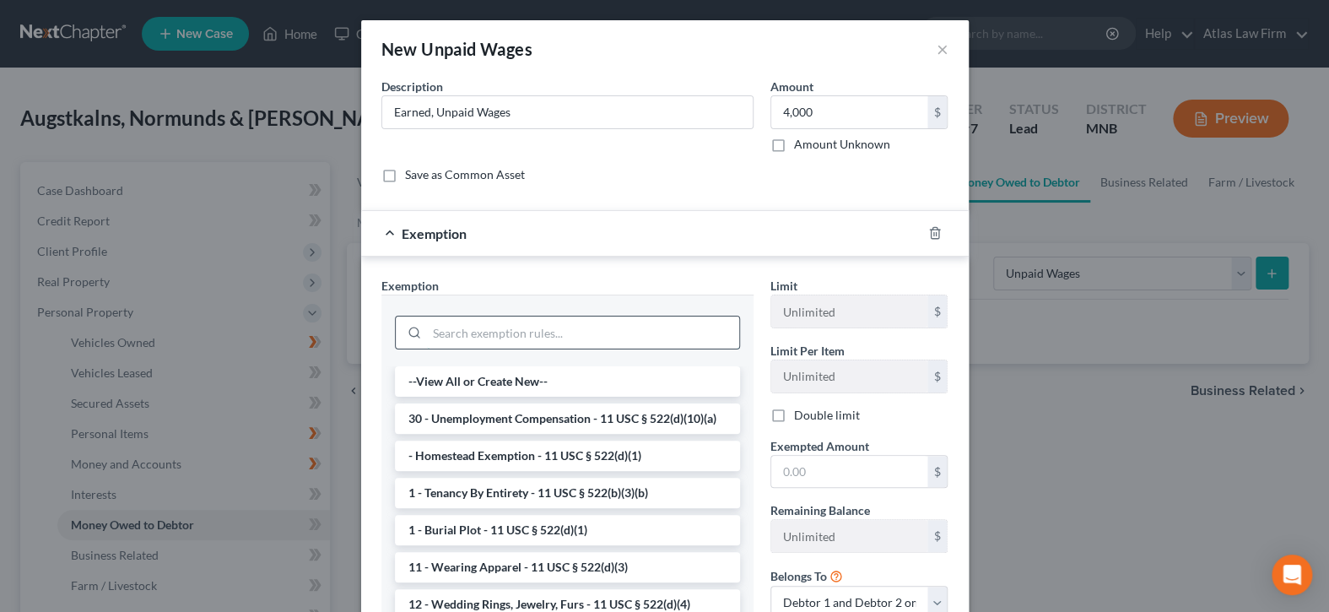
click at [661, 341] on input "search" at bounding box center [583, 332] width 312 height 32
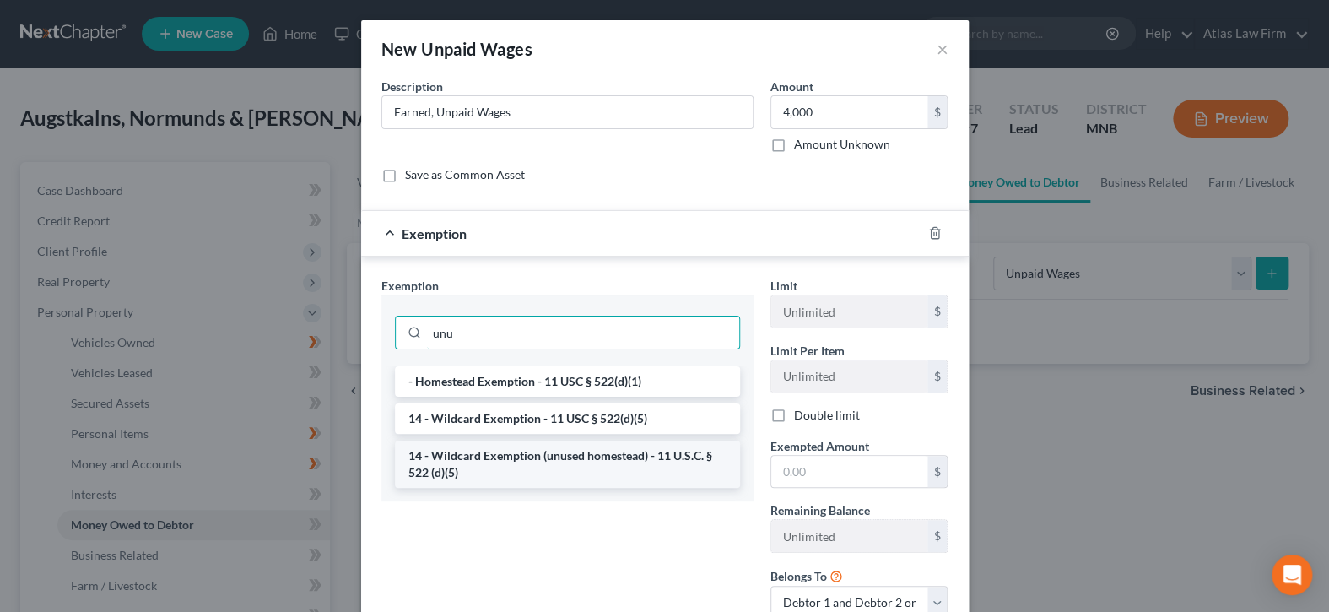
type input "unu"
click at [636, 470] on li "14 - Wildcard Exemption (unused homestead) - 11 U.S.C. § 522 (d)(5)" at bounding box center [567, 463] width 345 height 47
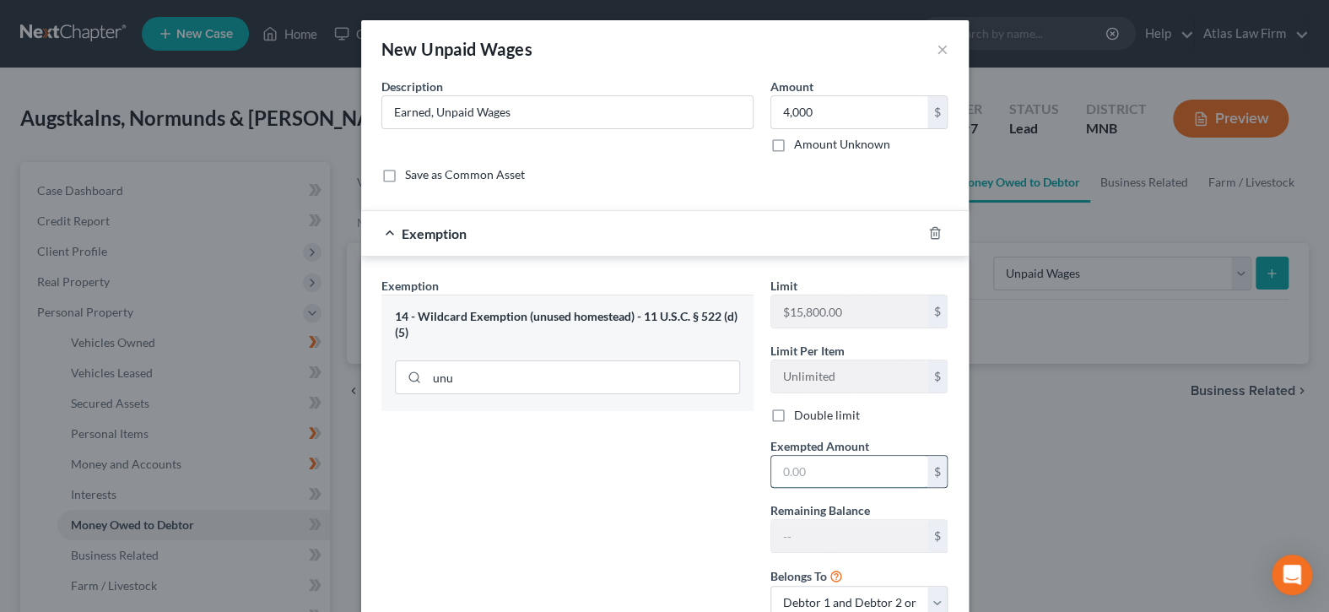
click at [855, 459] on input "text" at bounding box center [849, 472] width 156 height 32
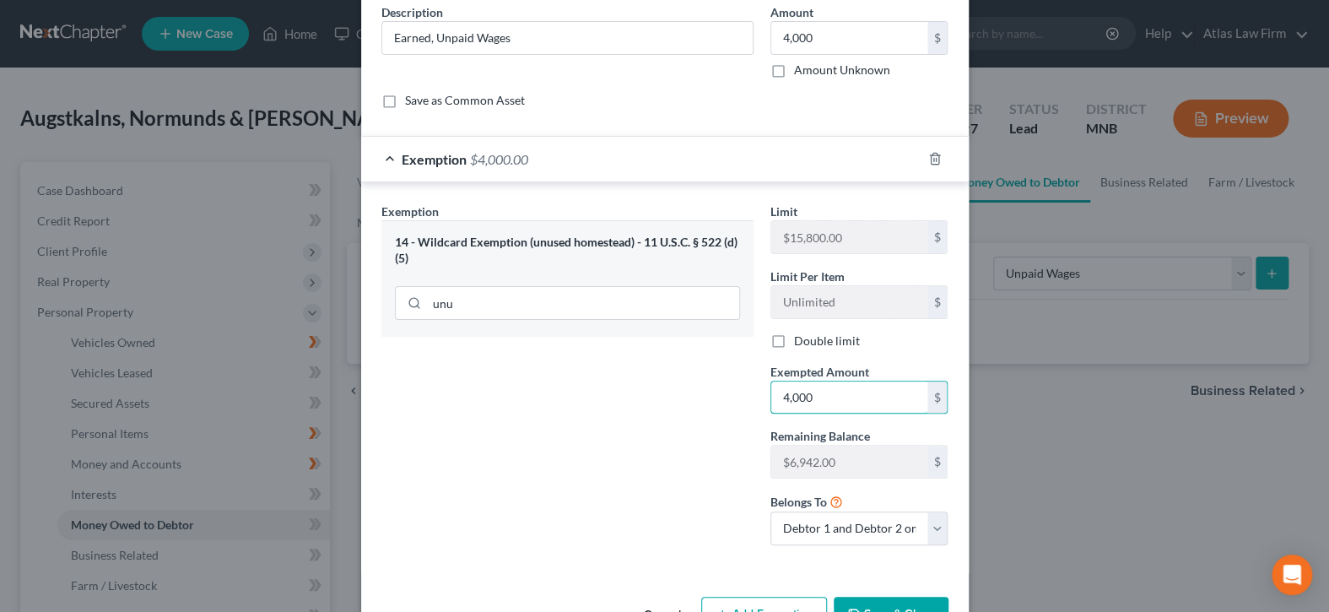
scroll to position [125, 0]
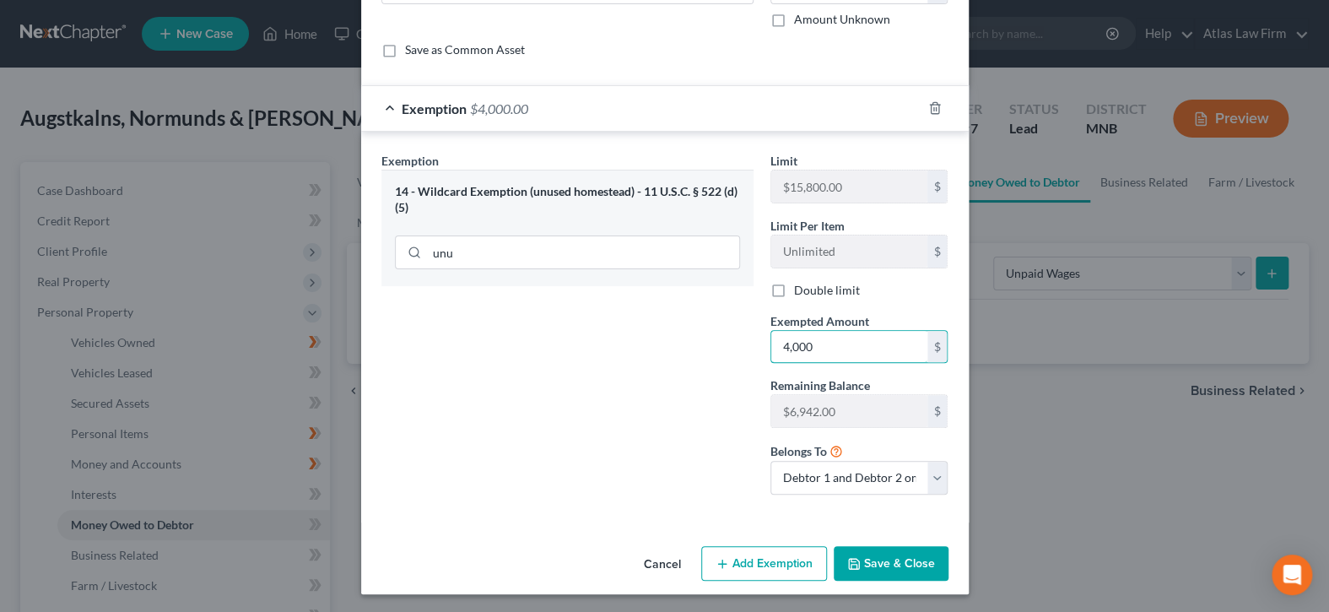
type input "4,000"
click at [893, 561] on button "Save & Close" at bounding box center [890, 563] width 115 height 35
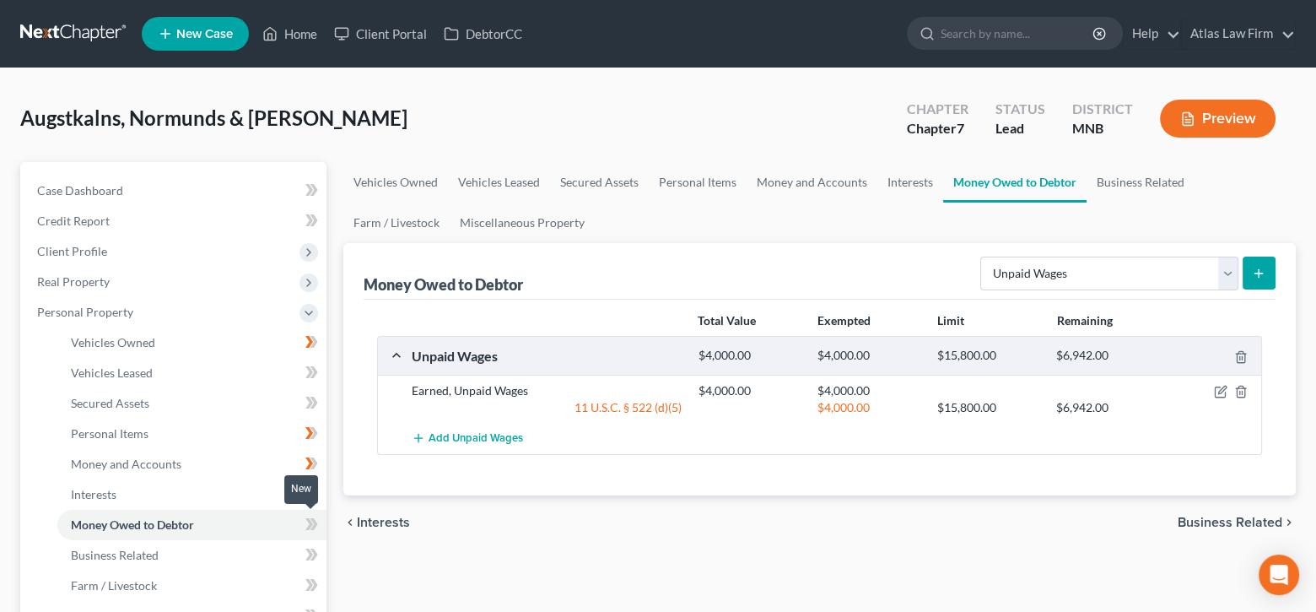
click at [306, 523] on icon at bounding box center [311, 524] width 13 height 21
click at [1229, 273] on select "Select Type of Money Owed Accounts Receivable Alimony Child Support Claims Agai…" at bounding box center [1109, 273] width 258 height 34
select select "expected_tax_refund"
click at [984, 256] on select "Select Type of Money Owed Accounts Receivable Alimony Child Support Claims Agai…" at bounding box center [1109, 273] width 258 height 34
click at [1261, 267] on icon "submit" at bounding box center [1258, 273] width 13 height 13
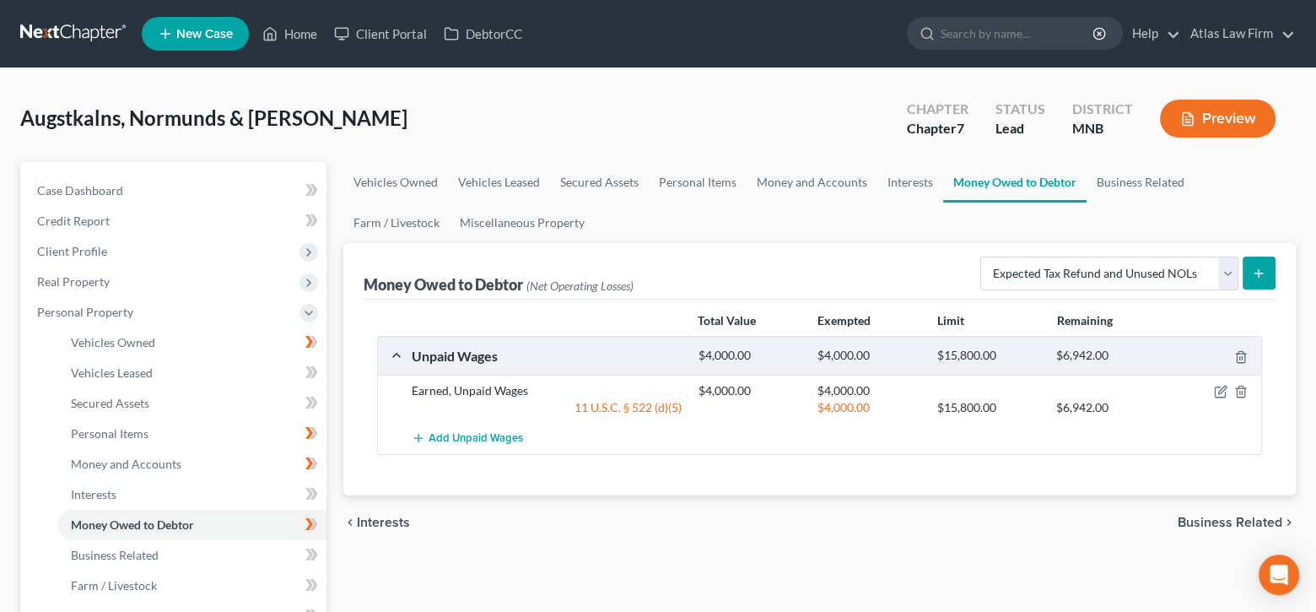
select select "0"
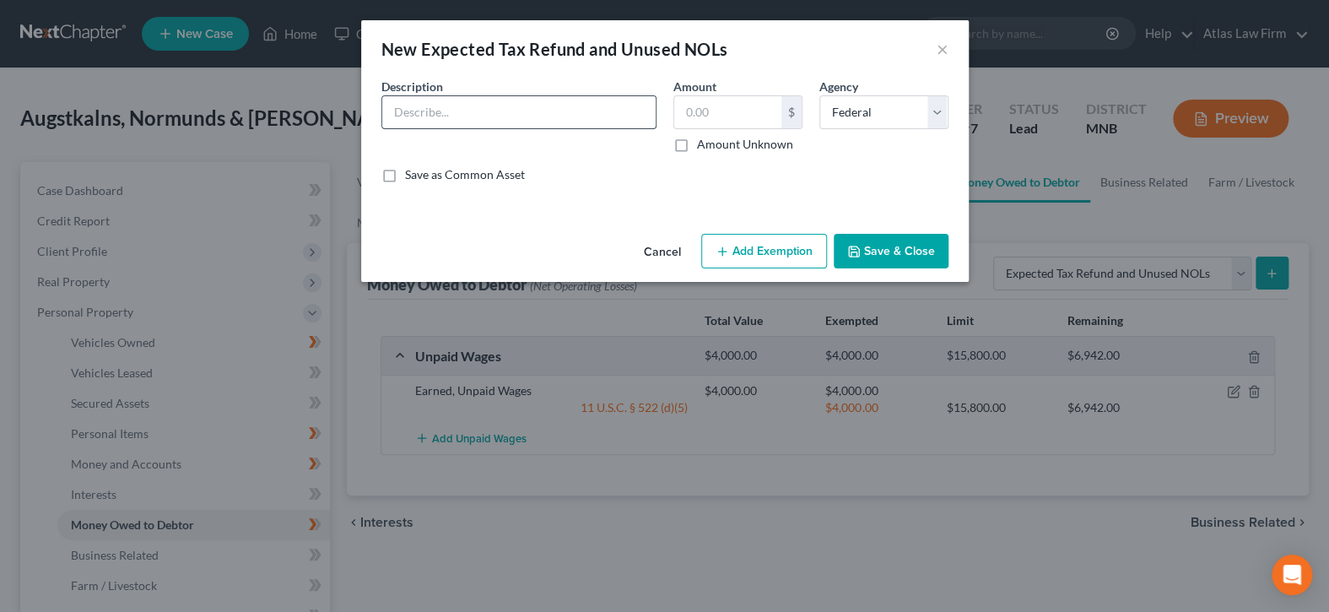
click at [574, 116] on input "text" at bounding box center [518, 112] width 273 height 32
click at [493, 113] on input "Expected 2024 [PERSON_NAME]'s Property Tax Refund" at bounding box center [518, 112] width 273 height 32
click at [391, 112] on input "Expected 2024 [PERSON_NAME]'s Property Tax Refund" at bounding box center [518, 112] width 273 height 32
drag, startPoint x: 643, startPoint y: 109, endPoint x: 387, endPoint y: 100, distance: 255.7
click at [387, 100] on input "83Expected 2024 Renter's Property Tax Refund" at bounding box center [518, 112] width 273 height 32
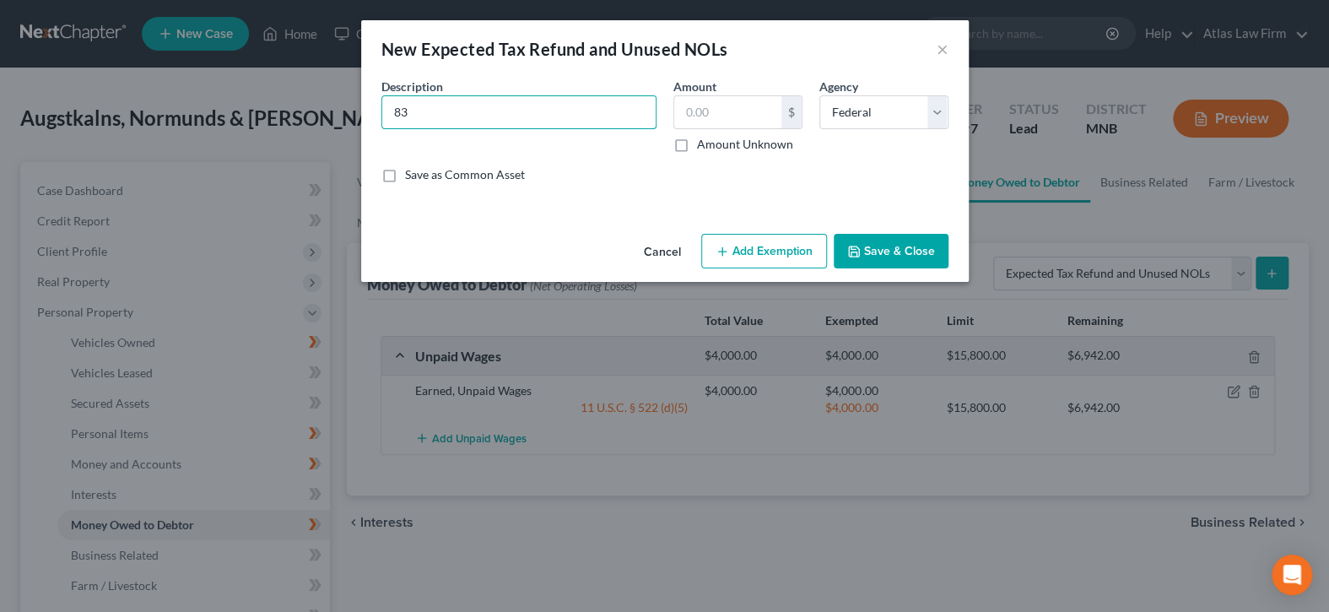
type input "83% Expected 2025 Income Tax refunds"
click at [728, 105] on input "text" at bounding box center [727, 112] width 107 height 32
type input "1.00"
drag, startPoint x: 467, startPoint y: 109, endPoint x: 420, endPoint y: 105, distance: 47.4
click at [420, 105] on input "83% Expected 2025 Income Tax refunds" at bounding box center [518, 112] width 273 height 32
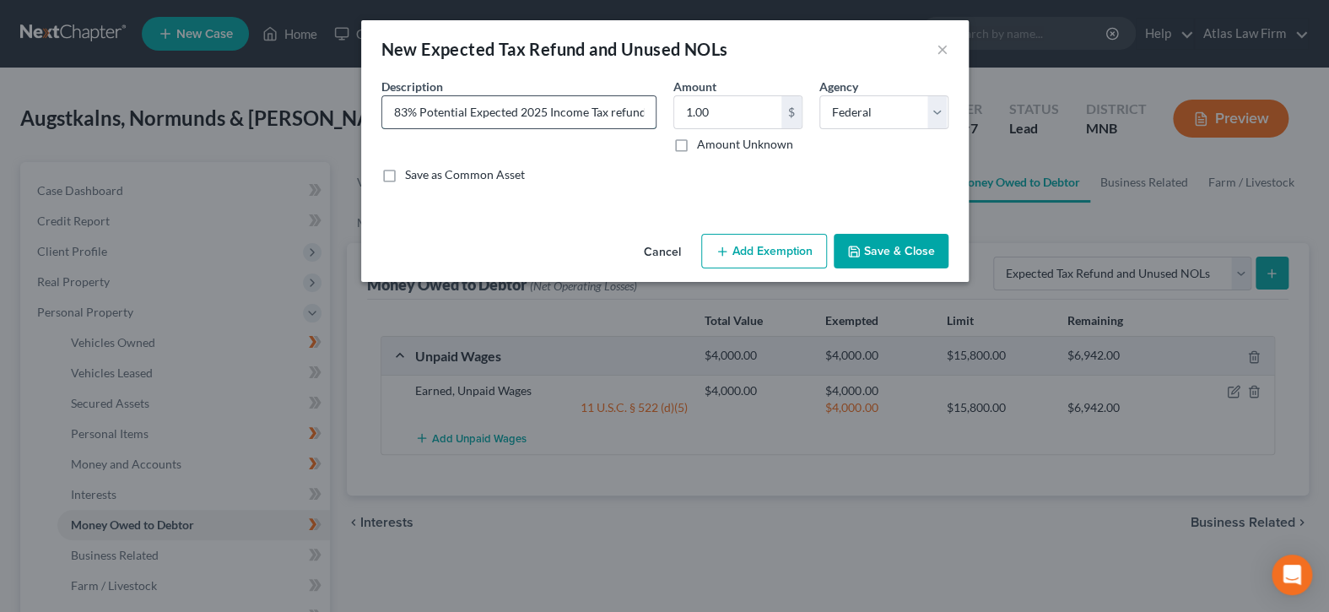
drag, startPoint x: 520, startPoint y: 106, endPoint x: 467, endPoint y: 109, distance: 52.4
click at [467, 109] on input "83% Potential Expected 2025 Income Tax refunds" at bounding box center [518, 112] width 273 height 32
type input "83% Potential 2025 Income Tax refunds"
click at [793, 257] on button "Add Exemption" at bounding box center [764, 251] width 126 height 35
select select "2"
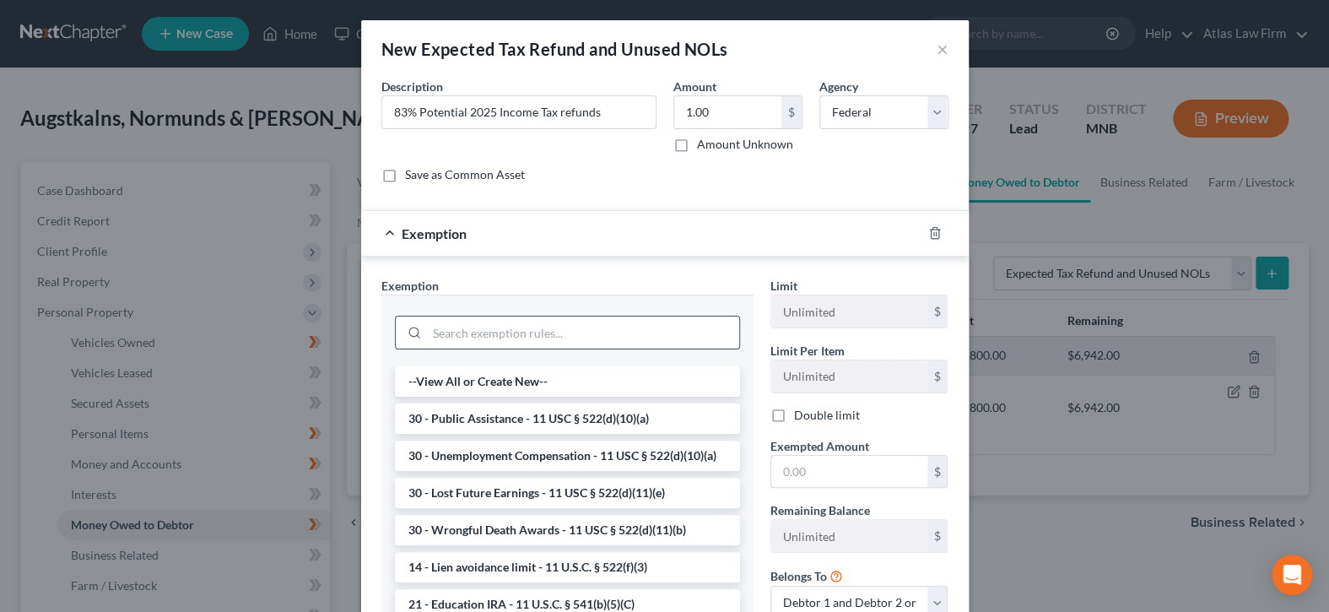
click at [599, 338] on input "search" at bounding box center [583, 332] width 312 height 32
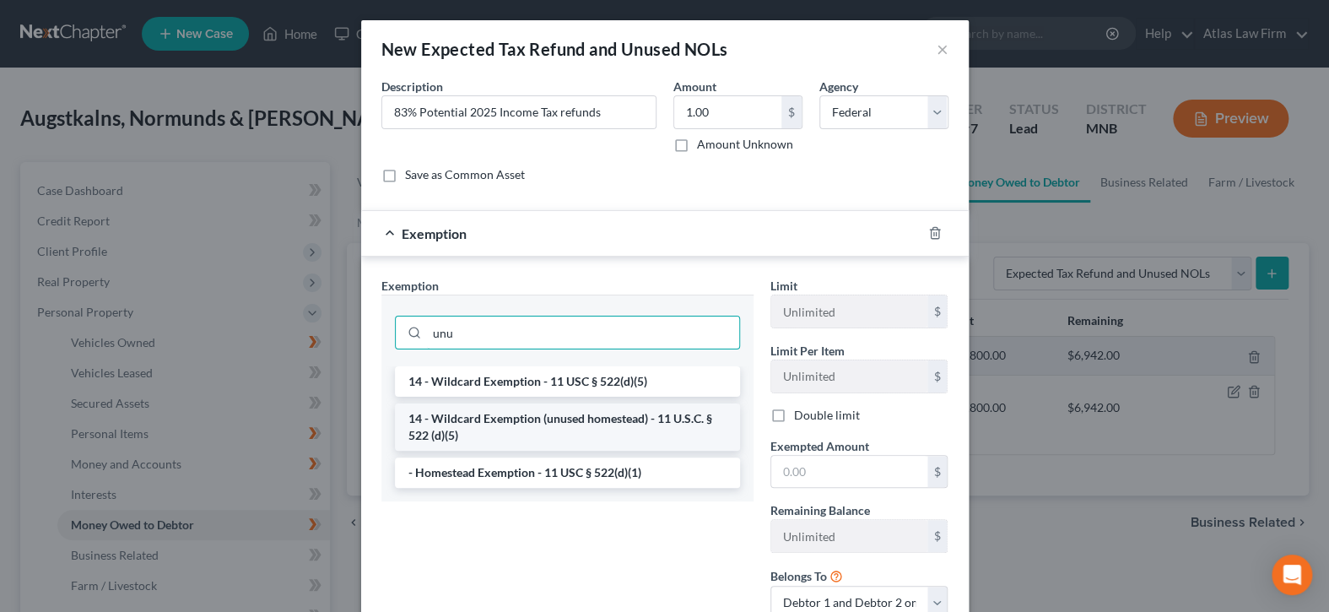
type input "unu"
click at [648, 416] on li "14 - Wildcard Exemption (unused homestead) - 11 U.S.C. § 522 (d)(5)" at bounding box center [567, 426] width 345 height 47
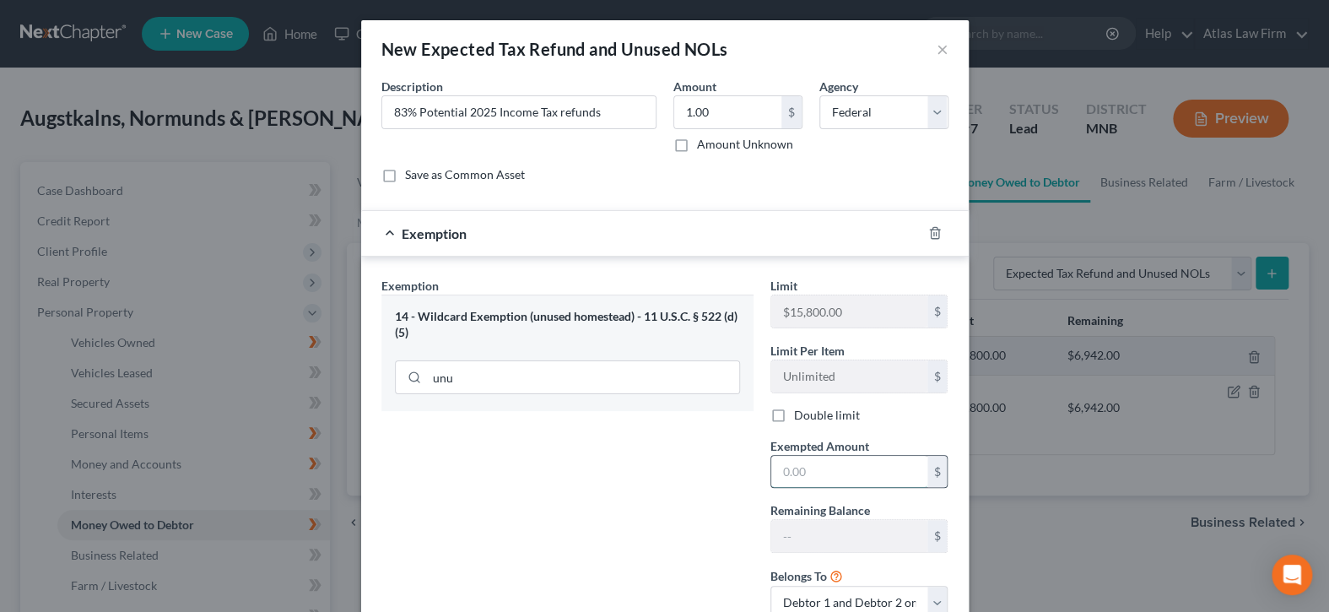
click at [846, 469] on input "text" at bounding box center [849, 472] width 156 height 32
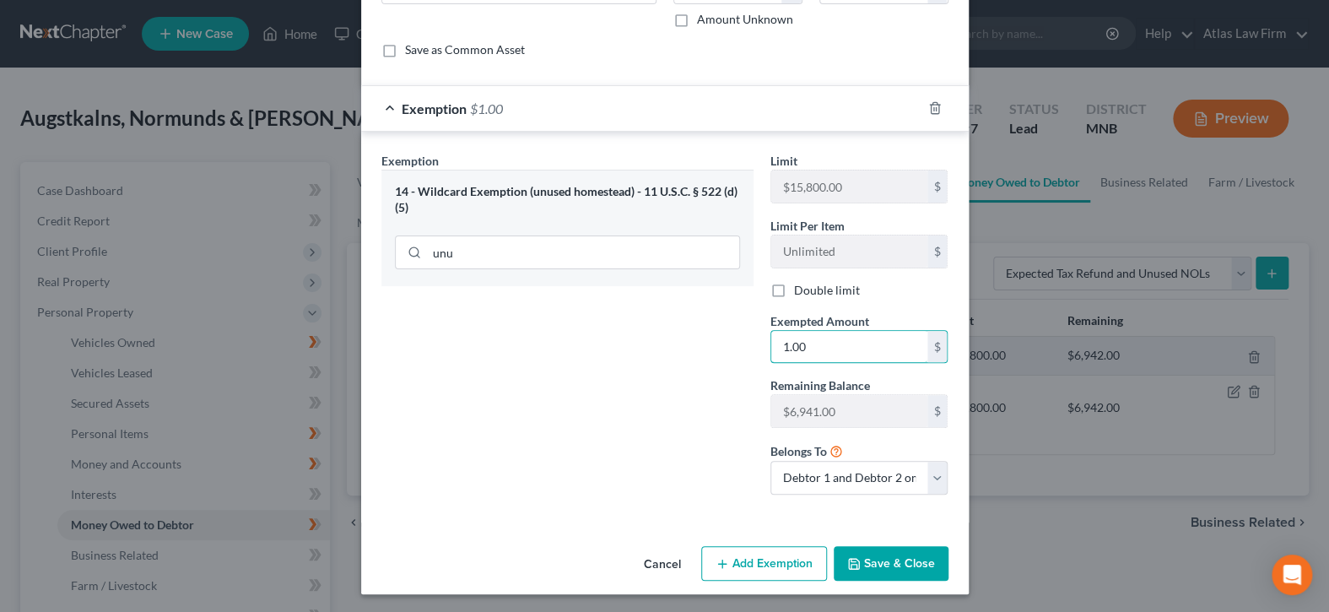
type input "1.00"
click at [898, 559] on button "Save & Close" at bounding box center [890, 563] width 115 height 35
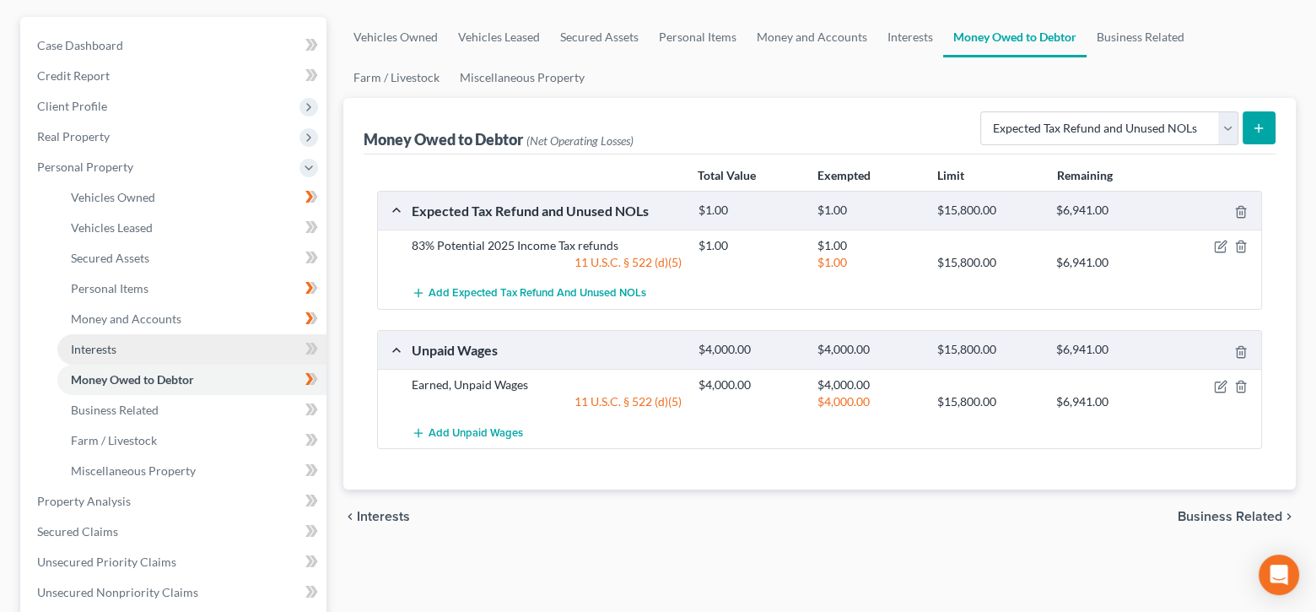
scroll to position [169, 0]
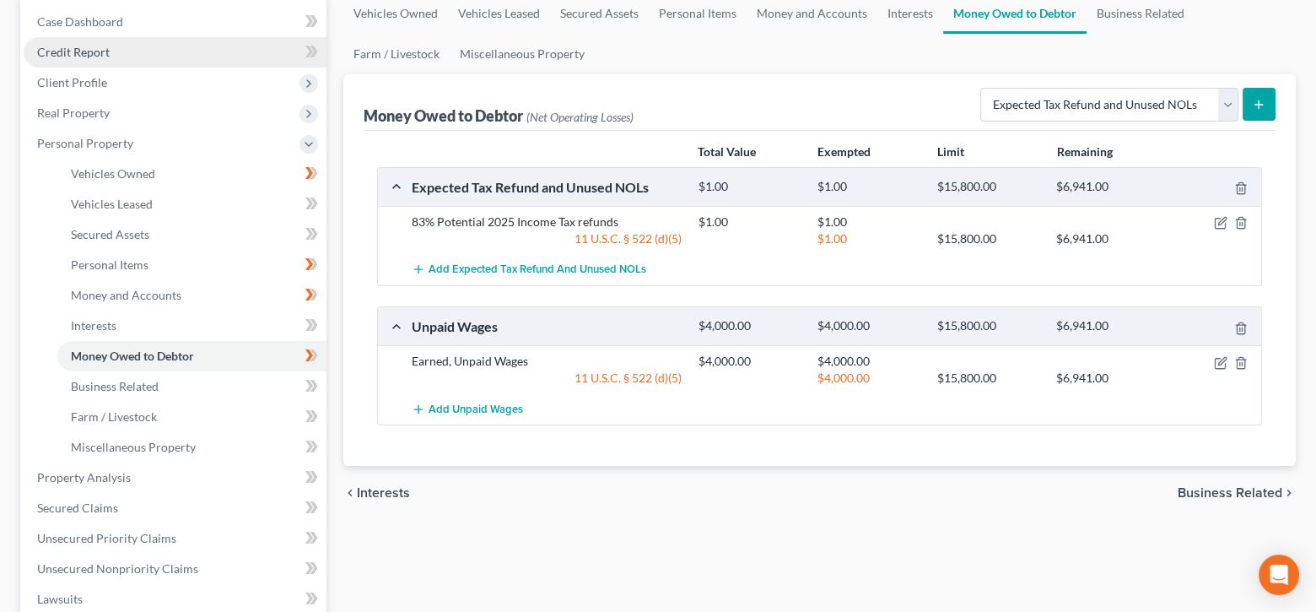
click at [92, 55] on span "Credit Report" at bounding box center [73, 52] width 73 height 14
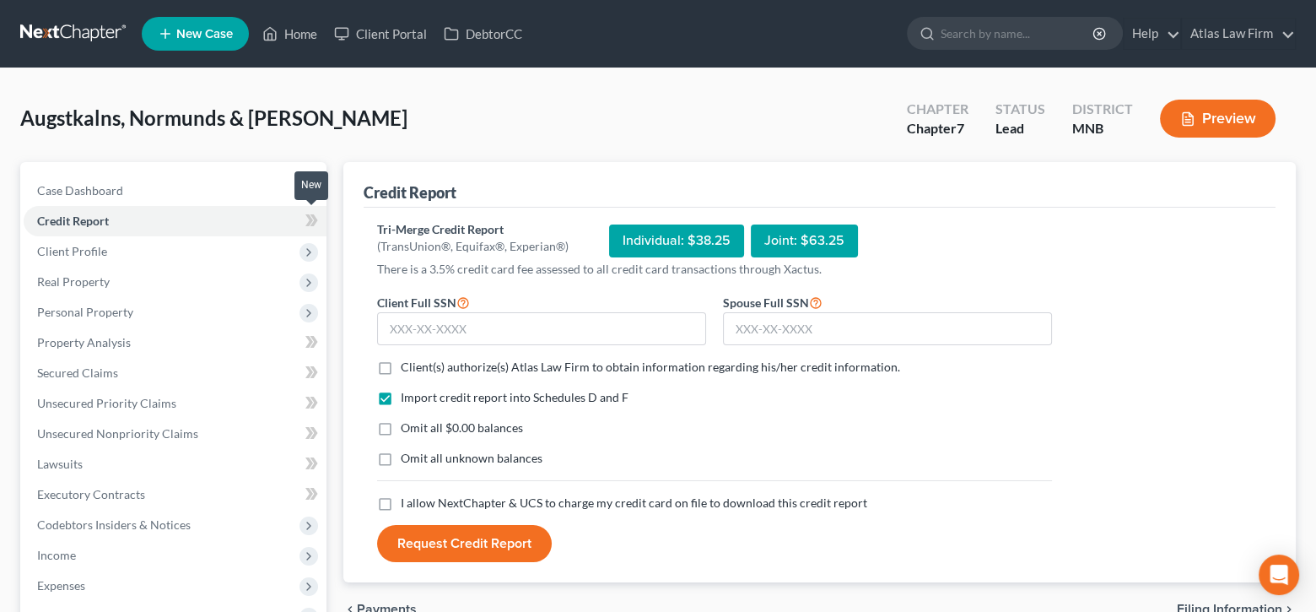
click at [312, 219] on icon at bounding box center [311, 220] width 13 height 21
click at [533, 324] on input "text" at bounding box center [541, 329] width 329 height 34
click at [642, 326] on input "text" at bounding box center [541, 329] width 329 height 34
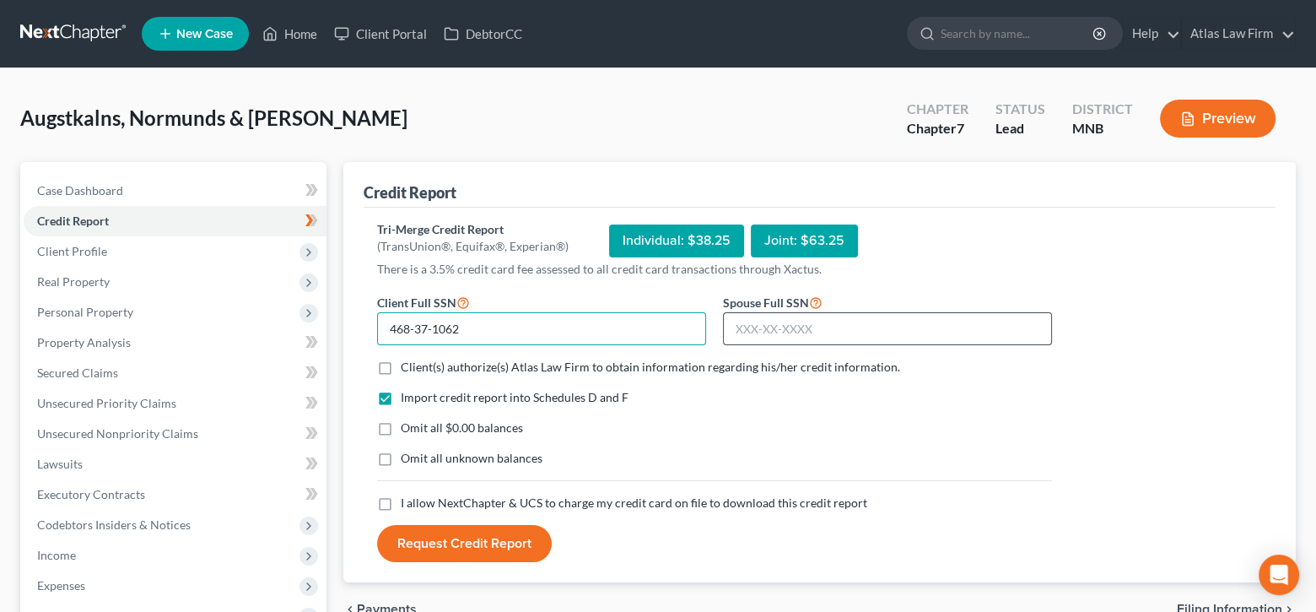
type input "468-37-1062"
click at [736, 329] on input "text" at bounding box center [887, 329] width 329 height 34
click at [863, 335] on input "text" at bounding box center [887, 329] width 329 height 34
type input "618-64-4478"
click at [401, 369] on label "Client(s) authorize(s) Atlas Law Firm to obtain information regarding his/her c…" at bounding box center [650, 367] width 499 height 17
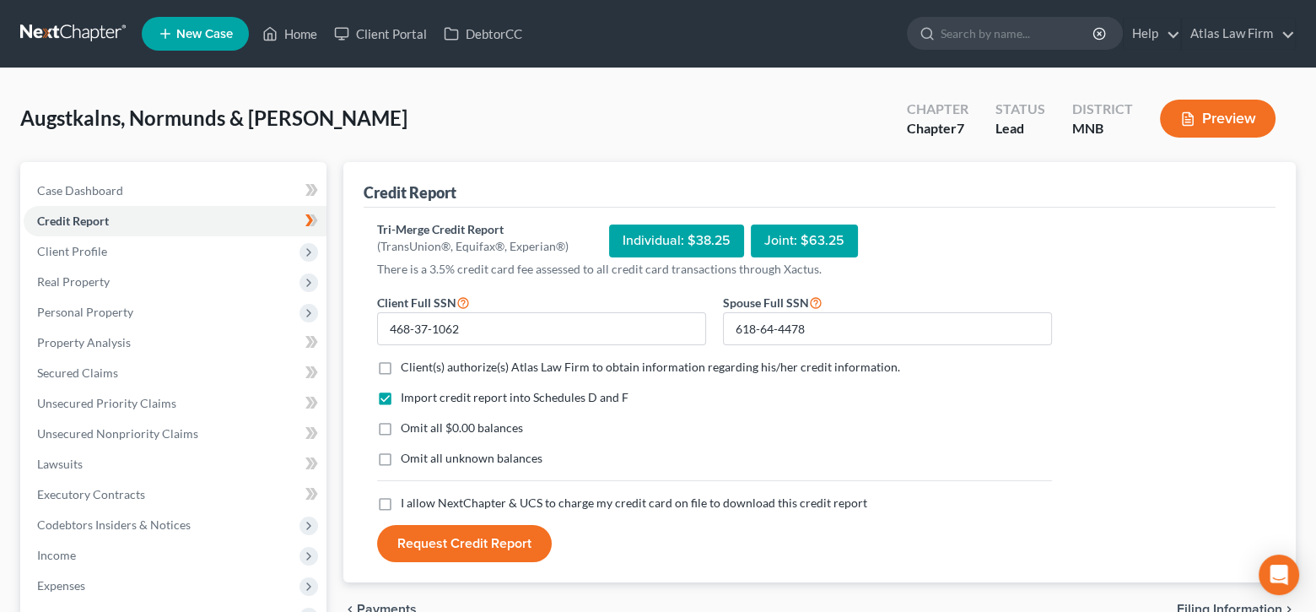
click at [407, 369] on input "Client(s) authorize(s) Atlas Law Firm to obtain information regarding his/her c…" at bounding box center [412, 364] width 11 height 11
checkbox input "true"
click at [401, 426] on label "Omit all $0.00 balances" at bounding box center [462, 427] width 122 height 17
click at [407, 426] on input "Omit all $0.00 balances" at bounding box center [412, 424] width 11 height 11
checkbox input "true"
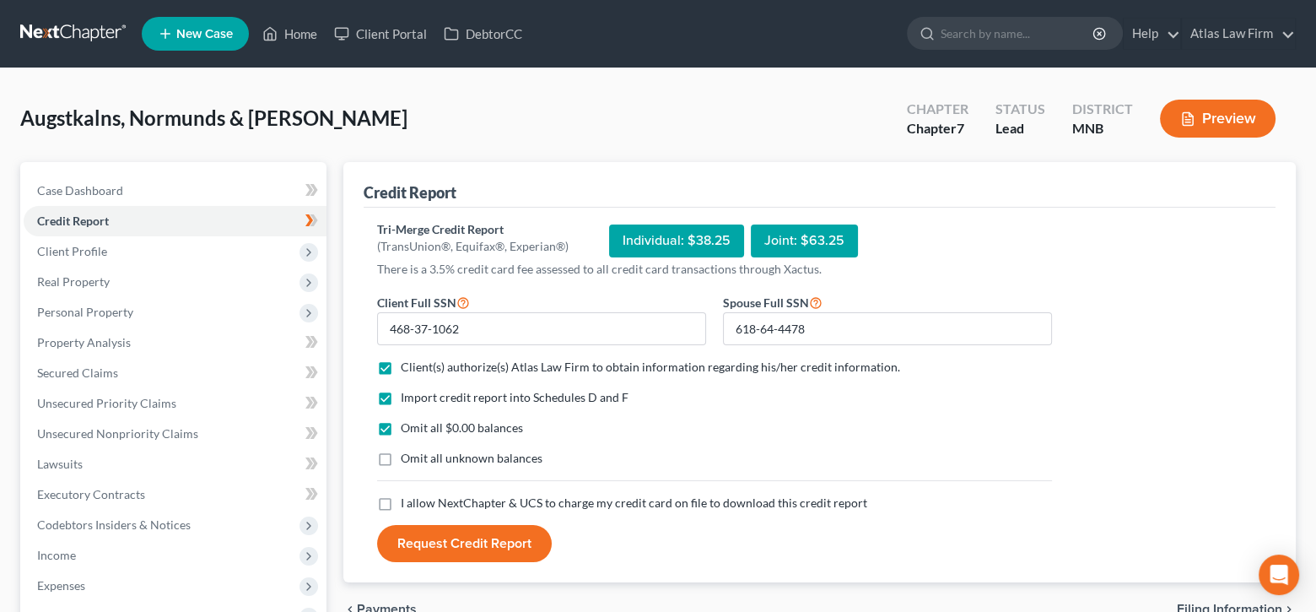
click at [401, 503] on label "I allow NextChapter & UCS to charge my credit card on file to download this cre…" at bounding box center [634, 502] width 466 height 17
click at [407, 503] on input "I allow NextChapter & UCS to charge my credit card on file to download this cre…" at bounding box center [412, 499] width 11 height 11
checkbox input "true"
click at [478, 539] on button "Request Credit Report" at bounding box center [464, 543] width 175 height 37
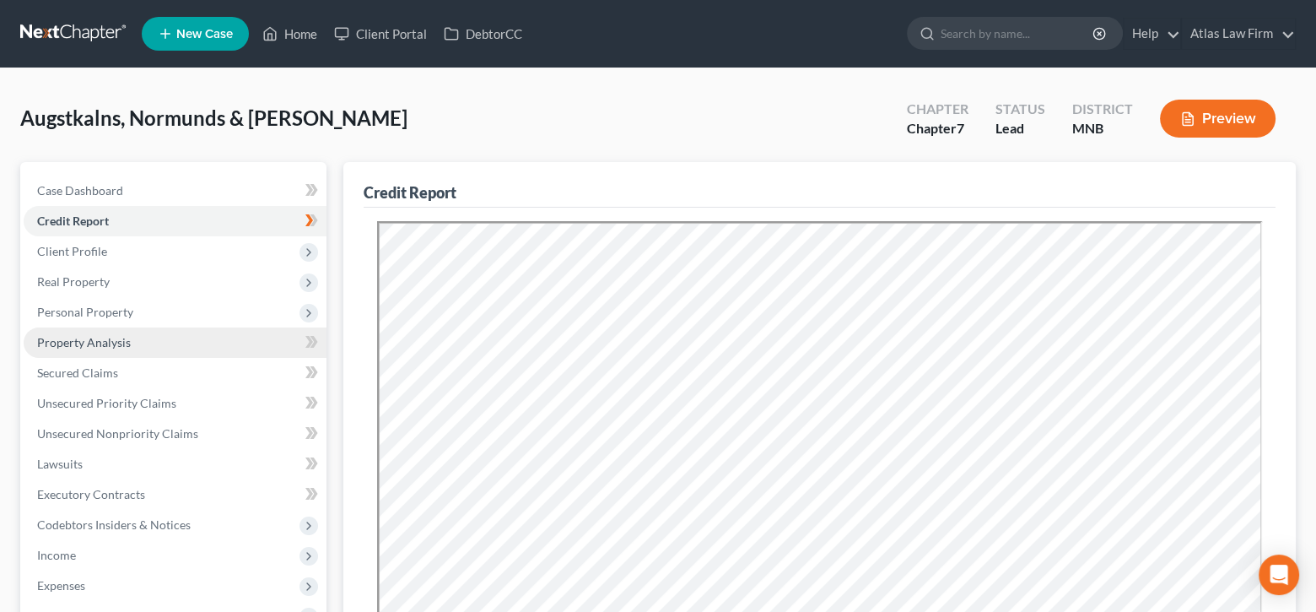
click at [152, 343] on link "Property Analysis" at bounding box center [175, 342] width 303 height 30
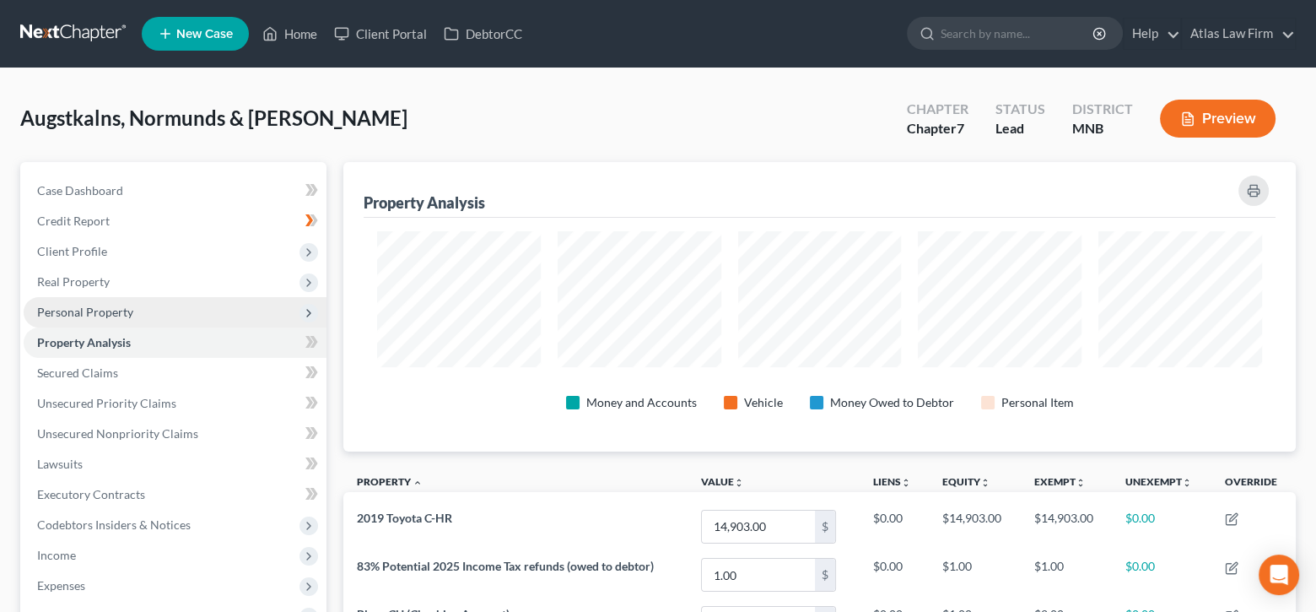
click at [116, 300] on span "Personal Property" at bounding box center [175, 312] width 303 height 30
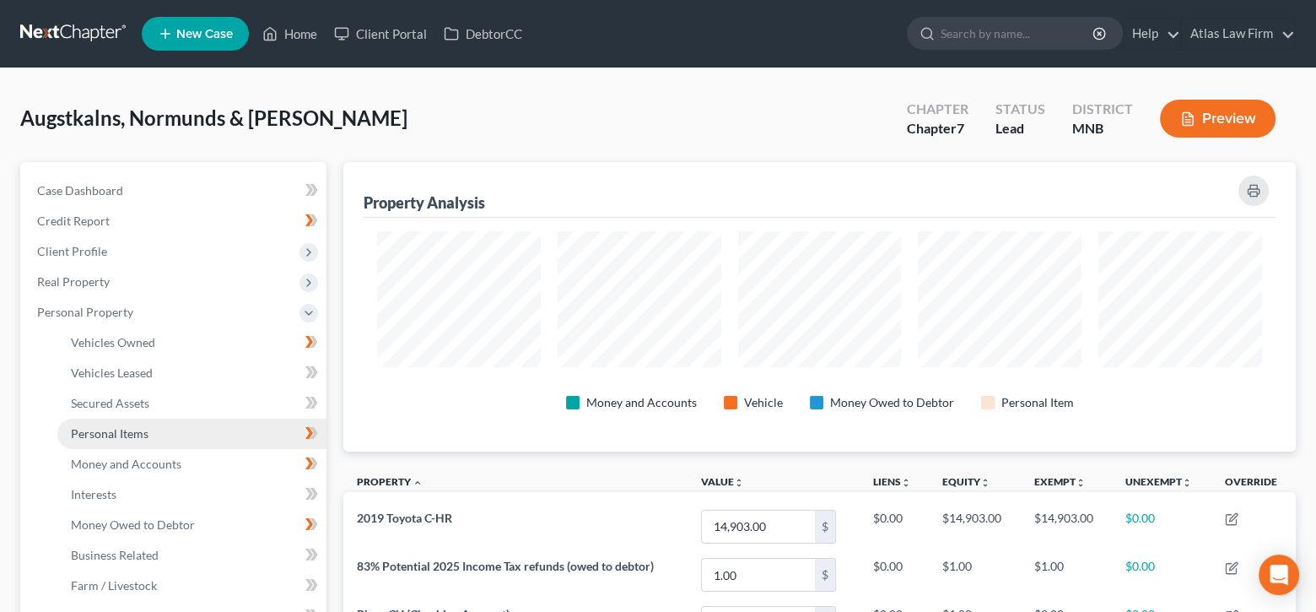
click at [134, 423] on link "Personal Items" at bounding box center [191, 433] width 269 height 30
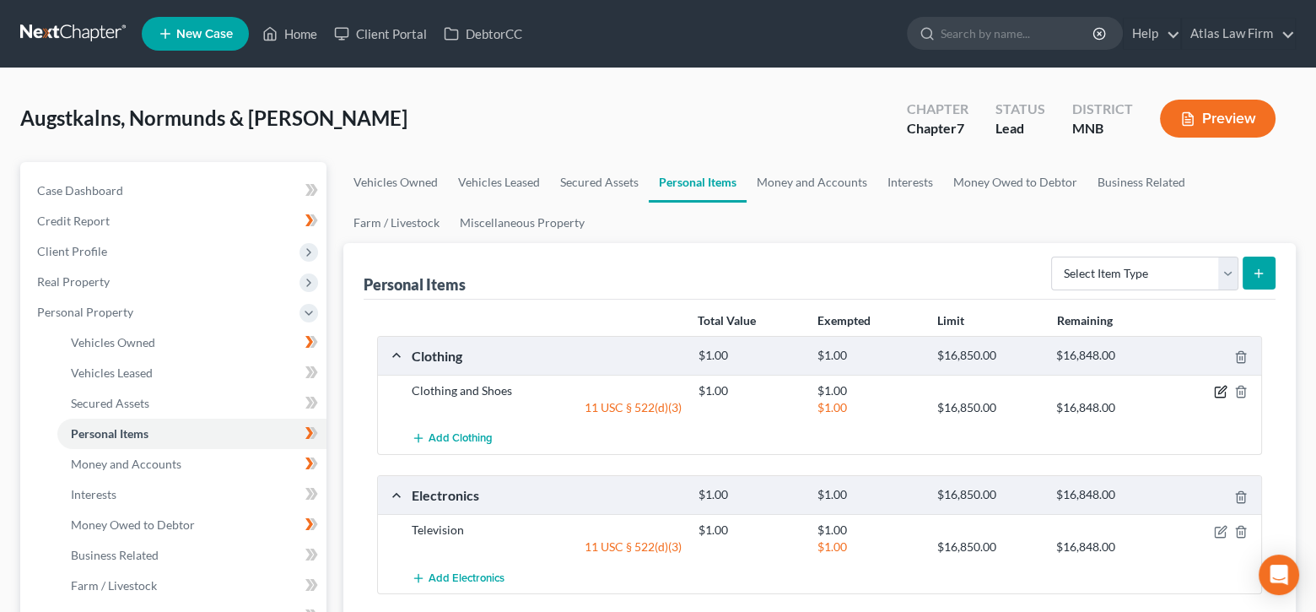
click at [1217, 393] on icon "button" at bounding box center [1220, 391] width 13 height 13
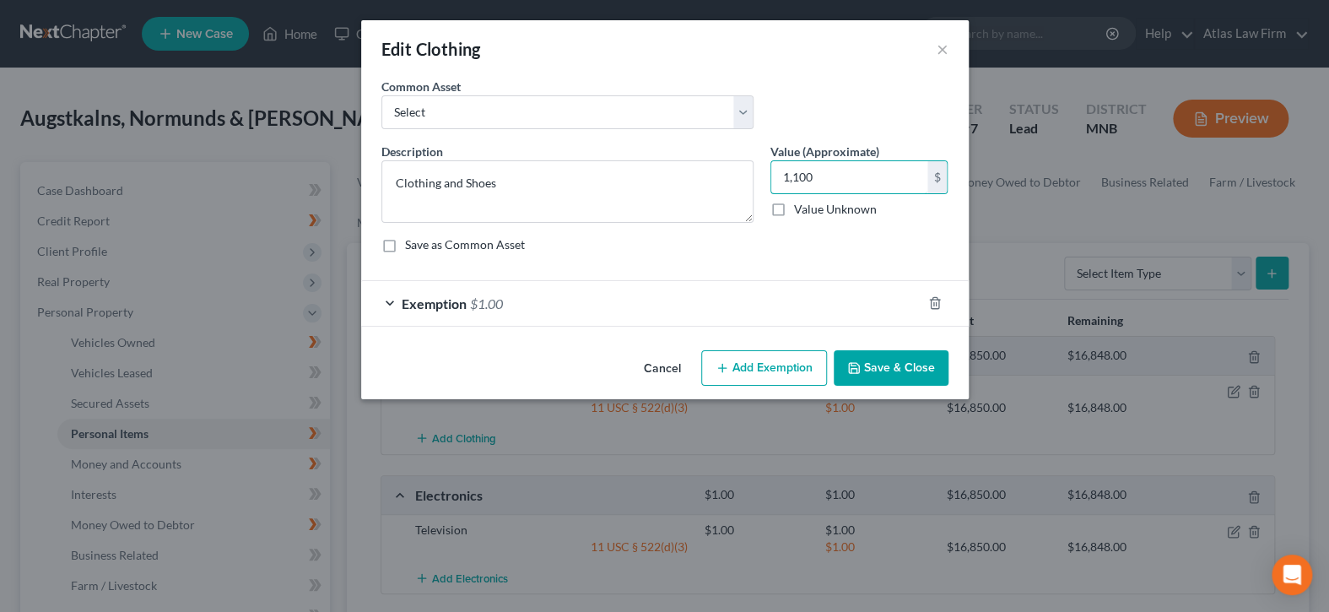
type input "1,100"
click at [741, 305] on div "Exemption $1.00" at bounding box center [641, 303] width 560 height 45
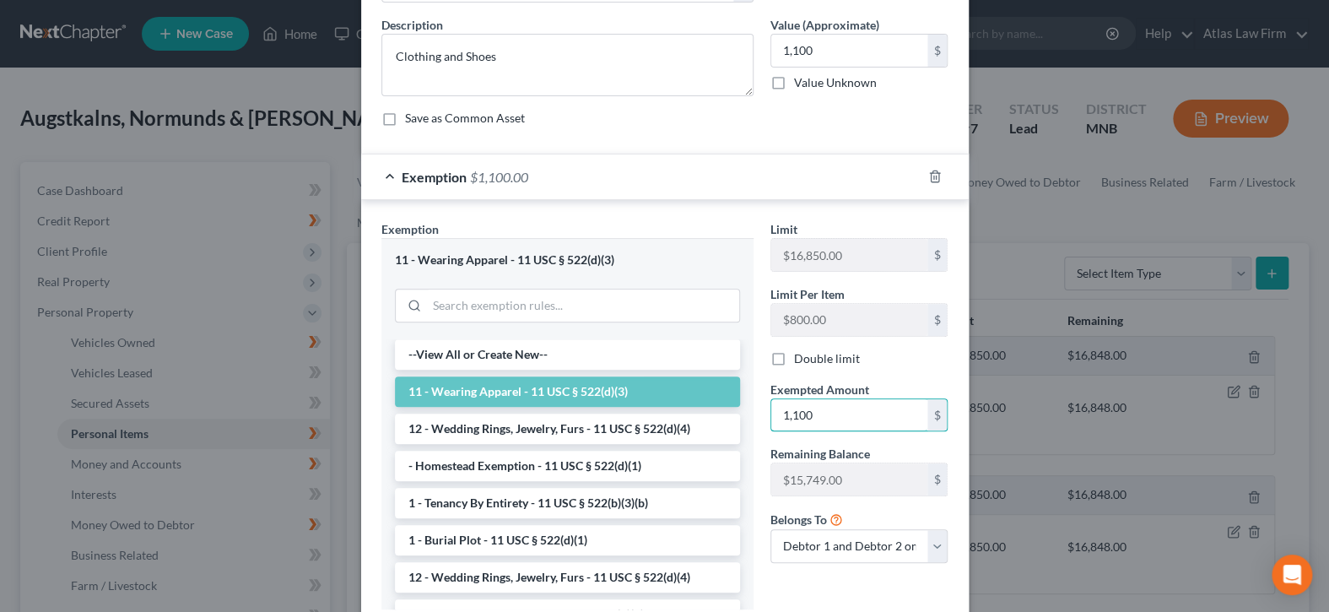
scroll to position [241, 0]
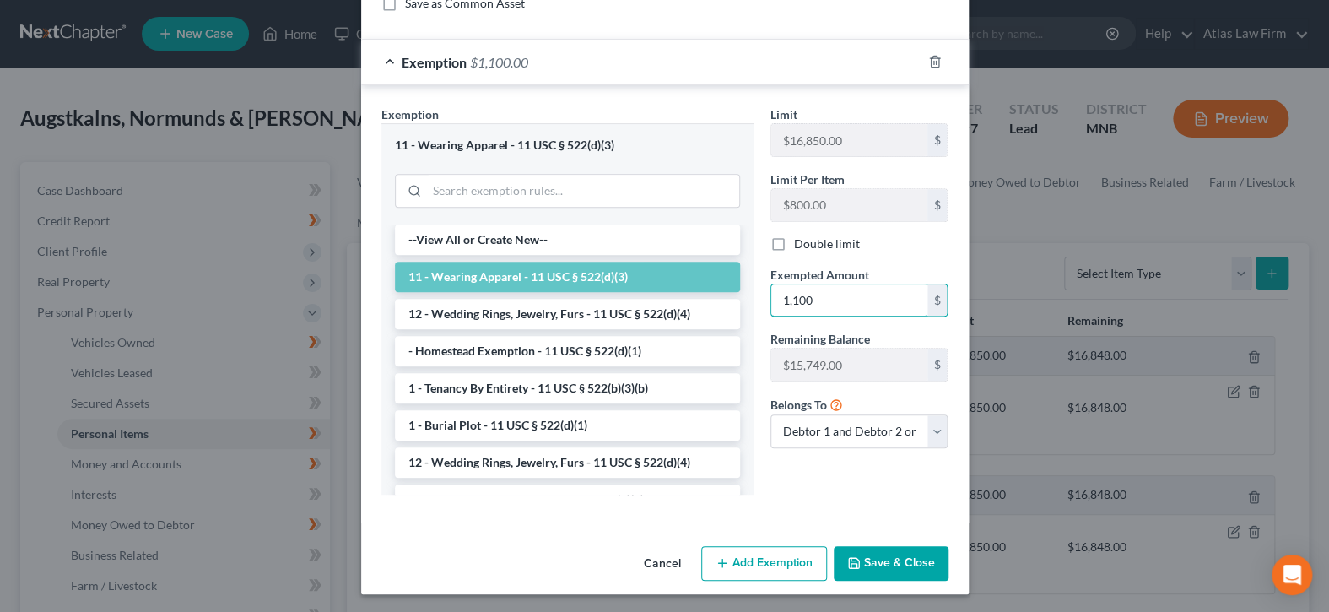
type input "1,100"
click at [872, 556] on button "Save & Close" at bounding box center [890, 563] width 115 height 35
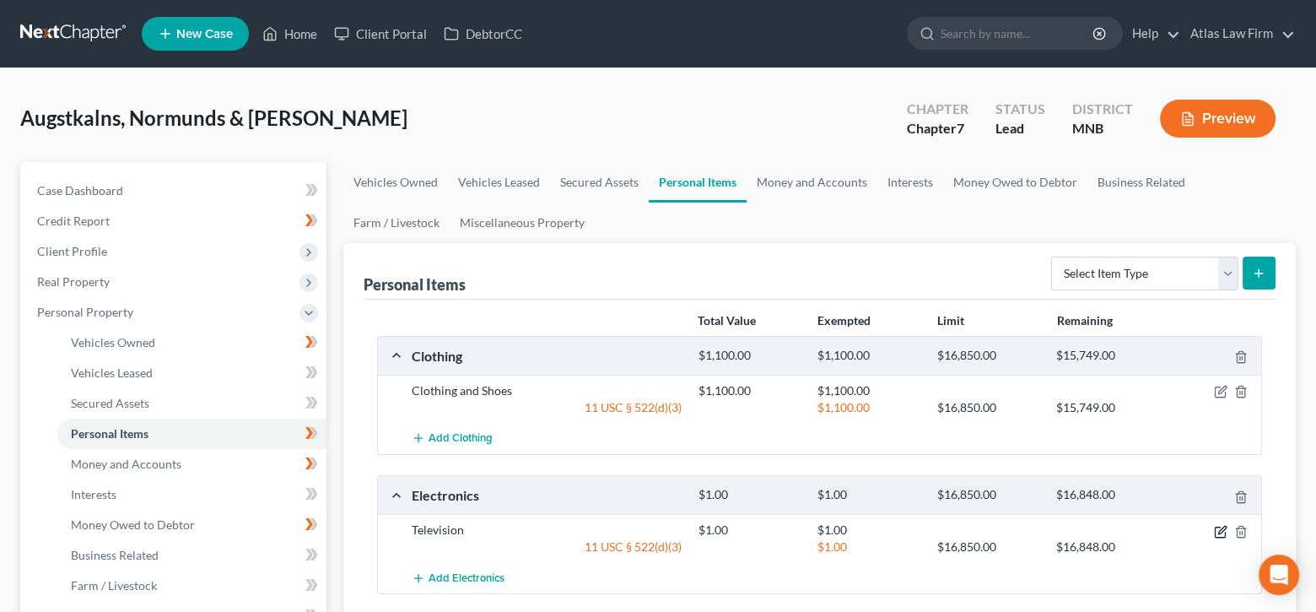
click at [1220, 526] on icon "button" at bounding box center [1222, 530] width 8 height 8
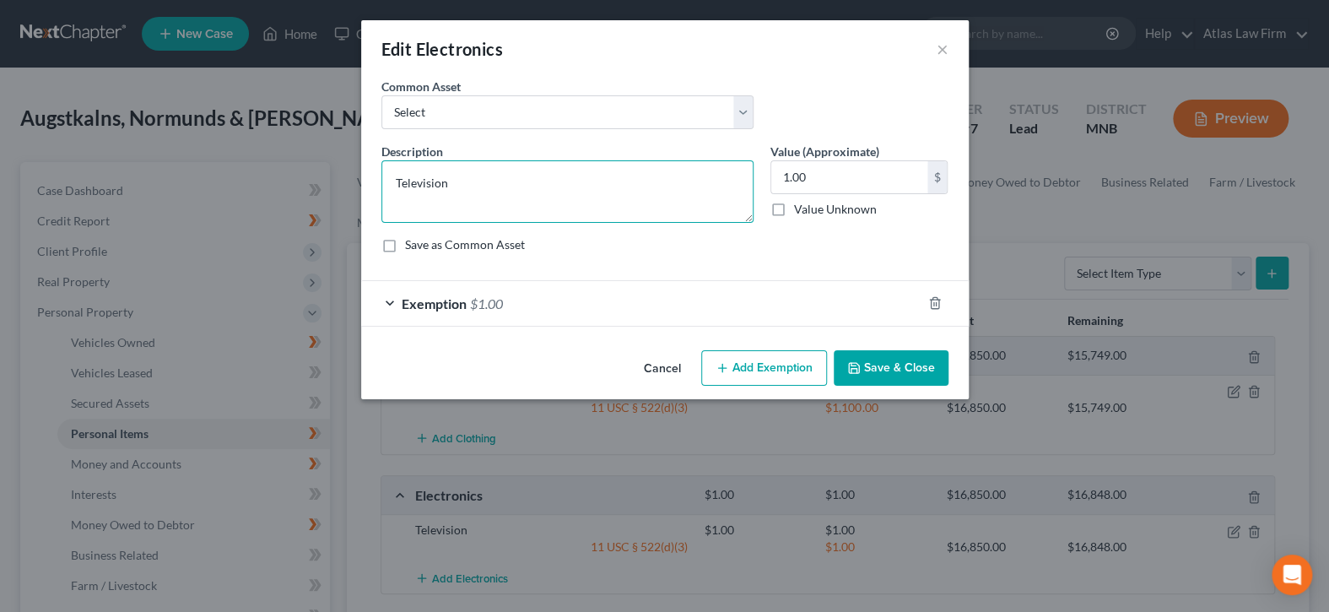
click at [597, 170] on textarea "Television" at bounding box center [567, 191] width 372 height 62
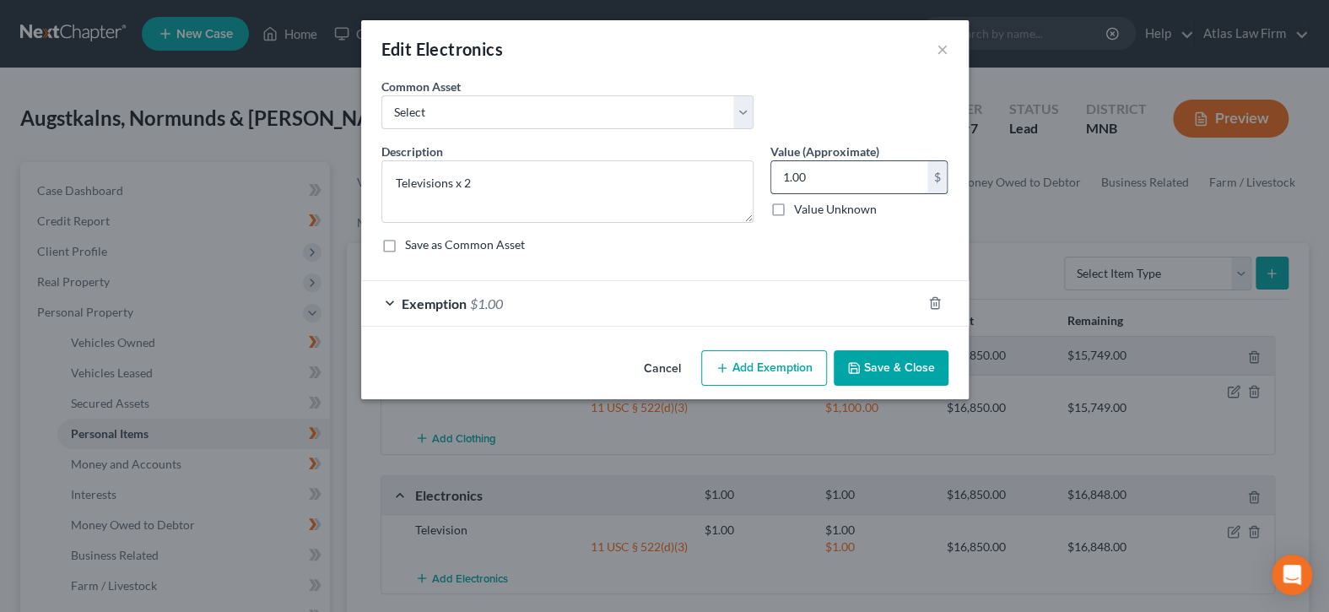
click at [859, 161] on input "1.00" at bounding box center [849, 177] width 156 height 32
click at [793, 318] on div "Exemption $1.00" at bounding box center [641, 303] width 560 height 45
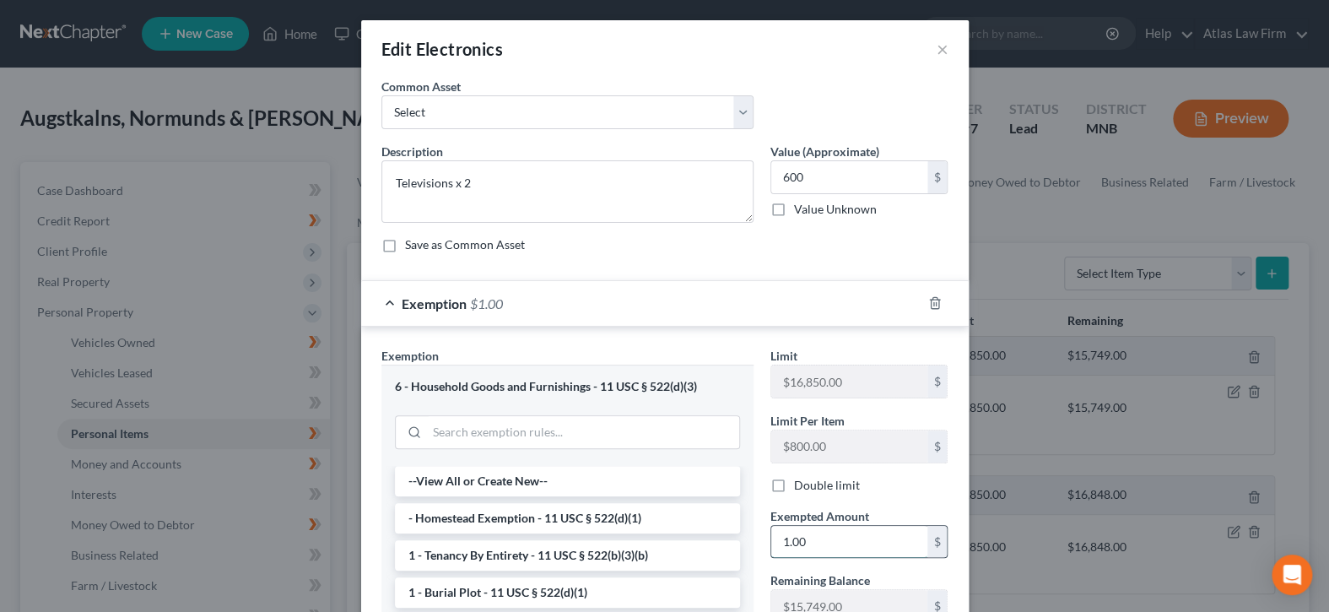
click at [827, 546] on input "1.00" at bounding box center [849, 542] width 156 height 32
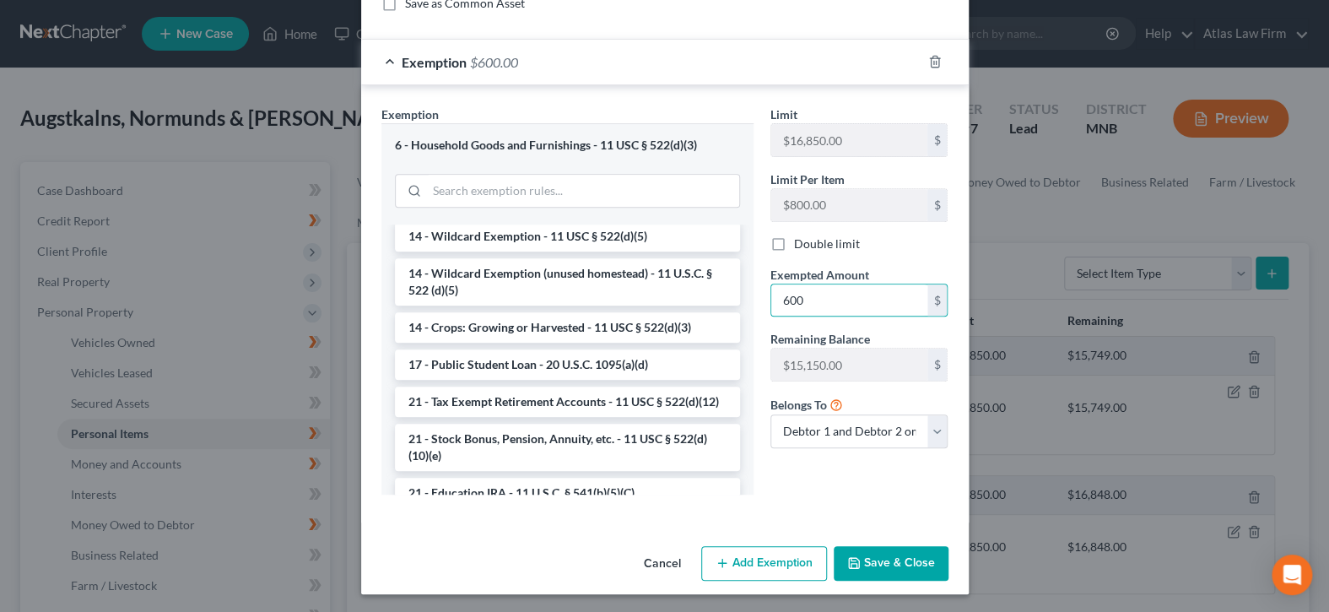
click at [861, 554] on button "Save & Close" at bounding box center [890, 563] width 115 height 35
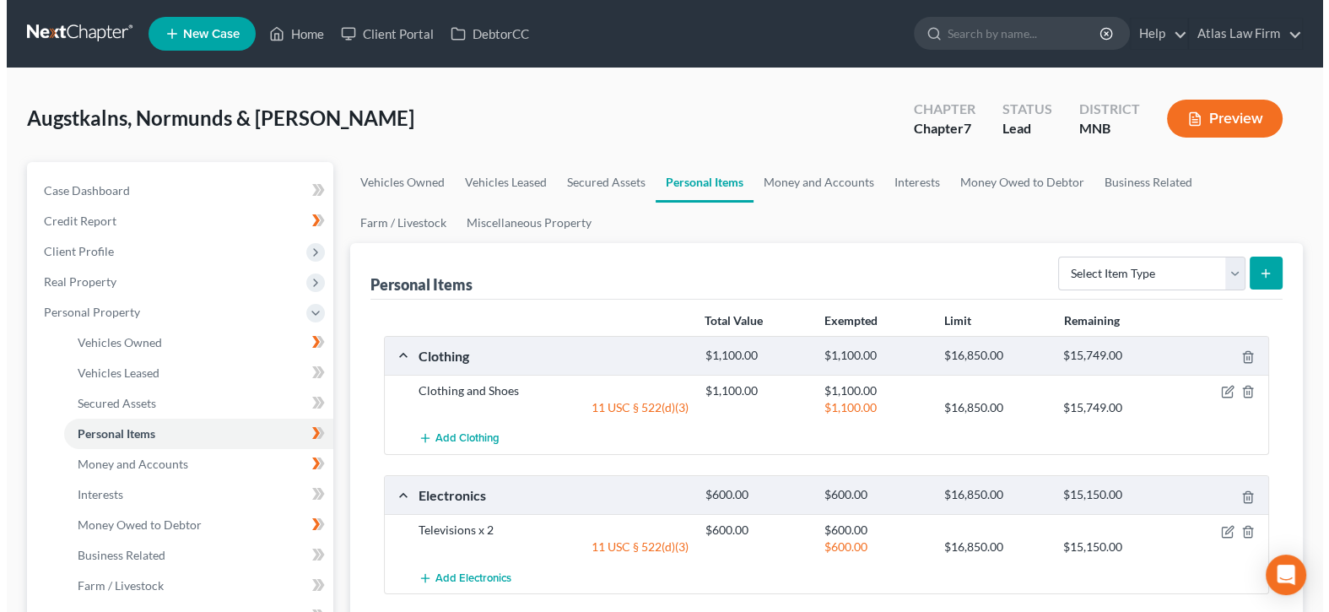
scroll to position [169, 0]
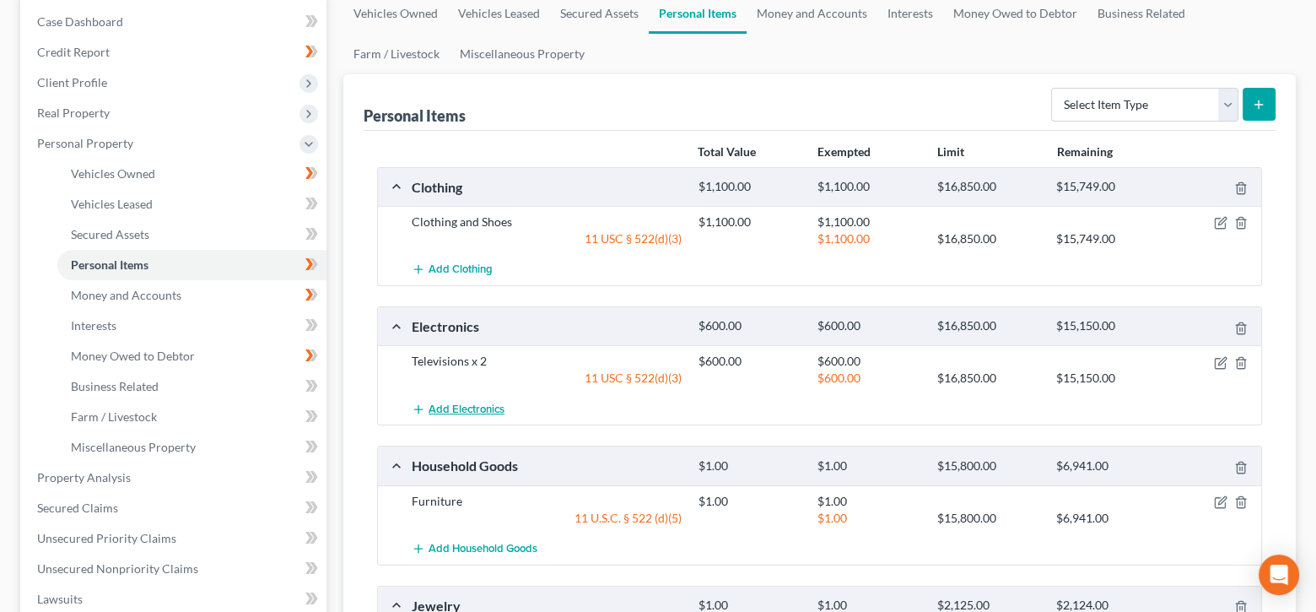
click at [467, 405] on span "Add Electronics" at bounding box center [467, 408] width 76 height 13
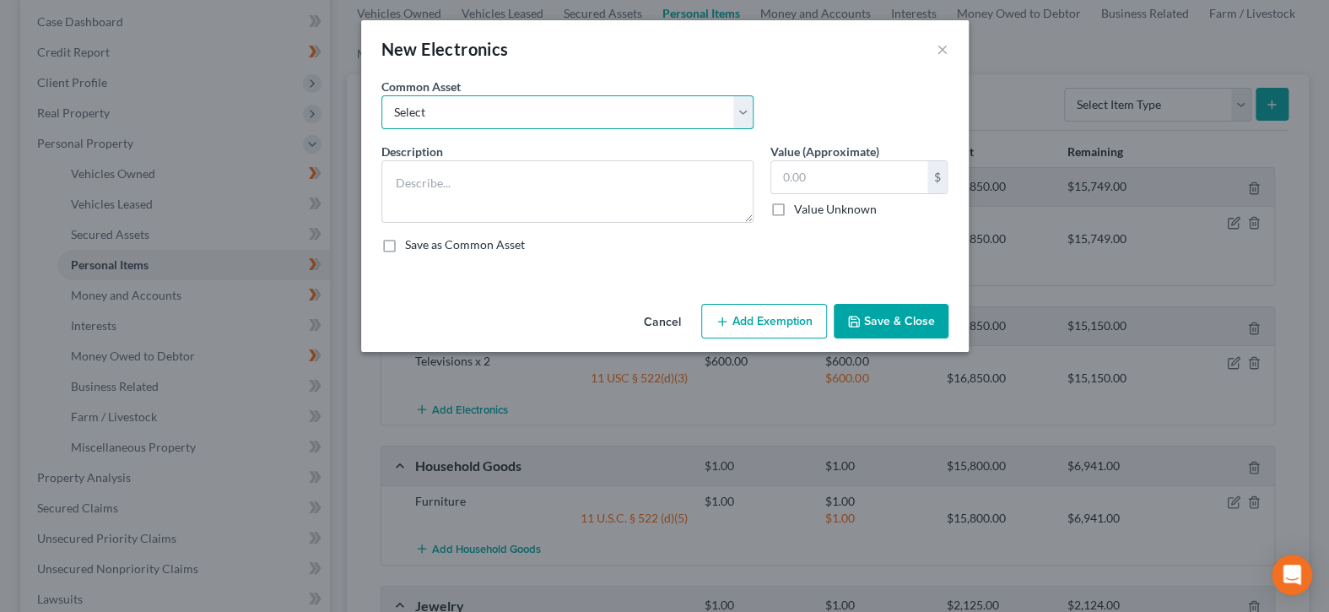
click at [737, 108] on select "Select DVD player Smartphone Television Video game console & games Computer Cam…" at bounding box center [567, 112] width 372 height 34
click at [381, 95] on select "Select DVD player Smartphone Television Video game console & games Computer Cam…" at bounding box center [567, 112] width 372 height 34
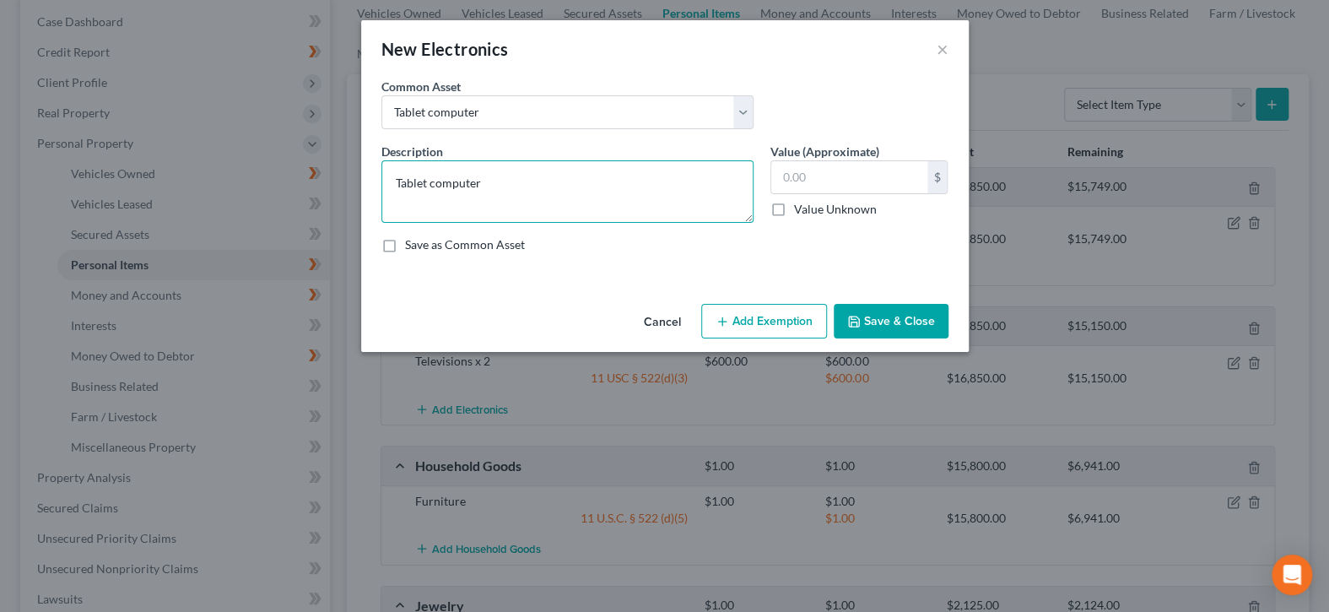
click at [608, 182] on textarea "Tablet computer" at bounding box center [567, 191] width 372 height 62
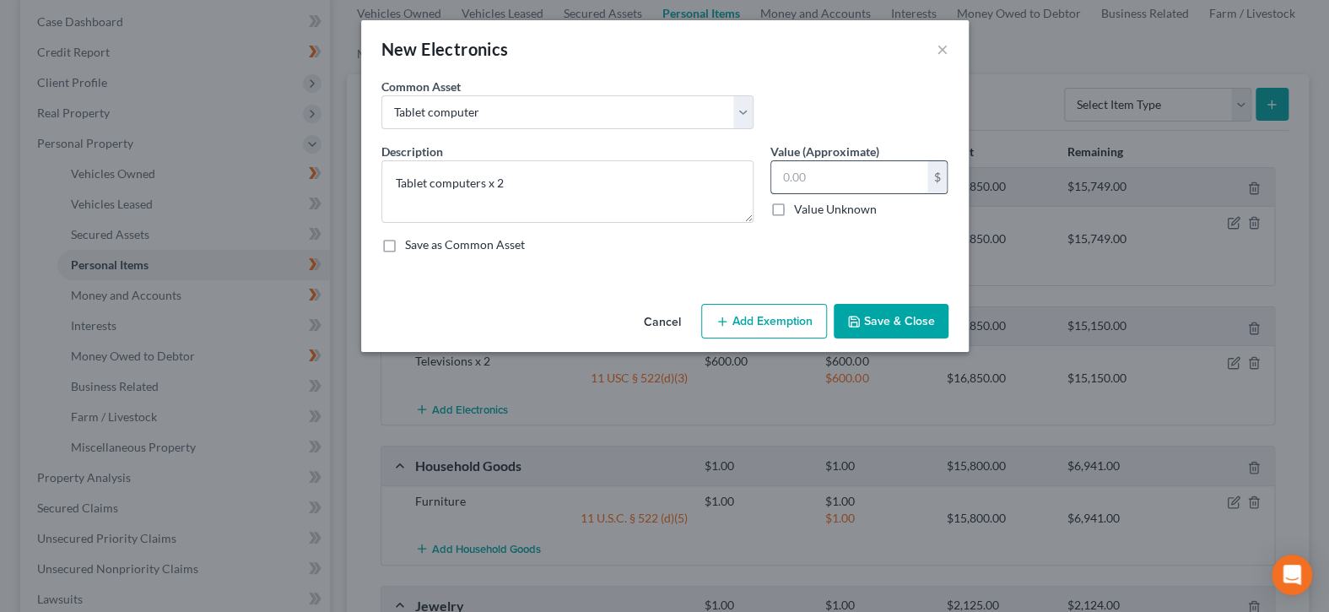
click at [821, 188] on input "text" at bounding box center [849, 177] width 156 height 32
click at [785, 314] on button "Add Exemption" at bounding box center [764, 321] width 126 height 35
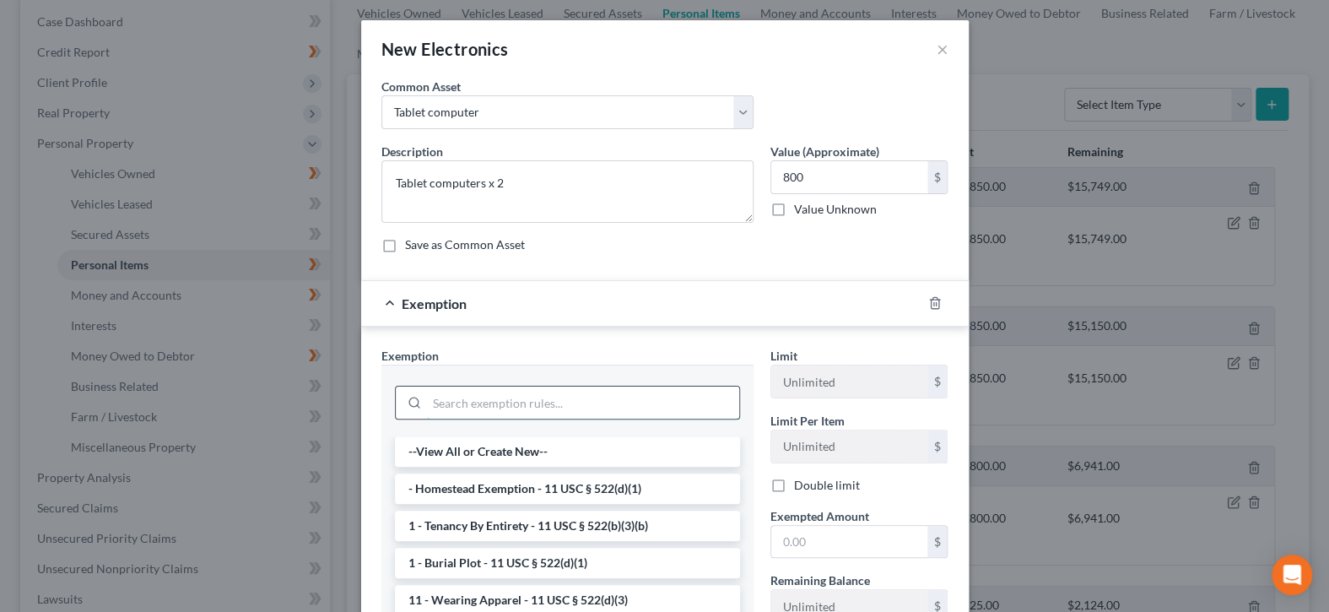
click at [617, 392] on input "search" at bounding box center [583, 402] width 312 height 32
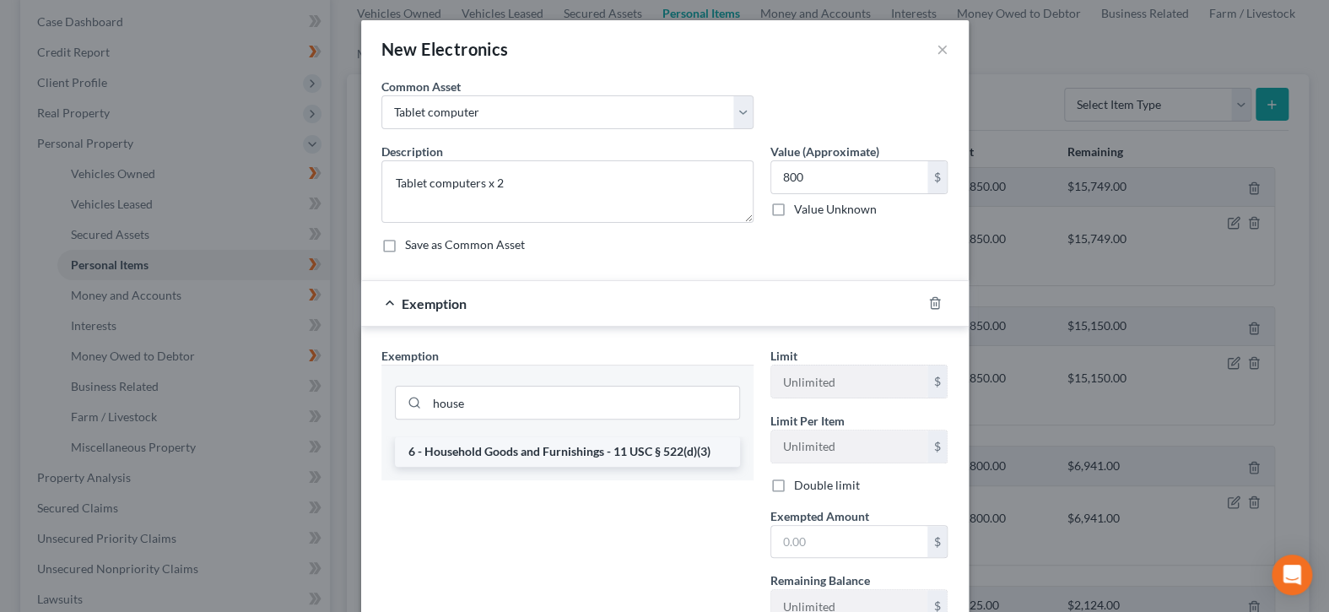
click at [640, 446] on li "6 - Household Goods and Furnishings - 11 USC § 522(d)(3)" at bounding box center [567, 451] width 345 height 30
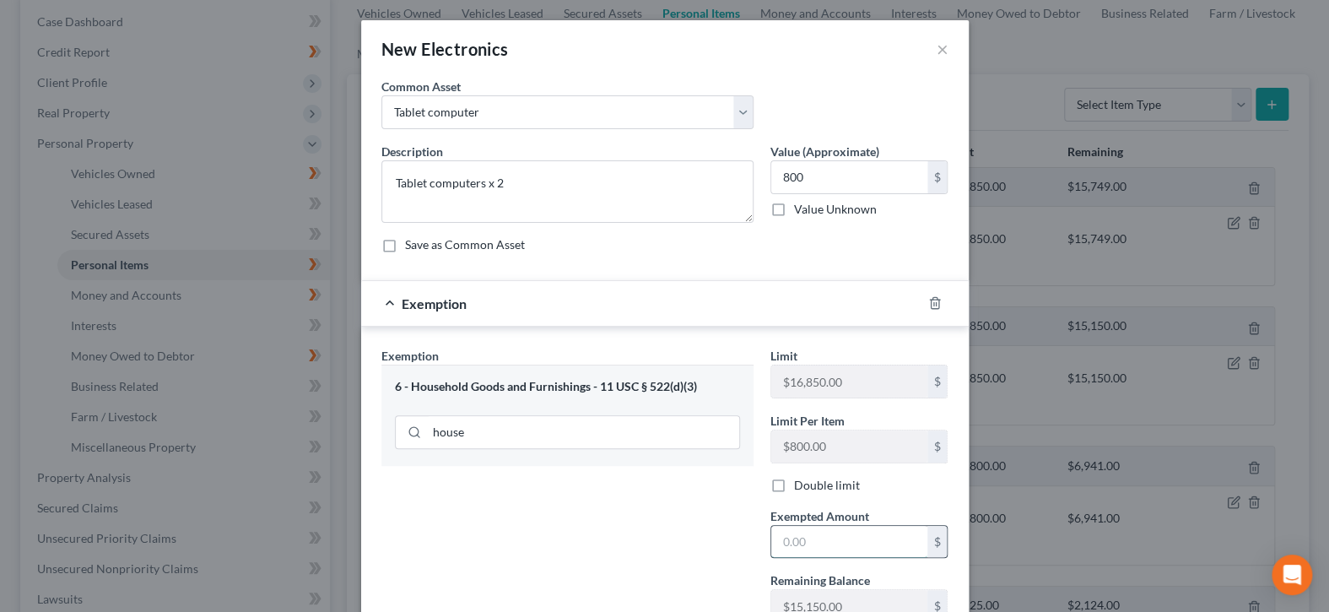
click at [835, 526] on input "text" at bounding box center [849, 542] width 156 height 32
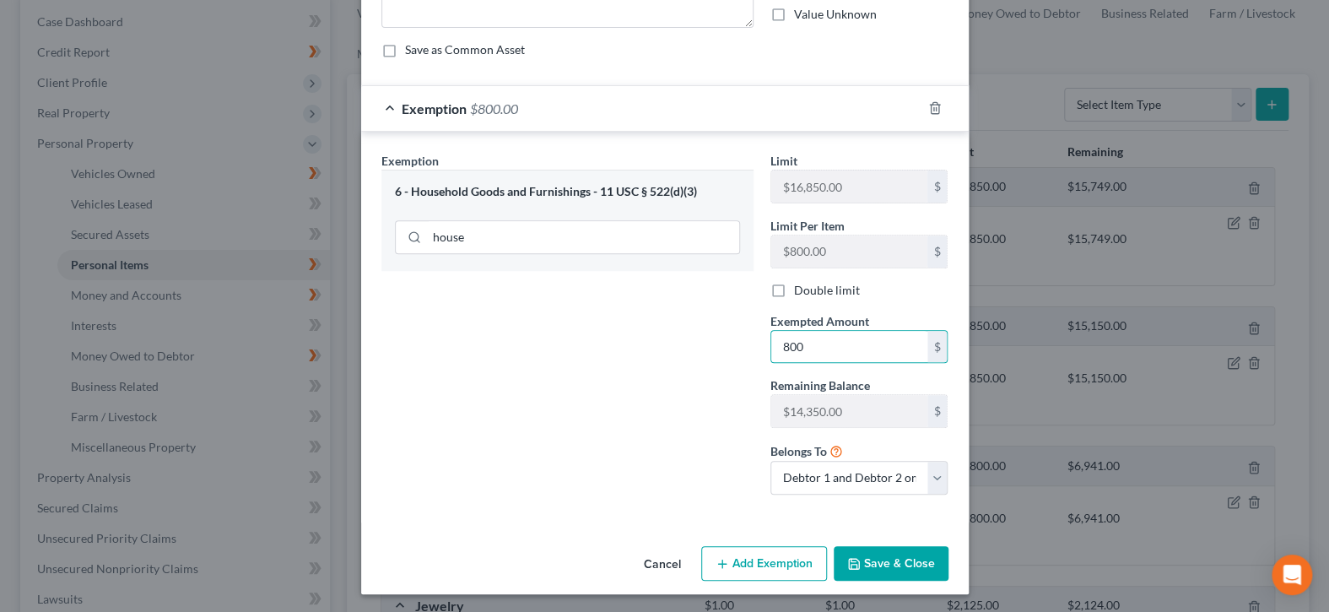
click at [909, 558] on button "Save & Close" at bounding box center [890, 563] width 115 height 35
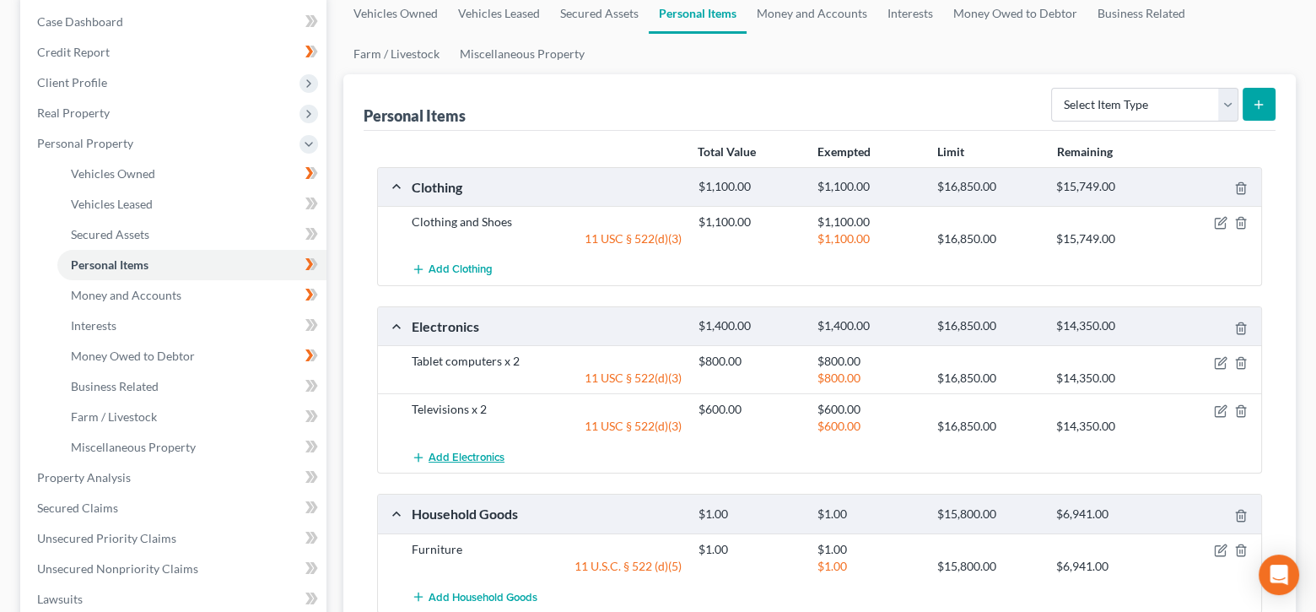
click at [460, 452] on span "Add Electronics" at bounding box center [467, 456] width 76 height 13
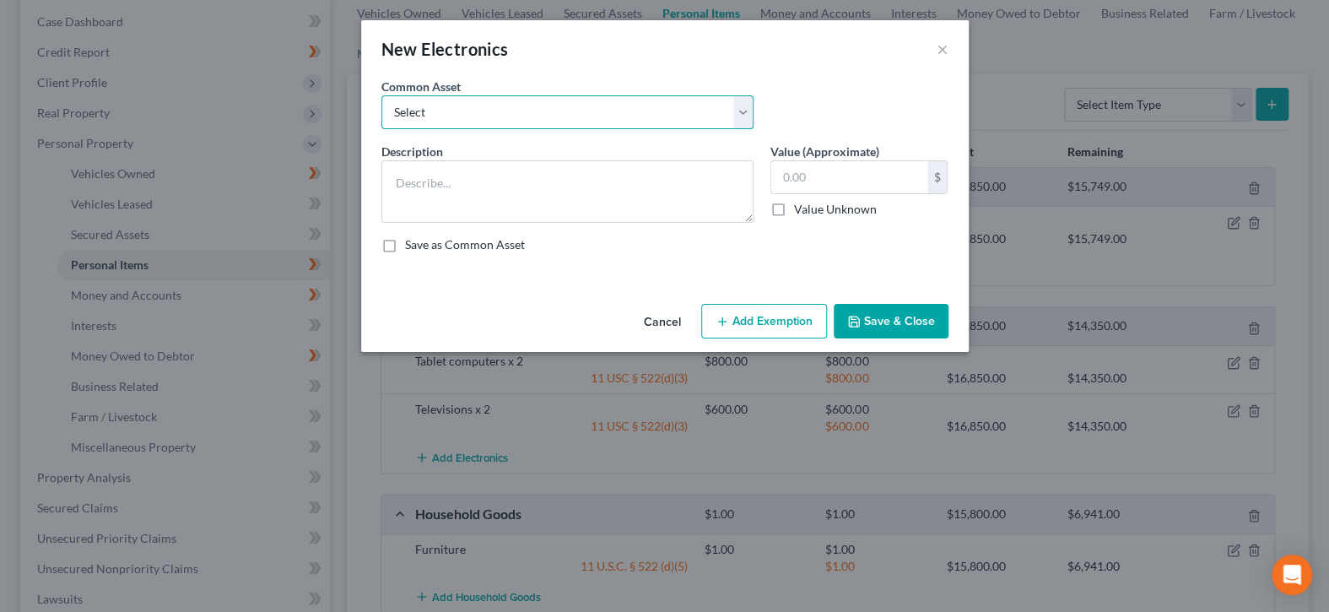
click at [742, 118] on select "Select DVD player Smartphone Television Video game console & games Computer Cam…" at bounding box center [567, 112] width 372 height 34
click at [381, 95] on select "Select DVD player Smartphone Television Video game console & games Computer Cam…" at bounding box center [567, 112] width 372 height 34
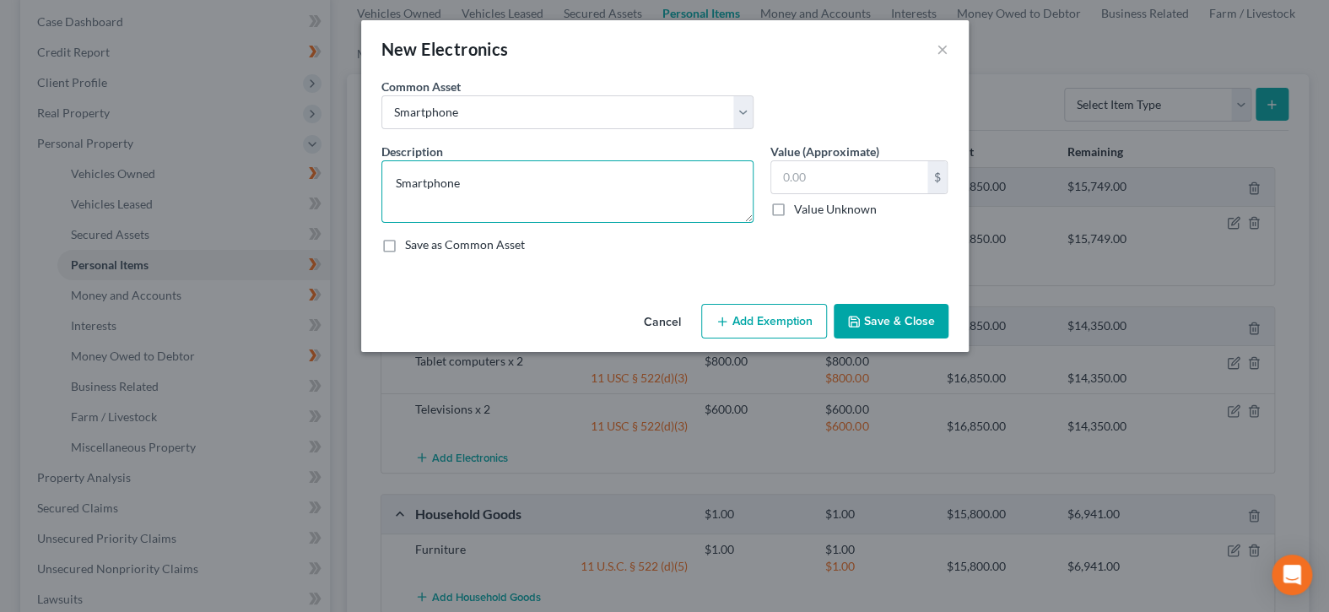
click at [598, 188] on textarea "Smartphone" at bounding box center [567, 191] width 372 height 62
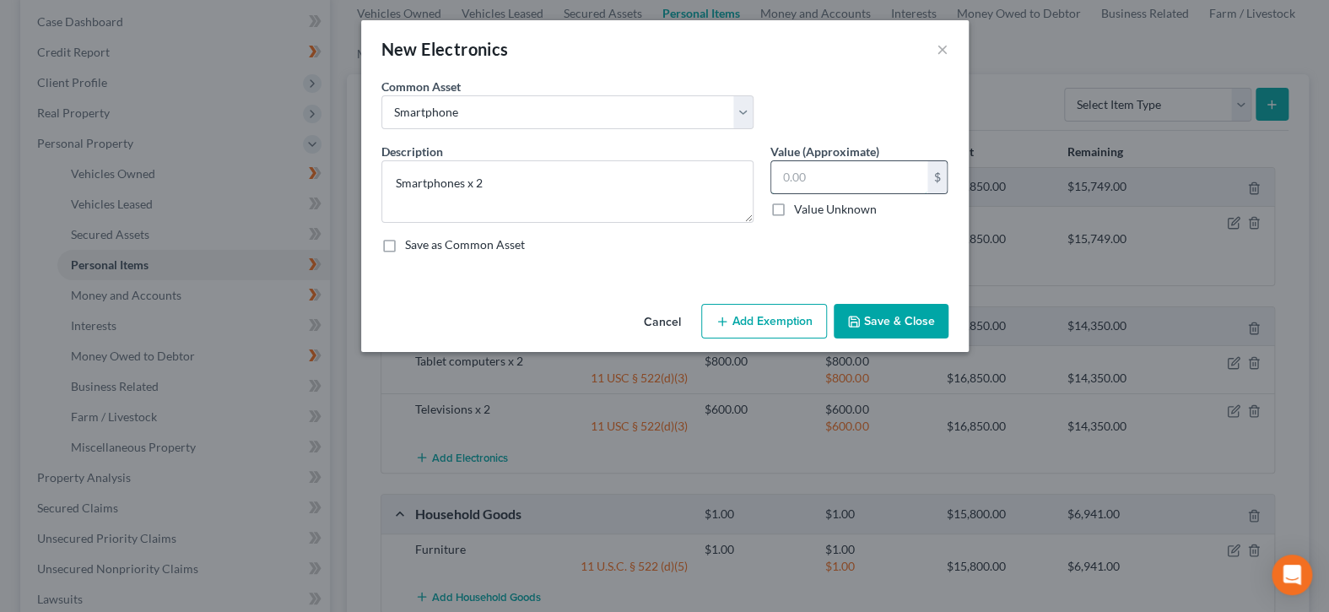
click at [887, 177] on input "text" at bounding box center [849, 177] width 156 height 32
click at [794, 308] on button "Add Exemption" at bounding box center [764, 321] width 126 height 35
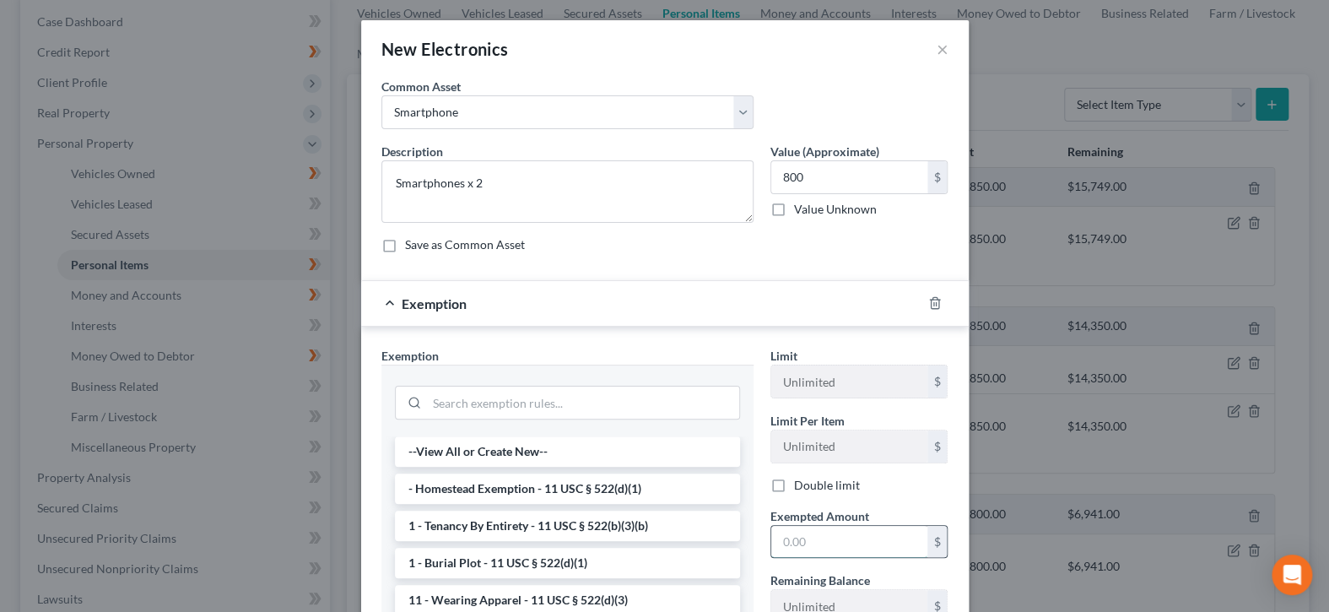
click at [862, 553] on input "text" at bounding box center [849, 542] width 156 height 32
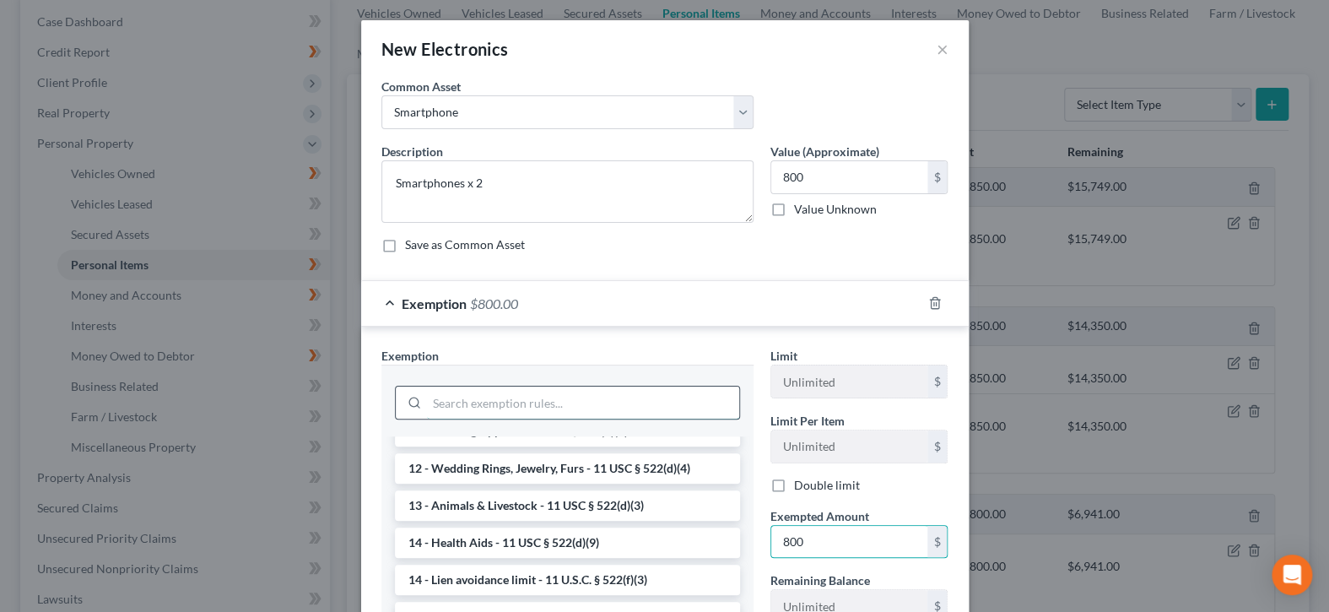
click at [605, 402] on input "search" at bounding box center [583, 402] width 312 height 32
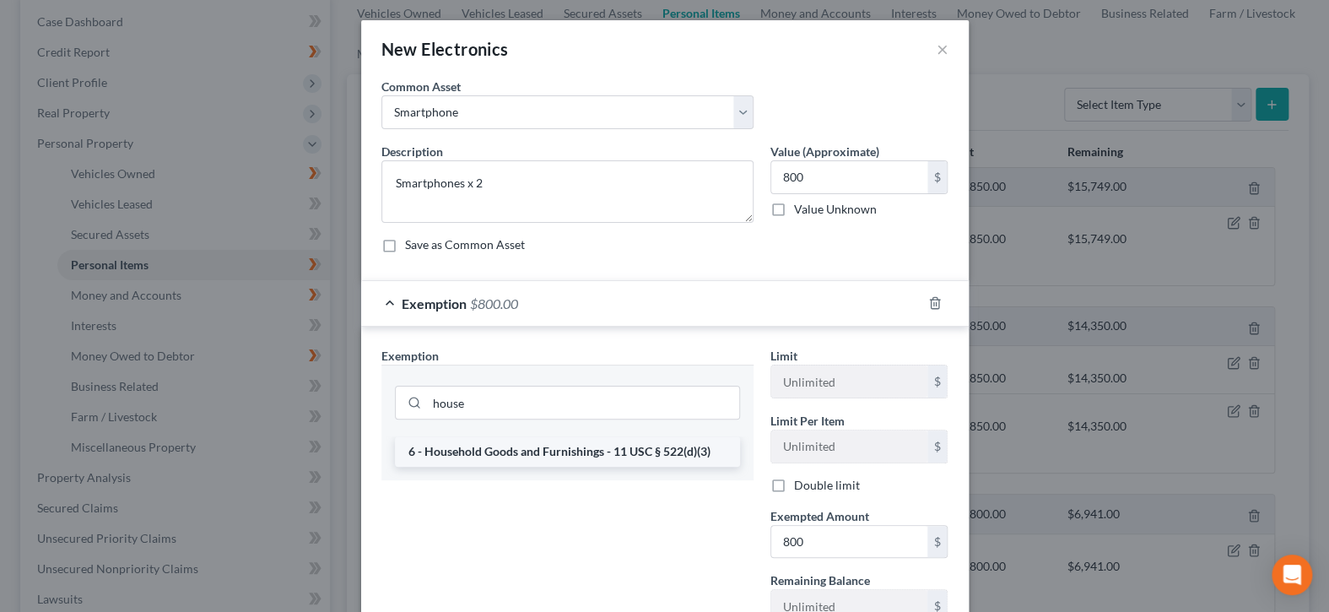
click at [621, 448] on li "6 - Household Goods and Furnishings - 11 USC § 522(d)(3)" at bounding box center [567, 451] width 345 height 30
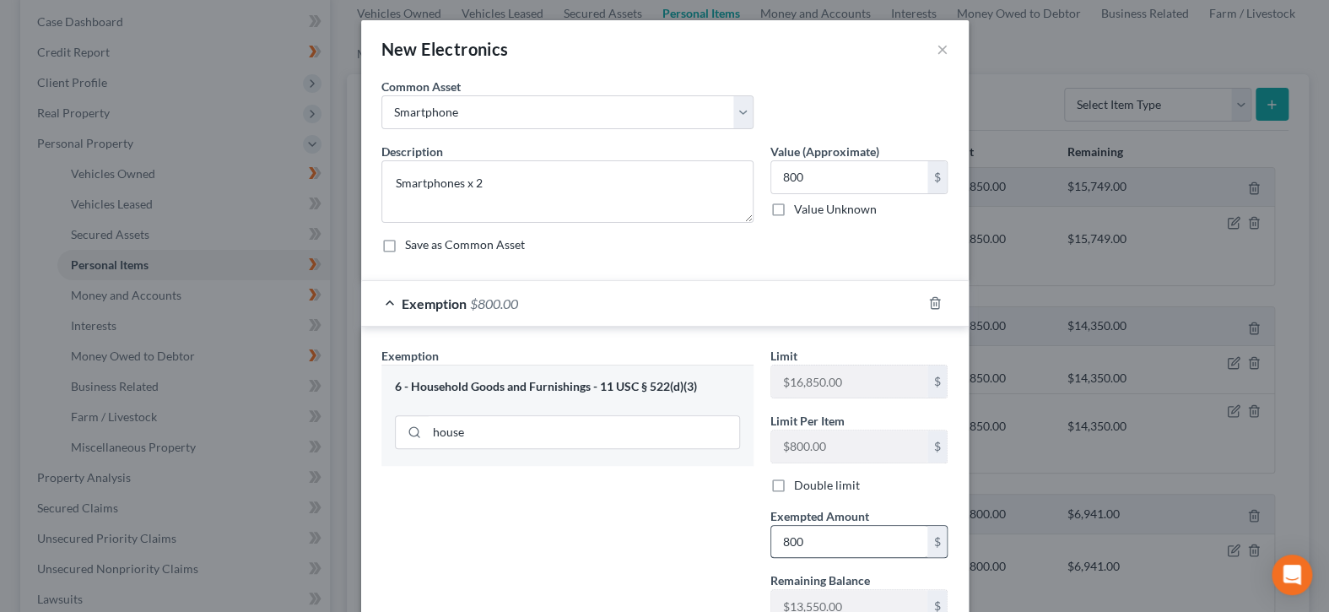
scroll to position [195, 0]
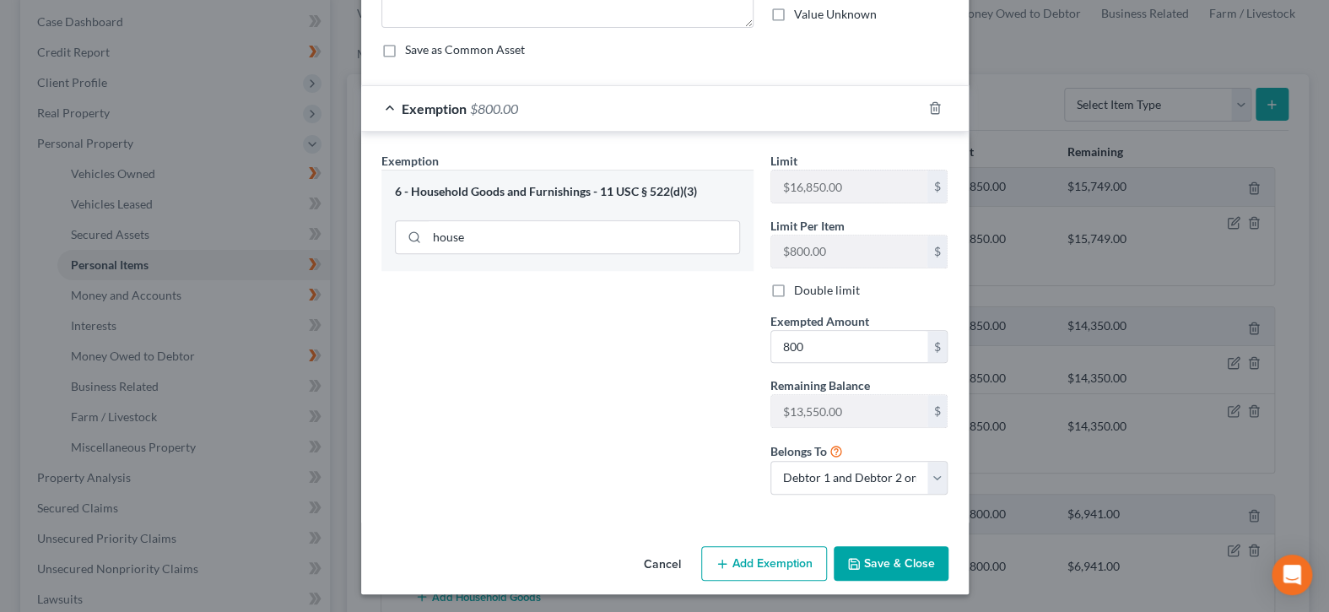
click at [870, 564] on button "Save & Close" at bounding box center [890, 563] width 115 height 35
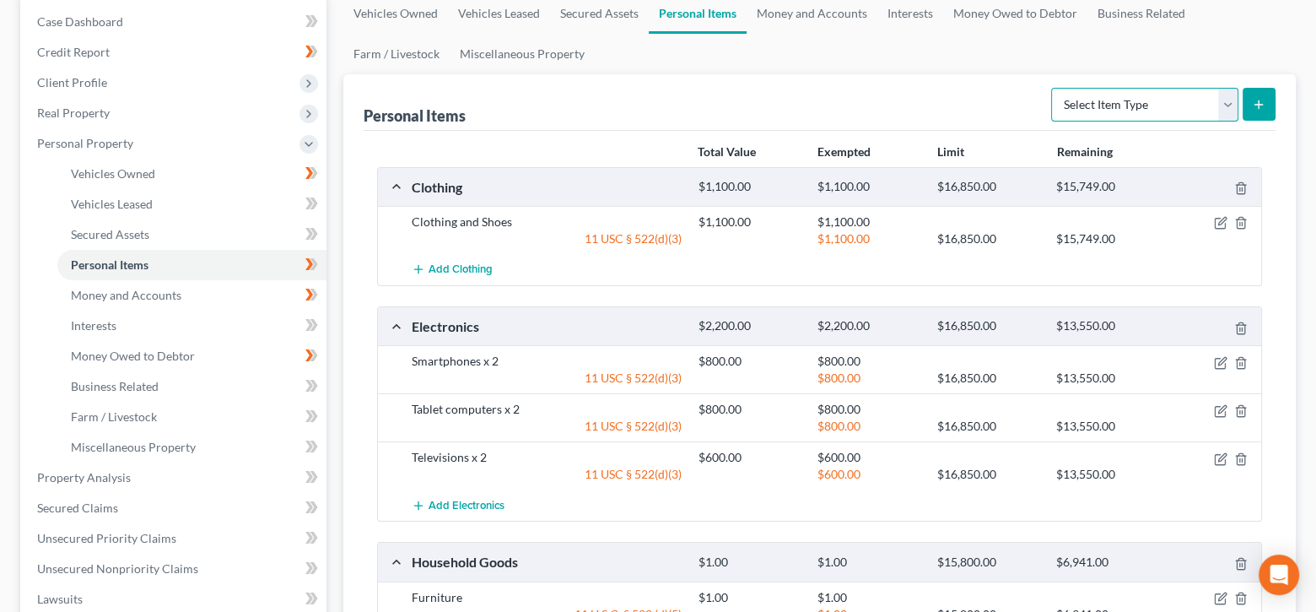
click at [1223, 101] on select "Select Item Type Clothing Collectibles Of Value Electronics Firearms Household …" at bounding box center [1144, 105] width 187 height 34
click at [1053, 88] on select "Select Item Type Clothing Collectibles Of Value Electronics Firearms Household …" at bounding box center [1144, 105] width 187 height 34
click at [1260, 98] on icon "submit" at bounding box center [1258, 104] width 13 height 13
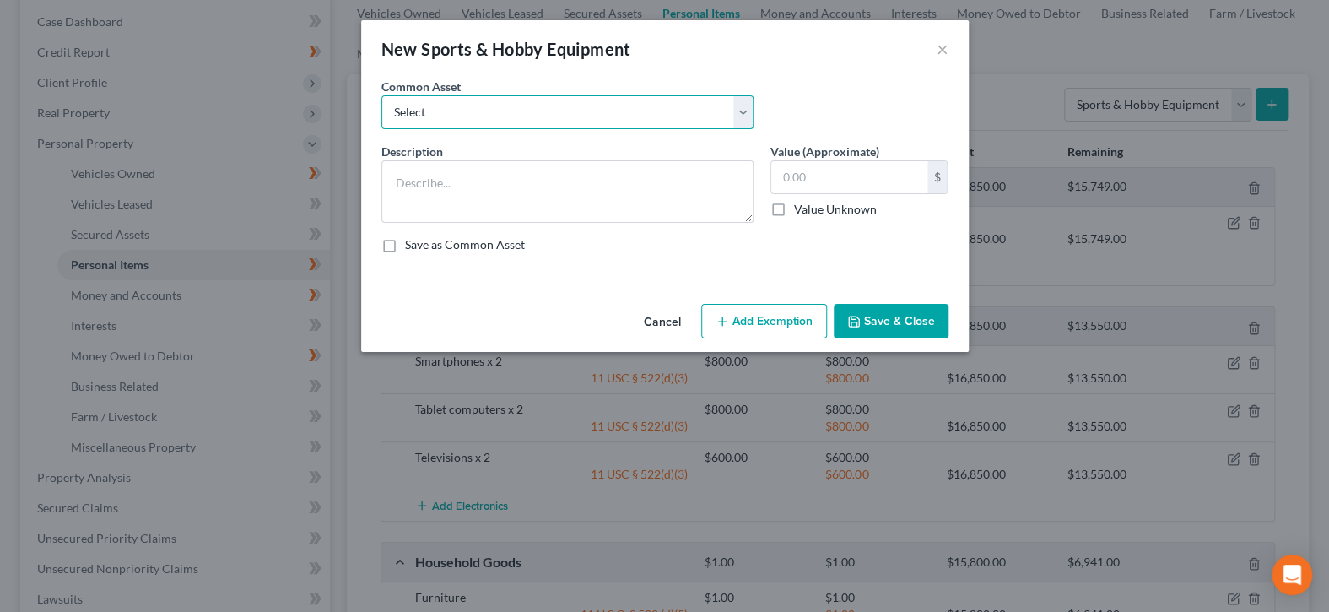
click at [745, 113] on select "Select Firearm Guitar Piano Exercise Equipment Musical Instrument" at bounding box center [567, 112] width 372 height 34
click at [747, 55] on div "New Sports & Hobby Equipment ×" at bounding box center [664, 48] width 607 height 57
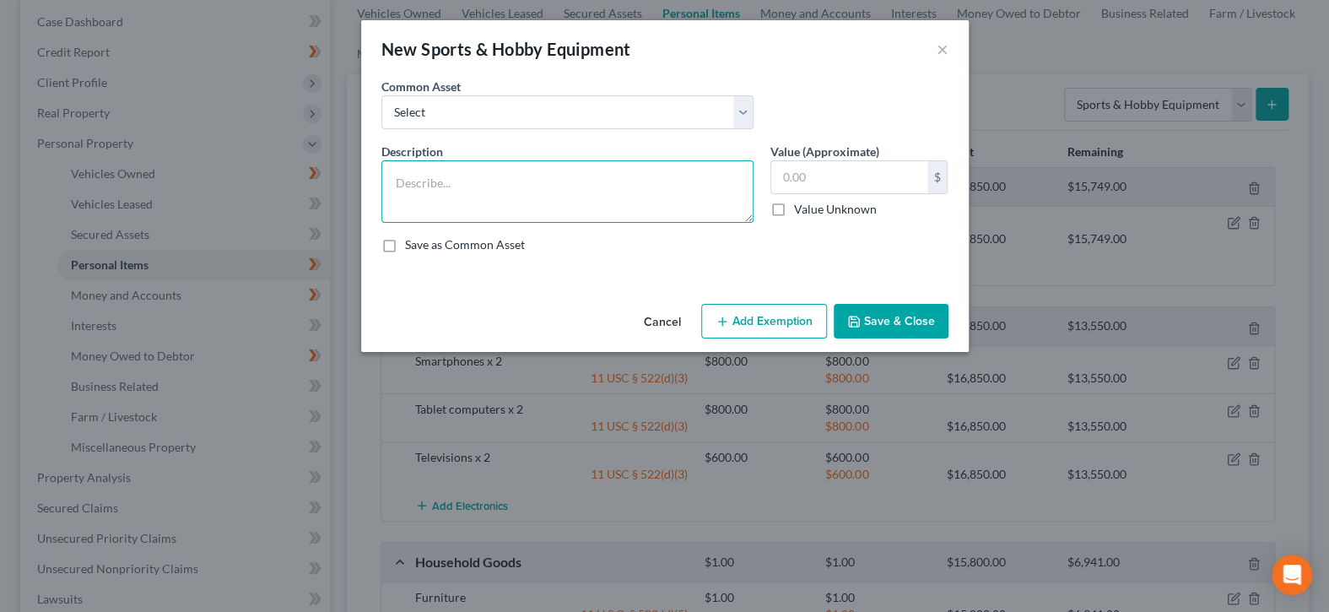
click at [556, 191] on textarea at bounding box center [567, 191] width 372 height 62
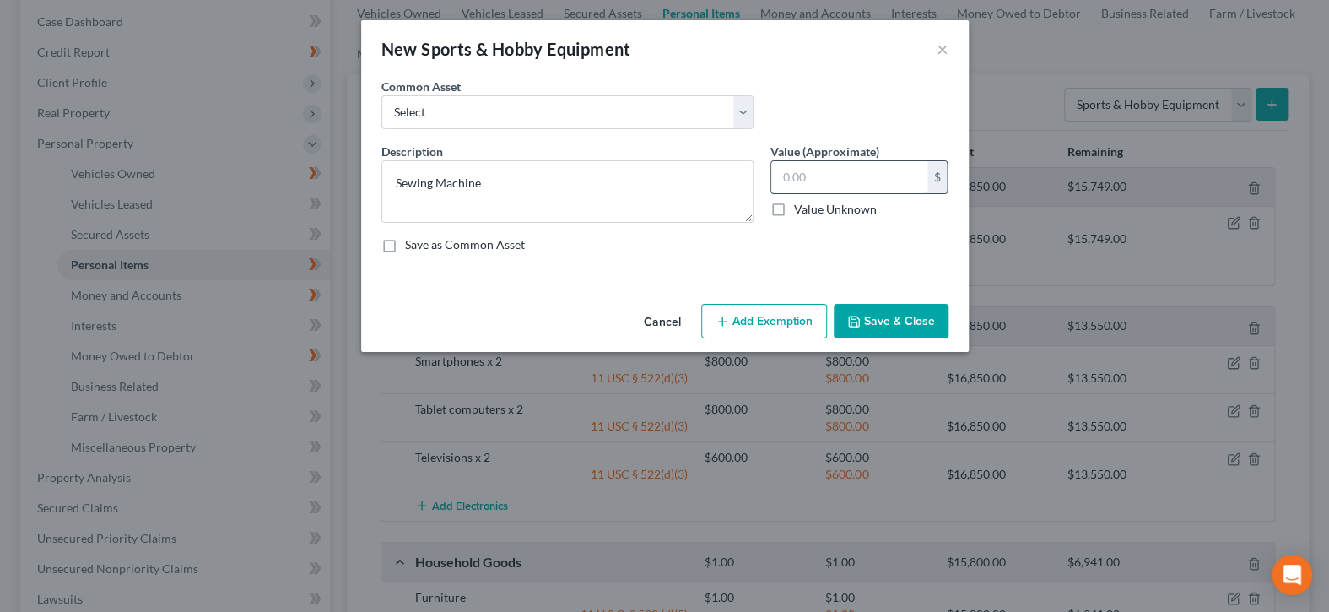
click at [828, 167] on input "text" at bounding box center [849, 177] width 156 height 32
click at [786, 315] on button "Add Exemption" at bounding box center [764, 321] width 126 height 35
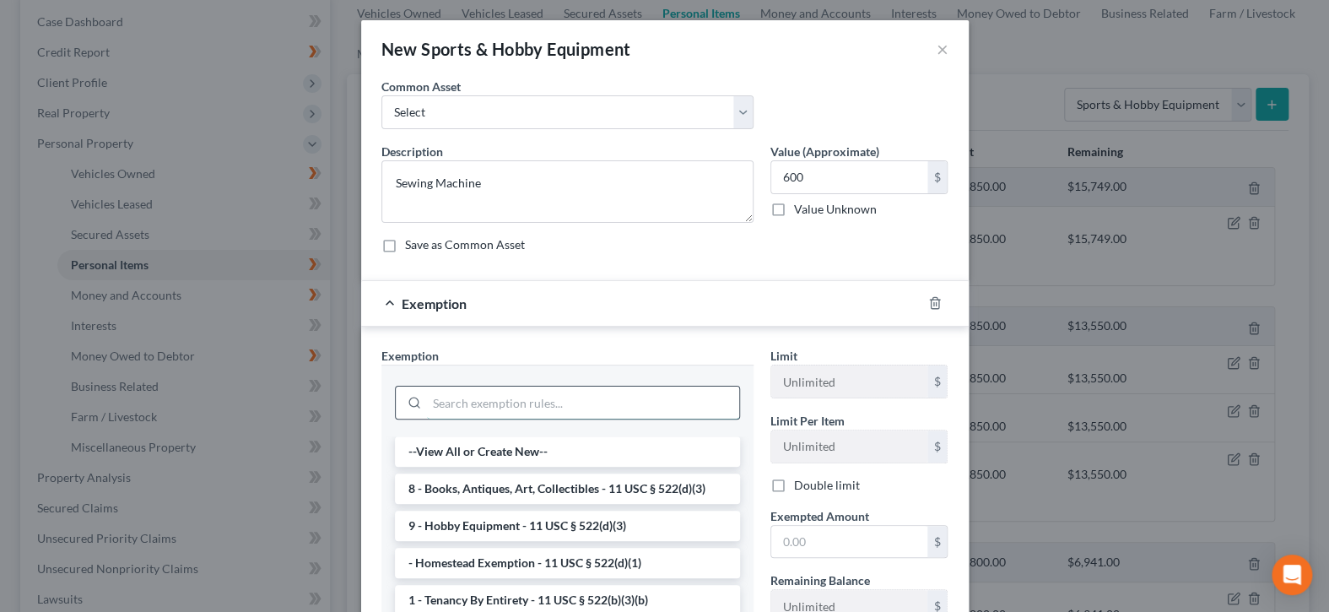
click at [621, 396] on input "search" at bounding box center [583, 402] width 312 height 32
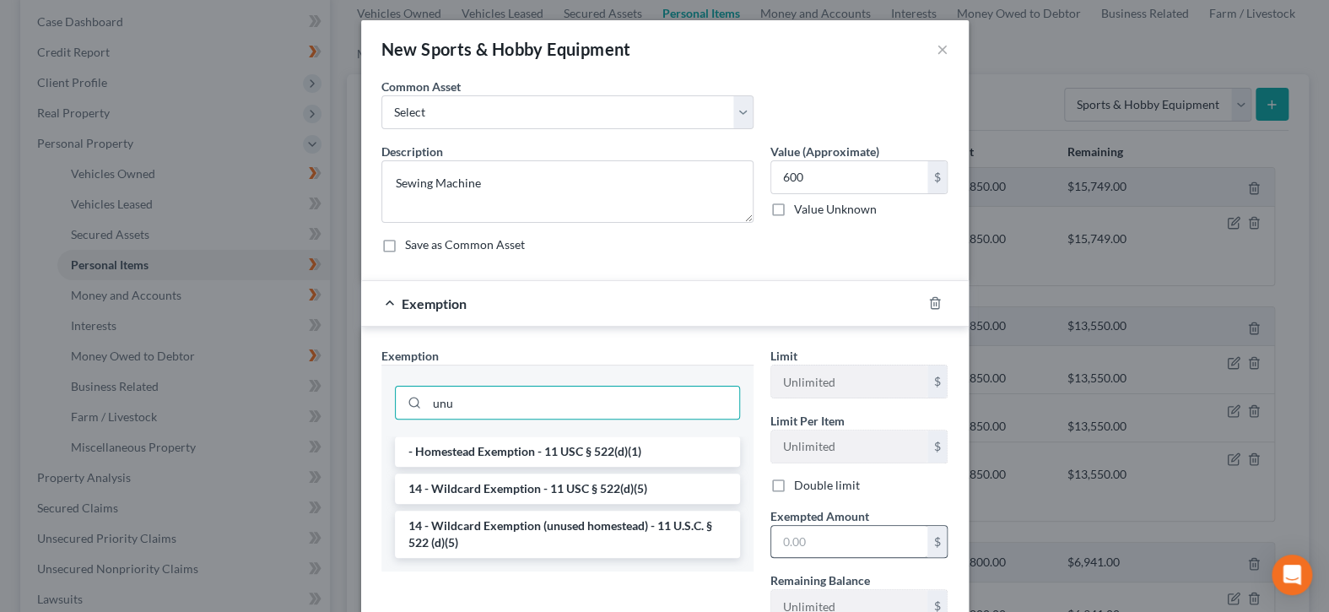
drag, startPoint x: 640, startPoint y: 525, endPoint x: 796, endPoint y: 536, distance: 156.4
click at [640, 525] on li "14 - Wildcard Exemption (unused homestead) - 11 U.S.C. § 522 (d)(5)" at bounding box center [567, 533] width 345 height 47
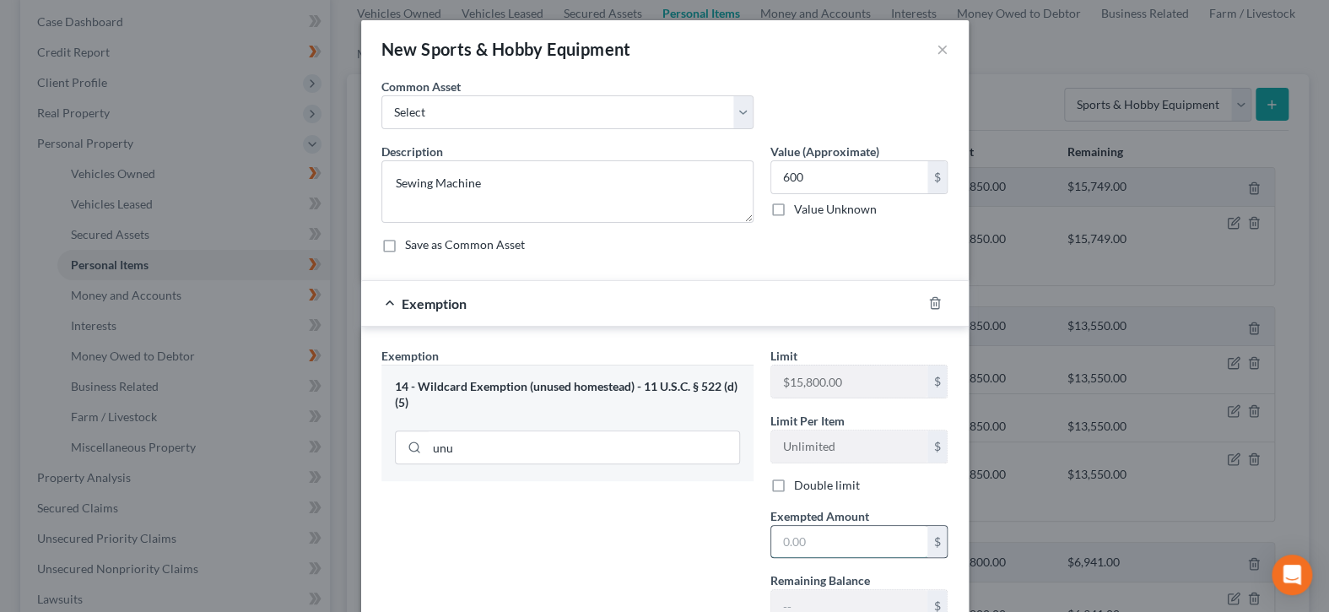
click at [796, 536] on input "text" at bounding box center [849, 542] width 156 height 32
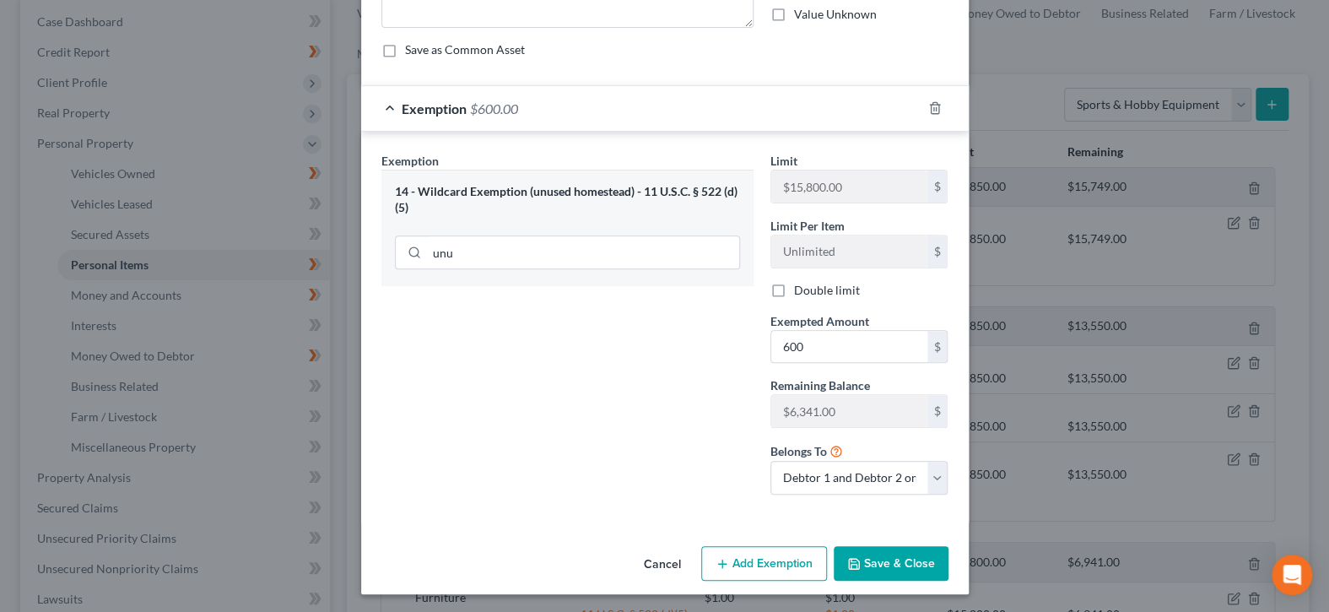
click at [887, 560] on button "Save & Close" at bounding box center [890, 563] width 115 height 35
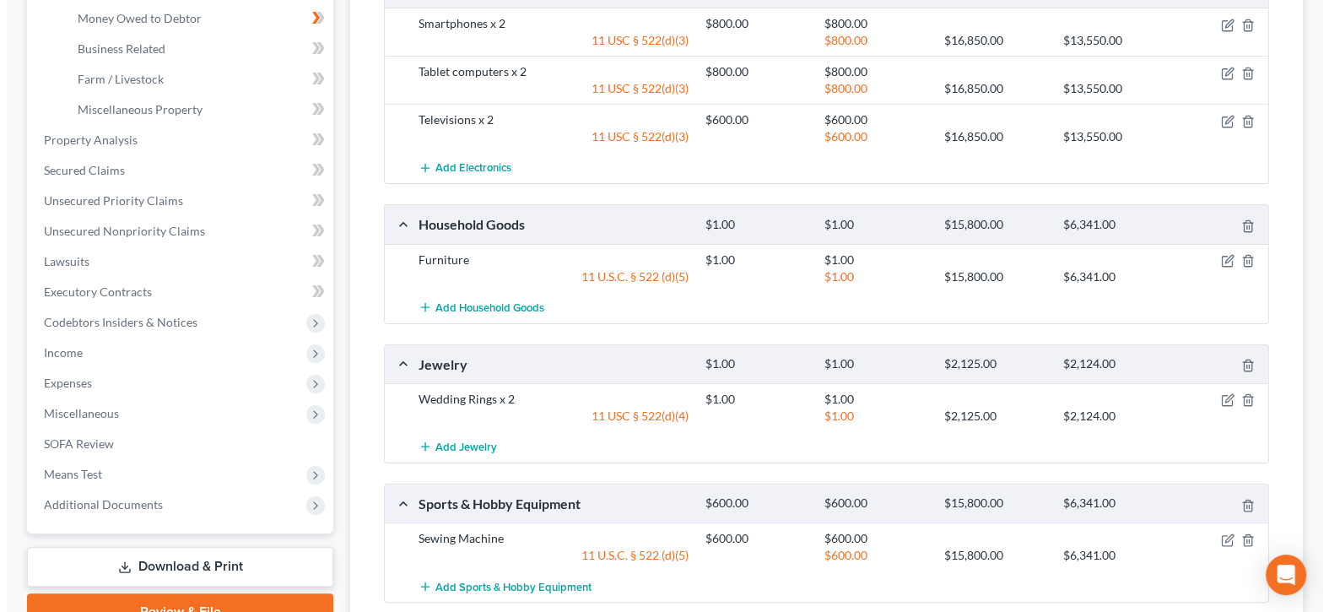
scroll to position [169, 0]
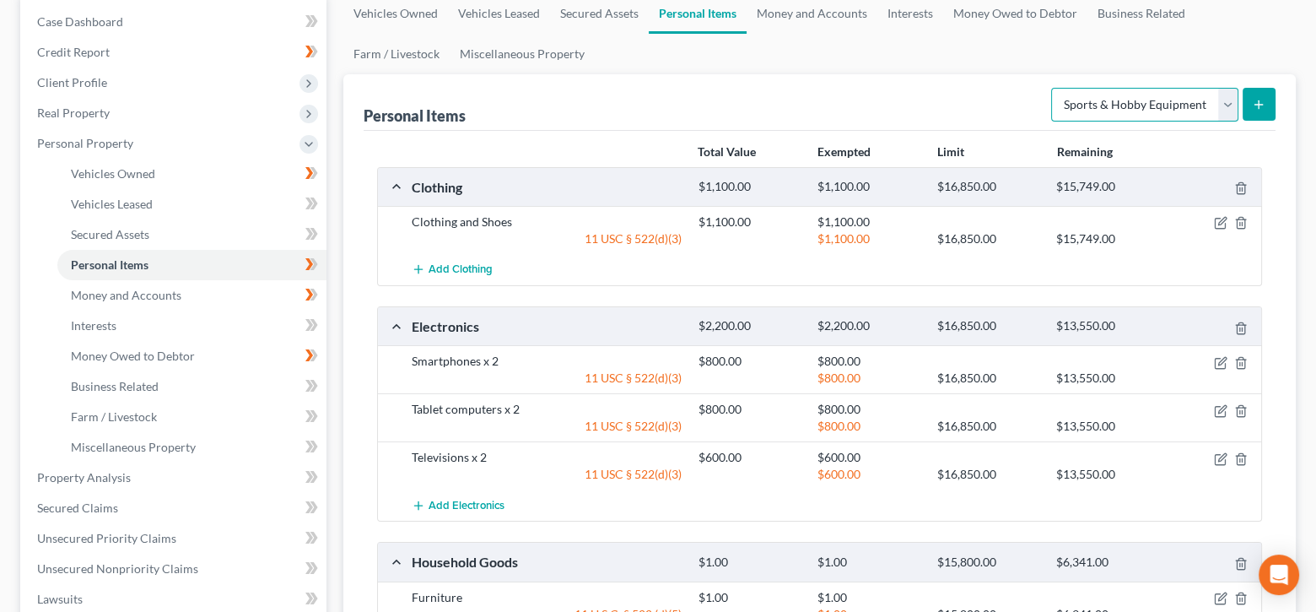
click at [1226, 101] on select "Select Item Type Clothing Collectibles Of Value Electronics Firearms Household …" at bounding box center [1144, 105] width 187 height 34
click at [1053, 88] on select "Select Item Type Clothing Collectibles Of Value Electronics Firearms Household …" at bounding box center [1144, 105] width 187 height 34
click at [1269, 100] on button "submit" at bounding box center [1259, 104] width 33 height 33
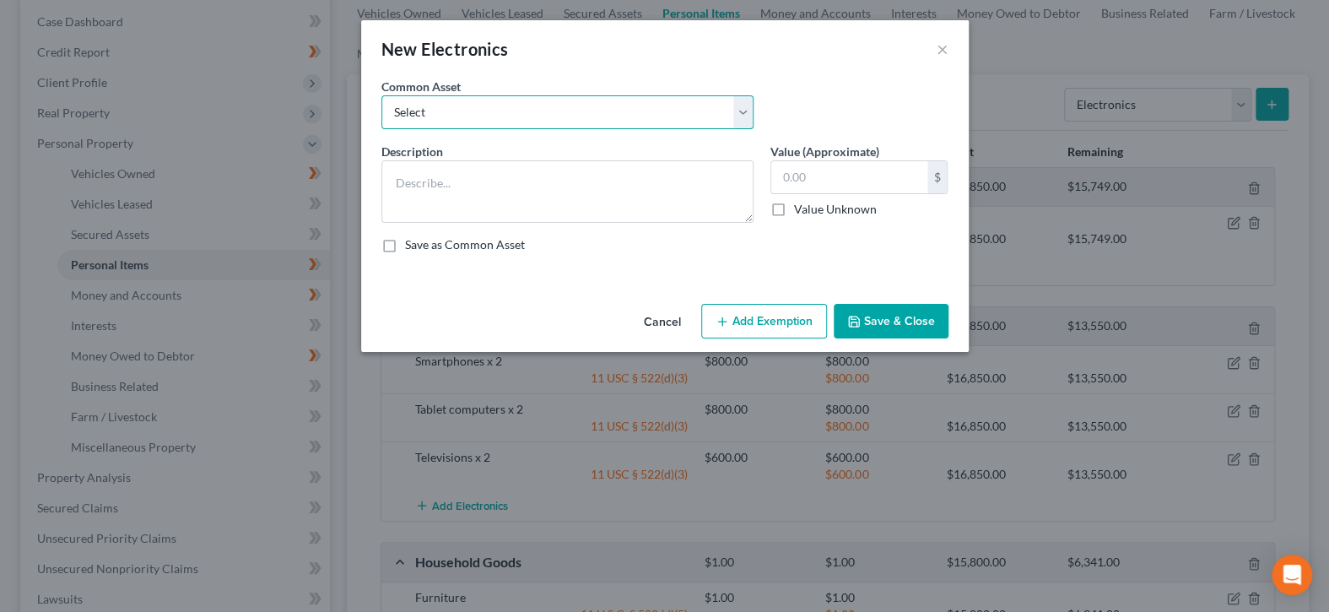
click at [510, 118] on select "Select DVD player Smartphone Television Video game console & games Computer Cam…" at bounding box center [567, 112] width 372 height 34
click at [381, 95] on select "Select DVD player Smartphone Television Video game console & games Computer Cam…" at bounding box center [567, 112] width 372 height 34
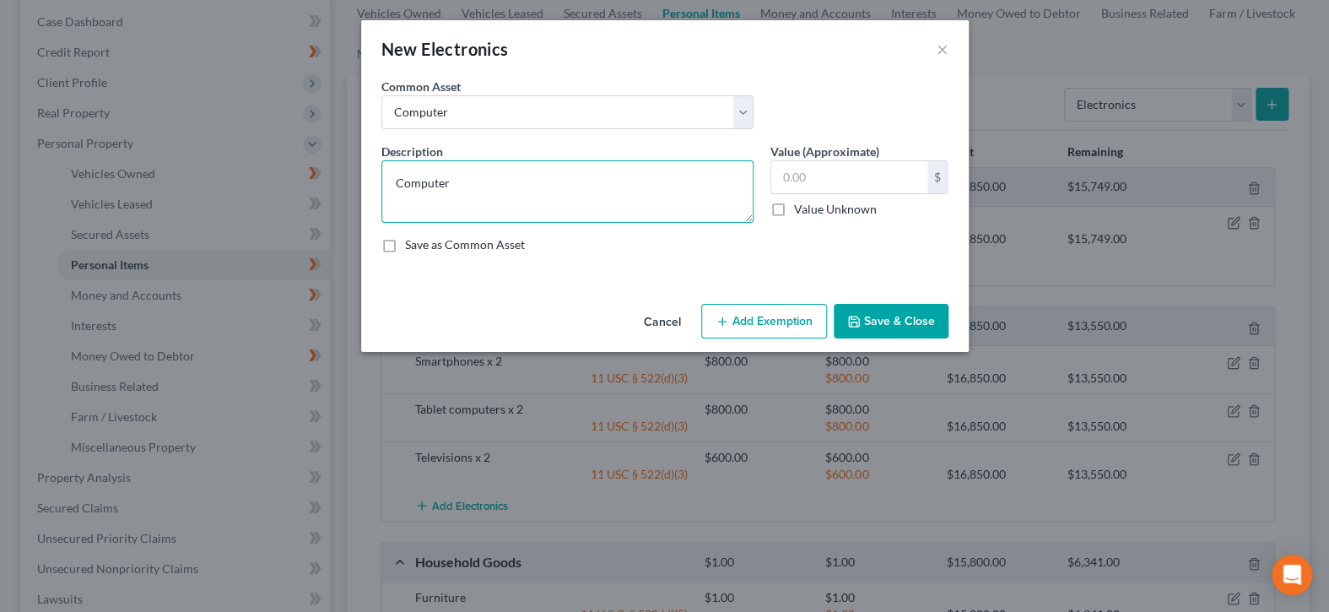
click at [574, 180] on textarea "Computer" at bounding box center [567, 191] width 372 height 62
drag, startPoint x: 574, startPoint y: 180, endPoint x: 311, endPoint y: 170, distance: 263.4
click at [311, 170] on div "New Electronics × An exemption set must first be selected from the Filing Infor…" at bounding box center [664, 306] width 1329 height 612
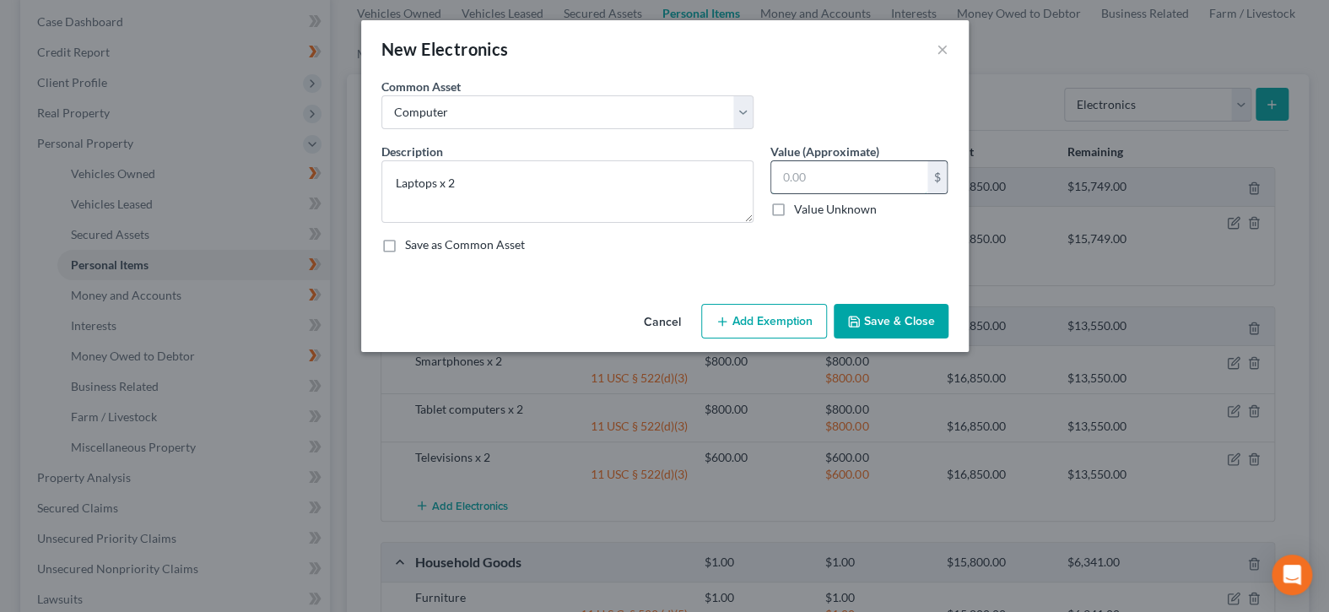
click at [847, 181] on input "text" at bounding box center [849, 177] width 156 height 32
click at [782, 324] on button "Add Exemption" at bounding box center [764, 321] width 126 height 35
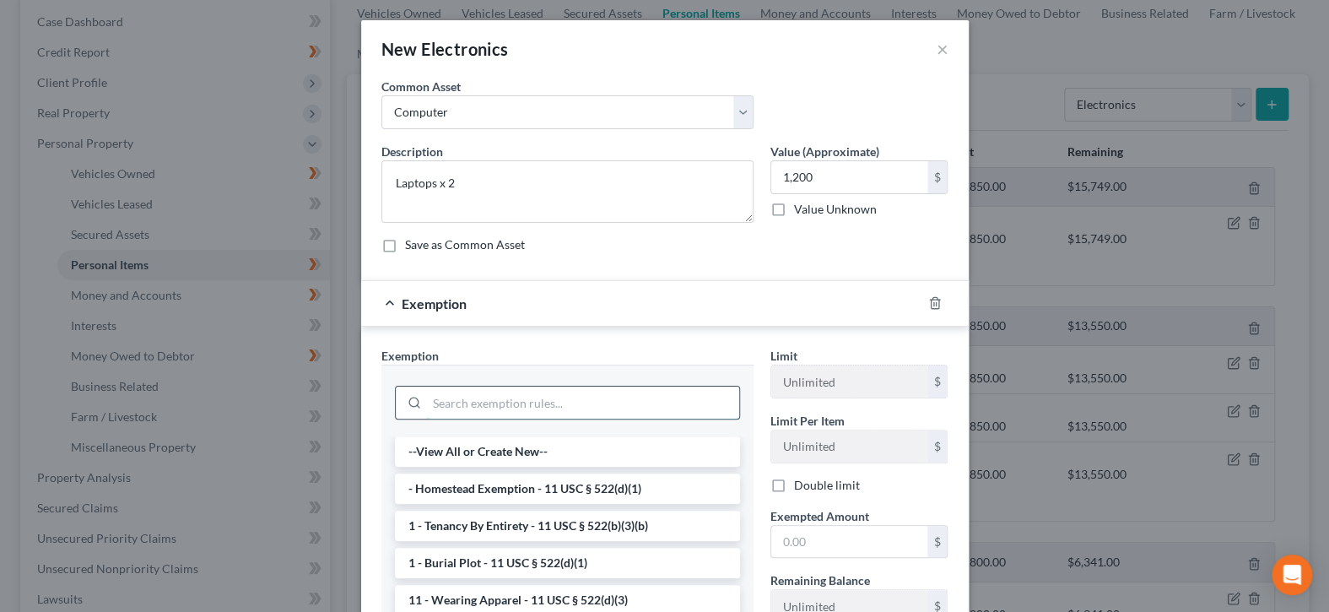
click at [575, 408] on input "search" at bounding box center [583, 402] width 312 height 32
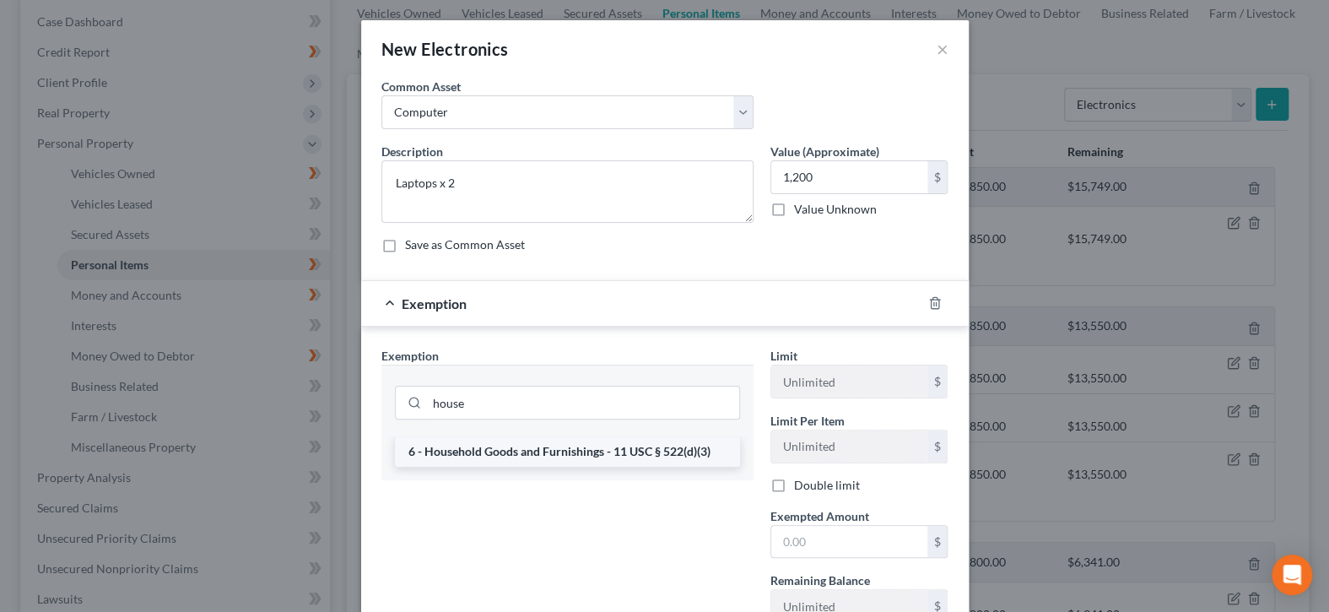
click at [586, 444] on li "6 - Household Goods and Furnishings - 11 USC § 522(d)(3)" at bounding box center [567, 451] width 345 height 30
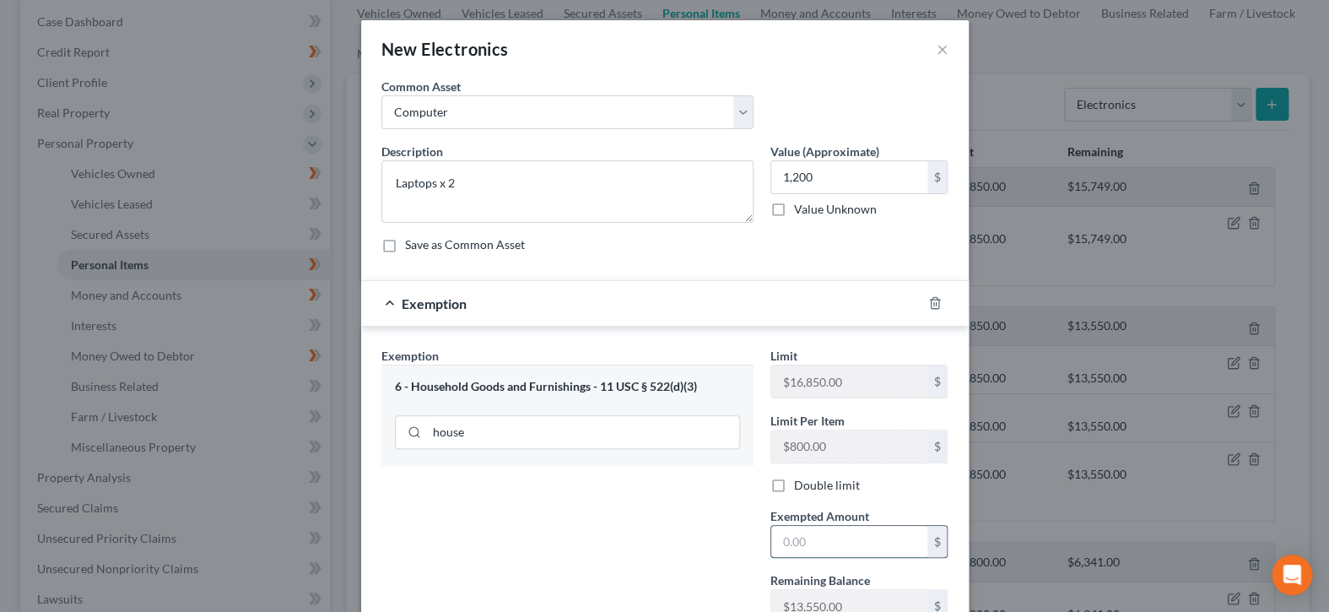
click at [818, 533] on input "text" at bounding box center [849, 542] width 156 height 32
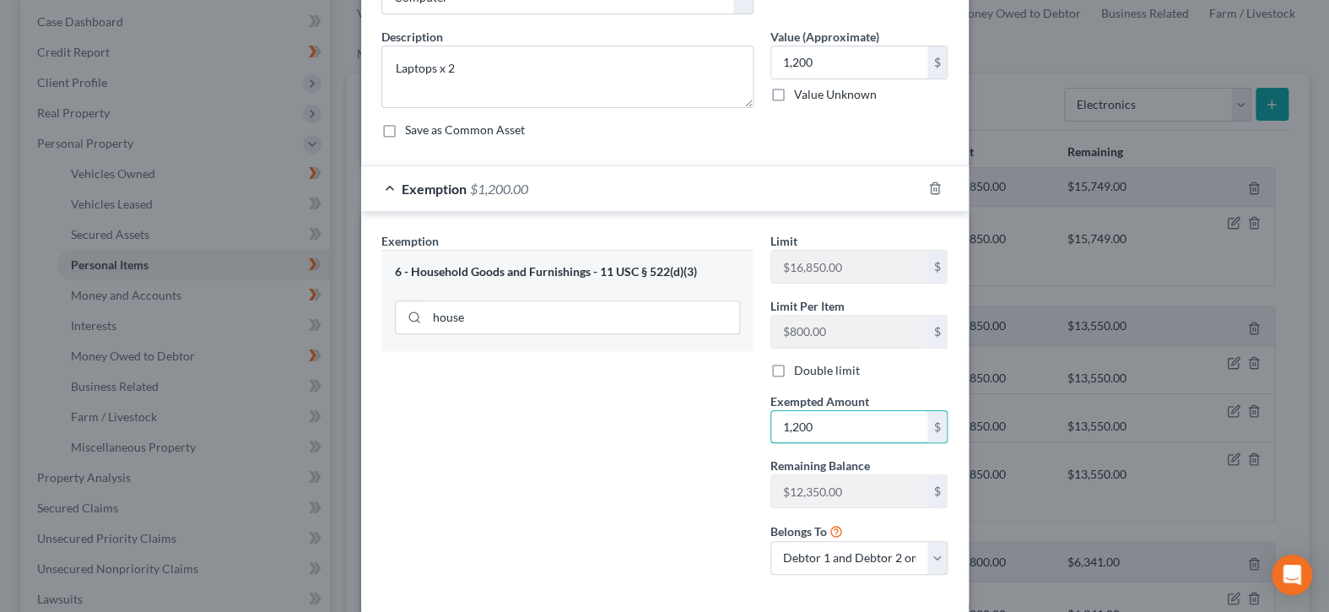
scroll to position [195, 0]
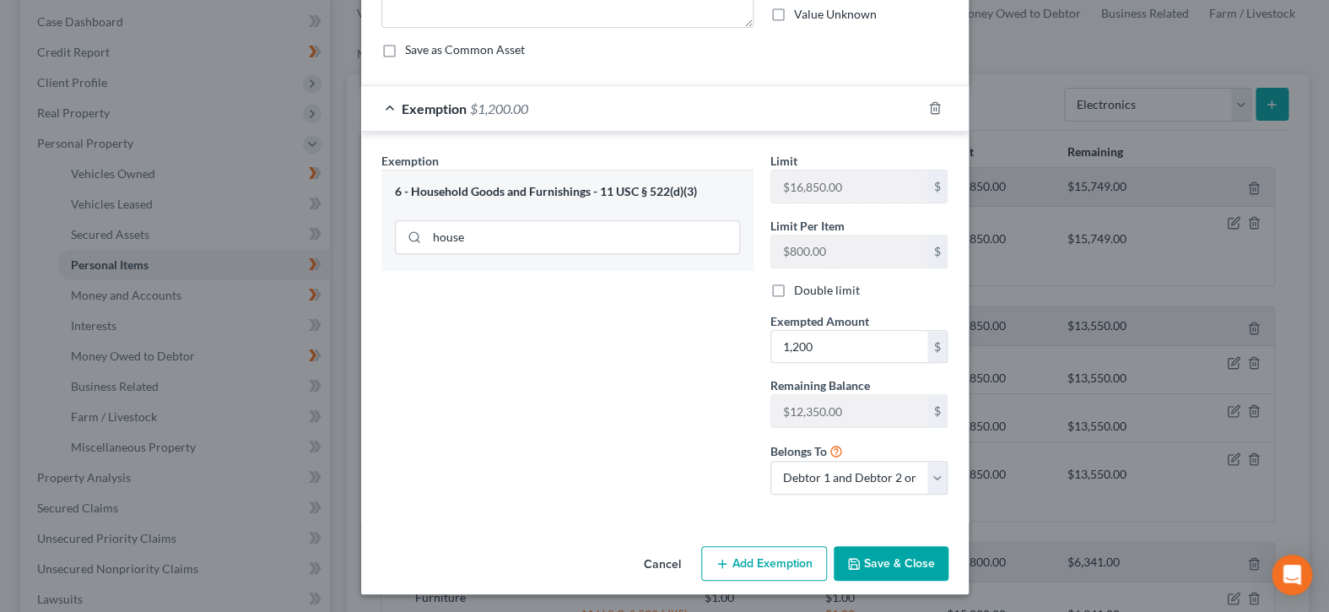
click at [869, 555] on button "Save & Close" at bounding box center [890, 563] width 115 height 35
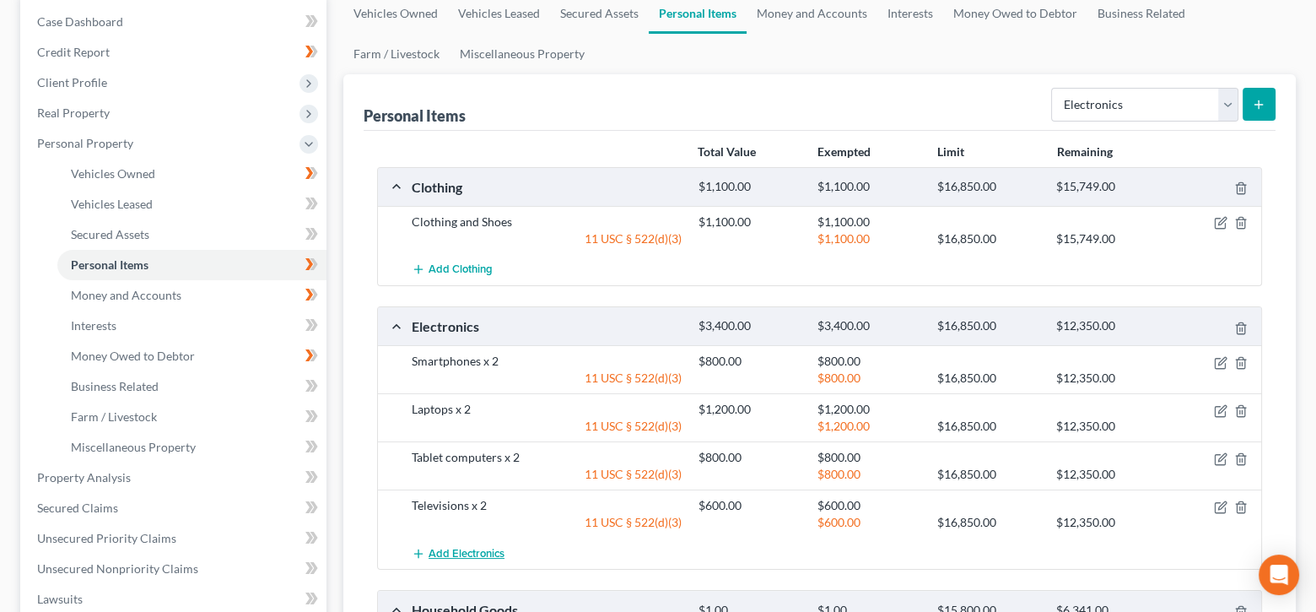
click at [472, 548] on span "Add Electronics" at bounding box center [467, 553] width 76 height 13
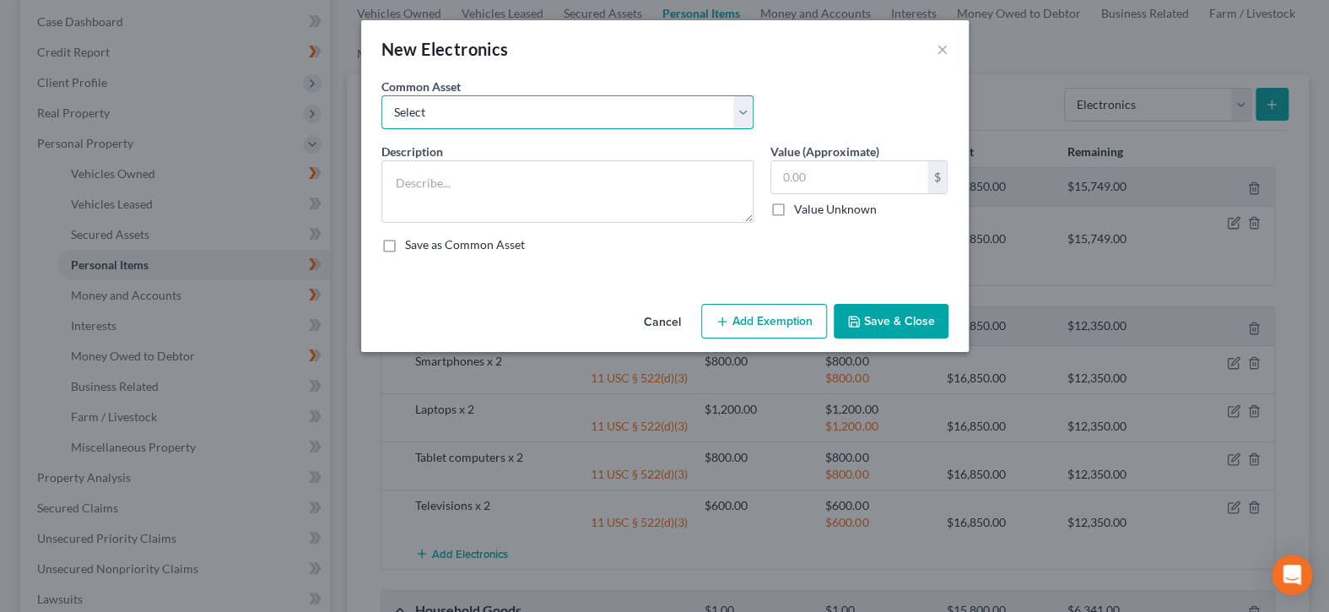
click at [563, 112] on select "Select DVD player Smartphone Television Video game console & games Computer Cam…" at bounding box center [567, 112] width 372 height 34
click at [381, 95] on select "Select DVD player Smartphone Television Video game console & games Computer Cam…" at bounding box center [567, 112] width 372 height 34
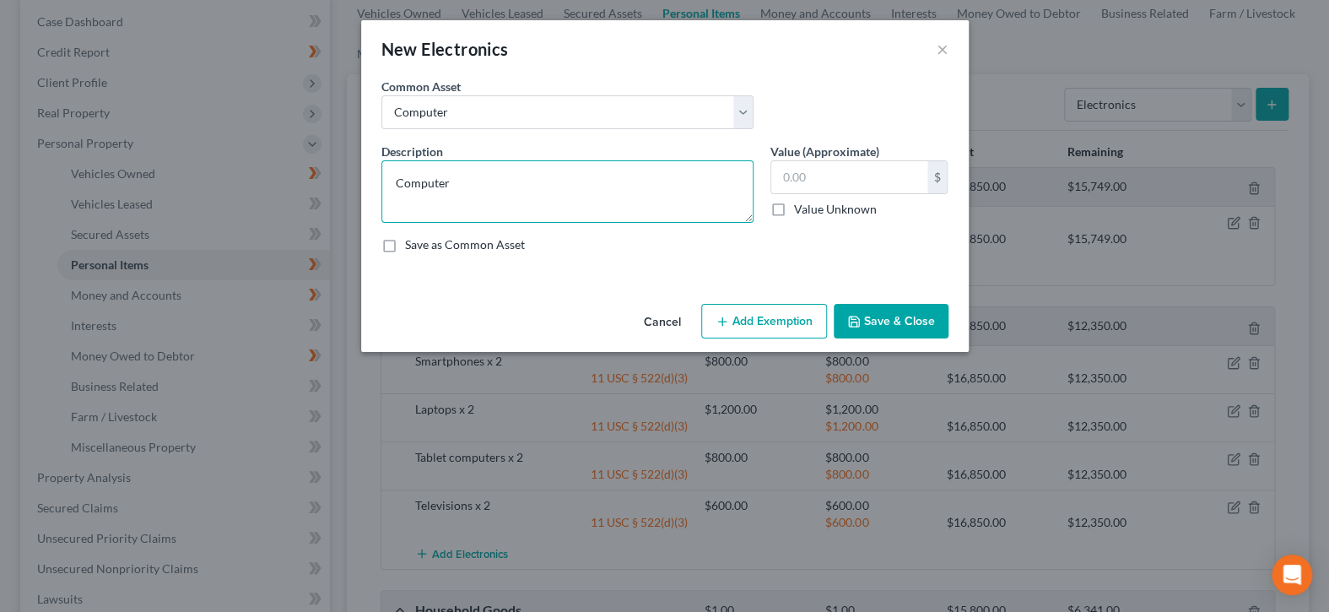
click at [483, 177] on textarea "Computer" at bounding box center [567, 191] width 372 height 62
drag, startPoint x: 563, startPoint y: 181, endPoint x: 393, endPoint y: 181, distance: 169.6
click at [393, 181] on textarea "Computer Equipment/printers" at bounding box center [567, 191] width 372 height 62
click at [790, 326] on button "Add Exemption" at bounding box center [764, 321] width 126 height 35
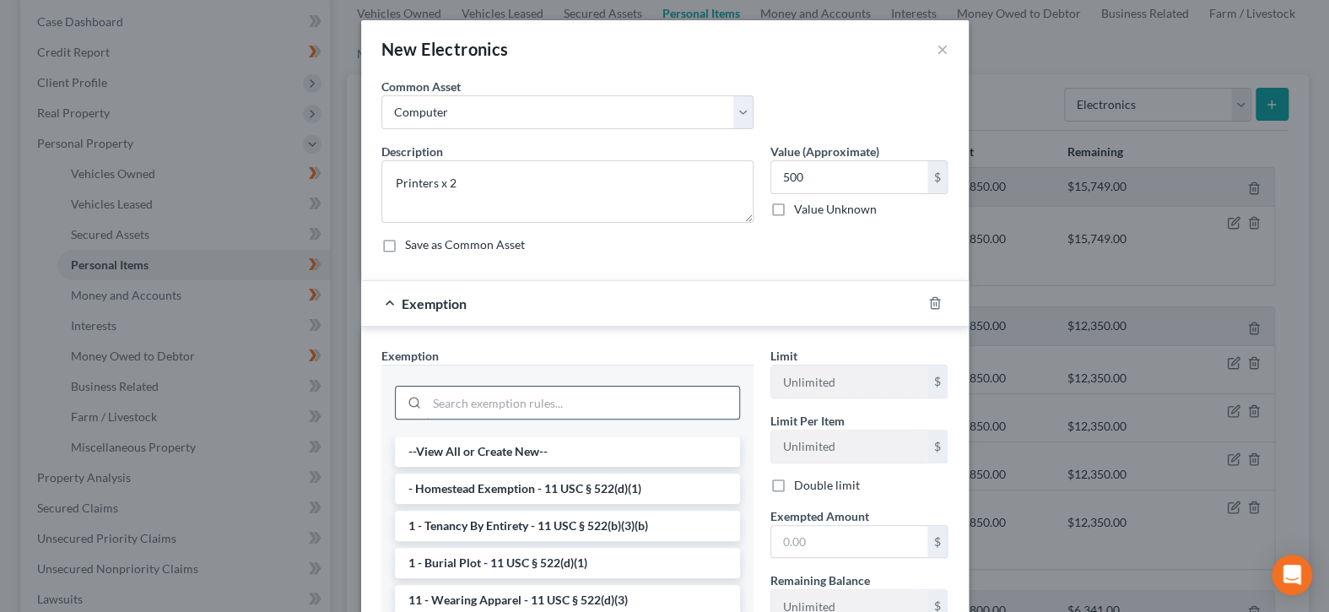
click at [563, 403] on input "search" at bounding box center [583, 402] width 312 height 32
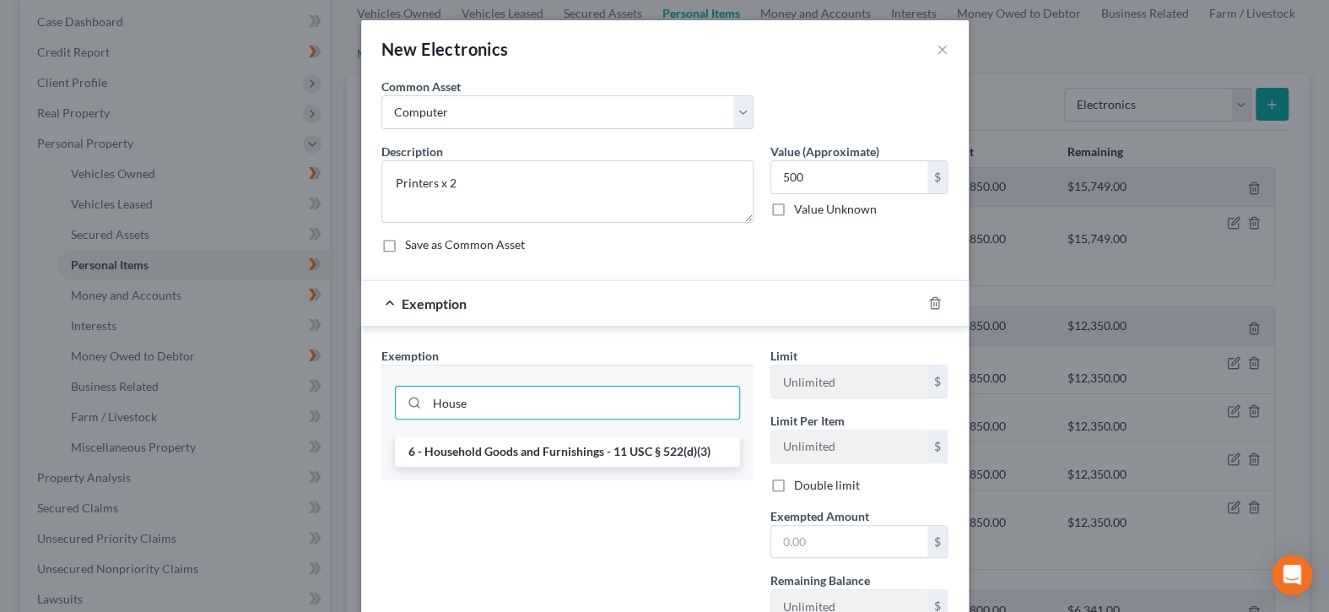
drag, startPoint x: 612, startPoint y: 452, endPoint x: 764, endPoint y: 516, distance: 165.6
click at [612, 452] on li "6 - Household Goods and Furnishings - 11 USC § 522(d)(3)" at bounding box center [567, 451] width 345 height 30
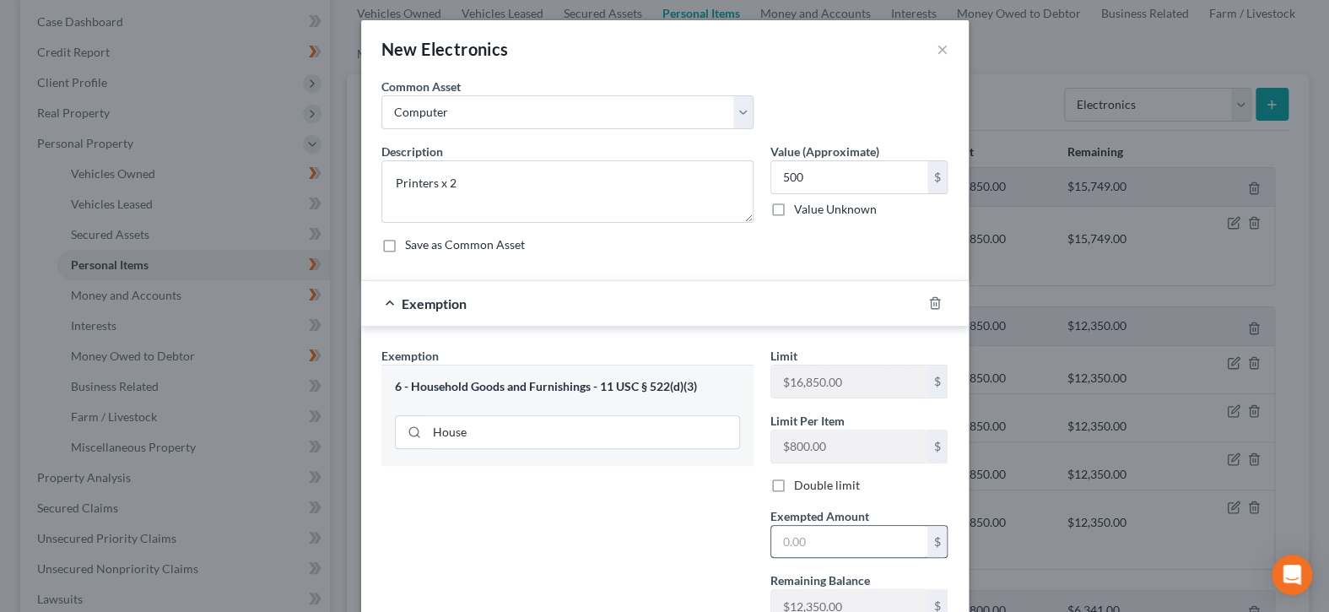
click at [807, 543] on input "text" at bounding box center [849, 542] width 156 height 32
click at [506, 517] on div "Exemption Set must be selected for CA. Exemption * 6 - Household Goods and Furn…" at bounding box center [567, 525] width 389 height 356
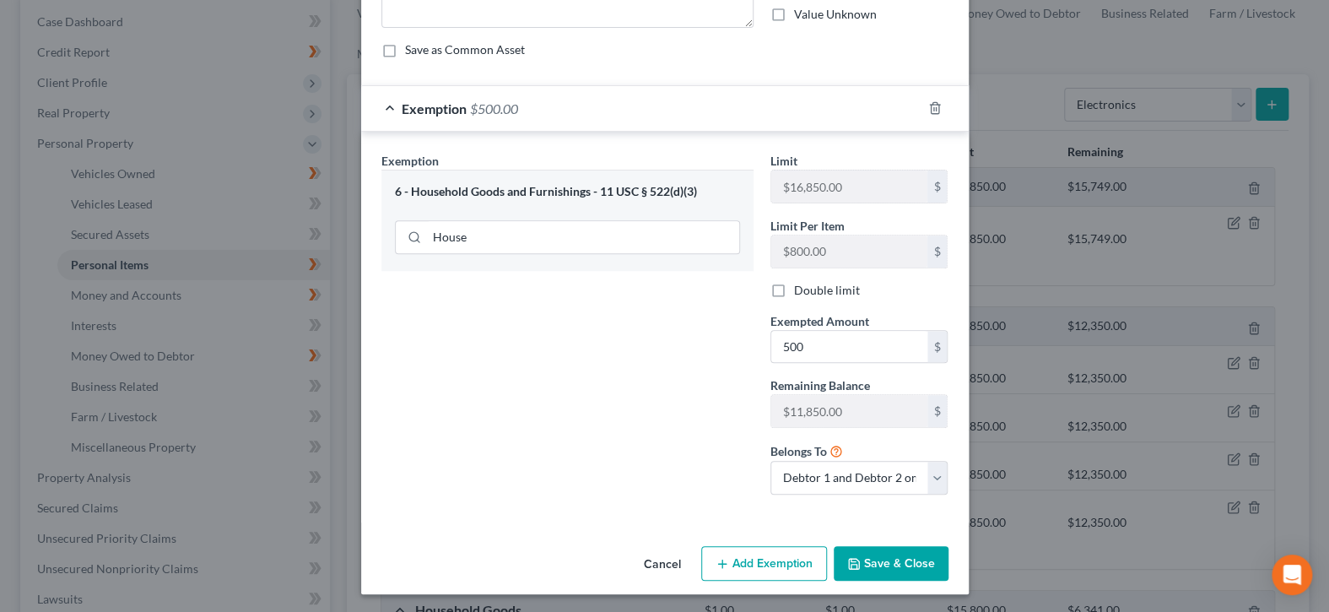
click at [898, 557] on button "Save & Close" at bounding box center [890, 563] width 115 height 35
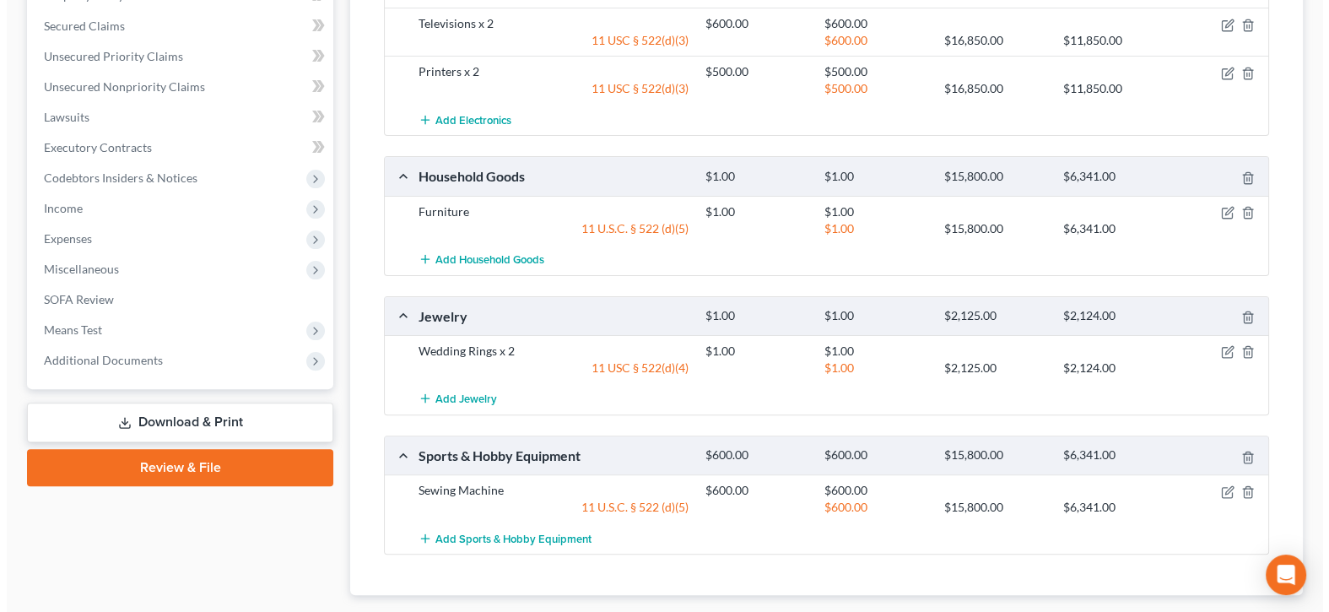
scroll to position [675, 0]
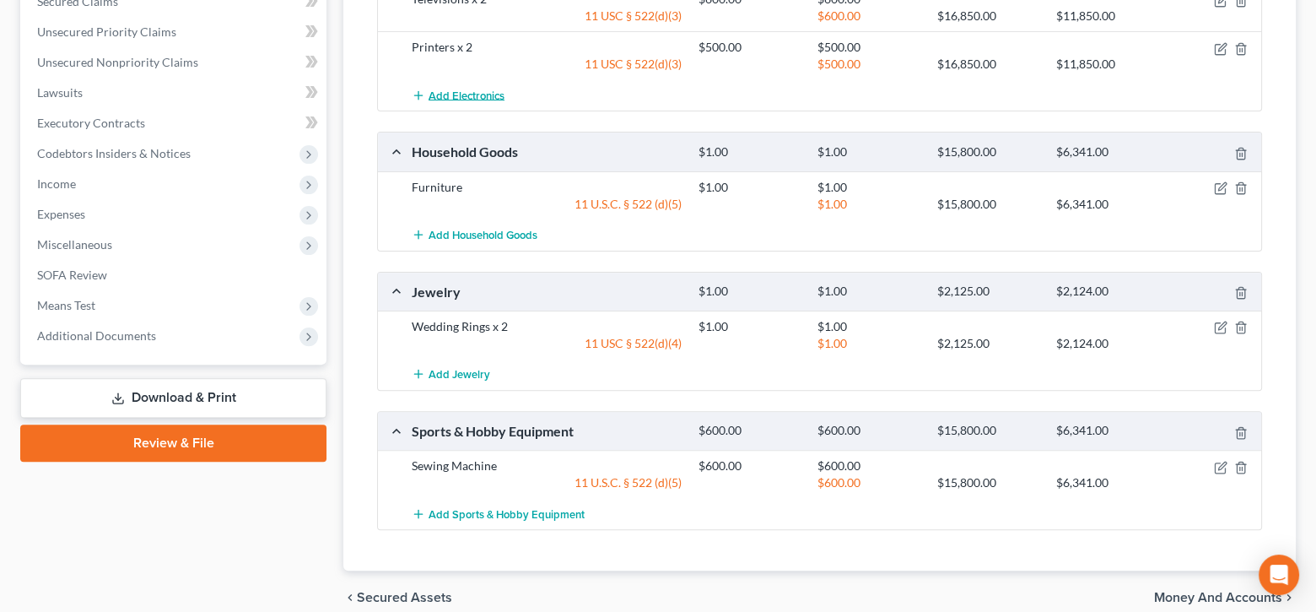
click at [472, 94] on span "Add Electronics" at bounding box center [467, 95] width 76 height 13
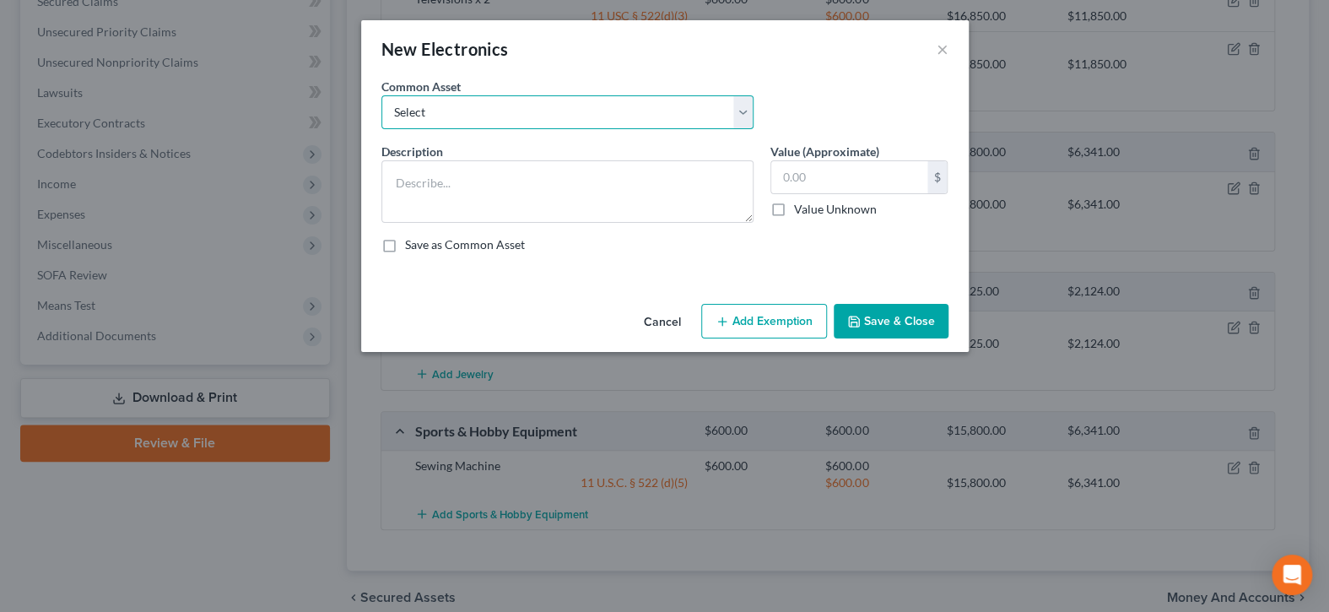
click at [514, 96] on select "Select DVD player Smartphone Television Video game console & games Computer Cam…" at bounding box center [567, 112] width 372 height 34
drag, startPoint x: 509, startPoint y: 102, endPoint x: 506, endPoint y: 115, distance: 12.9
click at [509, 102] on select "Select DVD player Smartphone Television Video game console & games Computer Cam…" at bounding box center [567, 112] width 372 height 34
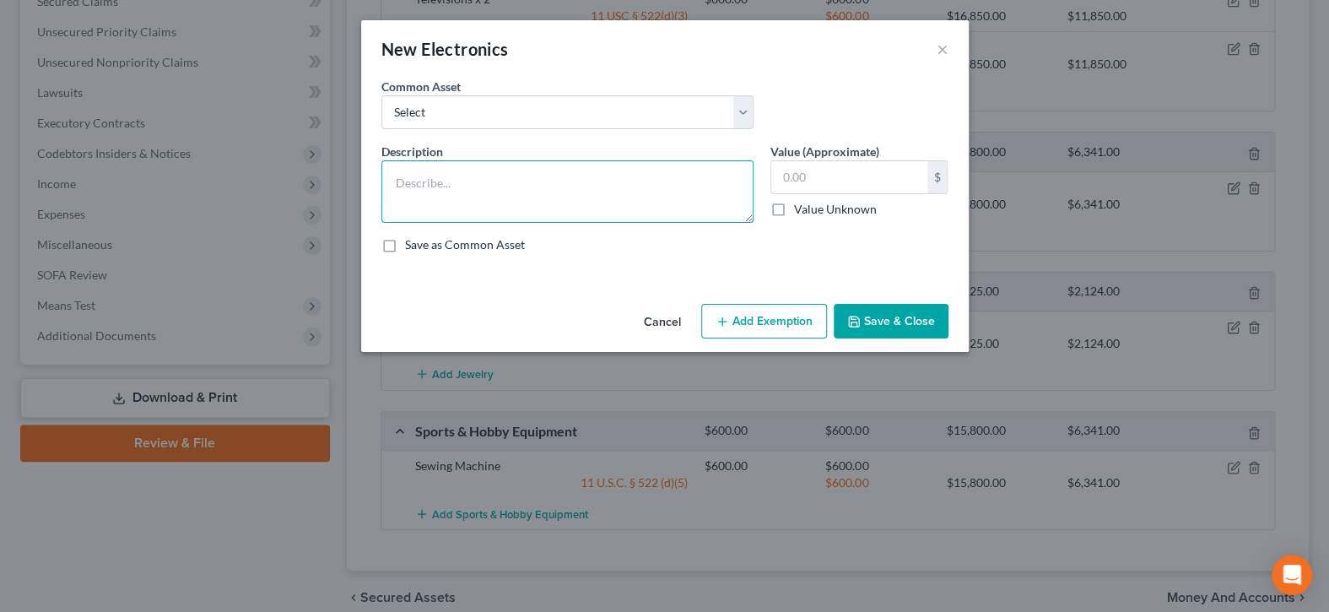
click at [500, 198] on textarea at bounding box center [567, 191] width 372 height 62
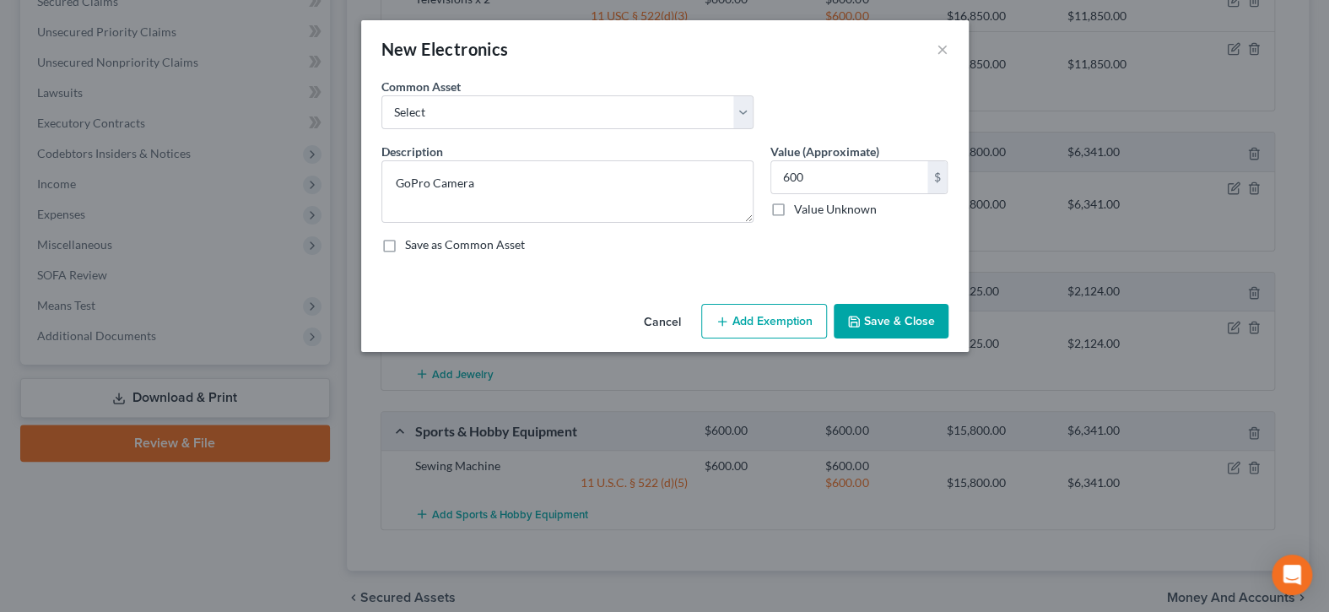
click at [752, 323] on button "Add Exemption" at bounding box center [764, 321] width 126 height 35
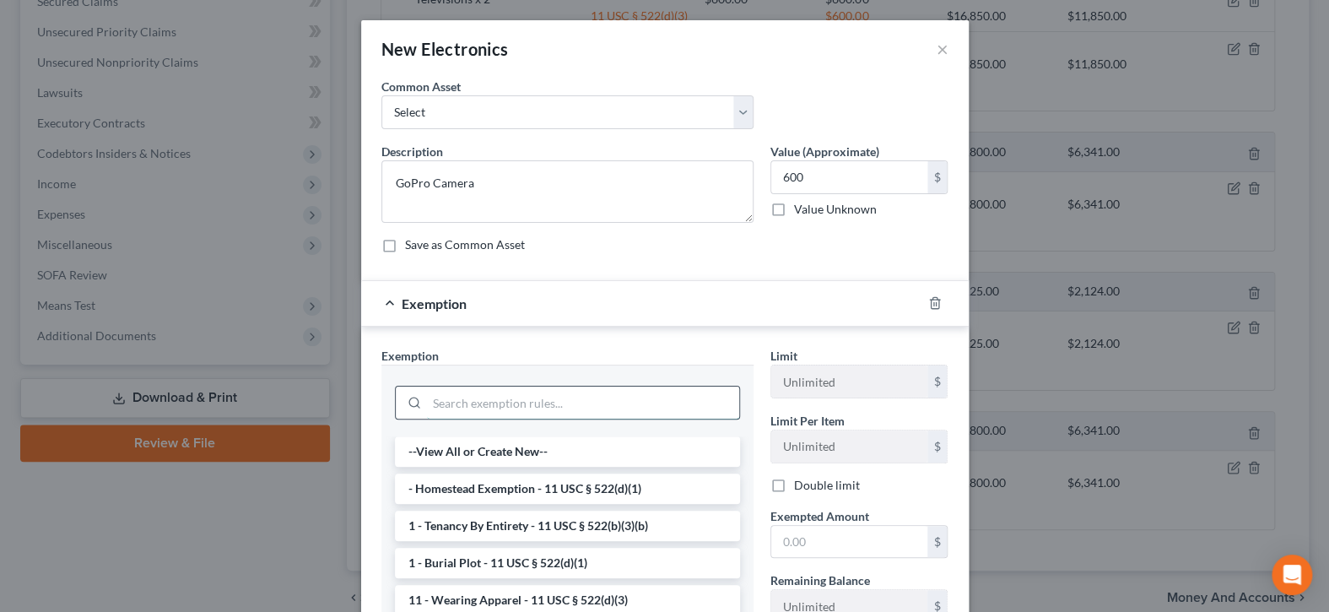
click at [672, 395] on input "search" at bounding box center [583, 402] width 312 height 32
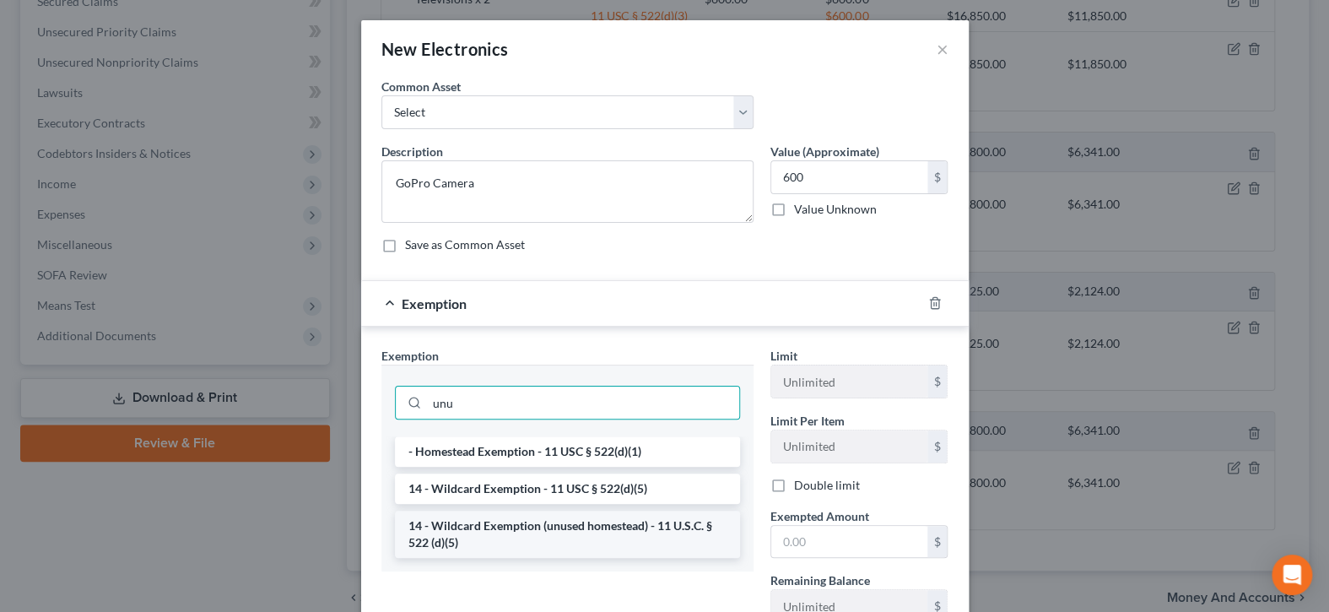
click at [606, 537] on li "14 - Wildcard Exemption (unused homestead) - 11 U.S.C. § 522 (d)(5)" at bounding box center [567, 533] width 345 height 47
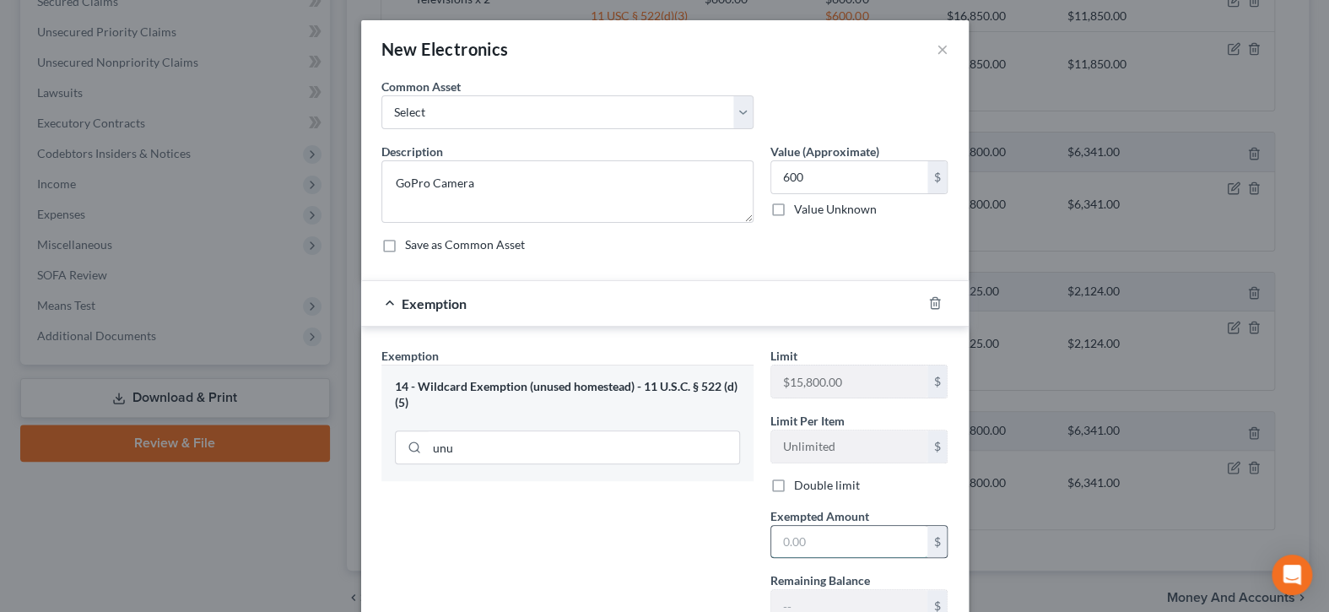
click at [839, 532] on input "text" at bounding box center [849, 542] width 156 height 32
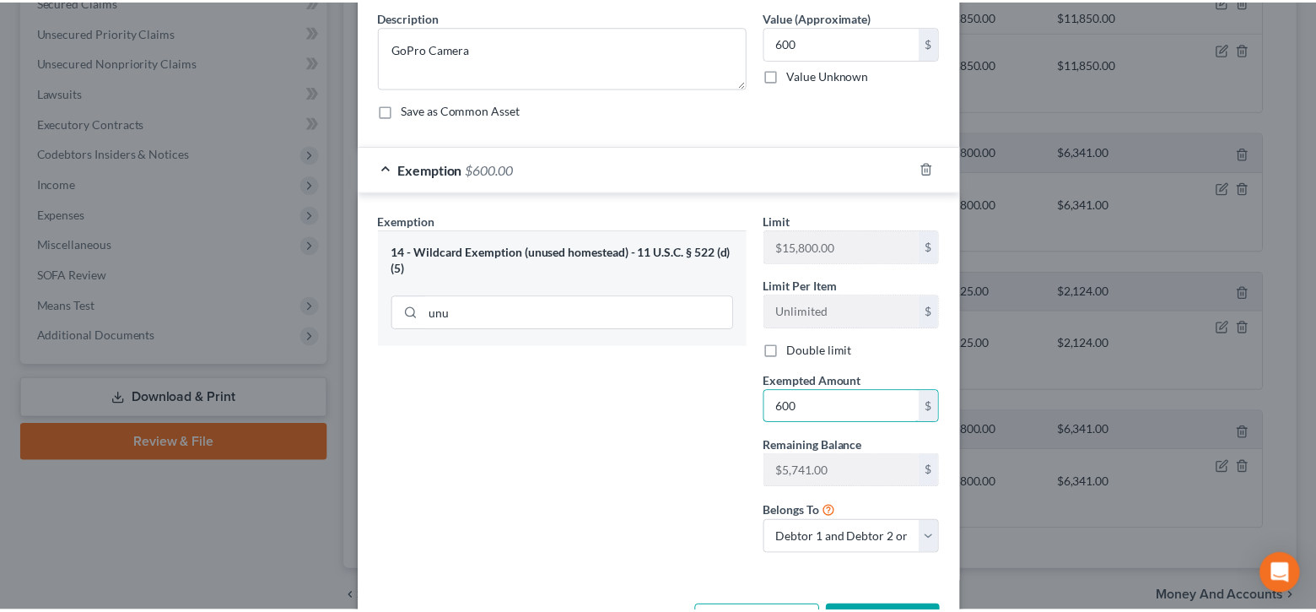
scroll to position [195, 0]
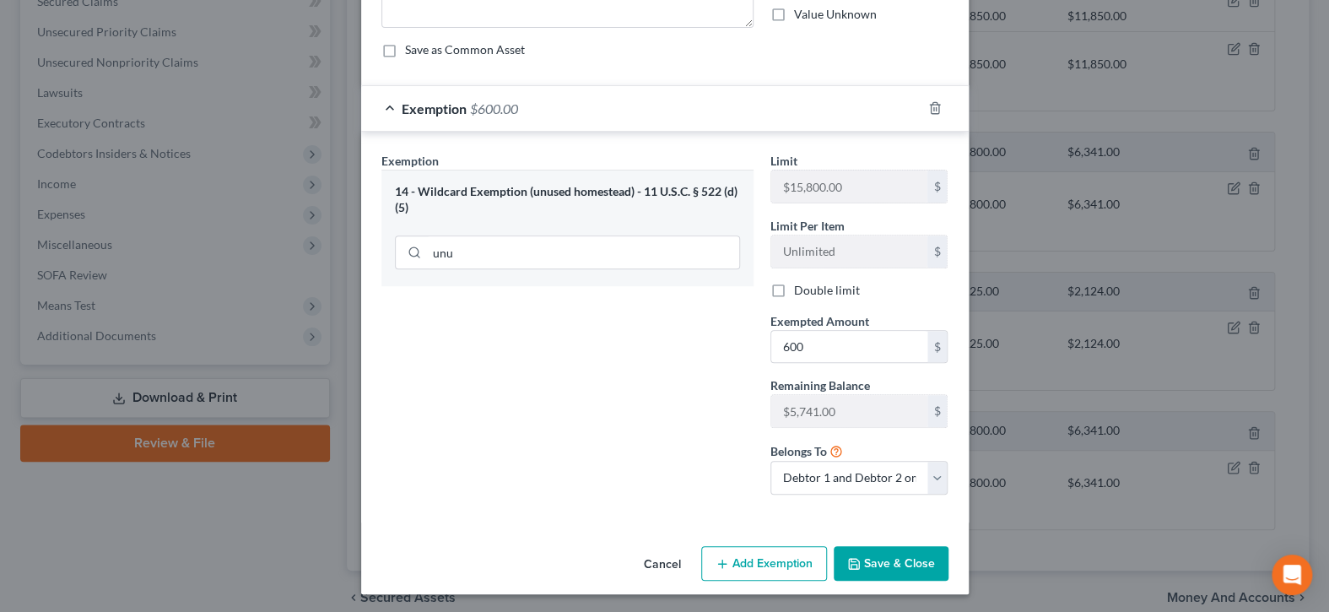
click at [890, 560] on button "Save & Close" at bounding box center [890, 563] width 115 height 35
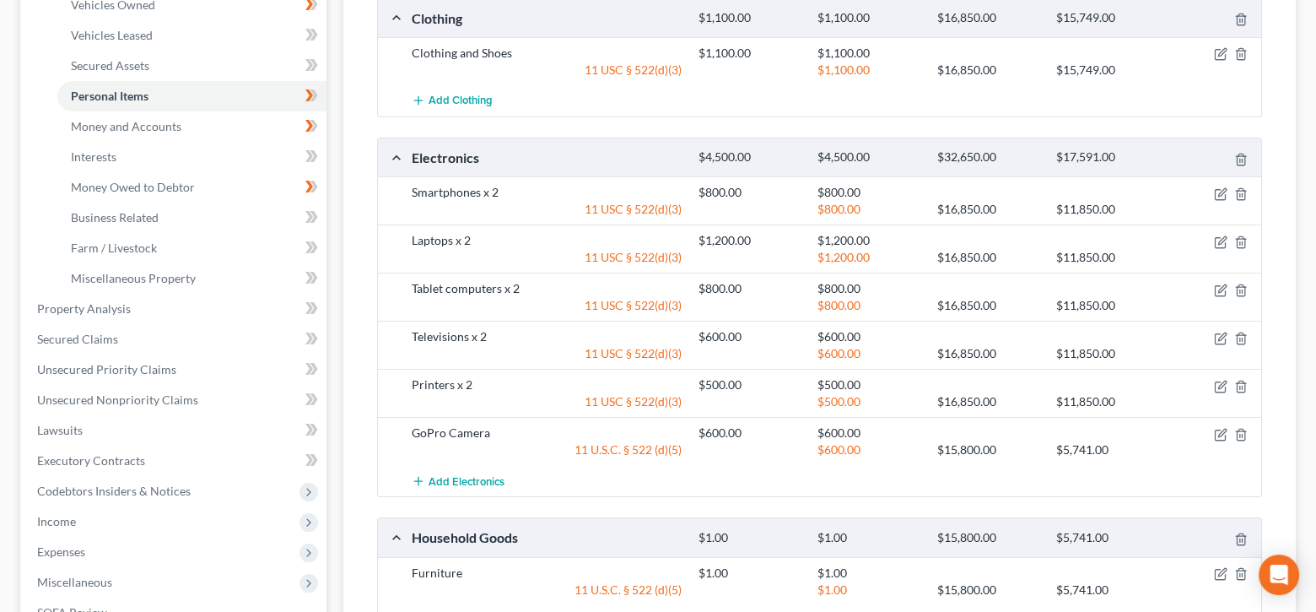
scroll to position [0, 0]
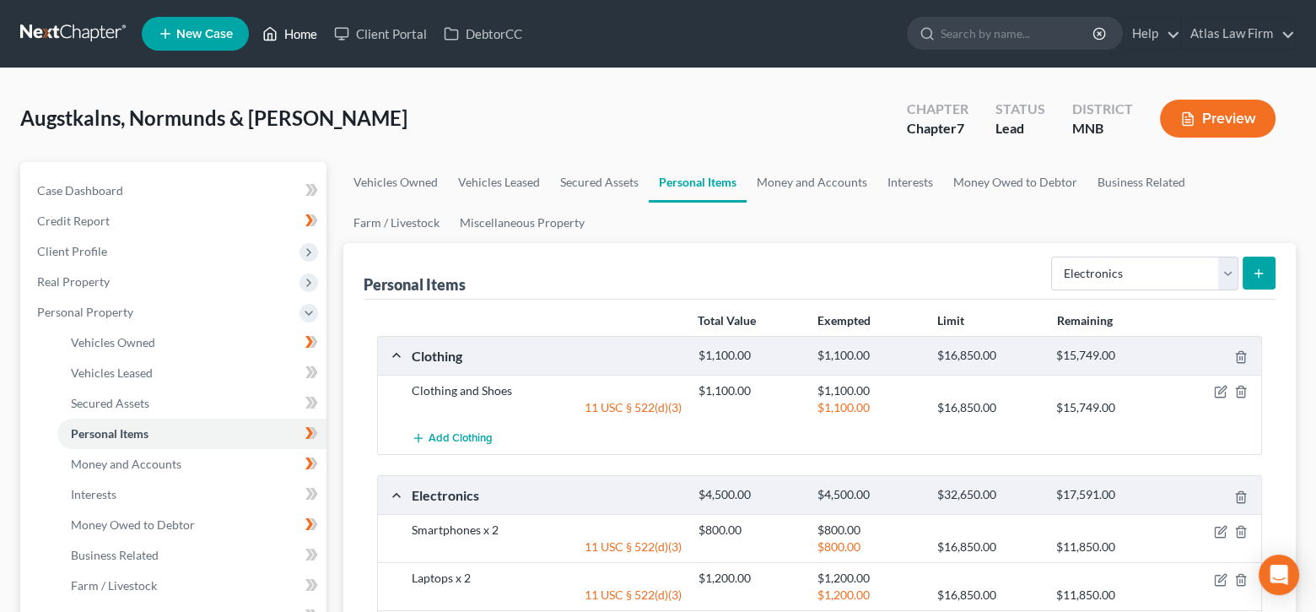
click at [306, 36] on link "Home" at bounding box center [290, 34] width 72 height 30
